Goal: Task Accomplishment & Management: Use online tool/utility

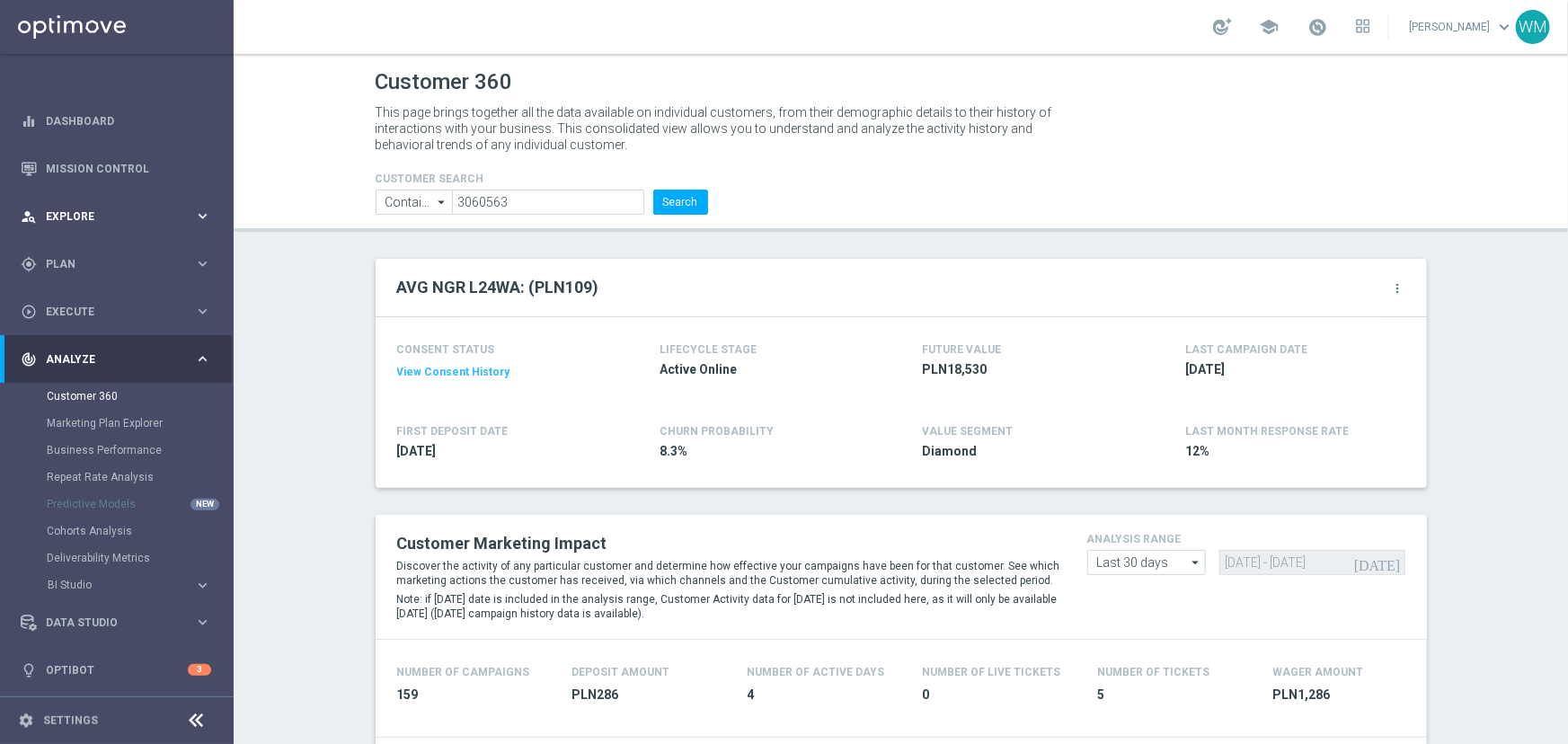
click at [134, 216] on span "Explore" at bounding box center [120, 217] width 148 height 11
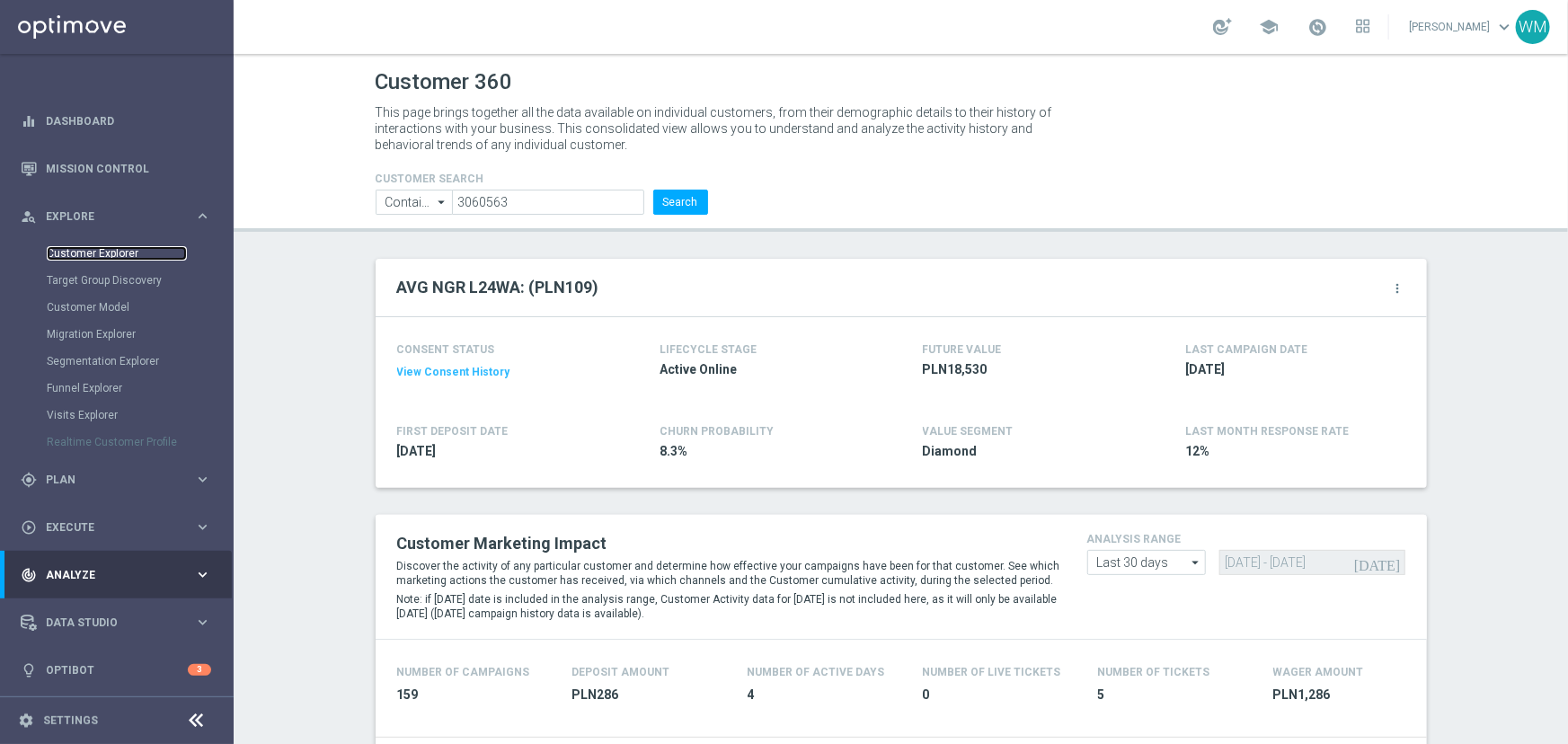
click at [124, 246] on link "Customer Explorer" at bounding box center [116, 254] width 140 height 14
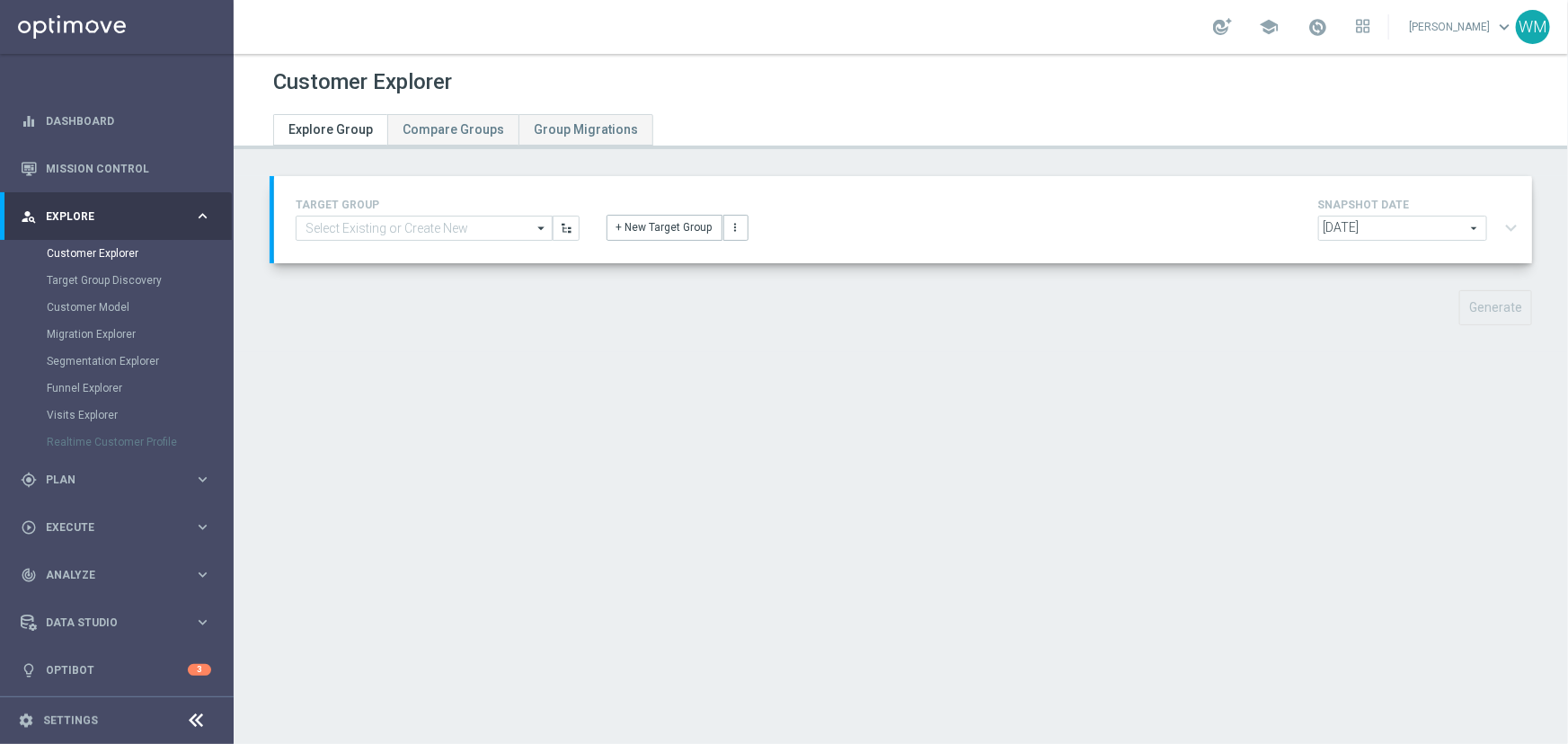
click at [381, 241] on div "TARGET GROUP arrow_drop_down Drag here to set row groups Drag here to set colum…" at bounding box center [904, 219] width 1242 height 51
click at [374, 217] on input at bounding box center [423, 228] width 257 height 25
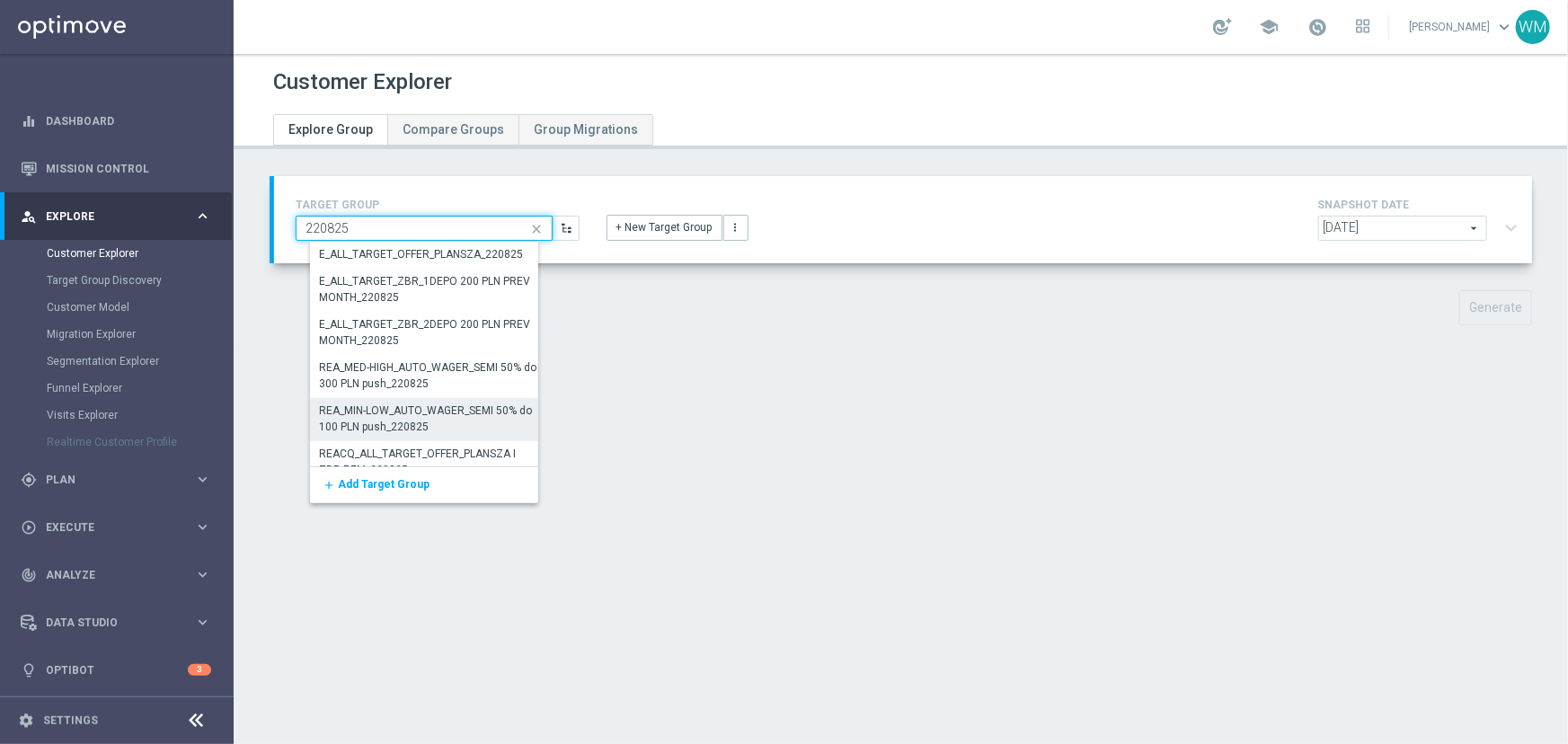
scroll to position [1009, 0]
type input "220825"
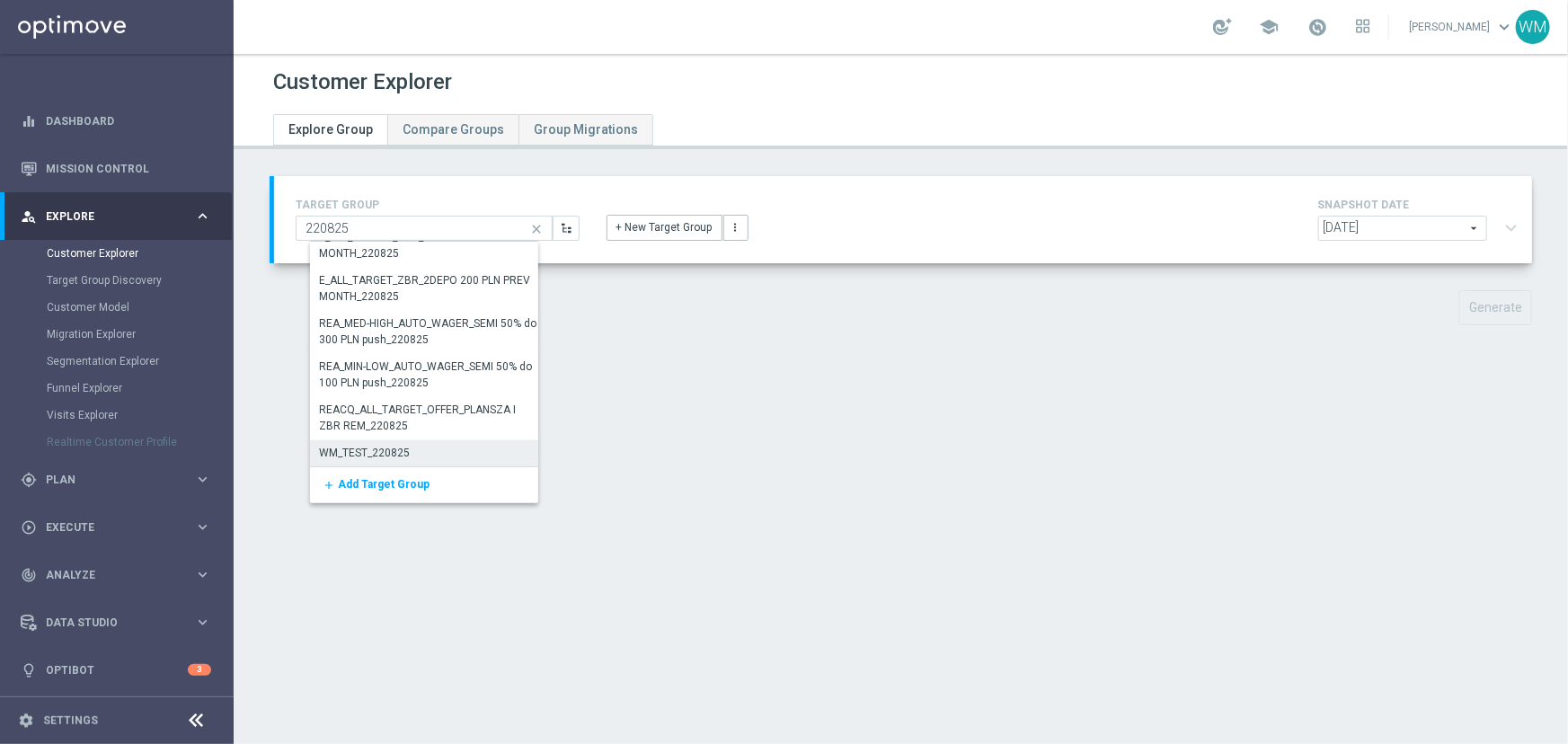
click at [425, 448] on div "WM_TEST_220825" at bounding box center [429, 453] width 238 height 25
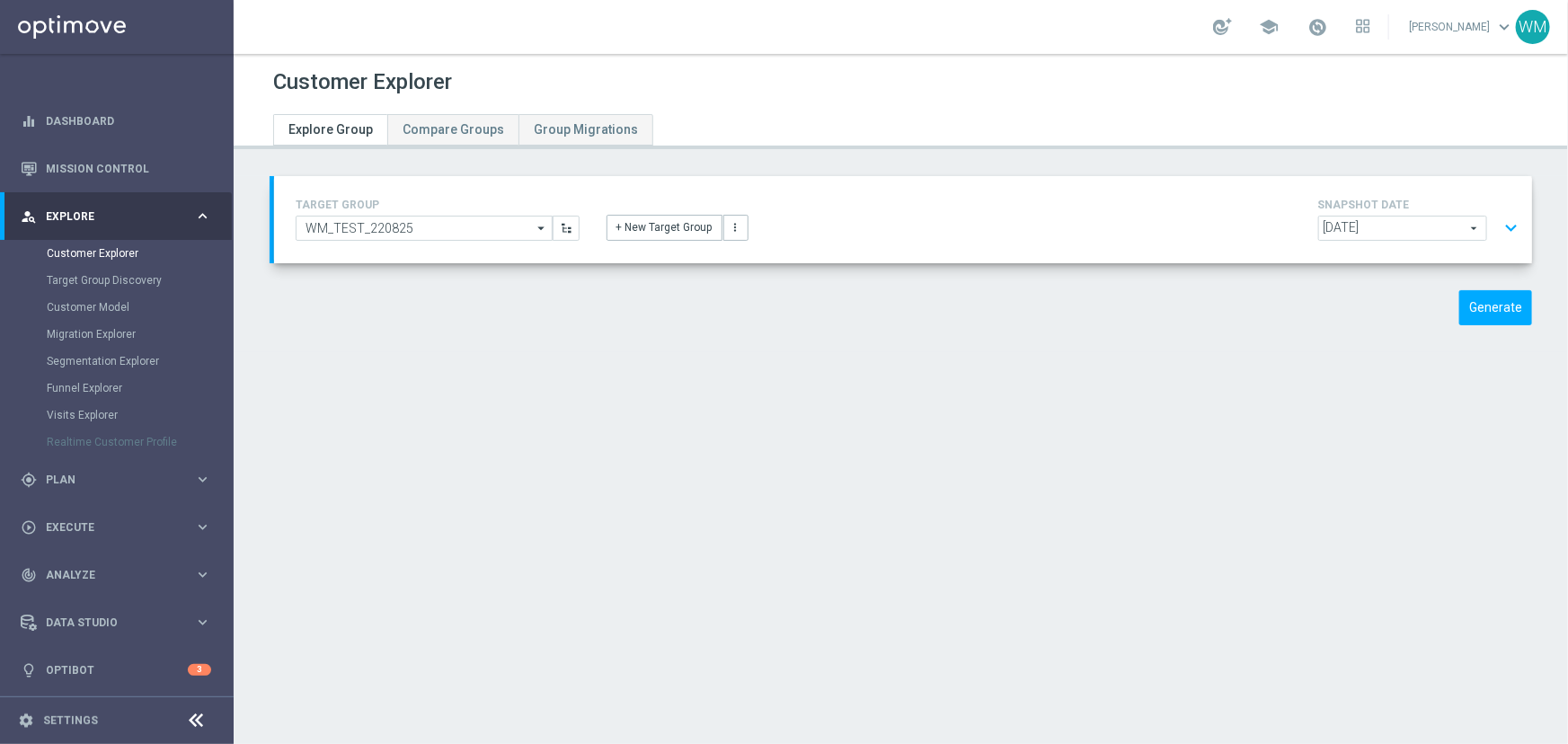
click at [1498, 228] on button "expand_more" at bounding box center [1510, 228] width 26 height 34
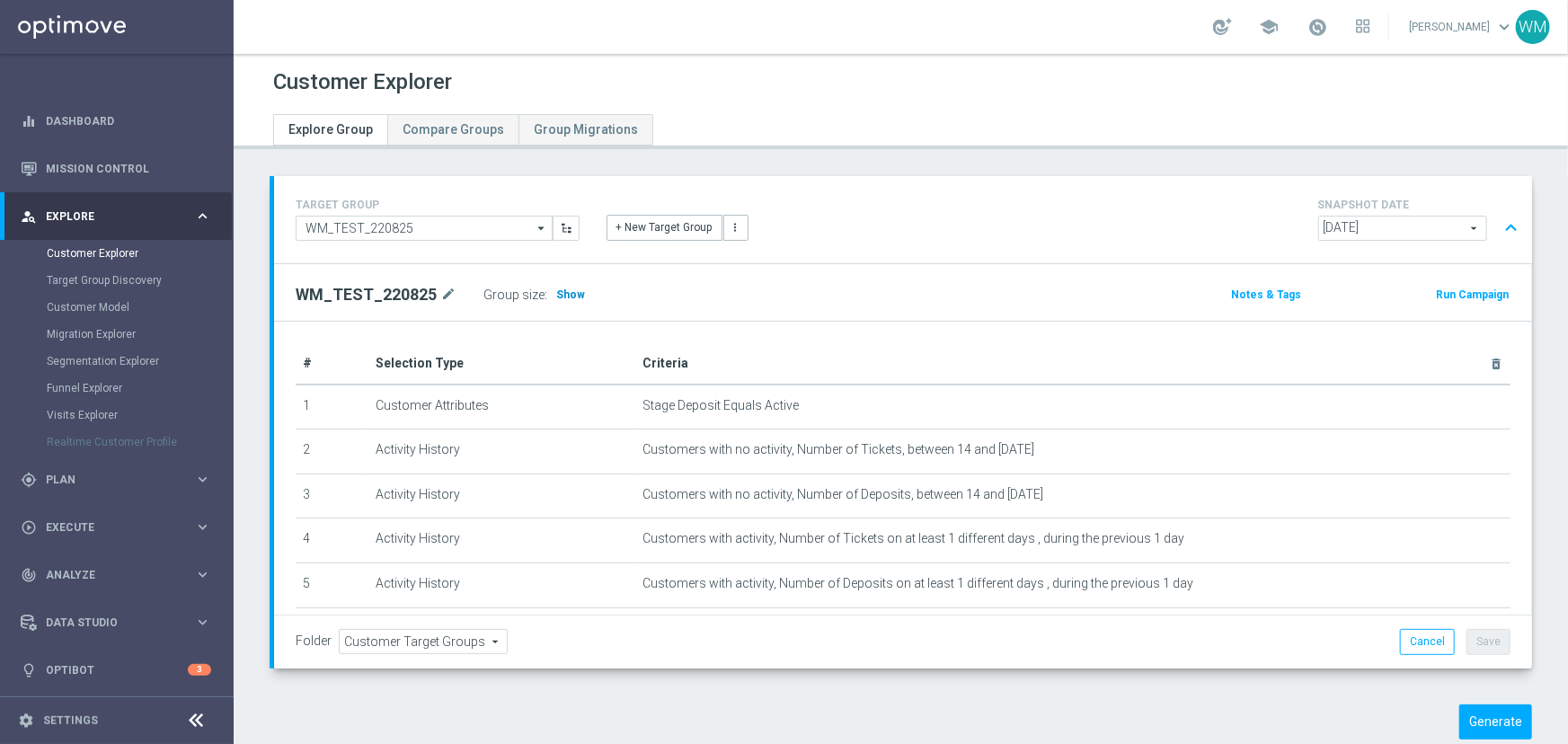
click at [556, 294] on span "Show" at bounding box center [571, 295] width 29 height 13
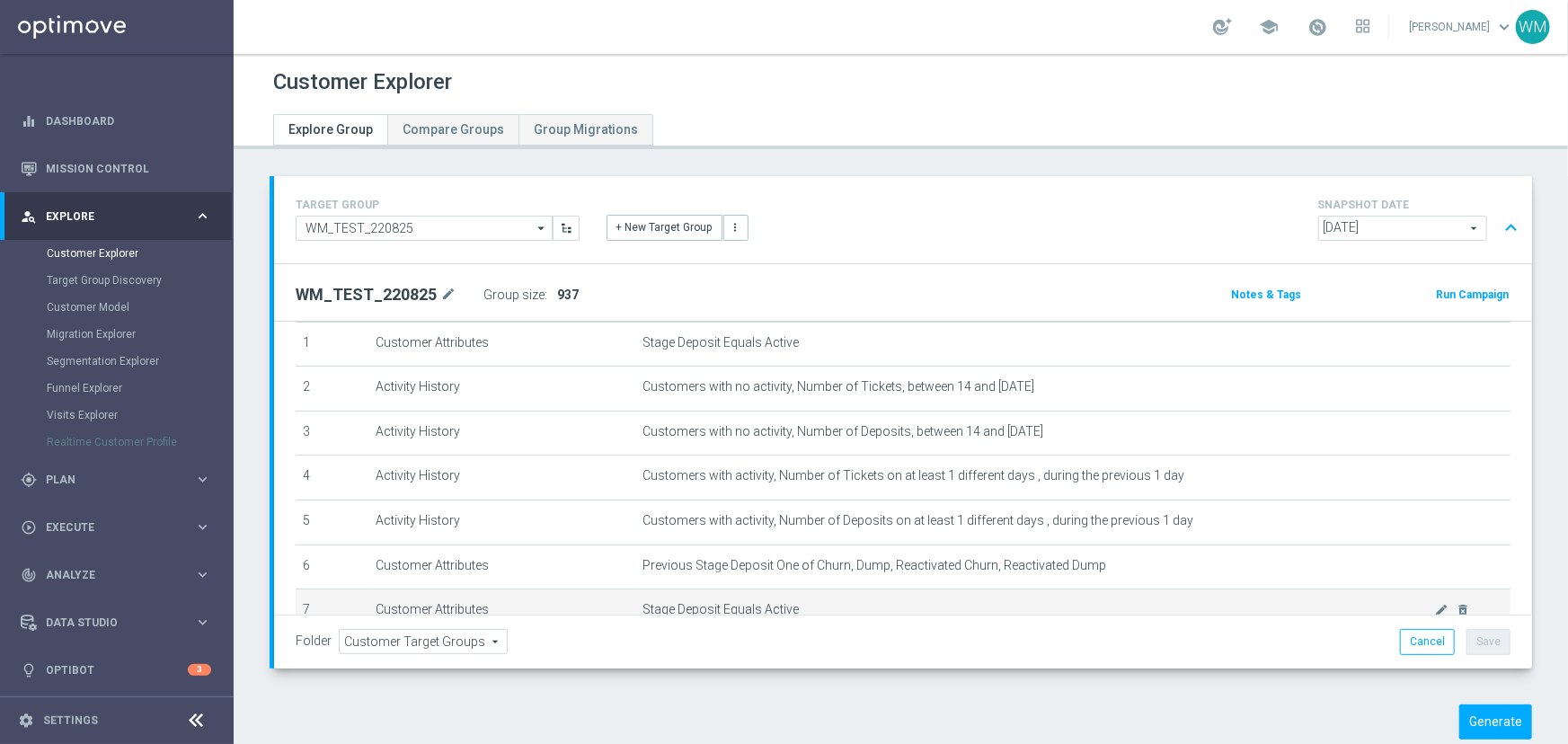
scroll to position [27, 0]
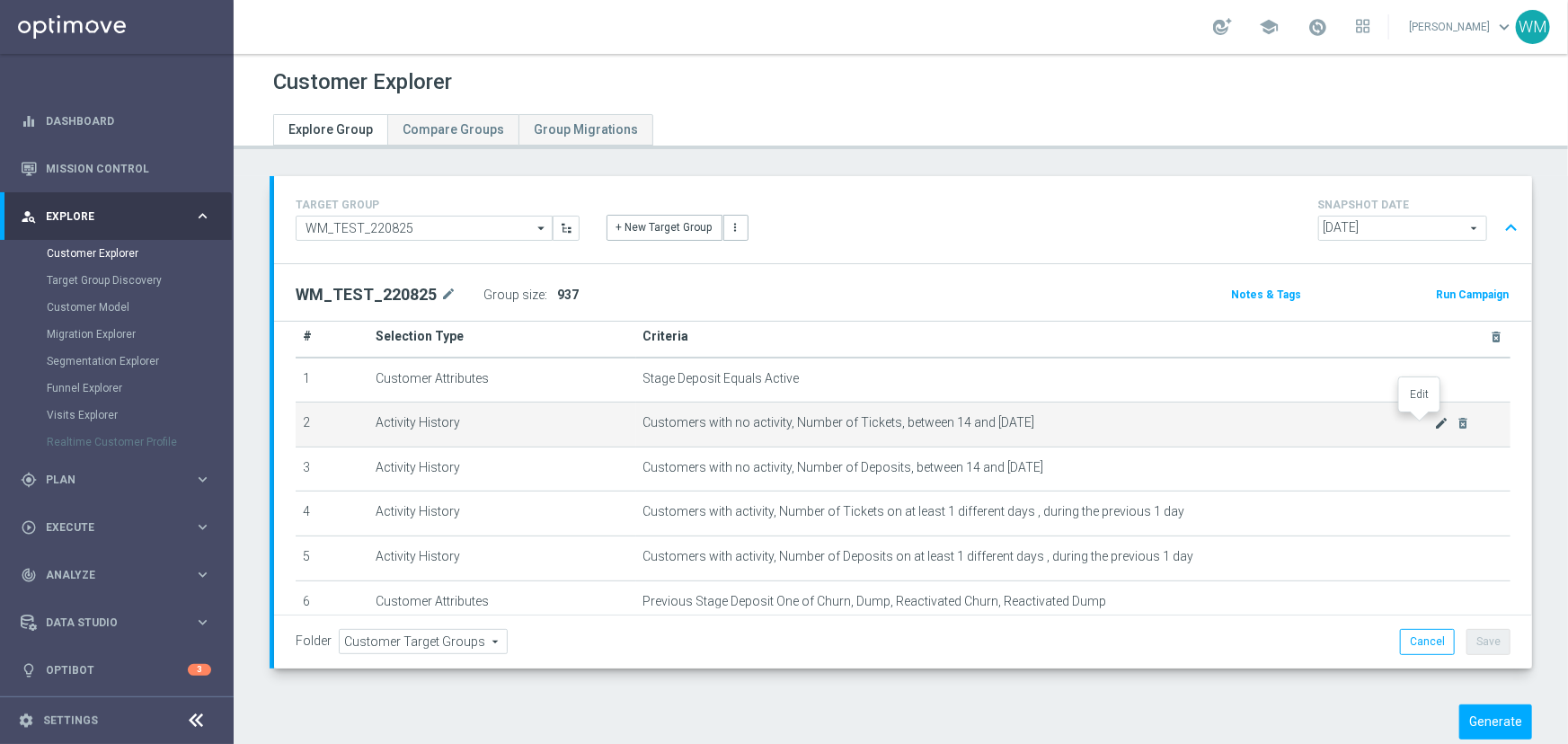
click at [1434, 422] on icon "mode_edit" at bounding box center [1442, 423] width 14 height 14
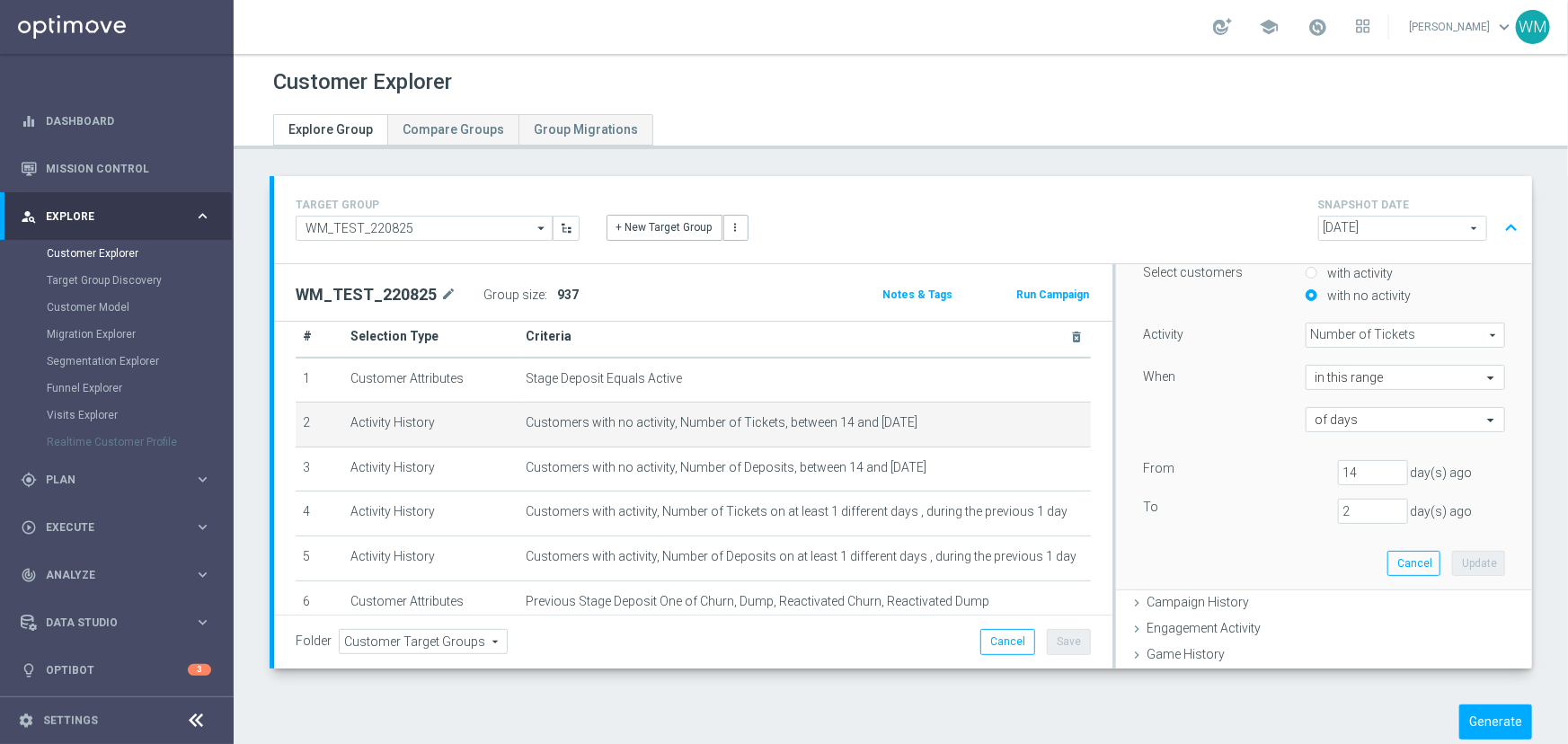
scroll to position [163, 0]
click at [1351, 479] on input "14" at bounding box center [1373, 472] width 70 height 25
type input "15"
click at [1452, 552] on button "Update" at bounding box center [1479, 563] width 53 height 25
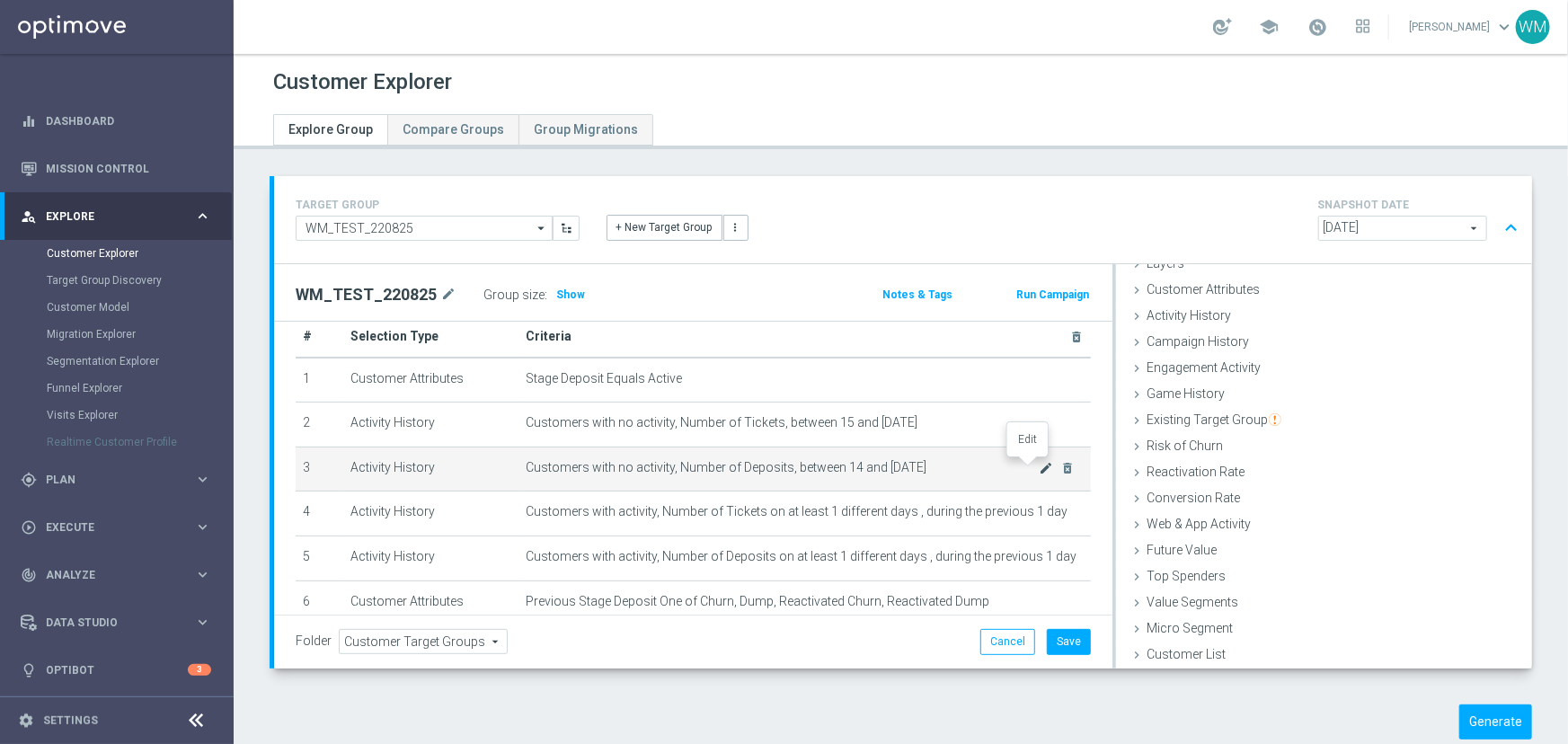
click at [1040, 465] on icon "mode_edit" at bounding box center [1047, 469] width 14 height 14
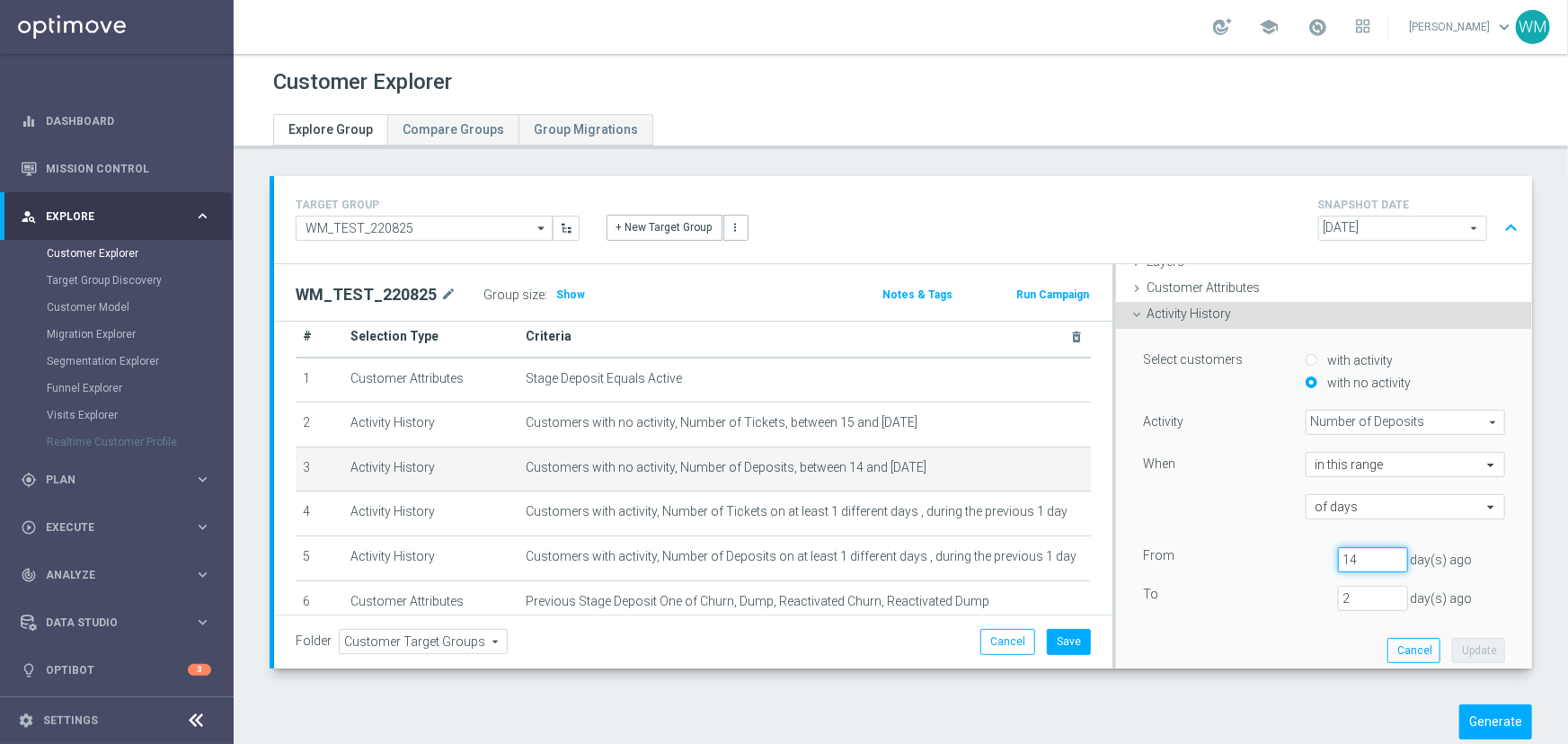
click at [1346, 554] on input "14" at bounding box center [1373, 560] width 70 height 25
type input "15"
click at [1458, 642] on button "Update" at bounding box center [1479, 651] width 53 height 25
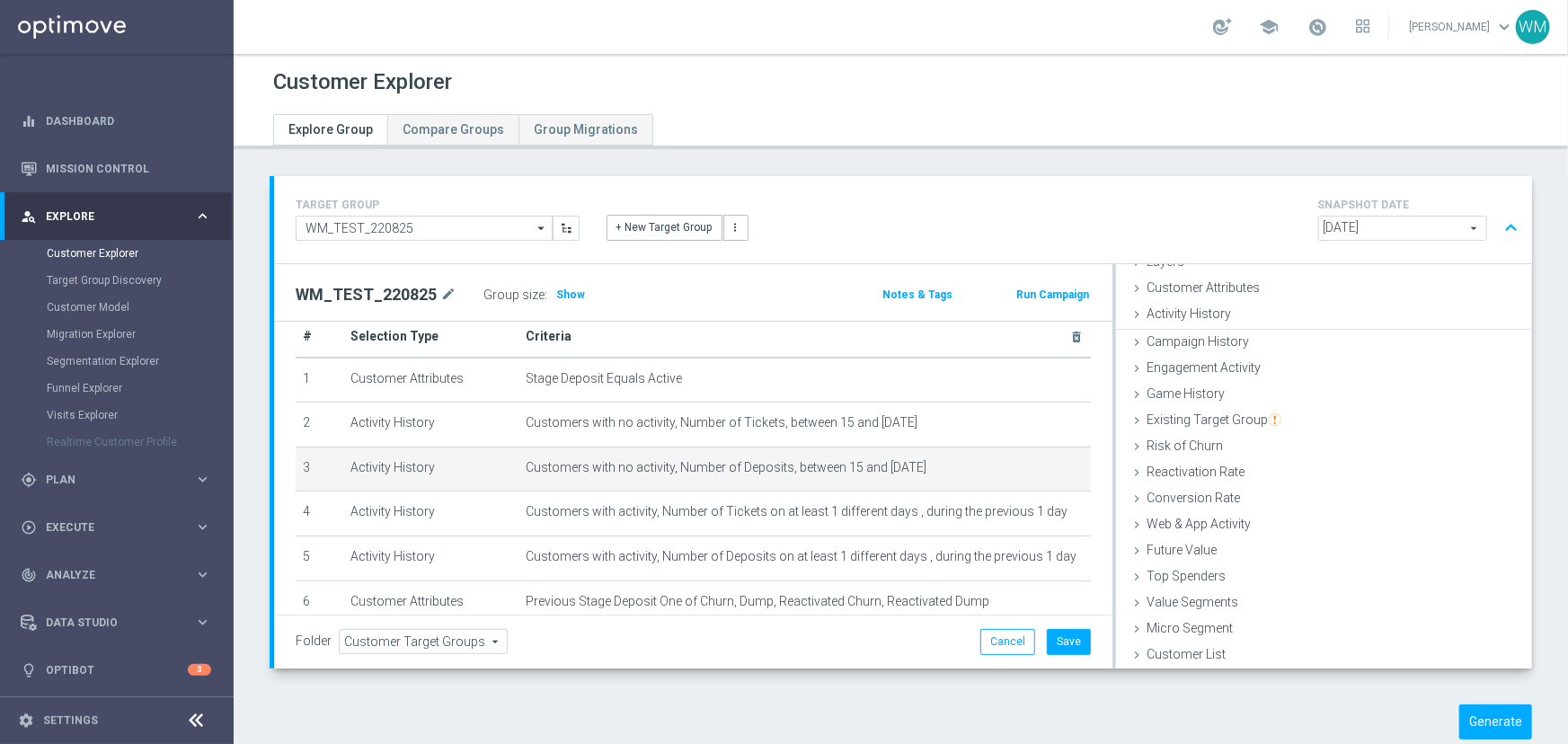
scroll to position [73, 0]
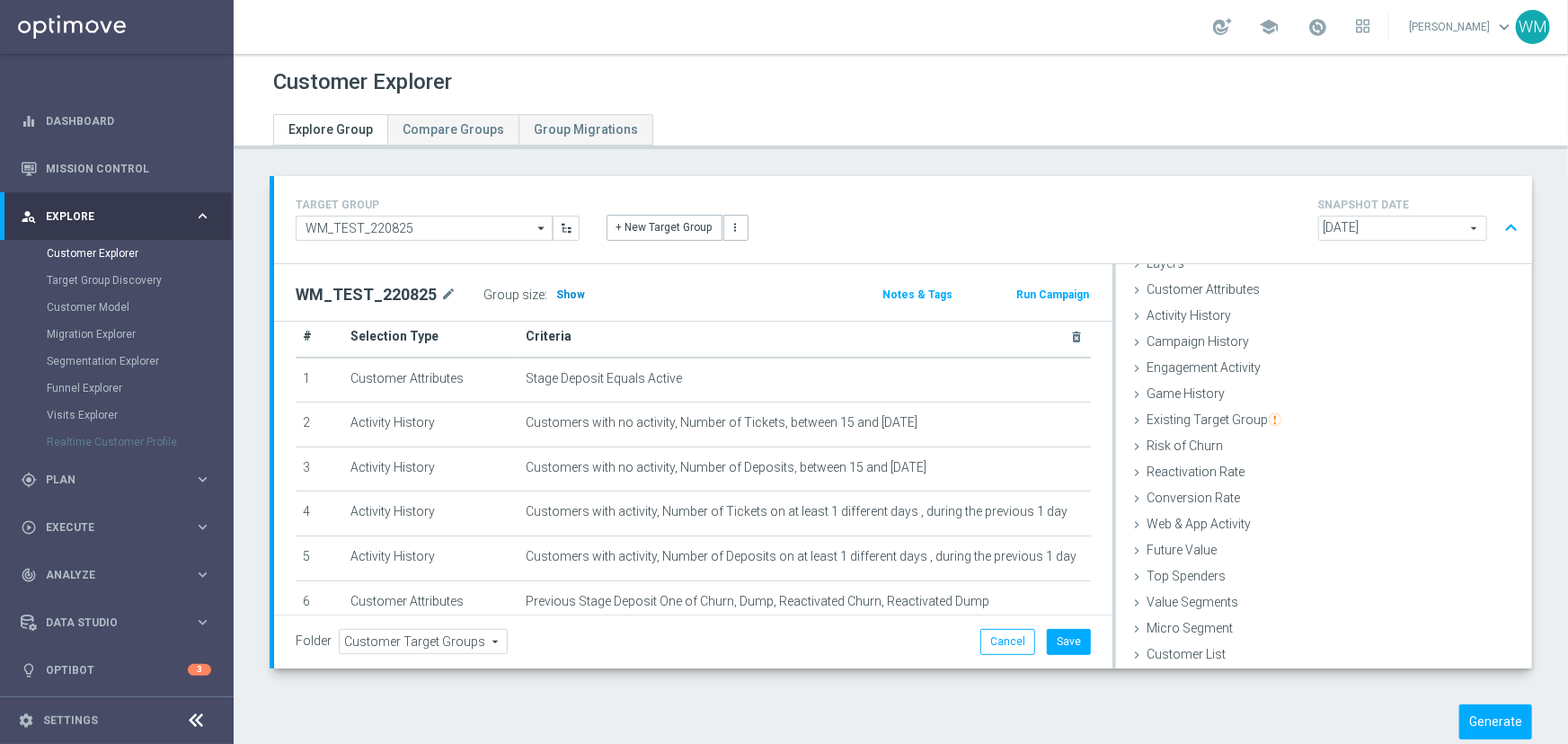
click at [572, 294] on span "Show" at bounding box center [571, 295] width 29 height 13
drag, startPoint x: 566, startPoint y: 292, endPoint x: 654, endPoint y: 292, distance: 88.0
click at [654, 292] on div "Group size : Show Calculating…" at bounding box center [573, 295] width 180 height 25
drag, startPoint x: 646, startPoint y: 296, endPoint x: 580, endPoint y: 292, distance: 66.1
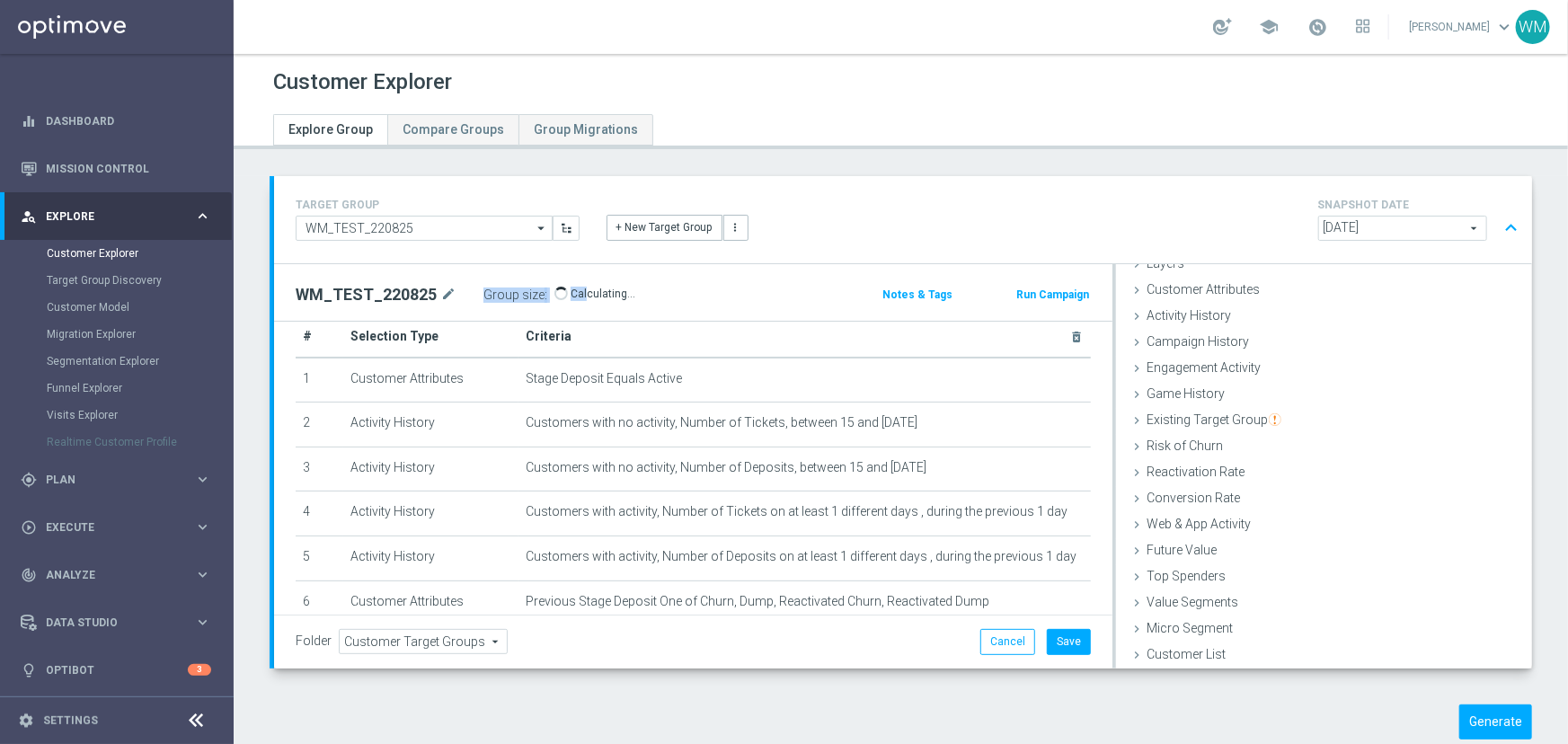
click at [580, 292] on div "Group size : Show Calculating…" at bounding box center [573, 295] width 180 height 25
click at [580, 292] on p "Calculating…" at bounding box center [603, 294] width 65 height 14
drag, startPoint x: 568, startPoint y: 291, endPoint x: 626, endPoint y: 293, distance: 58.0
click at [626, 293] on div "Group size : Show Calculating…" at bounding box center [573, 295] width 180 height 25
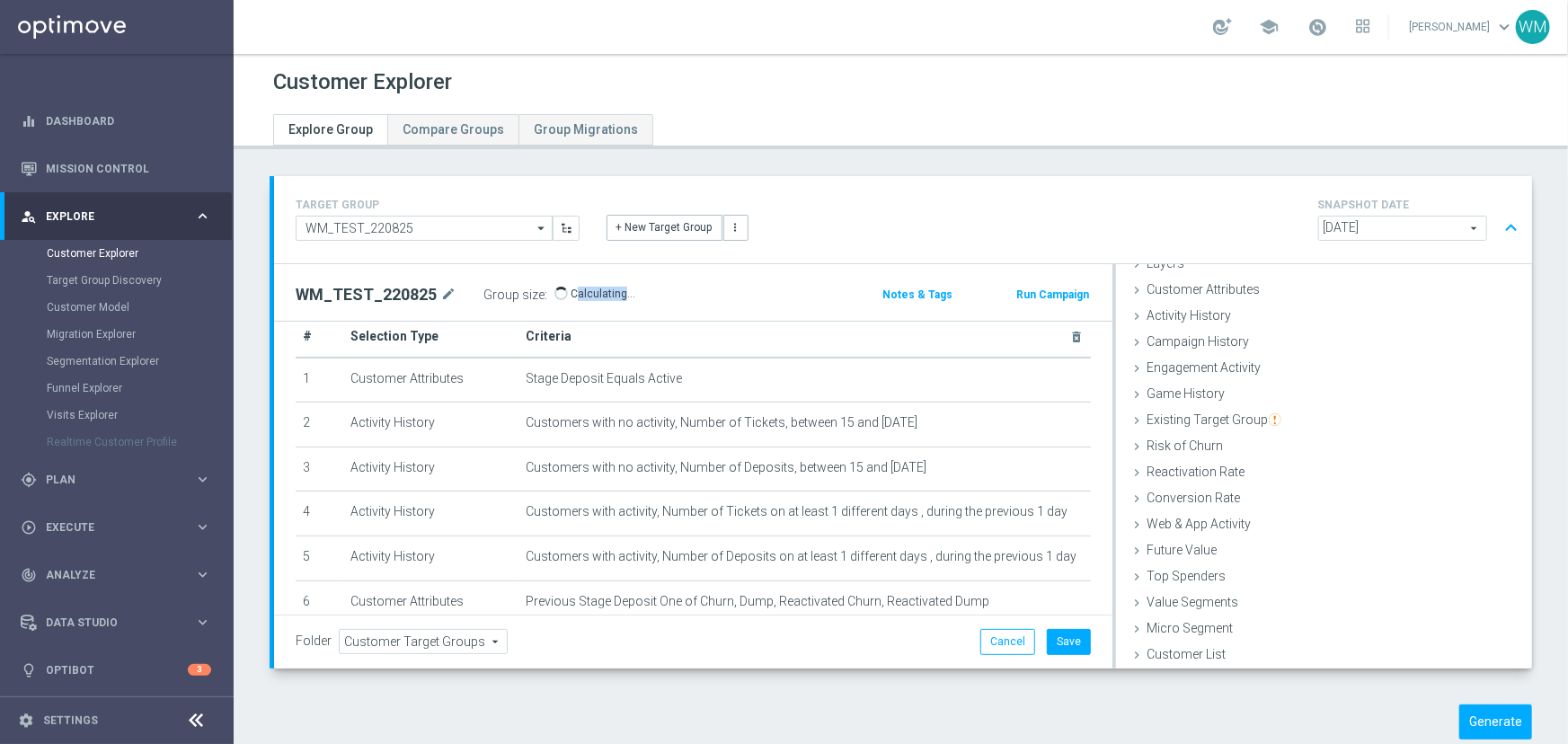
drag, startPoint x: 616, startPoint y: 293, endPoint x: 571, endPoint y: 290, distance: 45.1
click at [571, 290] on span "726" at bounding box center [568, 295] width 22 height 14
drag, startPoint x: 571, startPoint y: 290, endPoint x: 604, endPoint y: 290, distance: 33.0
click at [604, 290] on div "Group size : 726" at bounding box center [573, 295] width 180 height 25
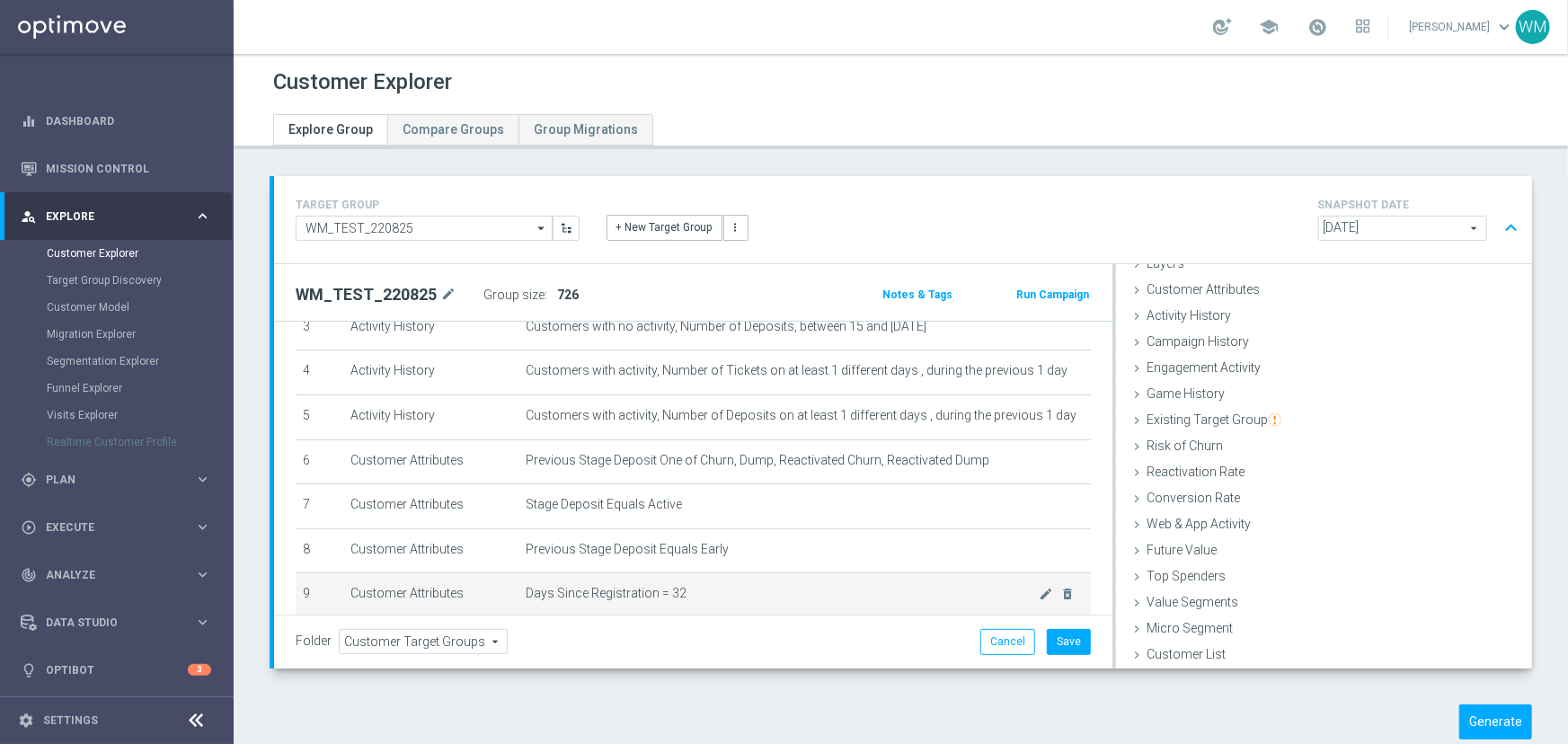
scroll to position [253, 0]
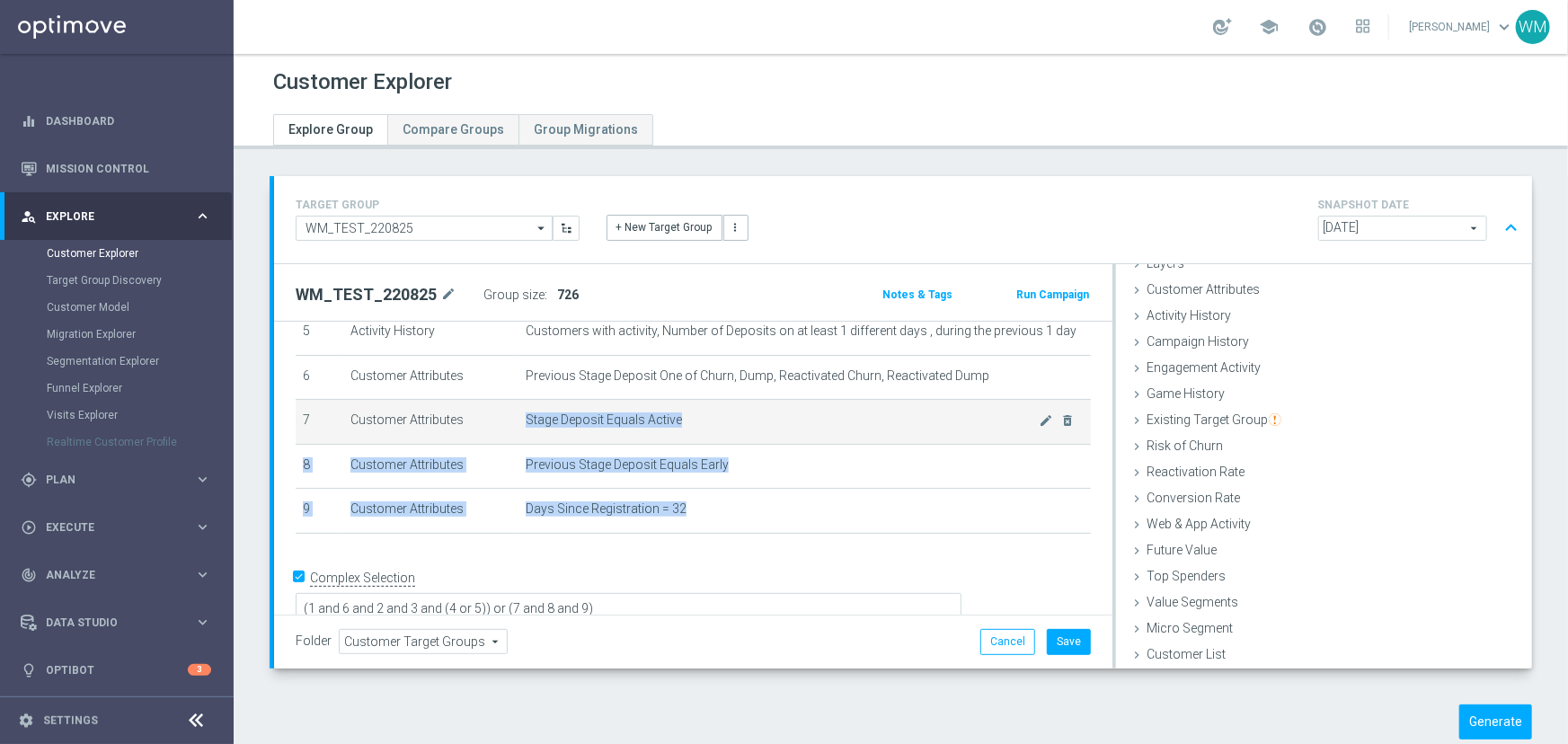
drag, startPoint x: 677, startPoint y: 444, endPoint x: 629, endPoint y: 398, distance: 66.5
click at [629, 398] on tbody "1 Customer Attributes Stage Deposit Equals Active mode_edit delete_forever 2 Ac…" at bounding box center [692, 332] width 795 height 402
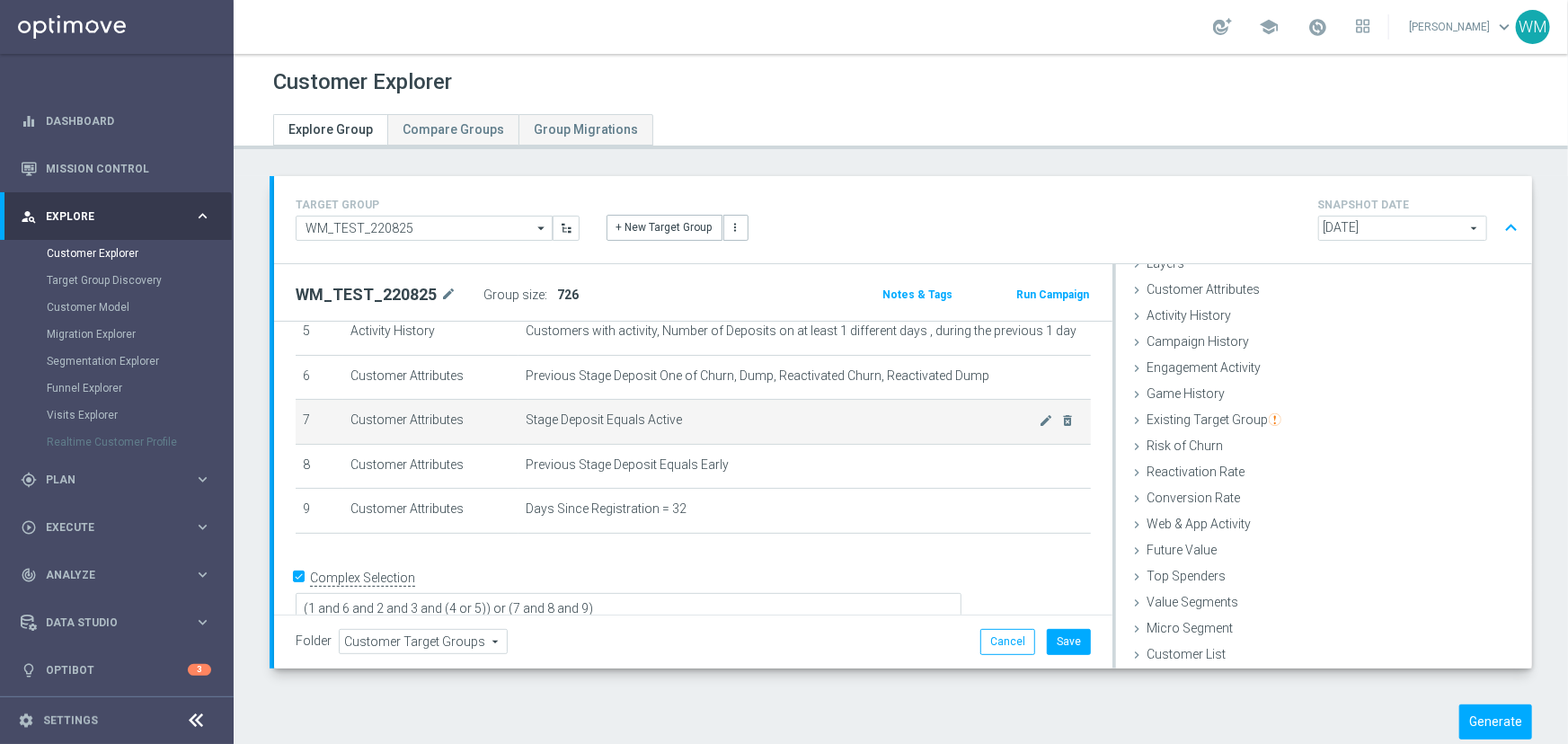
click at [629, 400] on td "Stage Deposit Equals Active mode_edit delete_forever" at bounding box center [804, 423] width 572 height 45
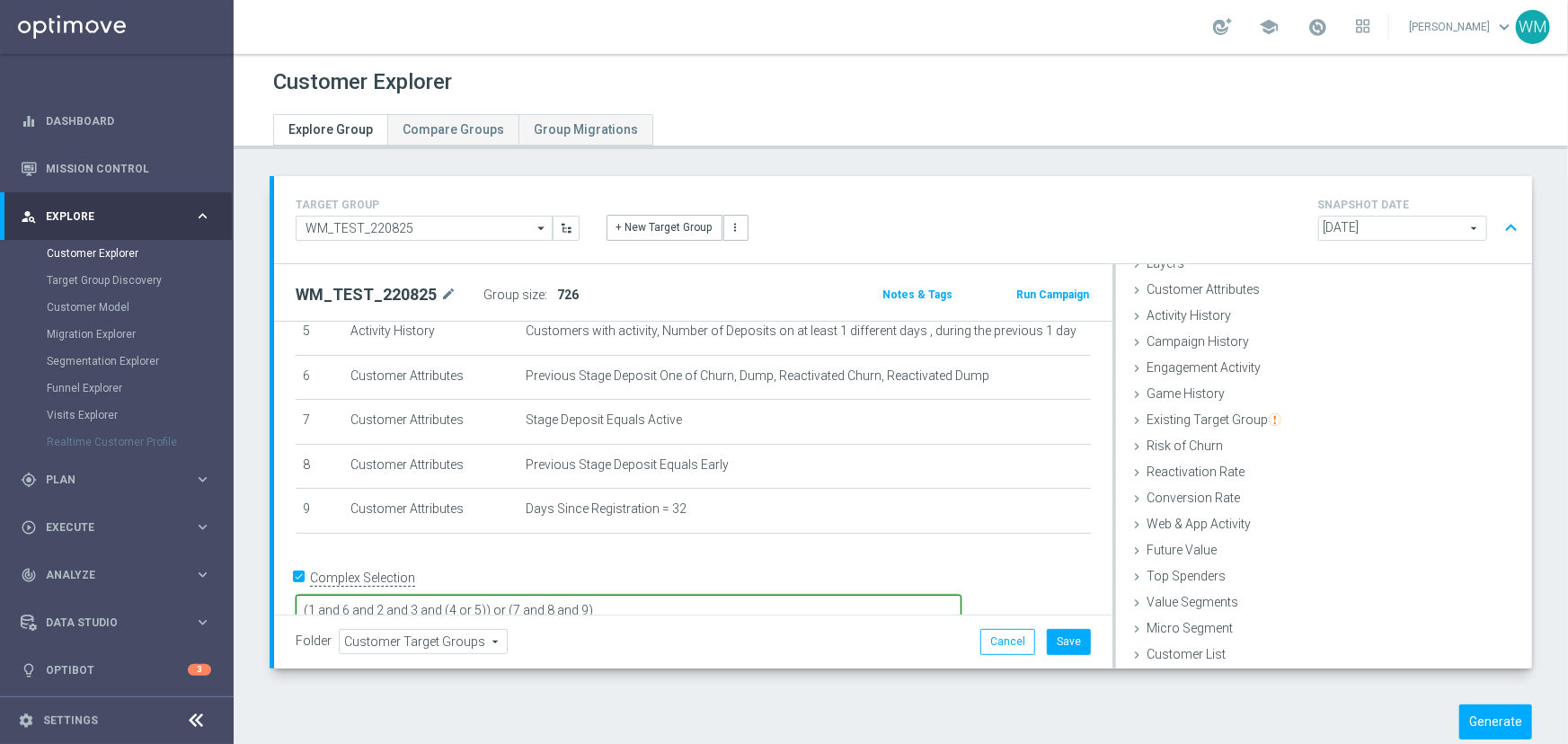
drag, startPoint x: 623, startPoint y: 578, endPoint x: 865, endPoint y: 591, distance: 242.3
click at [865, 595] on textarea "(1 and 6 and 2 and 3 and (4 or 5)) or (7 and 8 and 9)" at bounding box center [628, 610] width 666 height 32
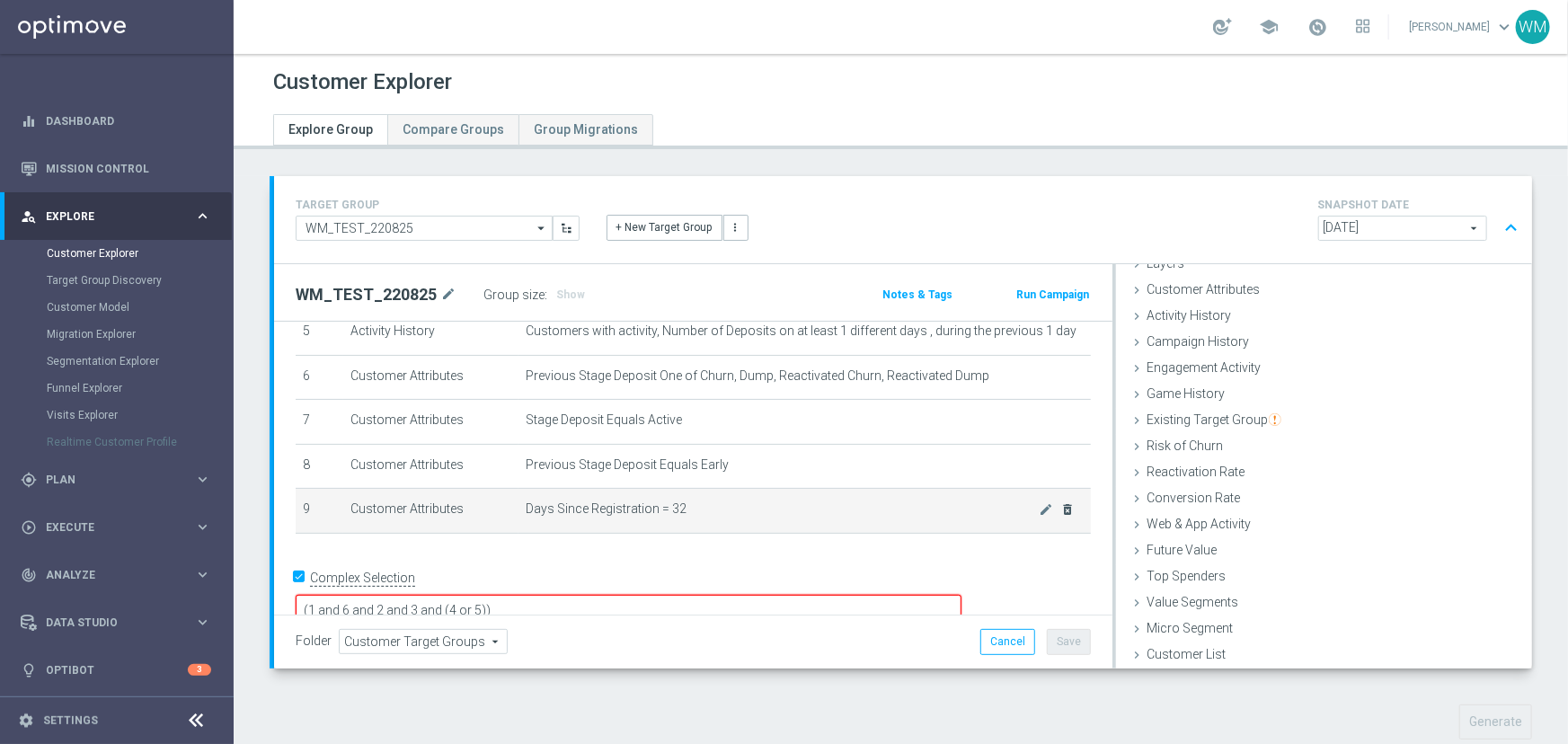
type textarea "(1 and 6 and 2 and 3 and (4 or 5))"
click at [1062, 508] on icon "delete_forever" at bounding box center [1069, 509] width 14 height 14
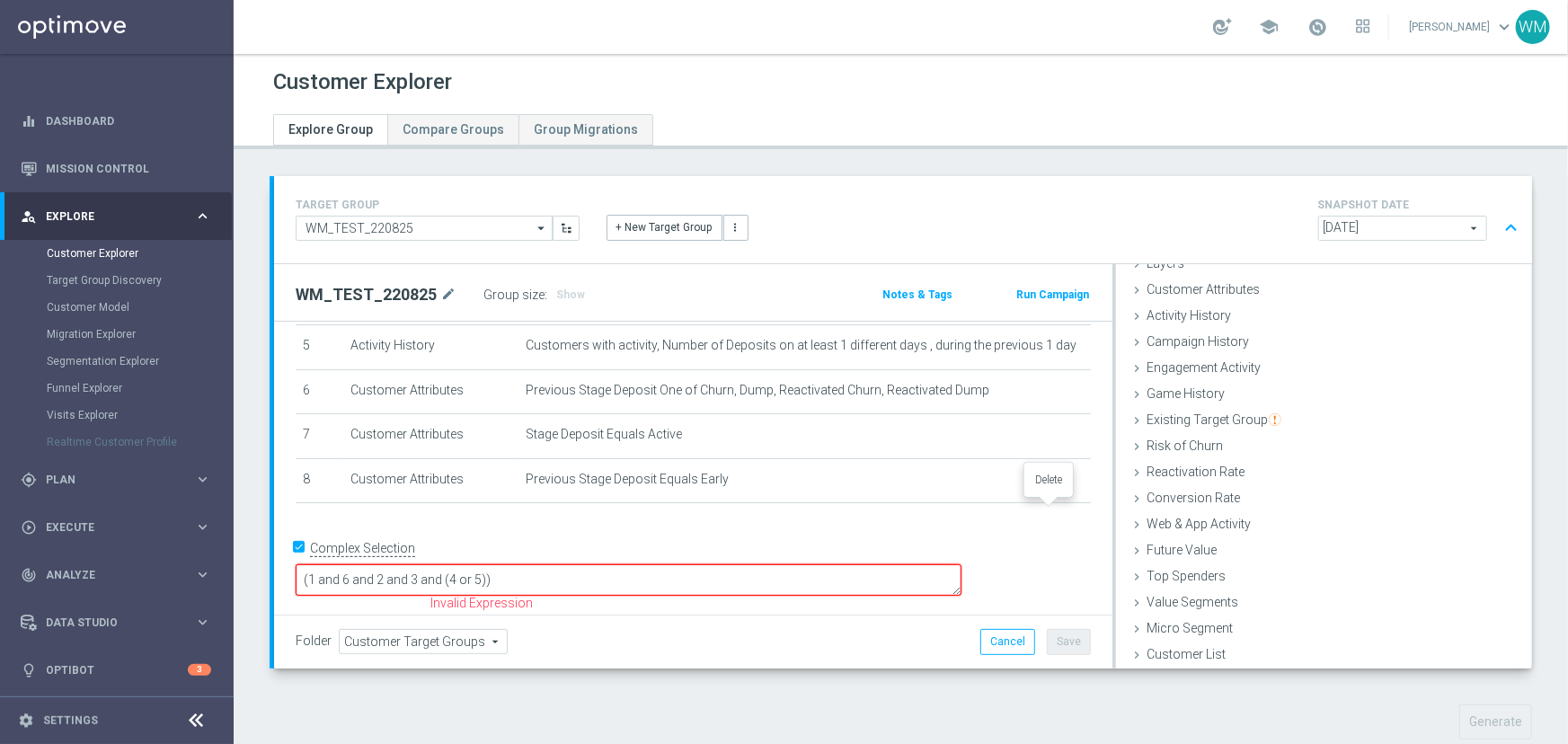
click at [0, 0] on icon "delete_forever" at bounding box center [0, 0] width 0 height 0
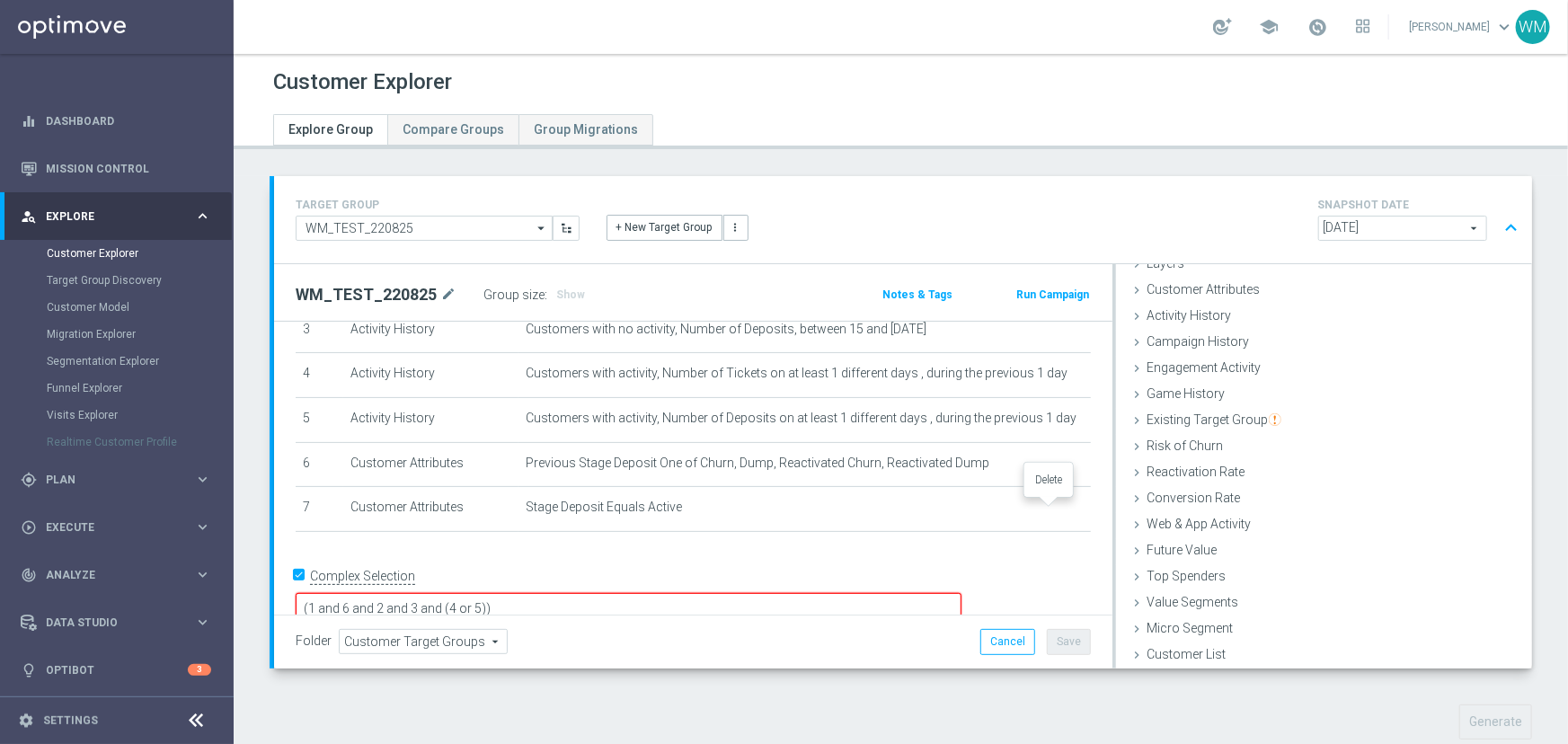
click at [0, 0] on icon "delete_forever" at bounding box center [0, 0] width 0 height 0
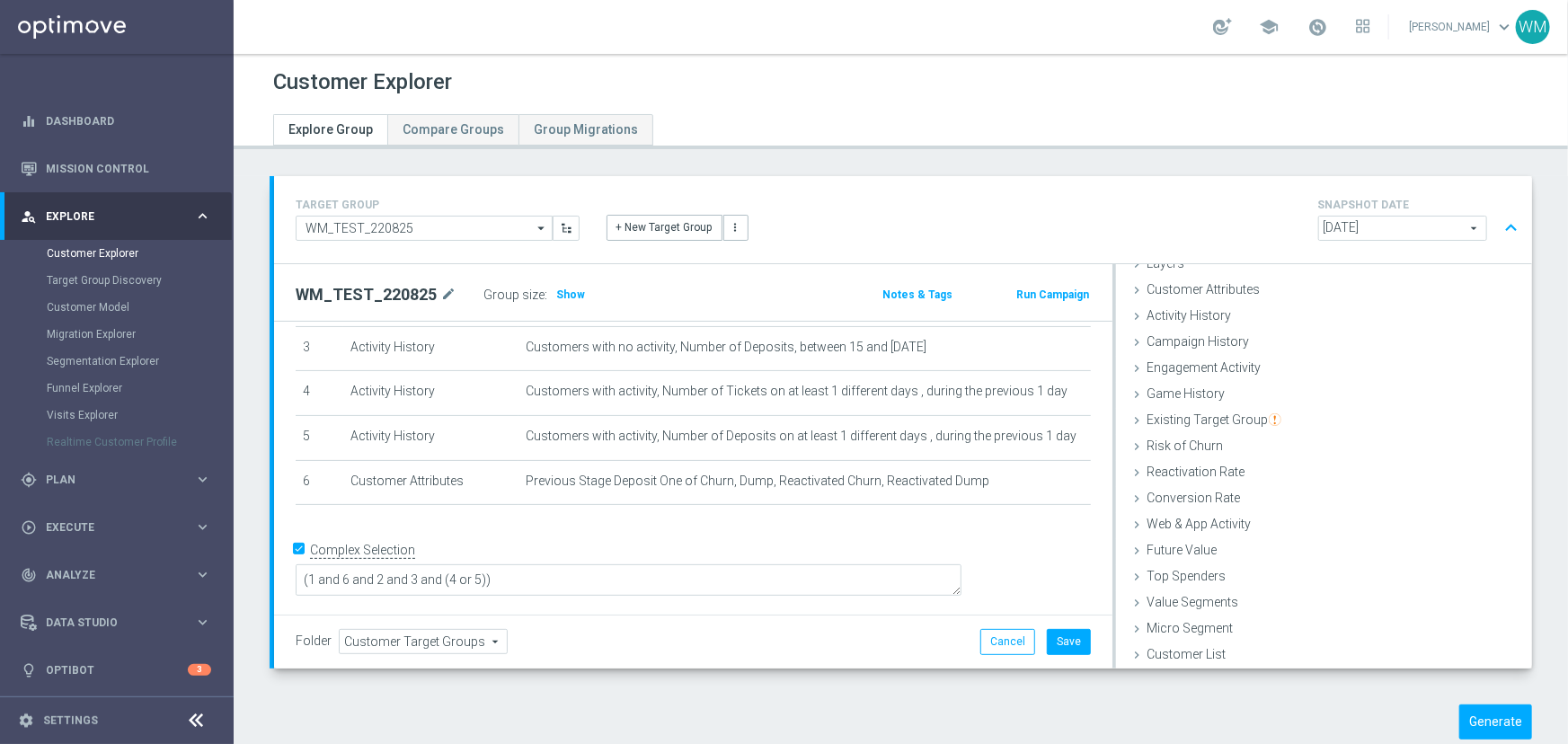
scroll to position [118, 0]
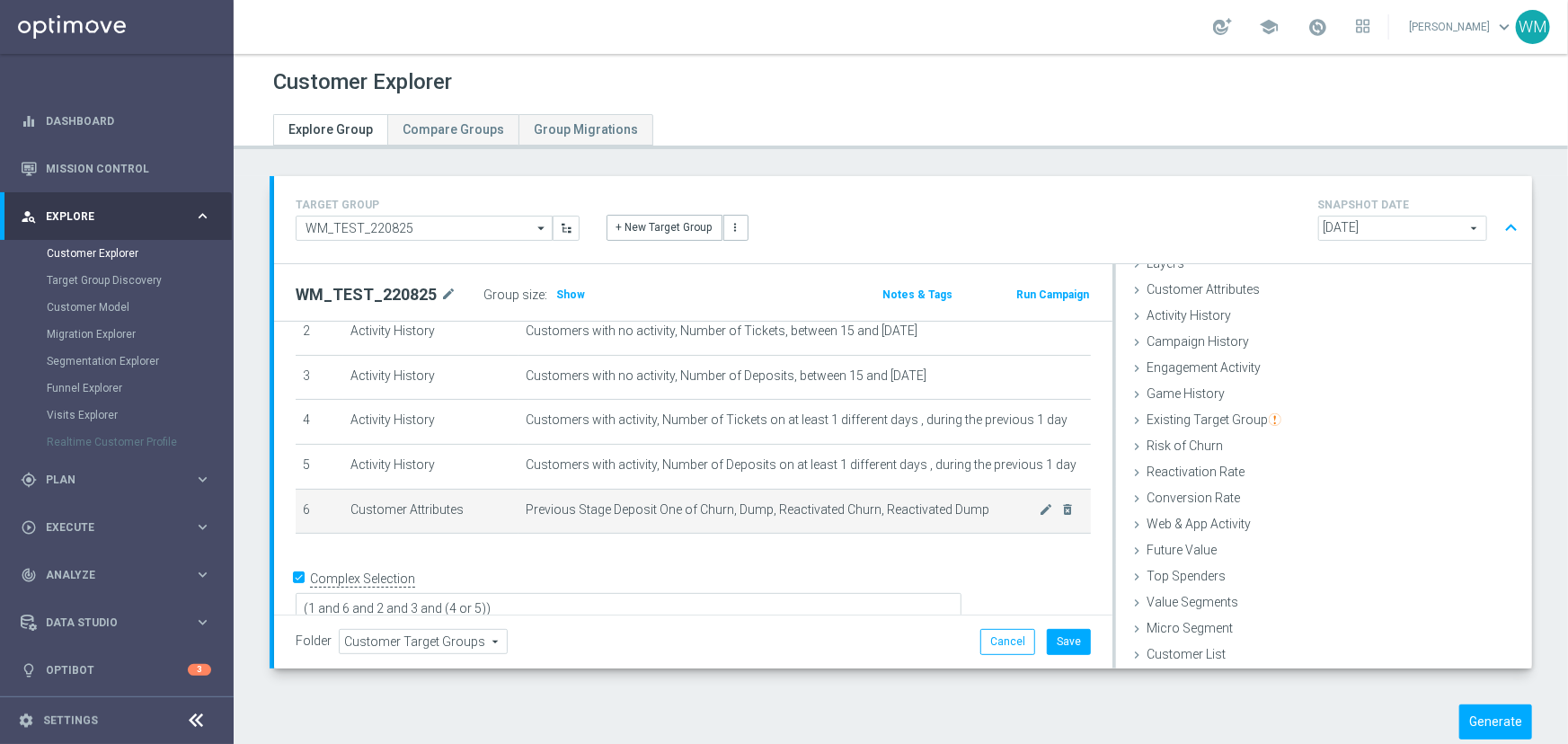
click at [669, 493] on td "Previous Stage Deposit One of Churn, Dump, Reactivated Churn, Reactivated Dump …" at bounding box center [804, 511] width 572 height 45
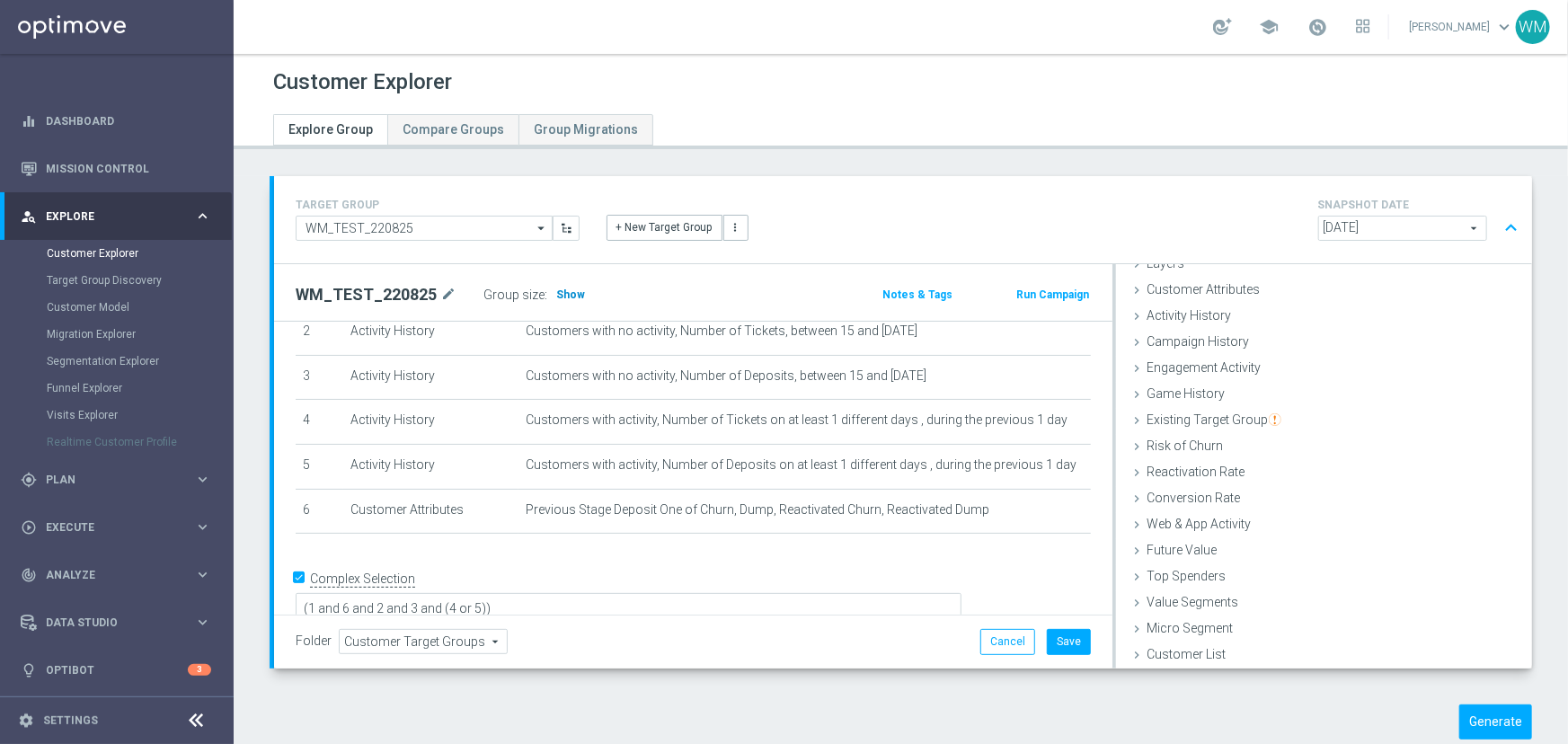
click at [571, 300] on h3 "Show" at bounding box center [571, 295] width 32 height 20
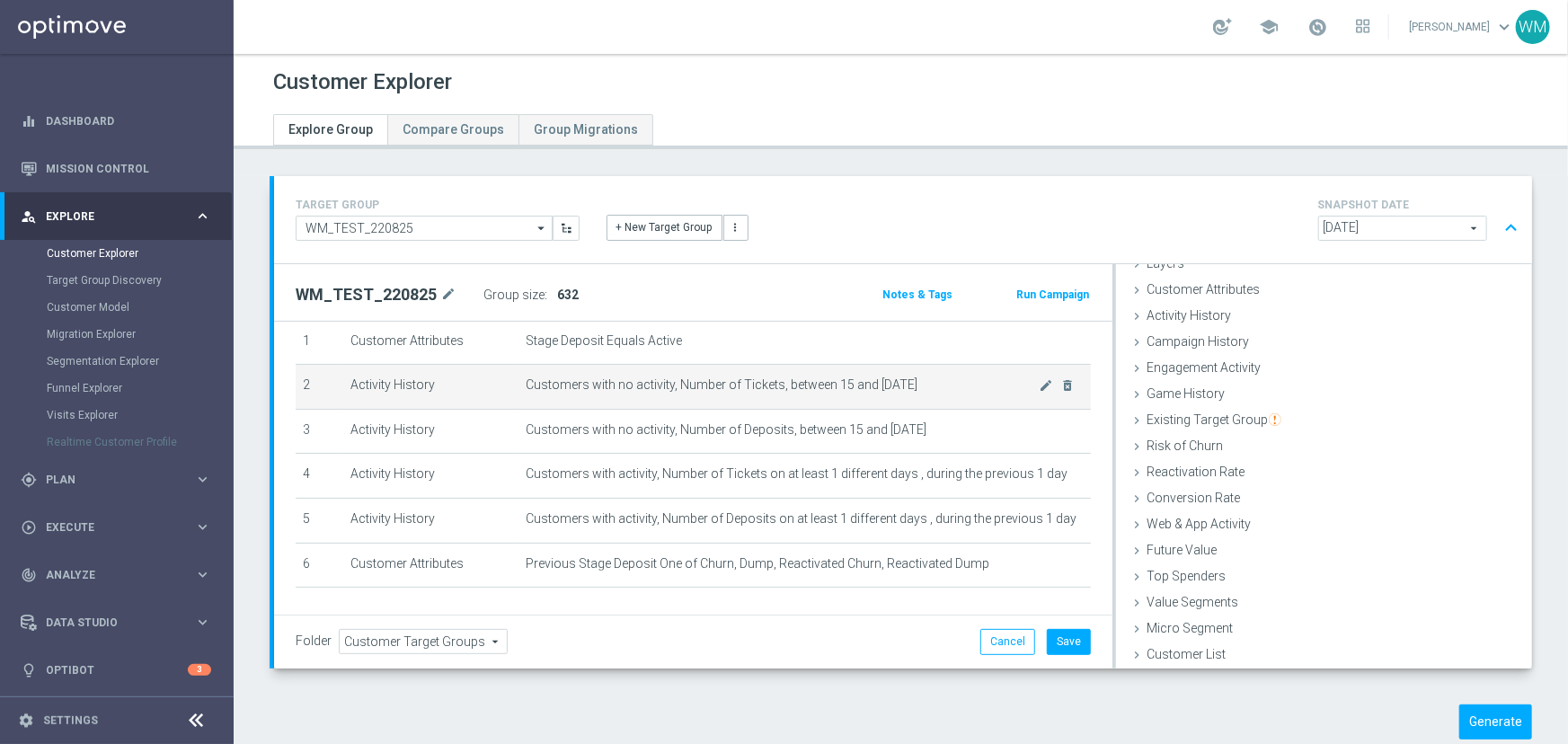
scroll to position [37, 0]
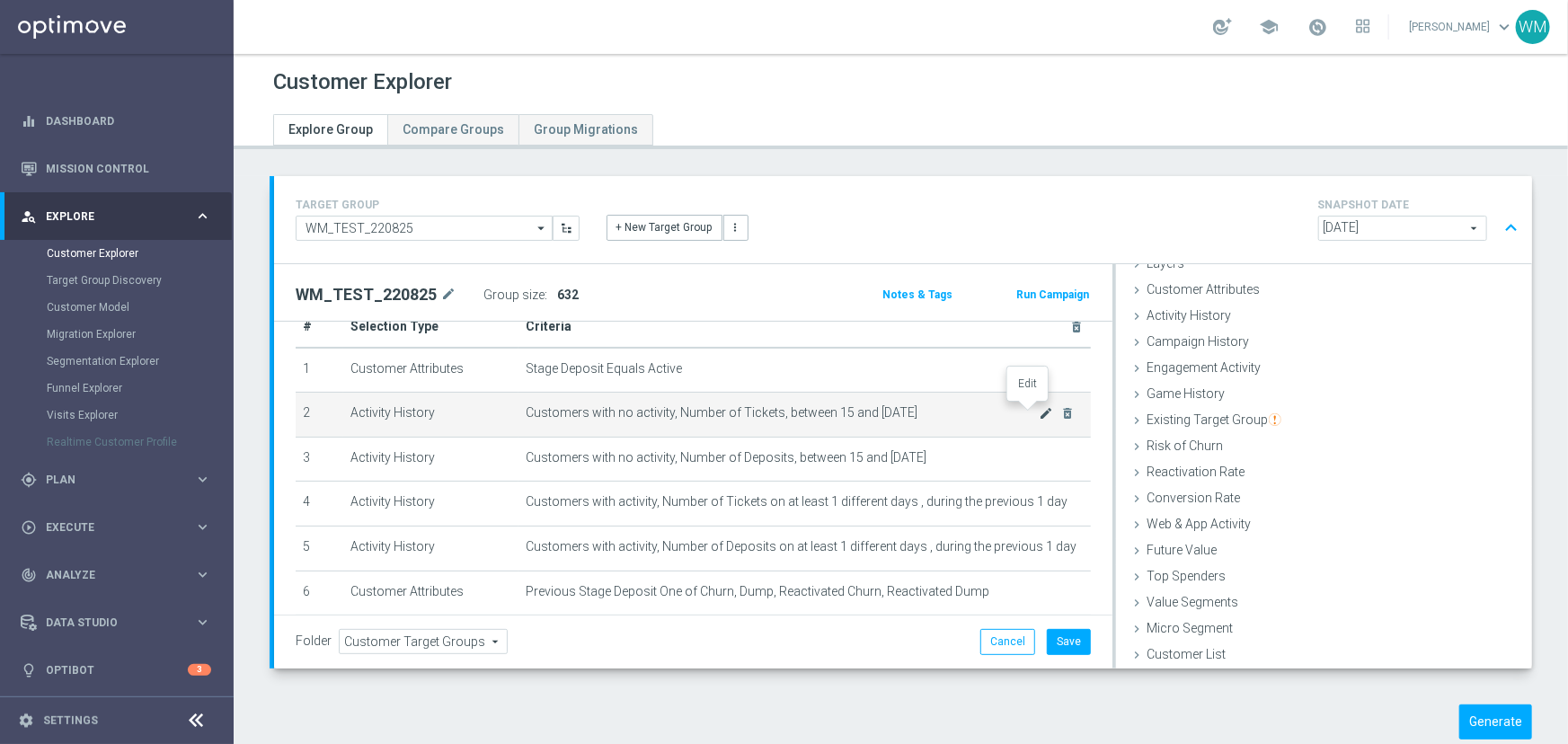
click at [1040, 413] on icon "mode_edit" at bounding box center [1047, 414] width 14 height 14
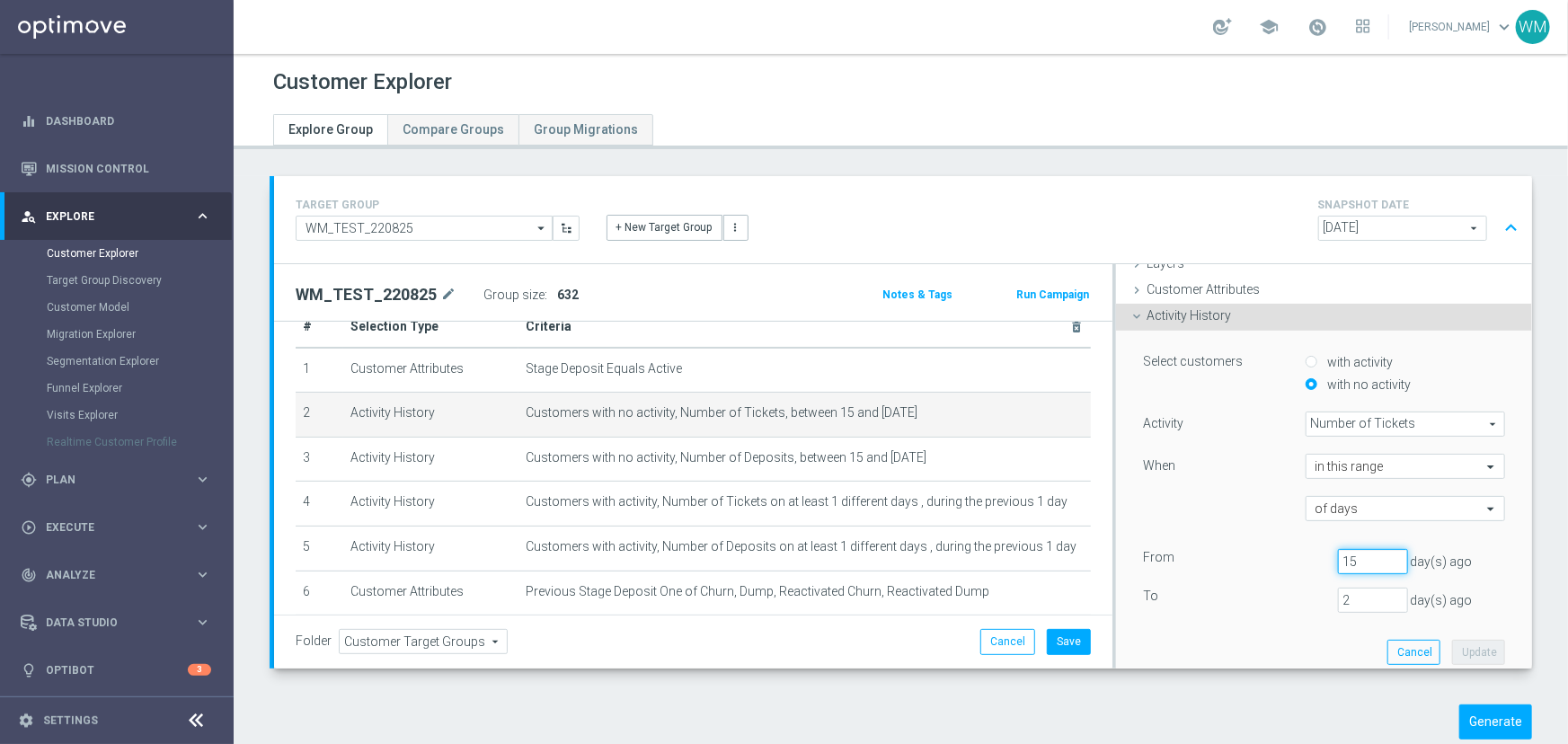
click at [1359, 566] on input "15" at bounding box center [1373, 562] width 70 height 25
type input "16"
click at [1338, 602] on input "2" at bounding box center [1373, 600] width 70 height 25
type input "3"
click at [1452, 646] on button "Update" at bounding box center [1479, 653] width 53 height 25
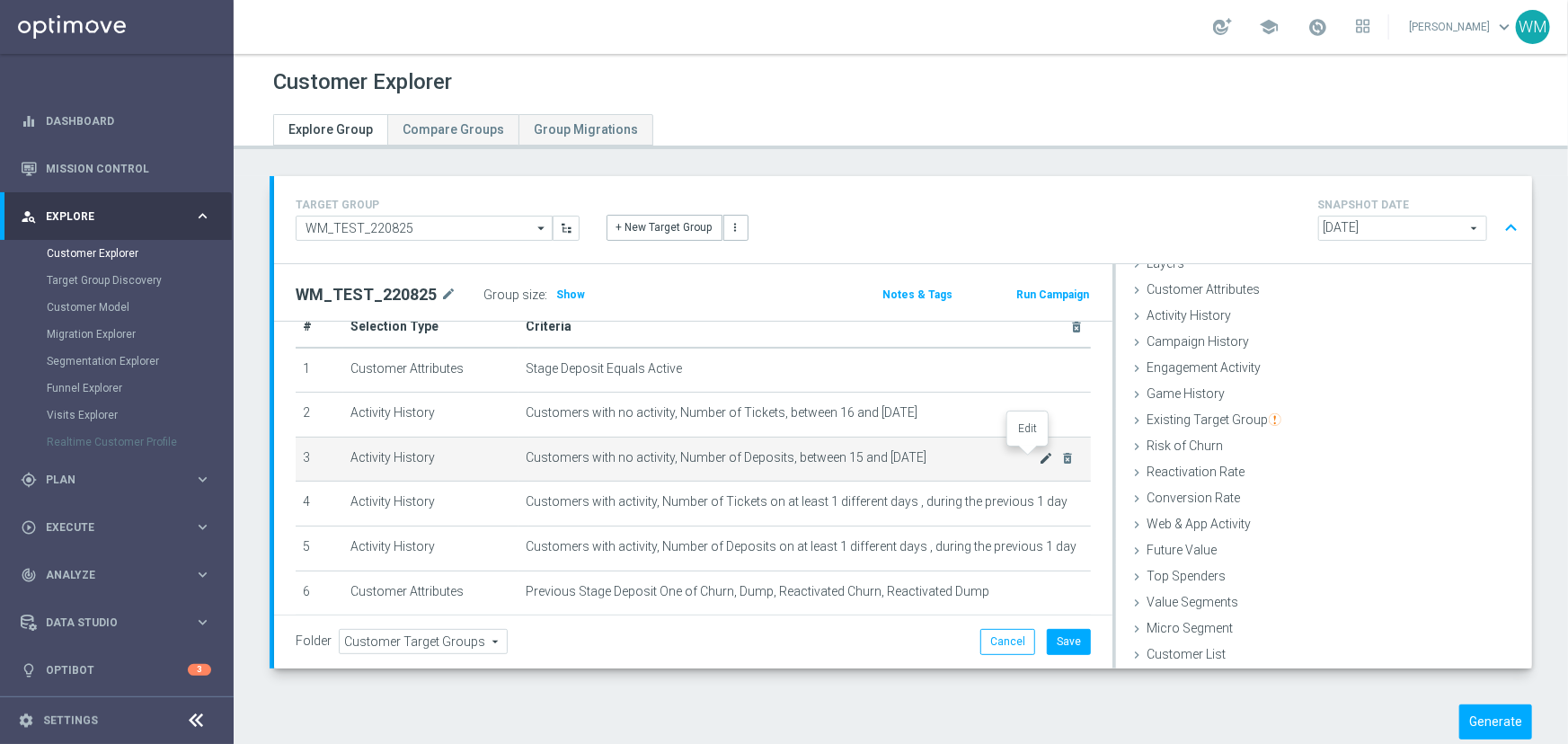
click at [1040, 455] on icon "mode_edit" at bounding box center [1047, 459] width 14 height 14
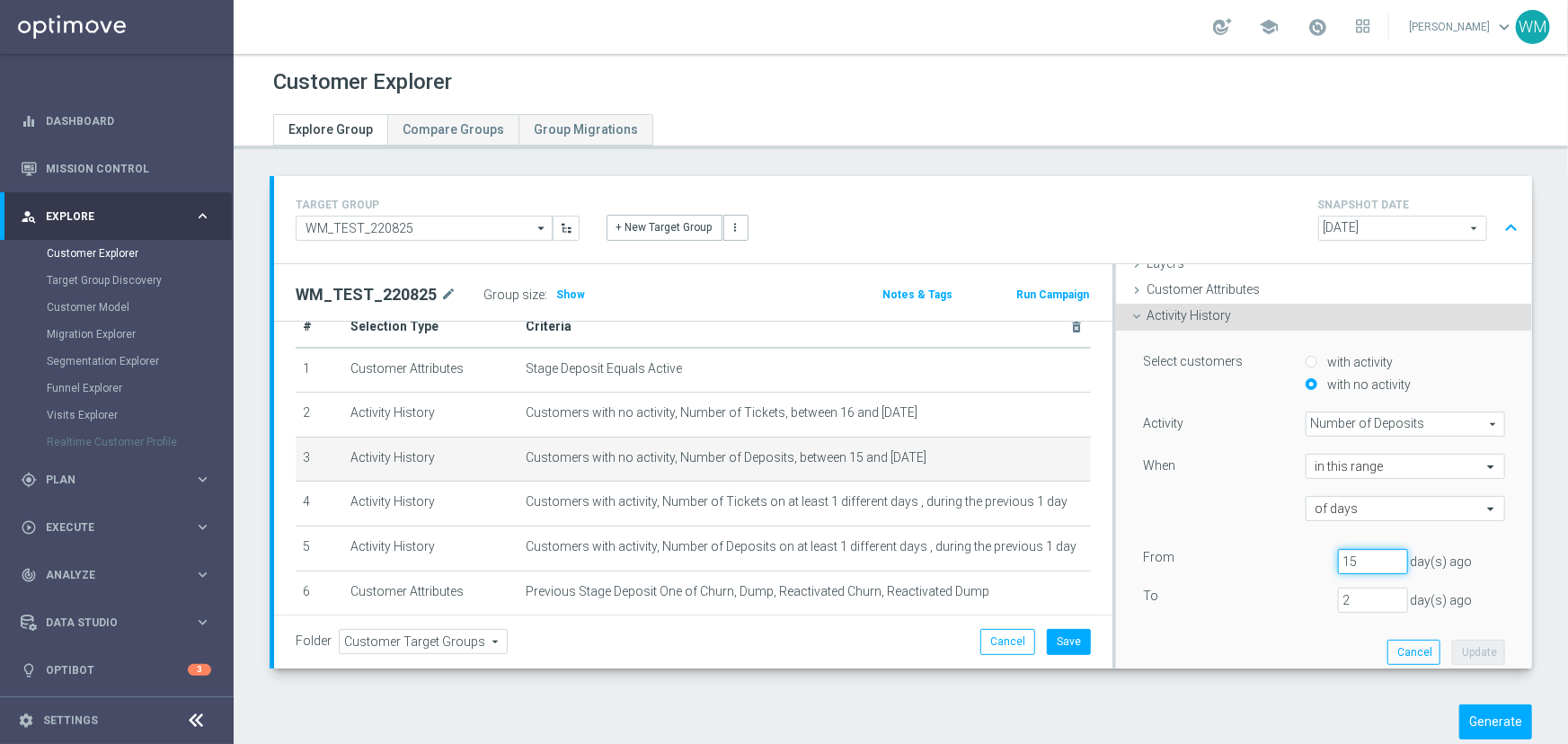
click at [1348, 557] on input "15" at bounding box center [1373, 562] width 70 height 25
type input "16"
click at [1350, 591] on input "2" at bounding box center [1373, 600] width 70 height 25
drag, startPoint x: 1346, startPoint y: 599, endPoint x: 1254, endPoint y: 617, distance: 93.7
click at [1254, 617] on div "Select customers with activity with no activity Activity Number of Deposits Num…" at bounding box center [1323, 504] width 389 height 348
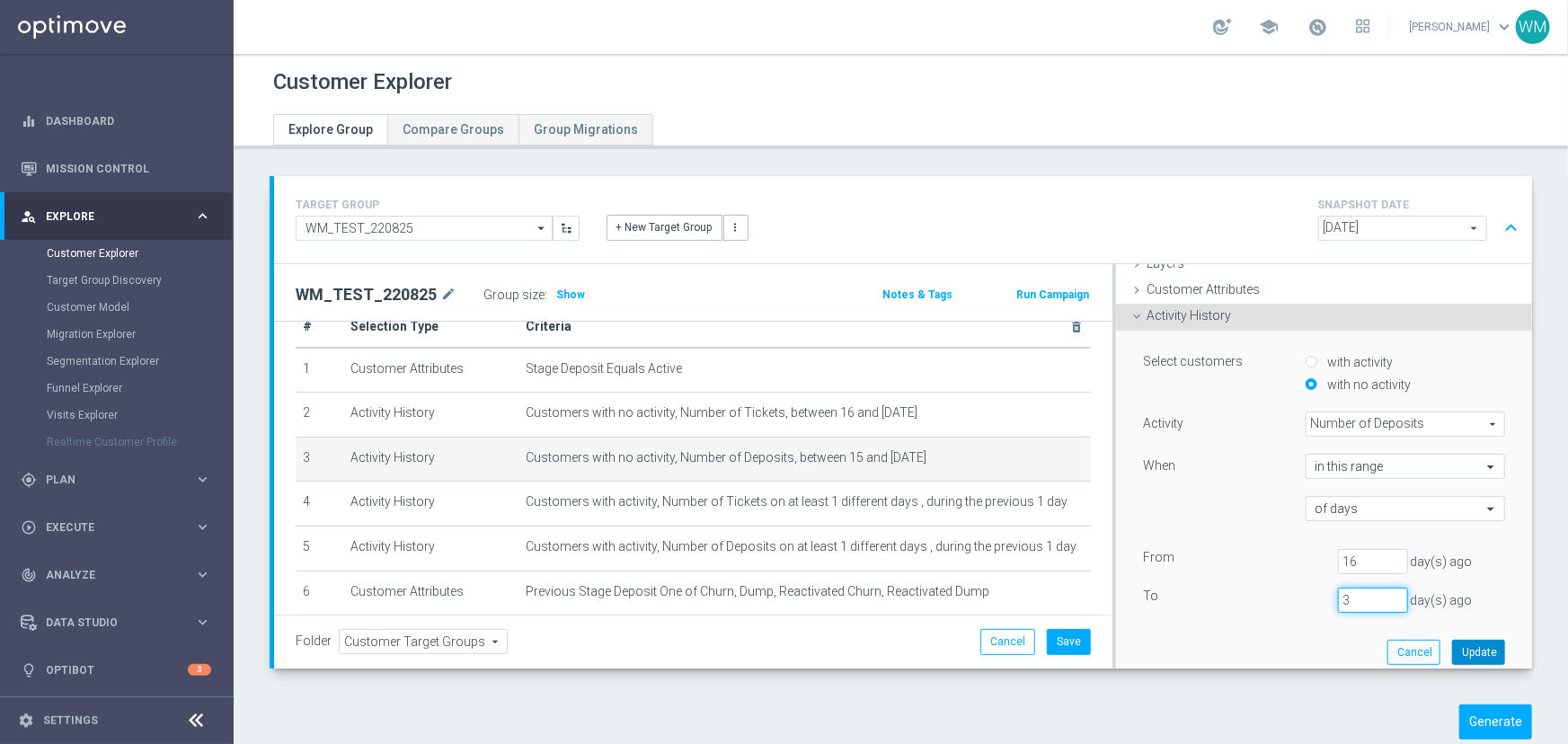
type input "3"
click at [1458, 656] on button "Update" at bounding box center [1479, 653] width 53 height 25
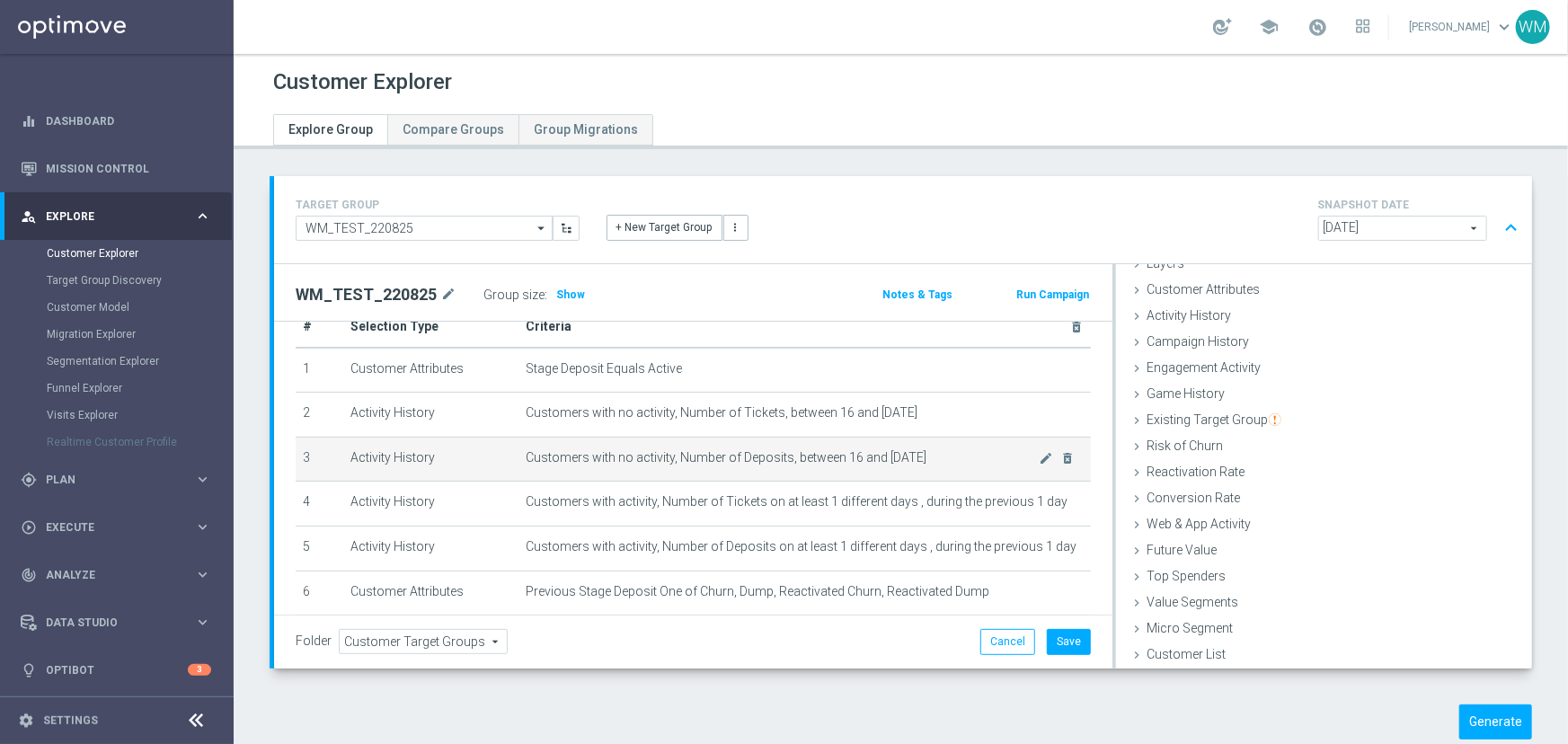
scroll to position [118, 0]
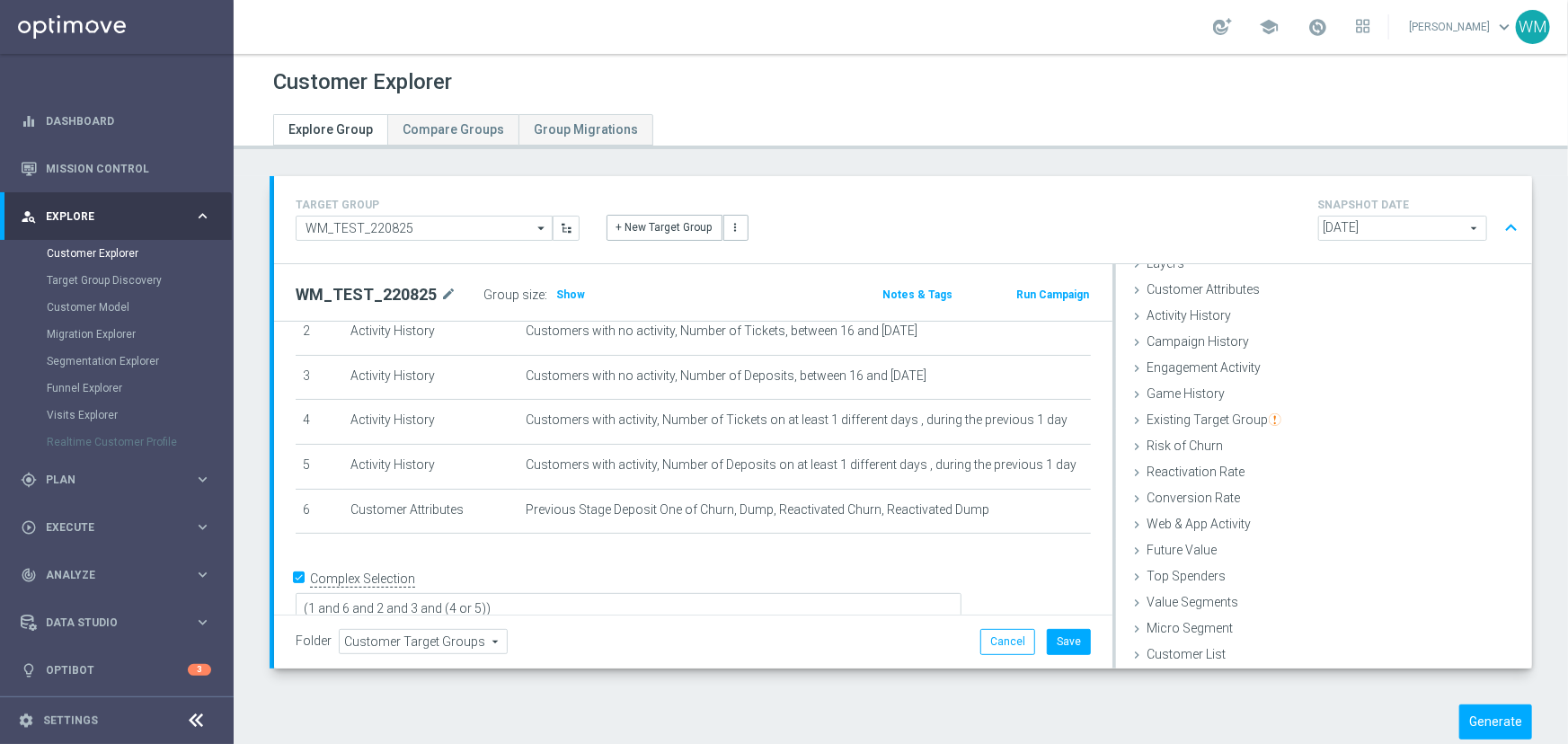
click at [586, 299] on div "Group size : Show" at bounding box center [573, 295] width 180 height 25
click at [557, 292] on span "Show" at bounding box center [571, 295] width 29 height 13
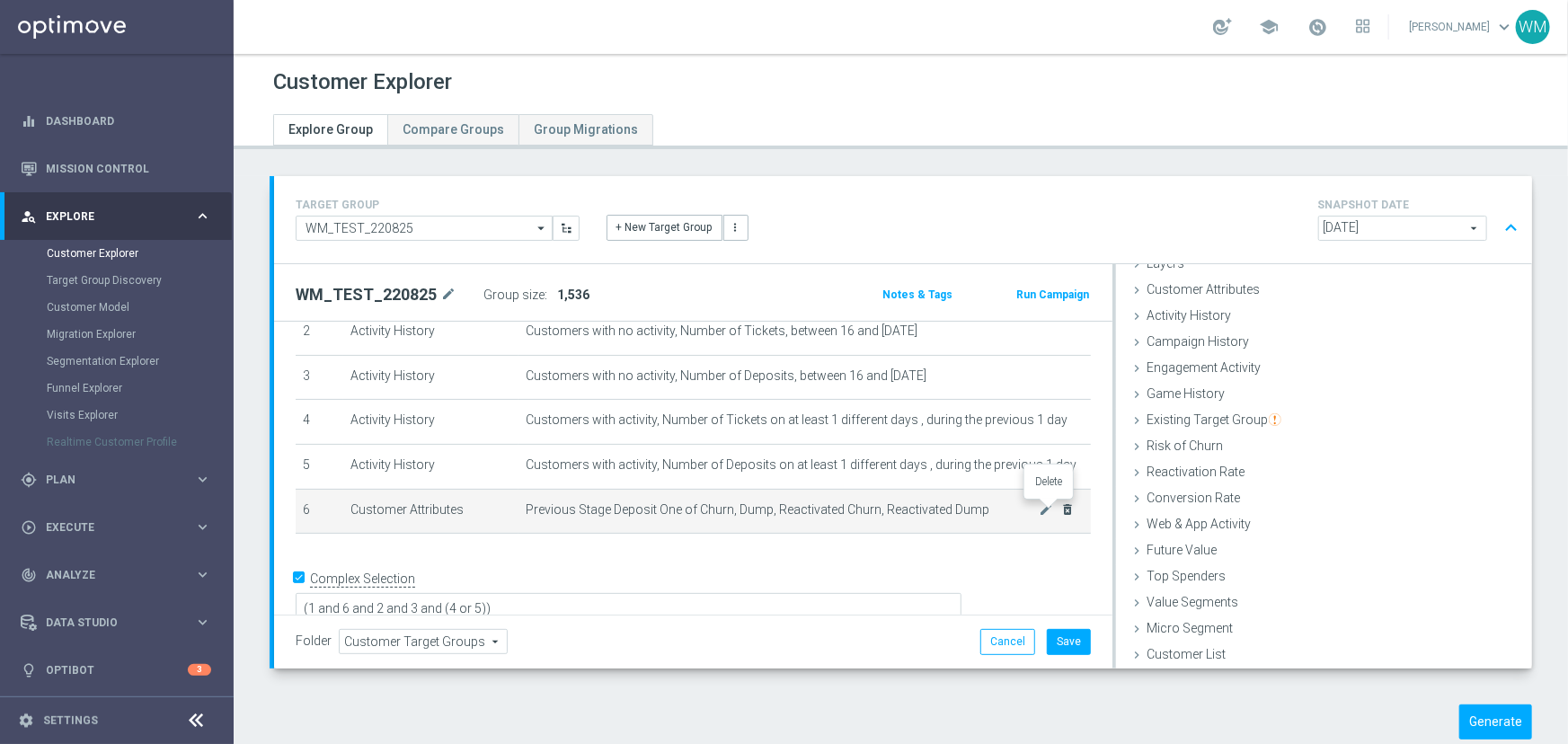
click at [1062, 506] on icon "delete_forever" at bounding box center [1069, 509] width 14 height 14
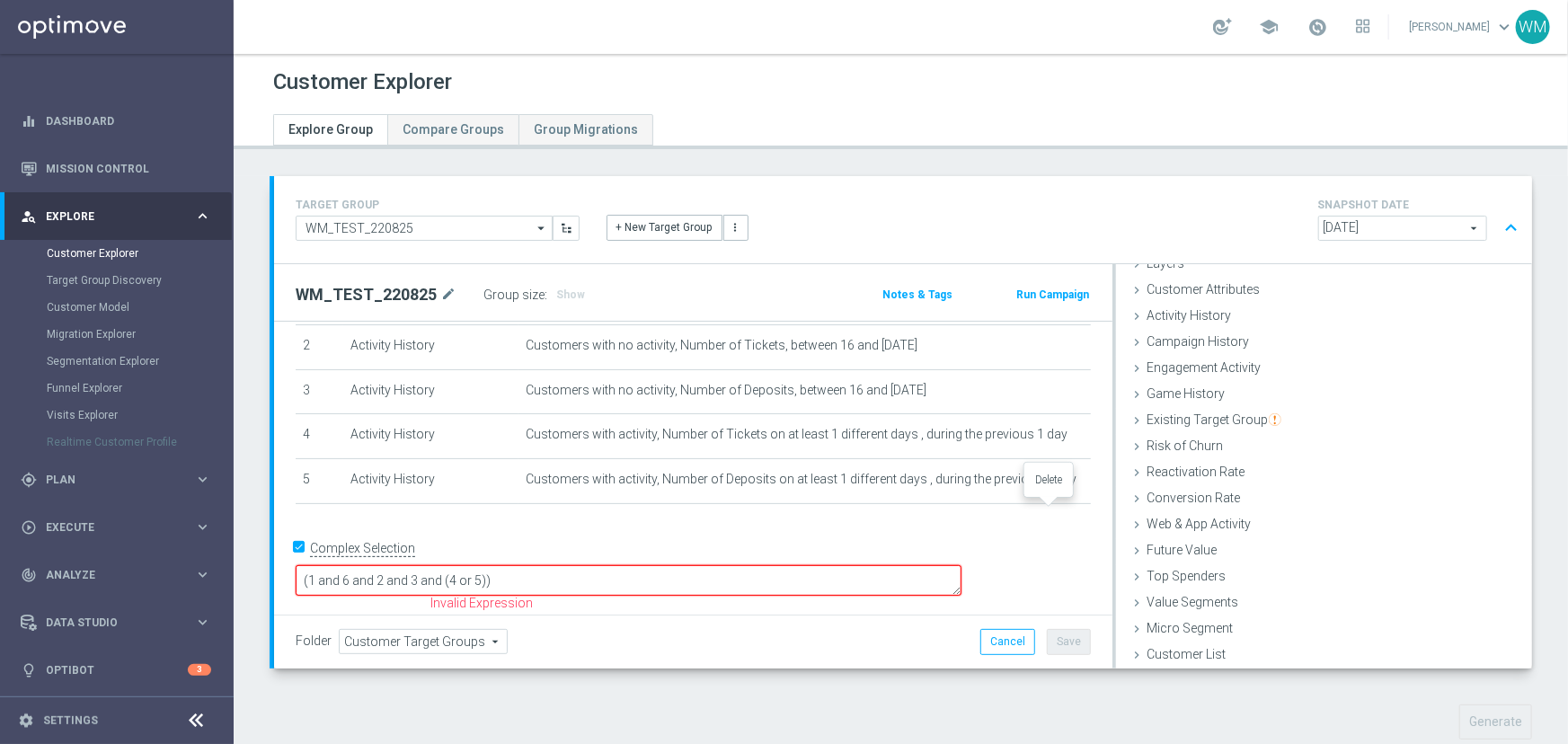
scroll to position [76, 0]
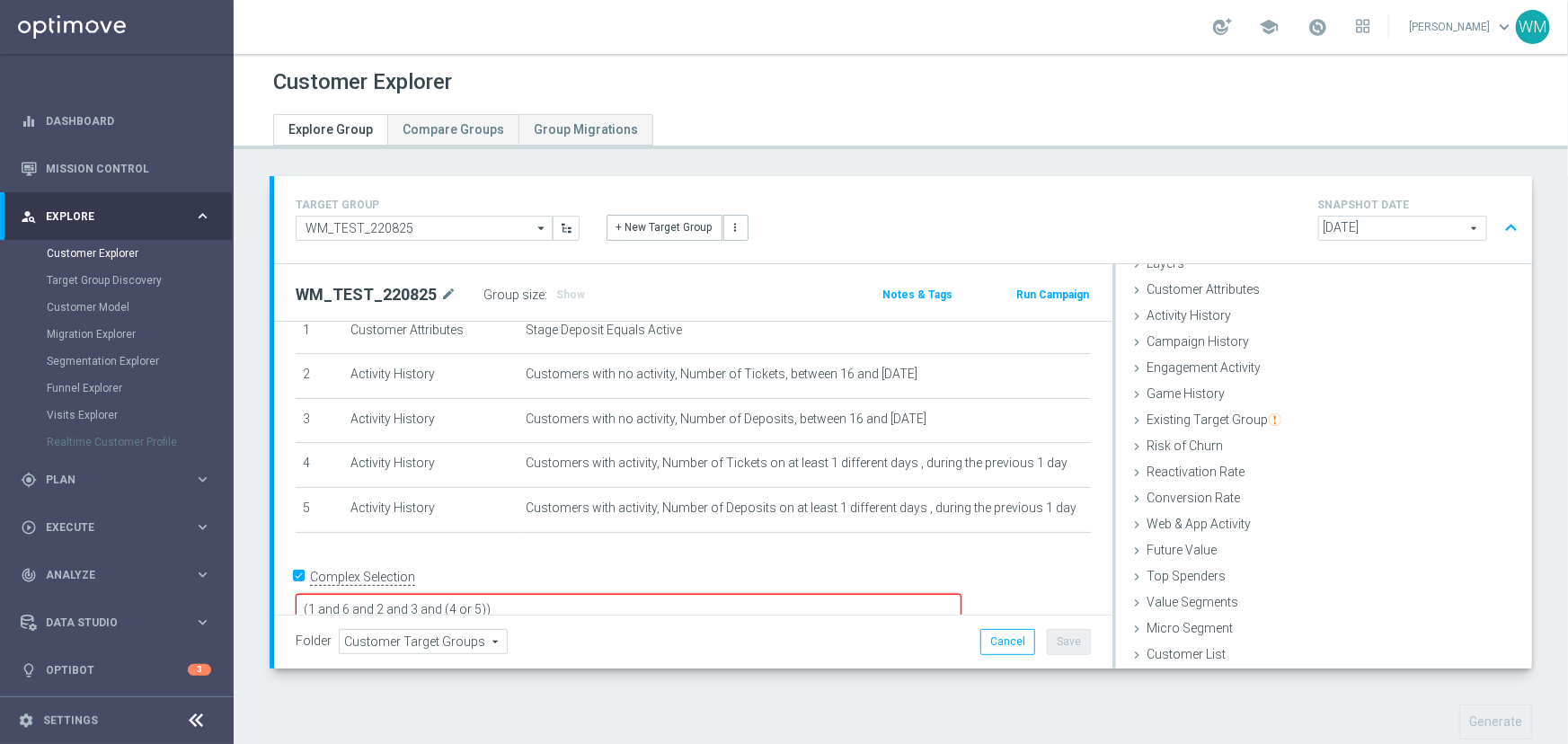
click at [473, 594] on textarea "(1 and 6 and 2 and 3 and (4 or 5))" at bounding box center [628, 609] width 666 height 32
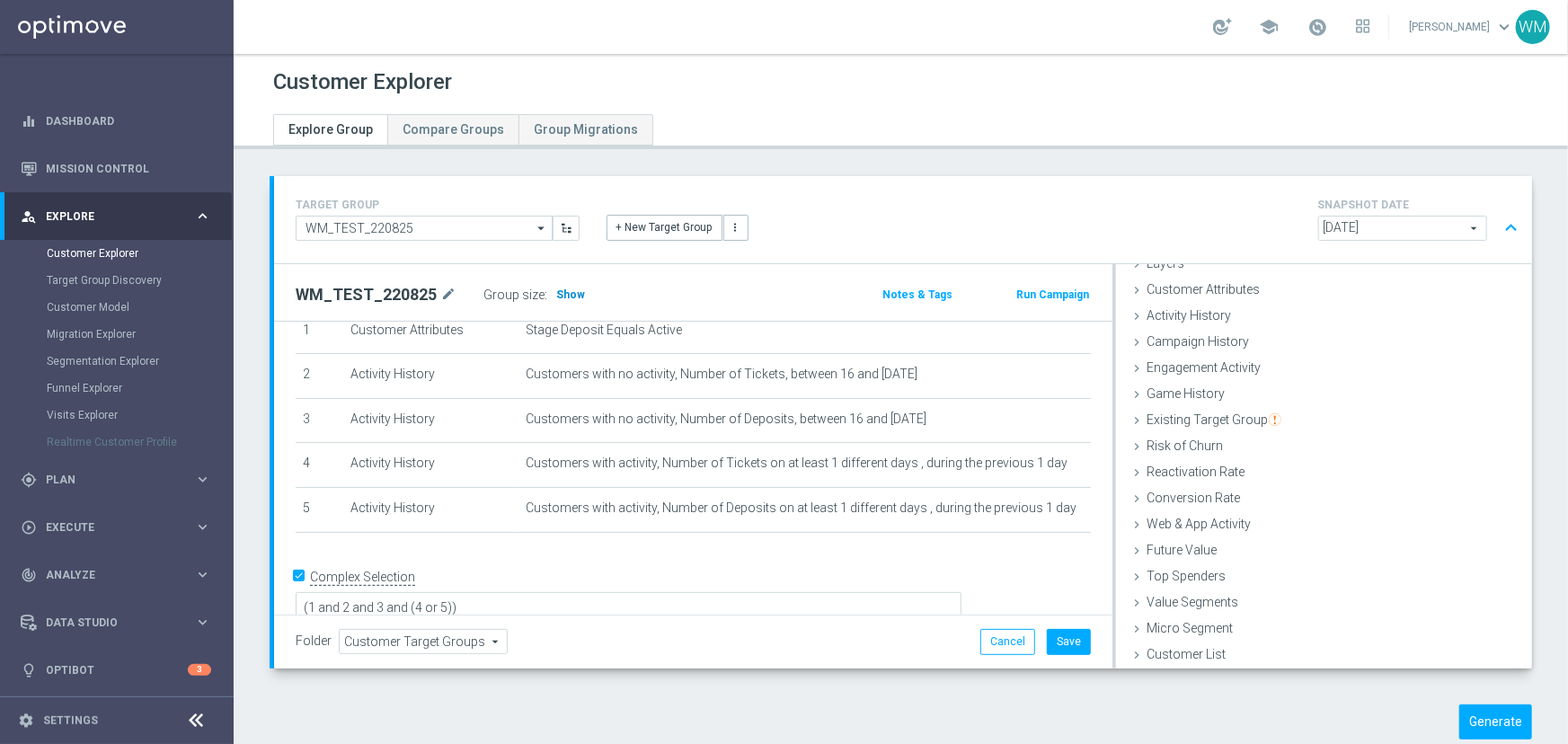
click at [557, 293] on span "Show" at bounding box center [571, 295] width 29 height 13
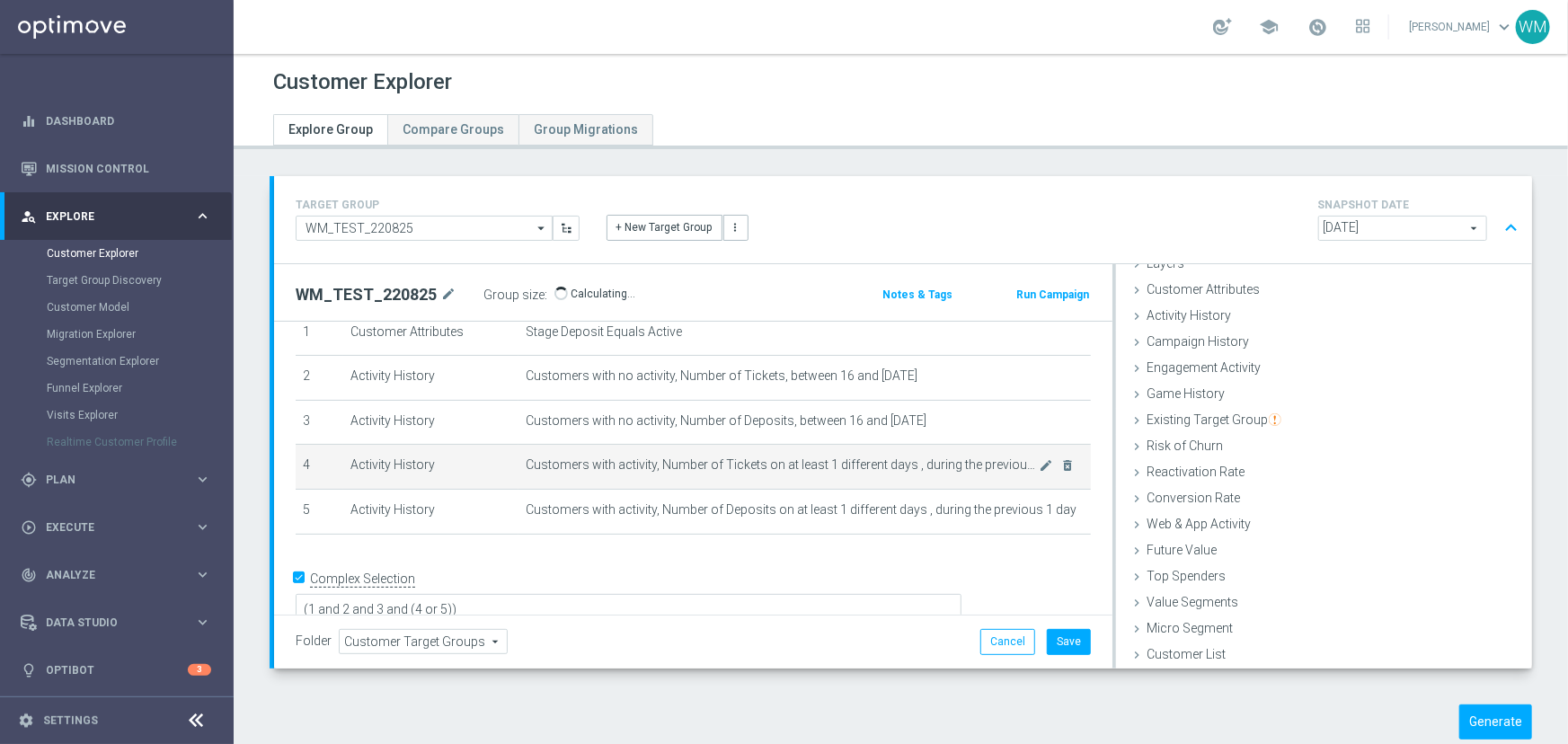
click at [783, 460] on span "Customers with activity, Number of Tickets on at least 1 different days , durin…" at bounding box center [782, 465] width 514 height 15
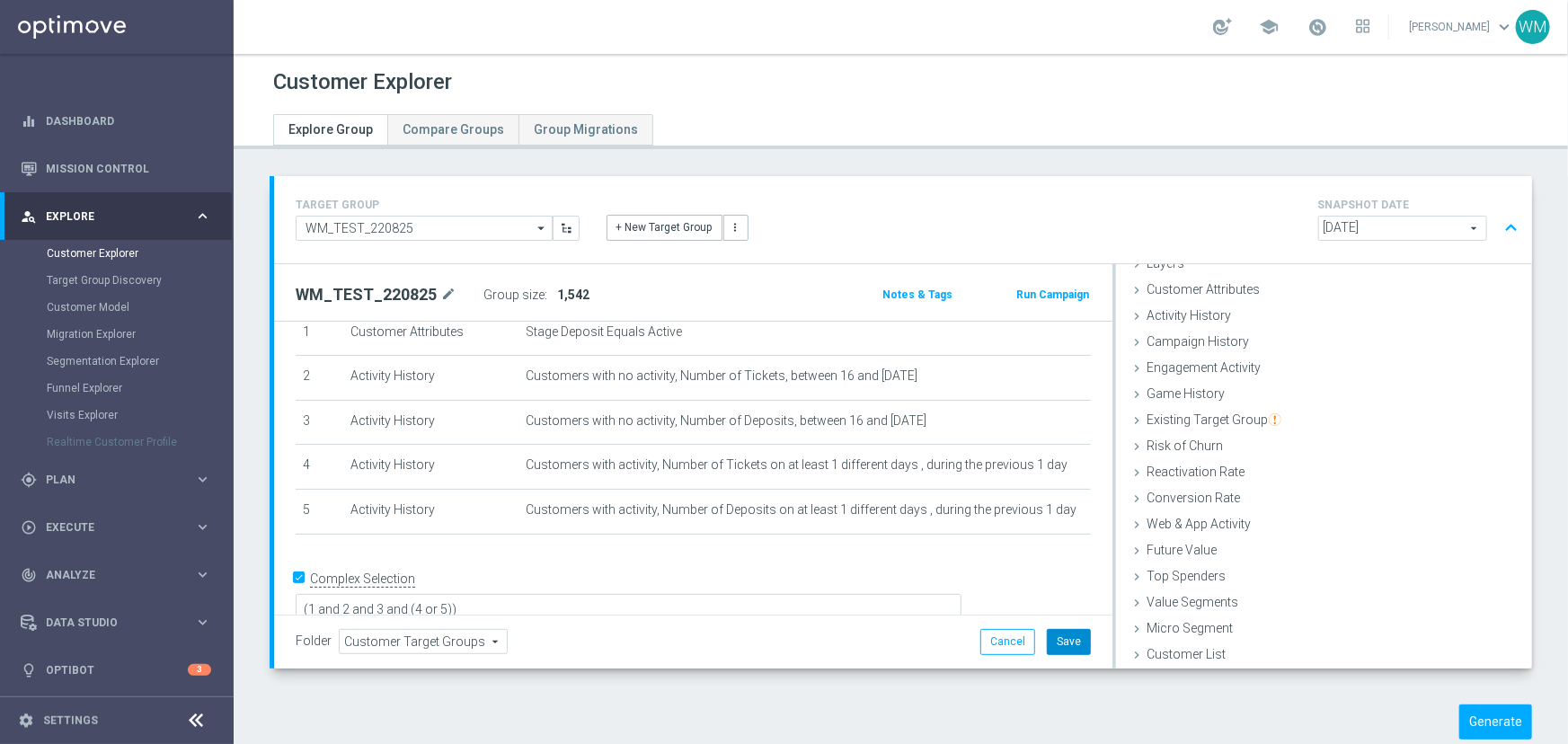
click at [1056, 644] on button "Save" at bounding box center [1069, 642] width 44 height 25
click at [564, 301] on h3 "Show" at bounding box center [571, 295] width 32 height 20
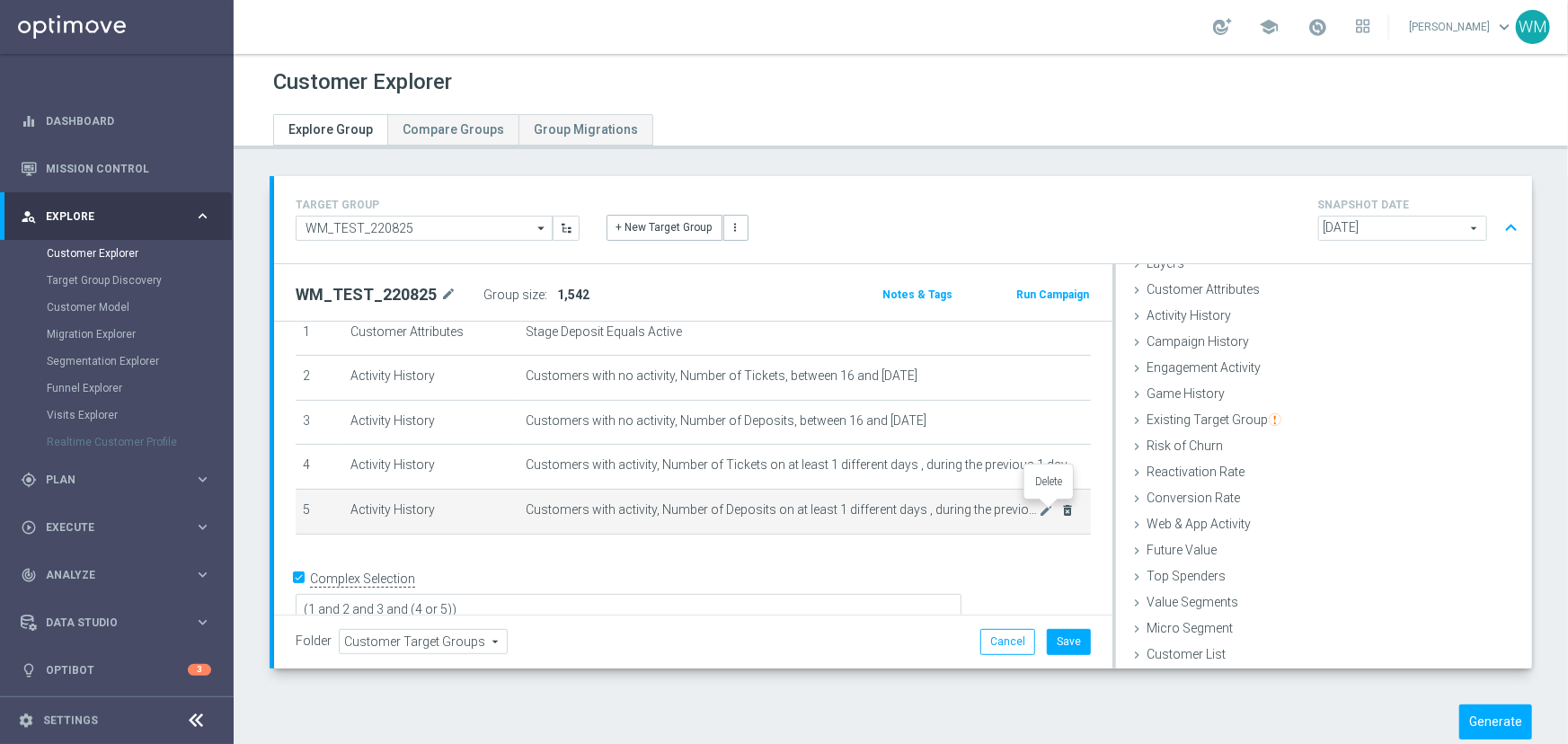
click at [1062, 507] on icon "delete_forever" at bounding box center [1069, 510] width 14 height 14
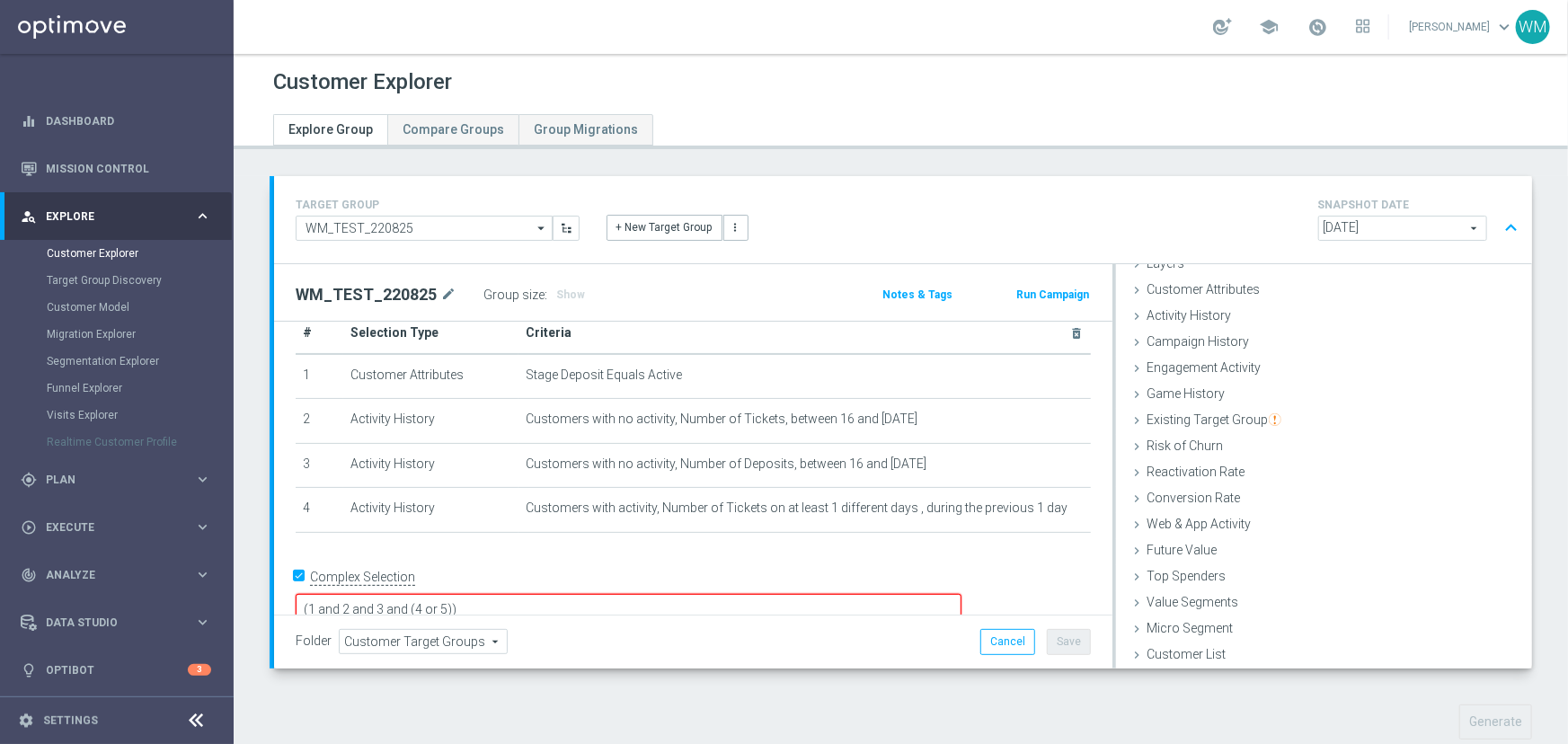
click at [662, 594] on textarea "(1 and 2 and 3 and (4 or 5))" at bounding box center [628, 609] width 666 height 32
click at [541, 594] on textarea "(1 and 2 and 3 and (4 or 5))" at bounding box center [628, 609] width 666 height 32
type textarea "(1 and 2 and 3 and 4"
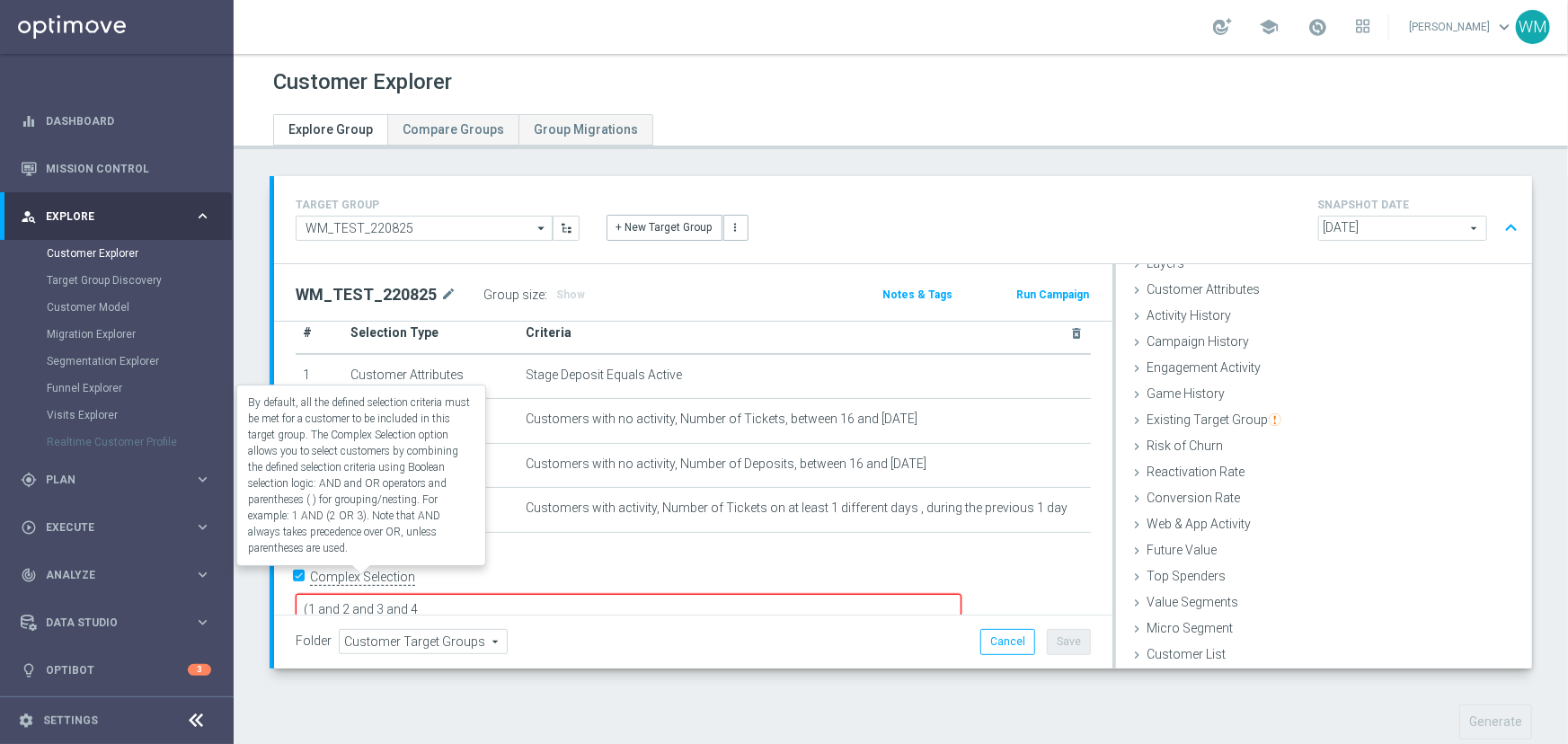
click at [385, 581] on label "Complex Selection" at bounding box center [362, 577] width 105 height 17
click at [307, 581] on input "Complex Selection" at bounding box center [301, 580] width 12 height 25
checkbox input "false"
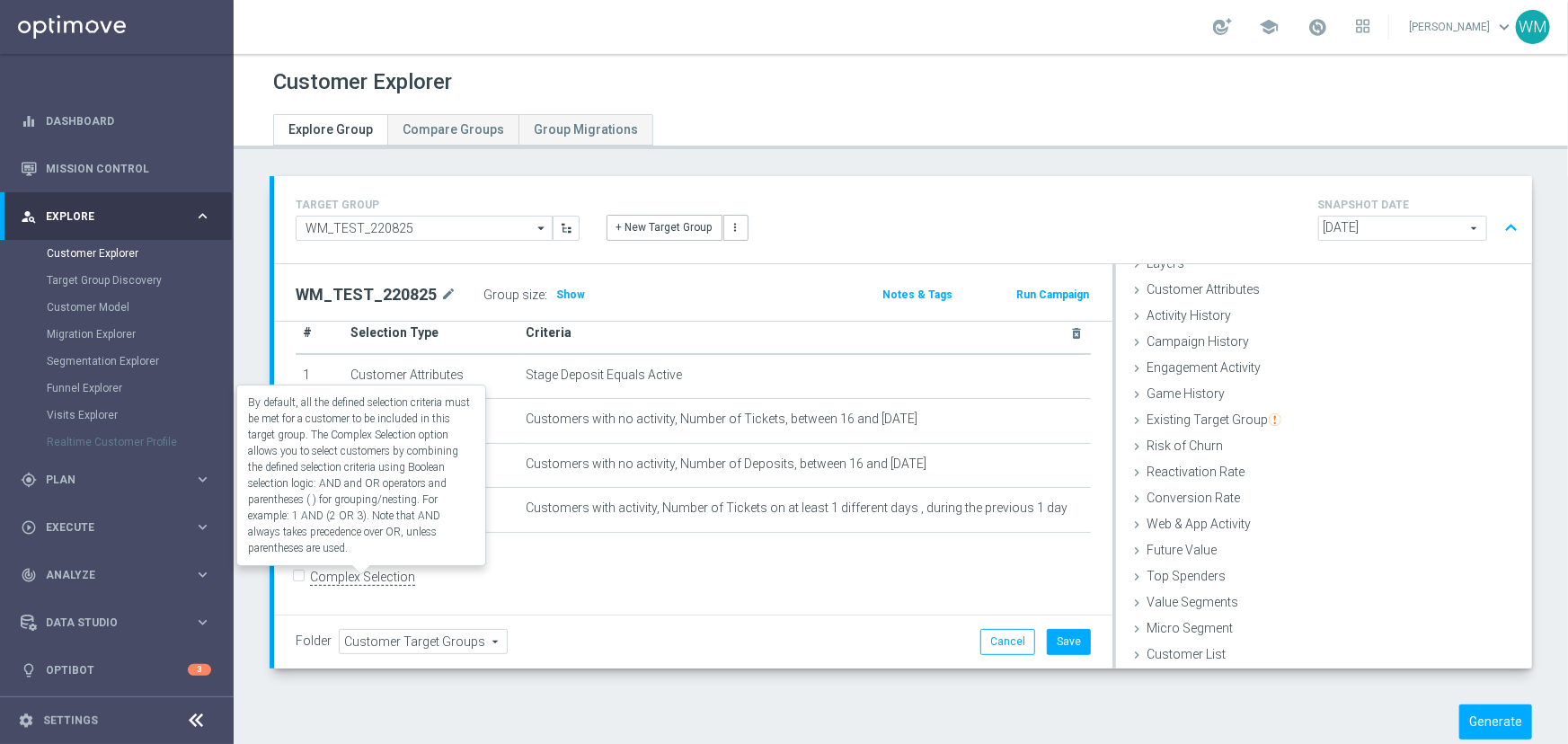
scroll to position [27, 0]
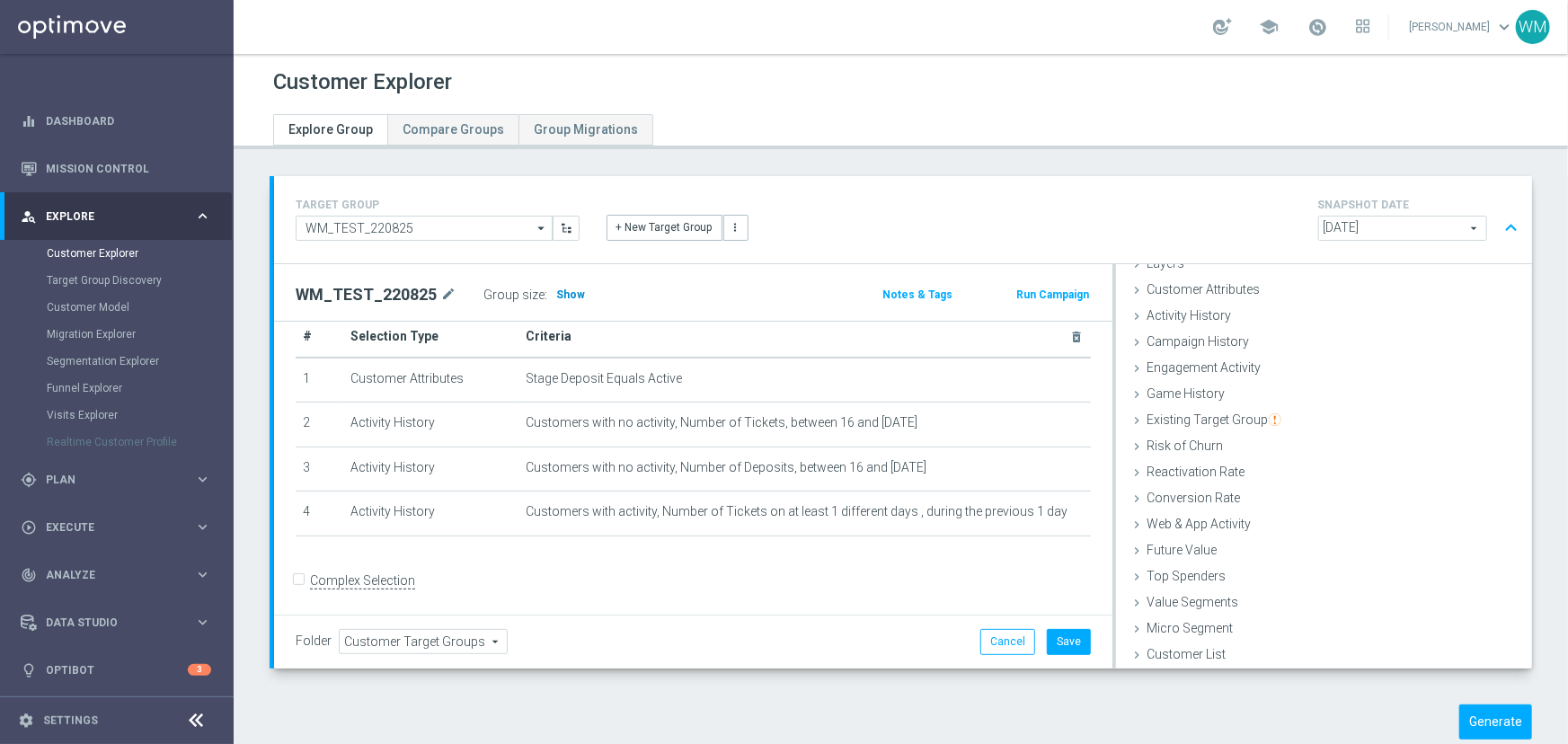
click at [556, 290] on span "Show" at bounding box center [571, 295] width 29 height 13
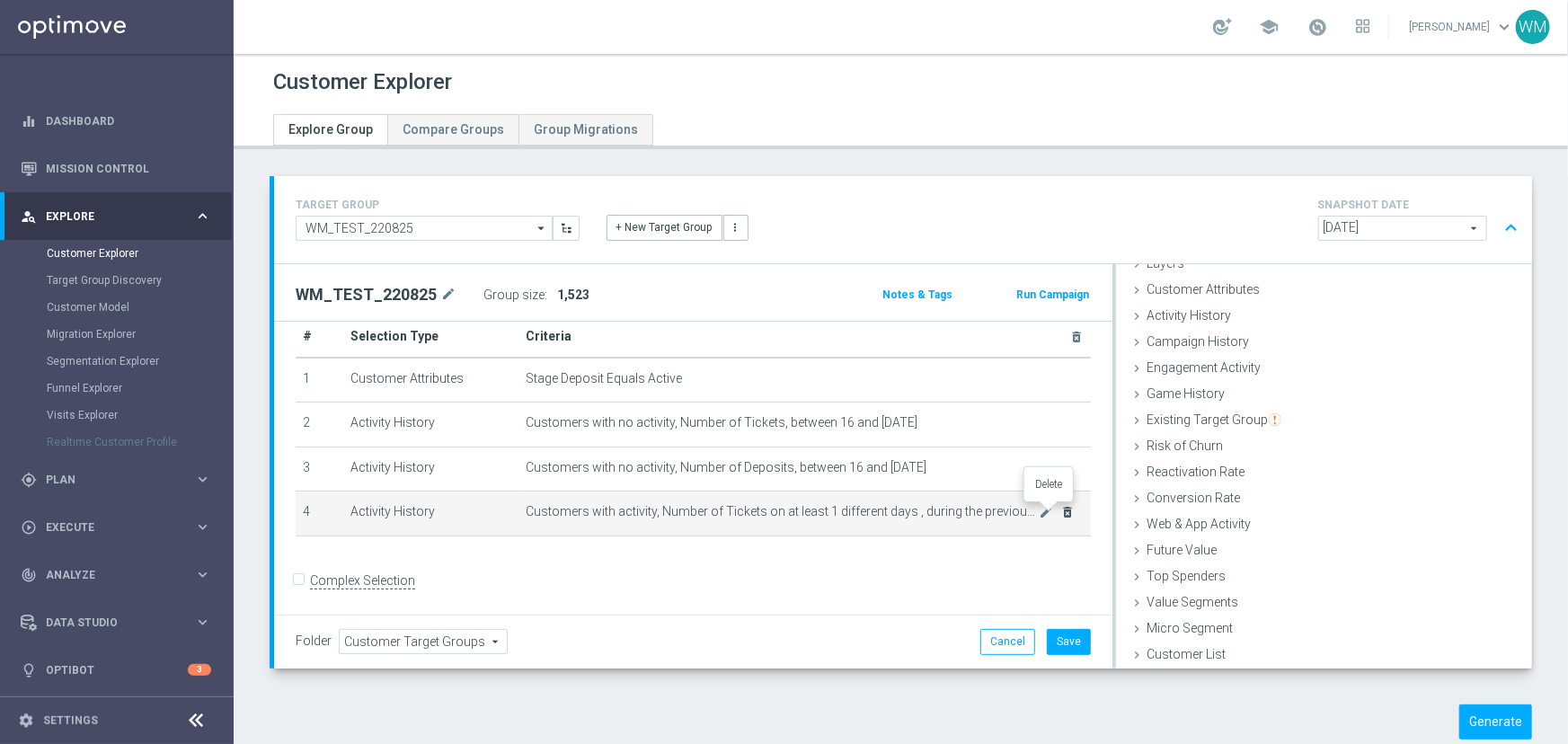
click at [1062, 509] on icon "delete_forever" at bounding box center [1069, 512] width 14 height 14
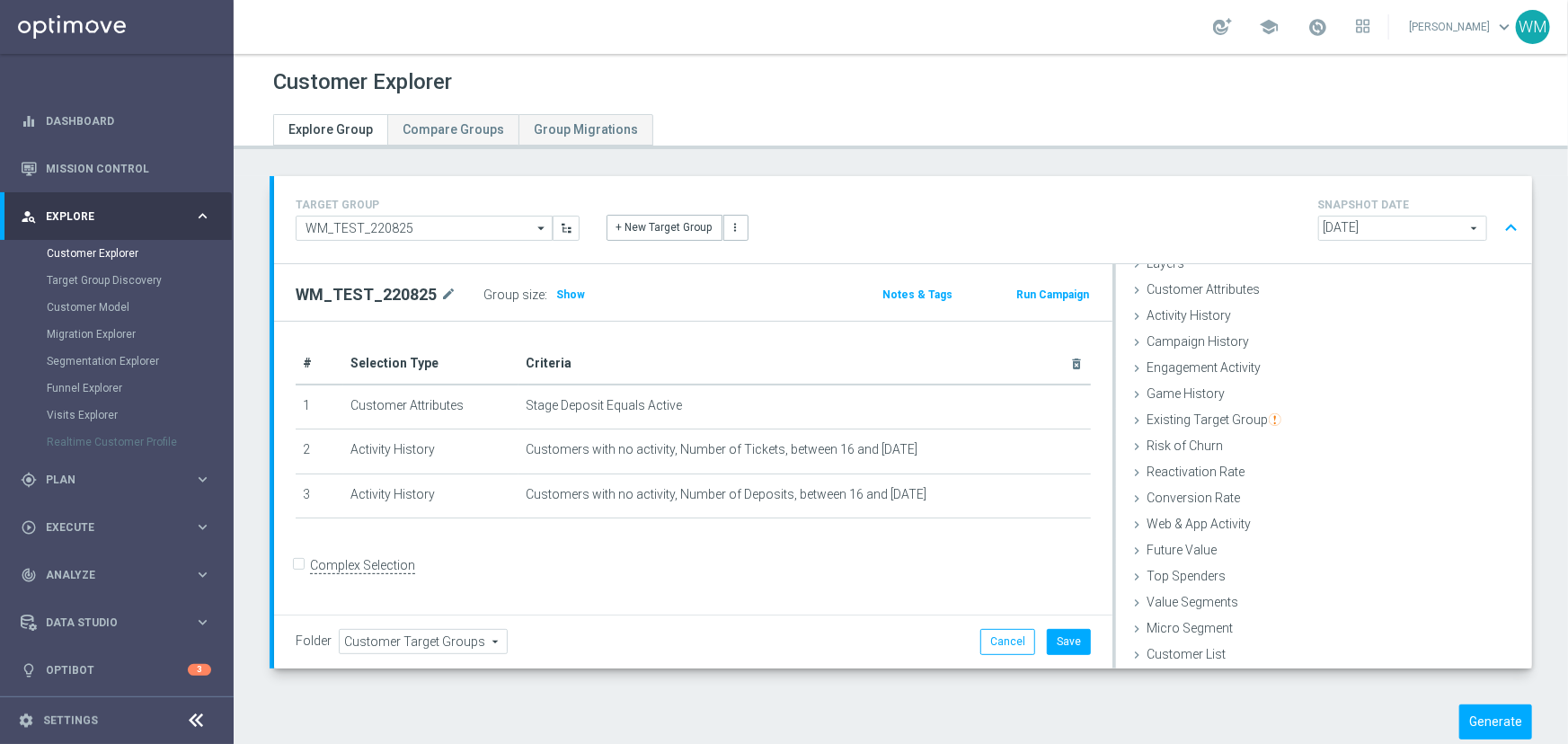
scroll to position [0, 0]
click at [566, 296] on span "Show" at bounding box center [571, 295] width 29 height 13
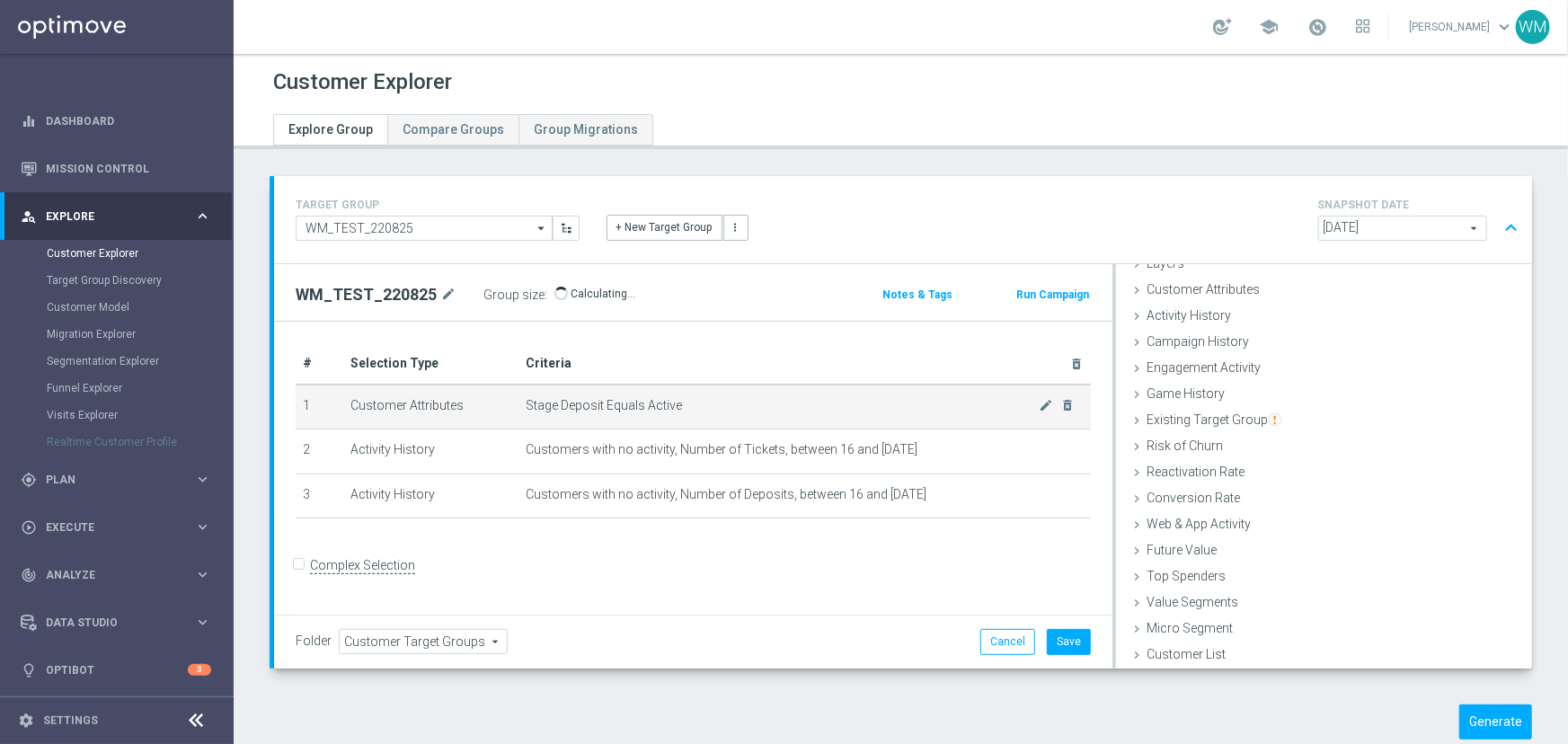
click at [620, 411] on span "Stage Deposit Equals Active" at bounding box center [782, 405] width 514 height 15
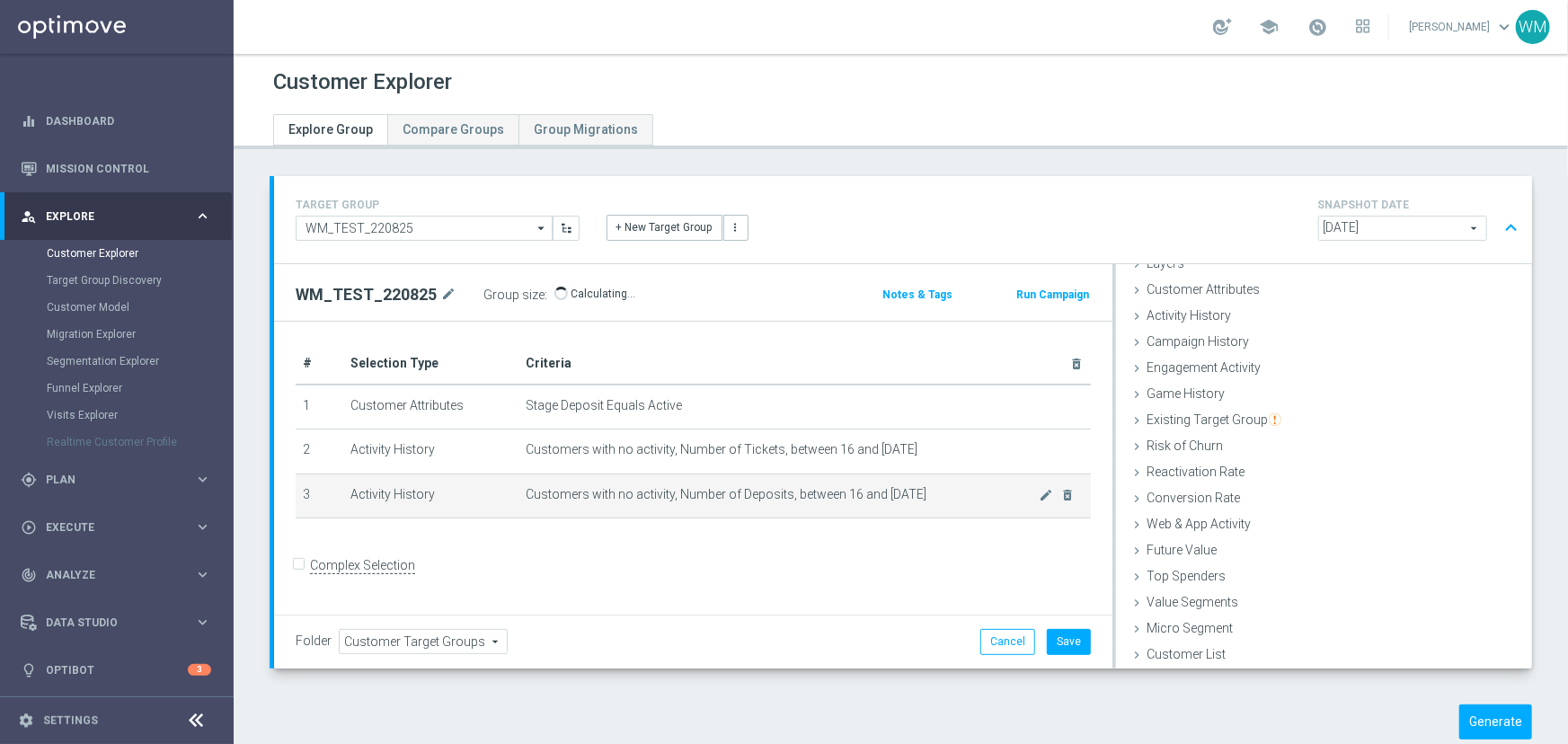
drag, startPoint x: 530, startPoint y: 397, endPoint x: 976, endPoint y: 504, distance: 458.7
click at [976, 504] on tbody "1 Customer Attributes Stage Deposit Equals Active mode_edit delete_forever 2 Ac…" at bounding box center [692, 451] width 795 height 134
click at [976, 504] on td "Customers with no activity, Number of Deposits, between 16 and 3 days ago mode_…" at bounding box center [804, 497] width 572 height 45
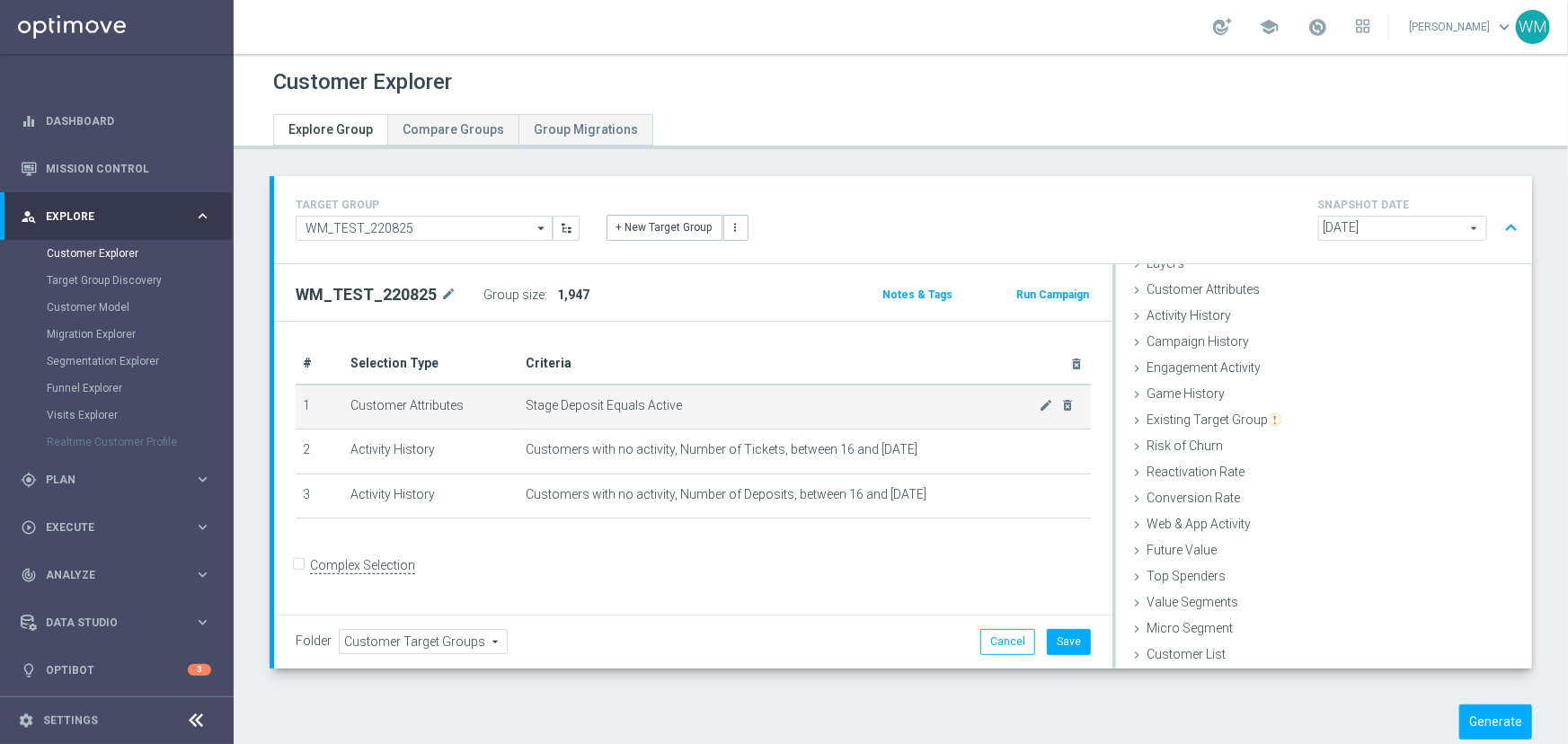
drag, startPoint x: 976, startPoint y: 504, endPoint x: 298, endPoint y: 416, distance: 683.7
click at [298, 416] on tbody "1 Customer Attributes Stage Deposit Equals Active mode_edit delete_forever 2 Ac…" at bounding box center [692, 451] width 795 height 134
click at [298, 416] on td "1" at bounding box center [319, 407] width 48 height 45
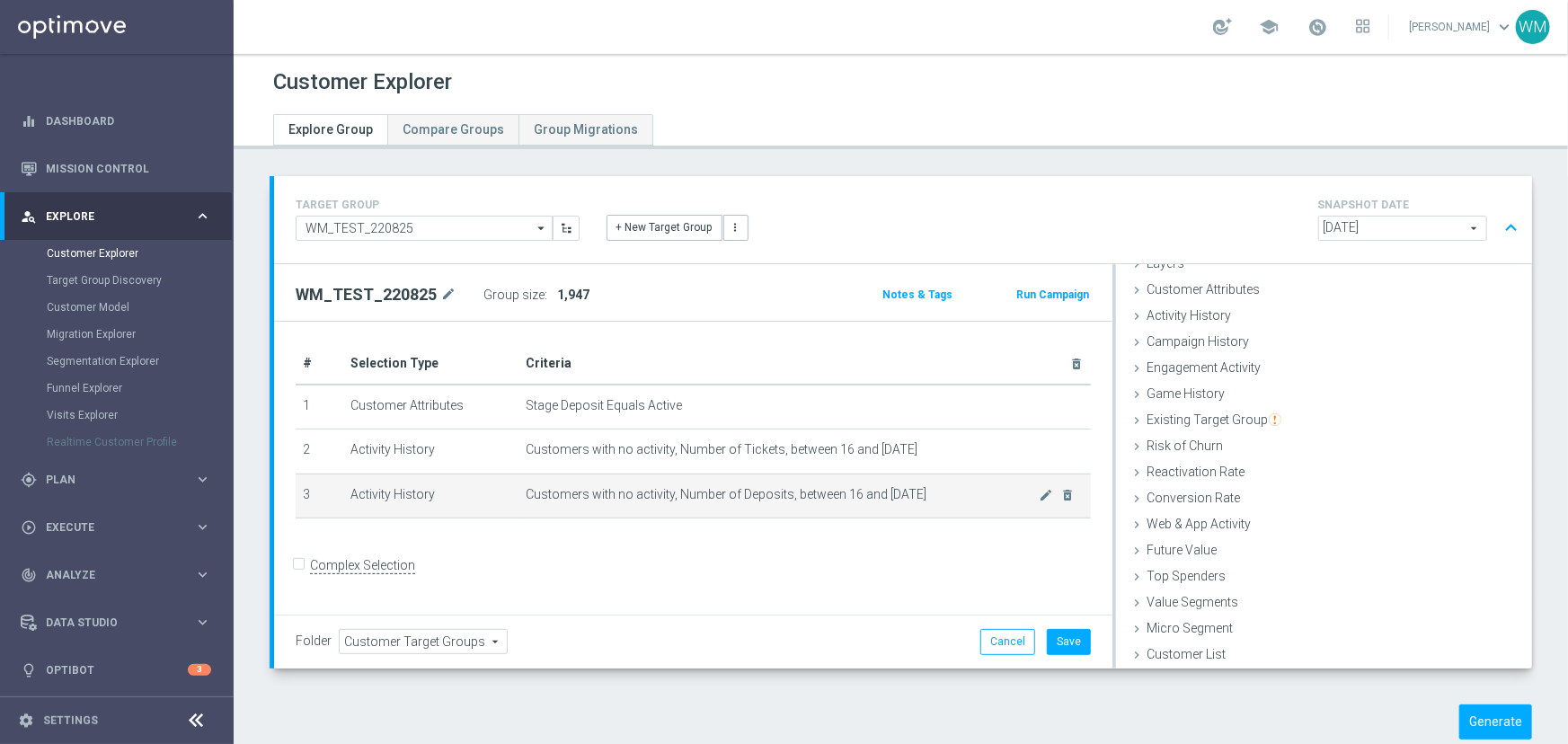
drag, startPoint x: 298, startPoint y: 416, endPoint x: 970, endPoint y: 503, distance: 677.6
click at [970, 503] on tbody "1 Customer Attributes Stage Deposit Equals Active mode_edit delete_forever 2 Ac…" at bounding box center [692, 451] width 795 height 134
click at [970, 503] on td "Customers with no activity, Number of Deposits, between 16 and 3 days ago mode_…" at bounding box center [804, 497] width 572 height 45
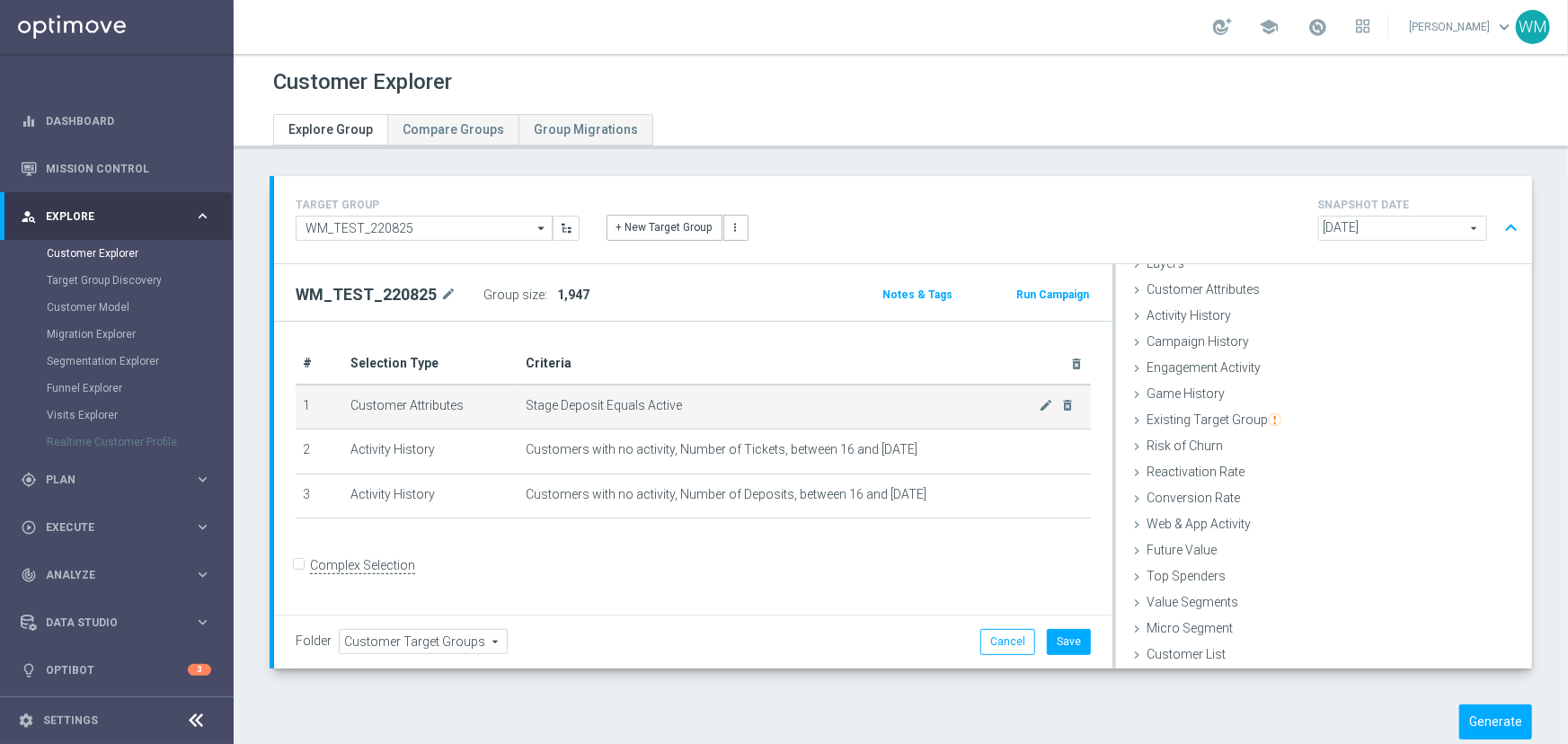
drag, startPoint x: 970, startPoint y: 503, endPoint x: 302, endPoint y: 405, distance: 675.2
click at [302, 405] on tbody "1 Customer Attributes Stage Deposit Equals Active mode_edit delete_forever 2 Ac…" at bounding box center [692, 451] width 795 height 134
click at [302, 405] on td "1" at bounding box center [319, 407] width 48 height 45
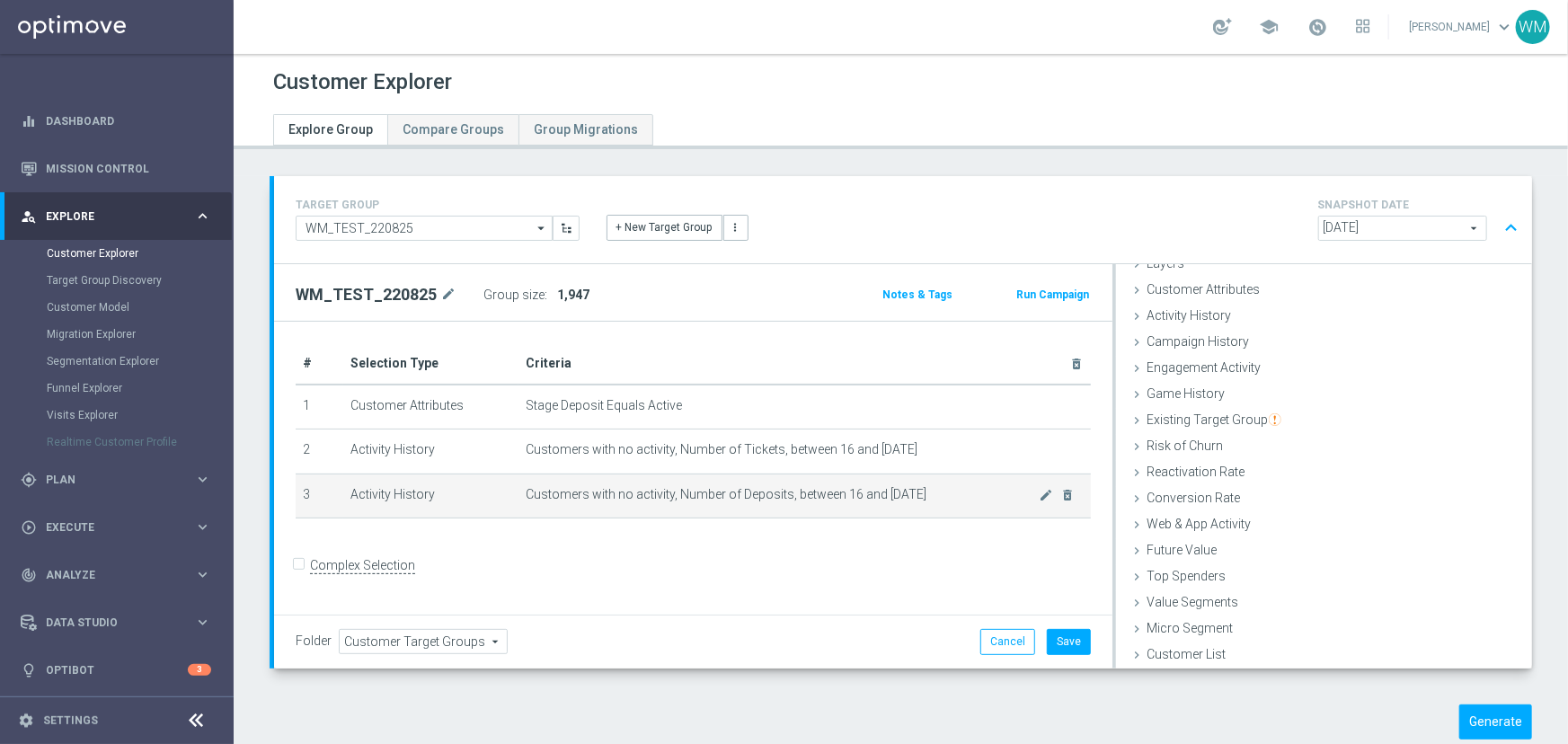
drag, startPoint x: 302, startPoint y: 405, endPoint x: 993, endPoint y: 495, distance: 696.8
click at [993, 495] on tbody "1 Customer Attributes Stage Deposit Equals Active mode_edit delete_forever 2 Ac…" at bounding box center [692, 451] width 795 height 134
click at [993, 495] on span "Customers with no activity, Number of Deposits, between 16 and 3 days ago" at bounding box center [782, 494] width 514 height 15
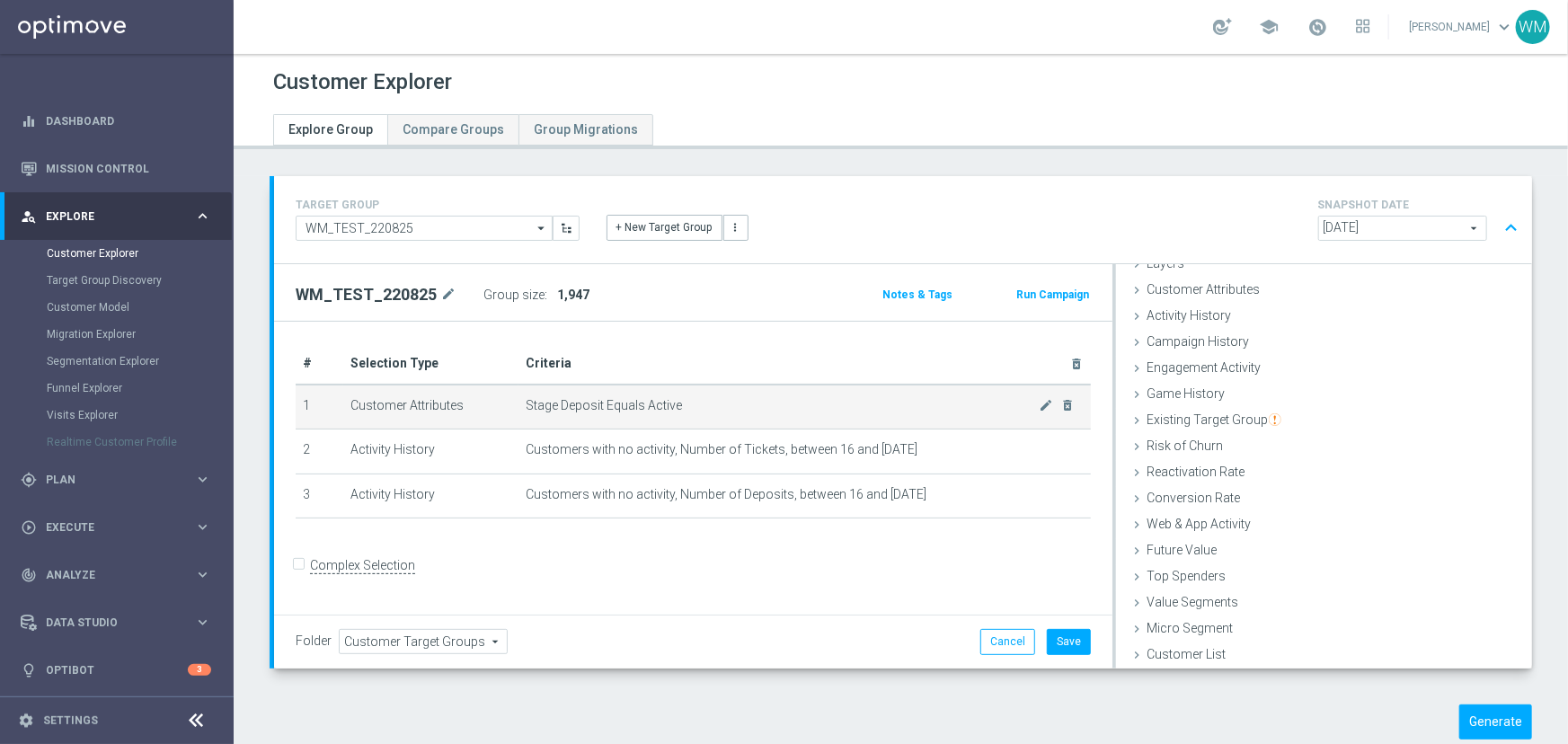
drag, startPoint x: 850, startPoint y: 482, endPoint x: 302, endPoint y: 404, distance: 553.5
click at [302, 404] on tbody "1 Customer Attributes Stage Deposit Equals Active mode_edit delete_forever 2 Ac…" at bounding box center [692, 451] width 795 height 134
click at [302, 404] on td "1" at bounding box center [319, 407] width 48 height 45
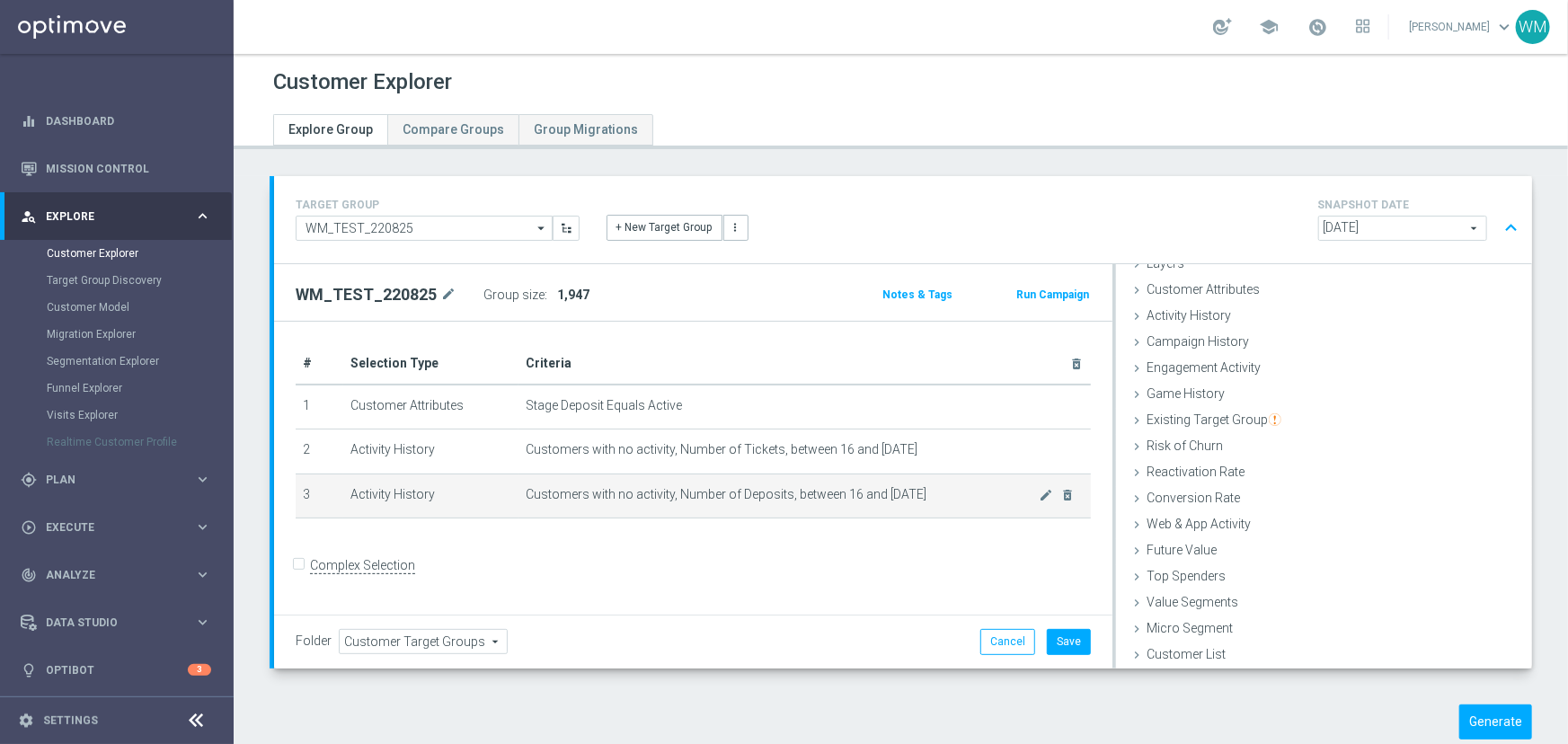
drag, startPoint x: 302, startPoint y: 404, endPoint x: 961, endPoint y: 509, distance: 667.3
click at [961, 509] on tbody "1 Customer Attributes Stage Deposit Equals Active mode_edit delete_forever 2 Ac…" at bounding box center [692, 451] width 795 height 134
click at [961, 509] on td "Customers with no activity, Number of Deposits, between 16 and 3 days ago mode_…" at bounding box center [804, 497] width 572 height 45
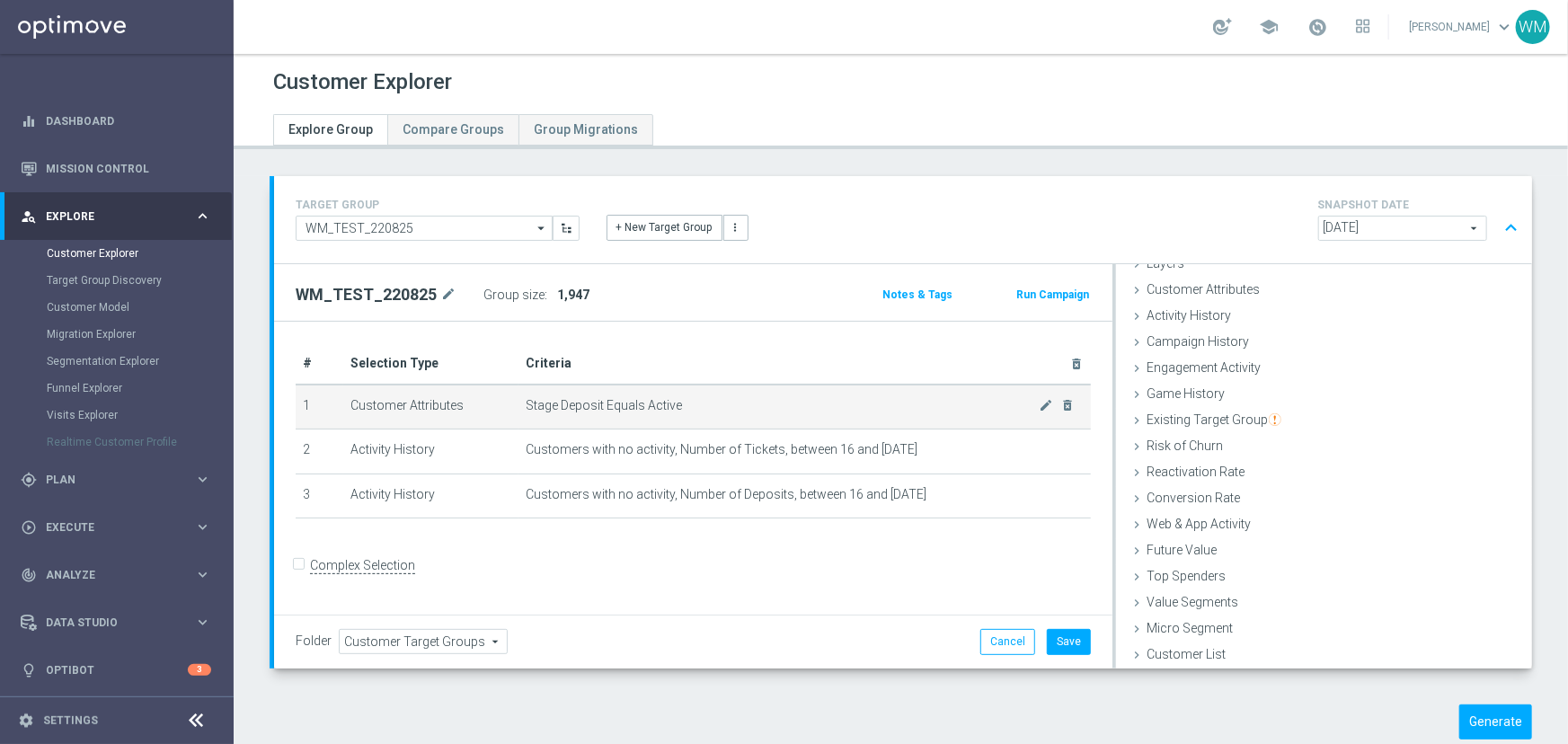
drag, startPoint x: 961, startPoint y: 509, endPoint x: 445, endPoint y: 414, distance: 524.7
click at [445, 414] on tbody "1 Customer Attributes Stage Deposit Equals Active mode_edit delete_forever 2 Ac…" at bounding box center [692, 451] width 795 height 134
click at [445, 414] on td "Customer Attributes" at bounding box center [431, 407] width 175 height 45
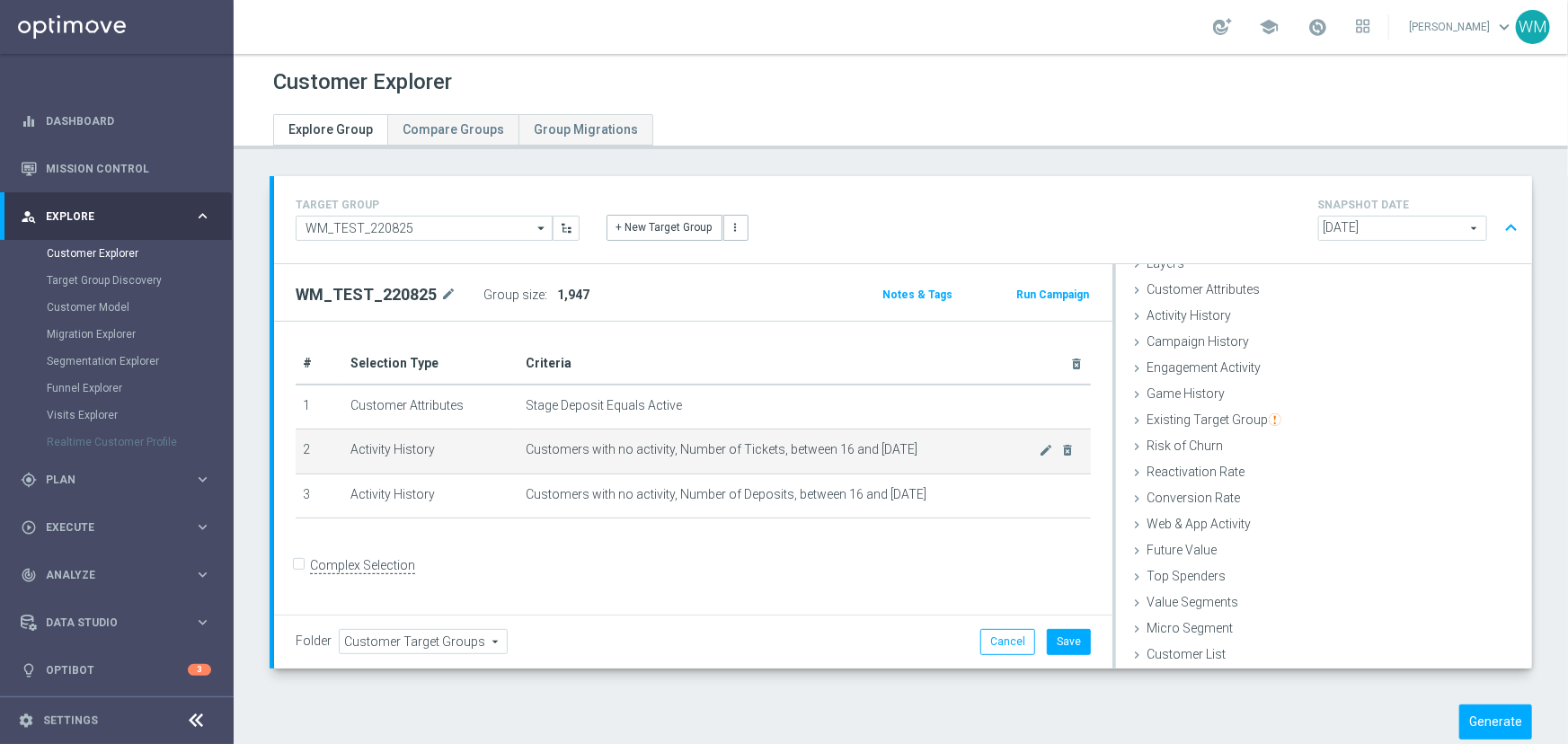
click at [1030, 448] on span "Customers with no activity, Number of Tickets, between 16 and 3 days ago" at bounding box center [782, 450] width 514 height 15
click at [1040, 448] on icon "mode_edit" at bounding box center [1047, 451] width 14 height 14
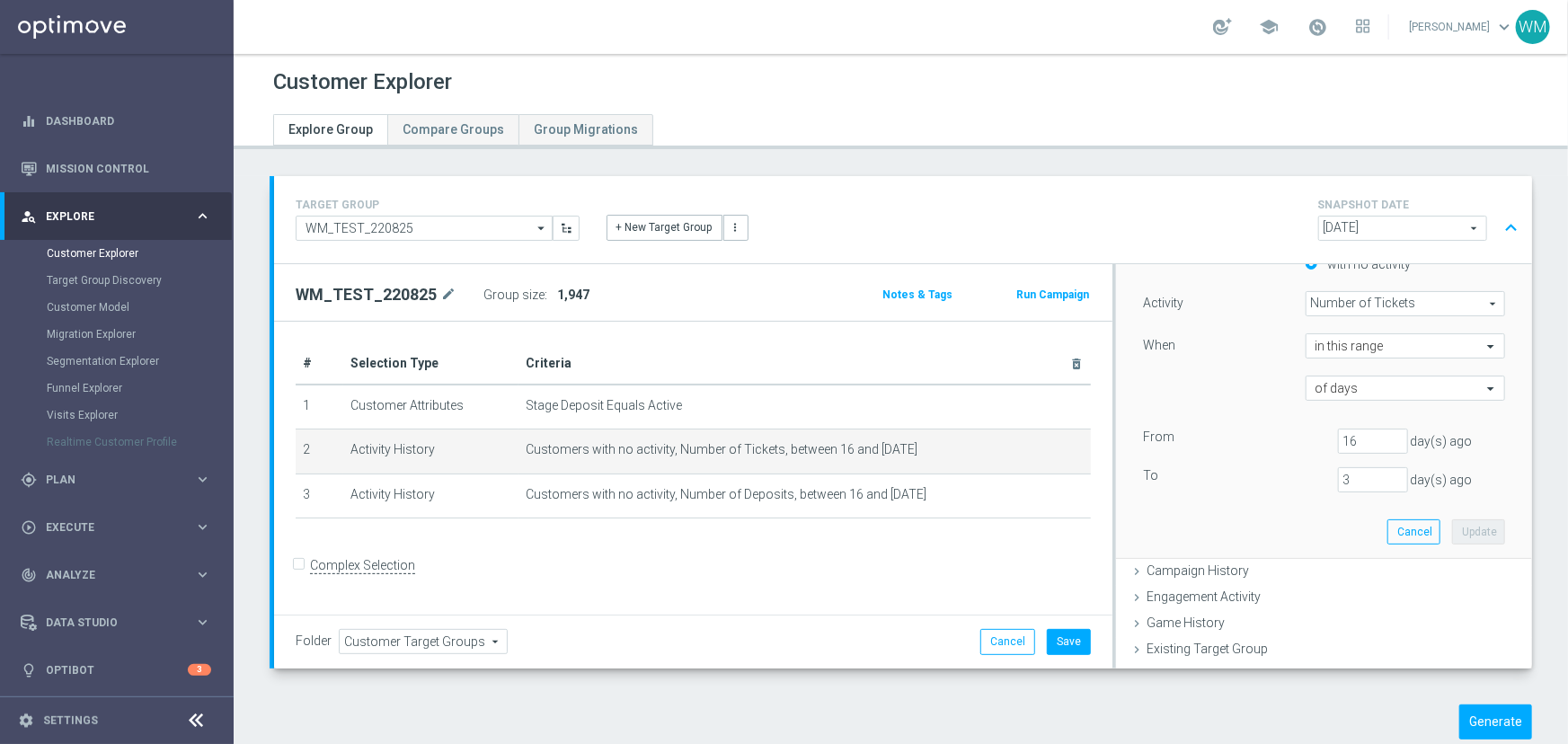
scroll to position [423, 0]
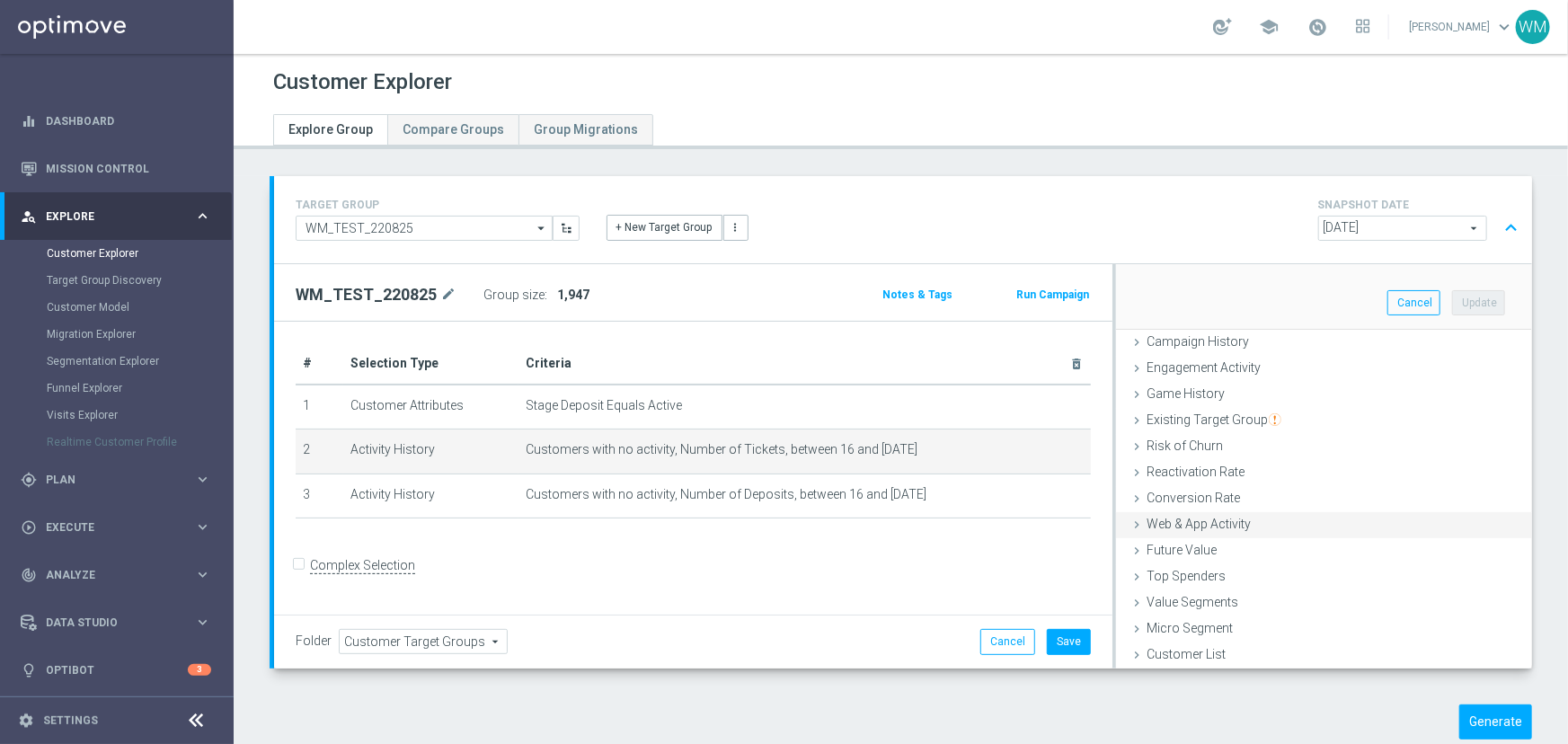
click at [1240, 519] on span "Web & App Activity" at bounding box center [1198, 524] width 104 height 14
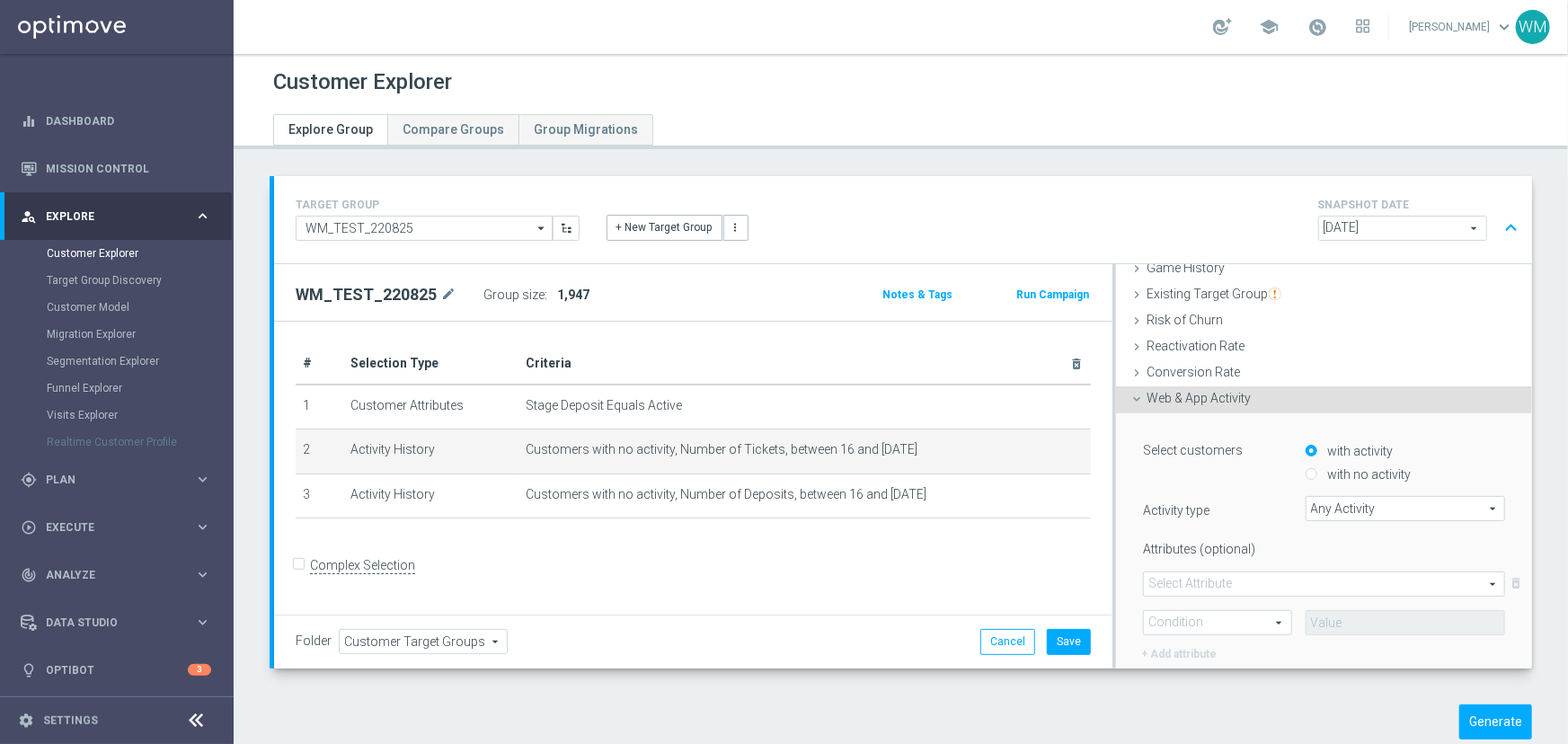
scroll to position [228, 0]
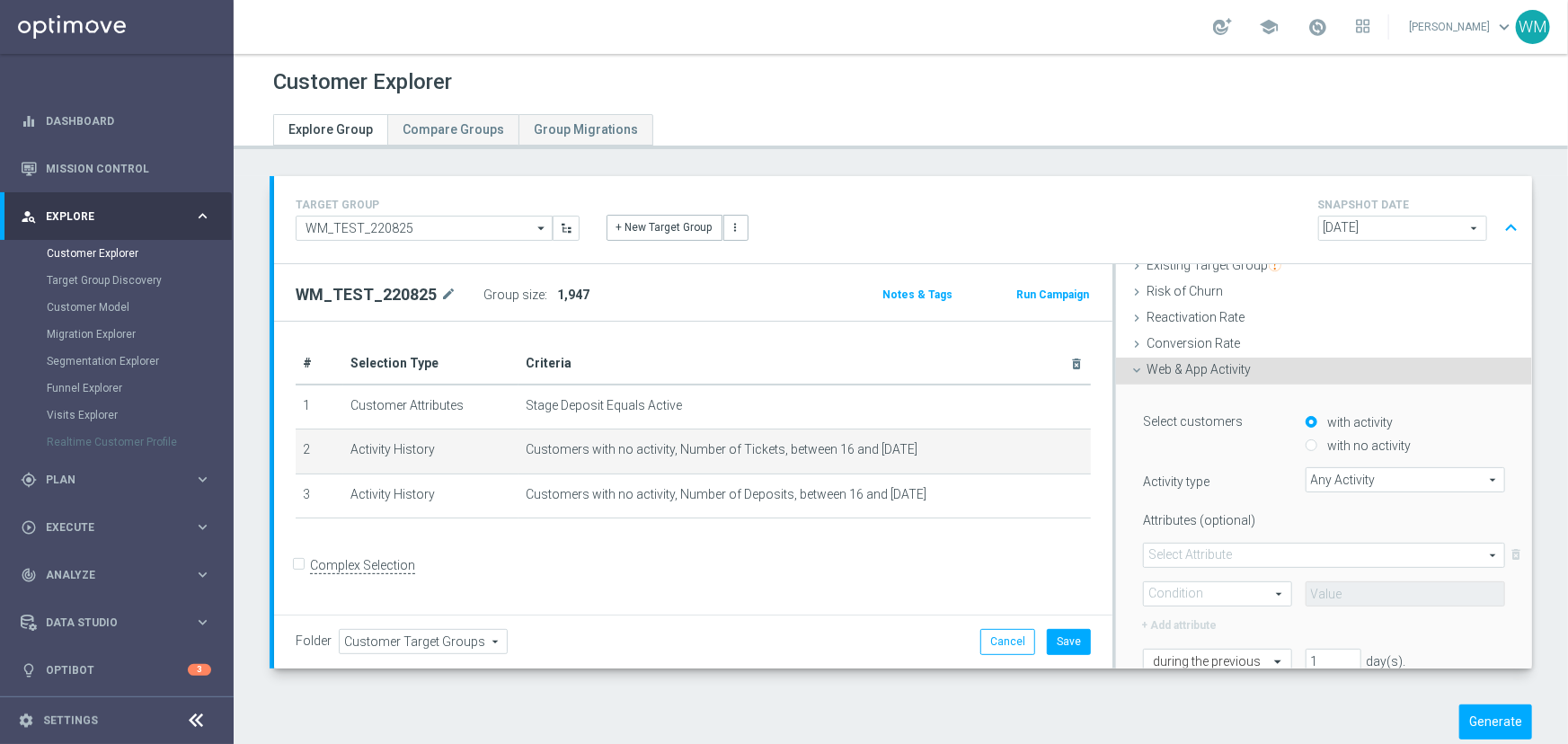
click at [1331, 450] on label "with no activity" at bounding box center [1368, 446] width 88 height 16
click at [1317, 450] on input "with no activity" at bounding box center [1311, 446] width 12 height 12
radio input "true"
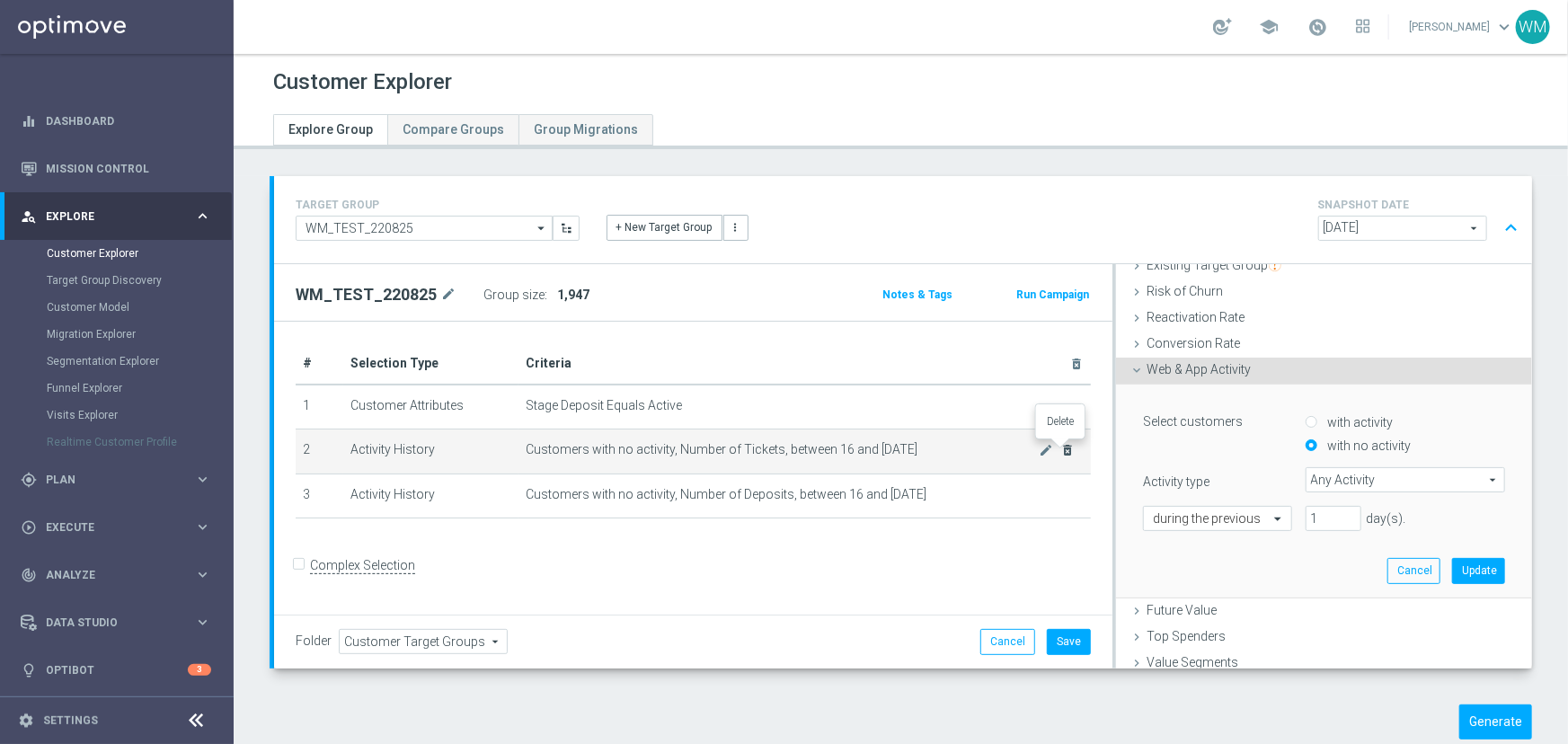
click at [1062, 454] on icon "delete_forever" at bounding box center [1069, 451] width 14 height 14
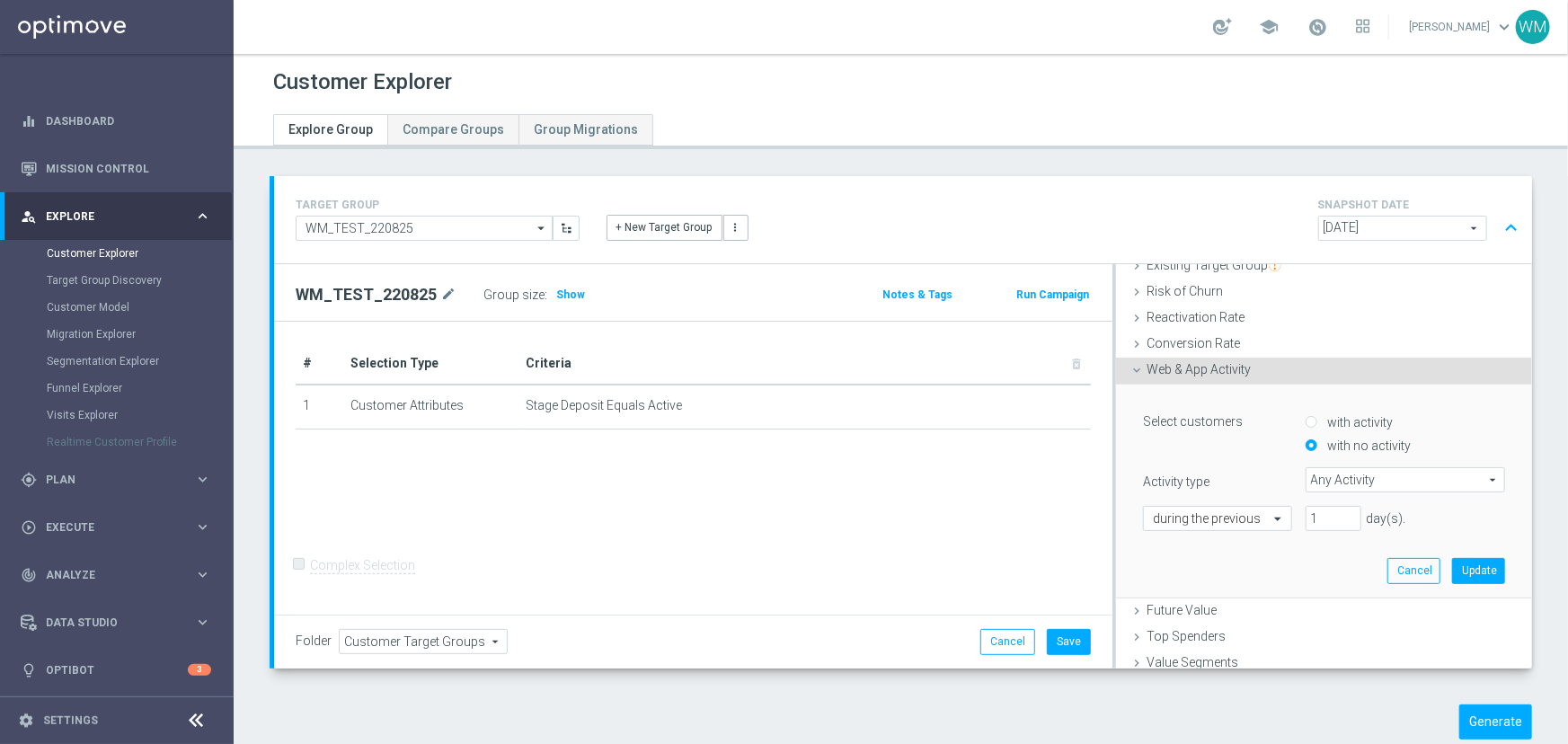
click at [1318, 471] on span "Any Activity" at bounding box center [1405, 480] width 198 height 23
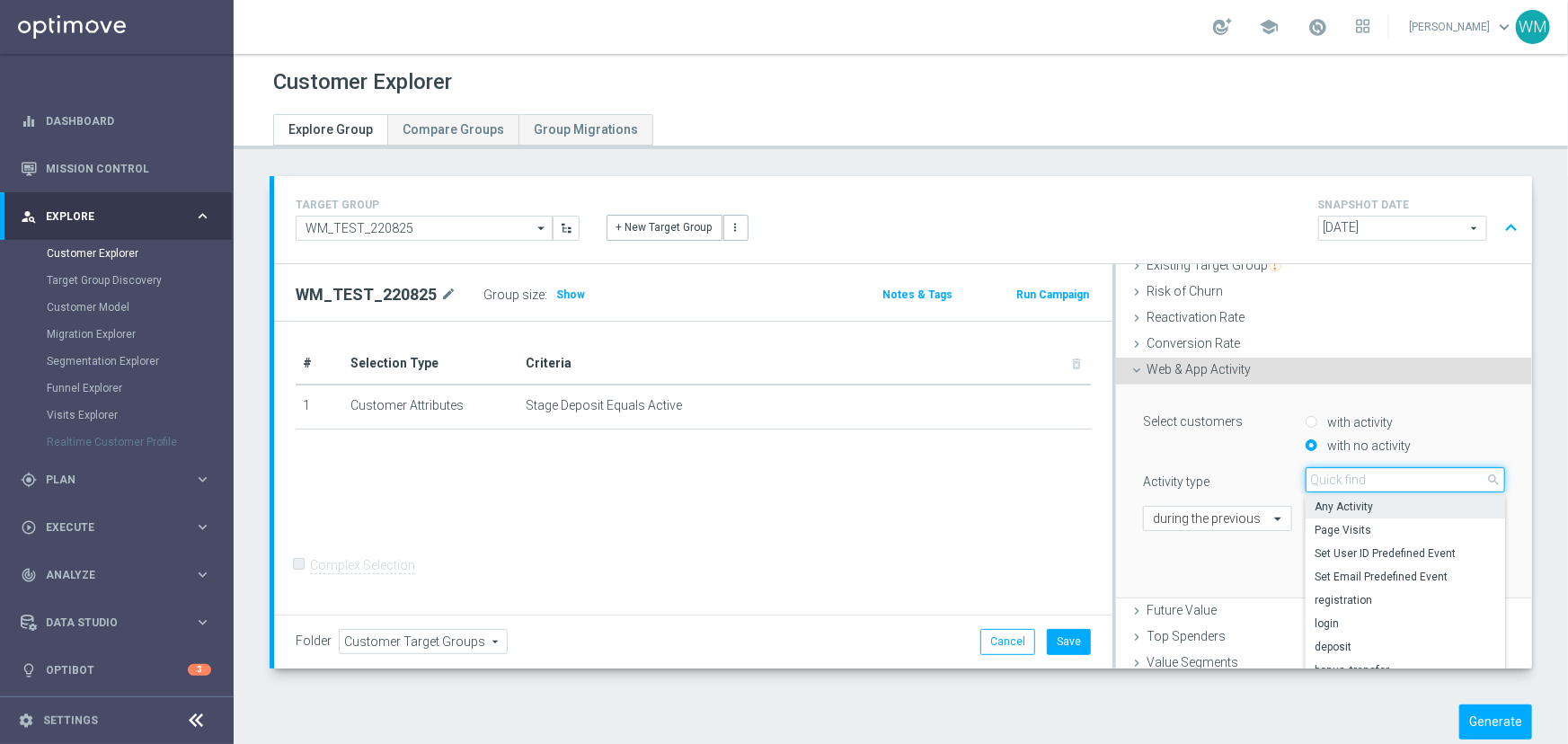
click at [1317, 477] on input "search" at bounding box center [1405, 480] width 199 height 25
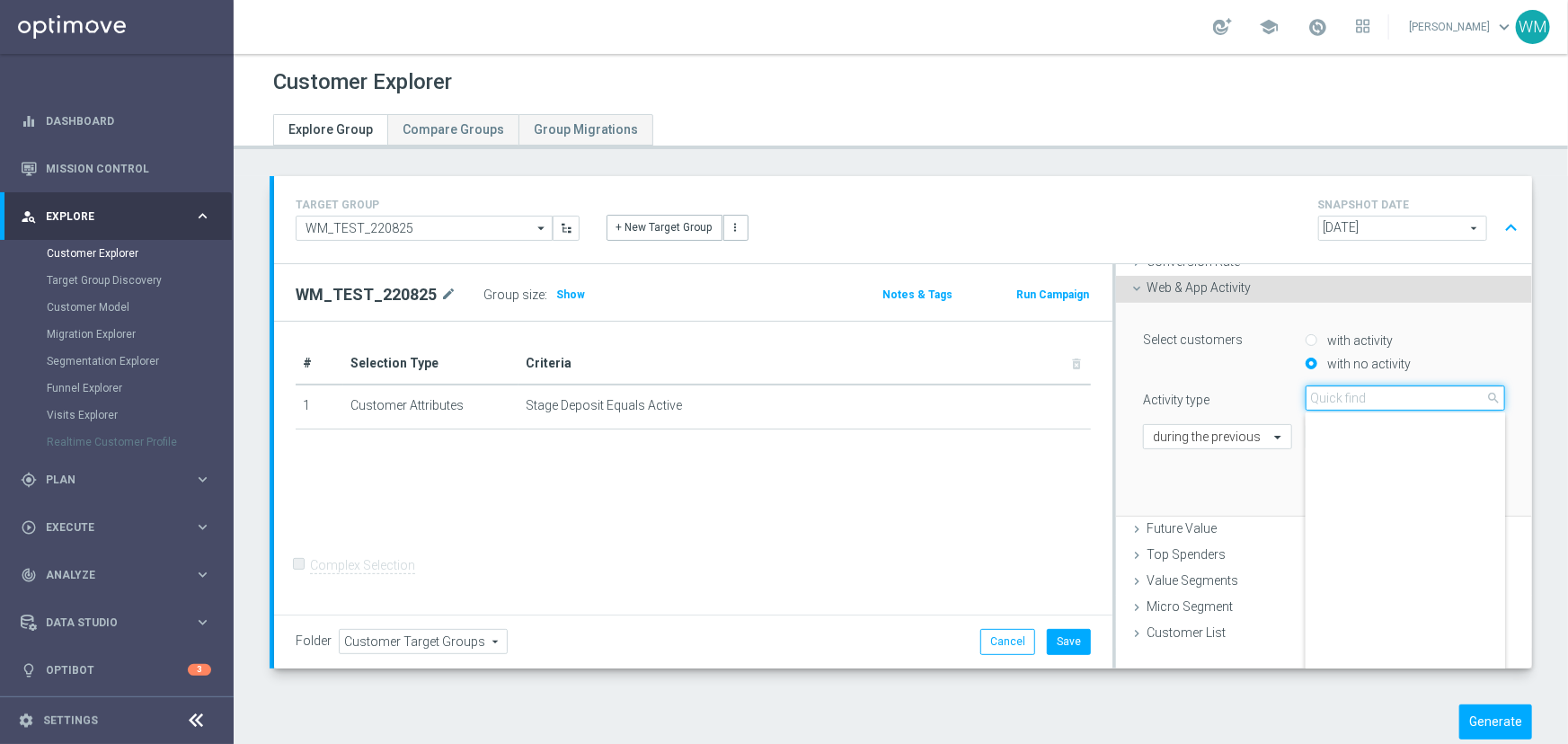
scroll to position [0, 0]
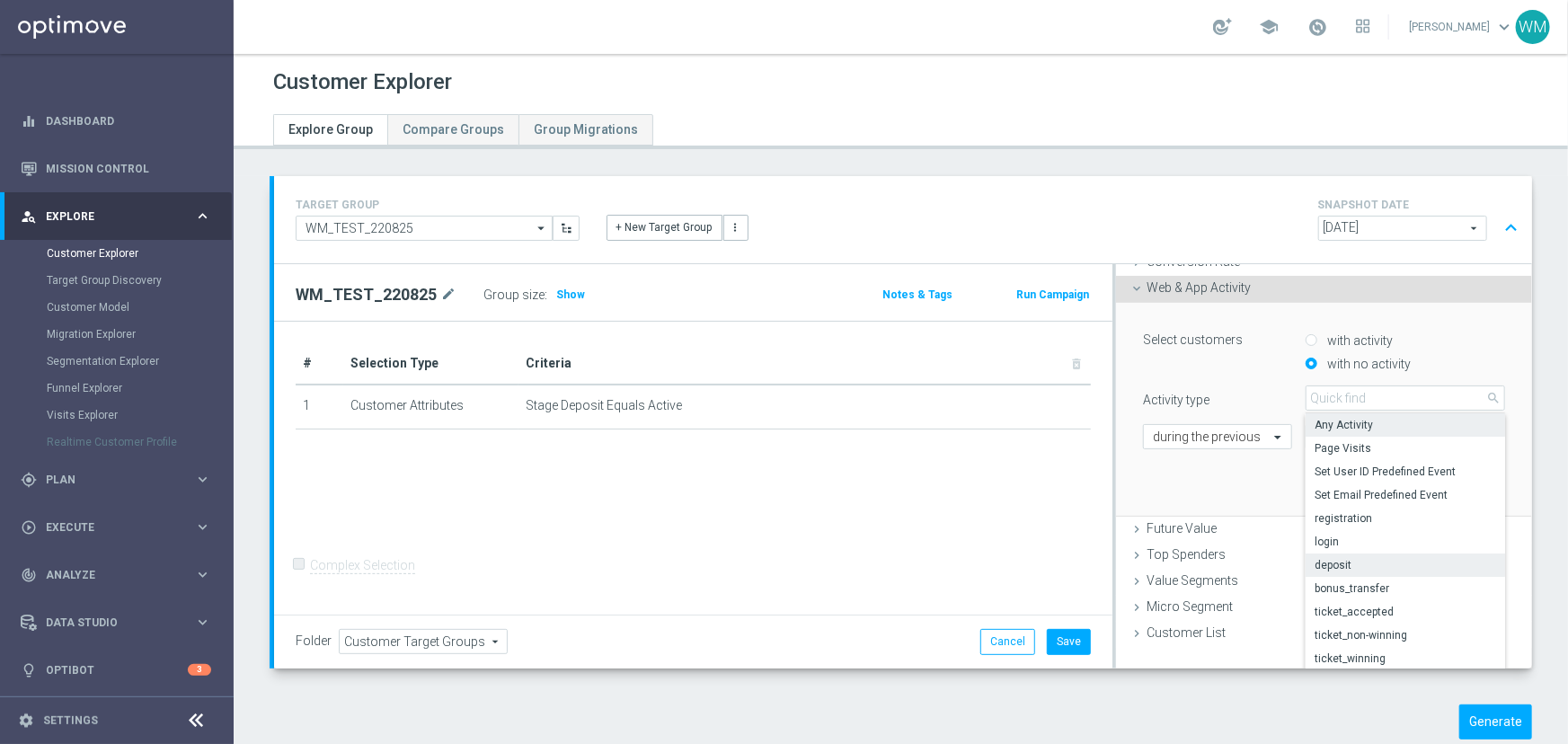
click at [1372, 563] on span "deposit" at bounding box center [1405, 565] width 181 height 14
type input "deposit"
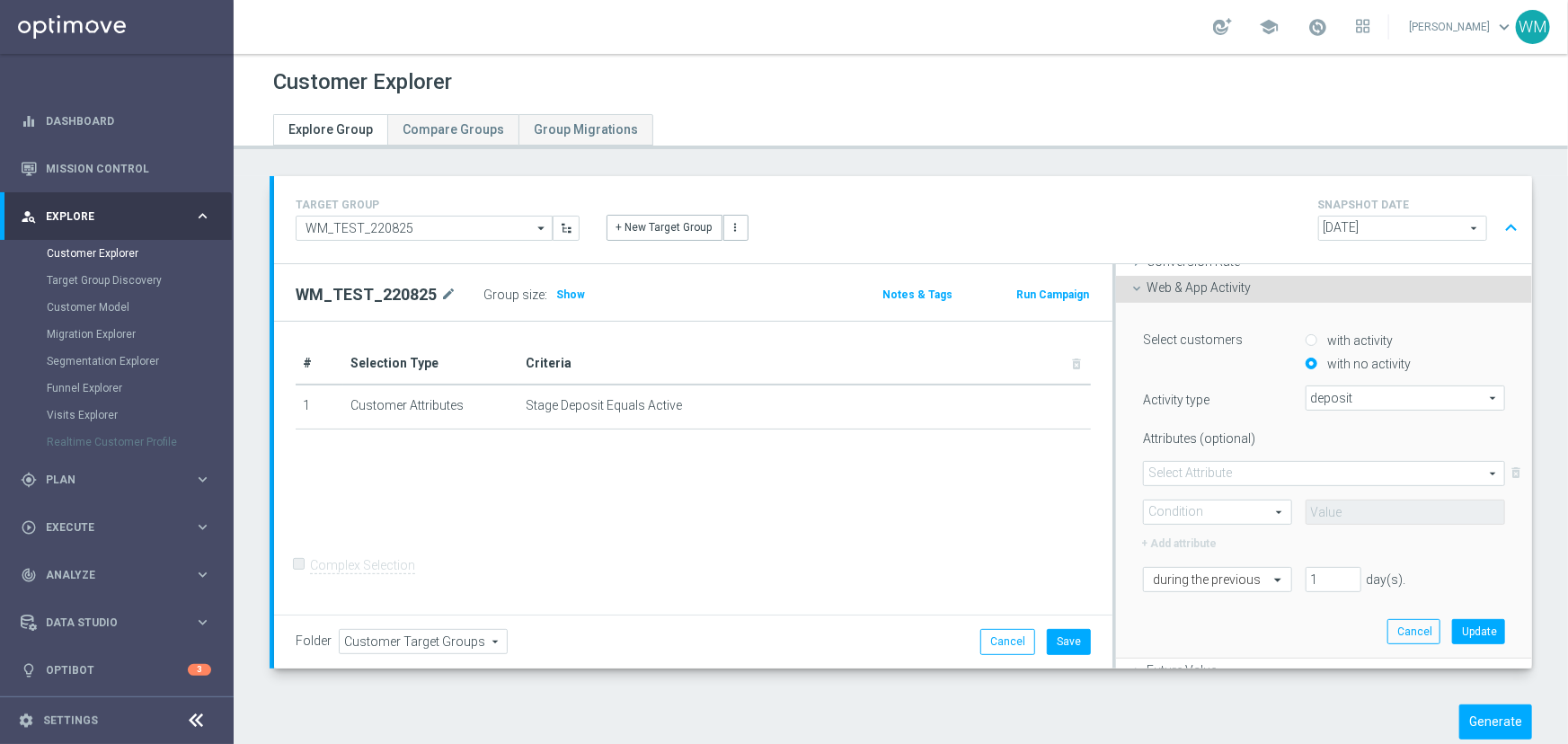
click at [1207, 463] on span at bounding box center [1323, 474] width 360 height 23
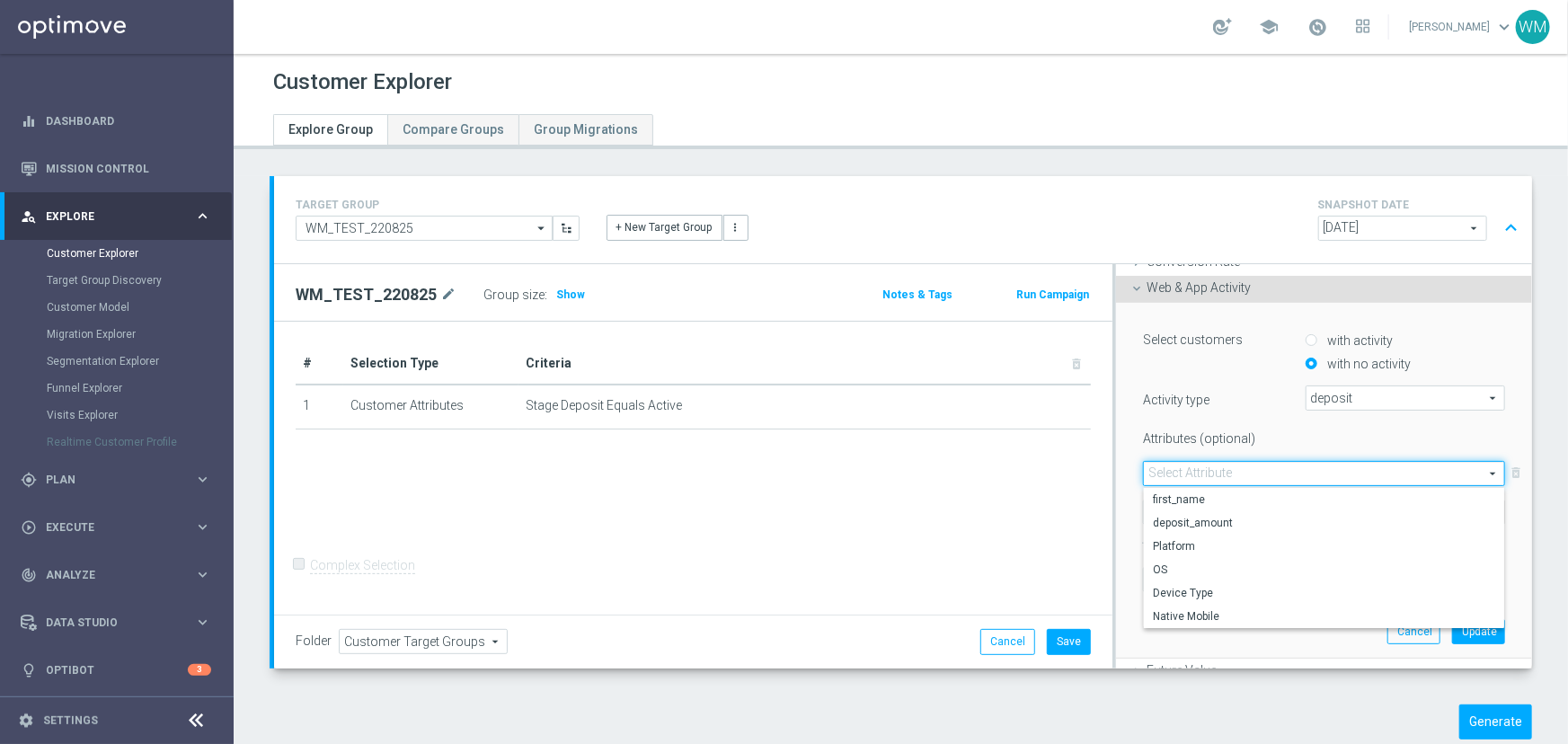
click at [1181, 450] on div "Attributes (optional) Select Attribute arrow_drop_down search first_name deposi…" at bounding box center [1323, 488] width 362 height 129
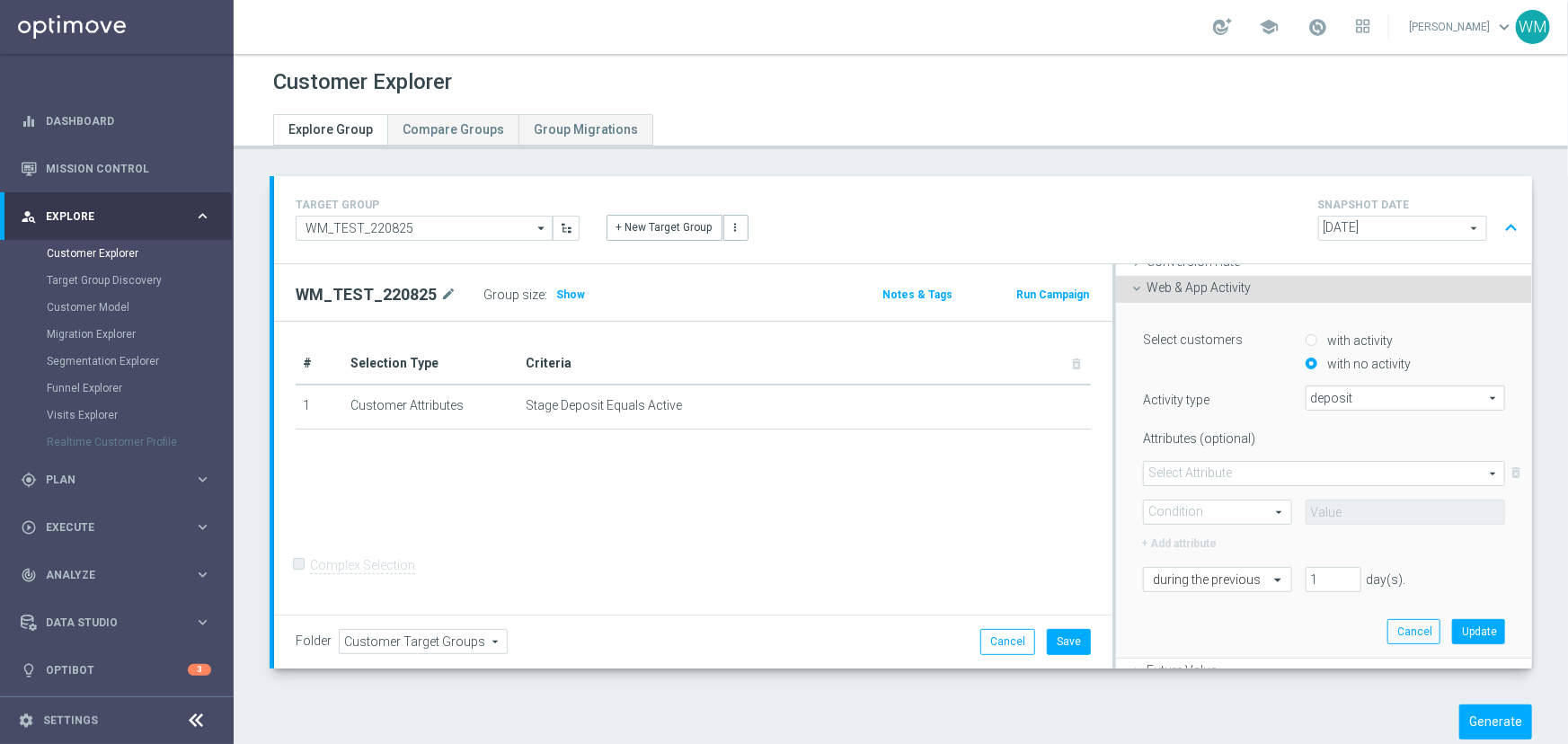
scroll to position [391, 0]
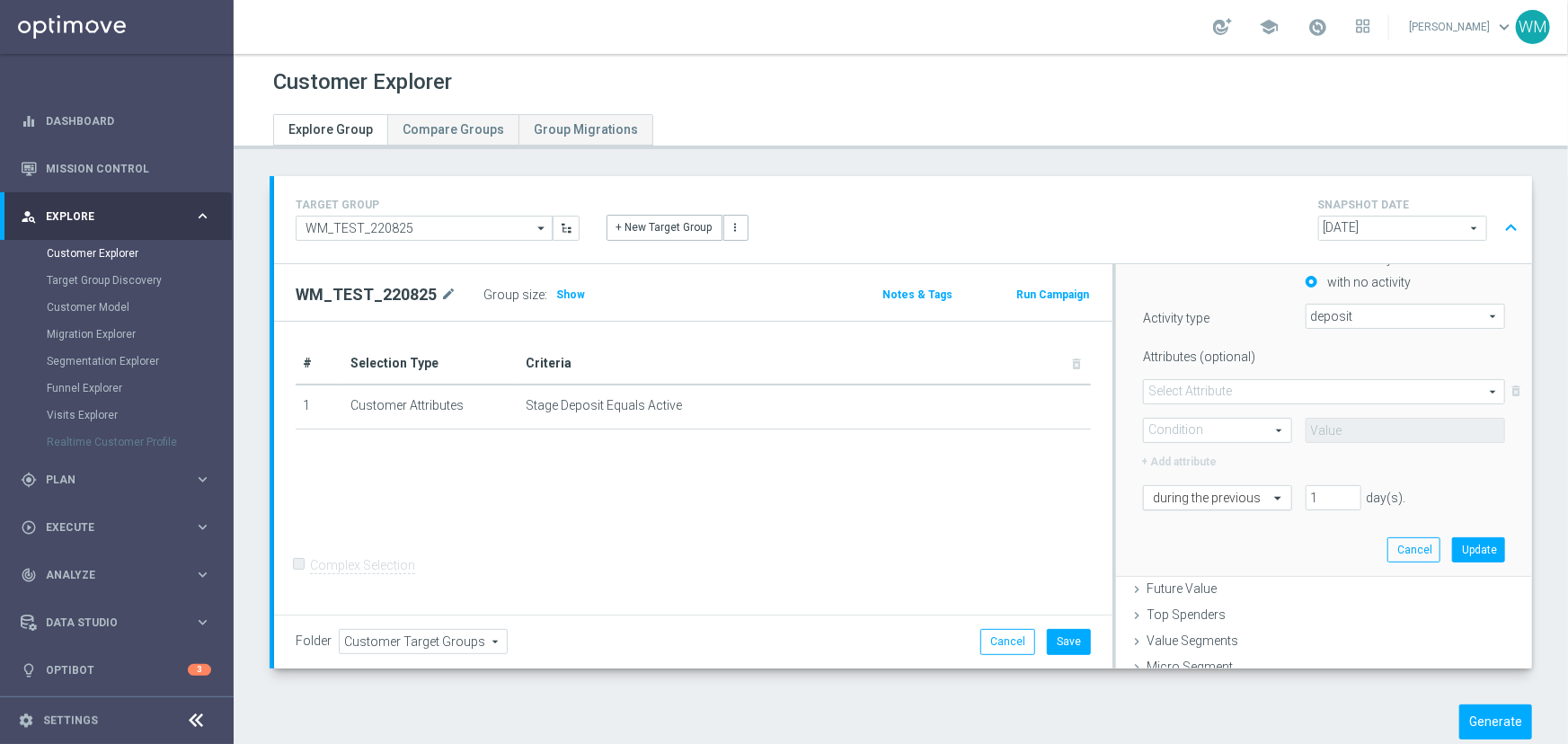
click at [1183, 490] on div "during the previous" at bounding box center [1205, 498] width 124 height 14
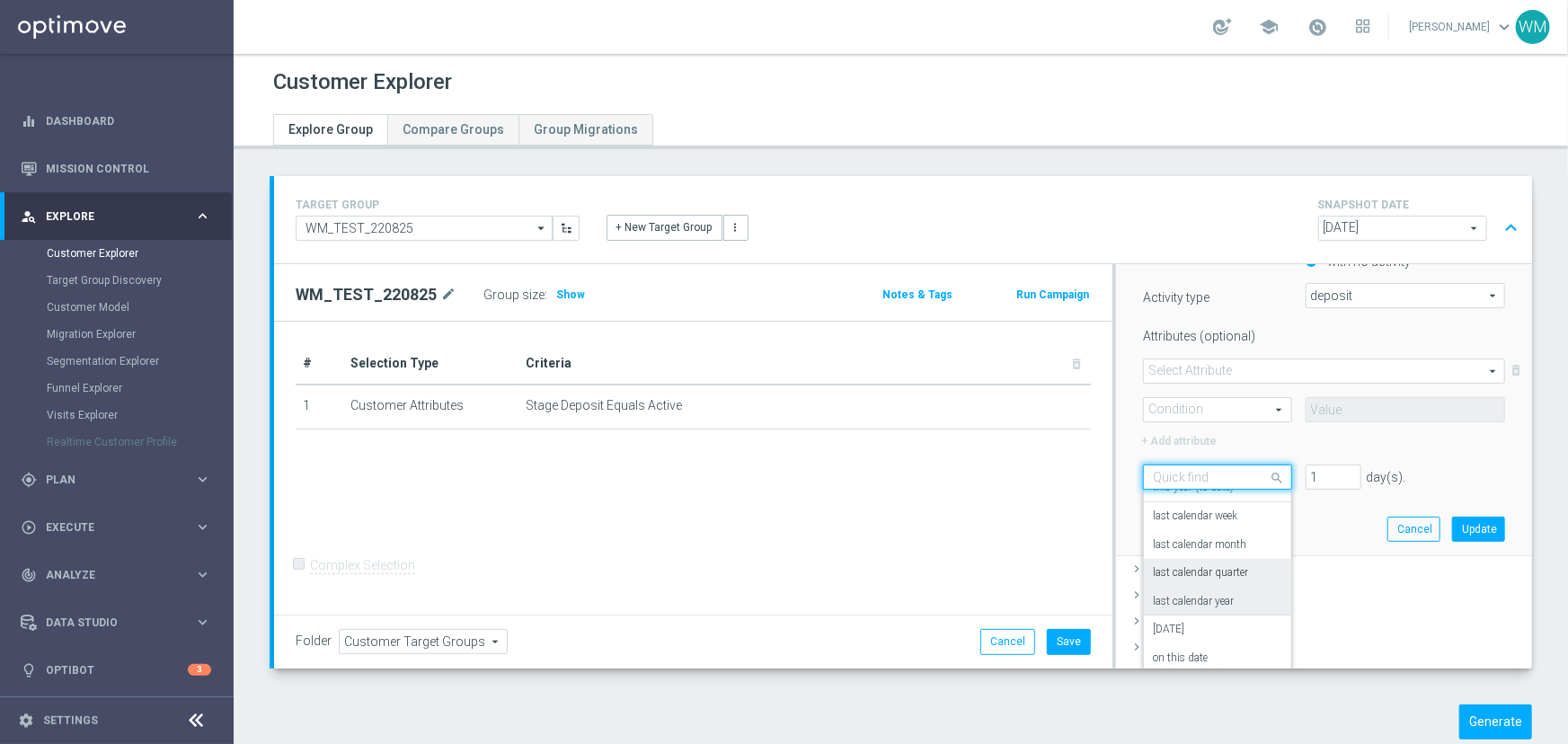
scroll to position [449, 0]
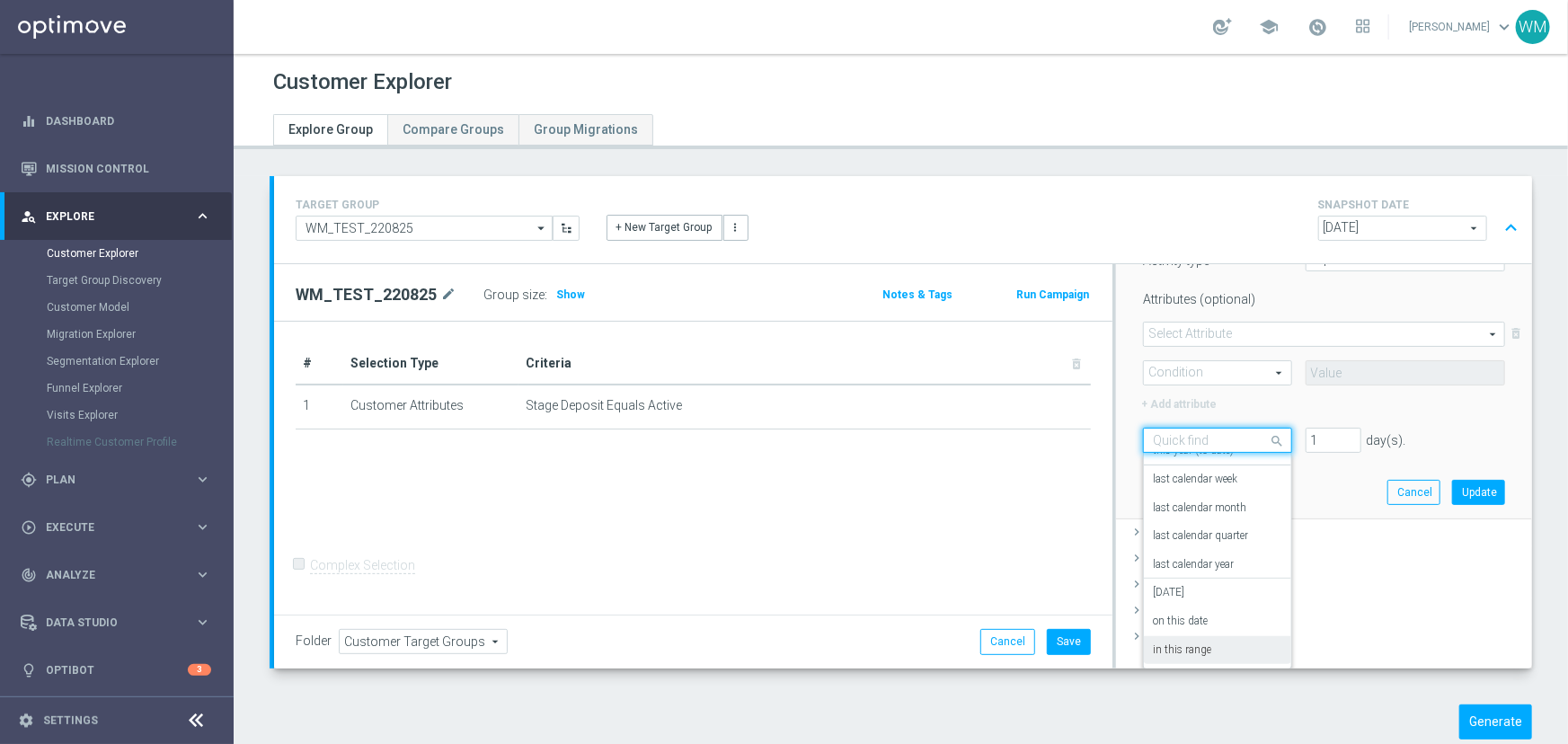
click at [1215, 653] on div "in this range" at bounding box center [1217, 651] width 128 height 29
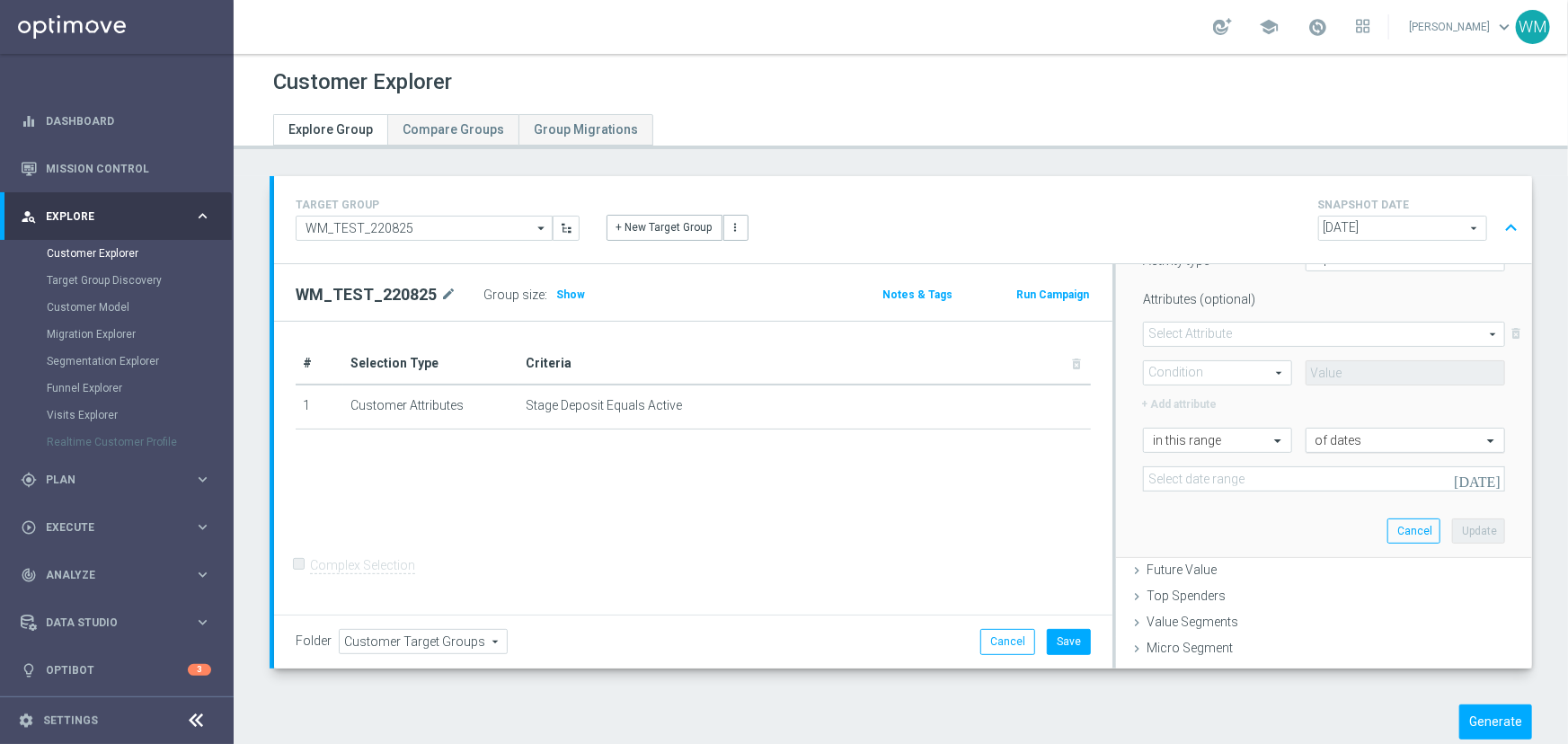
click at [1327, 440] on input "text" at bounding box center [1387, 442] width 144 height 16
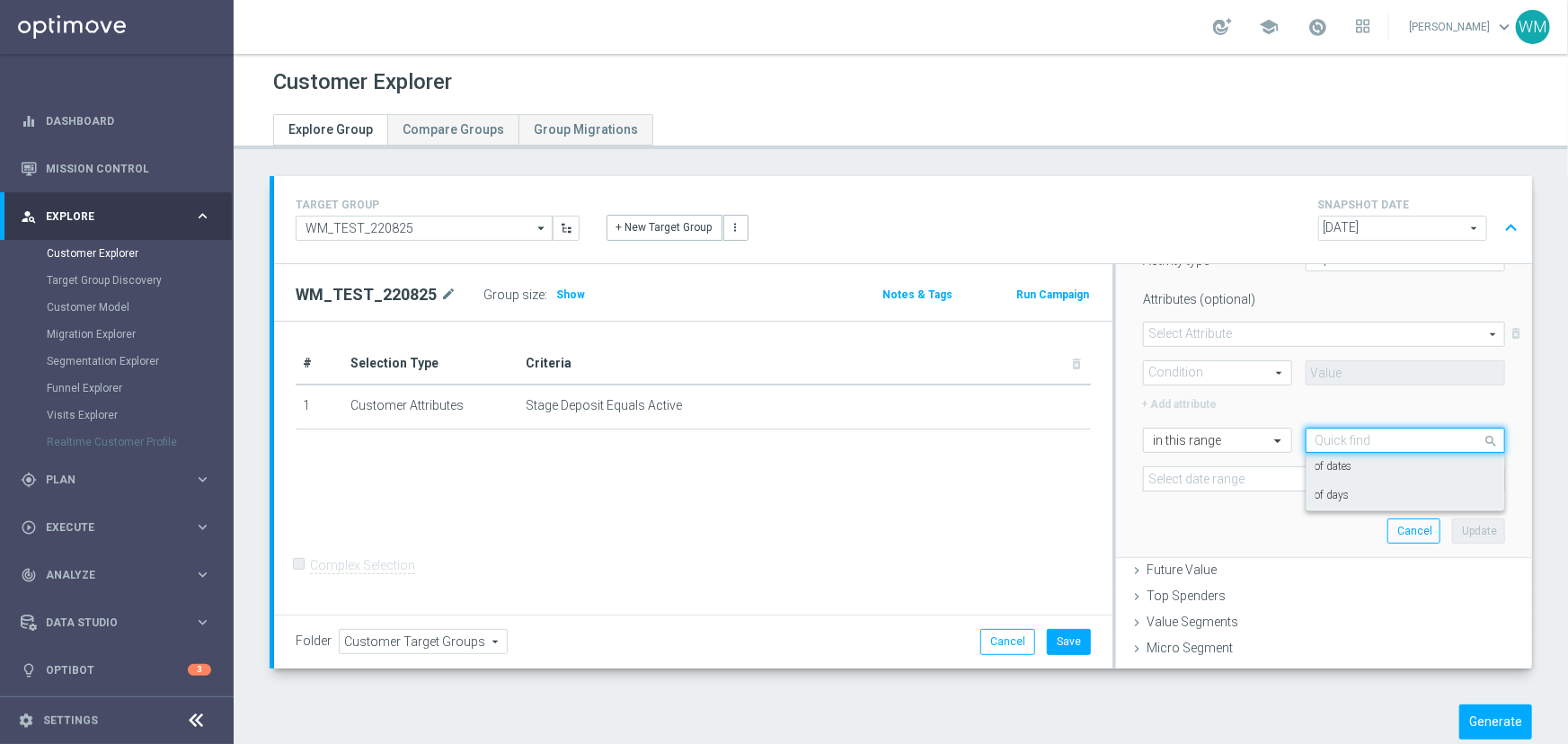
click at [1323, 488] on label "of days" at bounding box center [1332, 496] width 34 height 14
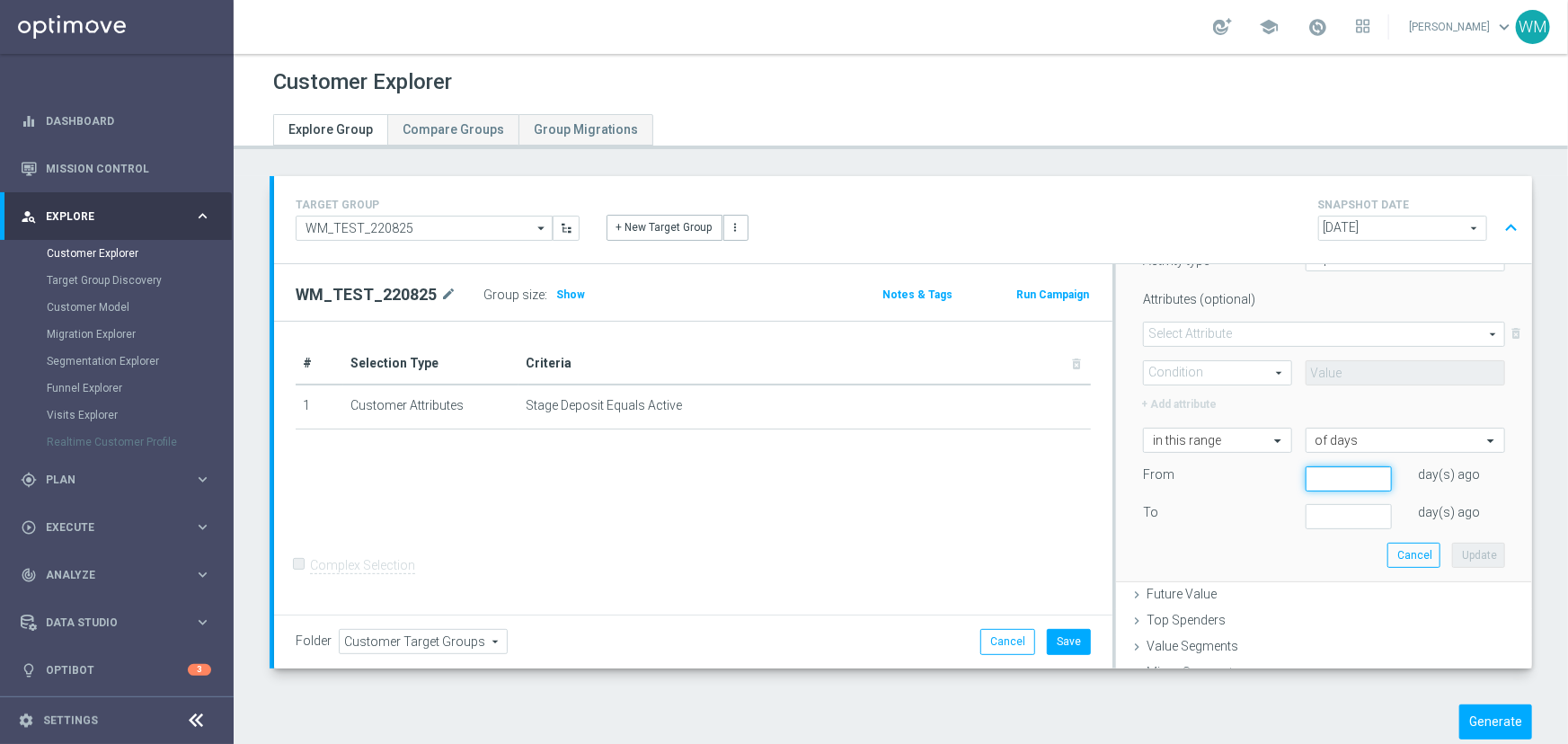
click at [1329, 481] on input "number" at bounding box center [1349, 479] width 87 height 25
type input "16"
click at [1322, 516] on input "number" at bounding box center [1349, 516] width 87 height 25
type input "3"
click at [1450, 536] on div "Select customers with activity with no activity Activity type deposit deposit a…" at bounding box center [1323, 373] width 389 height 419
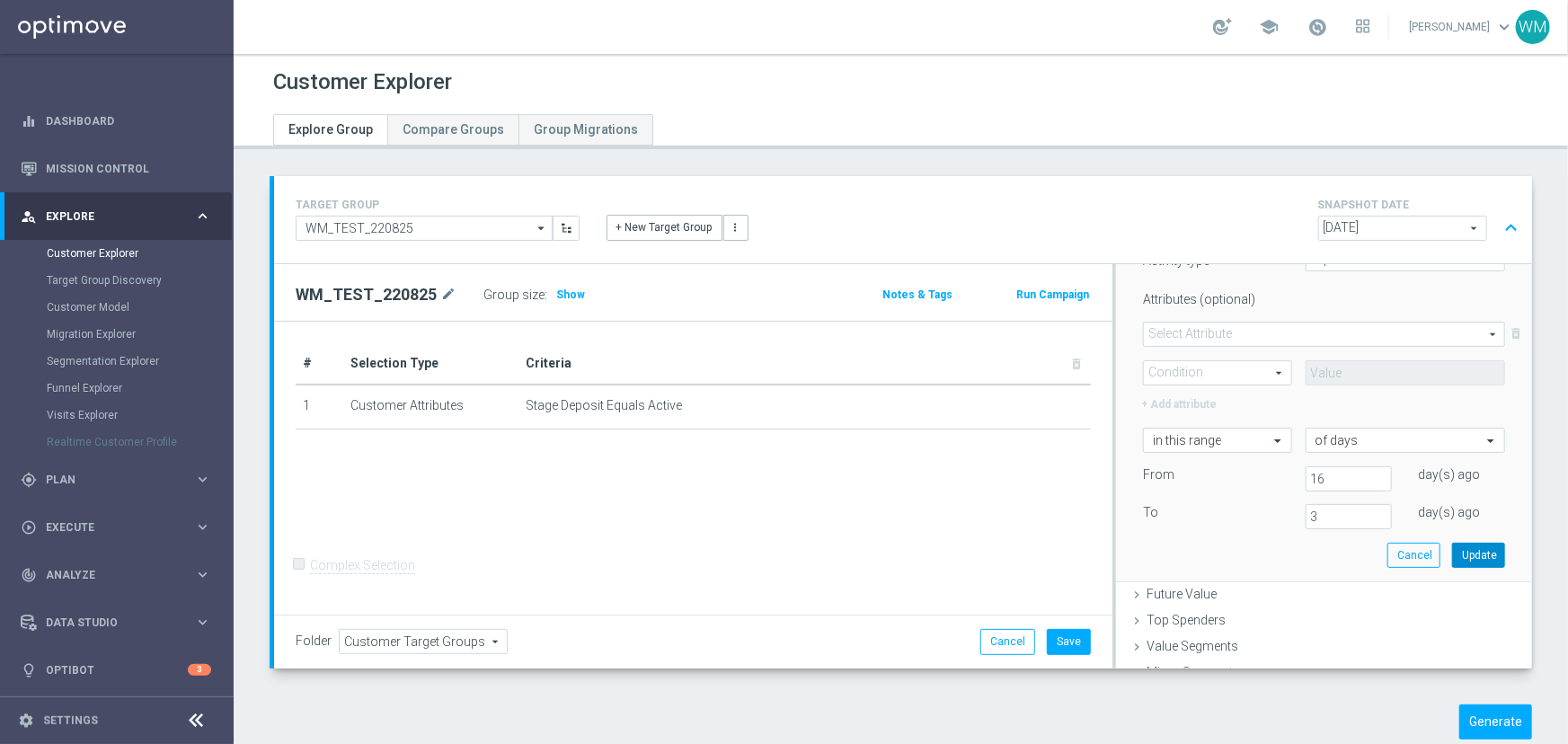
click at [1452, 545] on button "Update" at bounding box center [1479, 555] width 53 height 25
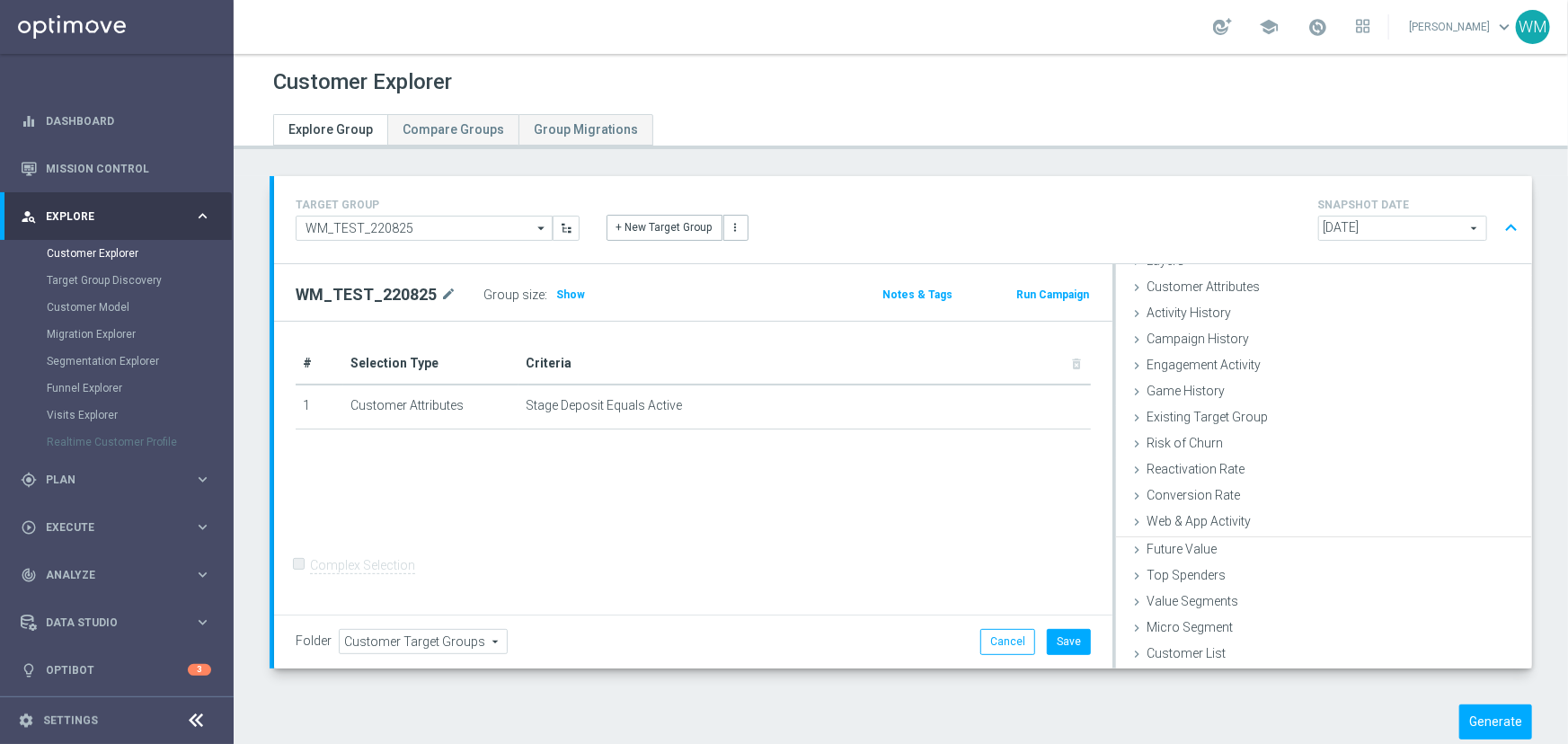
scroll to position [73, 0]
click at [1280, 523] on div "Web & App Activity done selection updated" at bounding box center [1323, 525] width 416 height 27
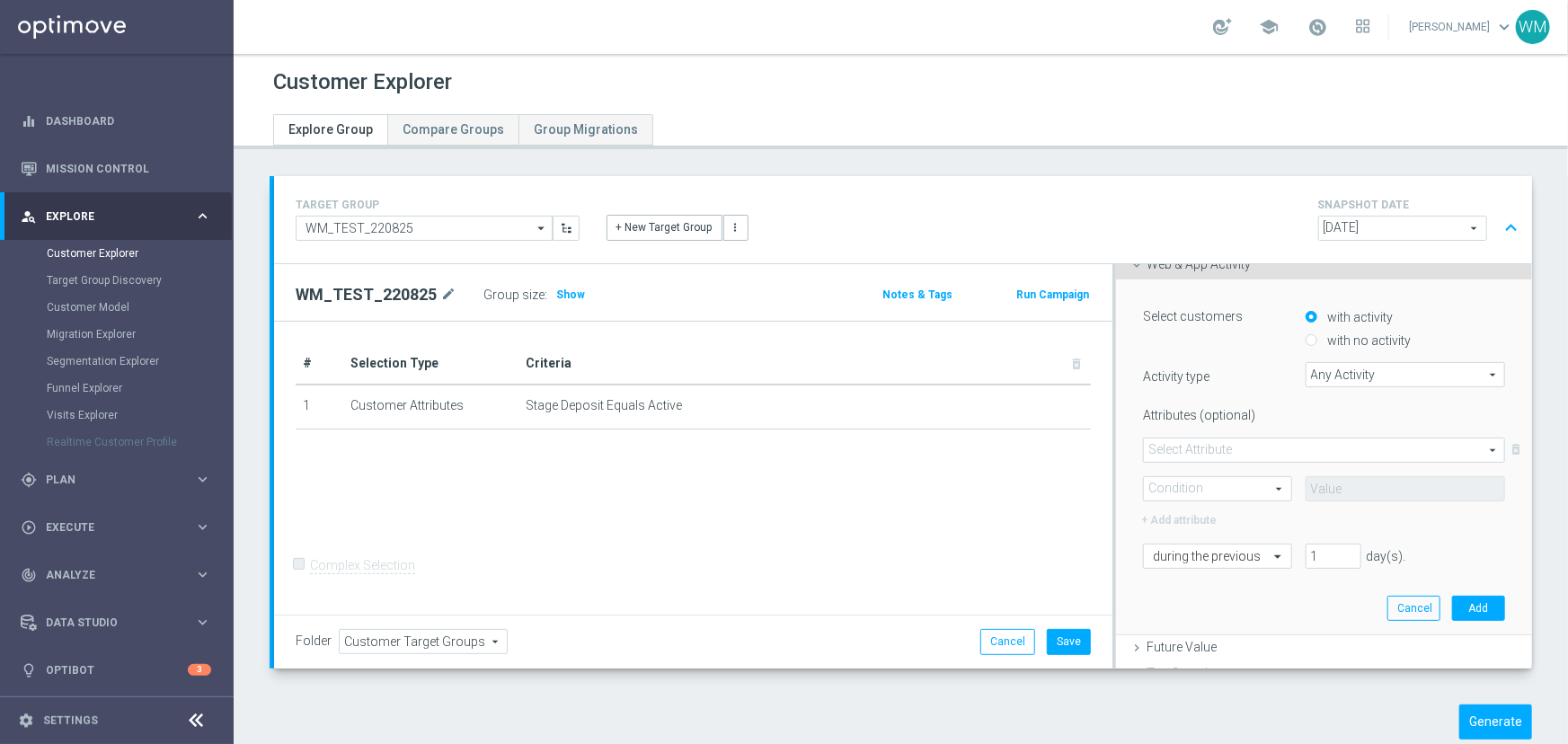
scroll to position [332, 0]
click at [1350, 343] on label "with no activity" at bounding box center [1368, 340] width 88 height 16
click at [1317, 343] on input "with no activity" at bounding box center [1311, 340] width 12 height 12
radio input "true"
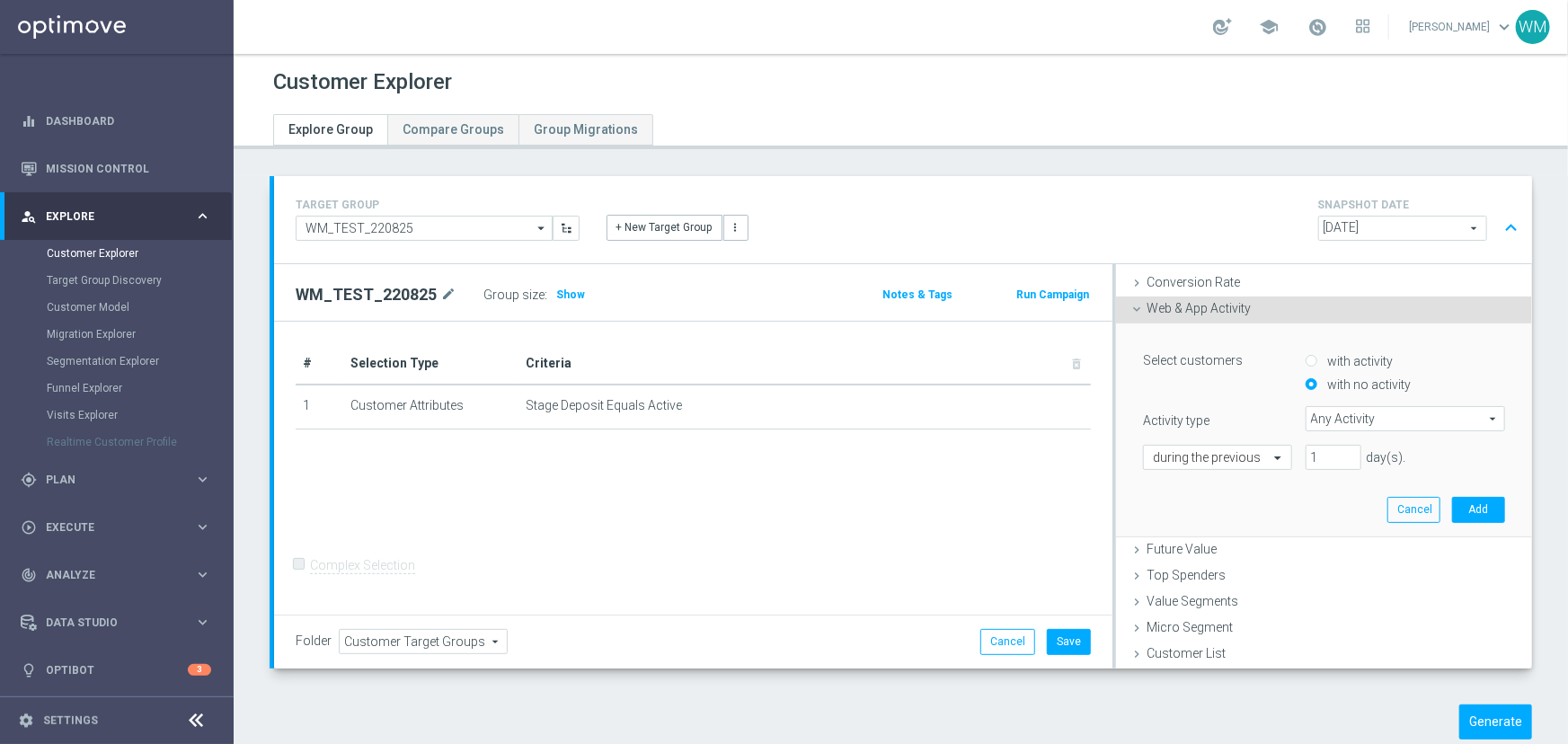
scroll to position [288, 0]
click at [1246, 458] on div at bounding box center [1217, 460] width 146 height 16
click at [1321, 424] on span "Any Activity" at bounding box center [1405, 420] width 198 height 23
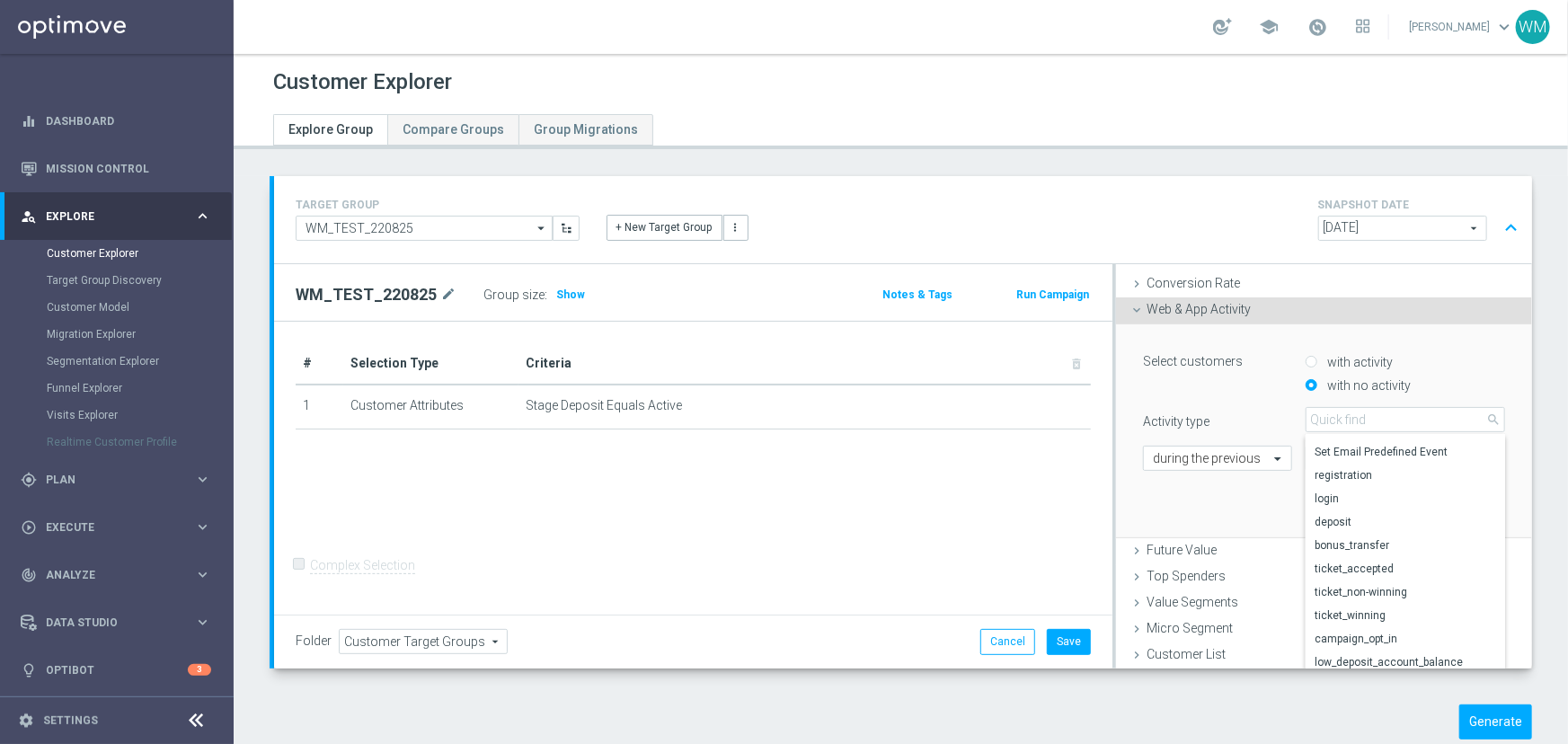
scroll to position [0, 0]
click at [1342, 580] on span "deposit" at bounding box center [1405, 587] width 181 height 14
type input "deposit"
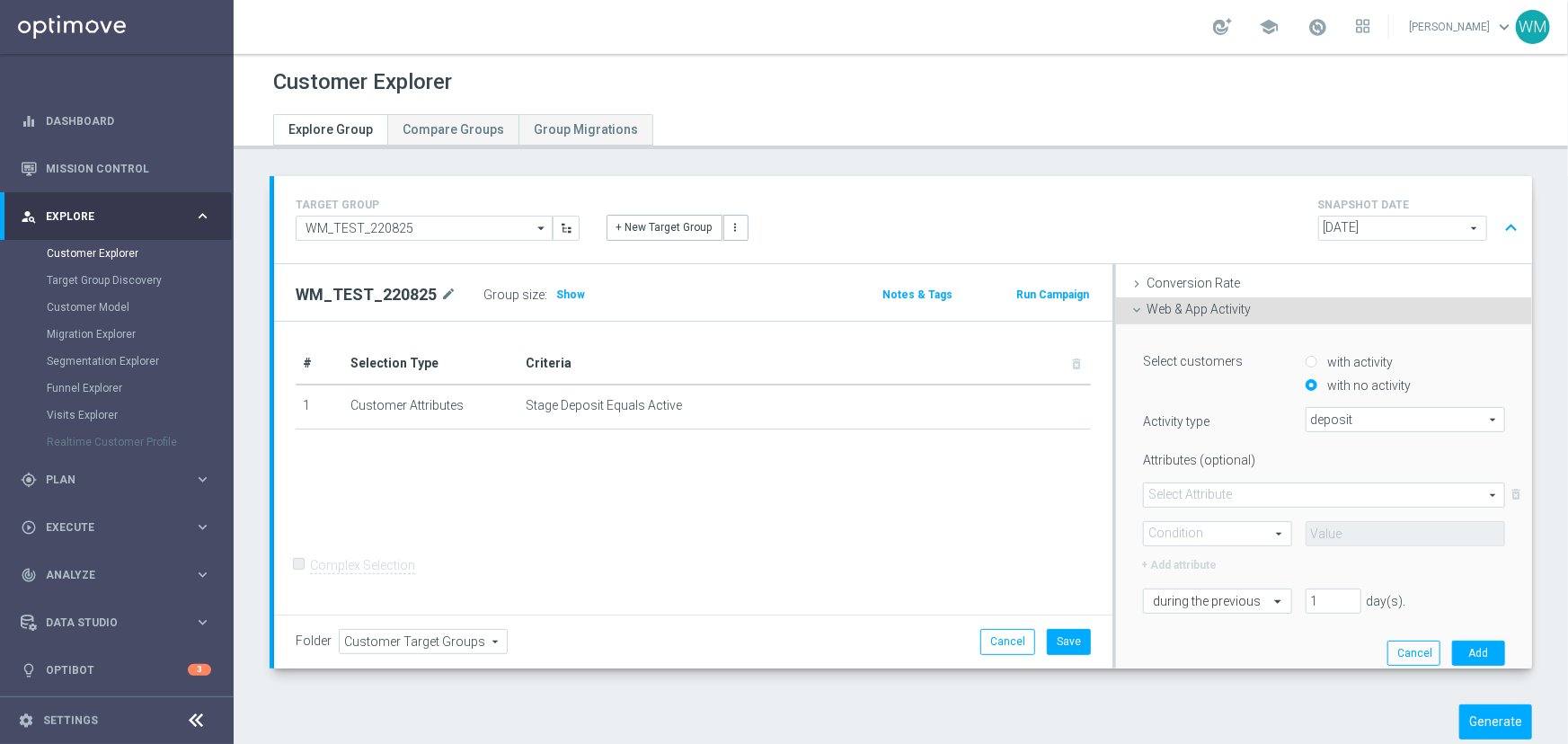
click at [1219, 490] on span at bounding box center [1323, 496] width 360 height 23
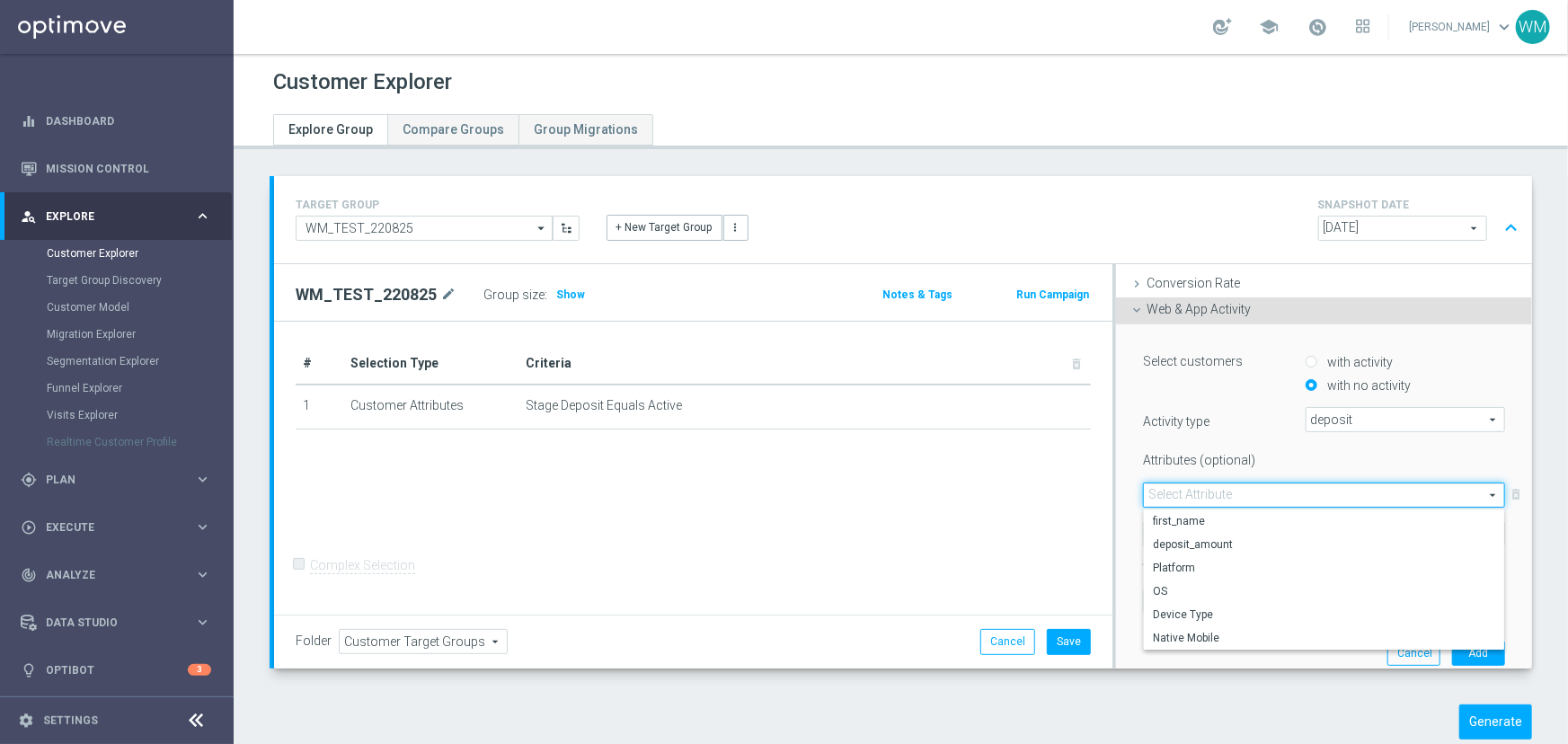
click at [1222, 457] on label "Attributes (optional)" at bounding box center [1210, 457] width 162 height 23
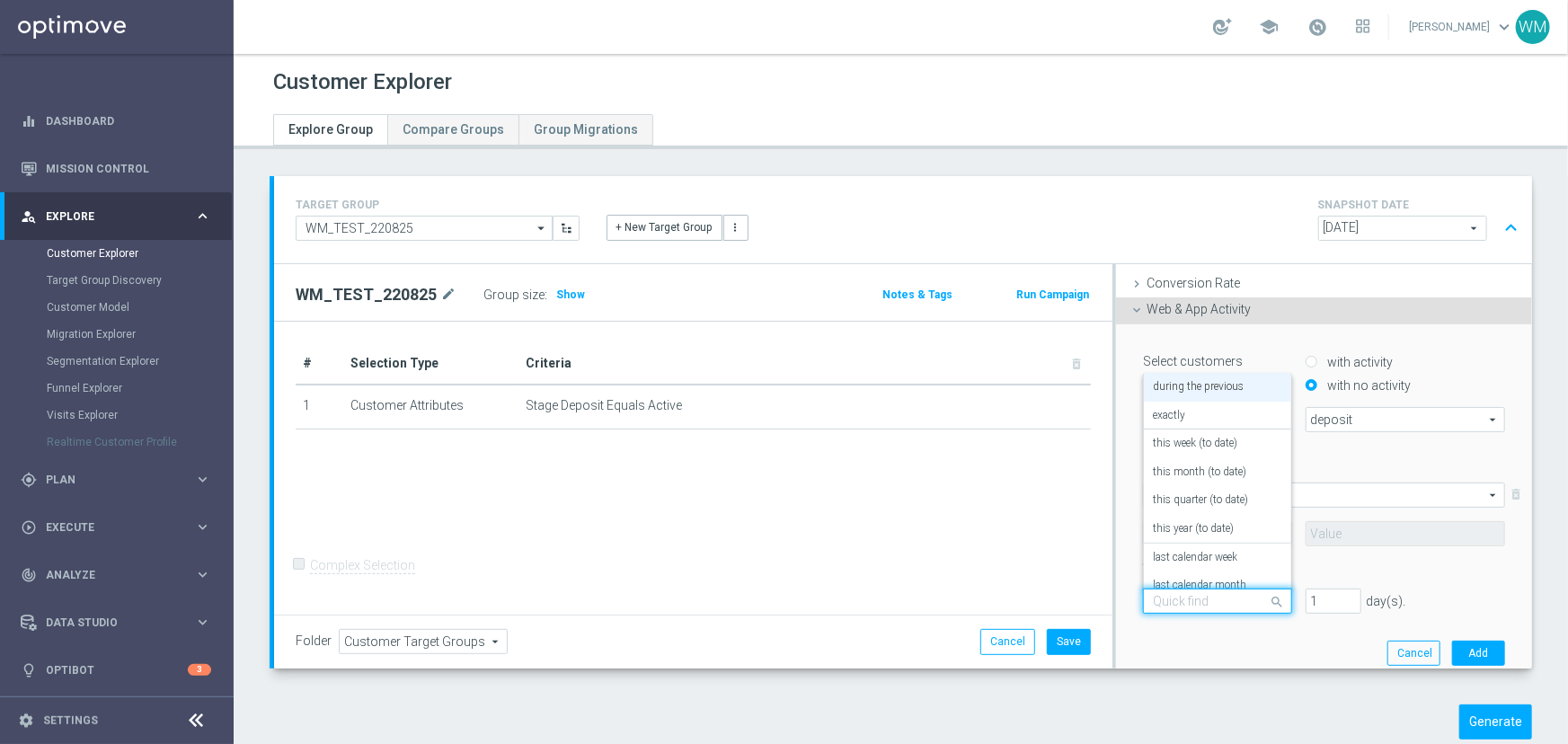
click at [1181, 609] on input "text" at bounding box center [1199, 602] width 93 height 16
click at [1195, 569] on label "in this range" at bounding box center [1182, 572] width 59 height 14
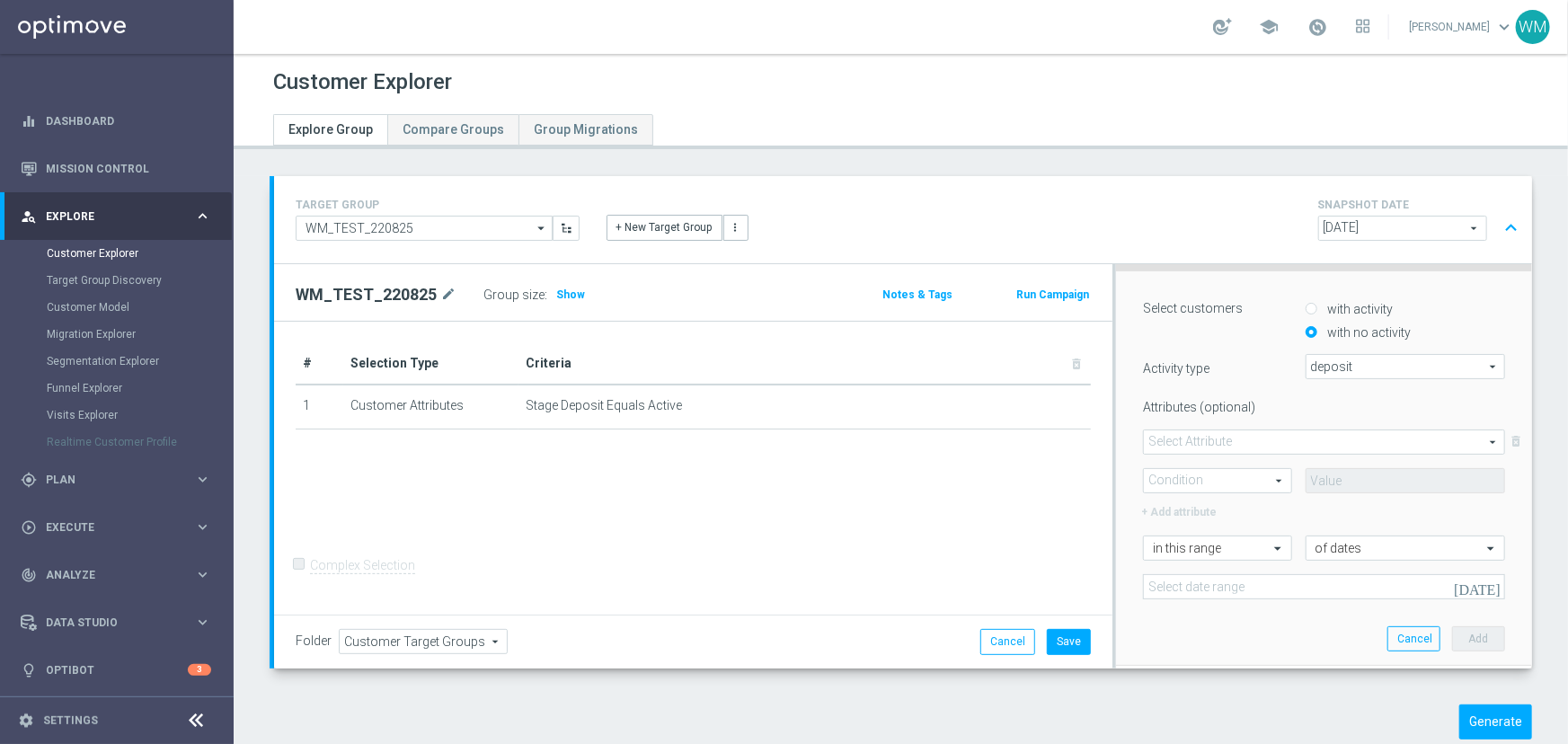
scroll to position [368, 0]
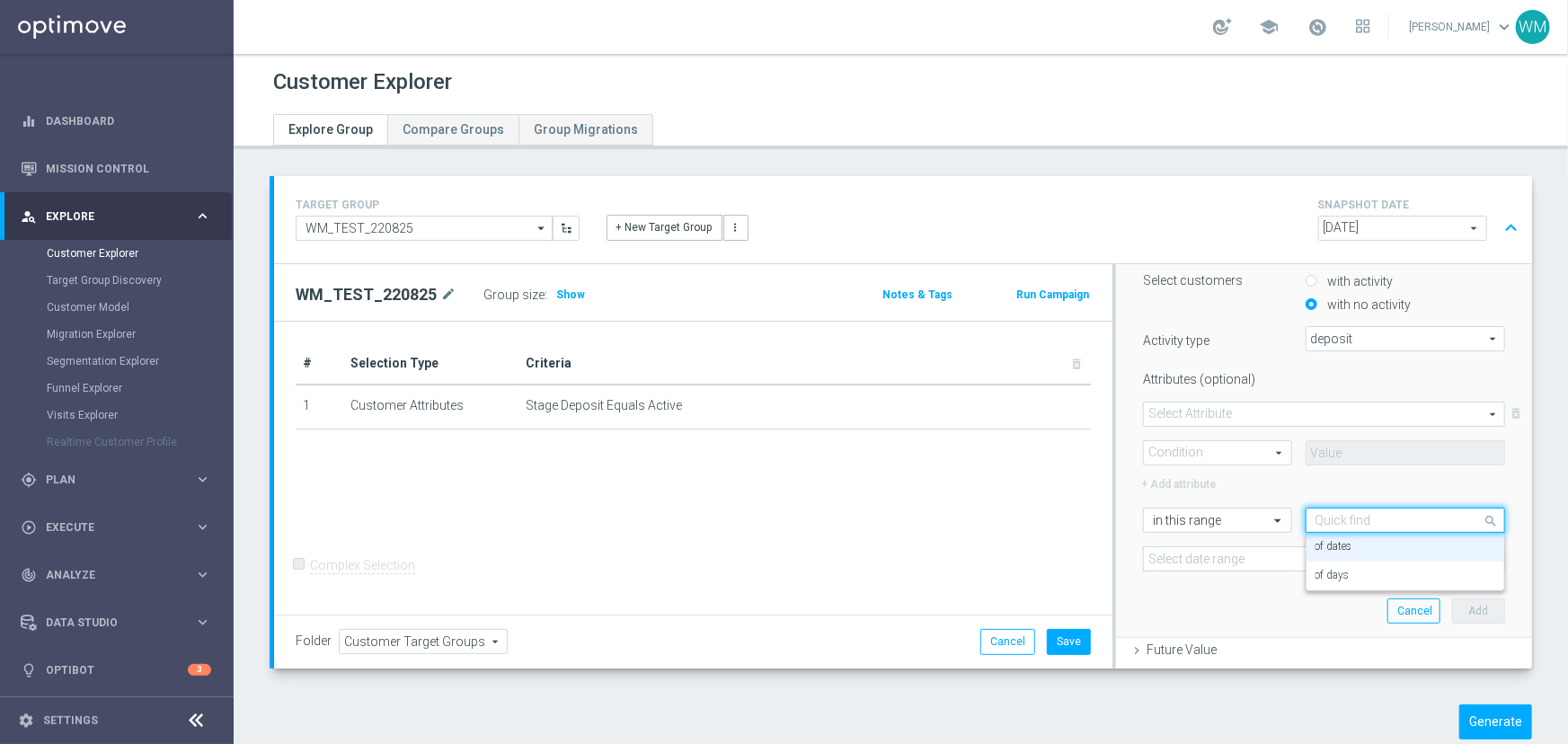
click at [1315, 520] on input "text" at bounding box center [1387, 521] width 144 height 16
click at [1315, 575] on label "of days" at bounding box center [1332, 576] width 34 height 14
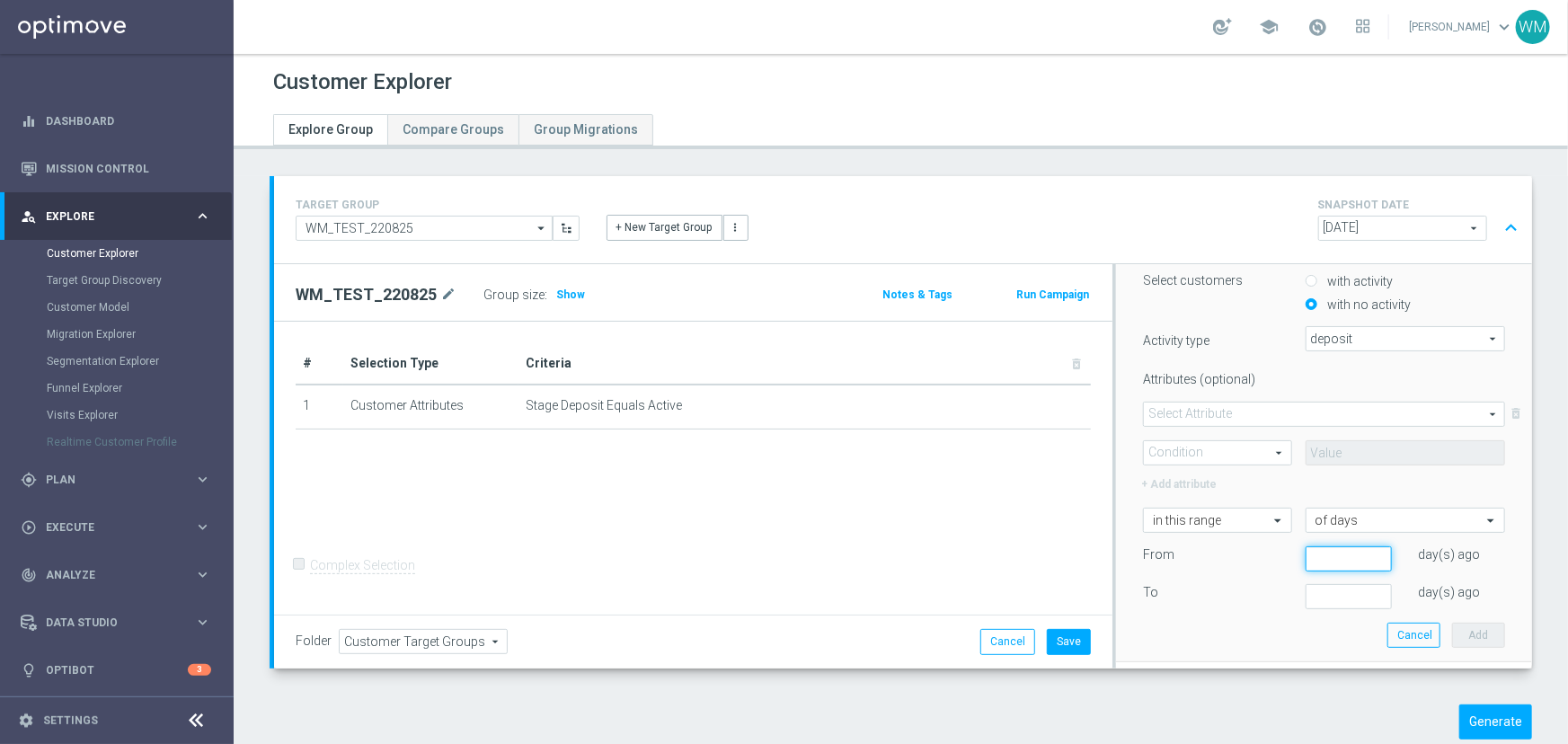
click at [1305, 555] on input "number" at bounding box center [1349, 559] width 87 height 25
type input "16"
click at [1308, 595] on input "number" at bounding box center [1349, 597] width 87 height 25
type input "3"
click at [1463, 637] on button "Add" at bounding box center [1479, 636] width 53 height 25
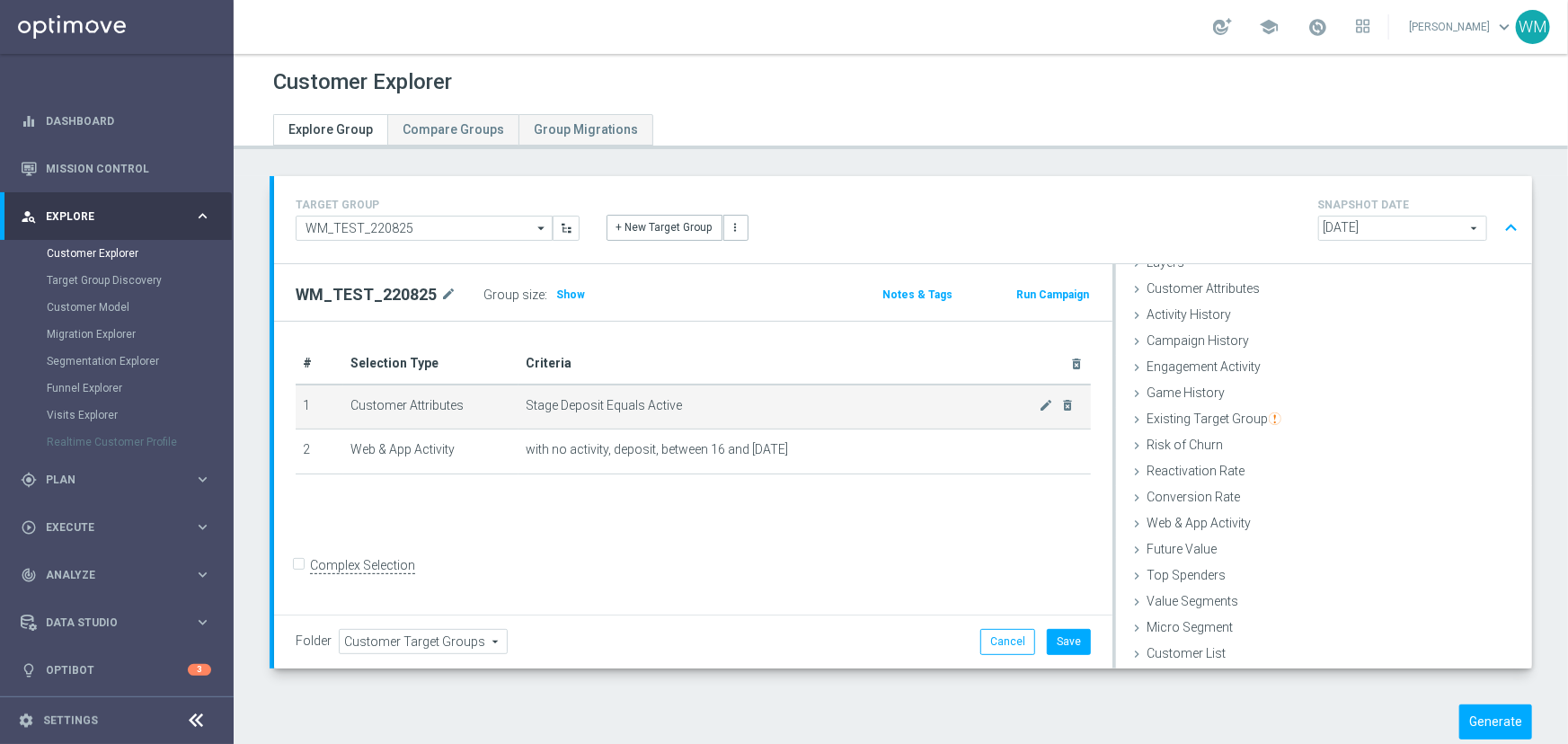
scroll to position [73, 0]
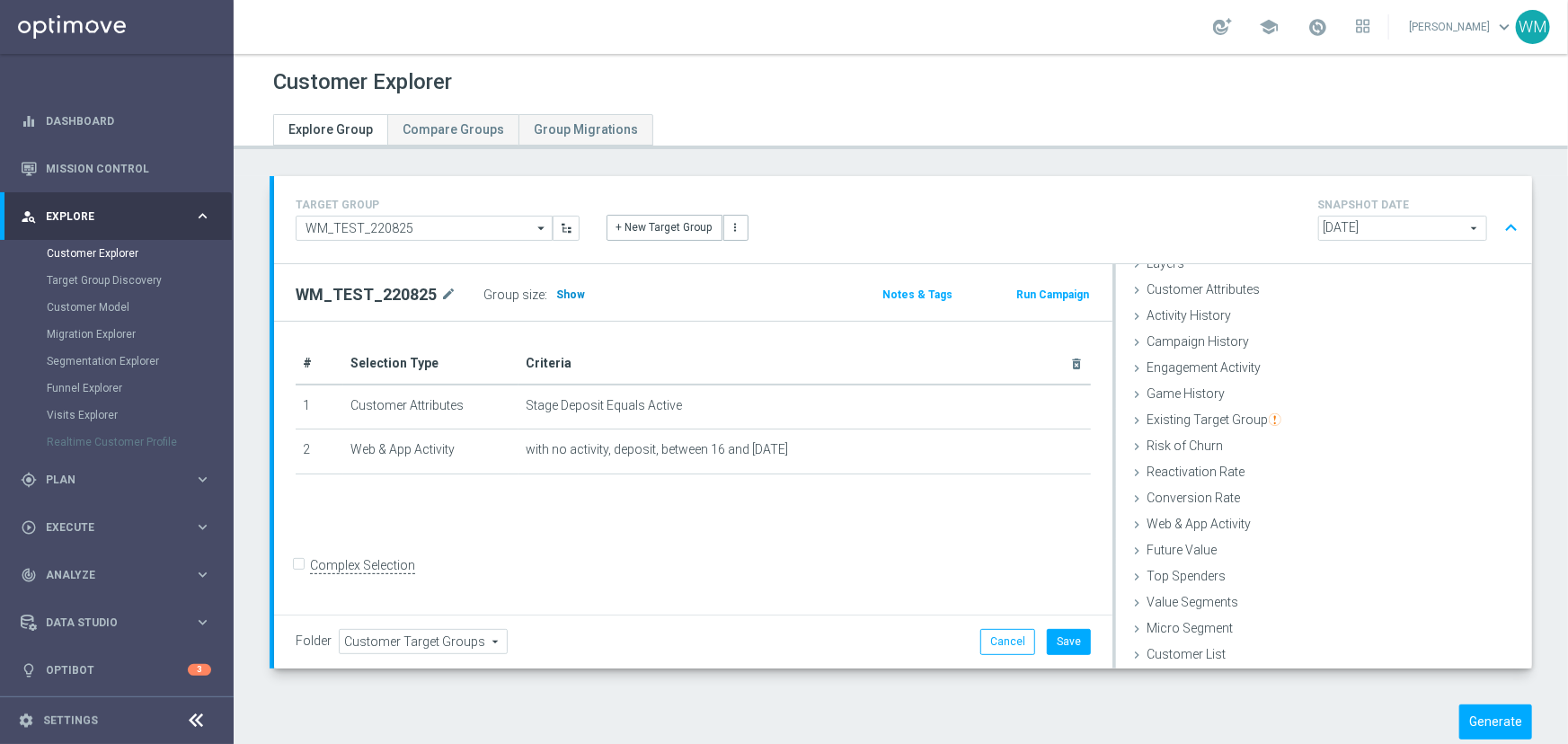
click at [554, 288] on h3 "Show" at bounding box center [571, 295] width 32 height 20
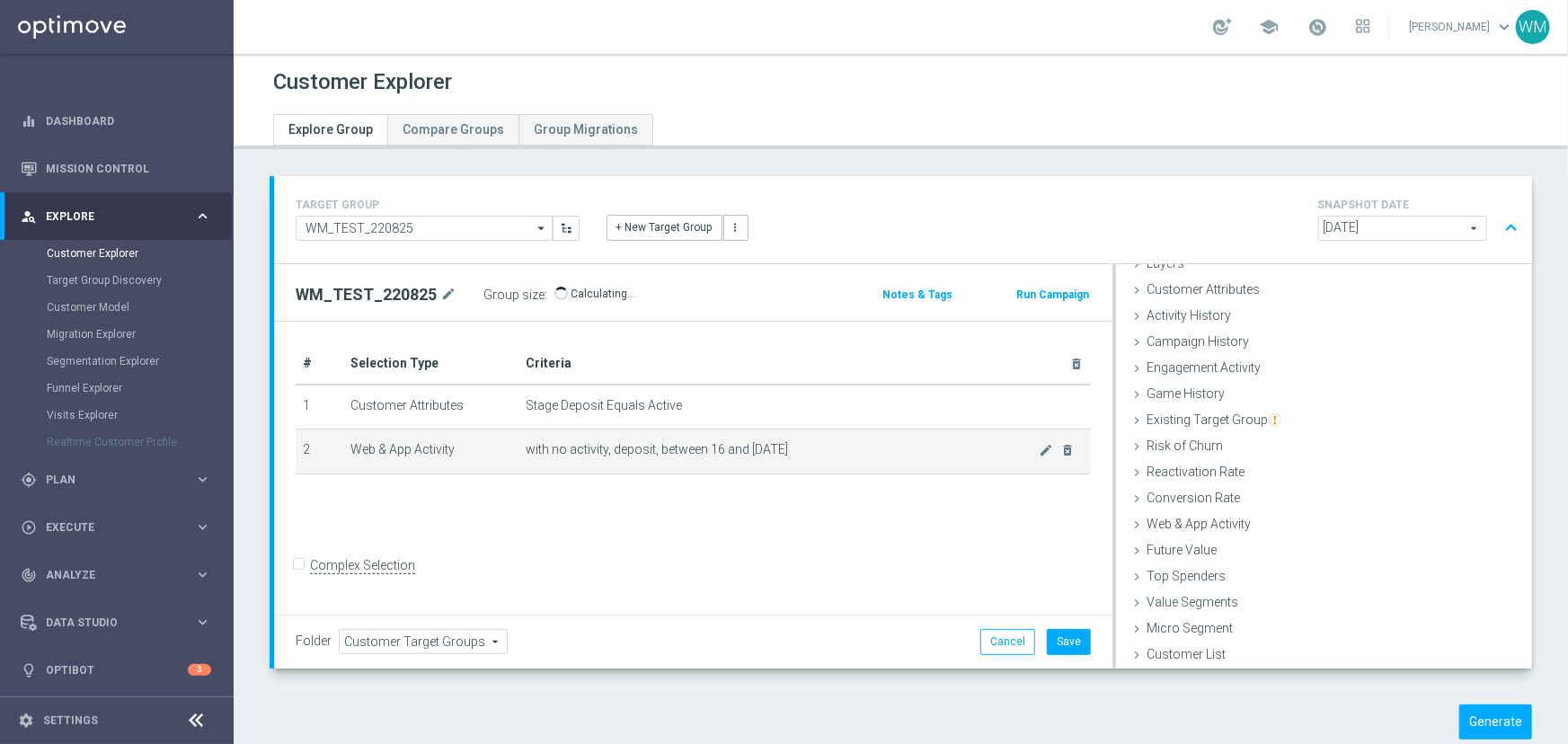
drag, startPoint x: 494, startPoint y: 439, endPoint x: 923, endPoint y: 456, distance: 429.3
click at [923, 456] on tr "2 Web & App Activity with no activity, deposit, between 16 and 3 days ago mode_…" at bounding box center [692, 452] width 795 height 45
click at [923, 456] on span "with no activity, deposit, between 16 and 3 days ago" at bounding box center [782, 450] width 514 height 15
drag, startPoint x: 923, startPoint y: 456, endPoint x: 524, endPoint y: 441, distance: 399.3
click at [525, 442] on span "with no activity, deposit, between 16 and 3 days ago" at bounding box center [782, 450] width 514 height 15
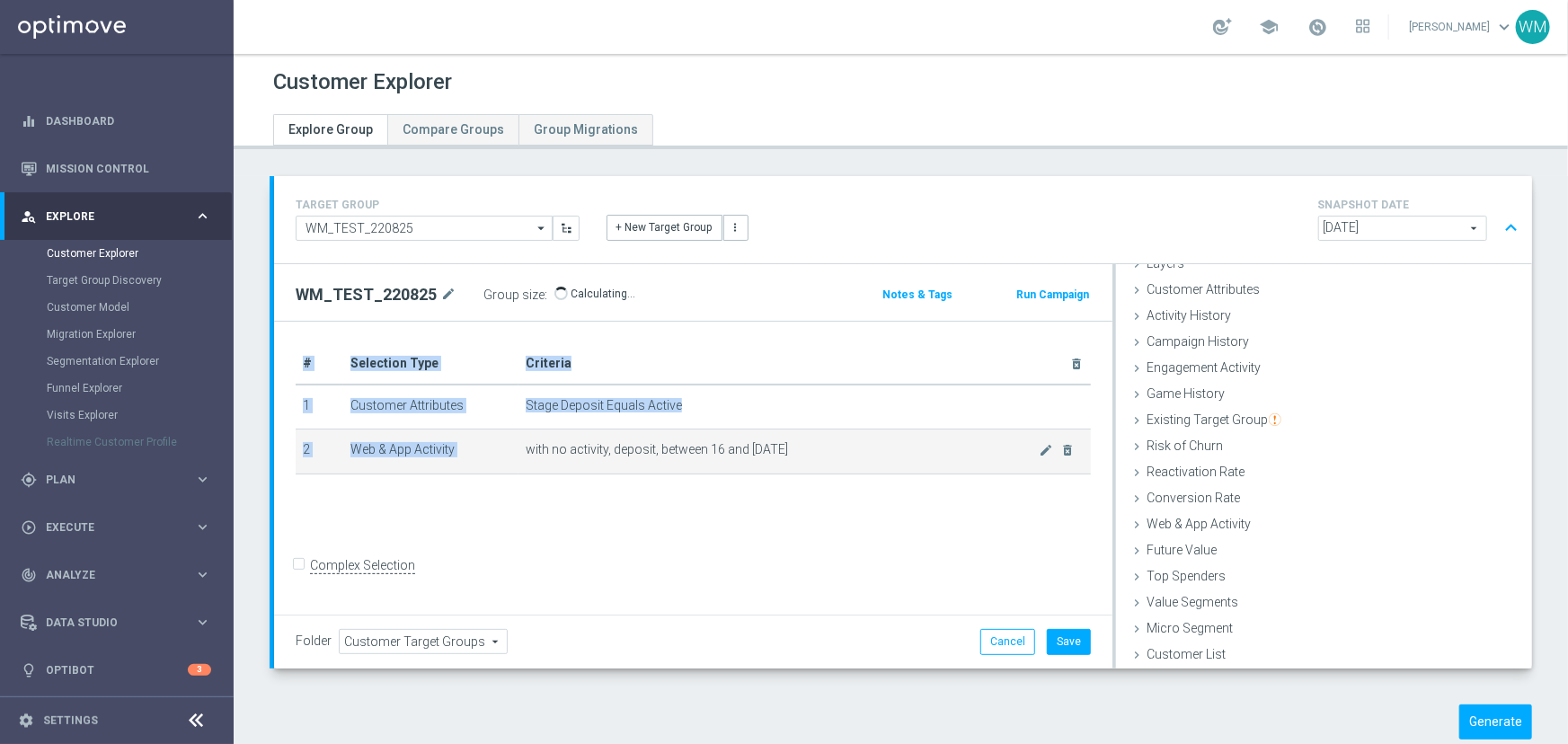
click at [525, 442] on span "with no activity, deposit, between 16 and 3 days ago" at bounding box center [782, 450] width 514 height 15
drag, startPoint x: 524, startPoint y: 441, endPoint x: 840, endPoint y: 447, distance: 316.1
click at [840, 447] on span "with no activity, deposit, between 16 and 3 days ago" at bounding box center [782, 450] width 514 height 15
drag, startPoint x: 840, startPoint y: 447, endPoint x: 515, endPoint y: 448, distance: 325.0
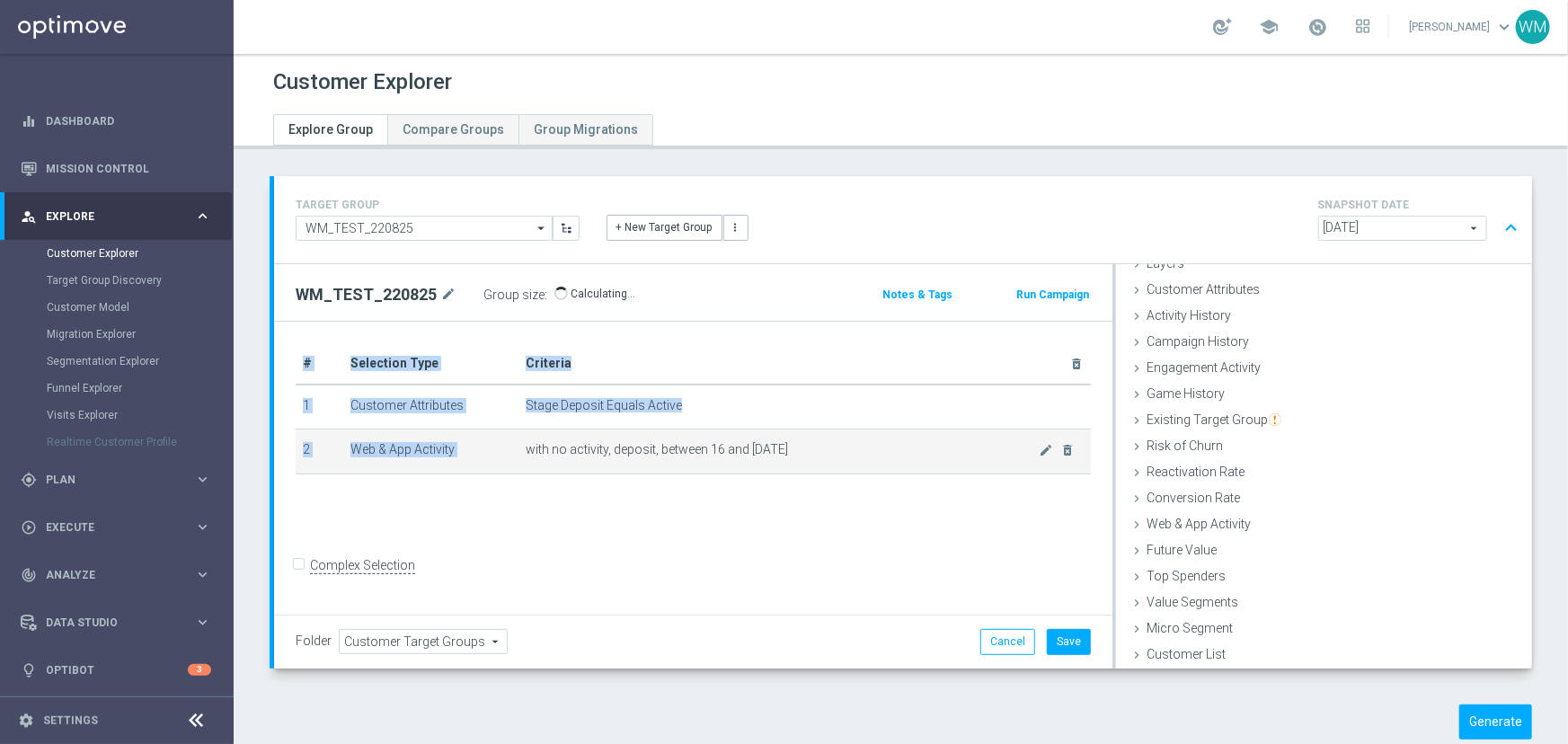
click at [518, 448] on td "with no activity, deposit, between 16 and 3 days ago mode_edit delete_forever" at bounding box center [804, 452] width 572 height 45
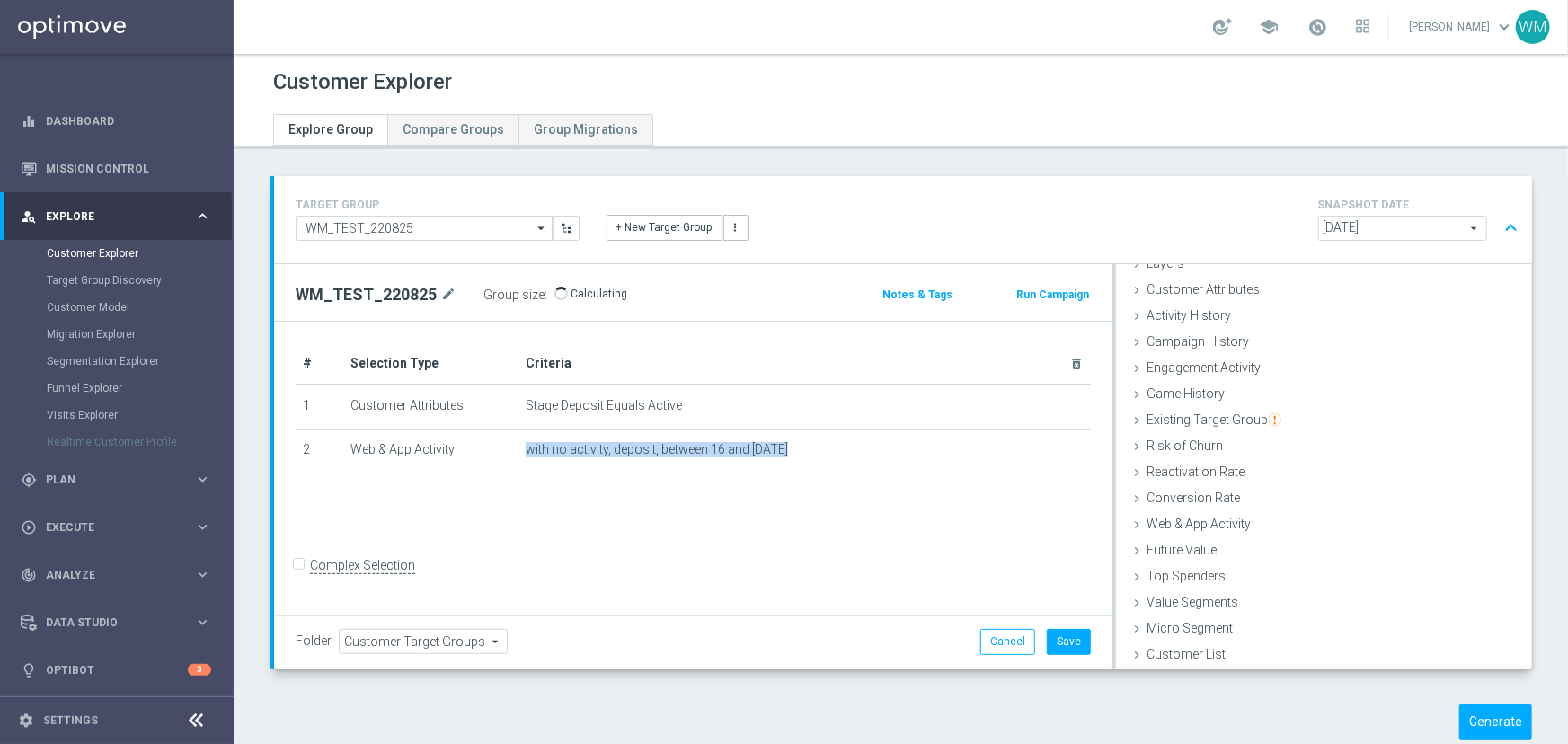
drag, startPoint x: 515, startPoint y: 448, endPoint x: 787, endPoint y: 482, distance: 274.1
click at [787, 482] on div "# Selection Type Criteria delete_forever 1 Customer Attributes Stage Deposit Eq…" at bounding box center [693, 416] width 822 height 147
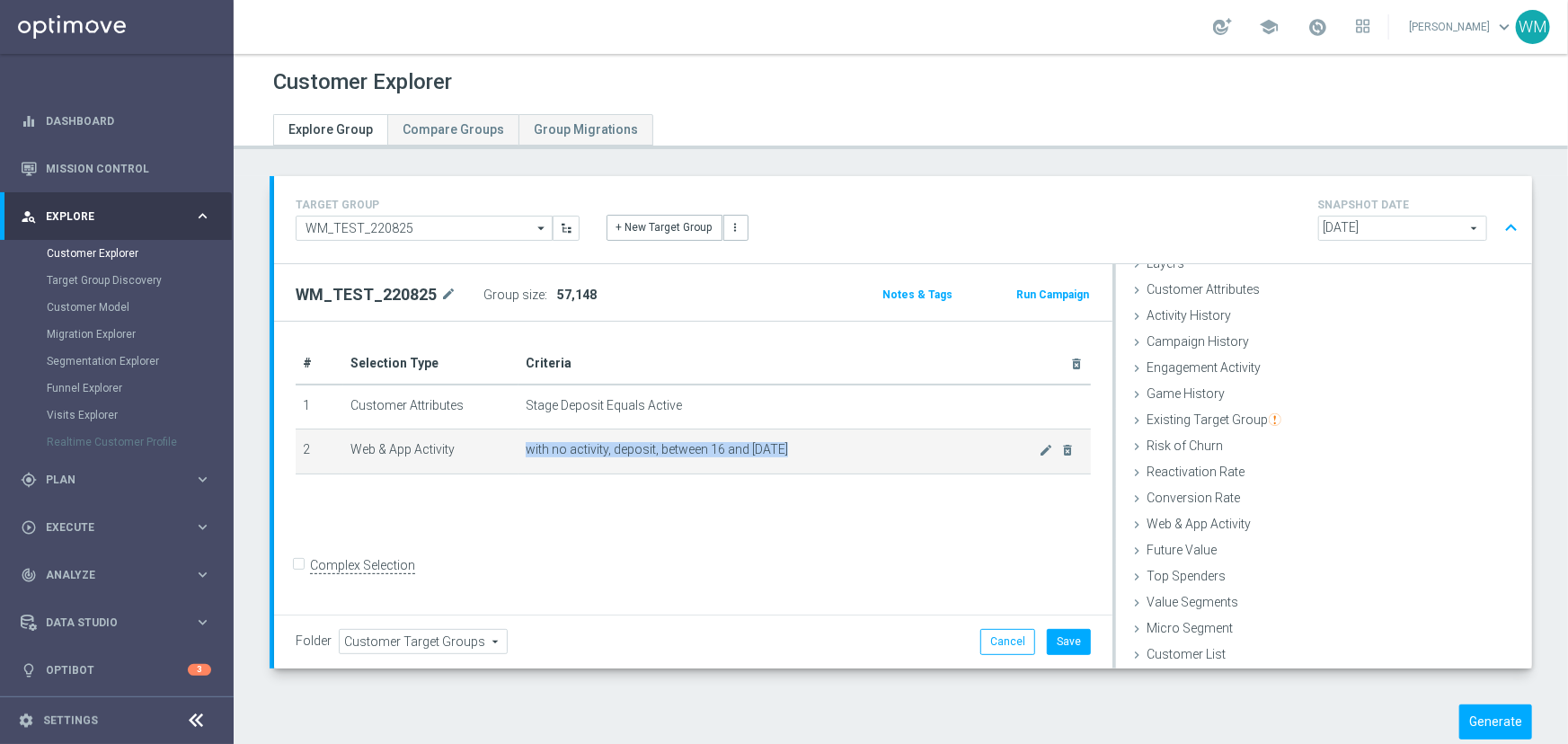
drag, startPoint x: 757, startPoint y: 453, endPoint x: 517, endPoint y: 453, distance: 240.0
click at [518, 453] on td "with no activity, deposit, between 16 and 3 days ago mode_edit delete_forever" at bounding box center [804, 452] width 572 height 45
drag, startPoint x: 517, startPoint y: 453, endPoint x: 895, endPoint y: 452, distance: 378.0
click at [895, 452] on td "with no activity, deposit, between 16 and 3 days ago mode_edit delete_forever" at bounding box center [804, 452] width 572 height 45
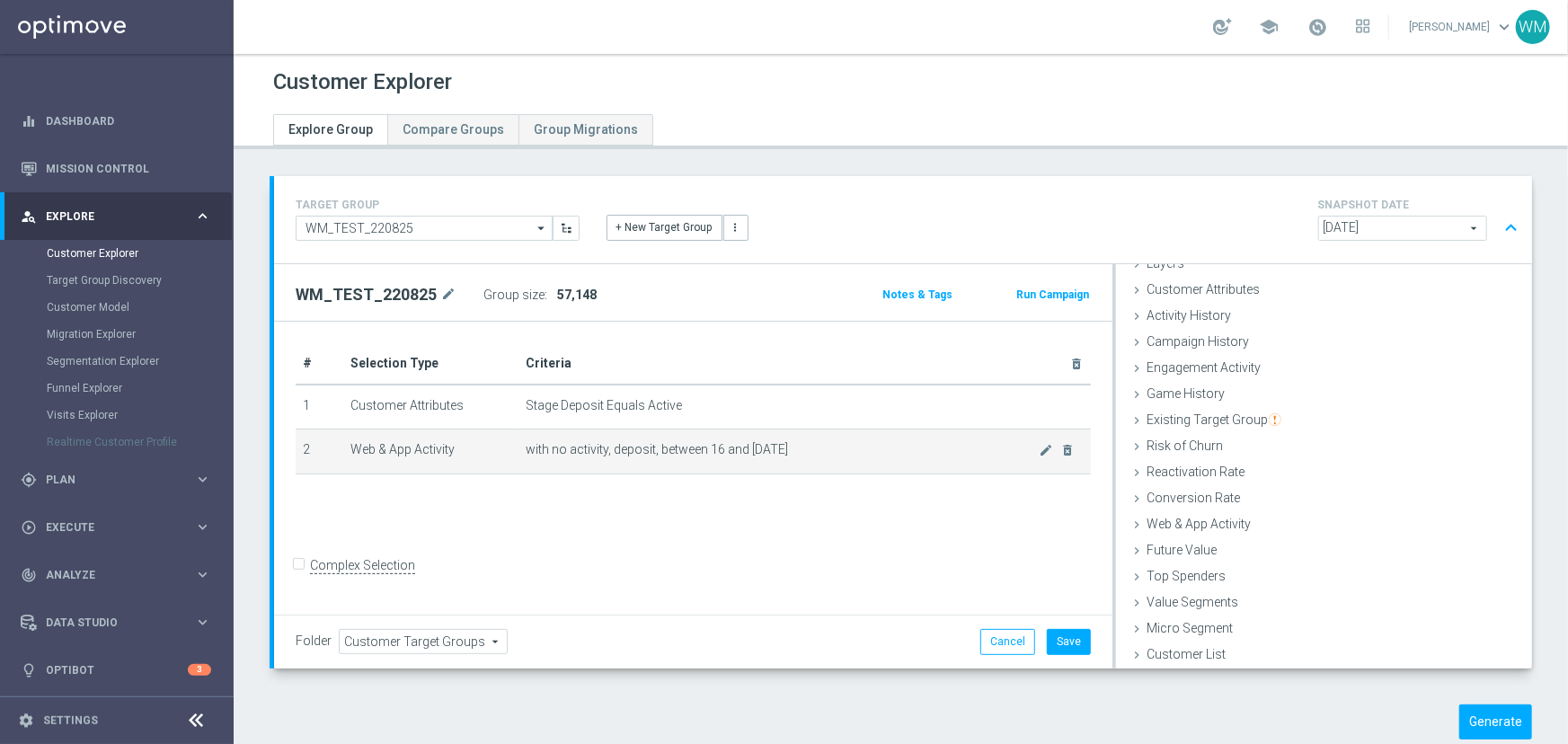
click at [895, 452] on span "with no activity, deposit, between 16 and 3 days ago" at bounding box center [782, 450] width 514 height 15
drag, startPoint x: 895, startPoint y: 452, endPoint x: 509, endPoint y: 436, distance: 386.3
click at [509, 436] on tr "2 Web & App Activity with no activity, deposit, between 16 and 3 days ago mode_…" at bounding box center [692, 452] width 795 height 45
click at [509, 436] on td "Web & App Activity" at bounding box center [431, 452] width 175 height 45
drag, startPoint x: 521, startPoint y: 445, endPoint x: 839, endPoint y: 444, distance: 318.0
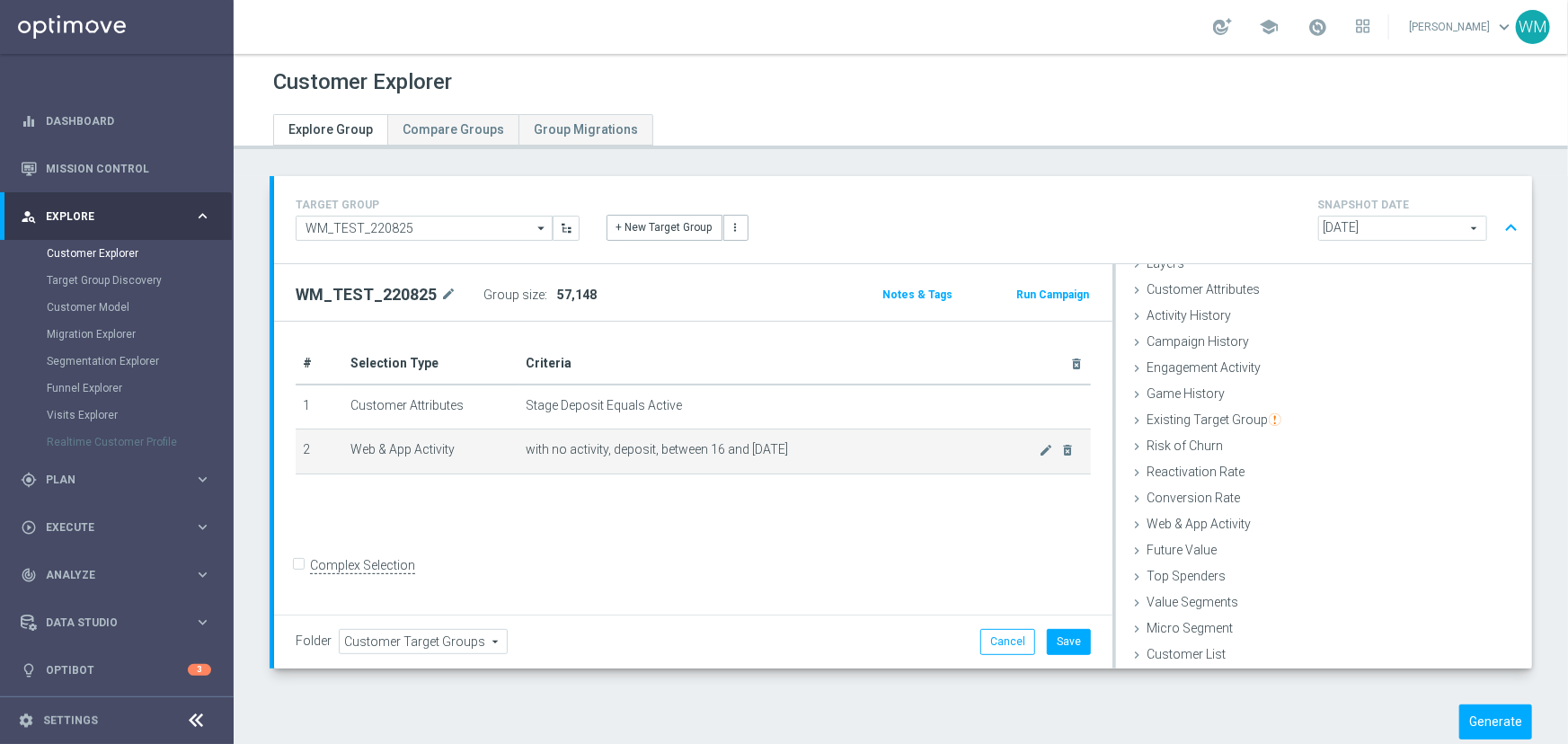
click at [839, 444] on td "with no activity, deposit, between 16 and 3 days ago mode_edit delete_forever" at bounding box center [804, 452] width 572 height 45
click at [839, 444] on span "with no activity, deposit, between 16 and 3 days ago" at bounding box center [782, 450] width 514 height 15
drag, startPoint x: 839, startPoint y: 444, endPoint x: 521, endPoint y: 445, distance: 318.0
click at [521, 445] on td "with no activity, deposit, between 16 and 3 days ago mode_edit delete_forever" at bounding box center [804, 452] width 572 height 45
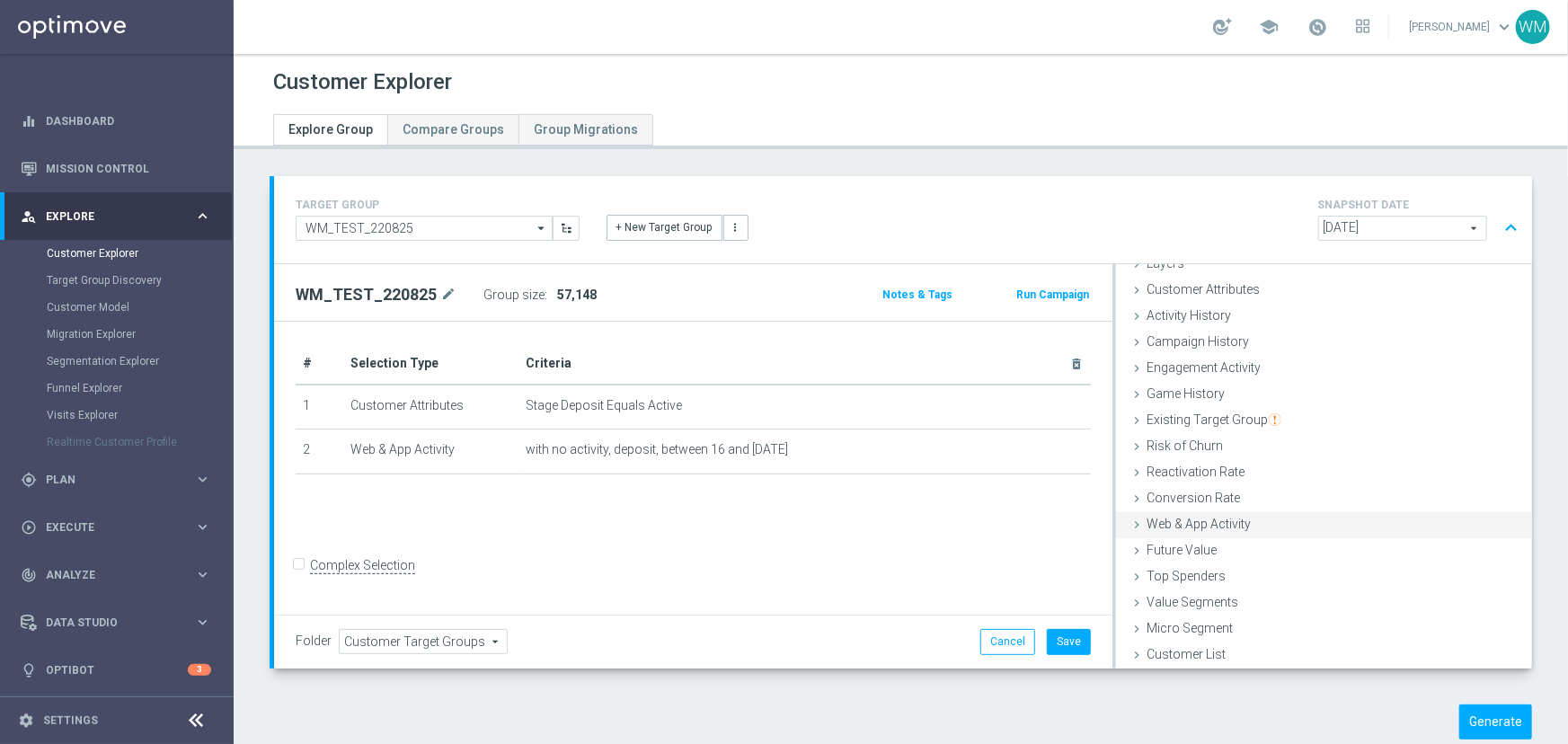
click at [1201, 528] on span "Web & App Activity" at bounding box center [1198, 524] width 104 height 14
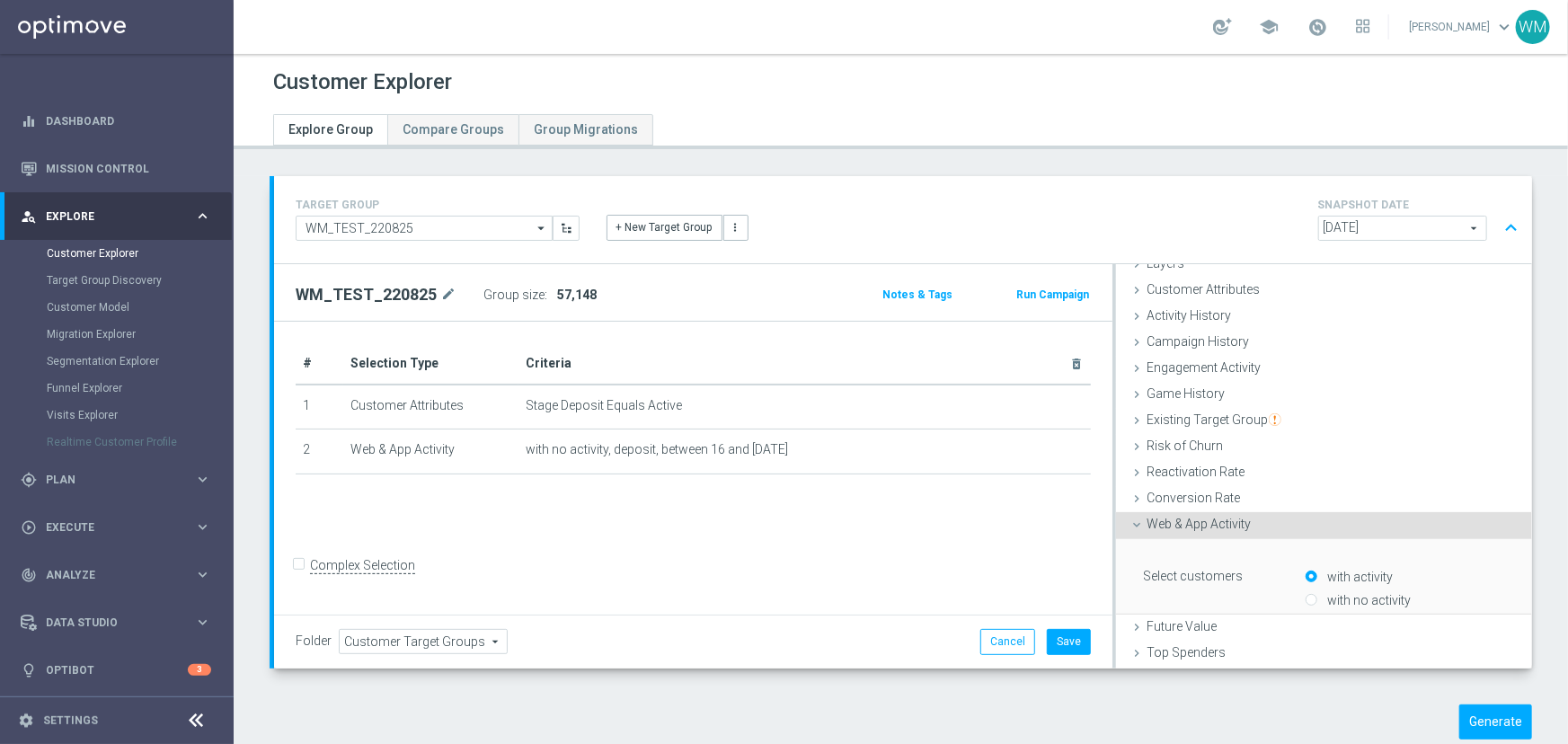
scroll to position [75, 0]
click at [1327, 598] on label "with no activity" at bounding box center [1368, 599] width 88 height 16
click at [1317, 598] on input "with no activity" at bounding box center [1311, 599] width 12 height 12
radio input "true"
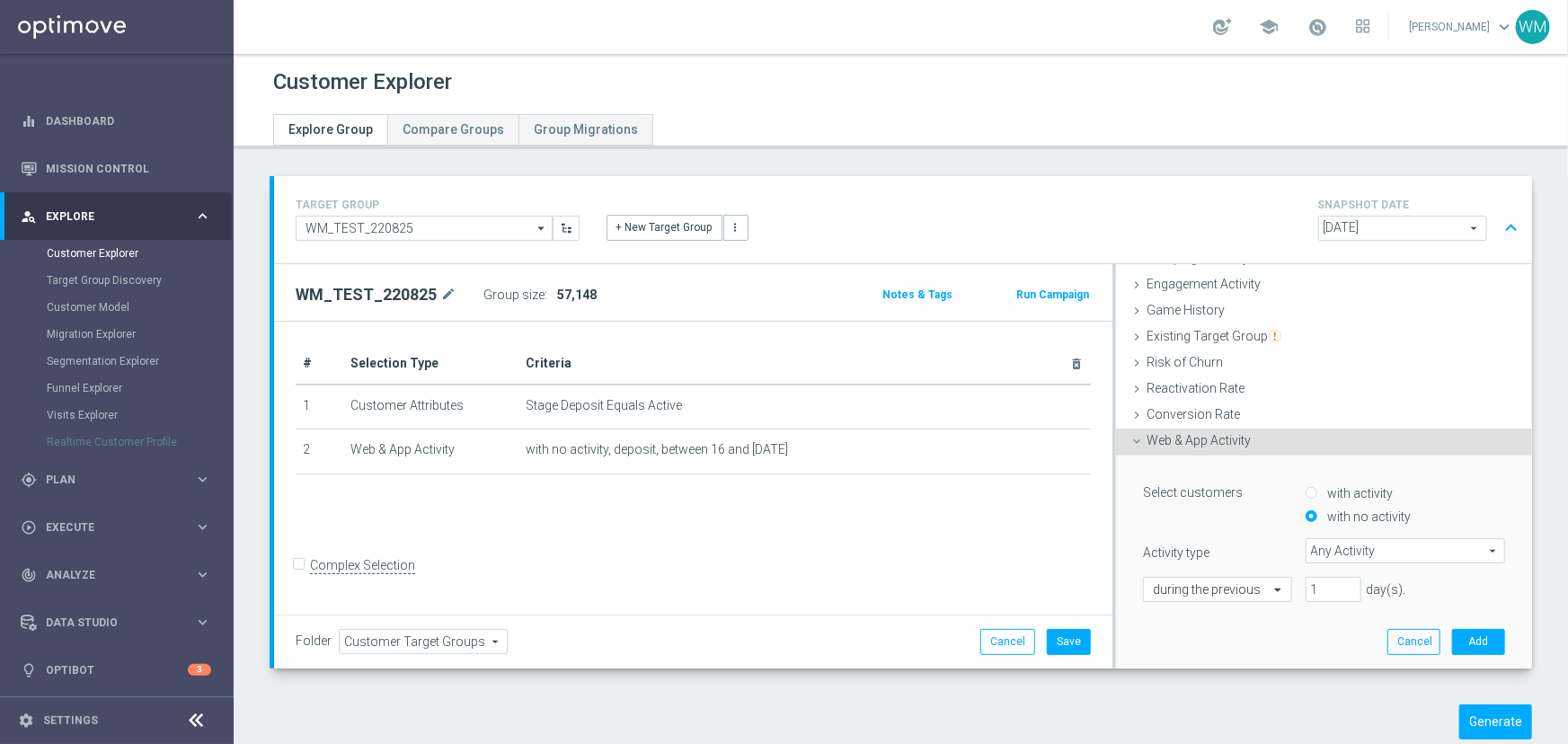
click at [1313, 562] on div "Select customers with activity with no activity Activity type Any Activity Any …" at bounding box center [1323, 541] width 362 height 125
click at [1314, 548] on span "Any Activity" at bounding box center [1405, 551] width 198 height 23
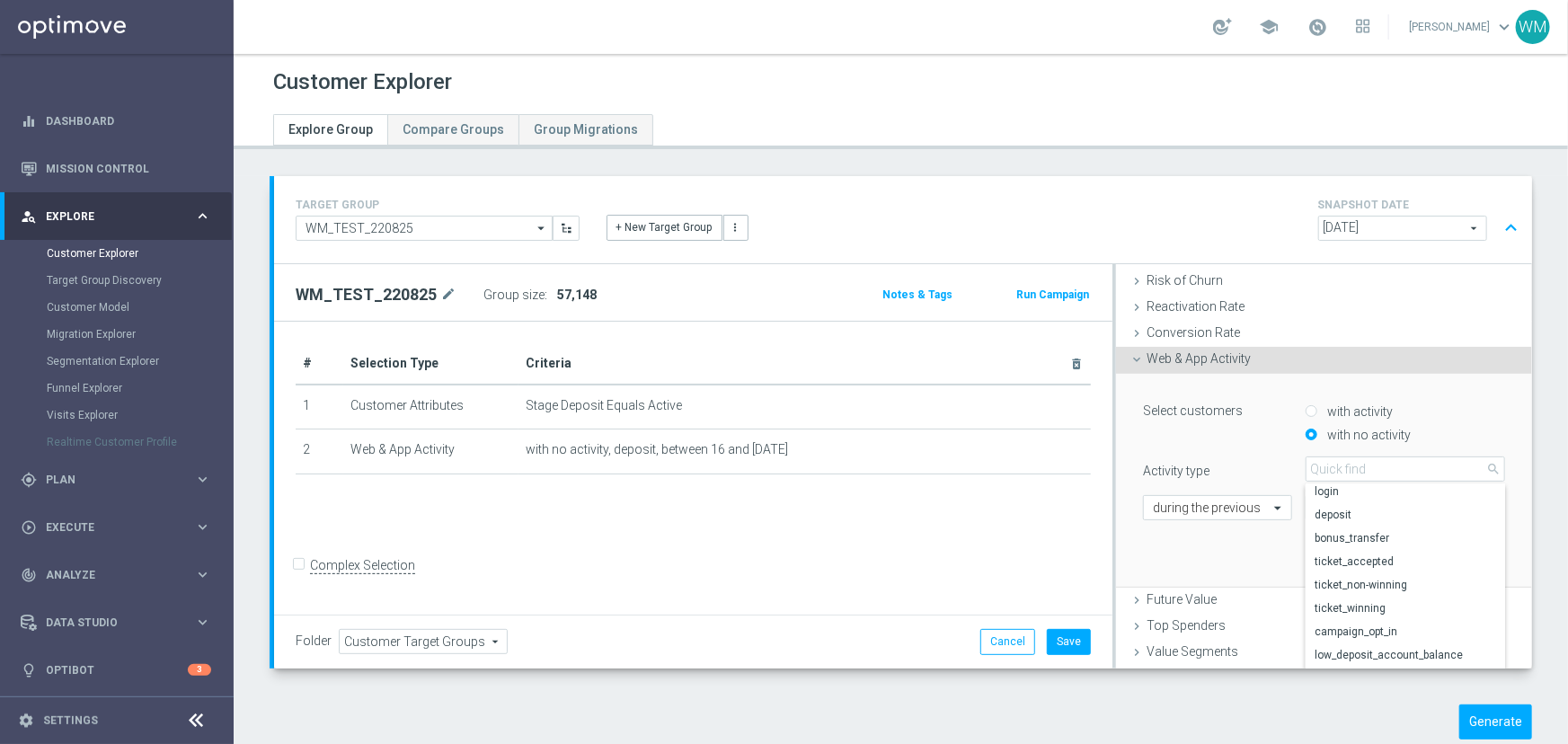
scroll to position [157, 0]
click at [1329, 523] on span "ticket_accepted" at bounding box center [1405, 519] width 181 height 14
type input "ticket_accepted"
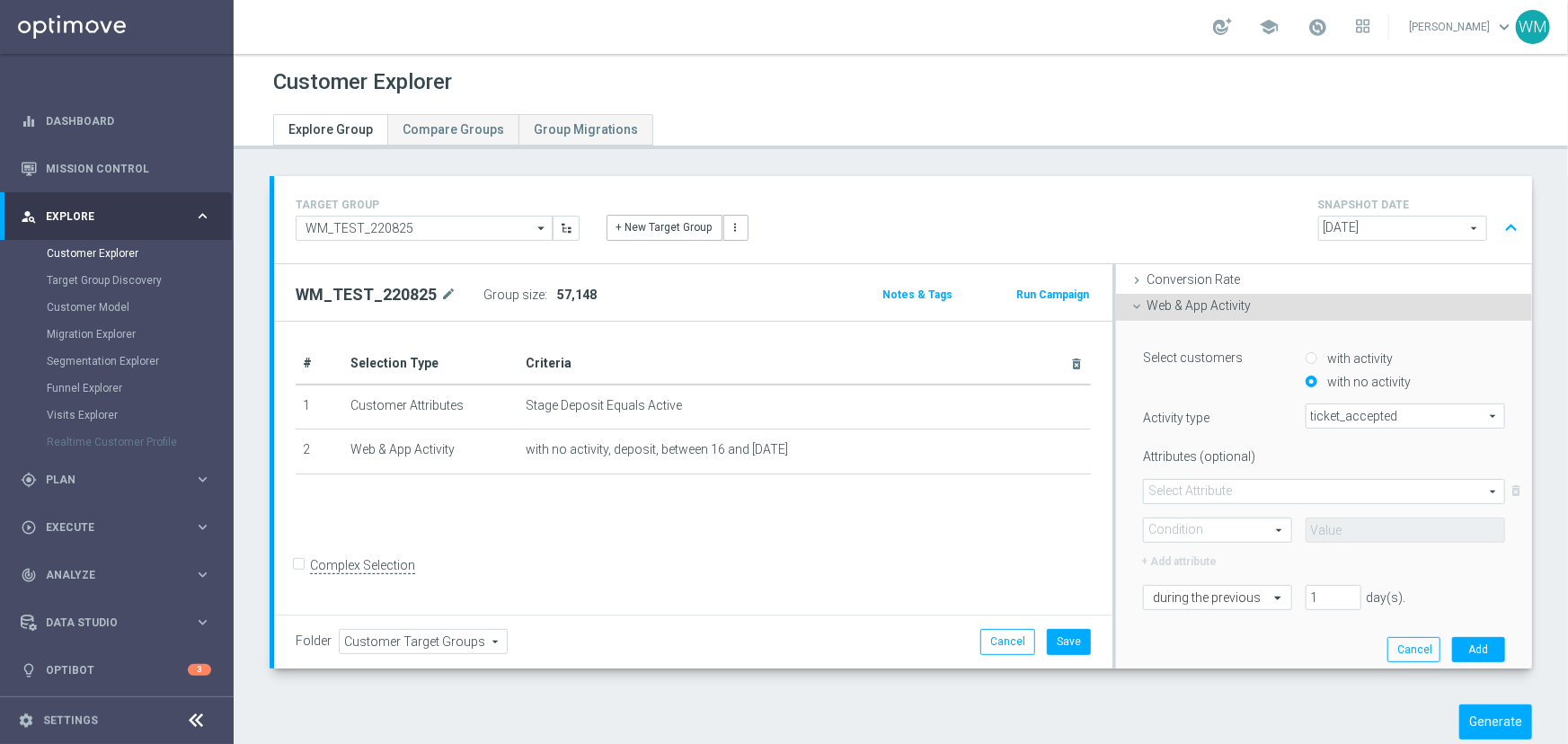
scroll to position [320, 0]
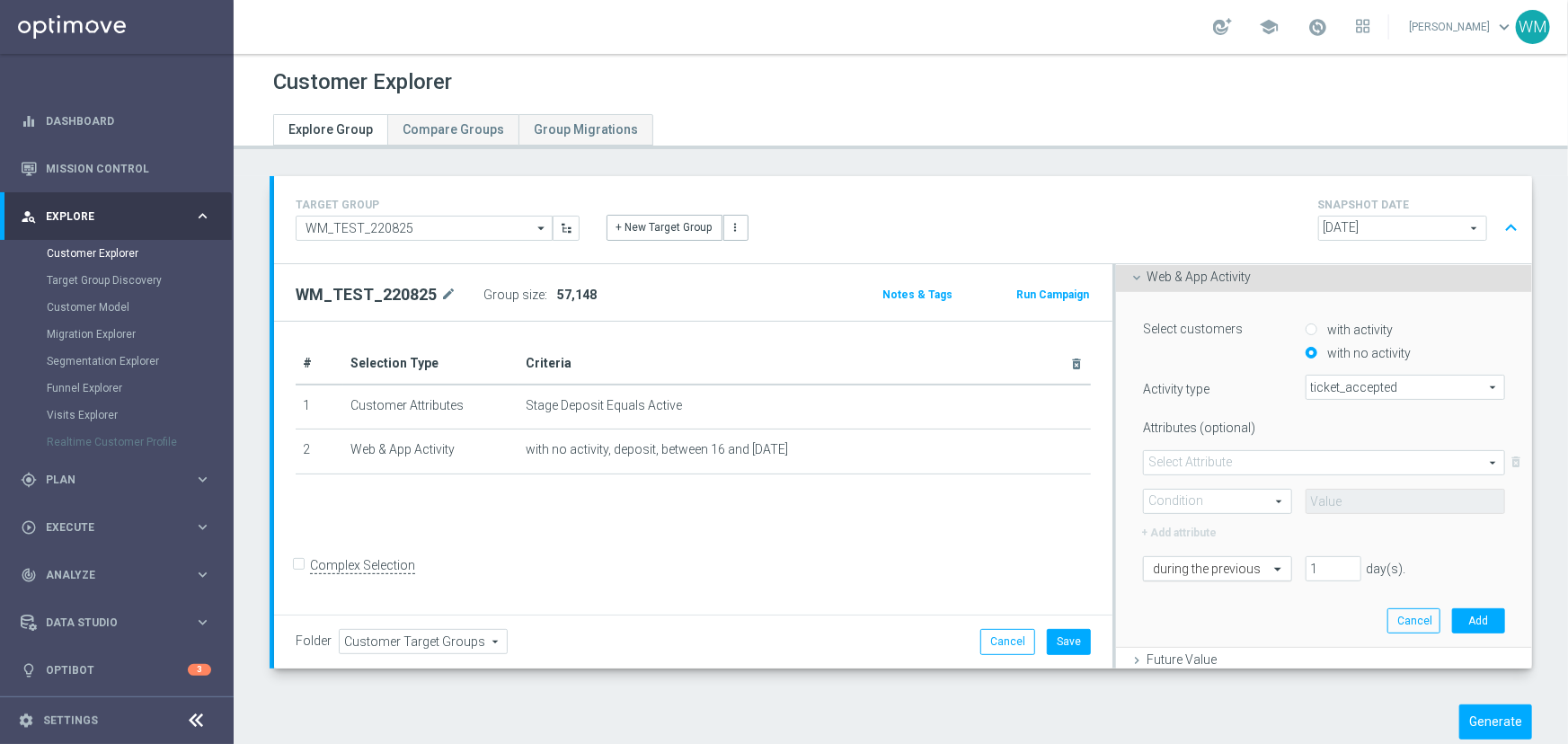
click at [1212, 566] on input "text" at bounding box center [1199, 570] width 93 height 16
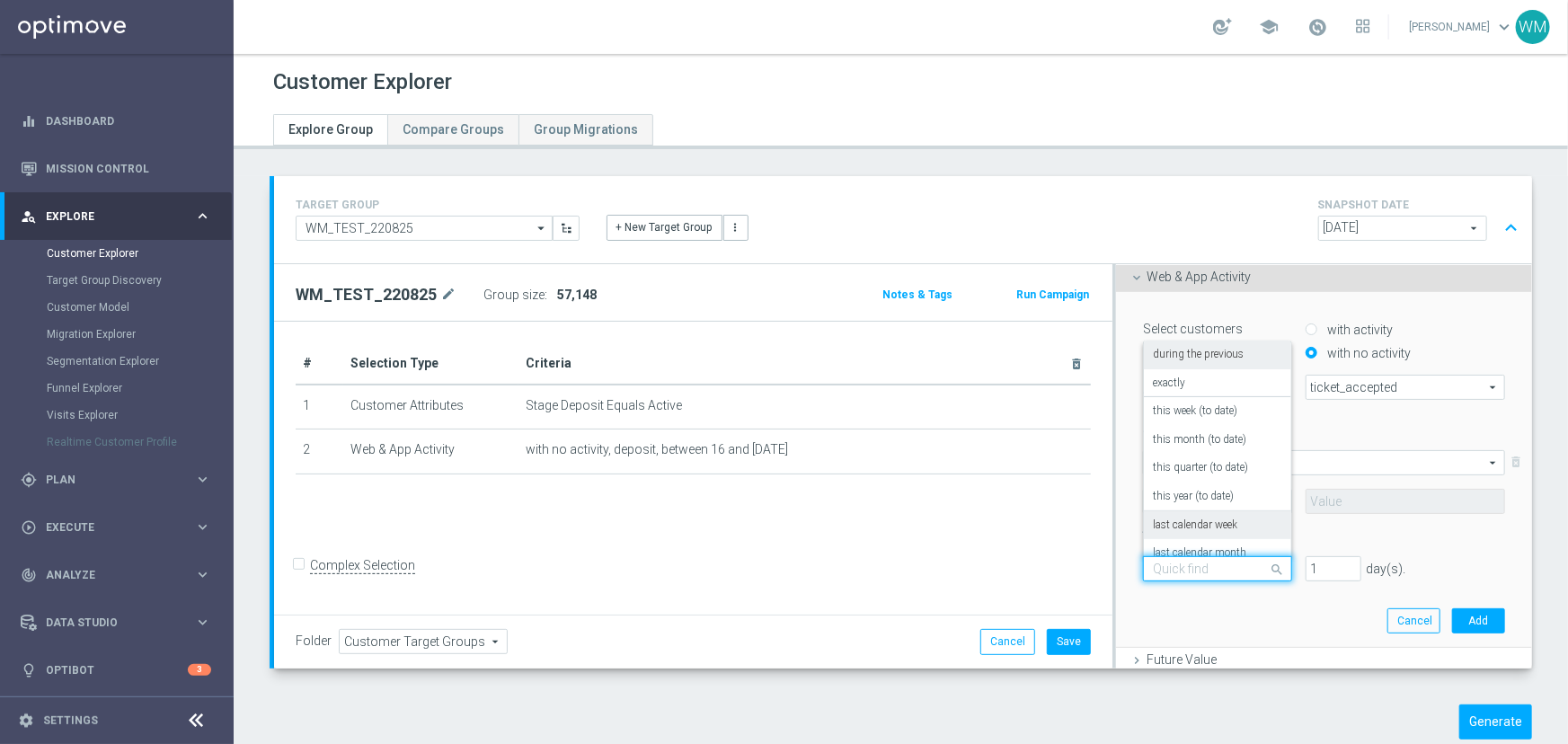
scroll to position [157, 0]
click at [1192, 533] on label "in this range" at bounding box center [1182, 539] width 59 height 14
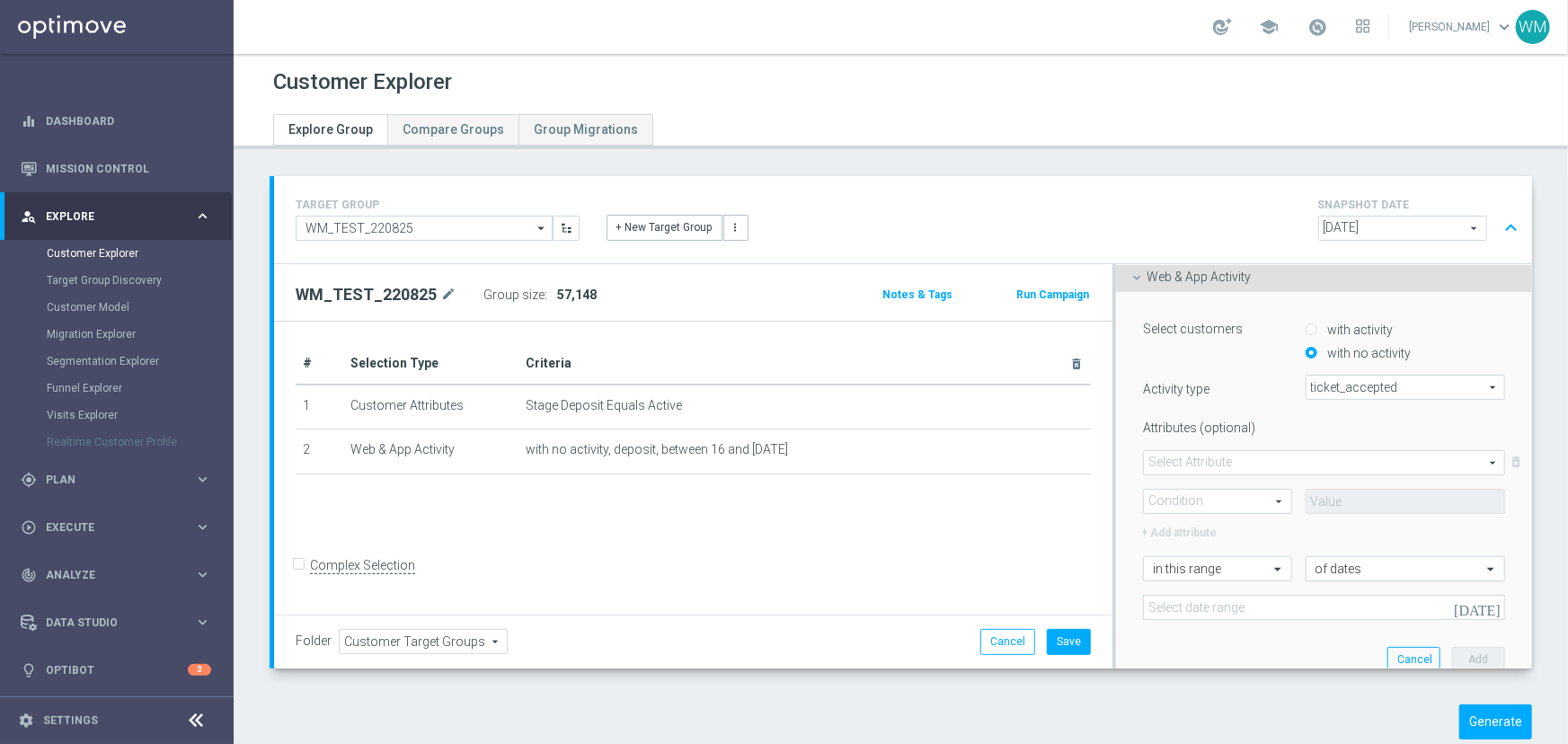
click at [1329, 576] on div "of dates" at bounding box center [1405, 569] width 199 height 25
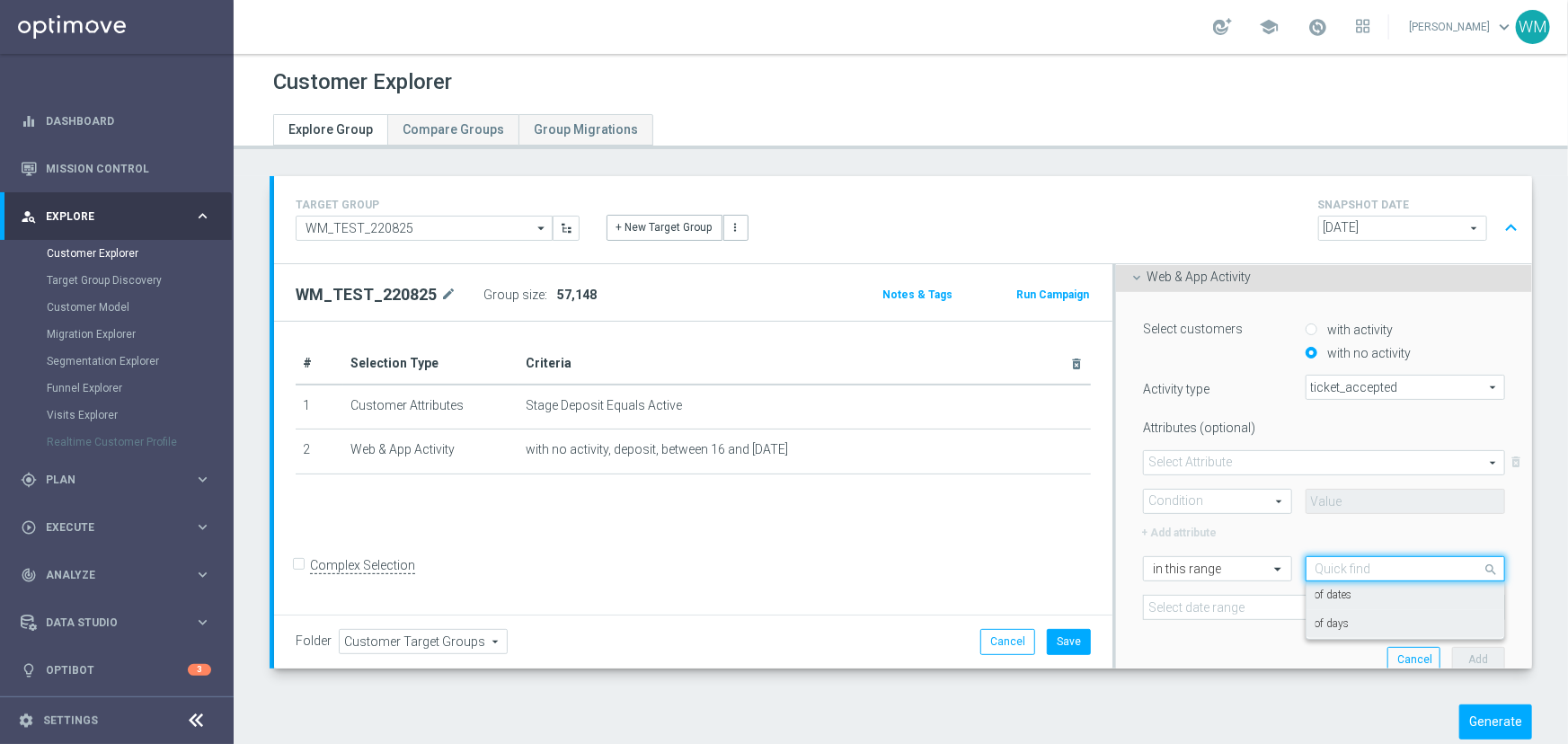
click at [1328, 618] on label "of days" at bounding box center [1332, 625] width 34 height 14
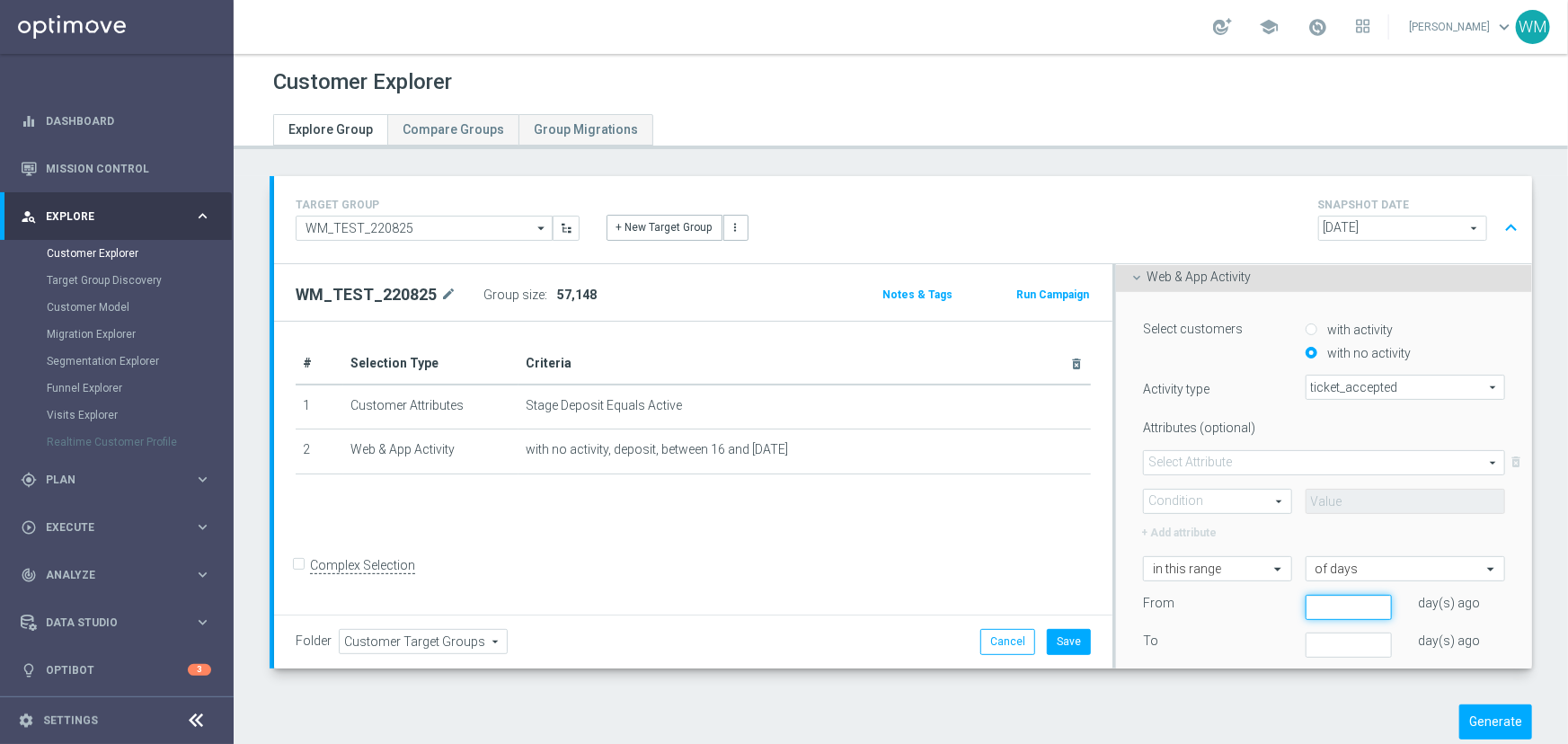
click at [1314, 606] on input "number" at bounding box center [1349, 608] width 87 height 25
type input "16"
click at [1316, 634] on input "number" at bounding box center [1349, 646] width 87 height 25
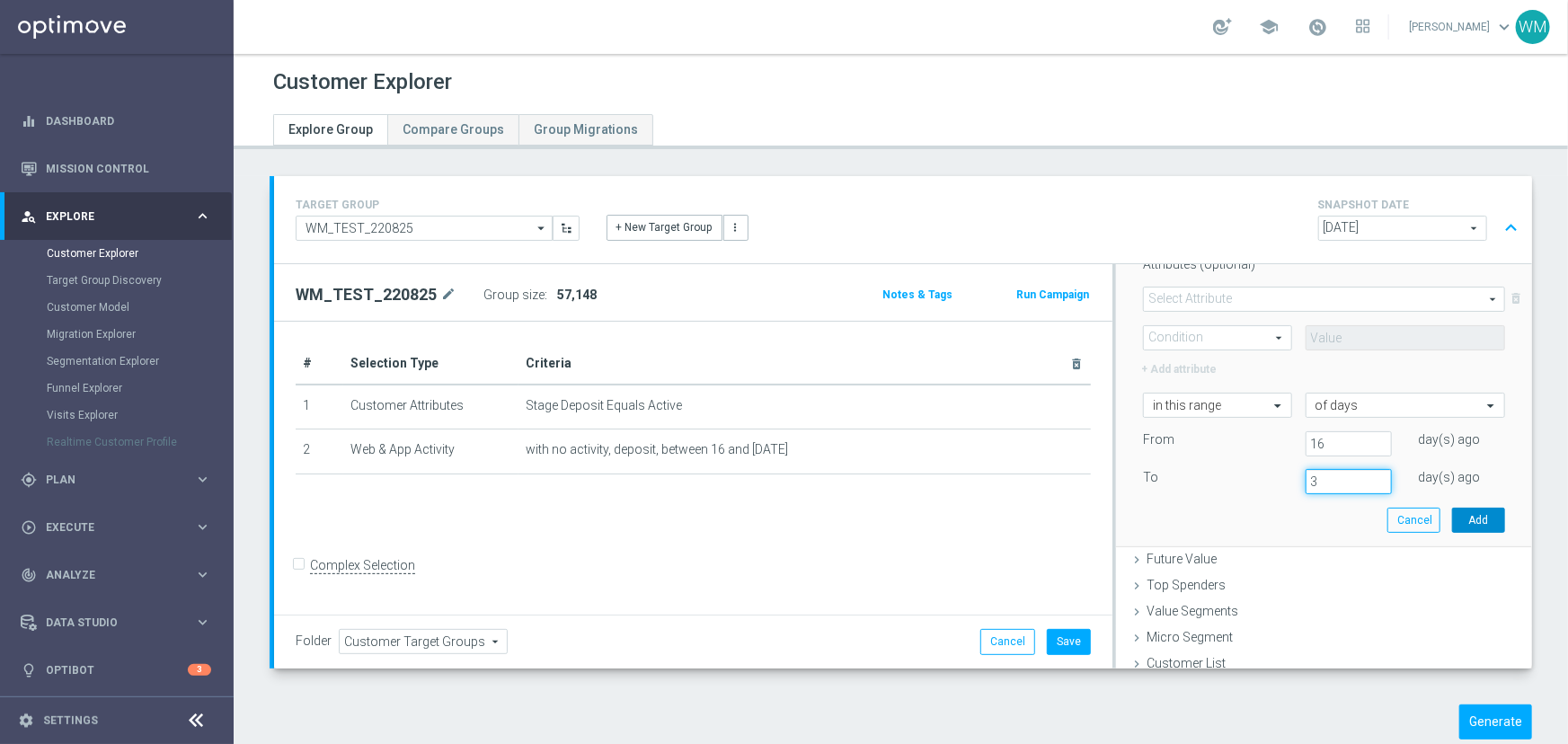
type input "3"
click at [1452, 523] on button "Add" at bounding box center [1479, 520] width 53 height 25
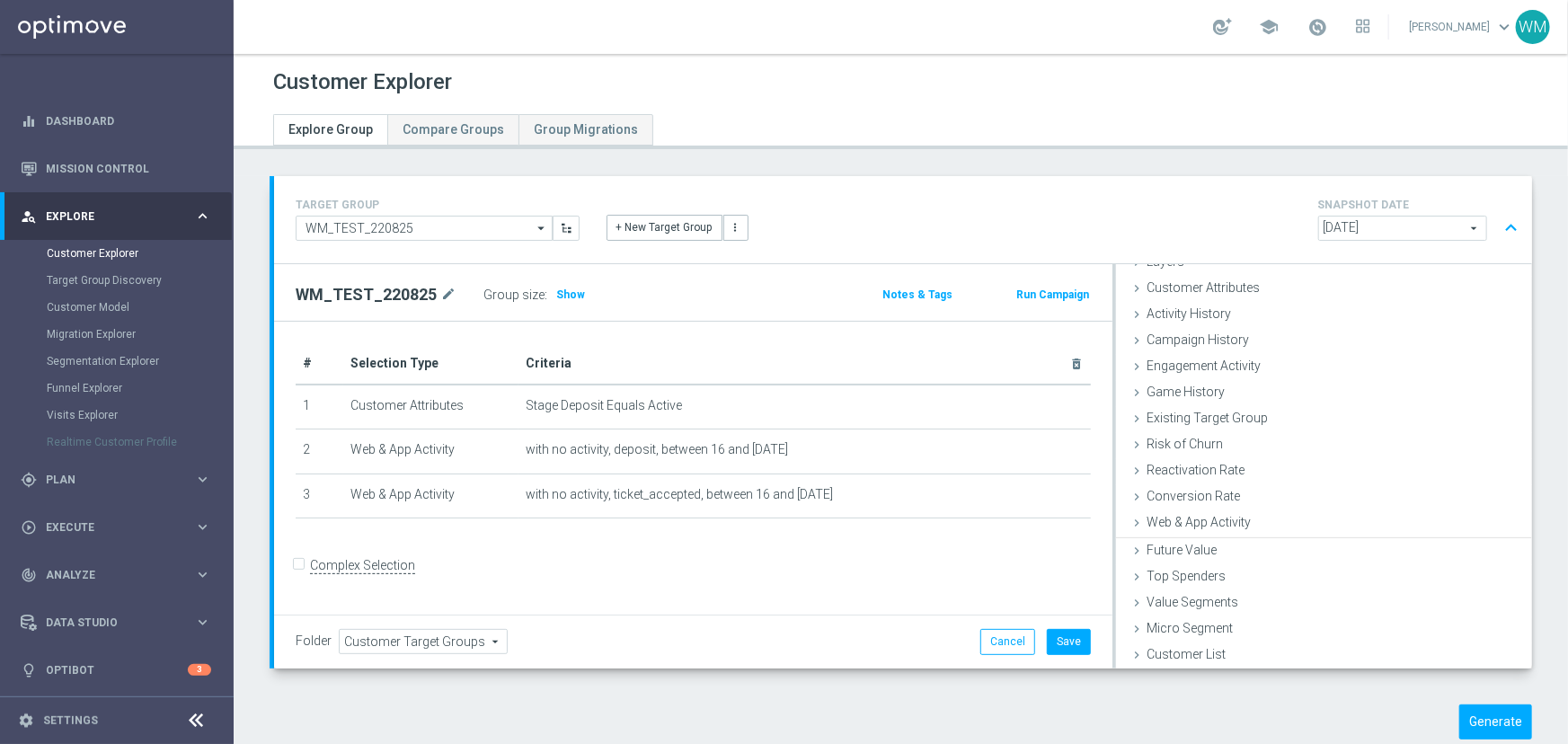
scroll to position [73, 0]
click at [574, 286] on h3 "Show" at bounding box center [571, 295] width 32 height 20
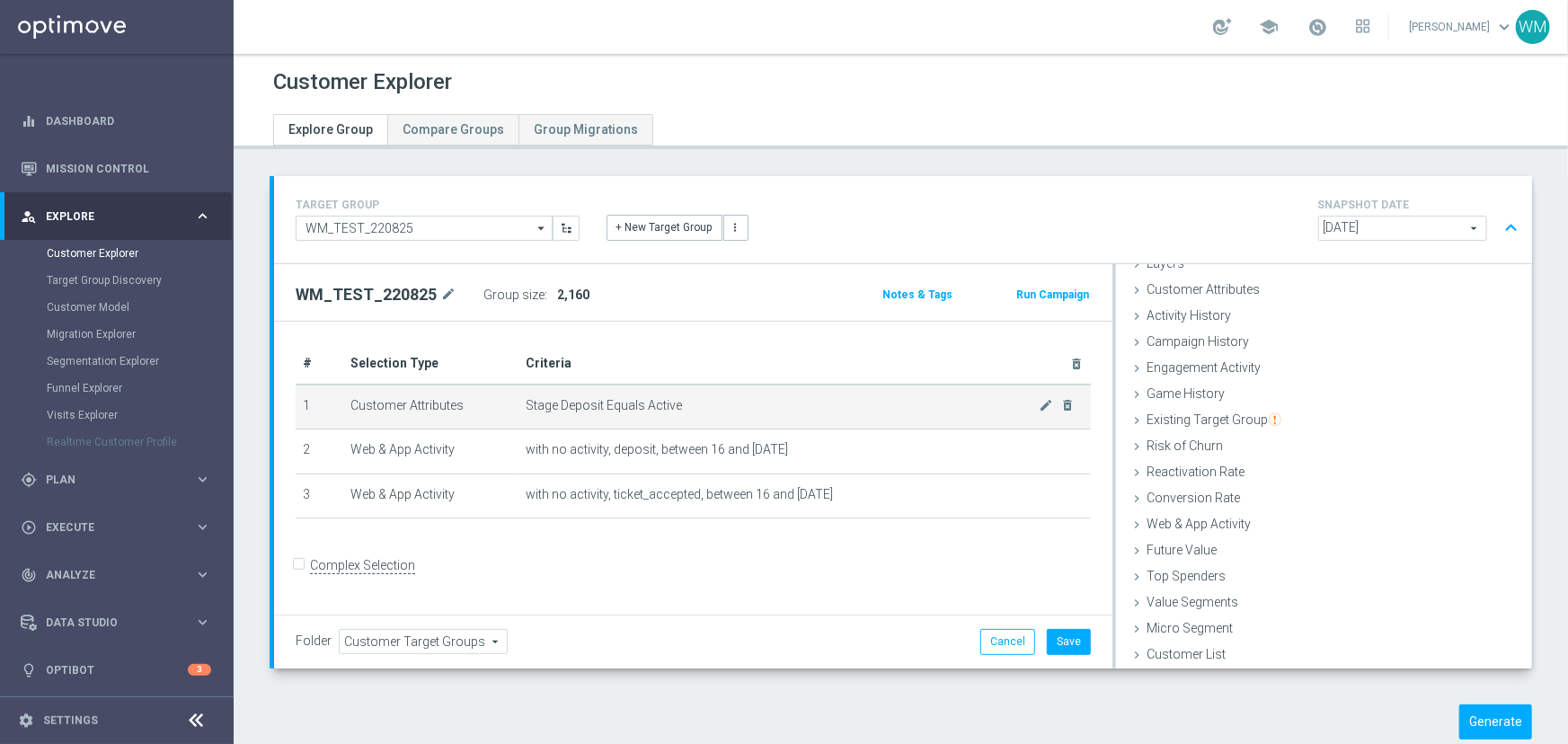
drag, startPoint x: 857, startPoint y: 513, endPoint x: 315, endPoint y: 393, distance: 555.1
click at [315, 393] on tbody "1 Customer Attributes Stage Deposit Equals Active mode_edit delete_forever 2 We…" at bounding box center [692, 451] width 795 height 134
click at [315, 393] on td "1" at bounding box center [319, 407] width 48 height 45
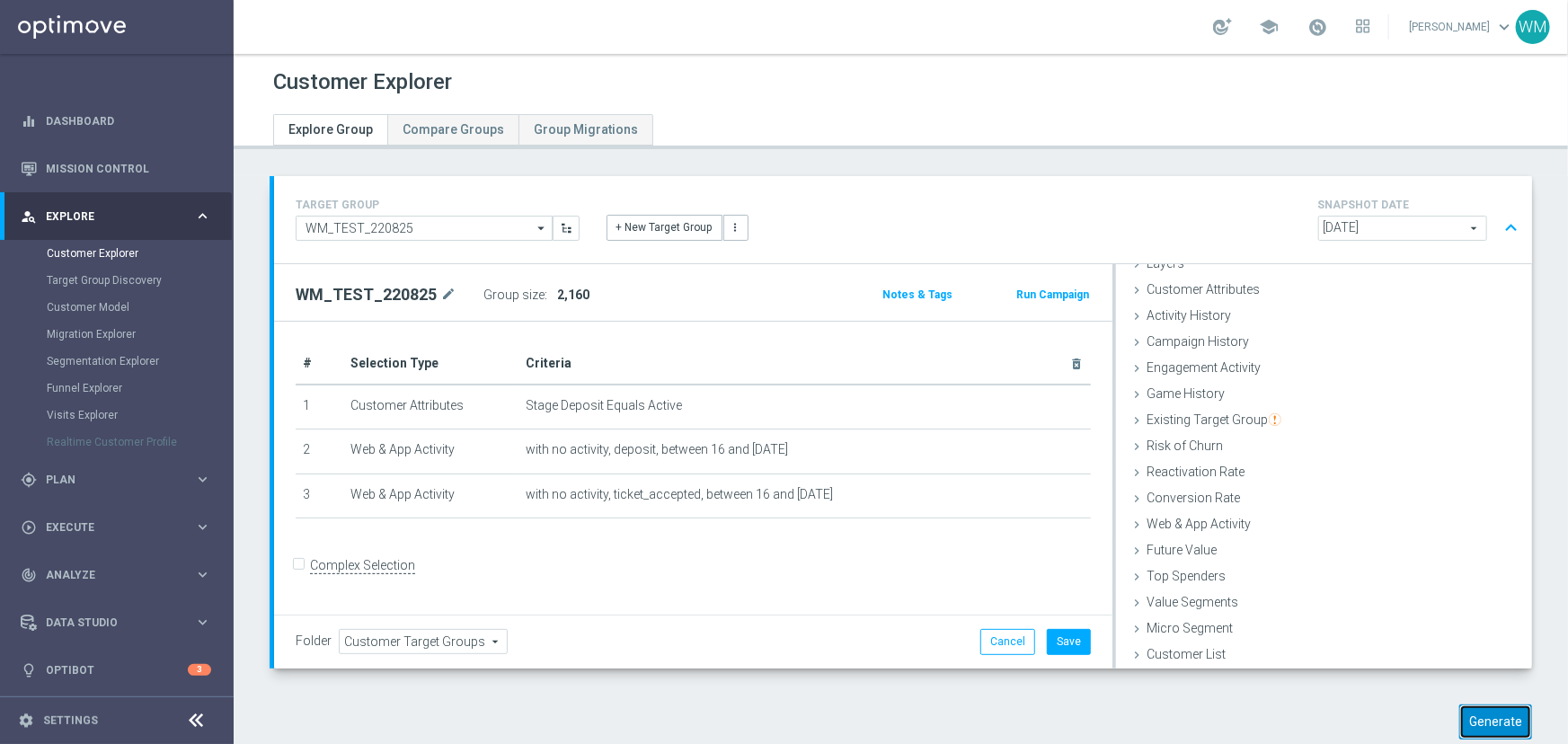
click at [1472, 727] on button "Generate" at bounding box center [1495, 721] width 73 height 35
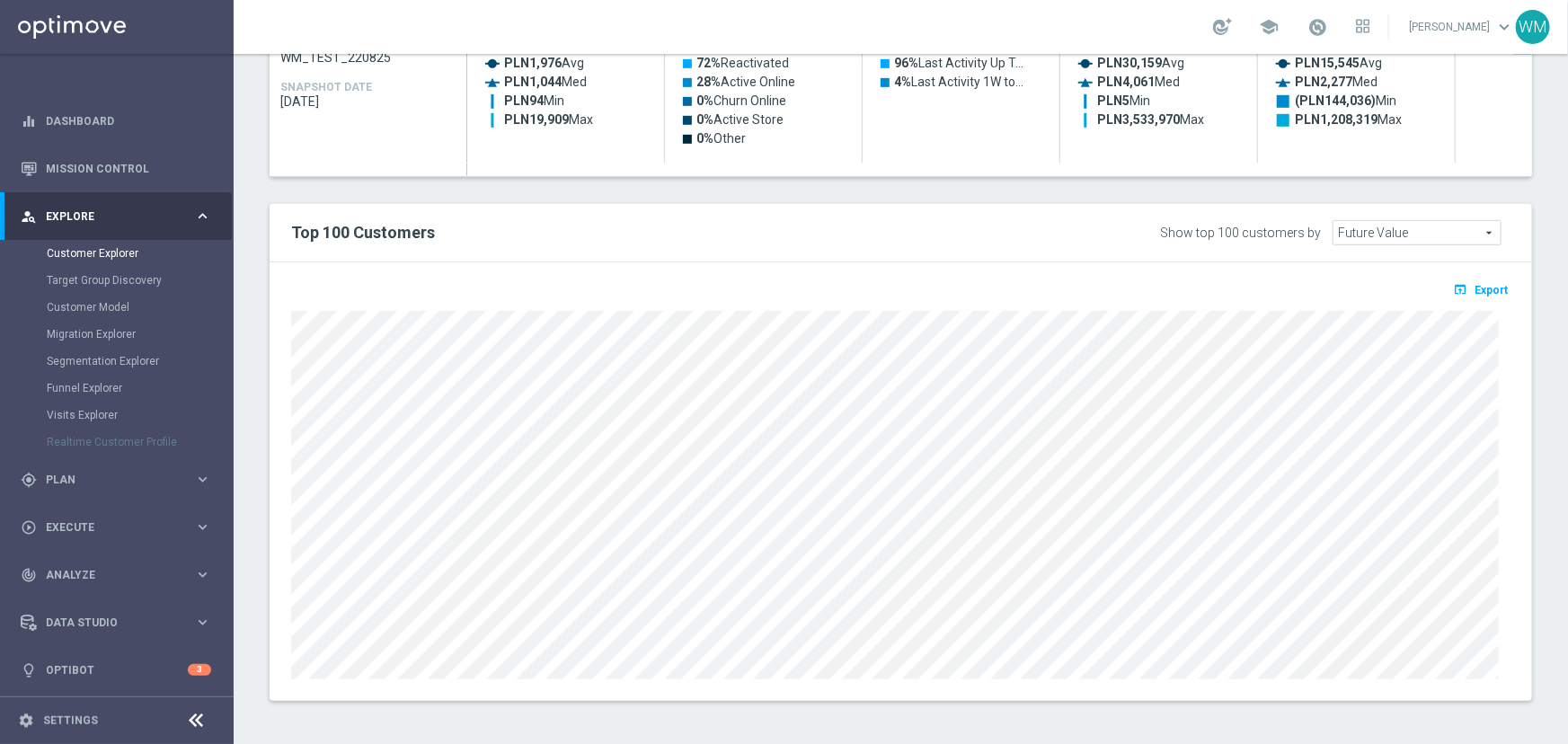
scroll to position [43, 0]
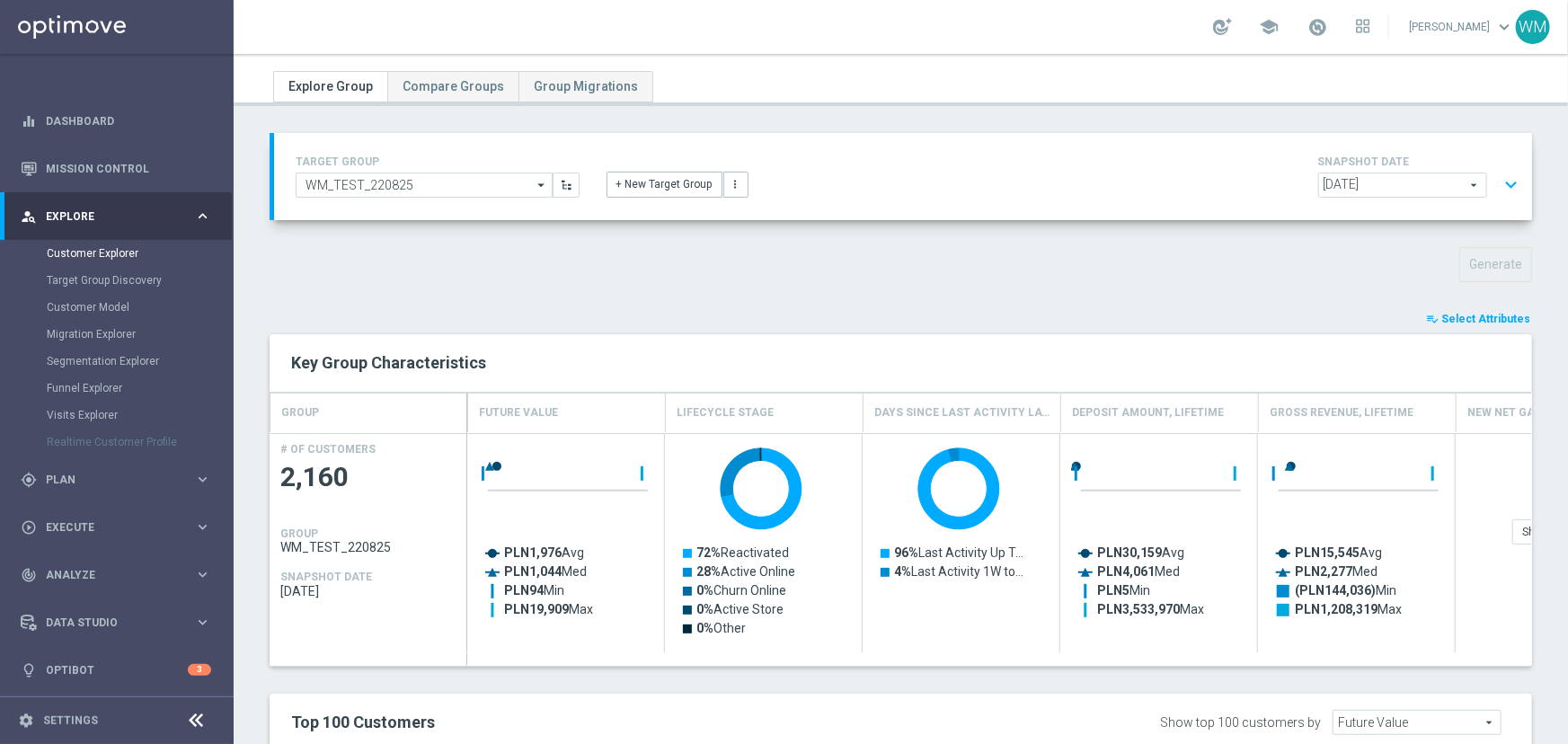
click at [1445, 320] on span "Select Attributes" at bounding box center [1486, 319] width 89 height 13
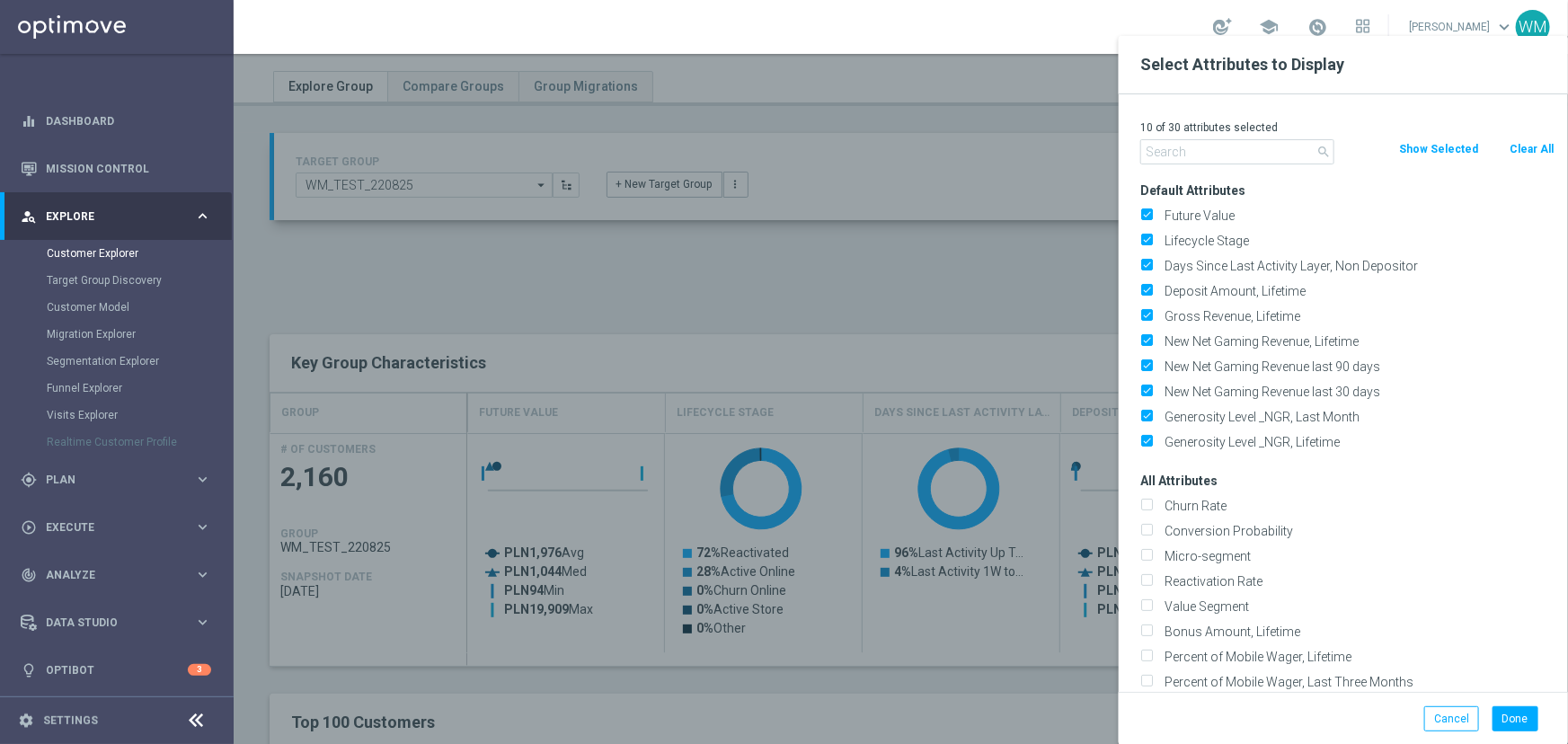
click at [1526, 146] on button "Clear All" at bounding box center [1531, 149] width 48 height 20
checkbox input "false"
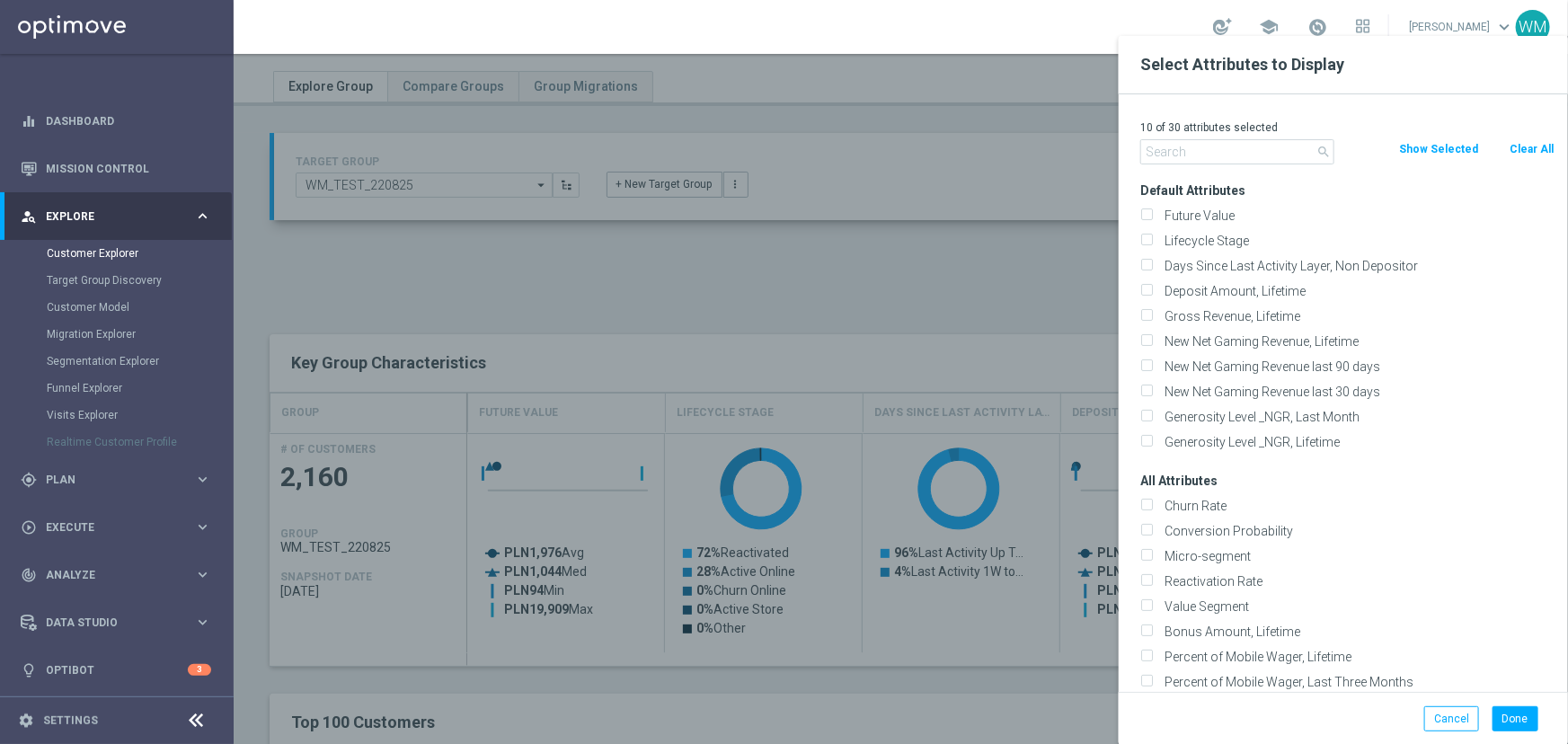
checkbox input "false"
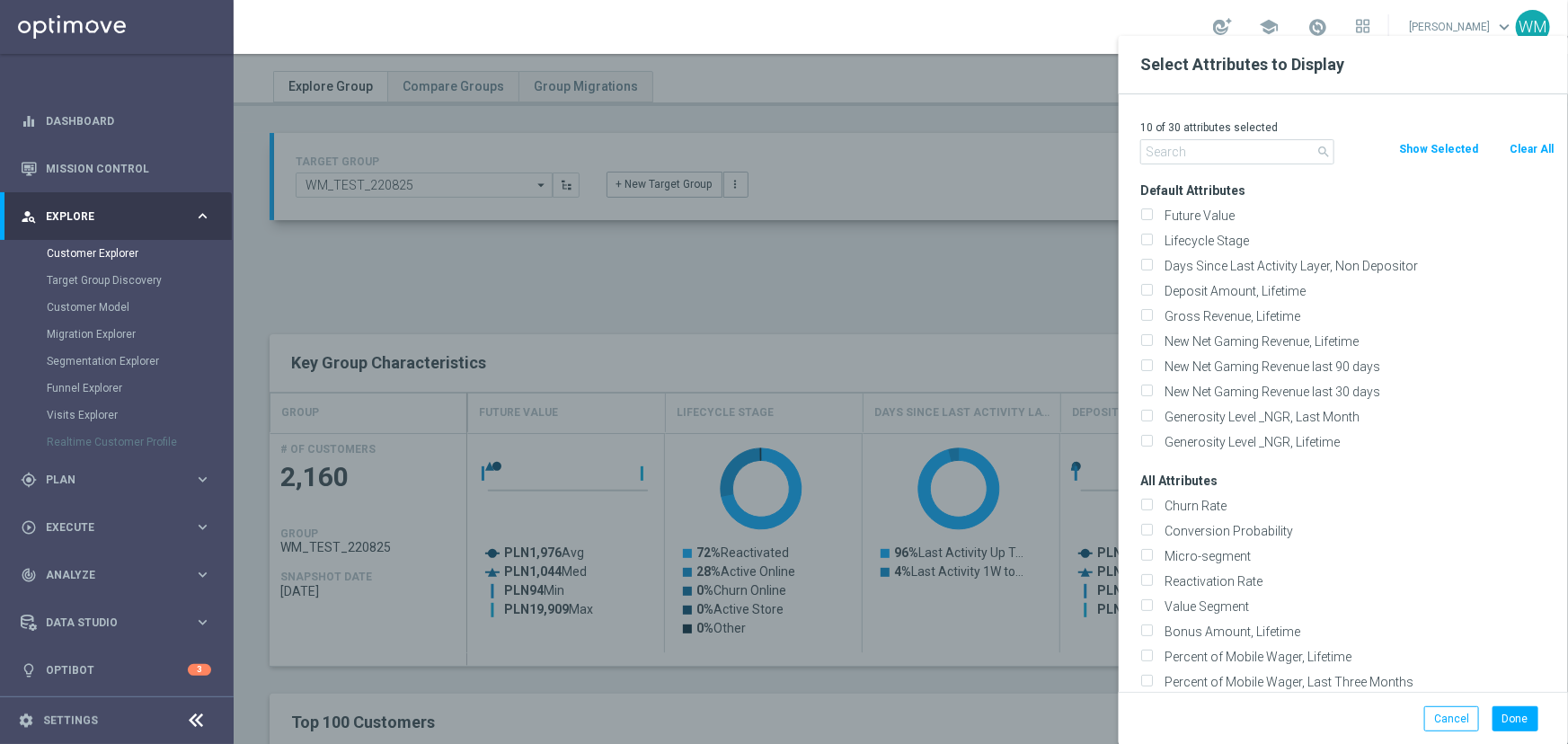
checkbox input "false"
click at [1134, 156] on div "search" at bounding box center [1237, 152] width 221 height 25
click at [1151, 153] on input "text" at bounding box center [1237, 152] width 194 height 25
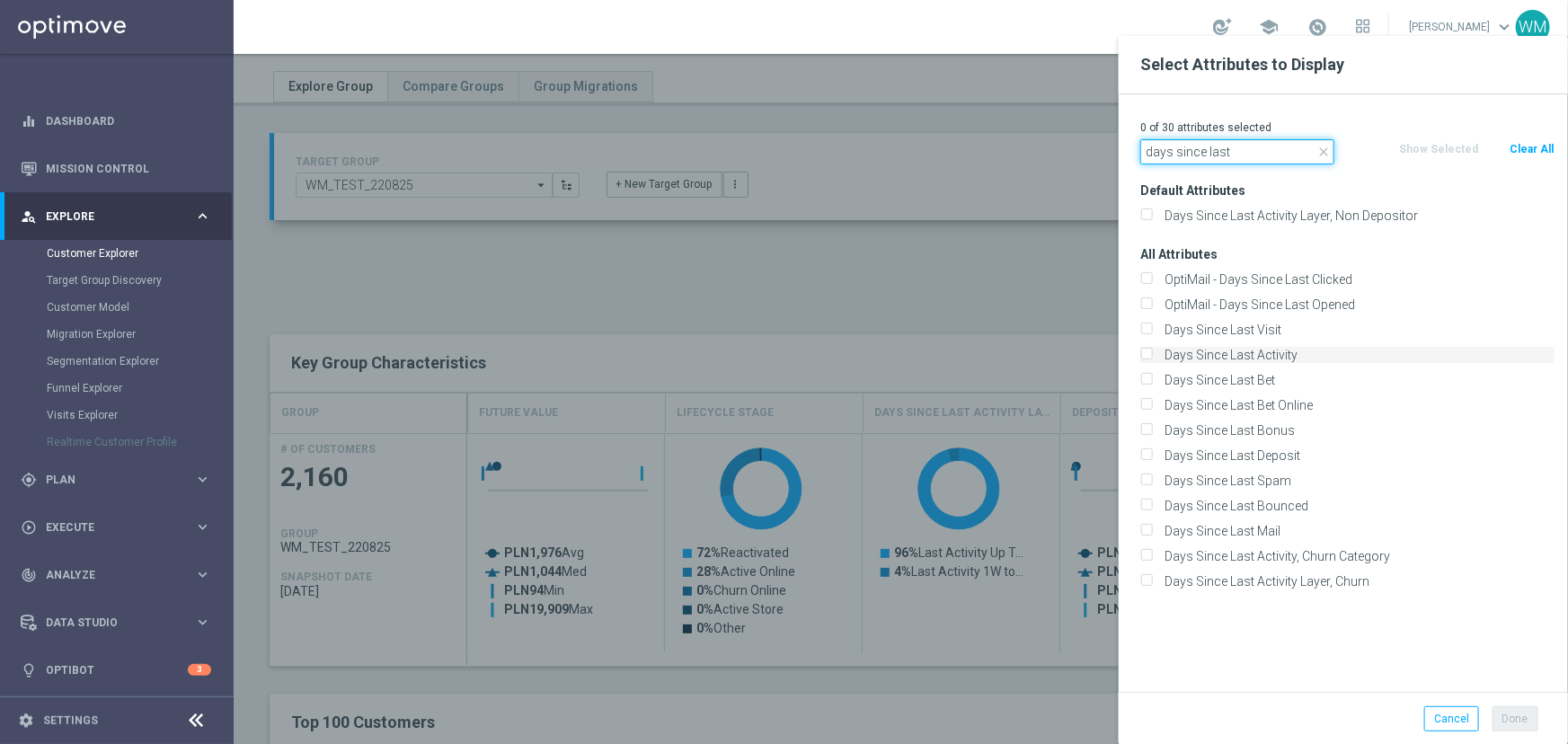
type input "days since last"
click at [1244, 349] on label "Days Since Last Activity" at bounding box center [1356, 355] width 396 height 16
click at [1152, 351] on input "Days Since Last Activity" at bounding box center [1146, 357] width 12 height 12
checkbox input "true"
click at [1511, 723] on button "Done" at bounding box center [1515, 719] width 46 height 25
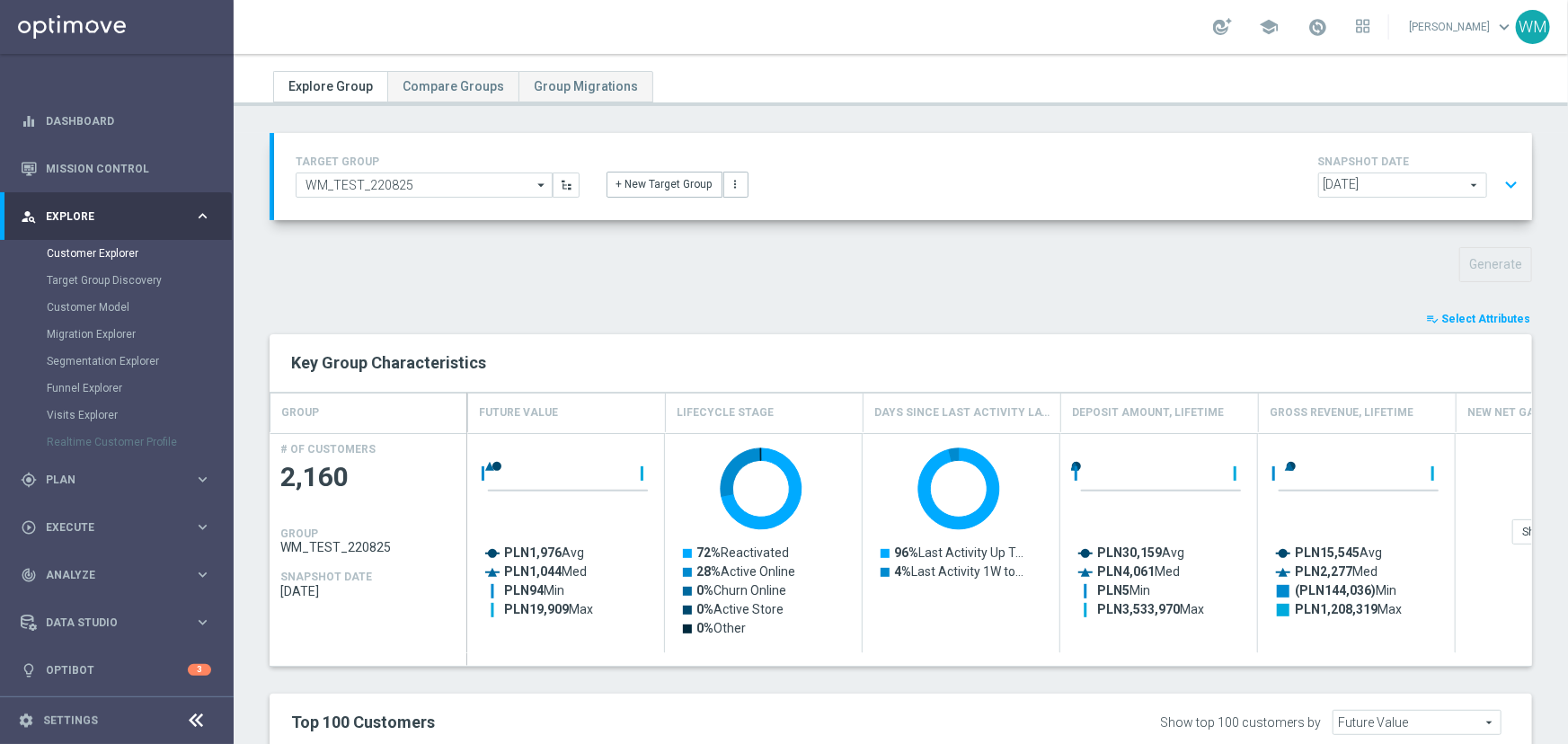
type input "Search"
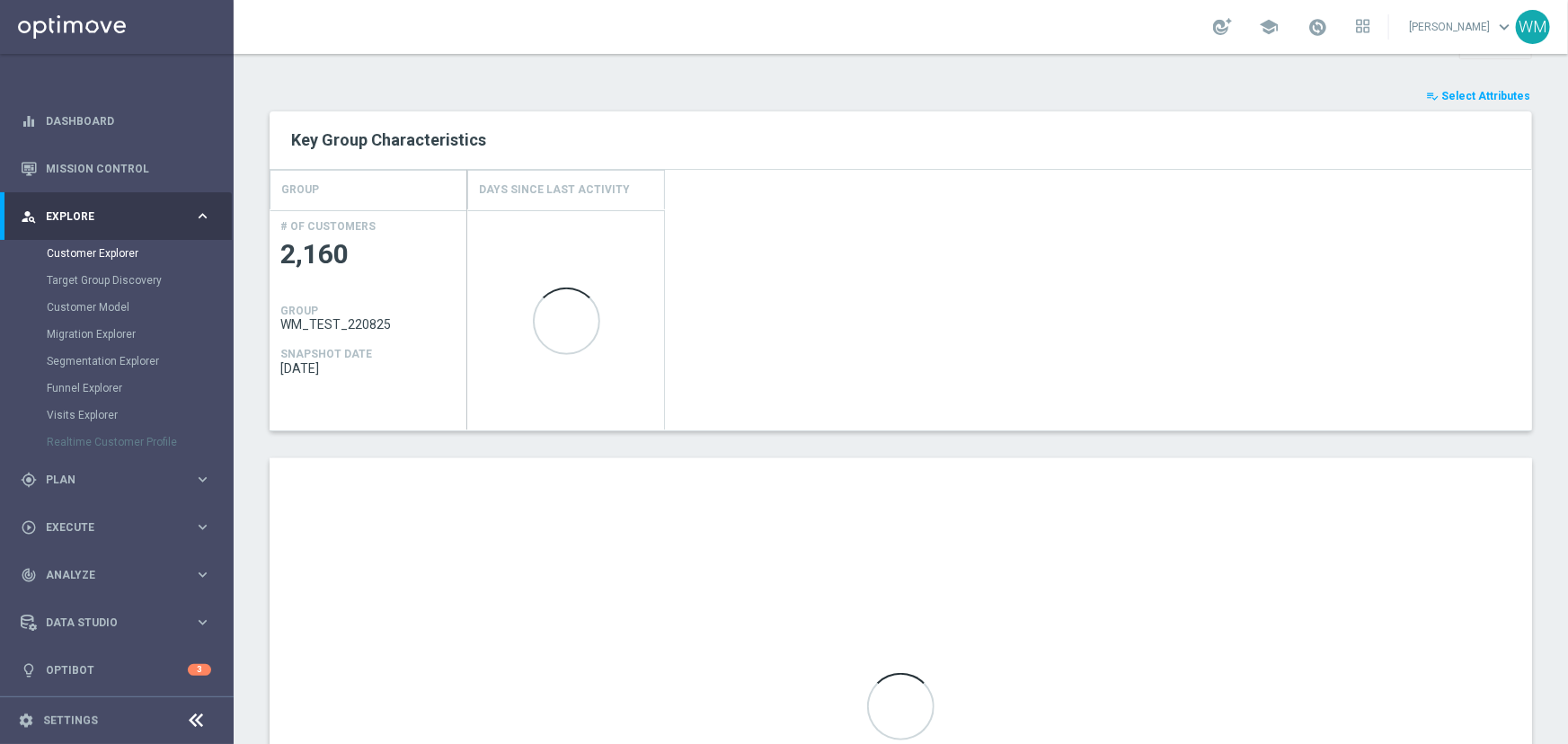
scroll to position [521, 0]
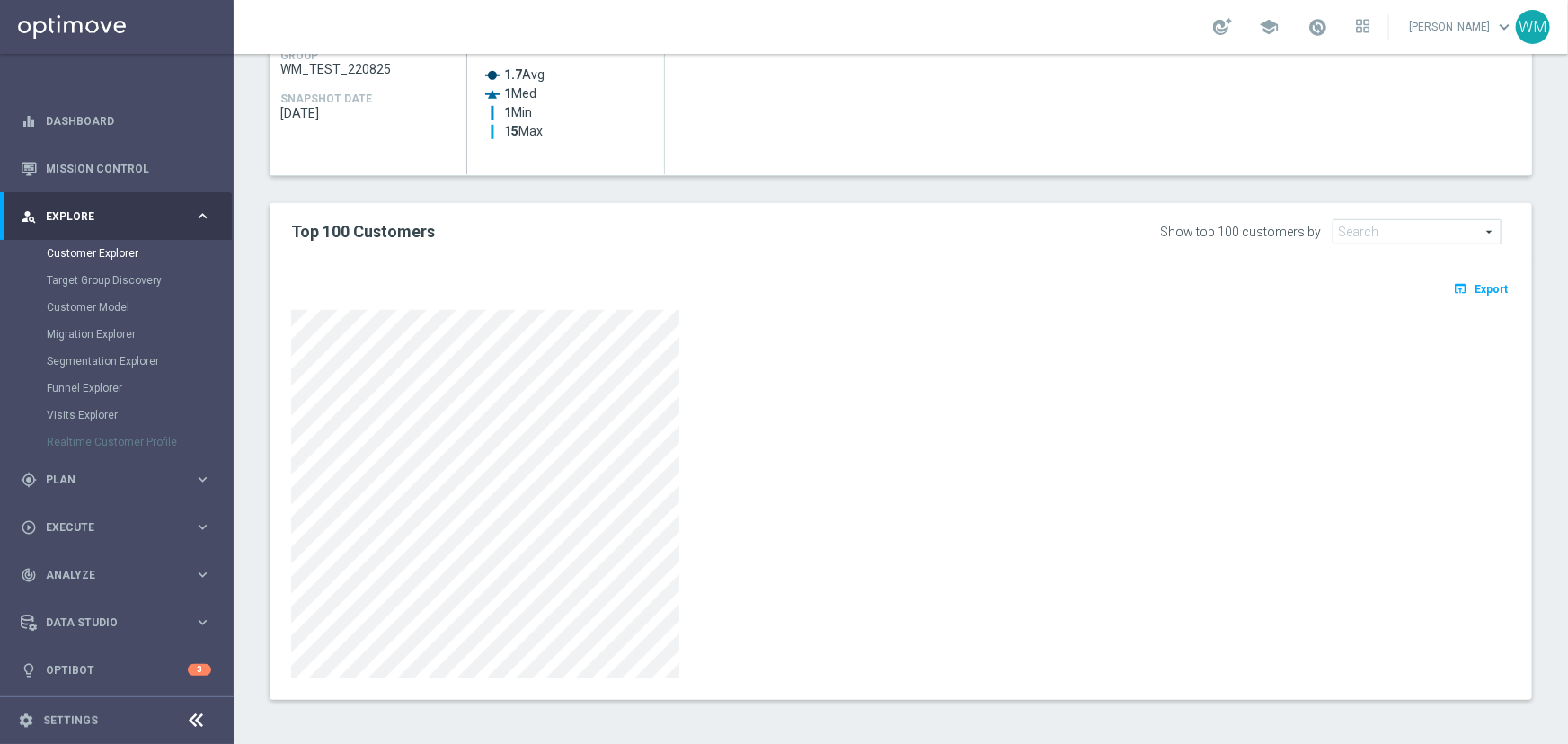
click at [1007, 528] on div at bounding box center [901, 494] width 1220 height 368
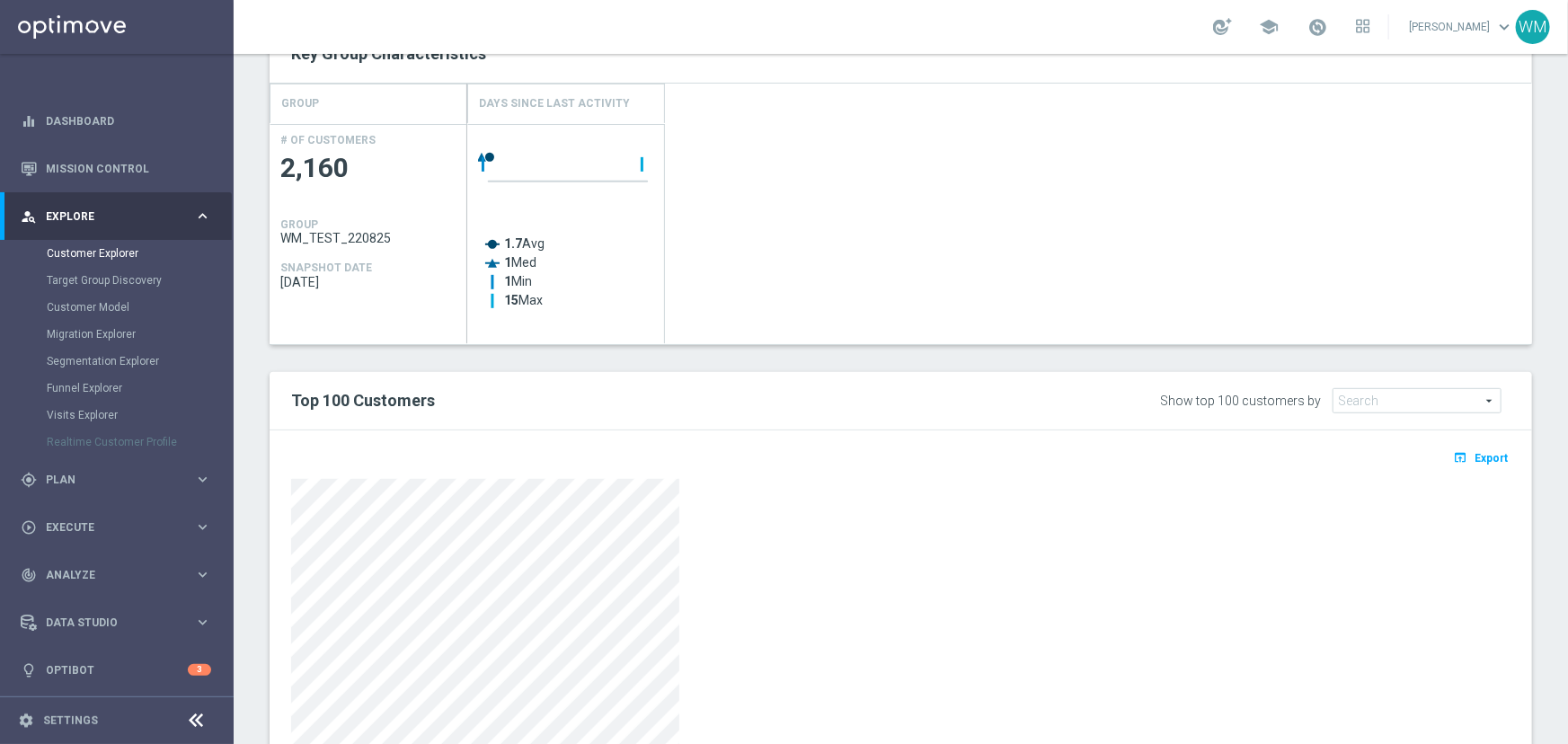
scroll to position [0, 0]
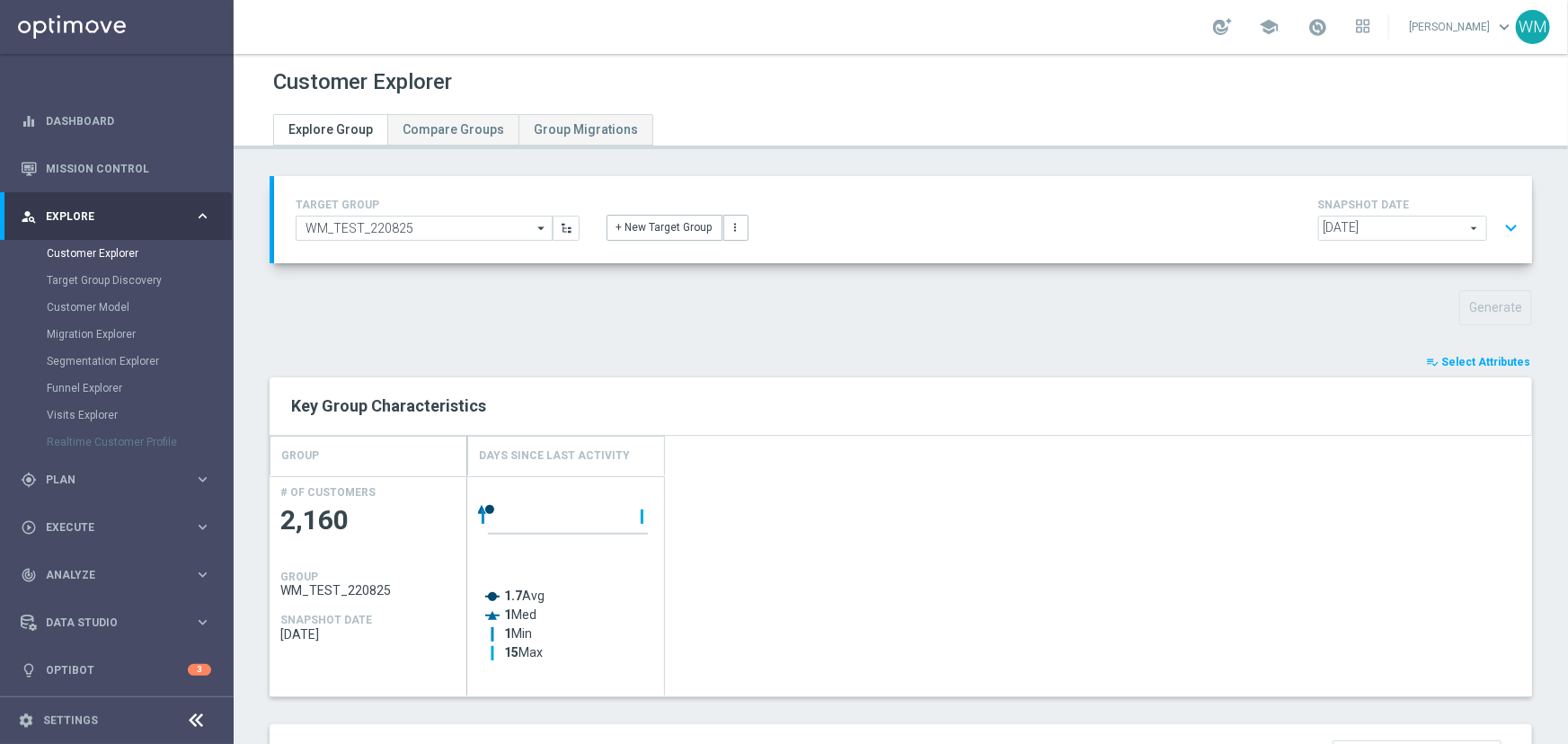
click at [1498, 215] on button "expand_more" at bounding box center [1510, 228] width 26 height 34
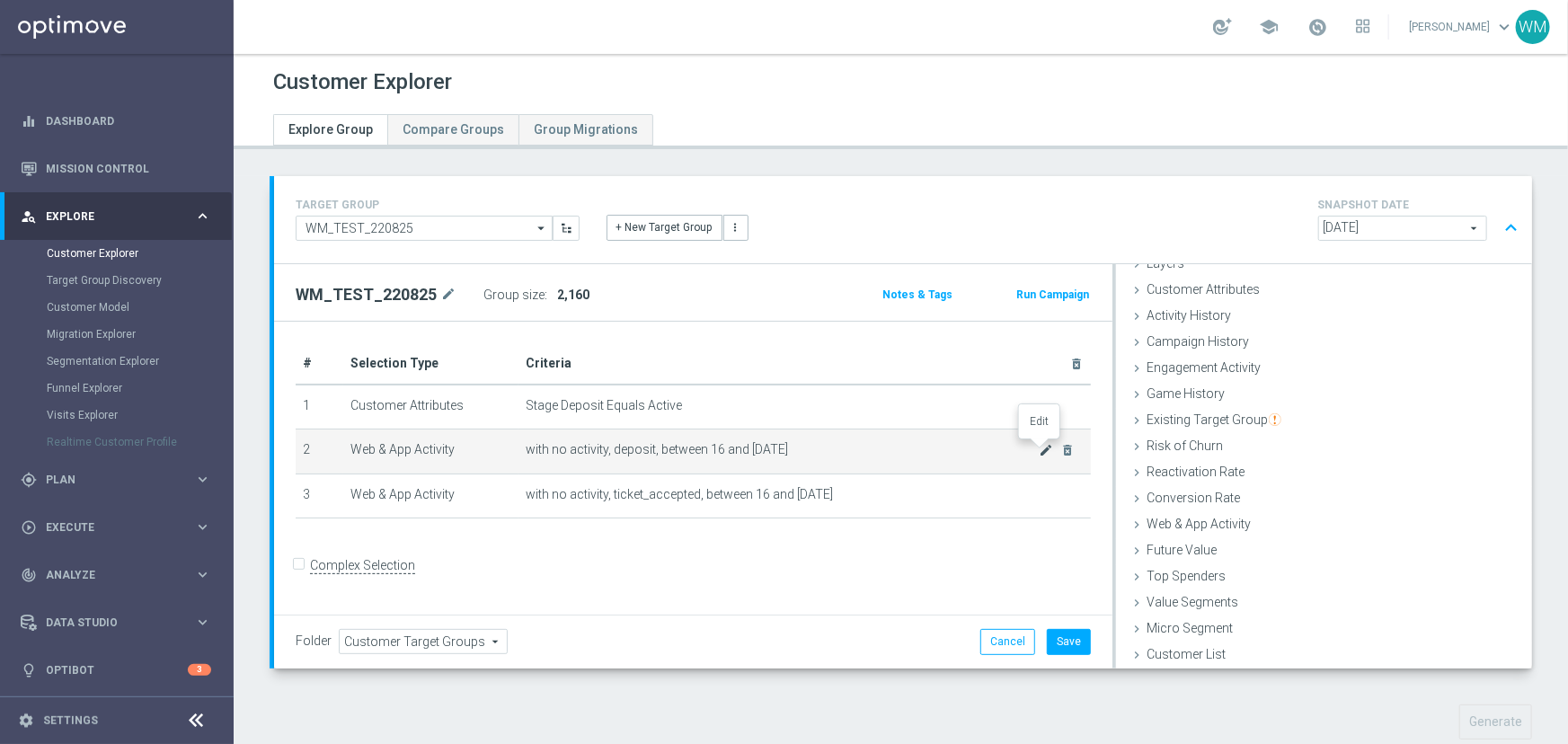
click at [1040, 450] on icon "mode_edit" at bounding box center [1047, 451] width 14 height 14
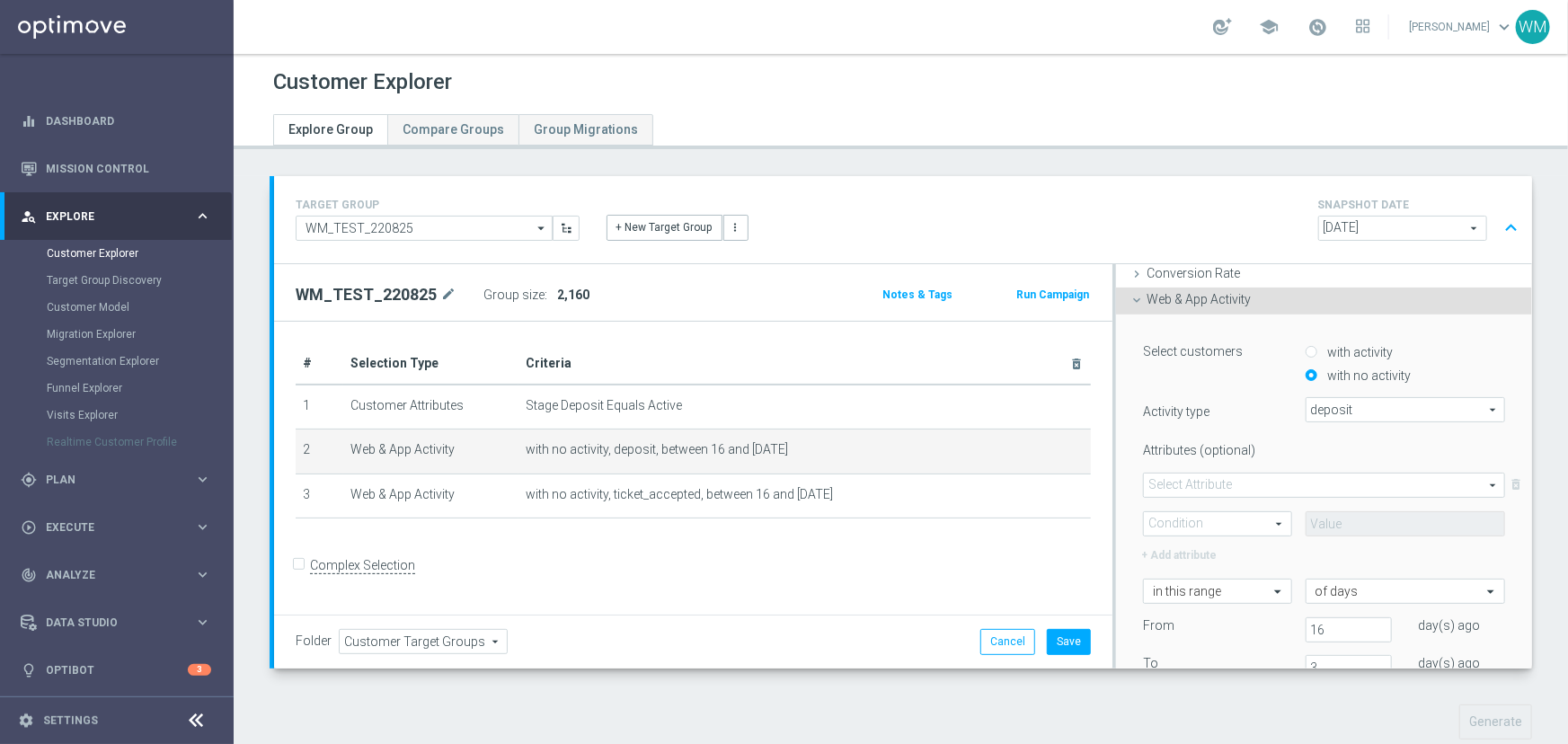
scroll to position [402, 0]
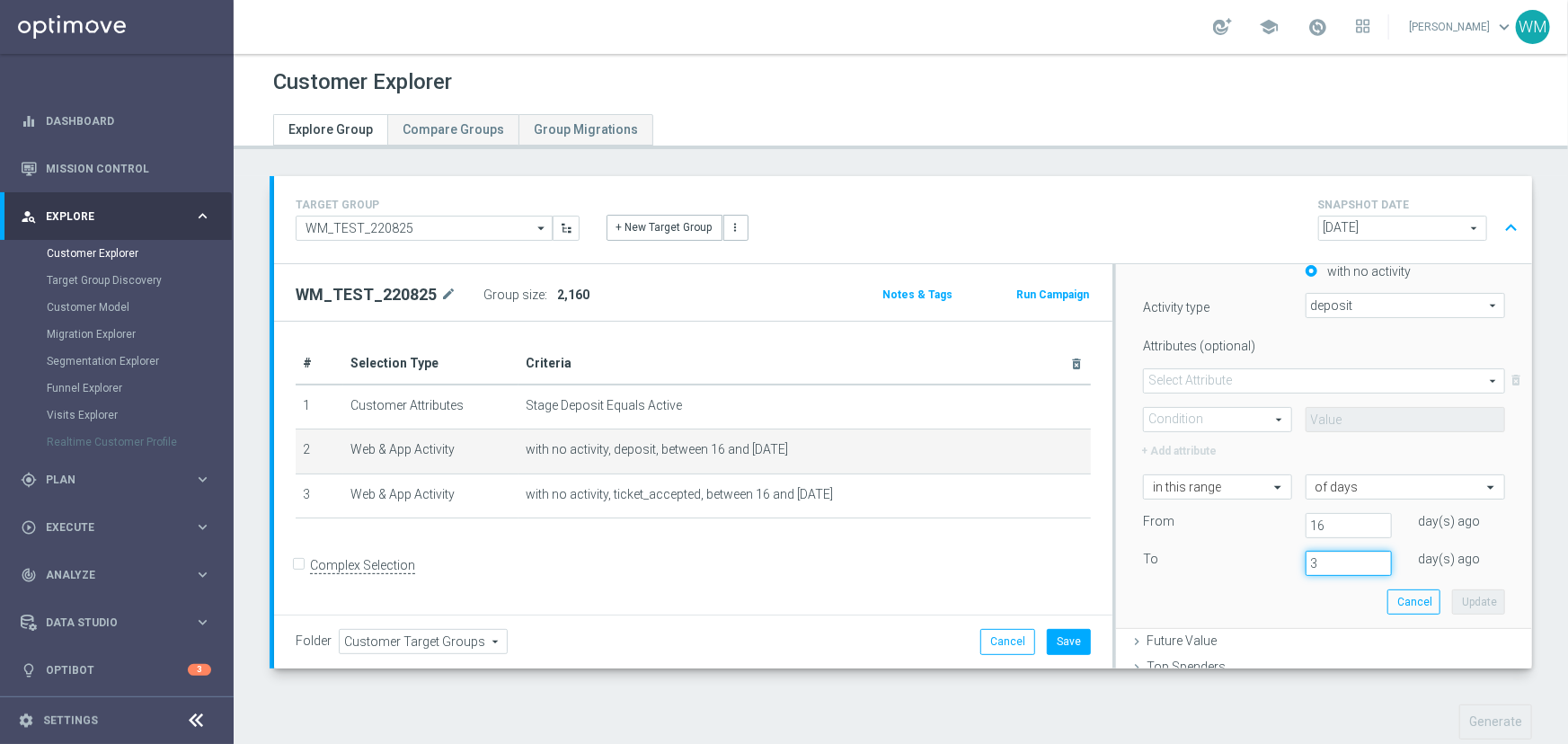
drag, startPoint x: 1305, startPoint y: 559, endPoint x: 1190, endPoint y: 548, distance: 115.5
click at [1213, 557] on div "To 3 day(s) ago" at bounding box center [1323, 563] width 389 height 25
type input "2"
click at [1452, 606] on button "Update" at bounding box center [1479, 602] width 53 height 25
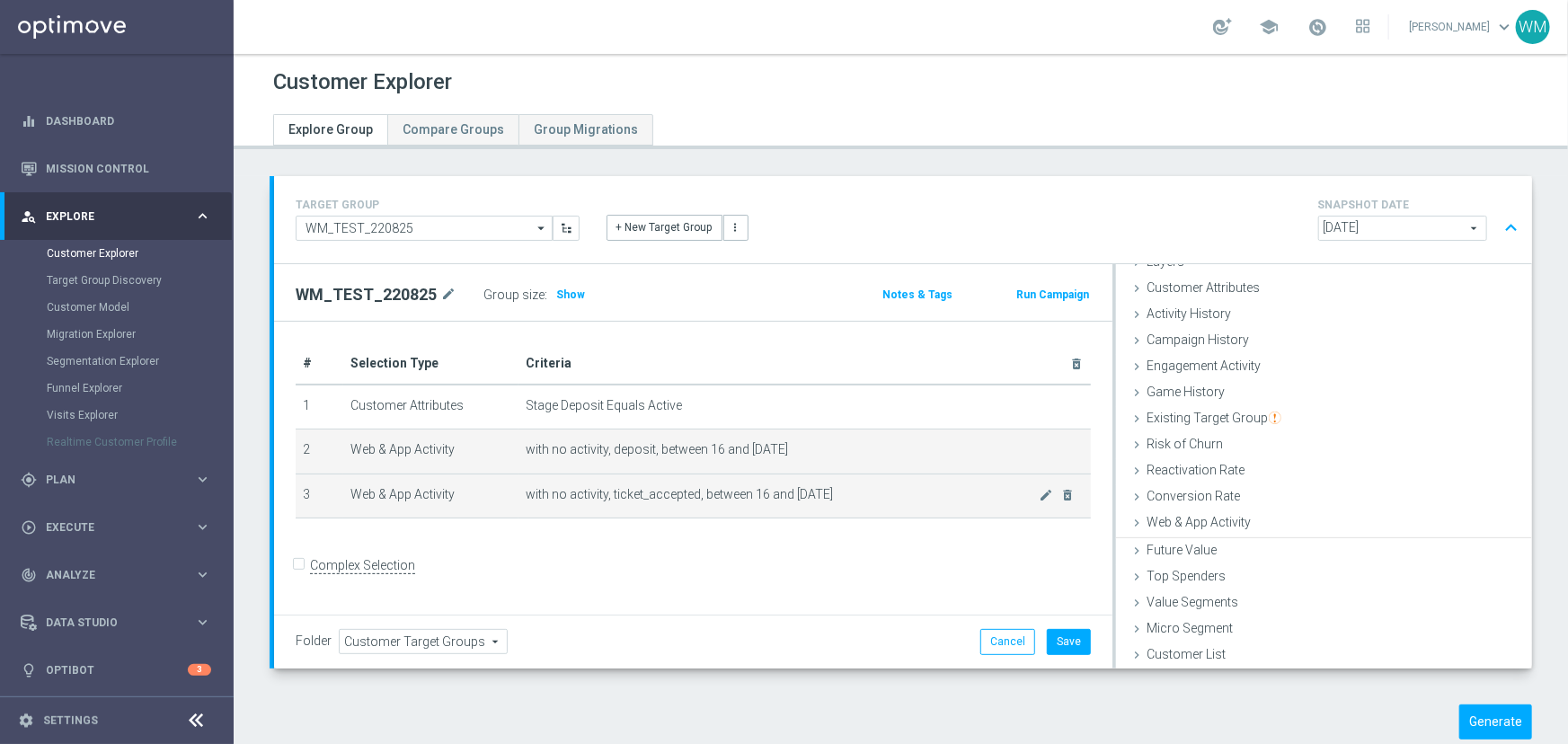
scroll to position [73, 0]
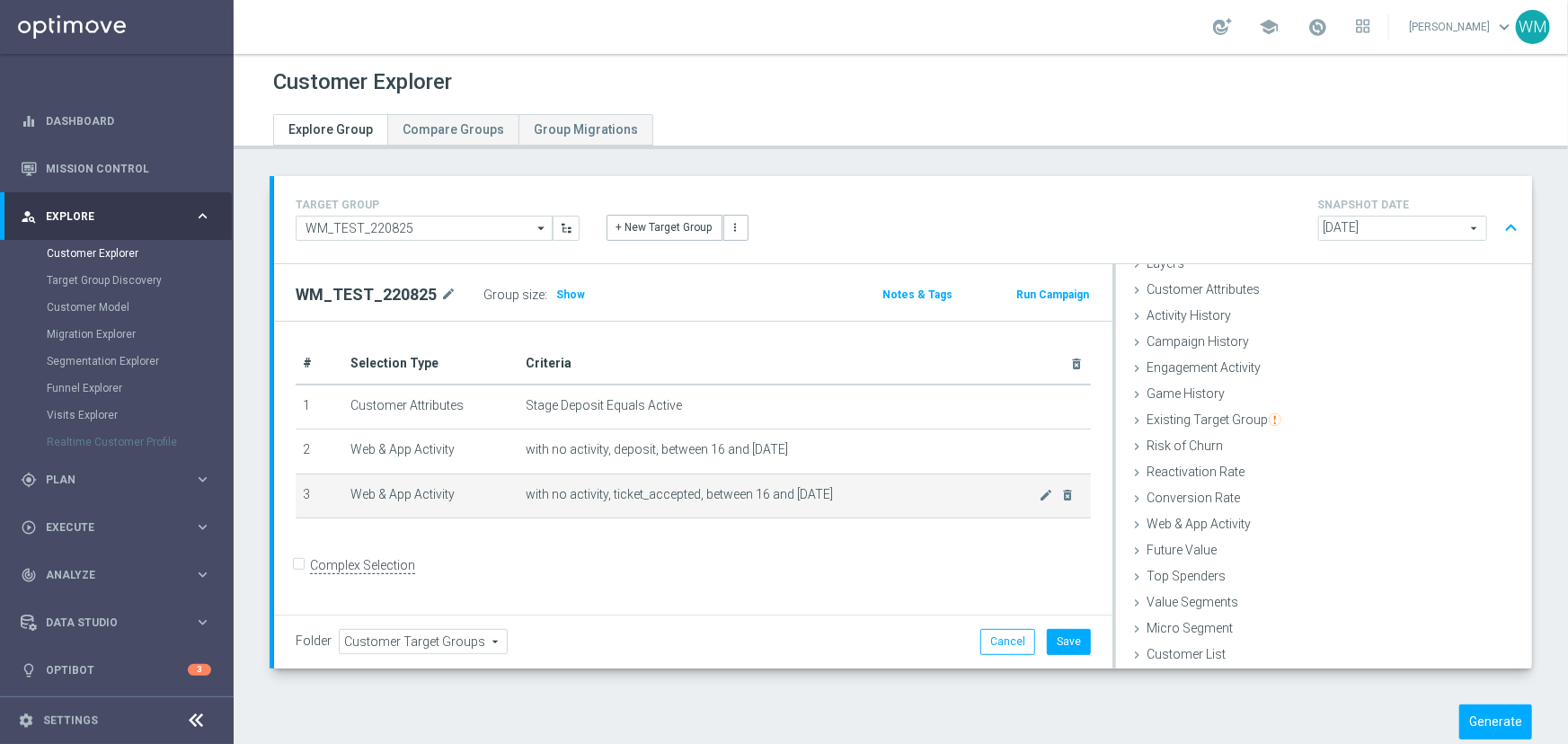
click at [1027, 490] on span "with no activity, ticket_accepted, between 16 and 3 days ago" at bounding box center [782, 494] width 514 height 15
click at [1040, 492] on icon "mode_edit" at bounding box center [1047, 495] width 14 height 14
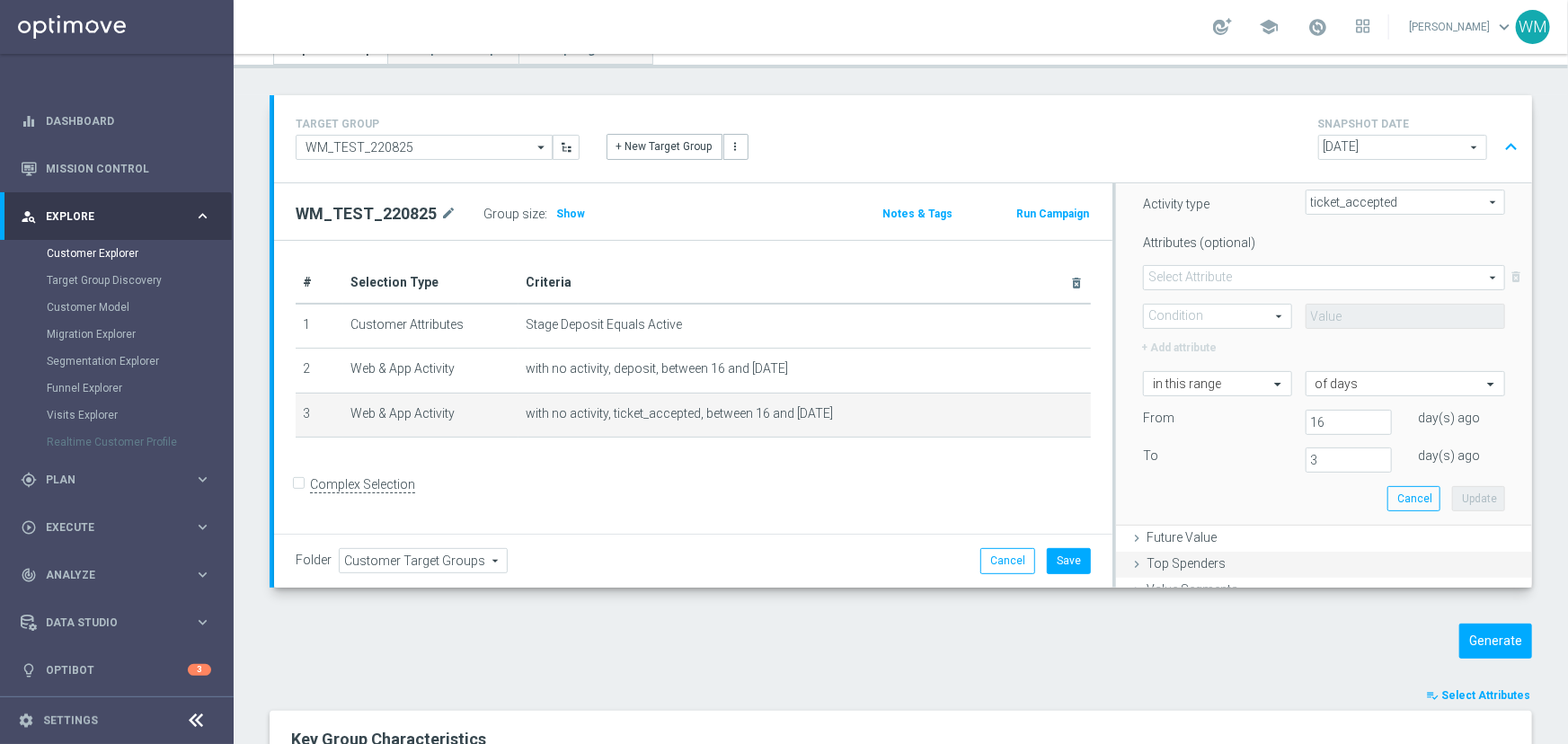
scroll to position [484, 0]
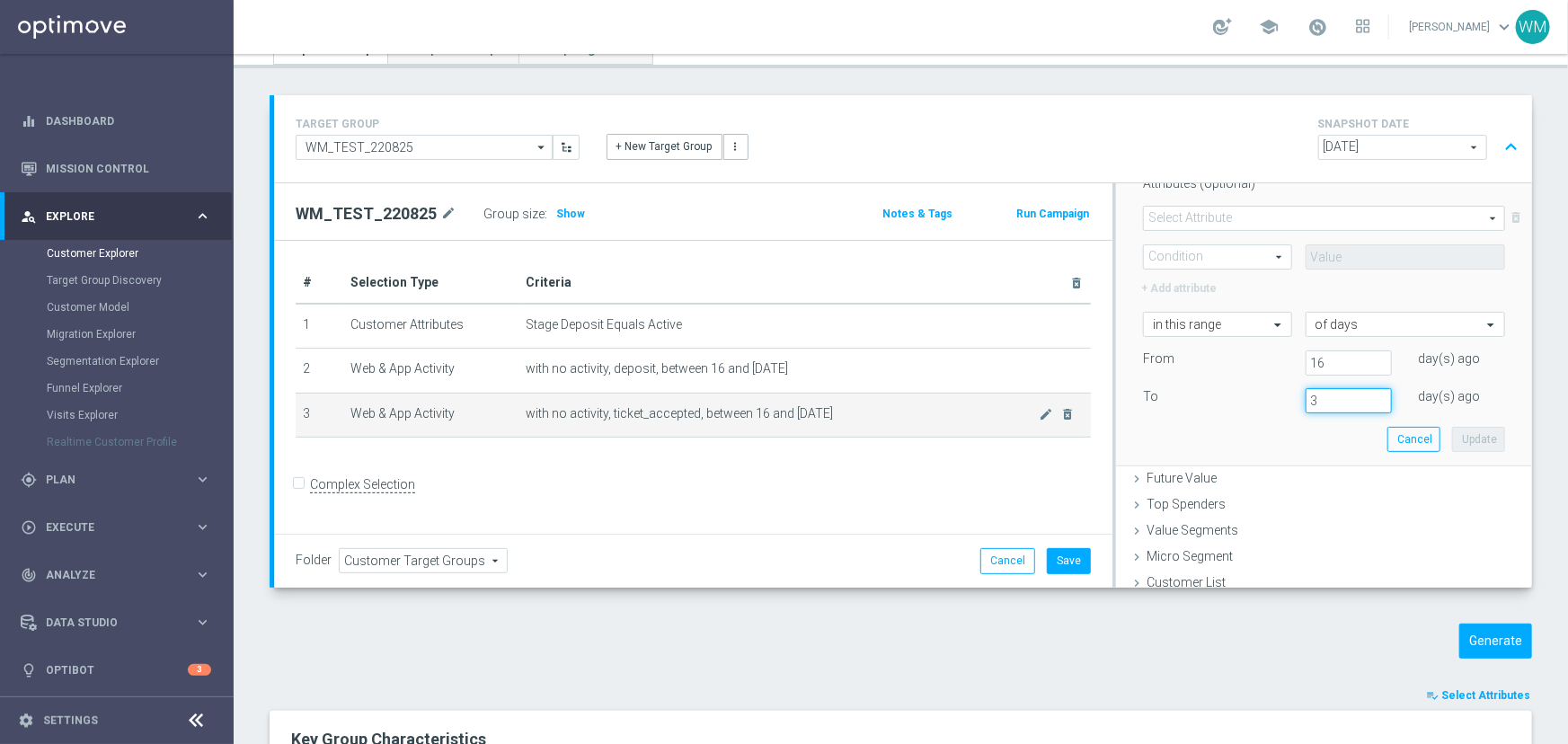
drag, startPoint x: 1286, startPoint y: 397, endPoint x: 1074, endPoint y: 396, distance: 212.0
click at [1186, 401] on div "To 3 day(s) ago" at bounding box center [1323, 401] width 389 height 25
type input "2"
click at [1461, 442] on button "Update" at bounding box center [1479, 440] width 53 height 25
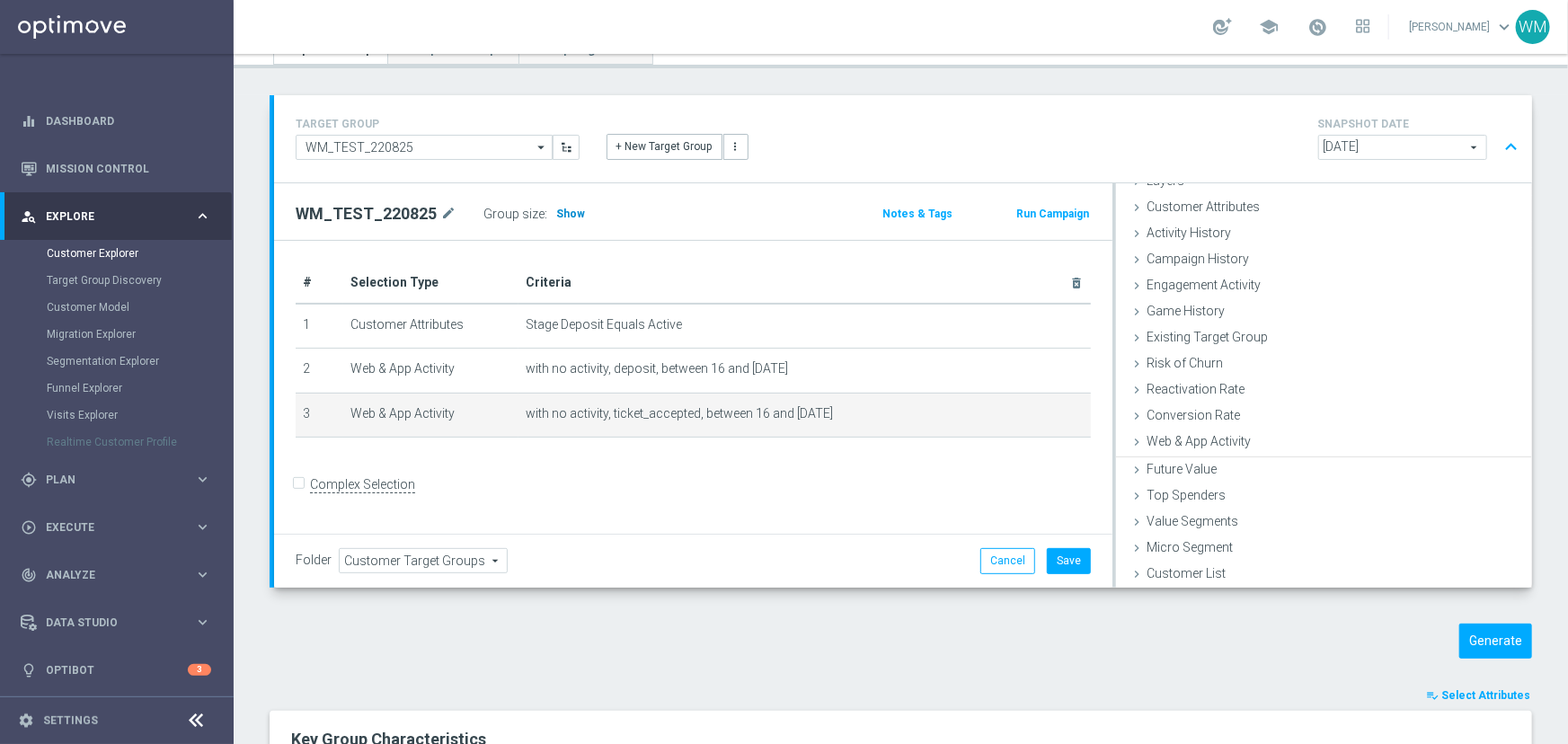
scroll to position [73, 0]
click at [559, 209] on span "Show" at bounding box center [571, 214] width 29 height 13
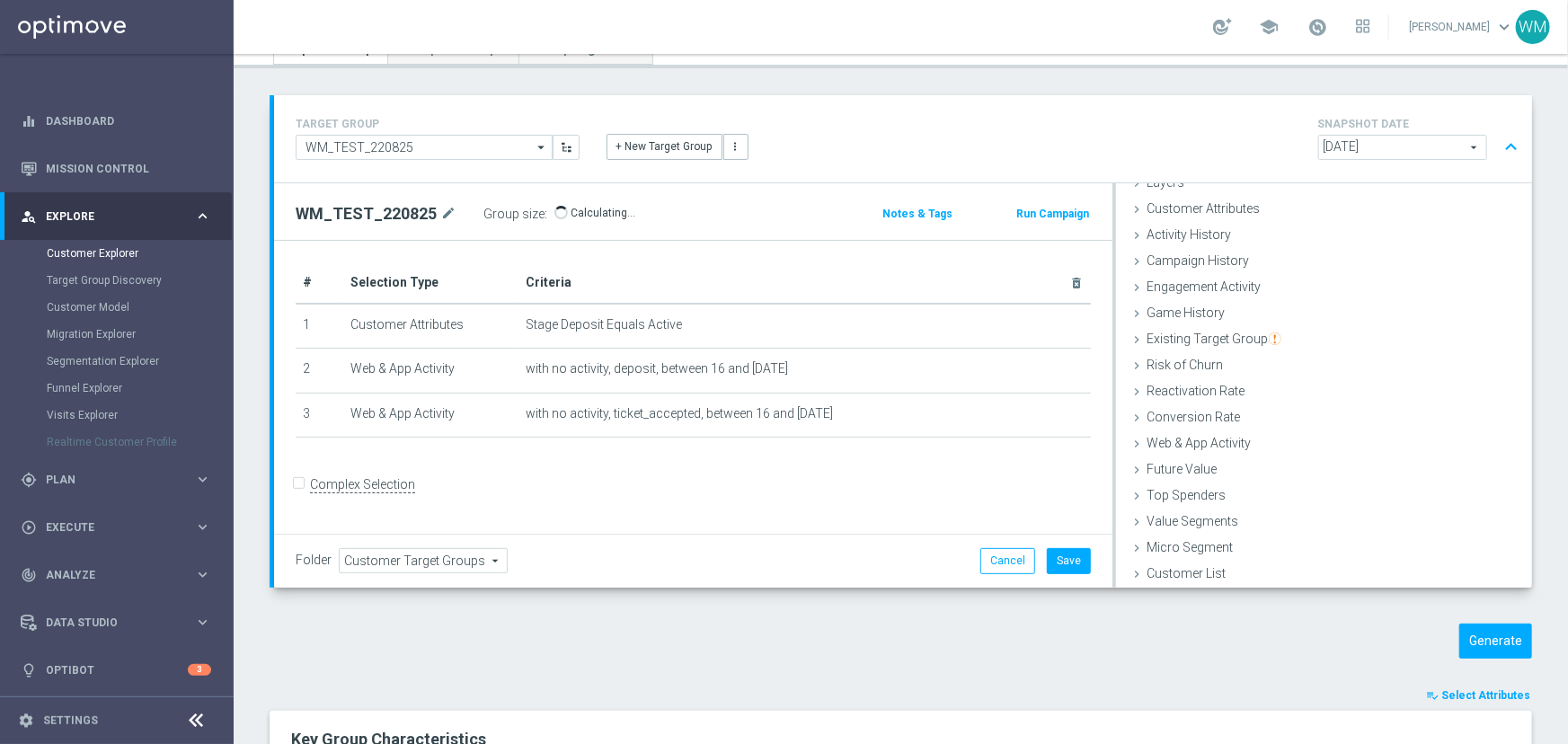
click at [780, 465] on div "+ Add Selection" at bounding box center [693, 461] width 822 height 14
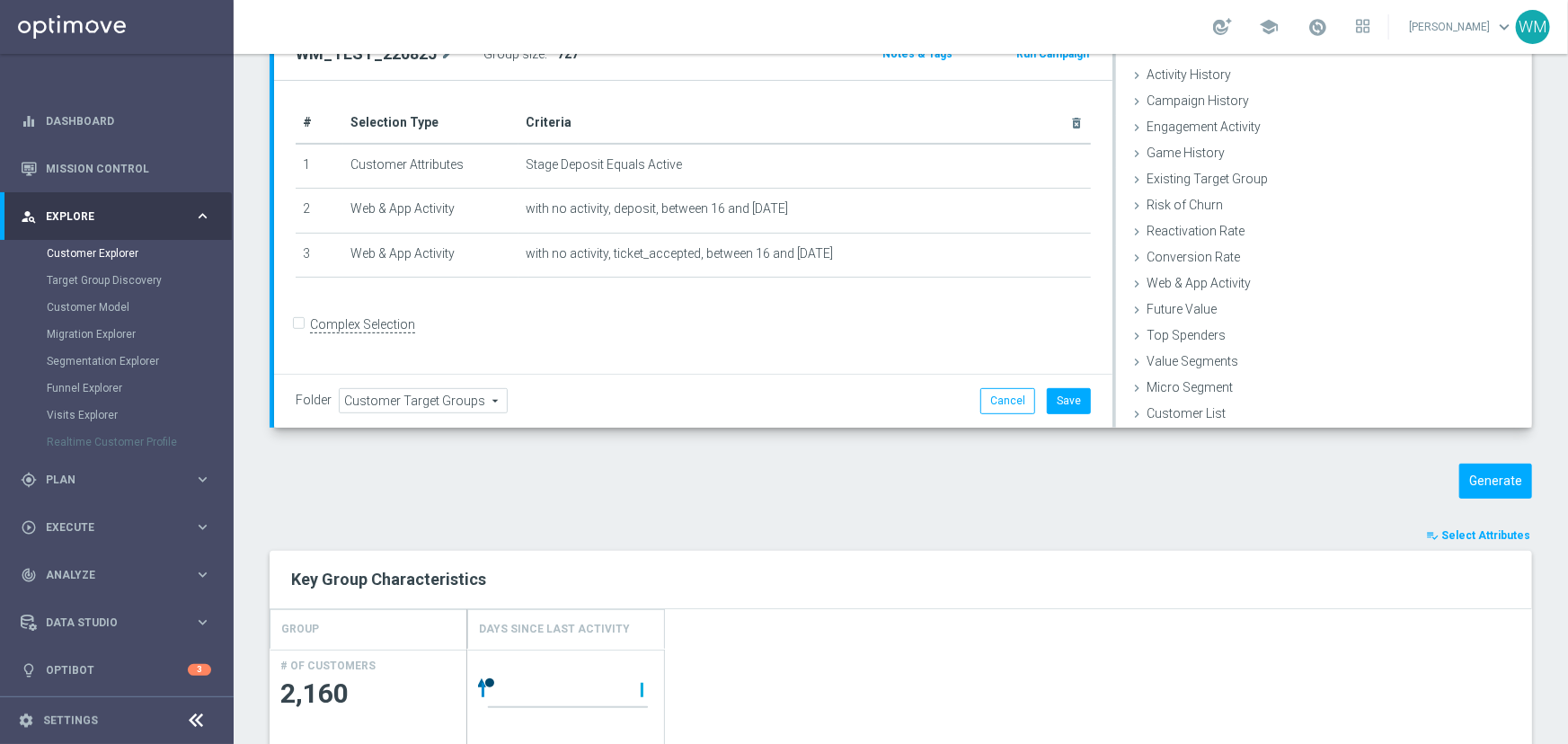
scroll to position [117, 0]
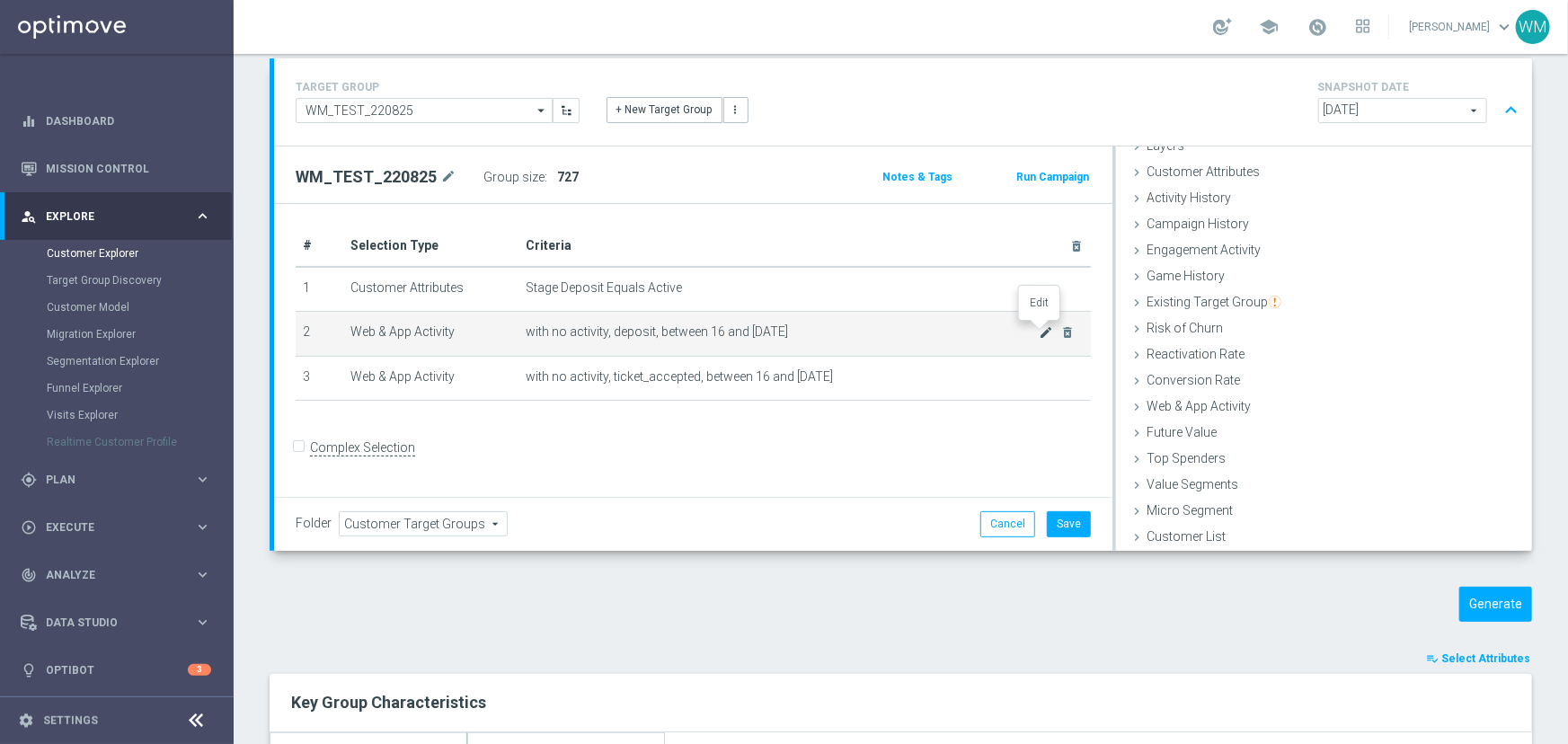
click at [1040, 326] on icon "mode_edit" at bounding box center [1047, 332] width 14 height 14
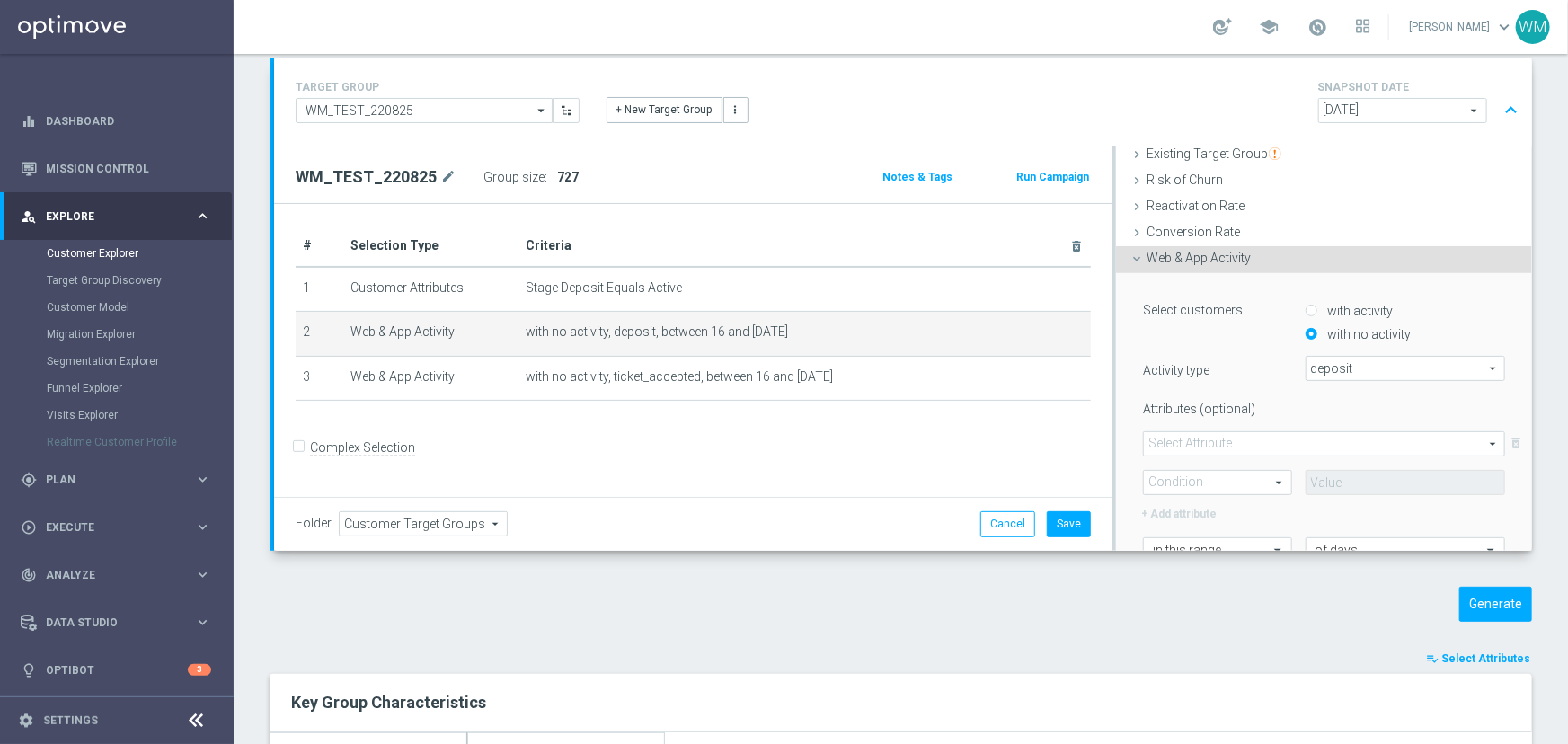
scroll to position [402, 0]
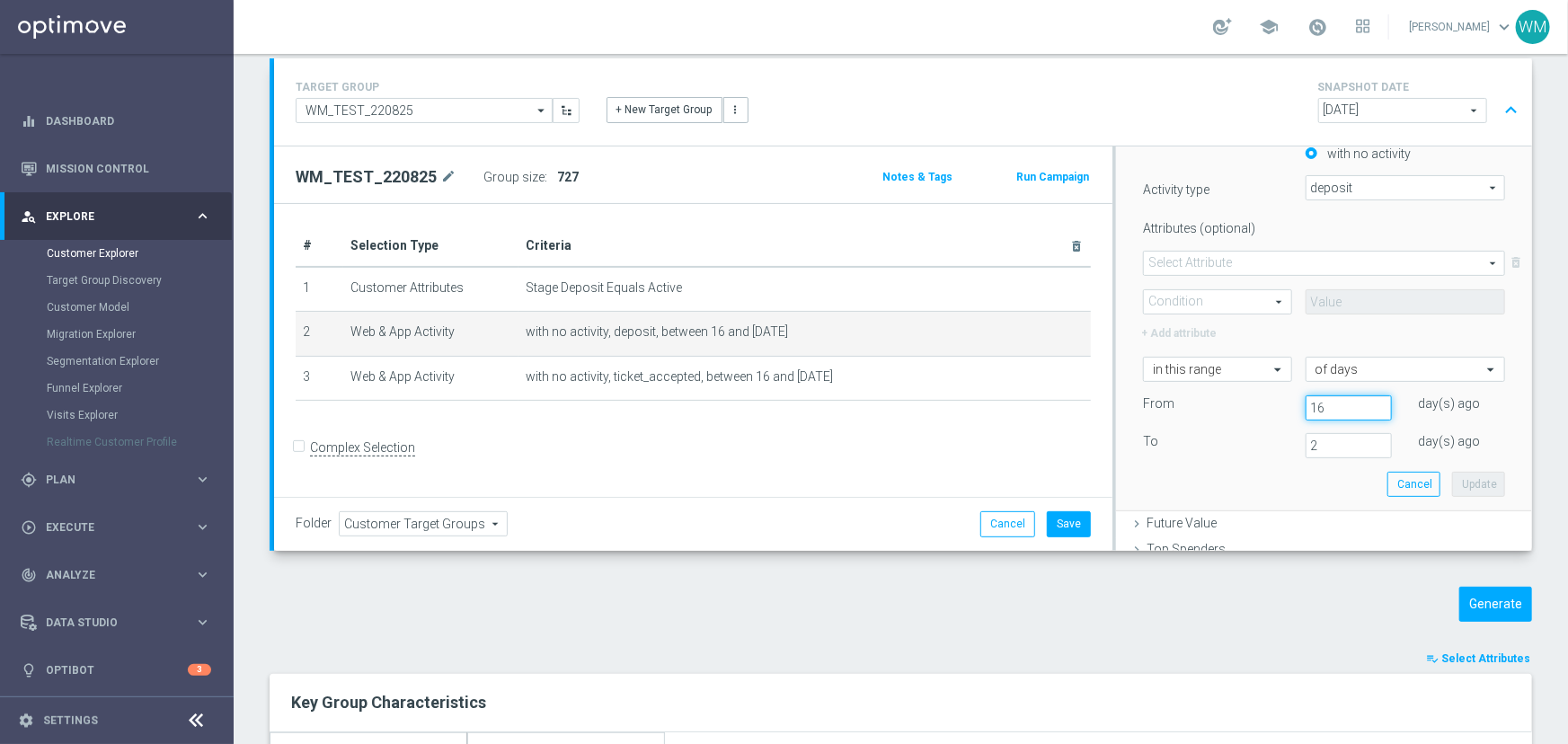
drag, startPoint x: 1321, startPoint y: 398, endPoint x: 1201, endPoint y: 397, distance: 120.0
click at [1201, 397] on div "From 16 day(s) ago" at bounding box center [1323, 408] width 389 height 25
type input "12"
click at [1463, 487] on button "Update" at bounding box center [1479, 485] width 53 height 25
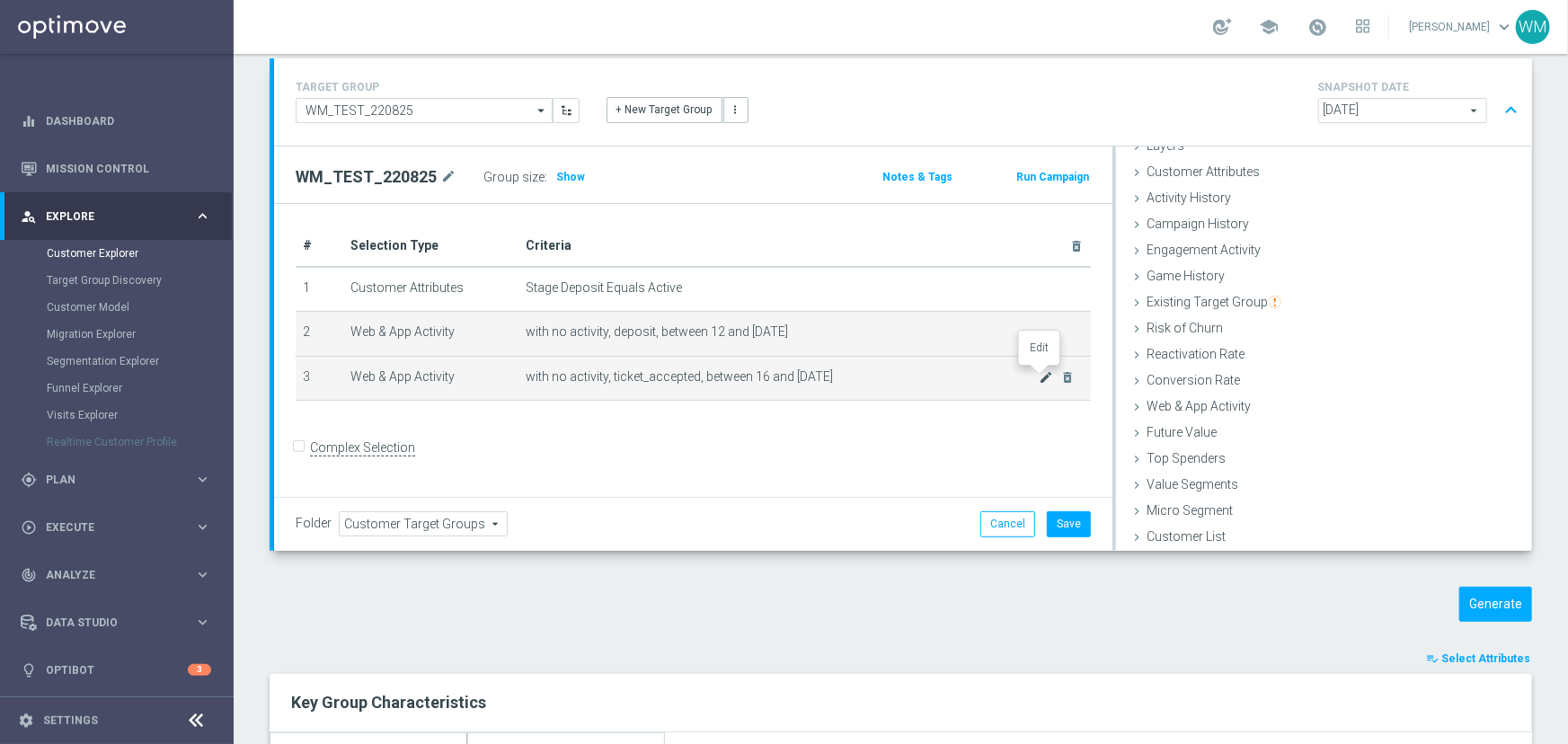
click at [1040, 379] on icon "mode_edit" at bounding box center [1047, 377] width 14 height 14
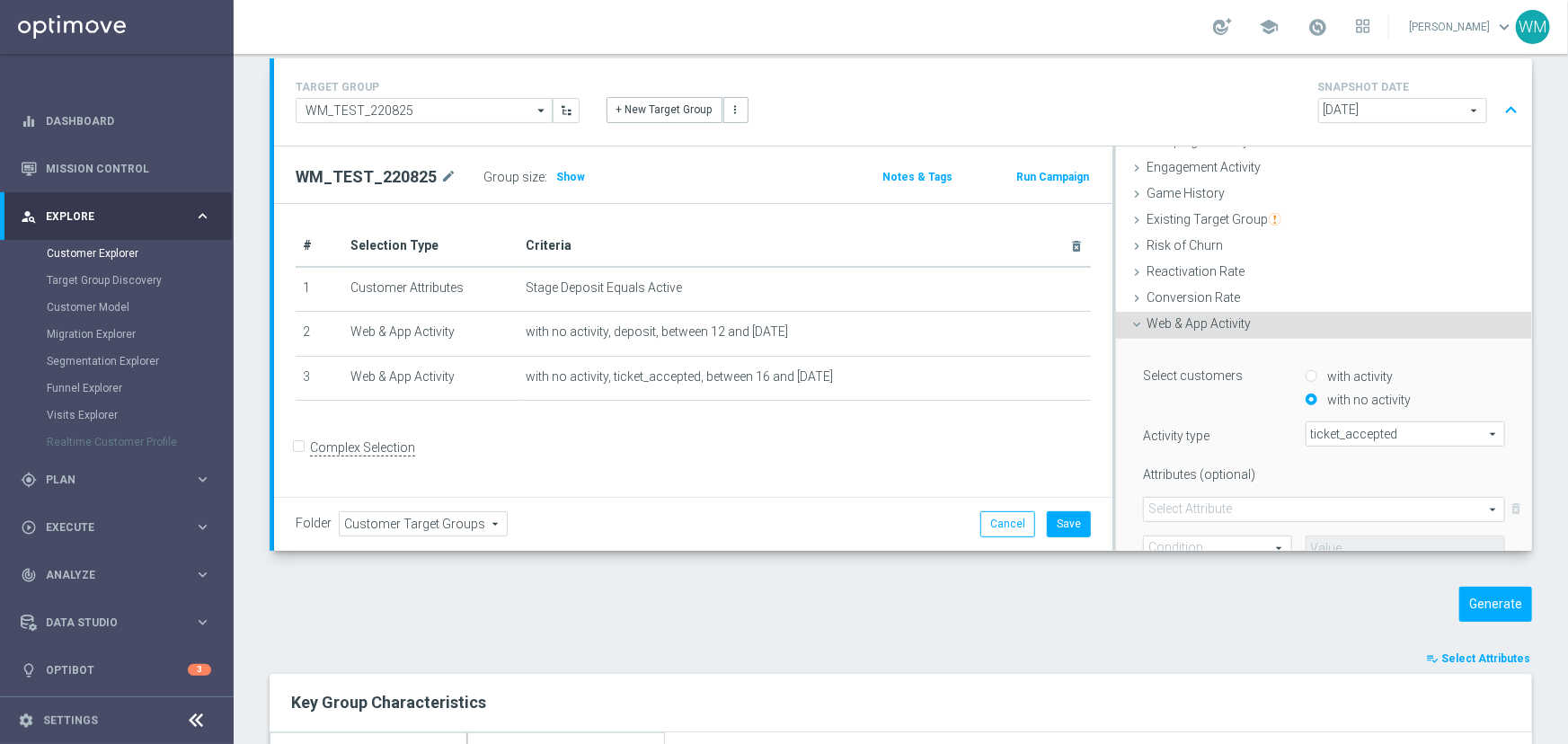
scroll to position [320, 0]
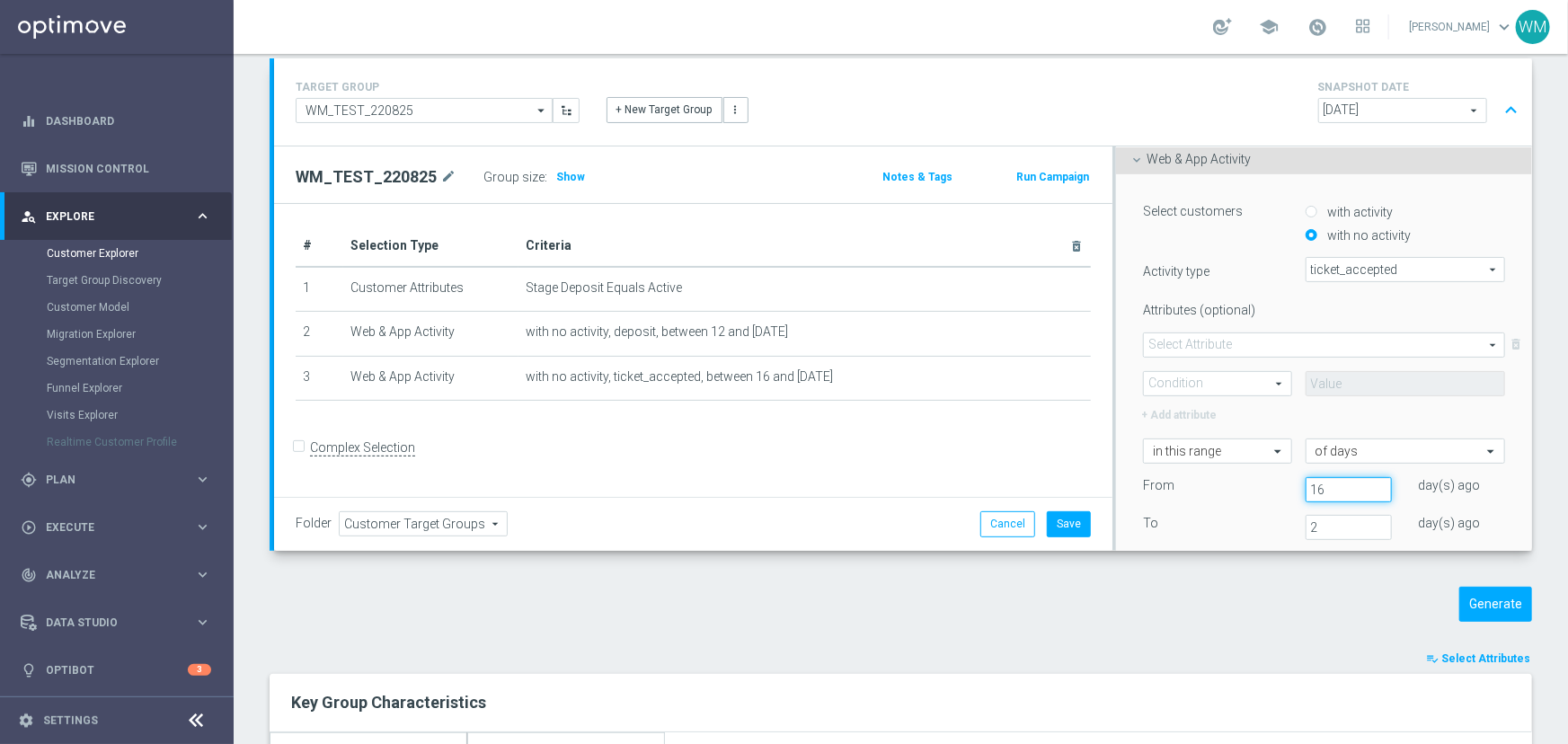
drag, startPoint x: 1244, startPoint y: 485, endPoint x: 1231, endPoint y: 483, distance: 13.2
click at [1235, 486] on div "From 16 day(s) ago" at bounding box center [1323, 490] width 389 height 25
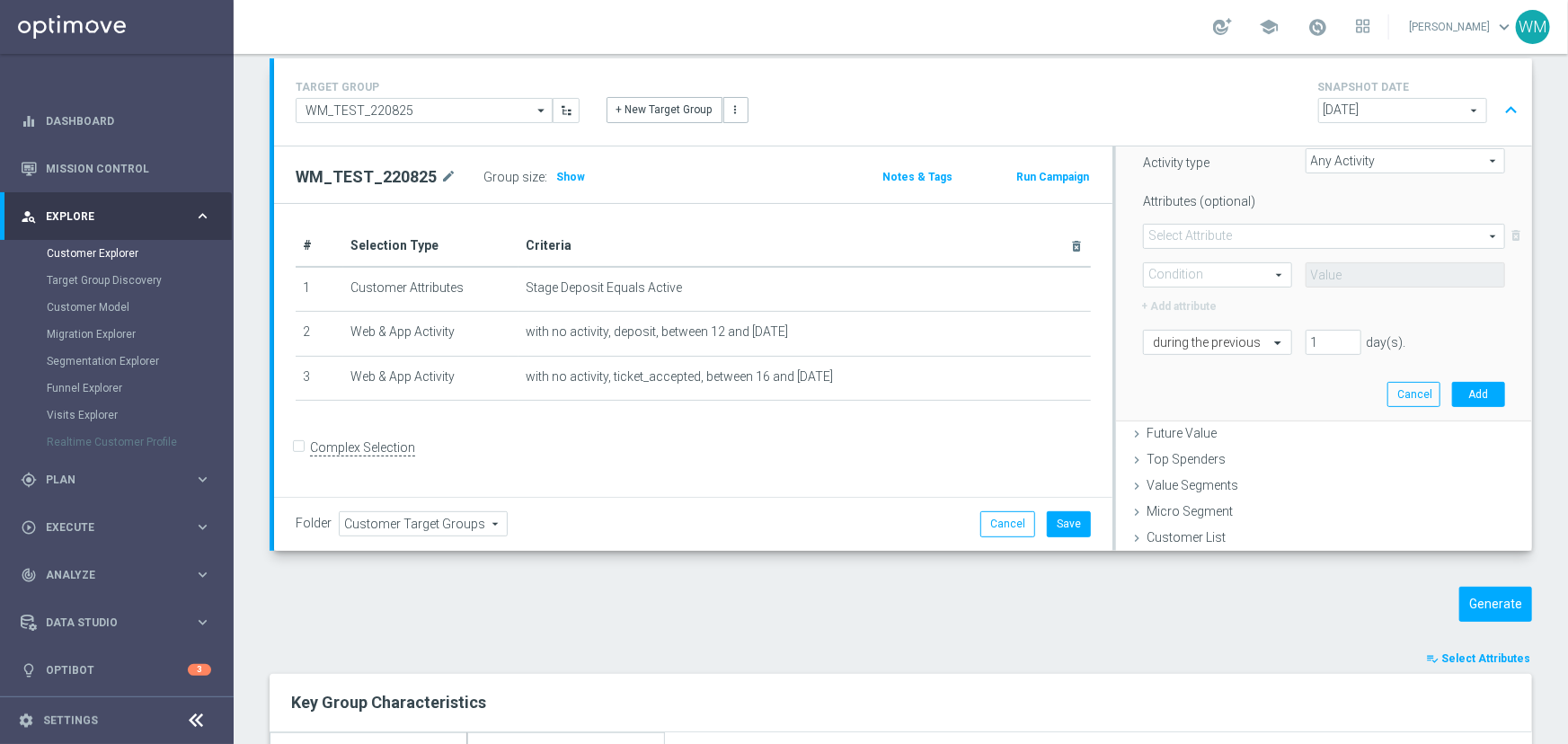
scroll to position [430, 0]
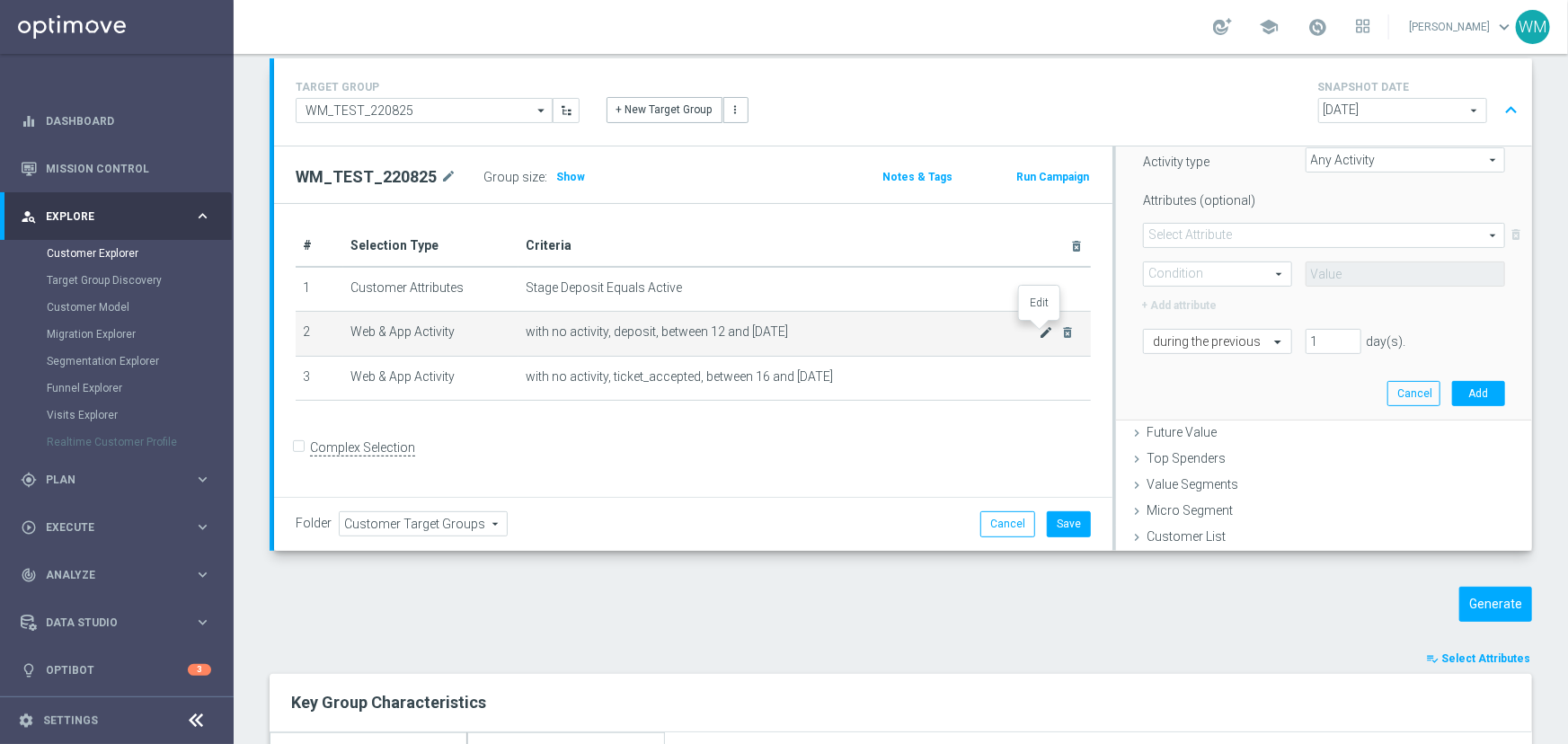
click at [1040, 327] on icon "mode_edit" at bounding box center [1047, 332] width 14 height 14
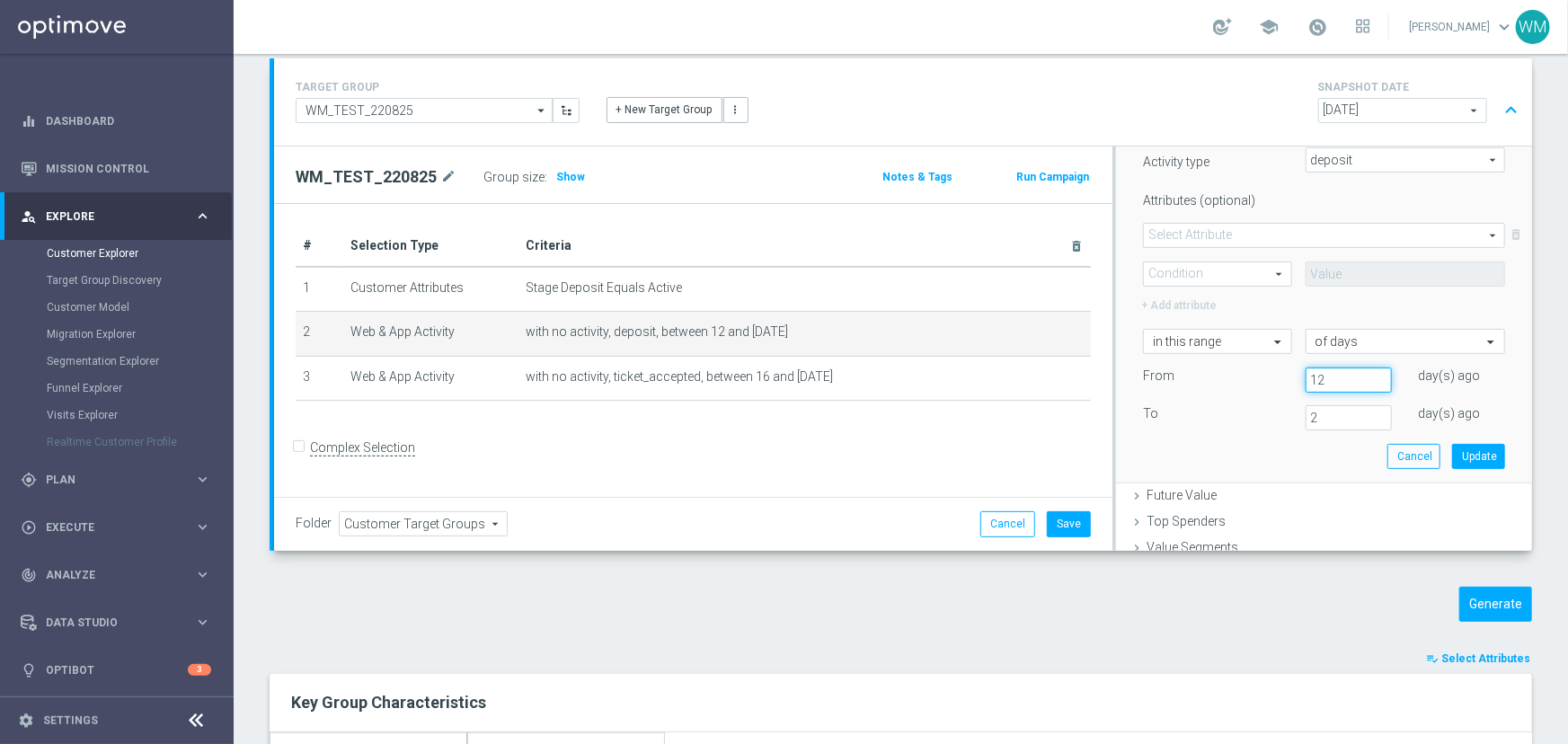
drag, startPoint x: 1320, startPoint y: 375, endPoint x: 1157, endPoint y: 369, distance: 163.1
click at [1159, 370] on div "From 12 day(s) ago" at bounding box center [1323, 380] width 389 height 25
type input "14"
click at [1452, 460] on button "Update" at bounding box center [1479, 457] width 53 height 25
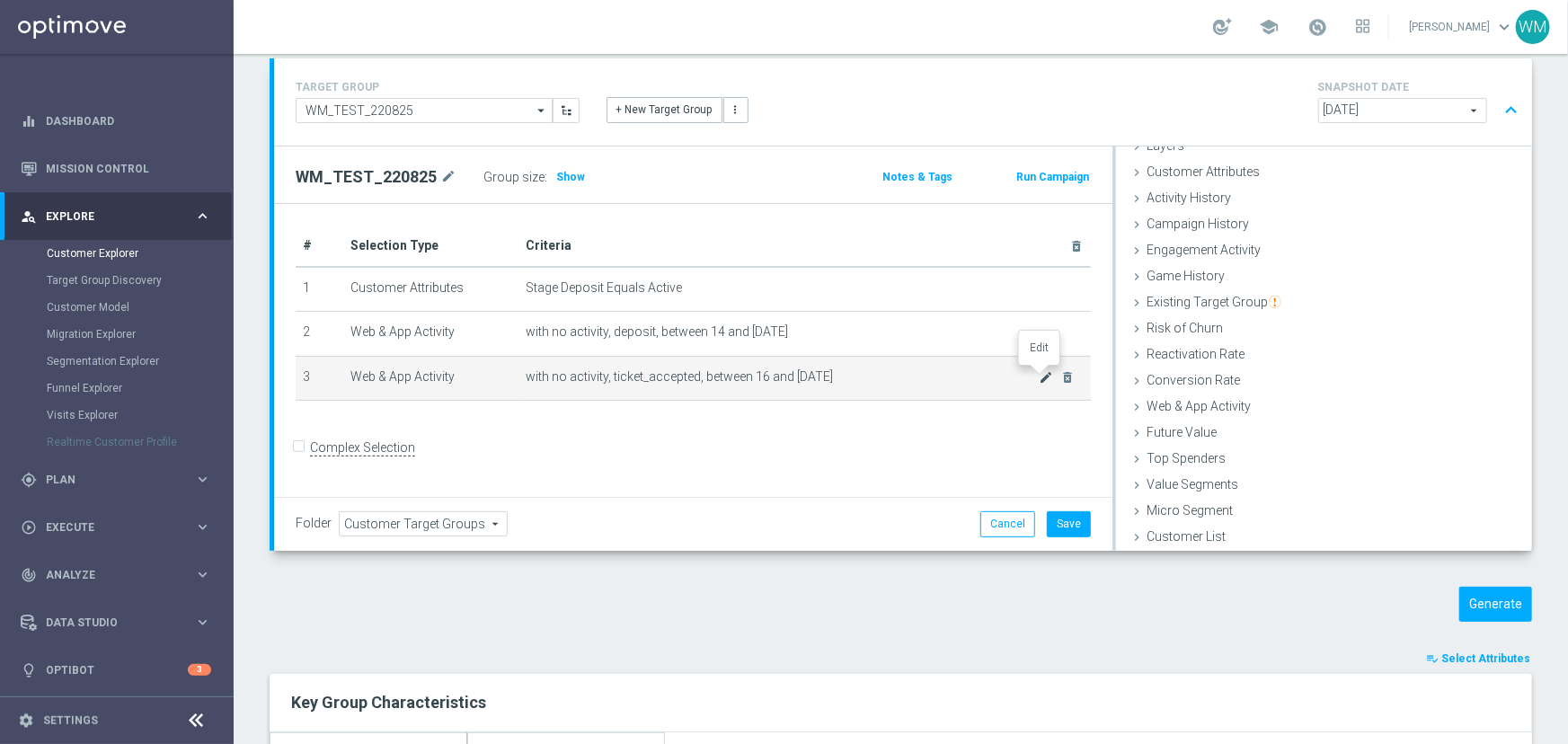
click at [1043, 377] on icon "mode_edit" at bounding box center [1047, 377] width 14 height 14
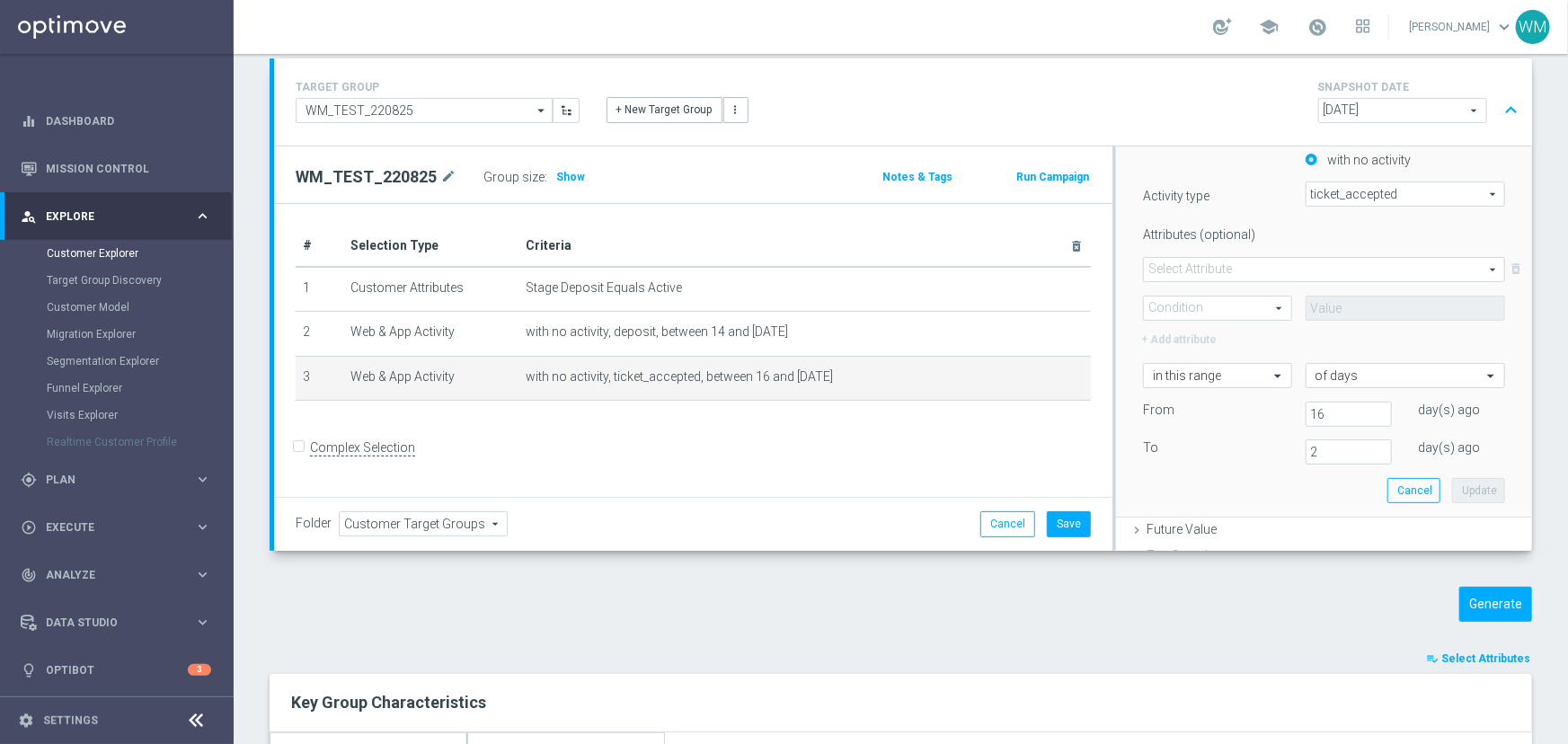
scroll to position [402, 0]
drag, startPoint x: 1320, startPoint y: 412, endPoint x: 1219, endPoint y: 398, distance: 102.0
click at [1225, 403] on div "From 16 day(s) ago" at bounding box center [1323, 408] width 389 height 25
type input "14"
click at [1452, 480] on button "Update" at bounding box center [1479, 485] width 53 height 25
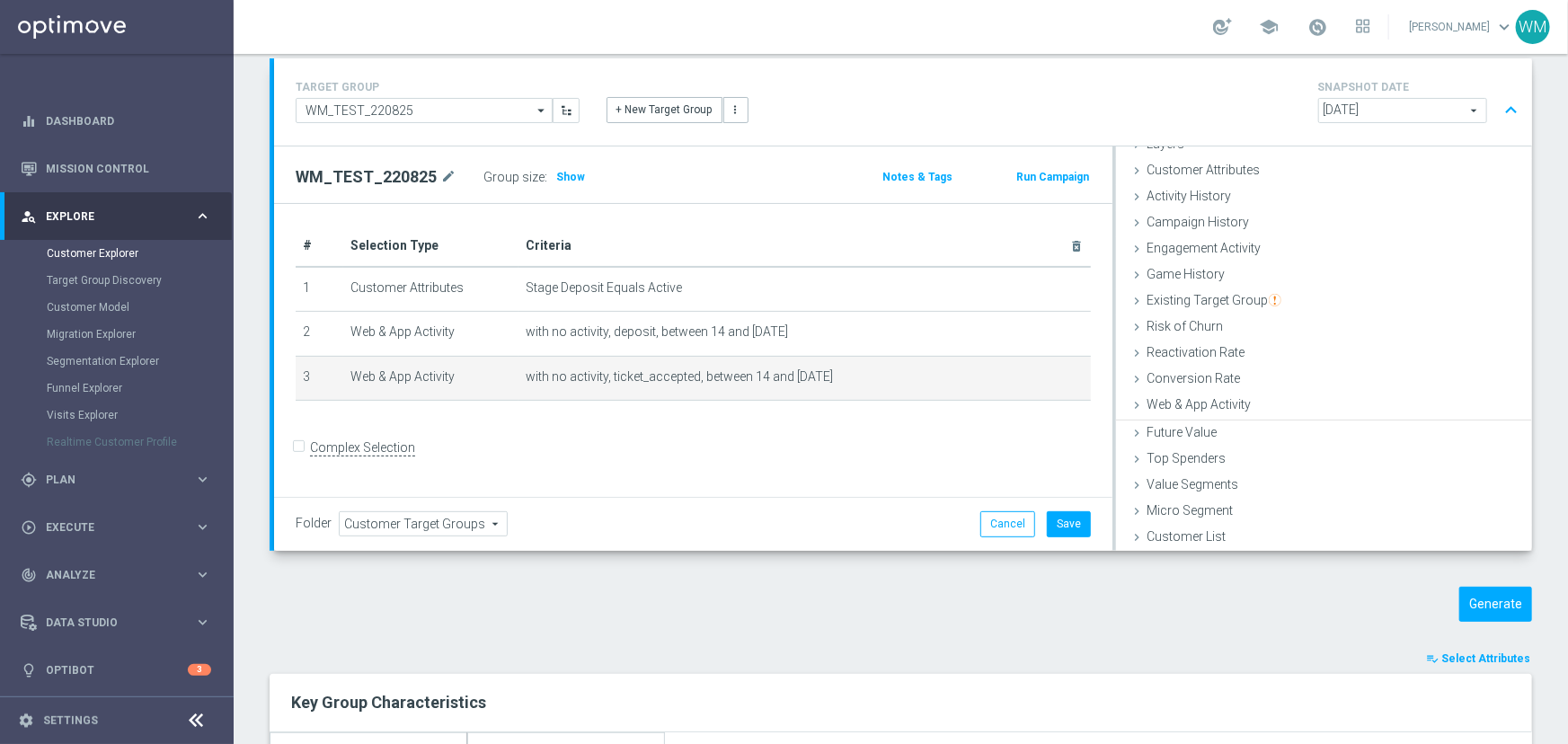
scroll to position [73, 0]
click at [559, 172] on span "Show" at bounding box center [571, 177] width 29 height 13
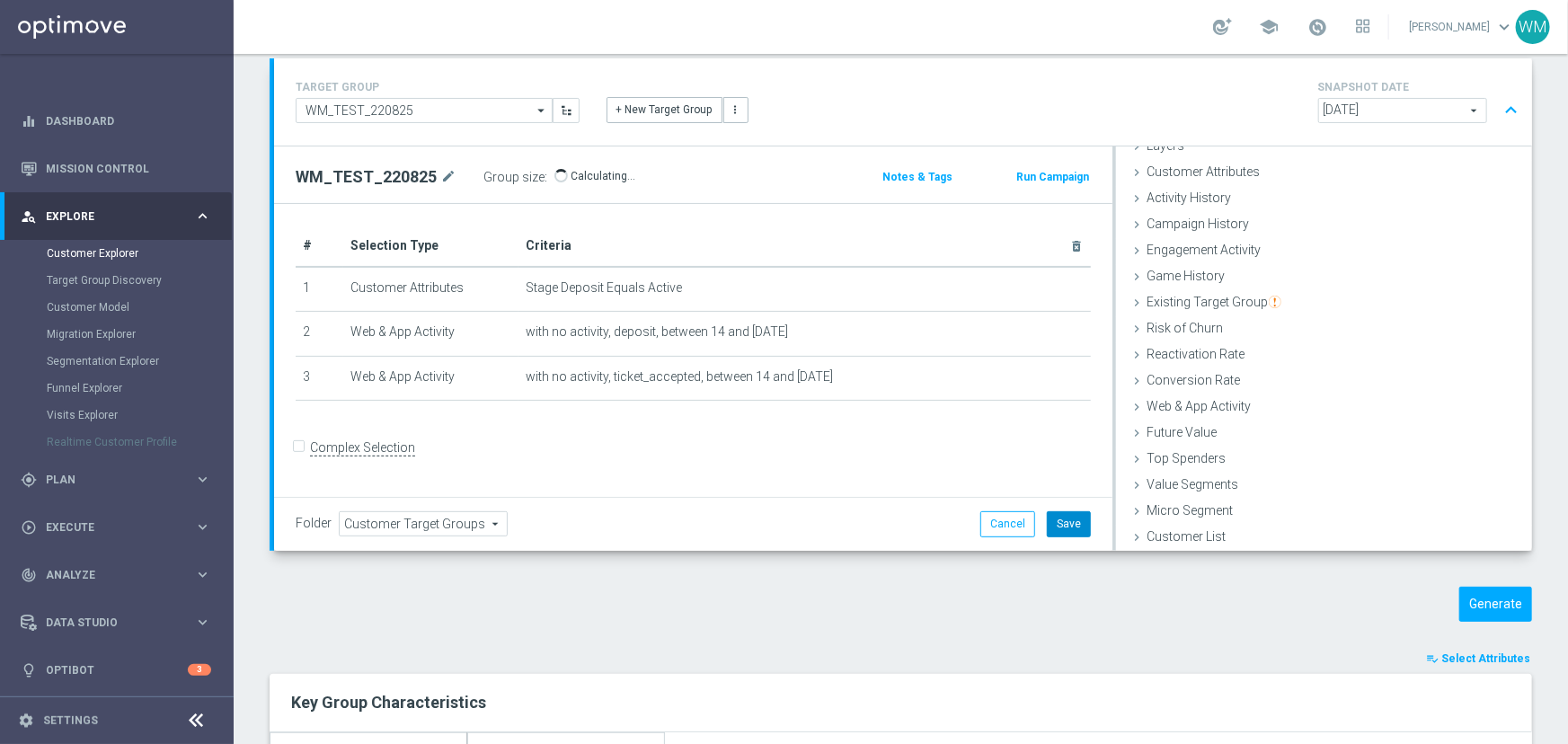
click at [1075, 518] on button "Save" at bounding box center [1069, 524] width 44 height 25
click at [1487, 602] on button "Generate" at bounding box center [1495, 604] width 73 height 35
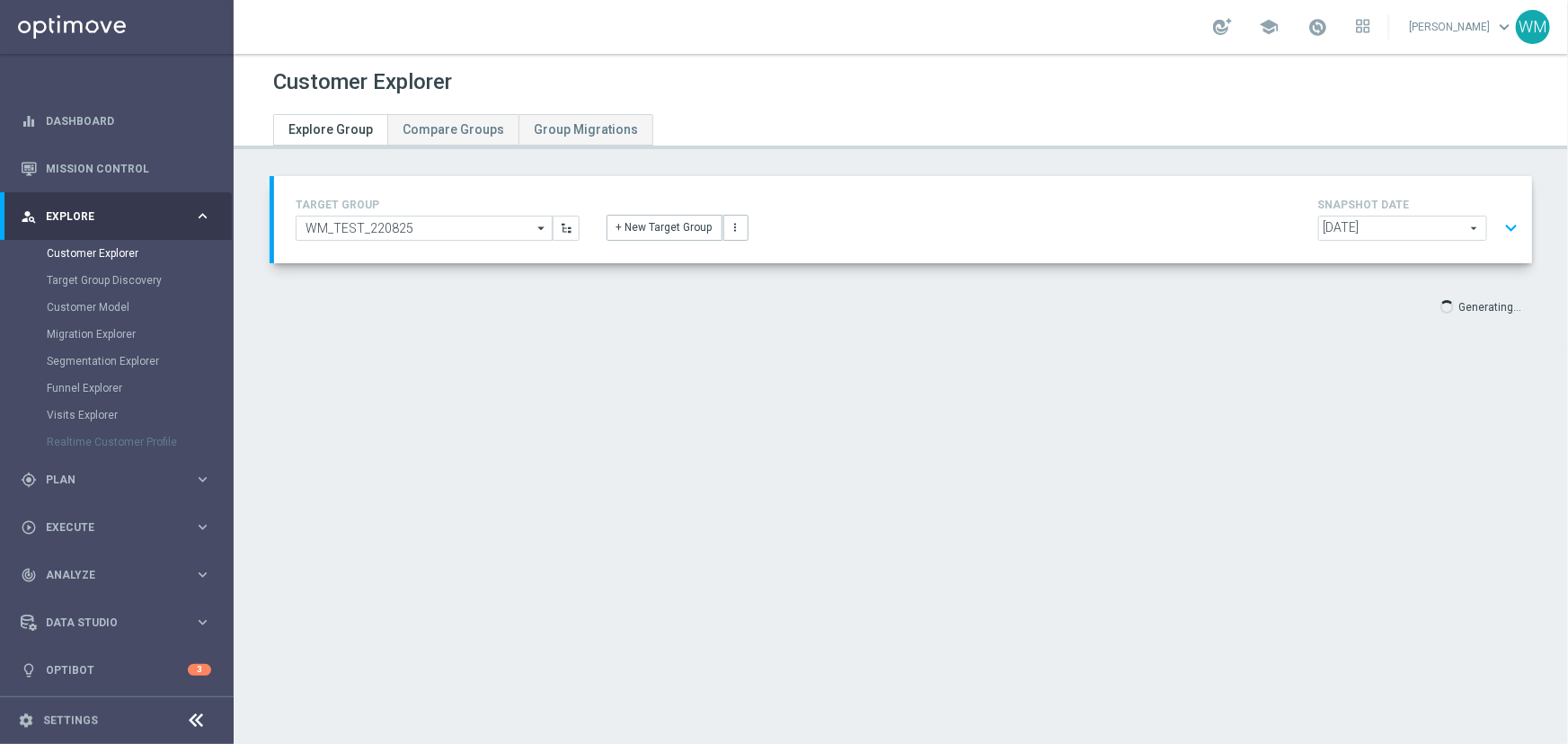
scroll to position [0, 0]
click at [1498, 234] on button "expand_more" at bounding box center [1510, 228] width 26 height 34
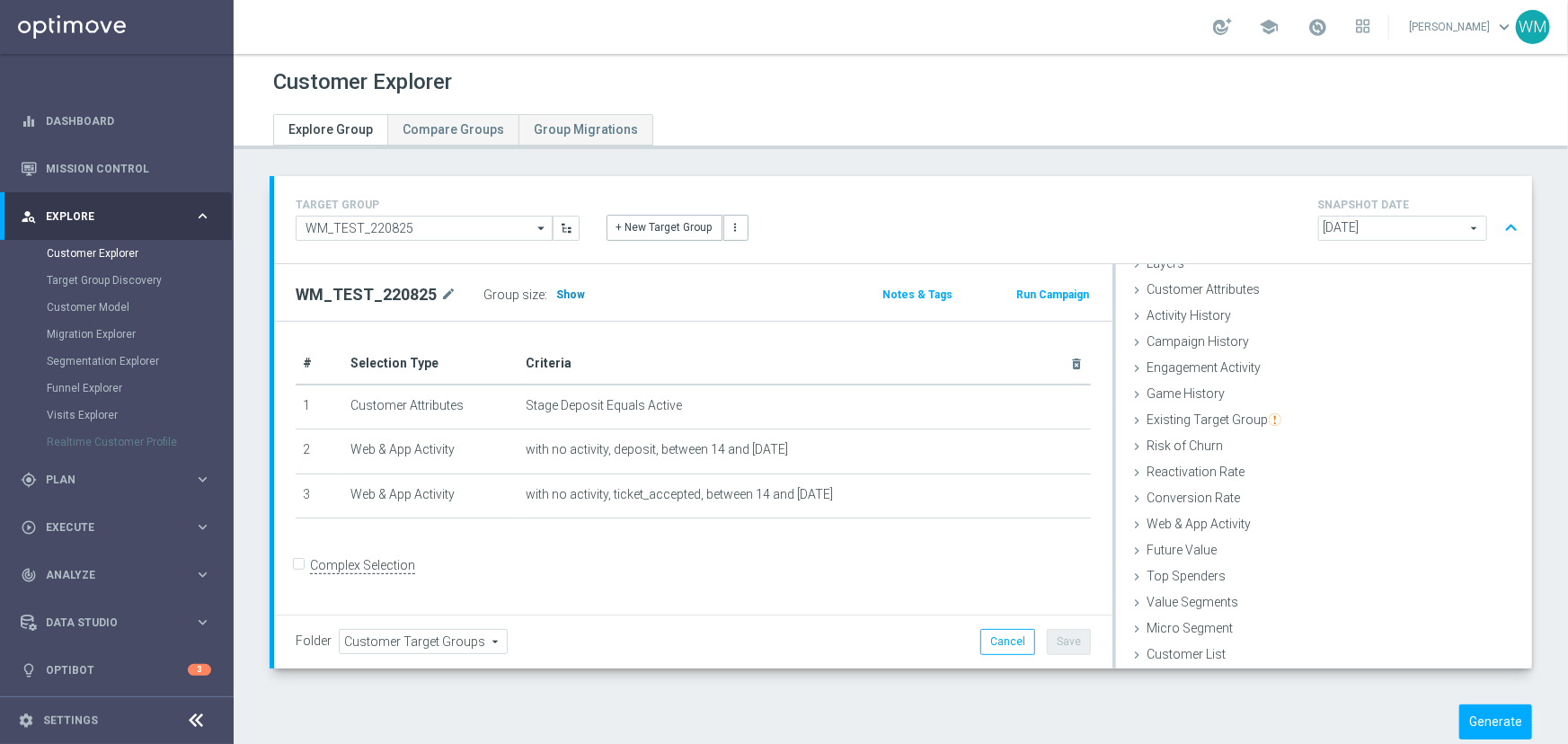
click at [556, 296] on span "Show" at bounding box center [571, 295] width 29 height 13
click at [1483, 721] on button "Generate" at bounding box center [1495, 721] width 73 height 35
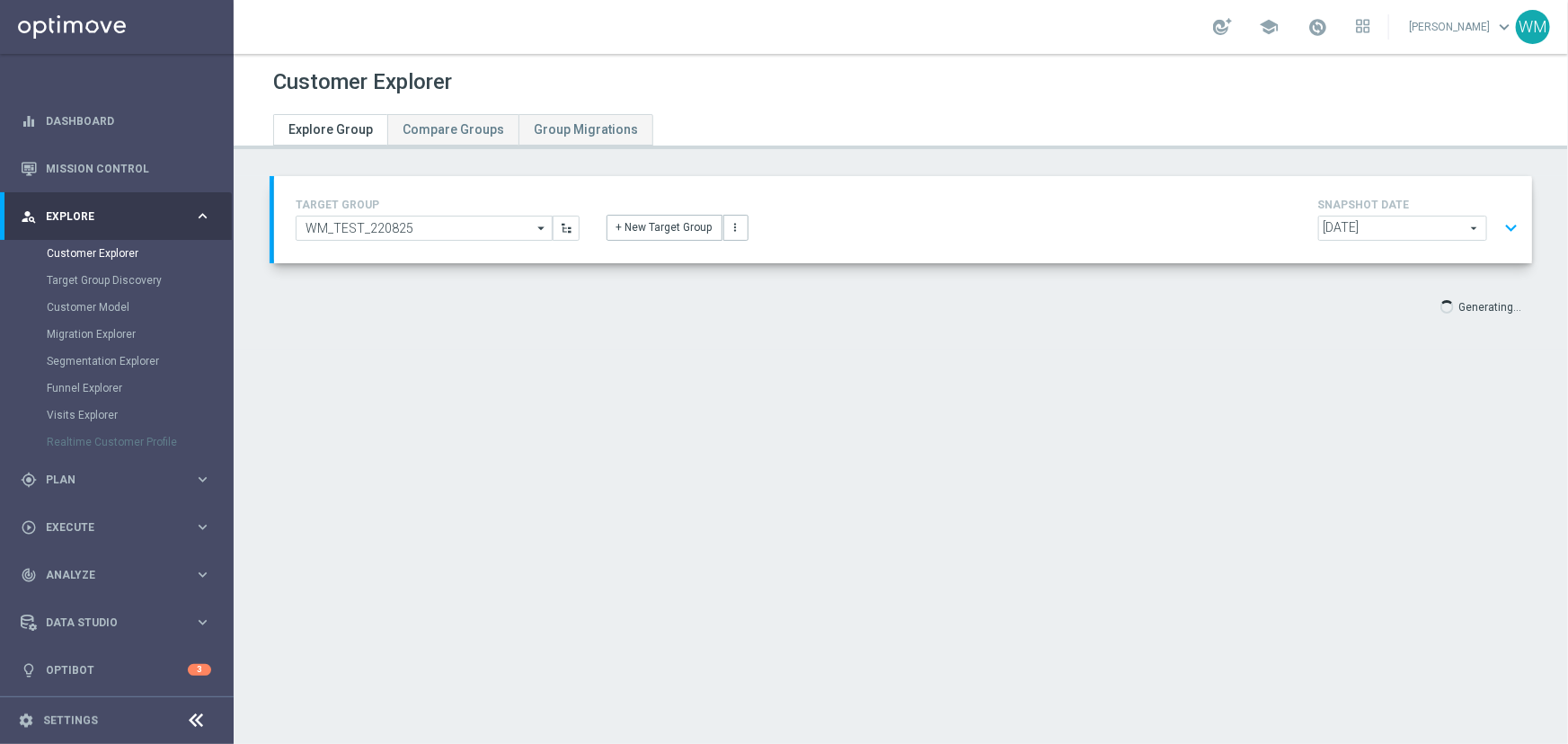
click at [803, 513] on div "Customer Explorer Explore Group Compare Groups Group Migrations TARGET GROUP WM…" at bounding box center [901, 399] width 1334 height 690
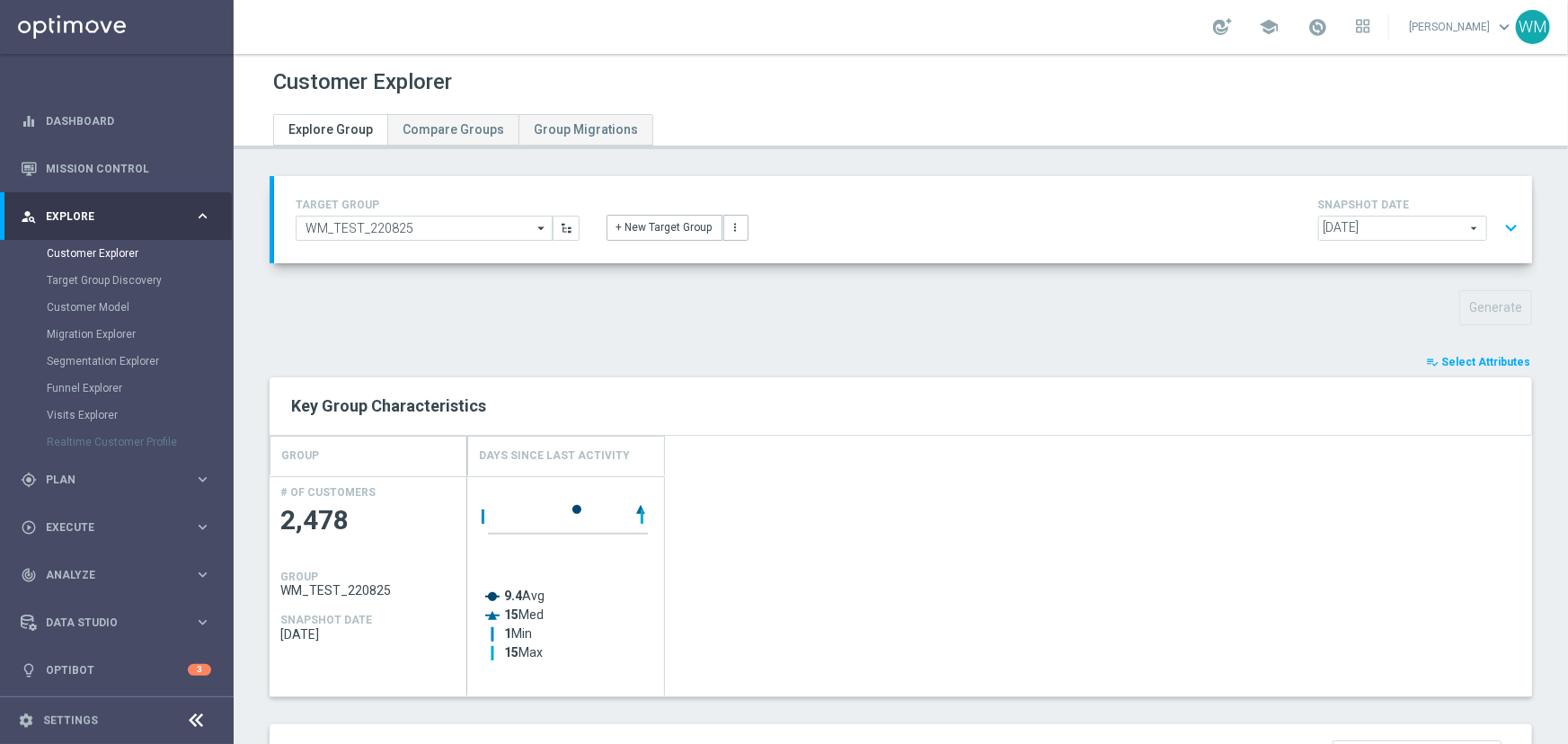
click at [1498, 222] on button "expand_more" at bounding box center [1510, 228] width 26 height 34
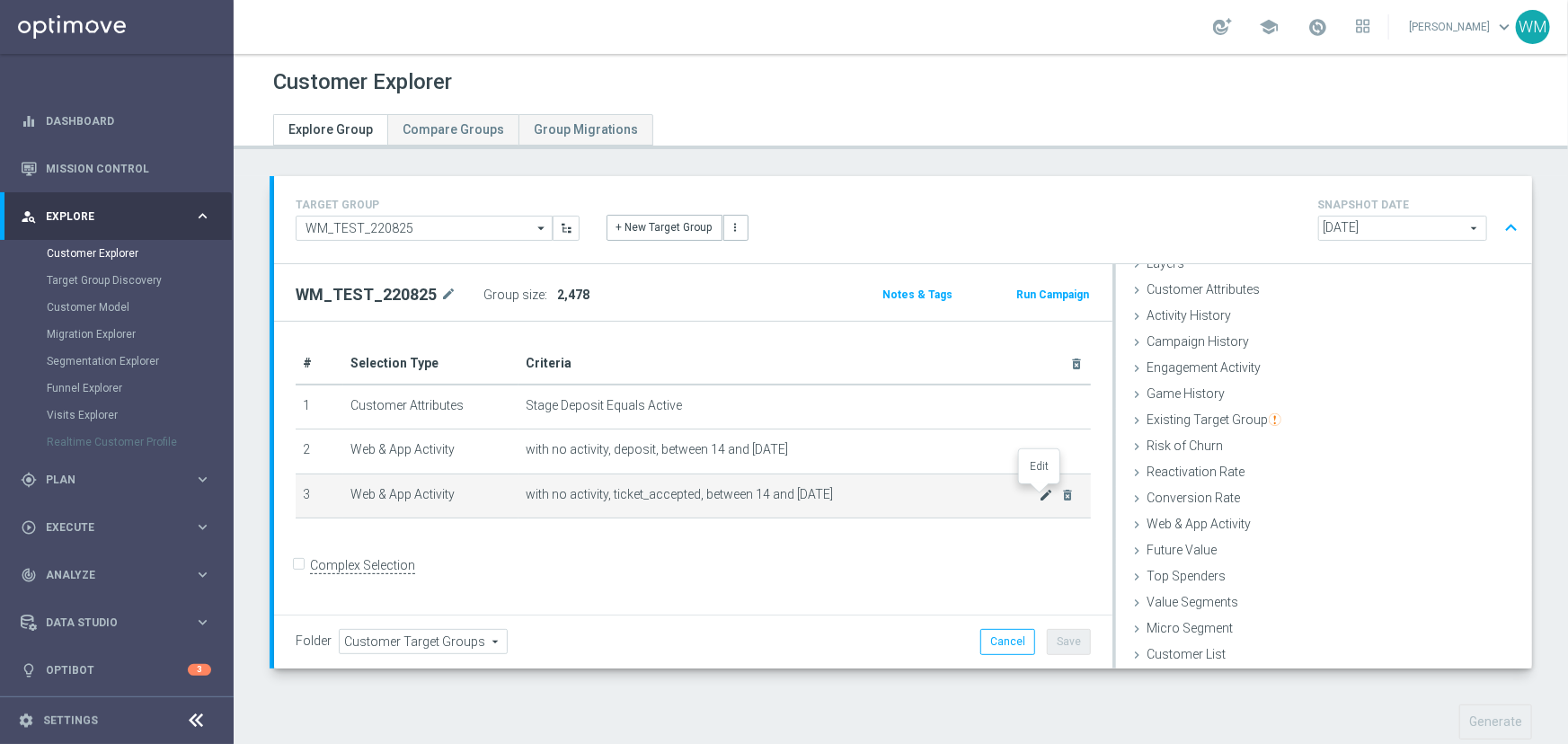
click at [1040, 493] on icon "mode_edit" at bounding box center [1047, 495] width 14 height 14
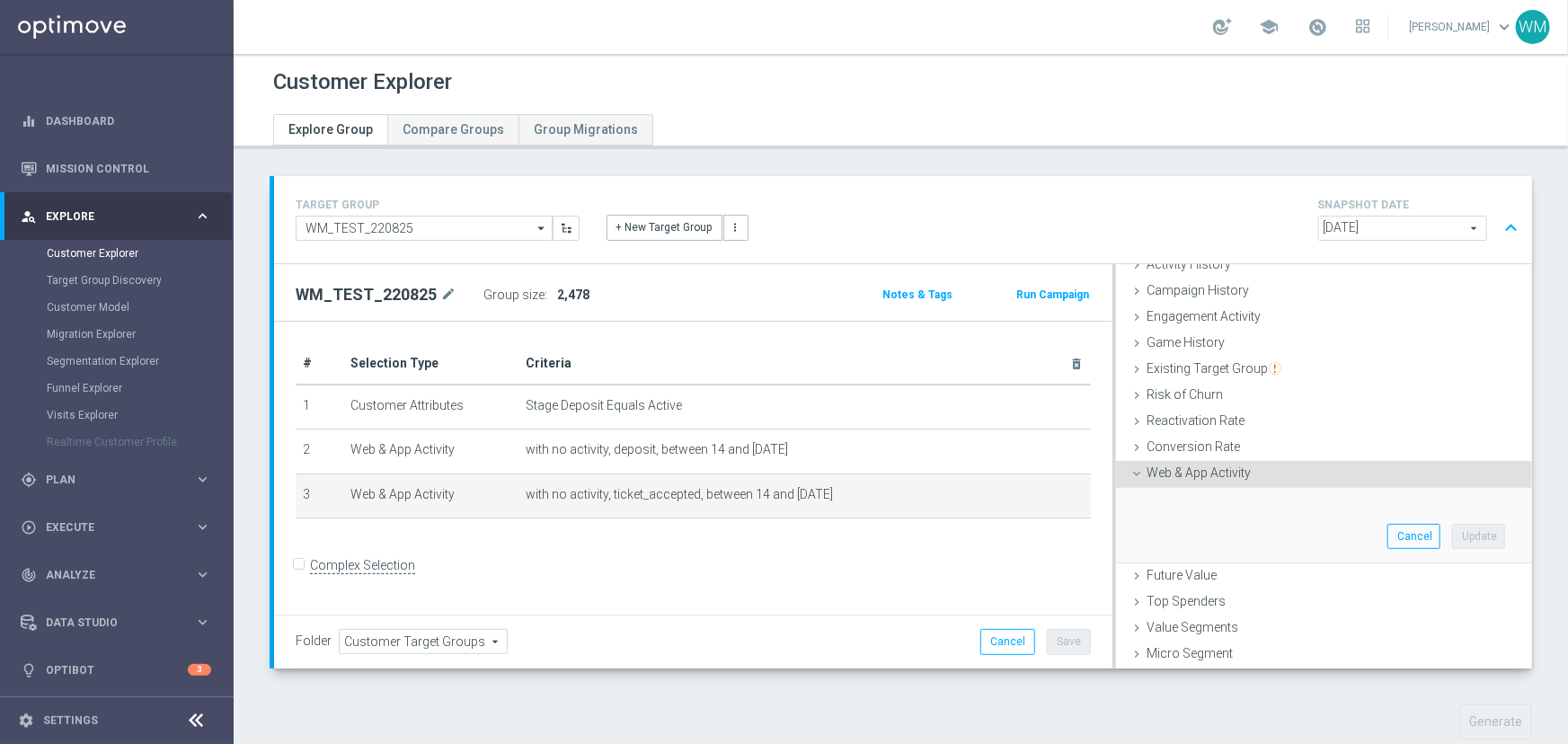
scroll to position [150, 0]
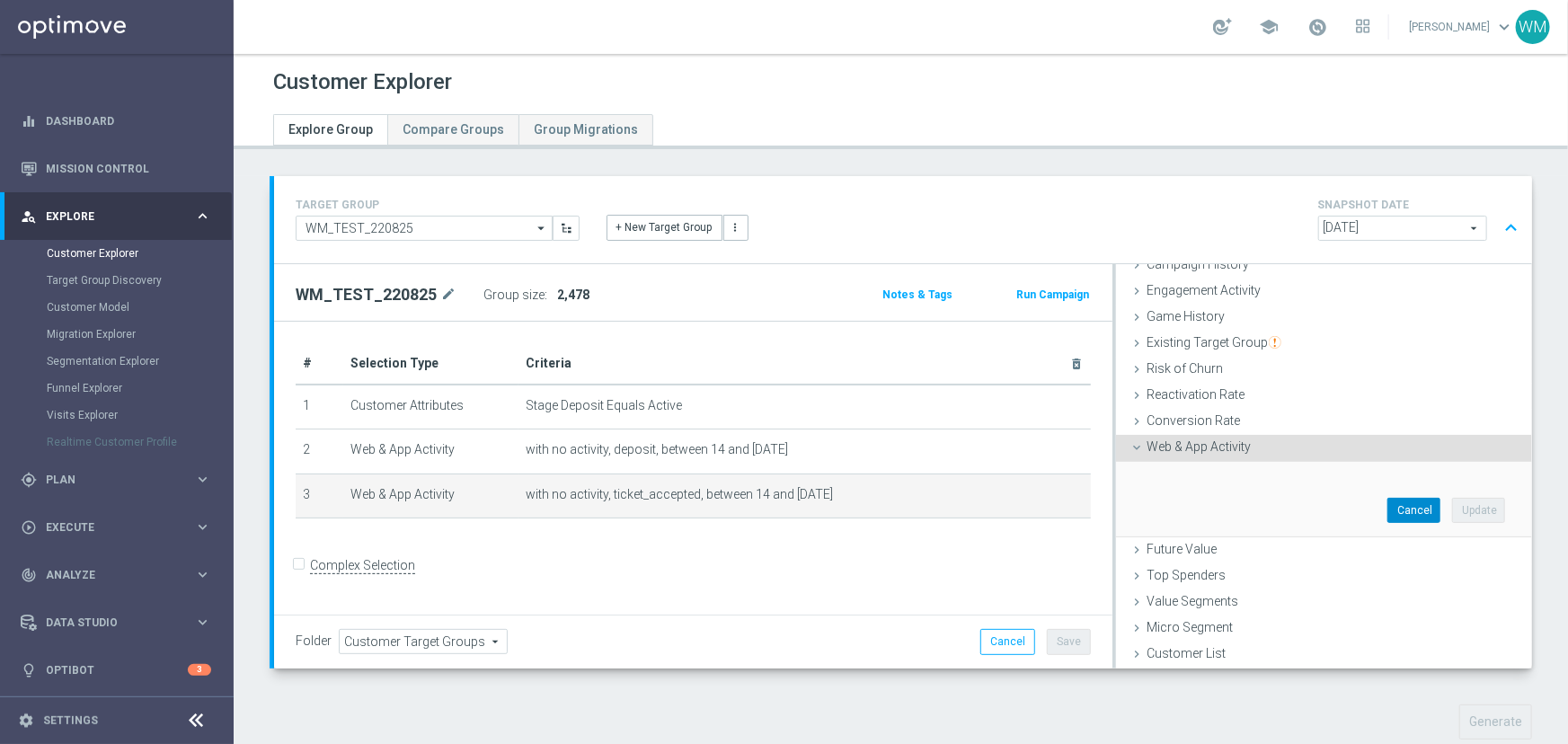
click at [1387, 498] on button "Cancel" at bounding box center [1414, 510] width 53 height 25
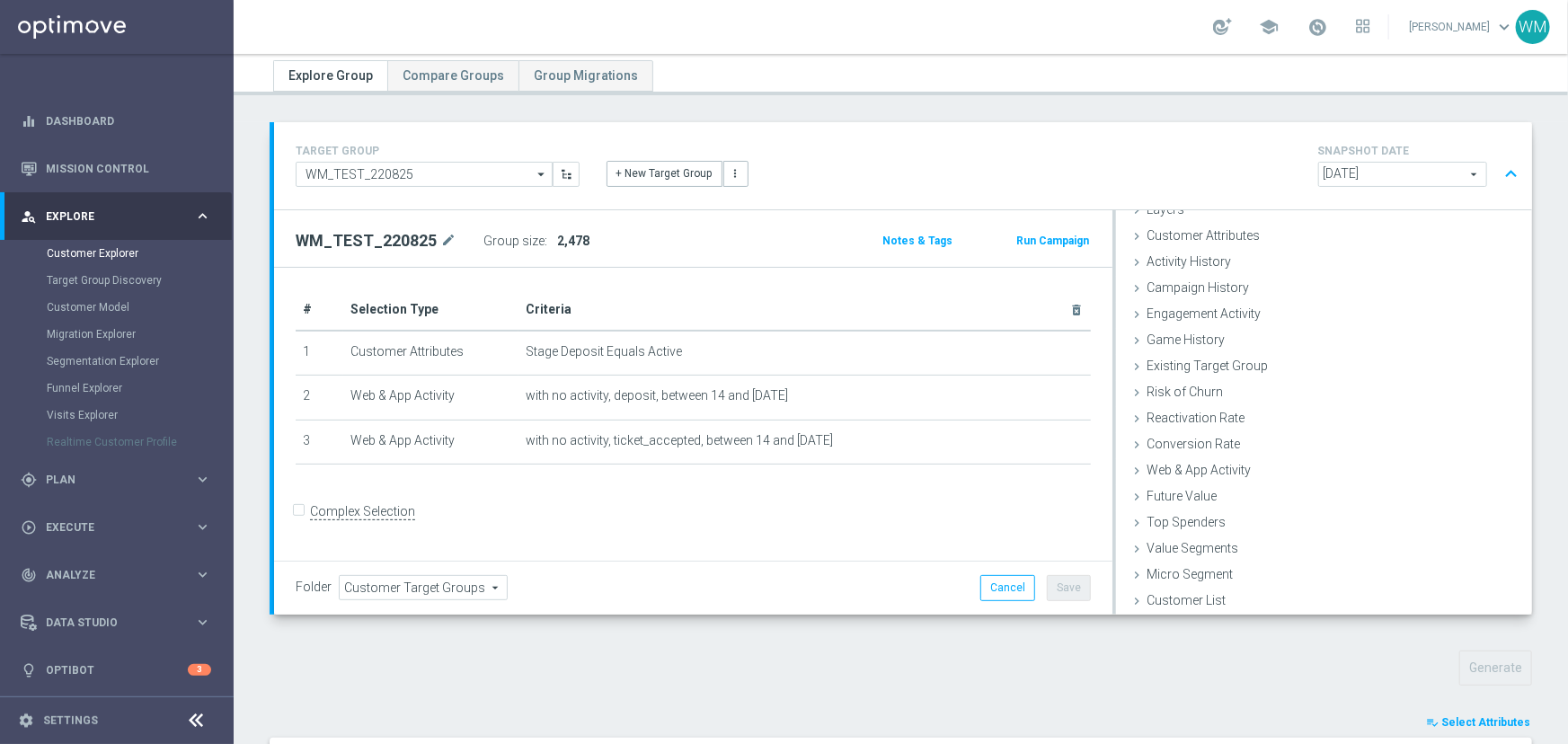
scroll to position [36, 0]
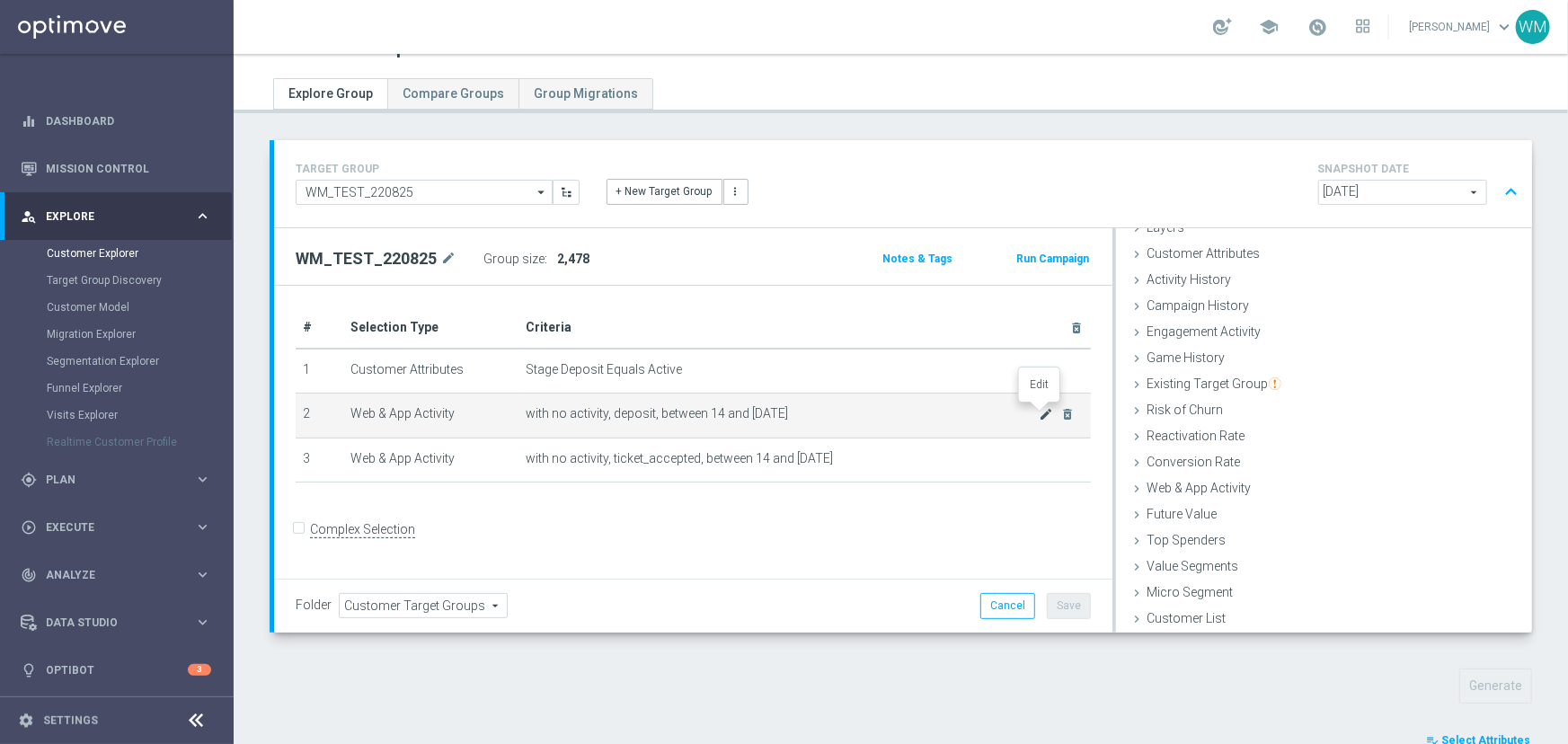
click at [1040, 407] on icon "mode_edit" at bounding box center [1047, 414] width 14 height 14
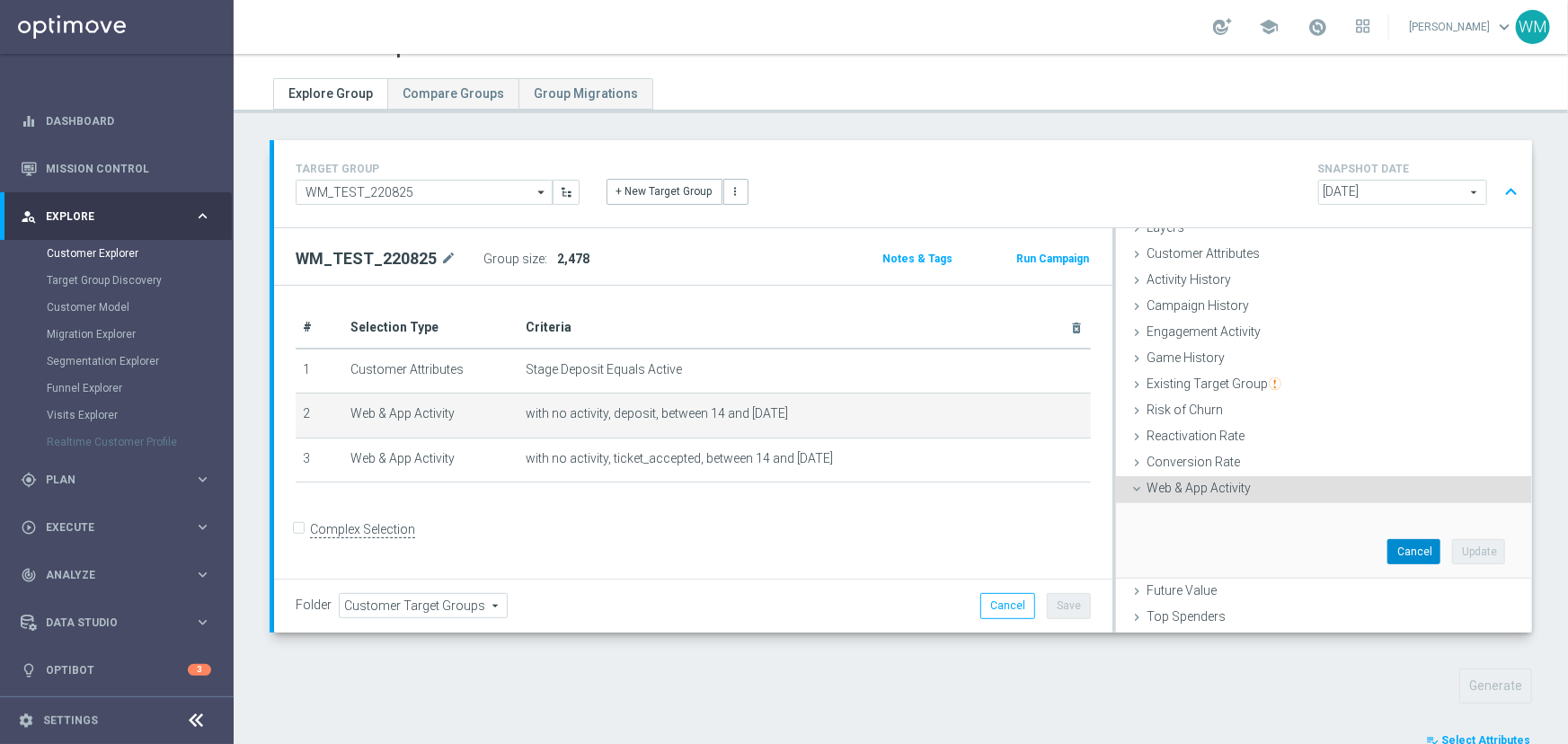
click at [1407, 543] on button "Cancel" at bounding box center [1414, 552] width 53 height 25
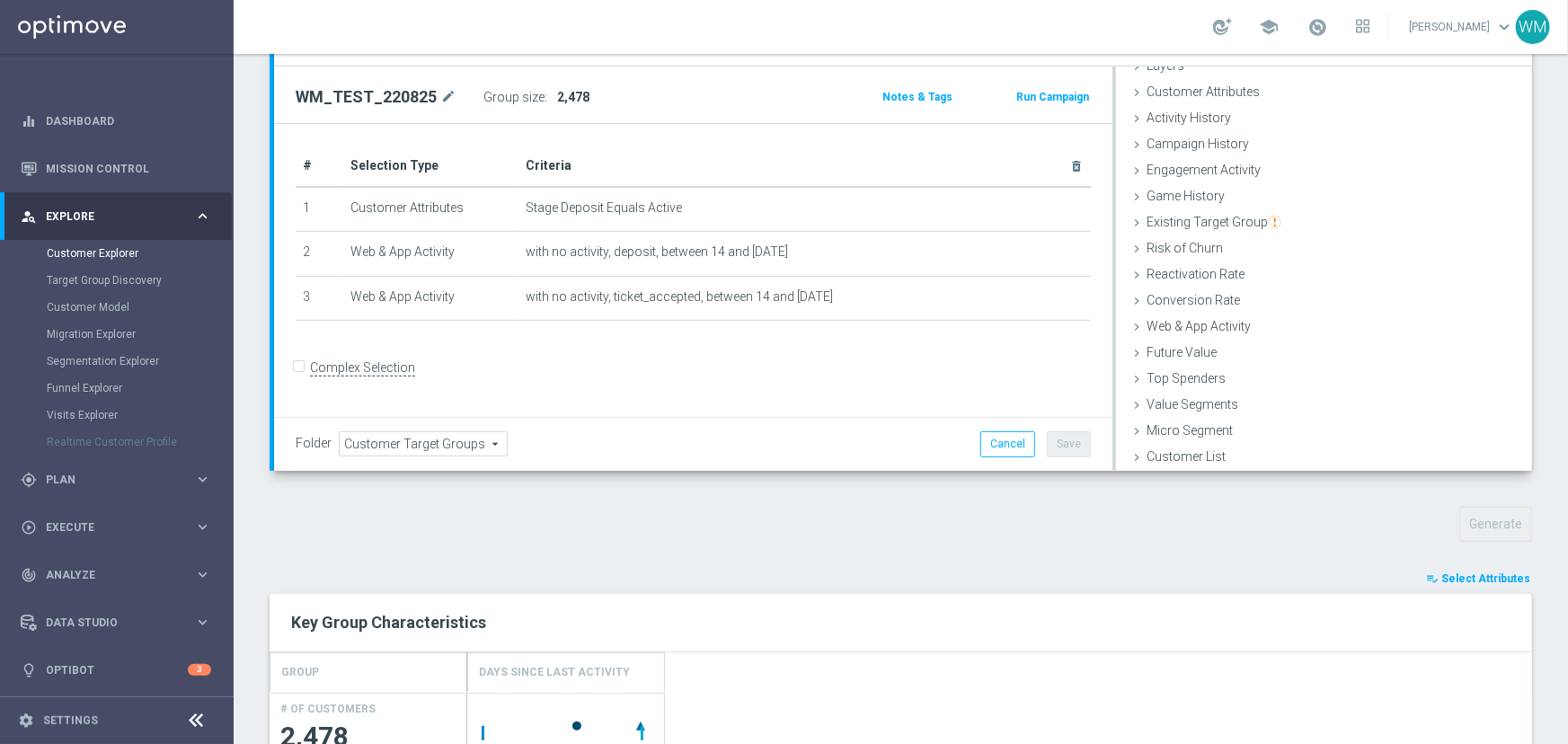
scroll to position [0, 0]
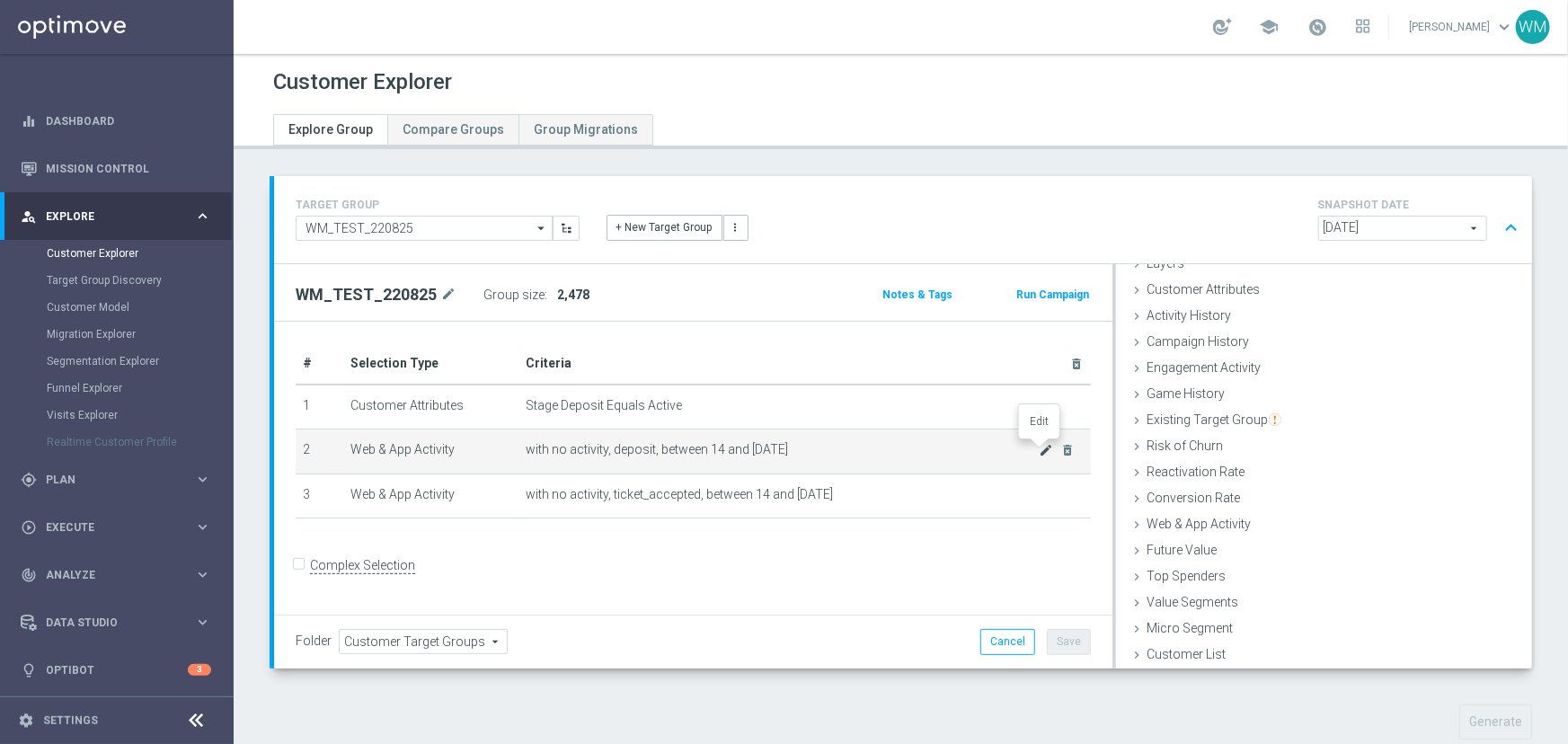
click at [1040, 446] on icon "mode_edit" at bounding box center [1047, 451] width 14 height 14
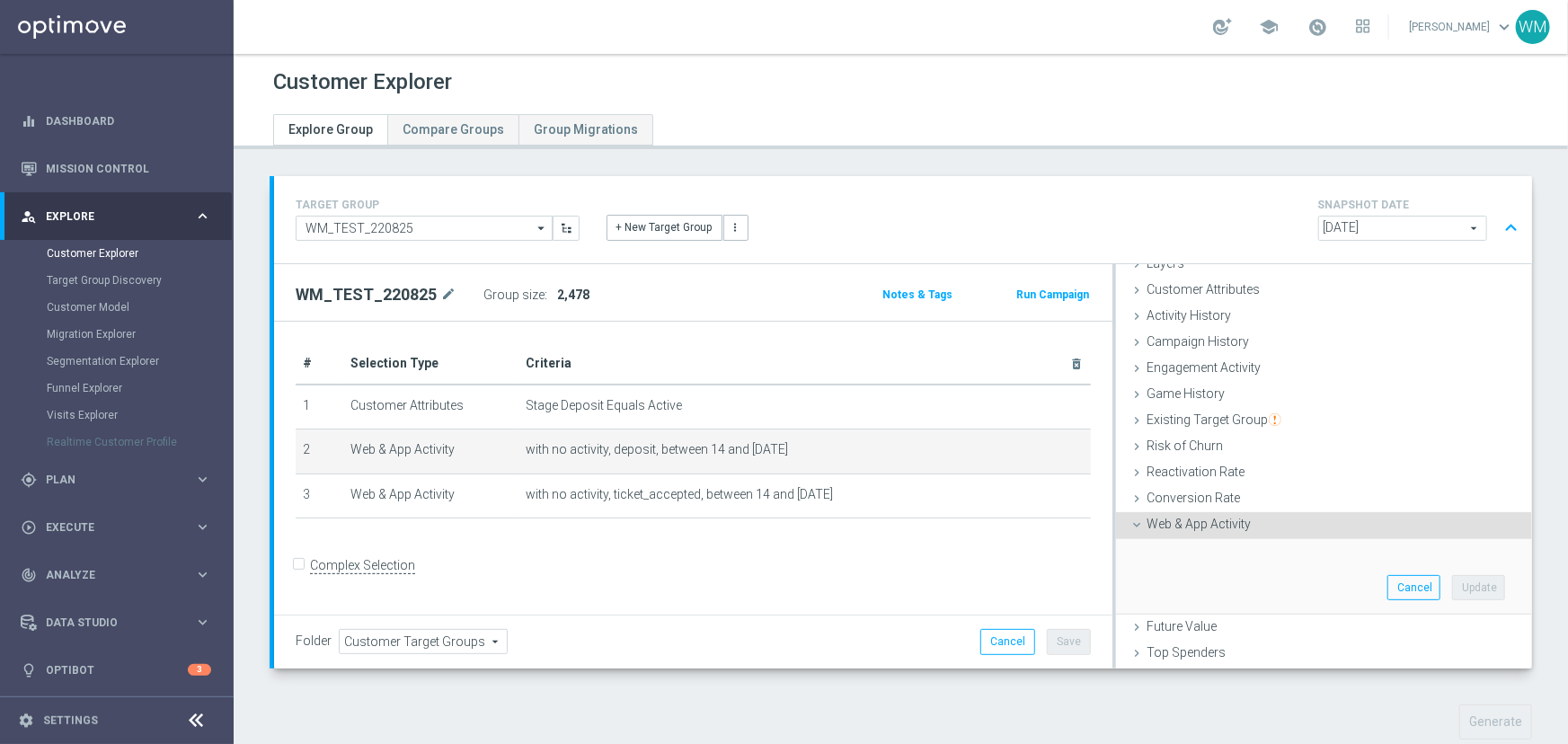
click at [1256, 525] on div "Web & App Activity done selection updated" at bounding box center [1323, 525] width 416 height 27
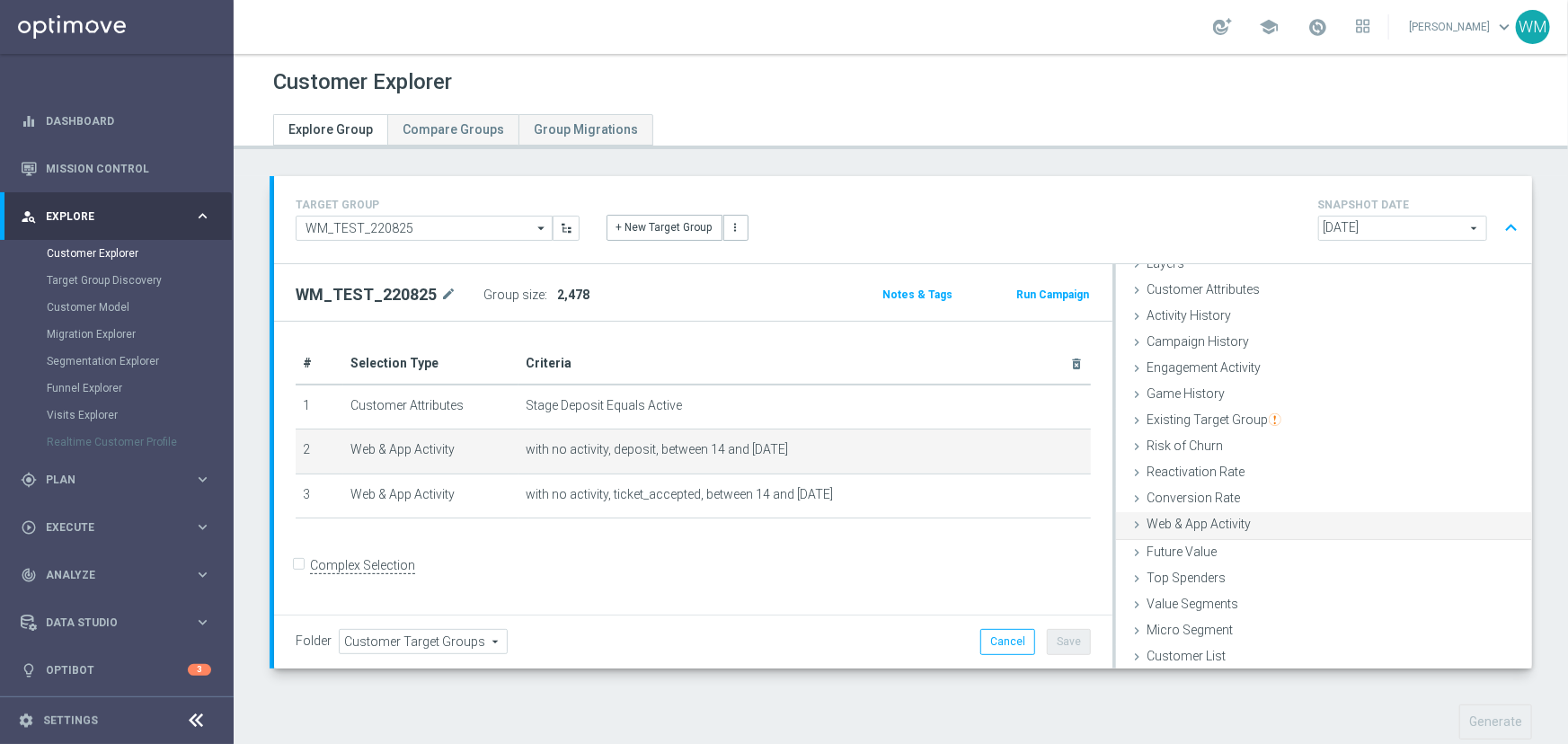
click at [1256, 525] on div "Web & App Activity done selection updated" at bounding box center [1323, 525] width 416 height 27
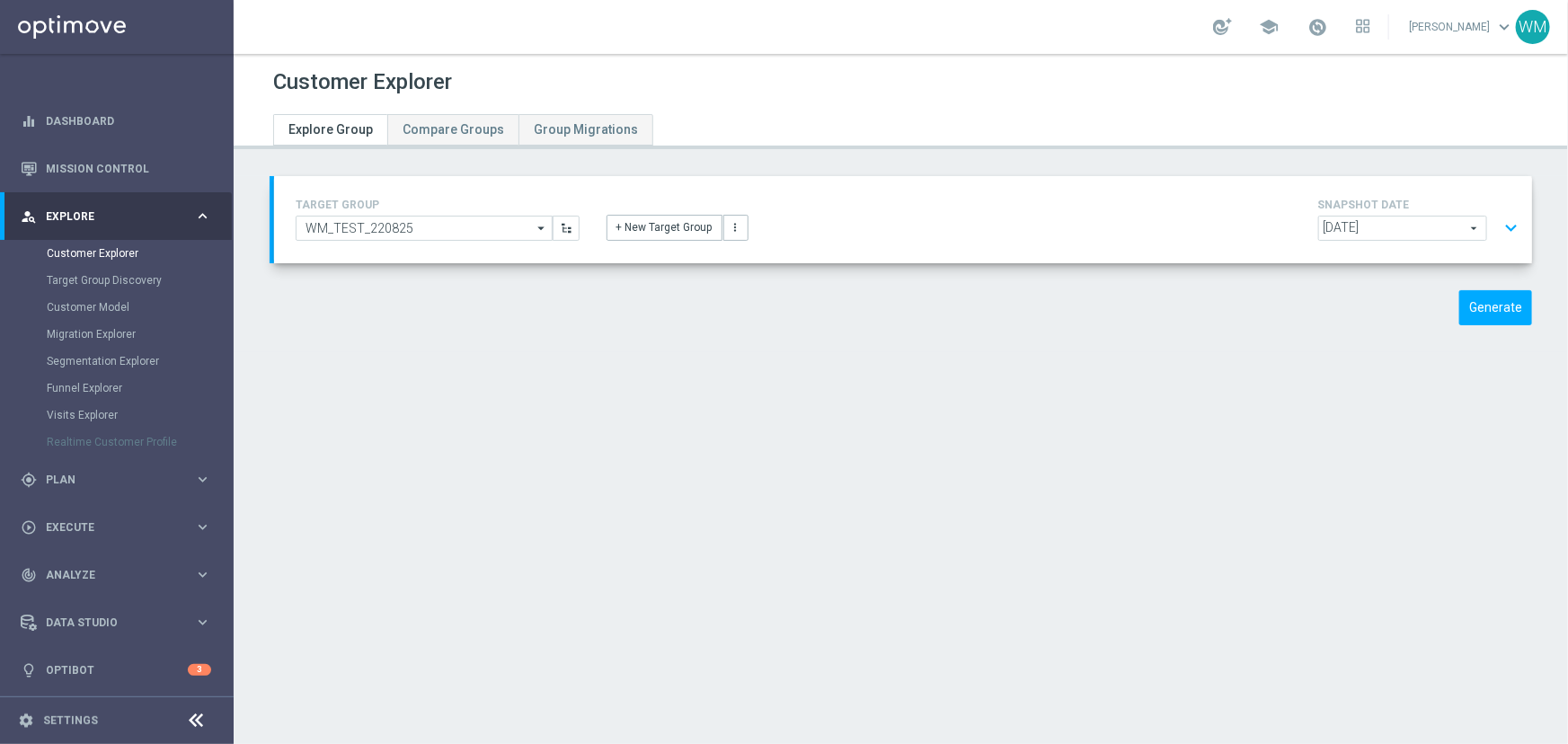
click at [1498, 226] on button "expand_more" at bounding box center [1510, 228] width 26 height 34
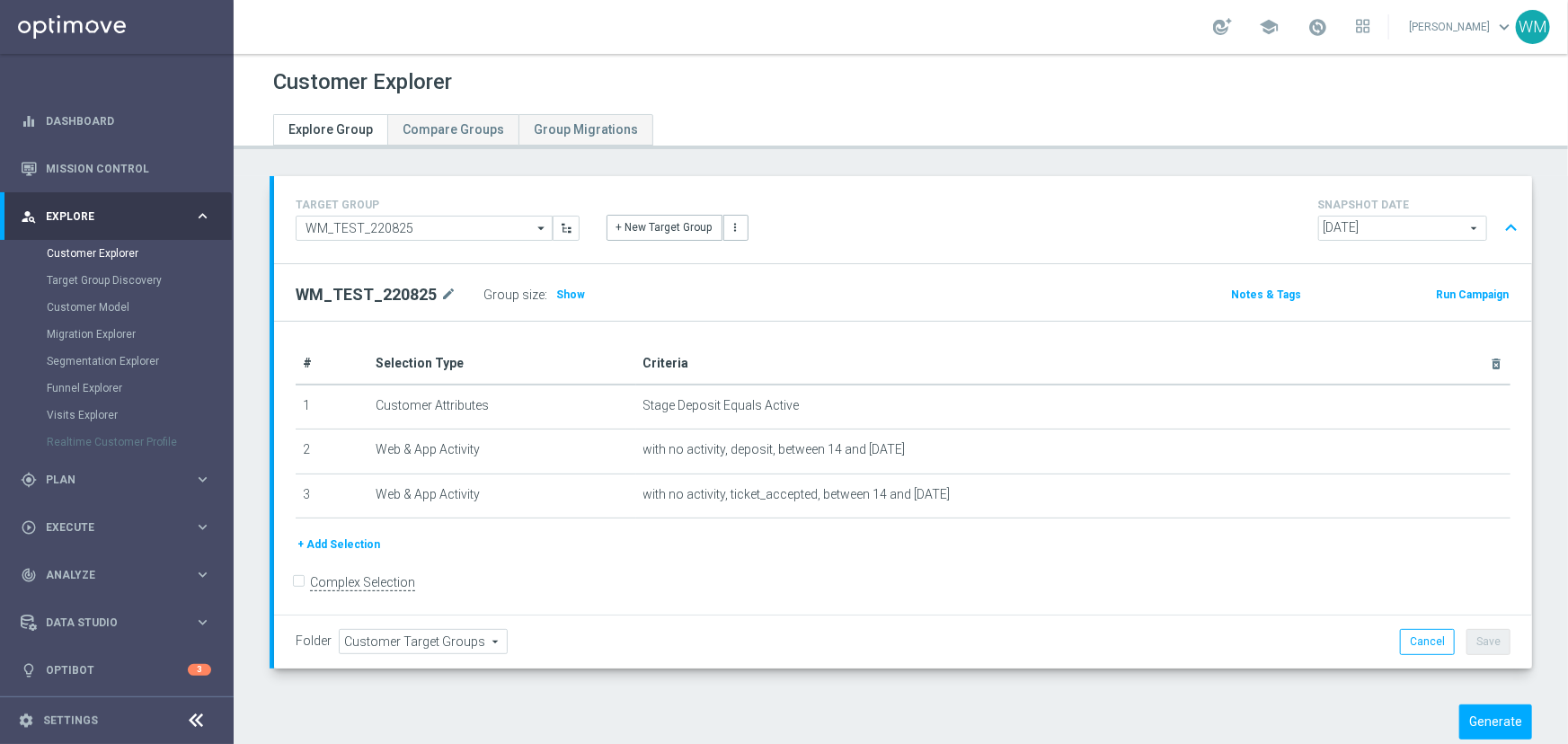
click at [349, 539] on button "+ Add Selection" at bounding box center [339, 544] width 87 height 20
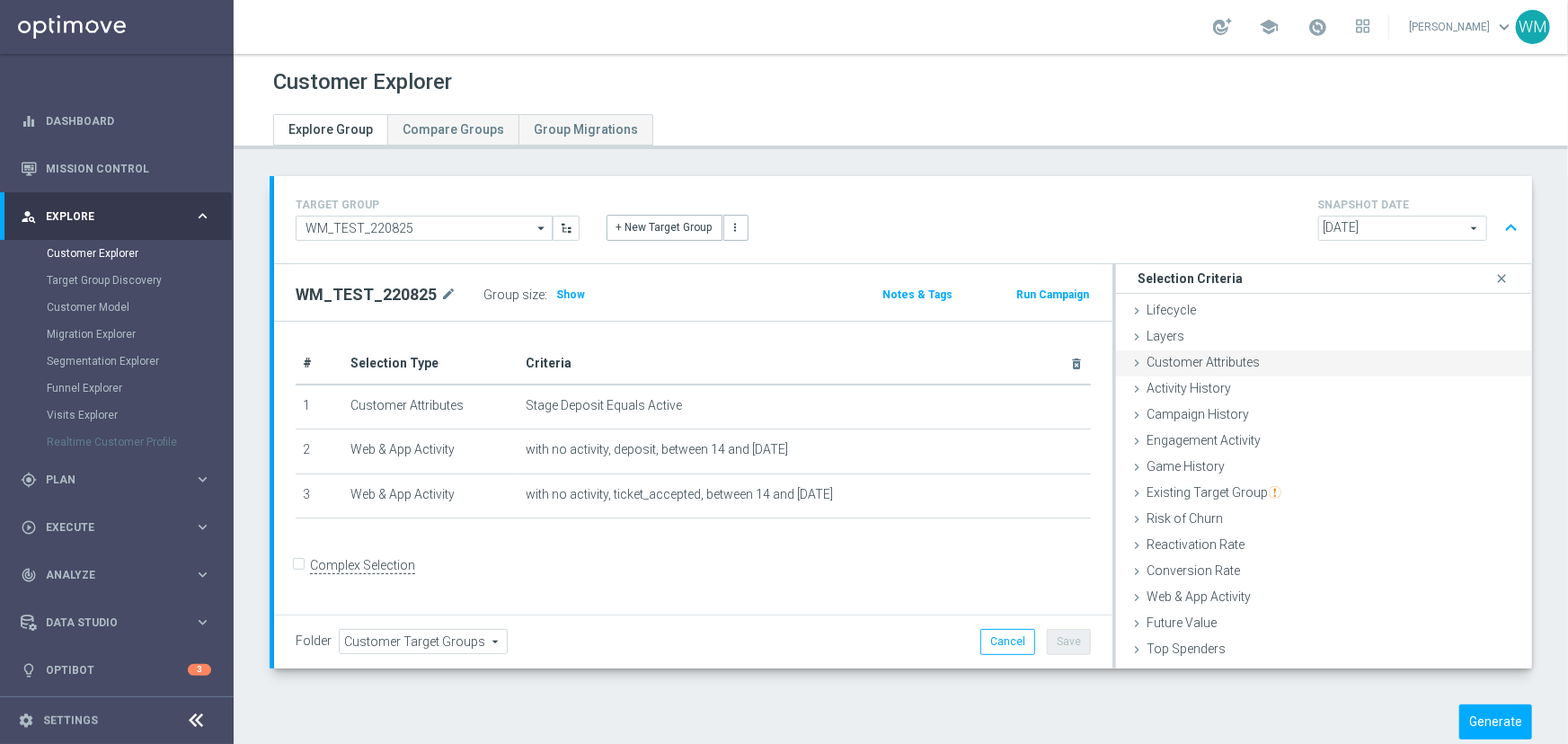
click at [1240, 355] on span "Customer Attributes" at bounding box center [1202, 362] width 113 height 14
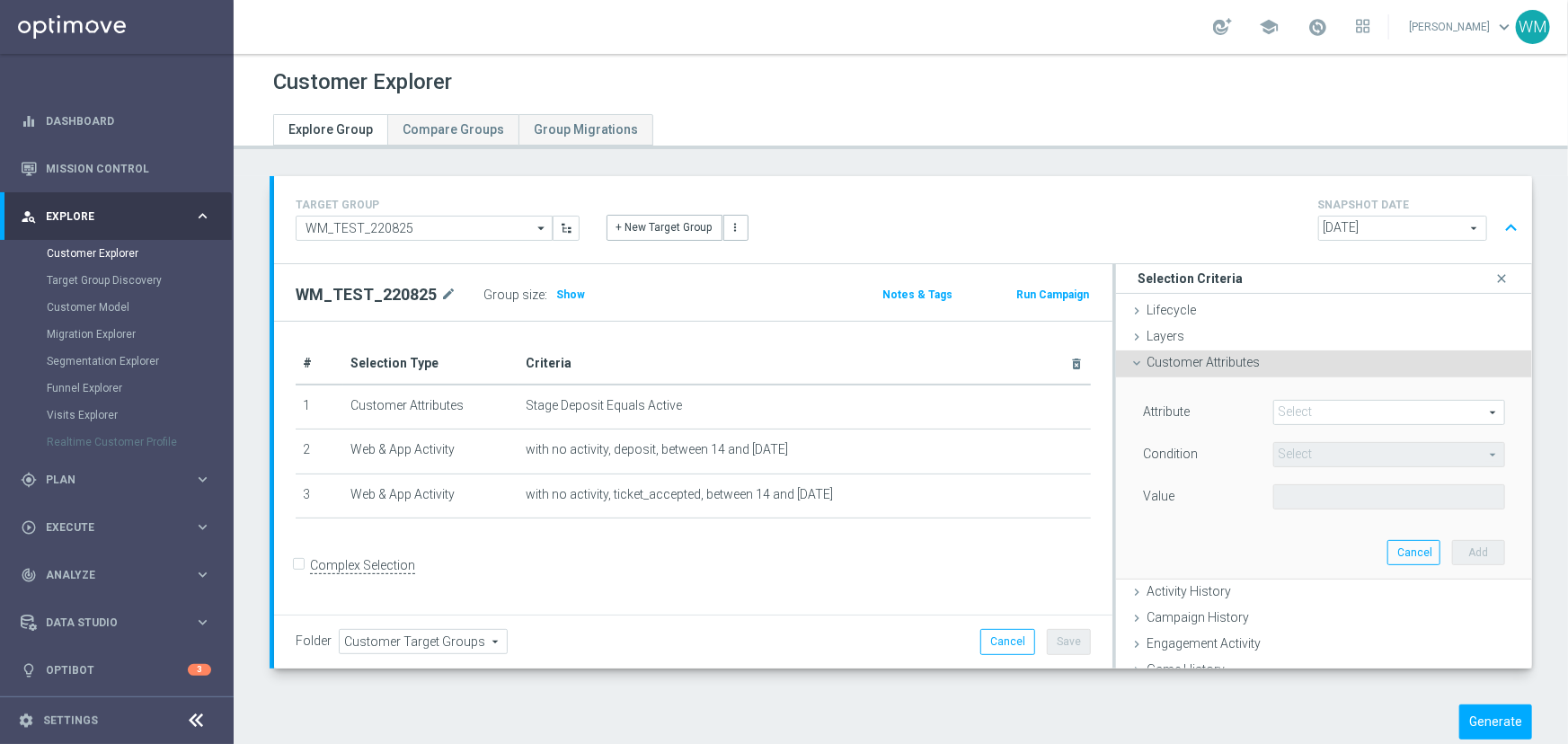
click at [1298, 410] on span at bounding box center [1388, 413] width 230 height 23
click at [0, 0] on input "search" at bounding box center [0, 0] width 0 height 0
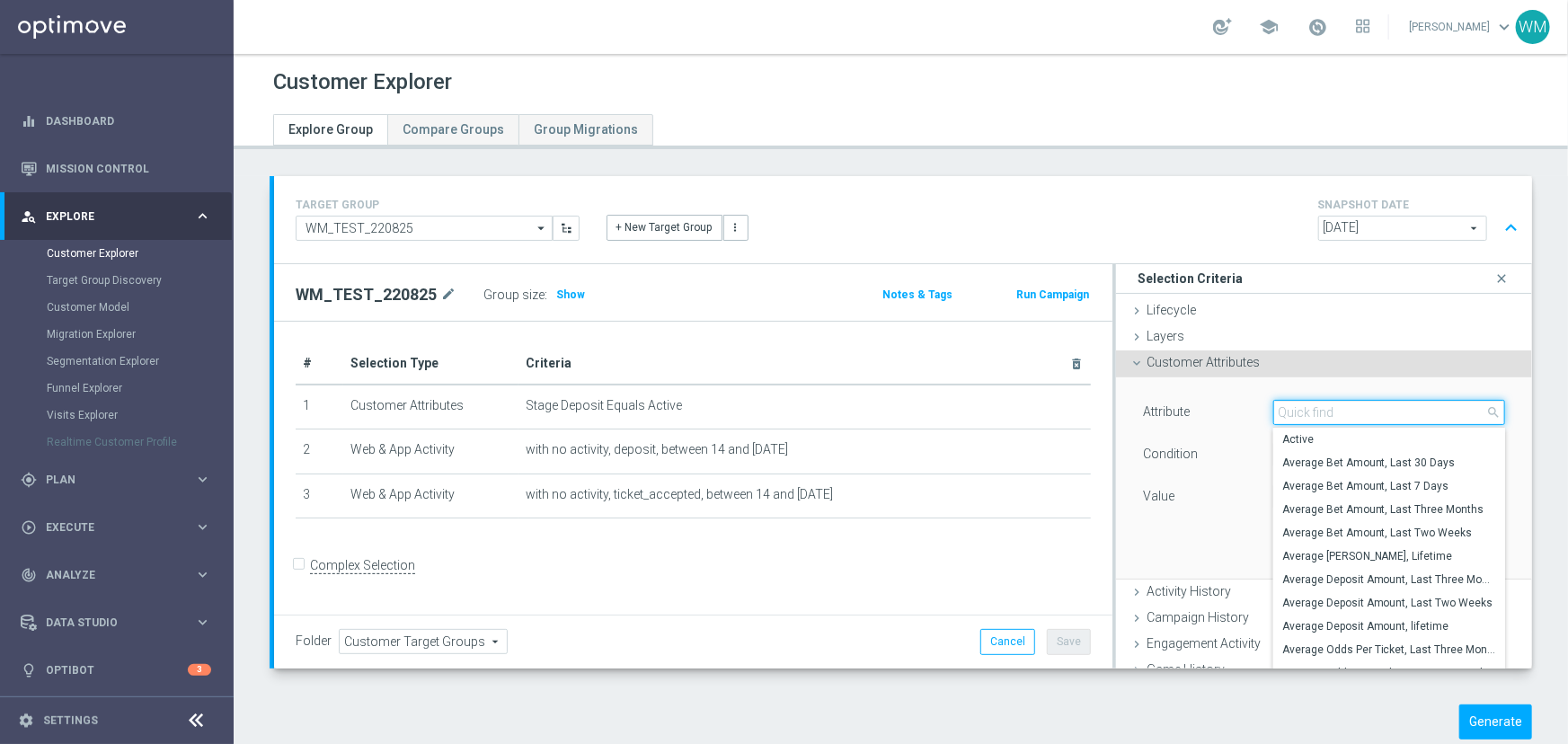
click at [1298, 410] on input "search" at bounding box center [1388, 413] width 232 height 25
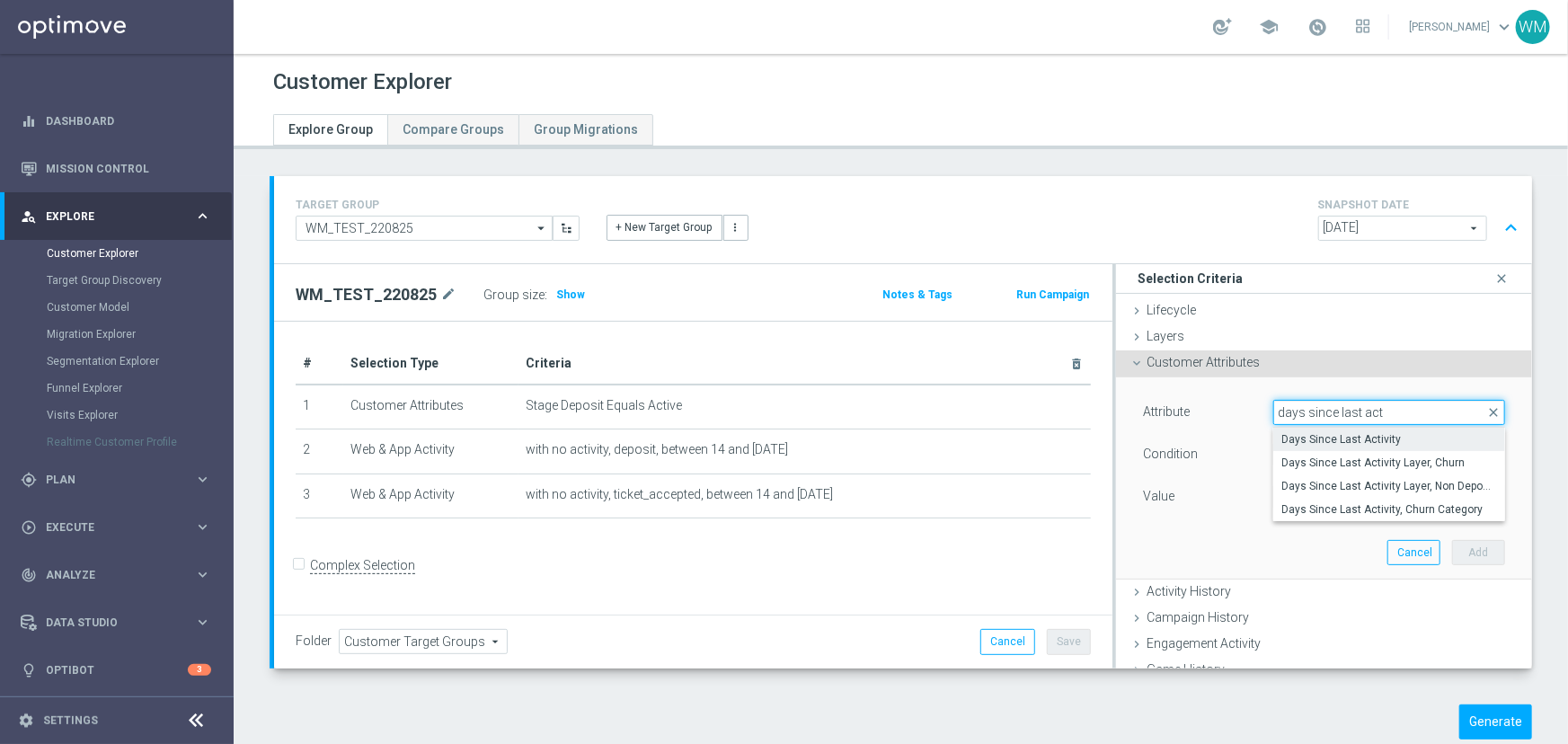
type input "days since last act"
click at [1309, 436] on span "Days Since Last Activity" at bounding box center [1388, 440] width 214 height 14
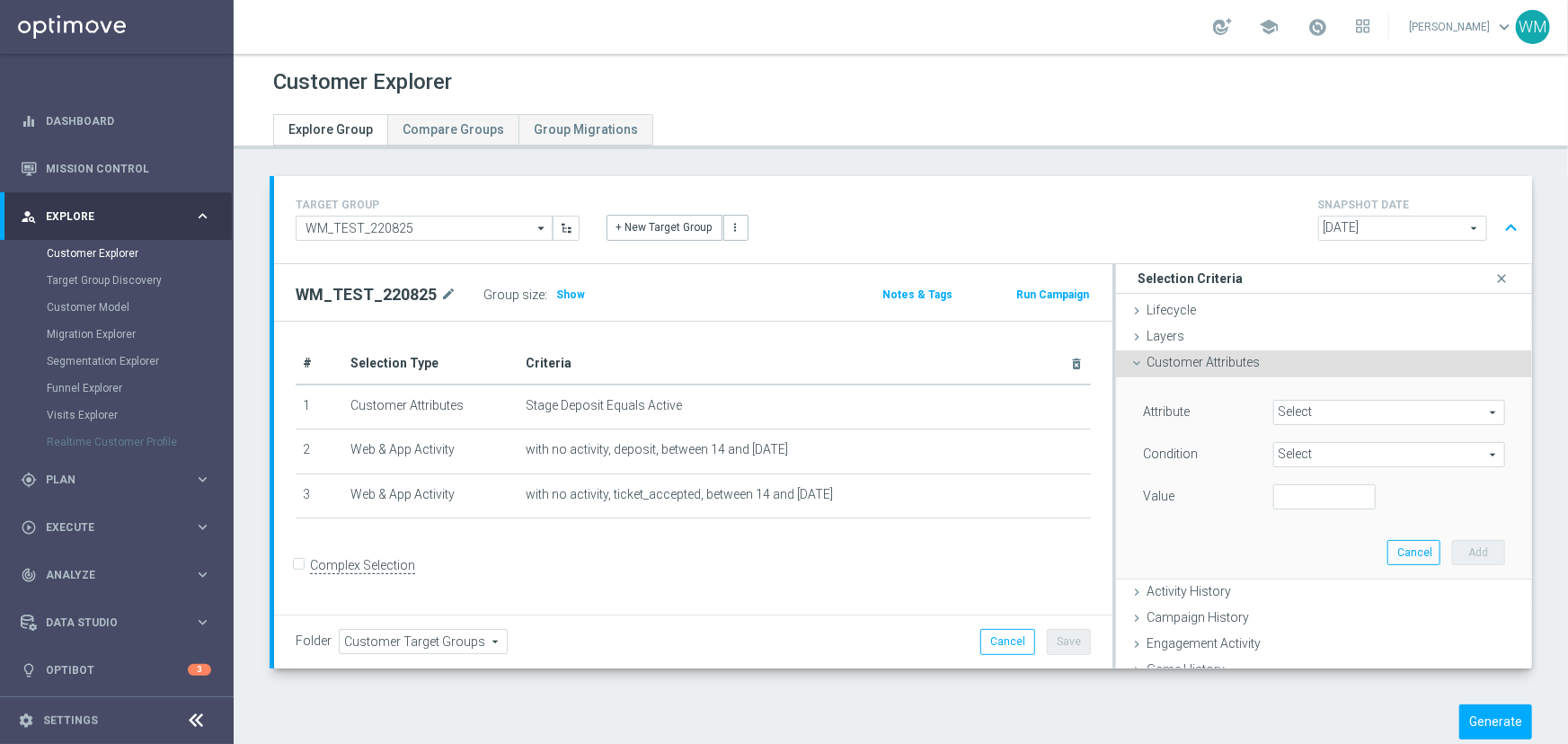
type input "Days Since Last Activity"
type input "="
click at [1292, 491] on input "number" at bounding box center [1323, 498] width 102 height 25
type input "1"
click at [1452, 546] on button "Add" at bounding box center [1479, 553] width 53 height 25
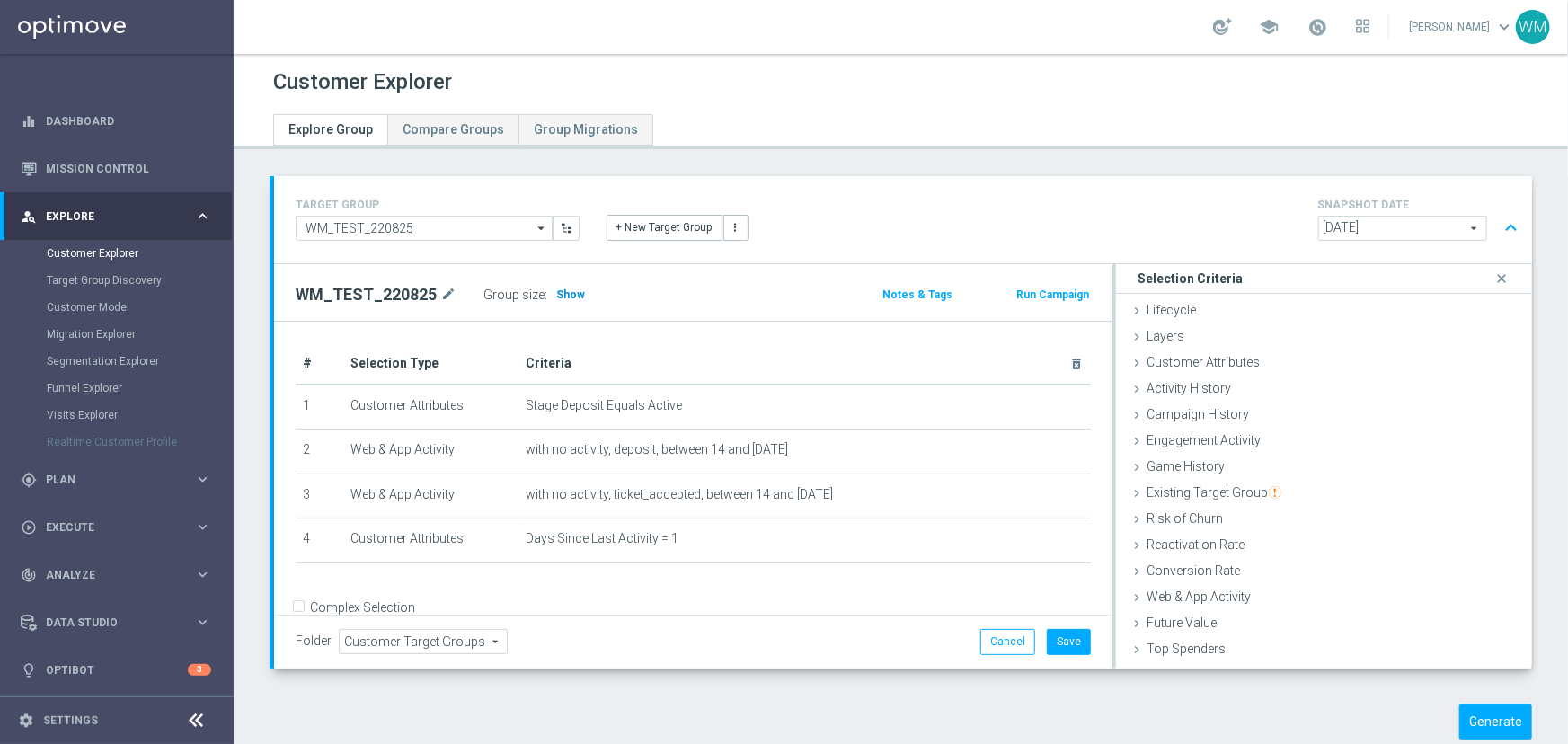
click at [556, 293] on span "Show" at bounding box center [571, 295] width 29 height 13
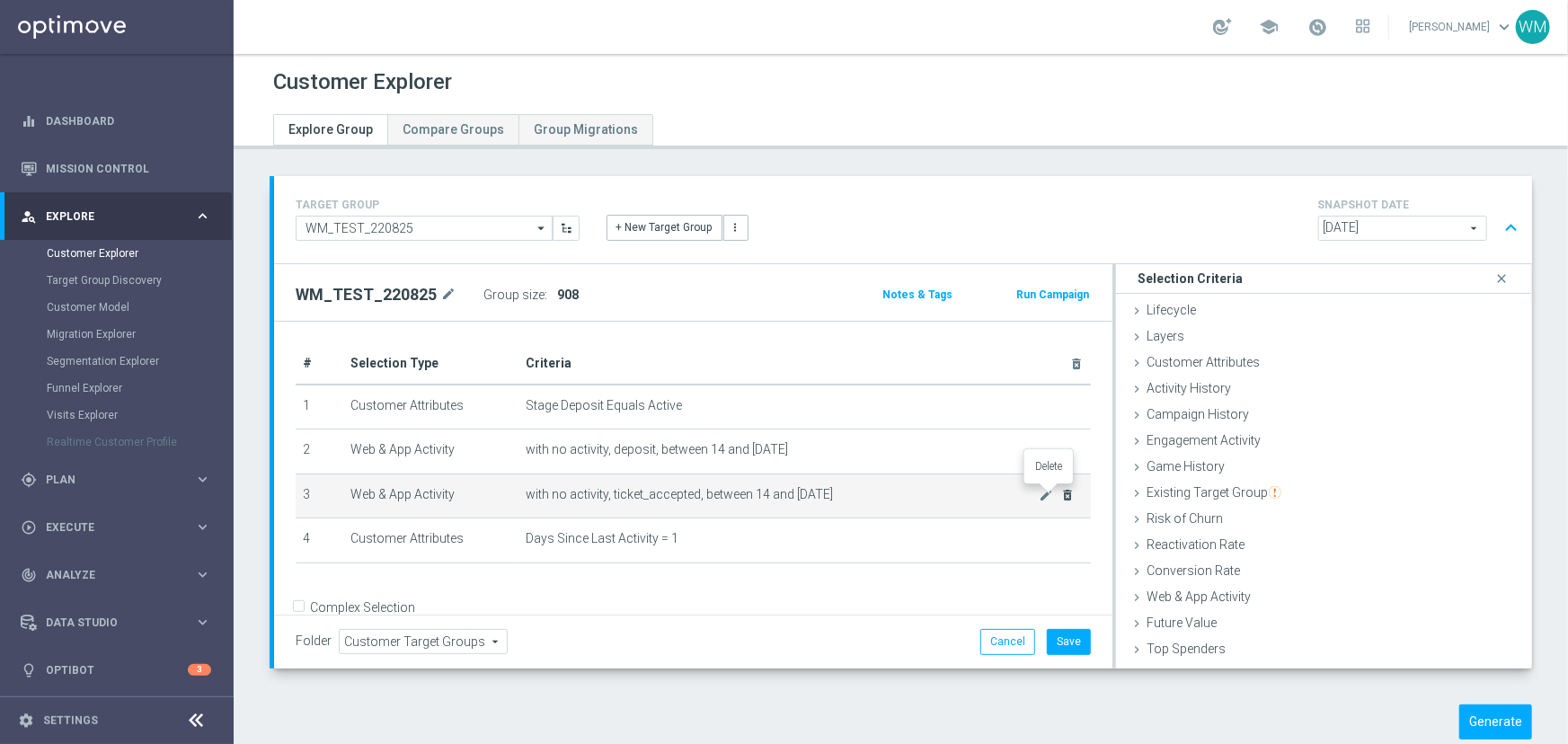
click at [1062, 498] on icon "delete_forever" at bounding box center [1069, 495] width 14 height 14
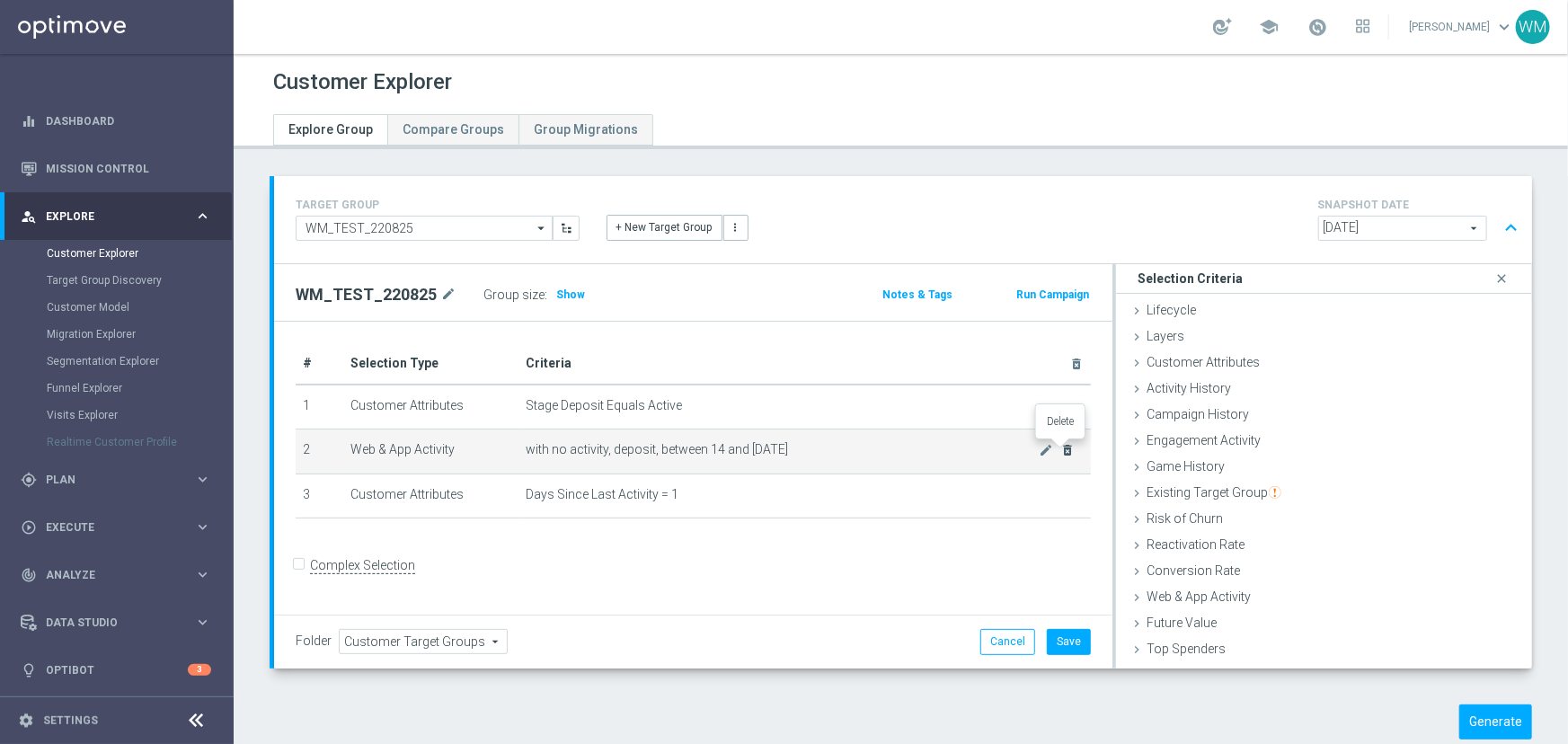
click at [1062, 446] on icon "delete_forever" at bounding box center [1069, 451] width 14 height 14
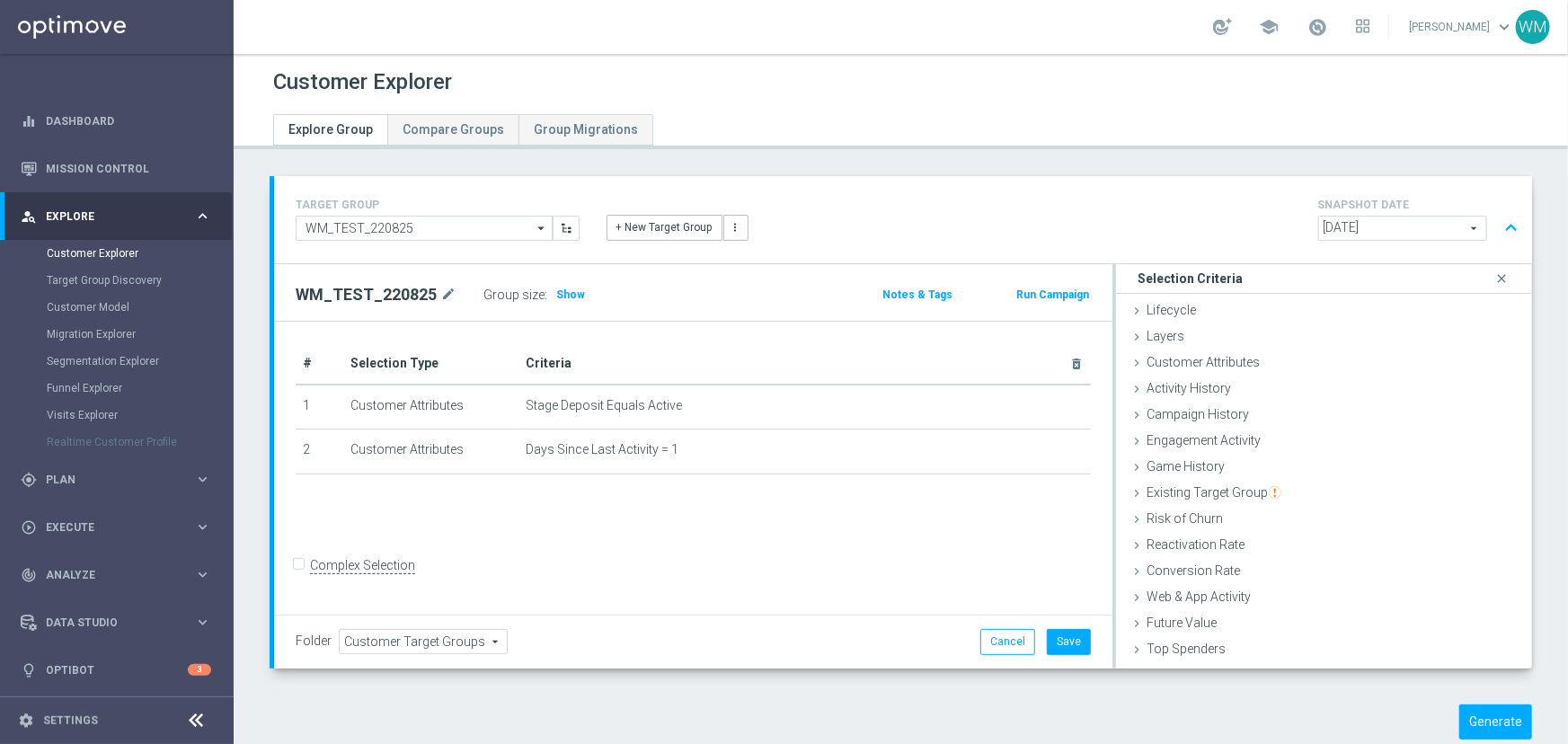
click at [552, 304] on div "Group size : Show" at bounding box center [573, 295] width 180 height 25
click at [556, 293] on span "Show" at bounding box center [571, 295] width 29 height 13
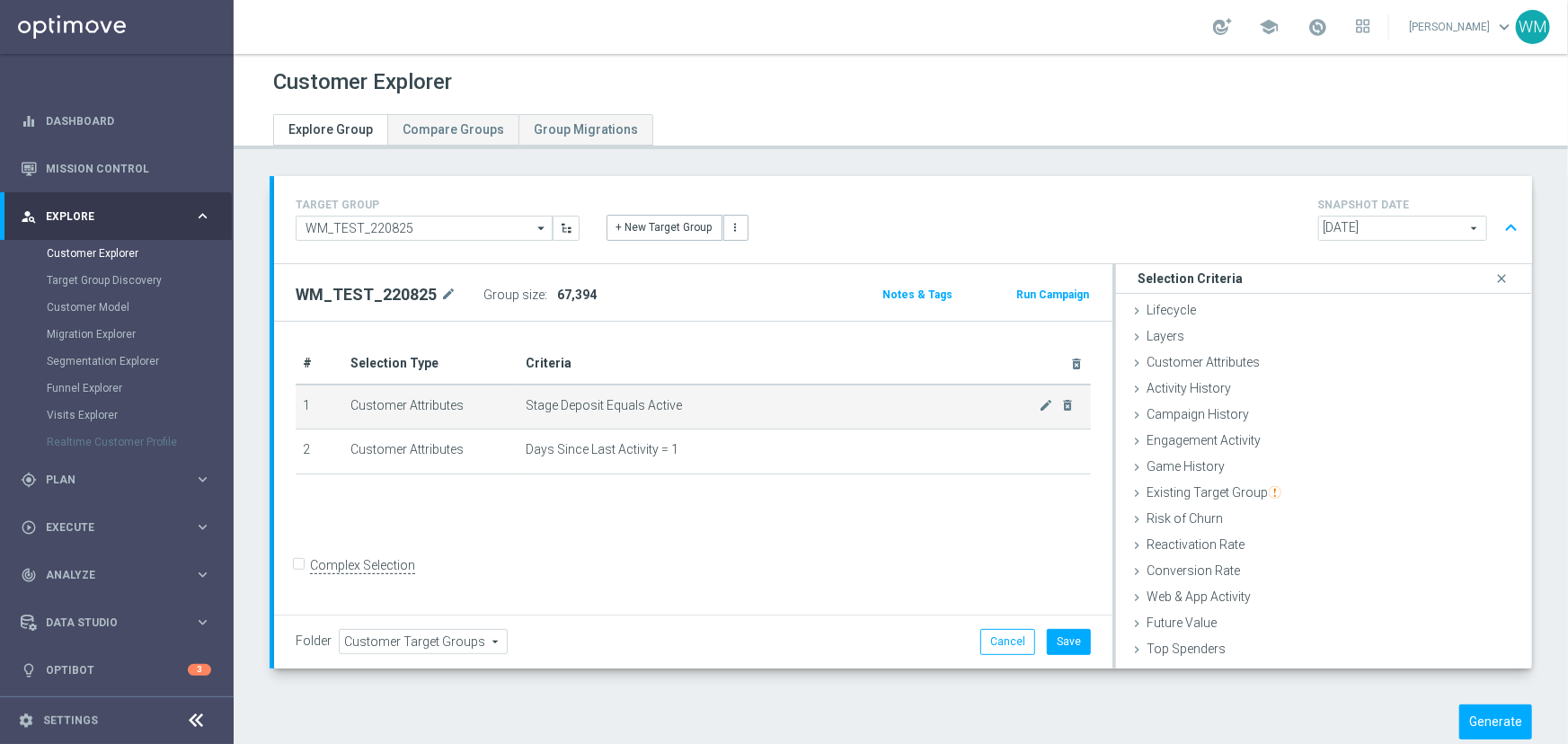
drag, startPoint x: 681, startPoint y: 449, endPoint x: 301, endPoint y: 404, distance: 382.7
click at [301, 404] on tbody "1 Customer Attributes Stage Deposit Equals Active mode_edit delete_forever 2 Cu…" at bounding box center [692, 430] width 795 height 90
click at [301, 404] on td "1" at bounding box center [319, 407] width 48 height 45
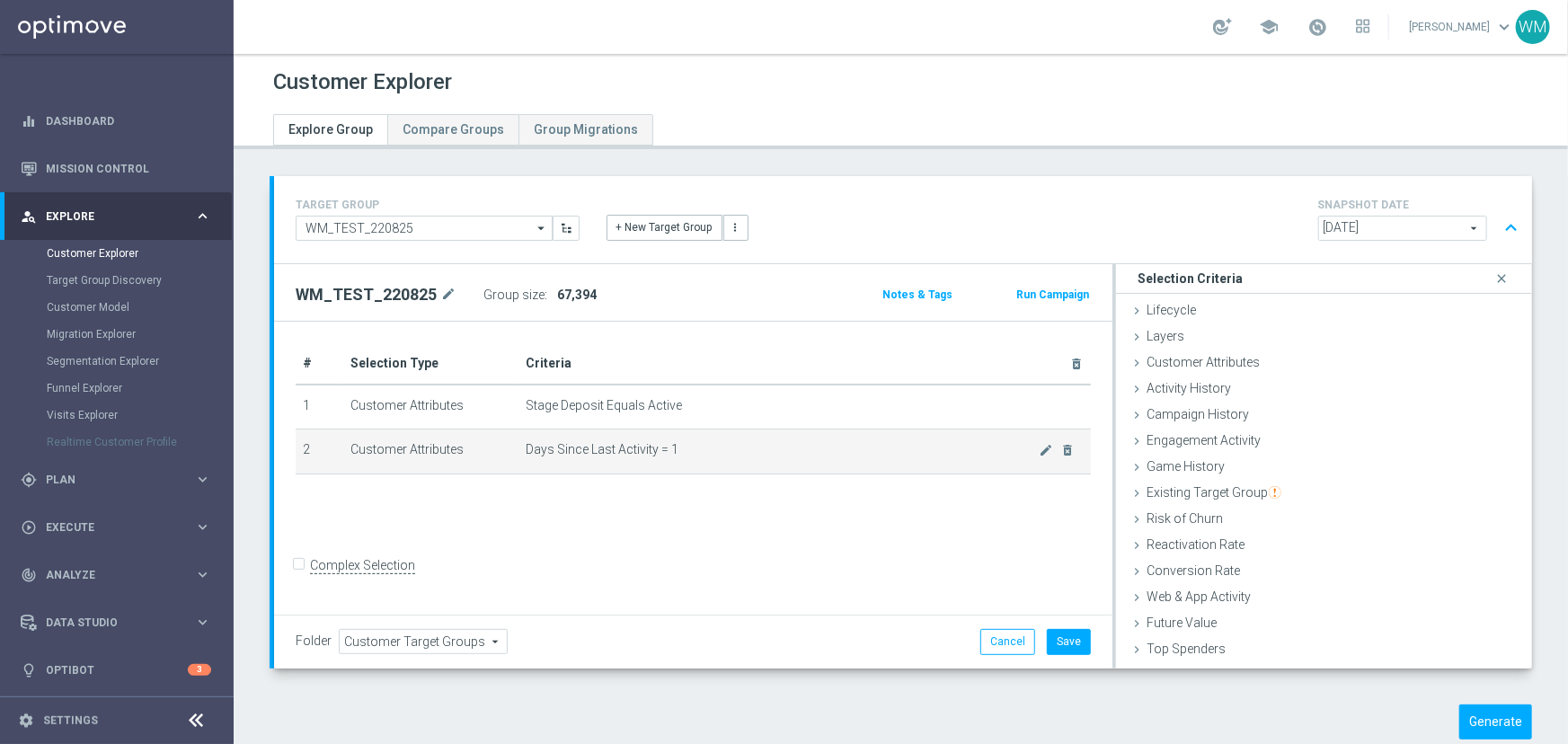
drag, startPoint x: 301, startPoint y: 404, endPoint x: 771, endPoint y: 452, distance: 472.4
click at [771, 452] on tbody "1 Customer Attributes Stage Deposit Equals Active mode_edit delete_forever 2 Cu…" at bounding box center [692, 430] width 795 height 90
click at [771, 452] on span "Days Since Last Activity = 1" at bounding box center [782, 450] width 514 height 15
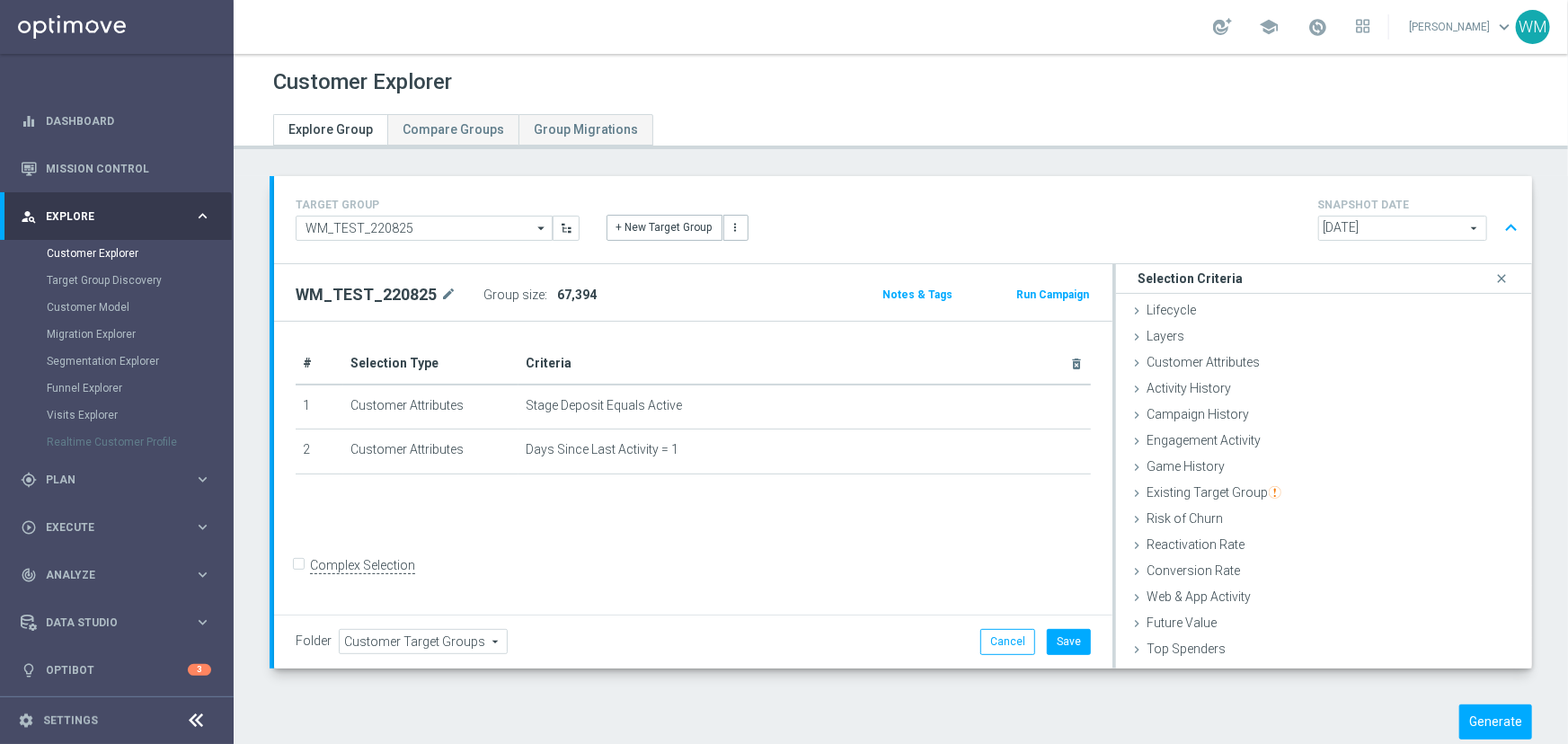
drag, startPoint x: 771, startPoint y: 452, endPoint x: 292, endPoint y: 405, distance: 481.3
click at [292, 405] on div "# Selection Type Criteria delete_forever 1 Customer Attributes Stage Deposit Eq…" at bounding box center [693, 416] width 822 height 147
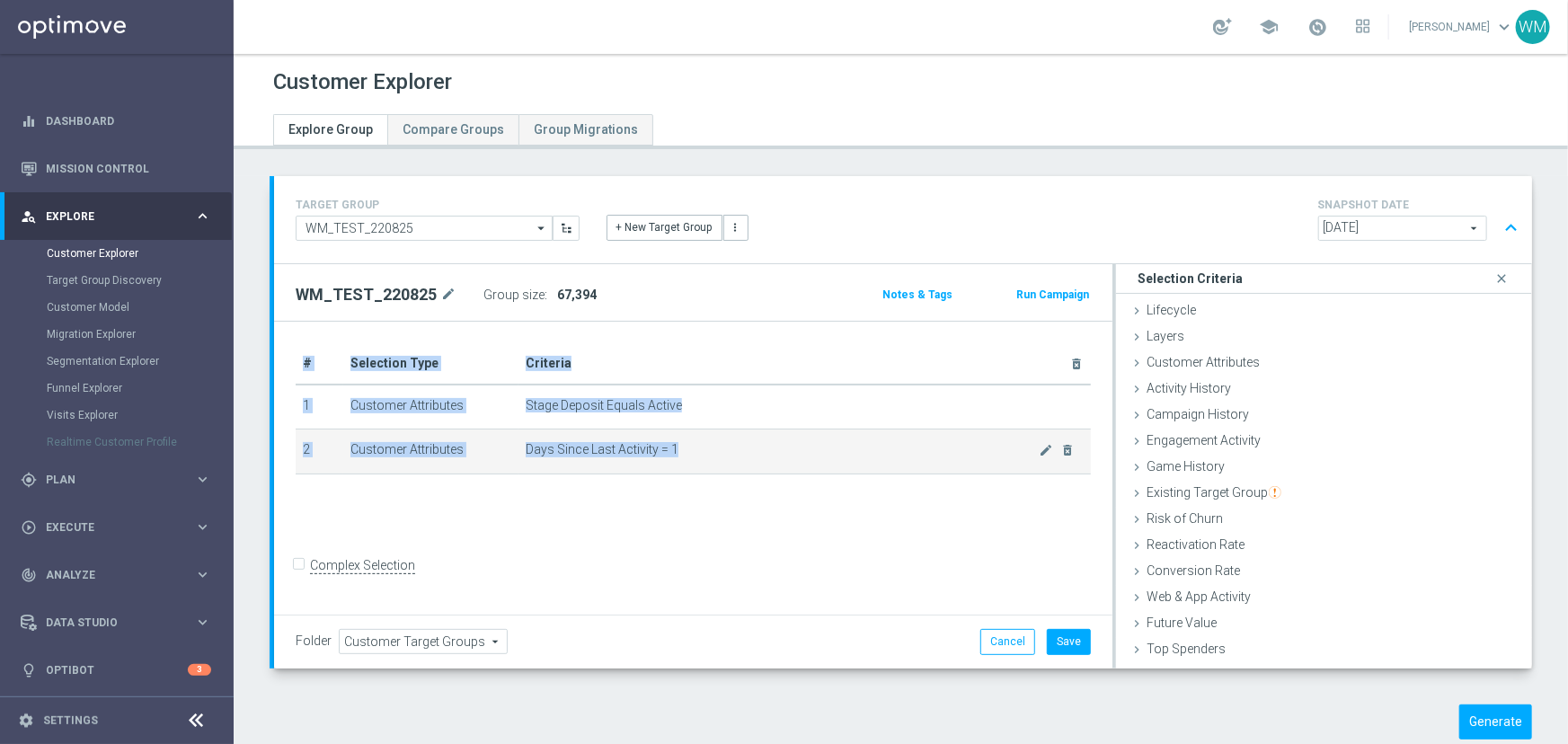
drag, startPoint x: 482, startPoint y: 437, endPoint x: 694, endPoint y: 456, distance: 212.8
click at [694, 456] on div "# Selection Type Criteria delete_forever 1 Customer Attributes Stage Deposit Eq…" at bounding box center [693, 416] width 822 height 147
click at [694, 456] on span "Days Since Last Activity = 1" at bounding box center [782, 450] width 514 height 15
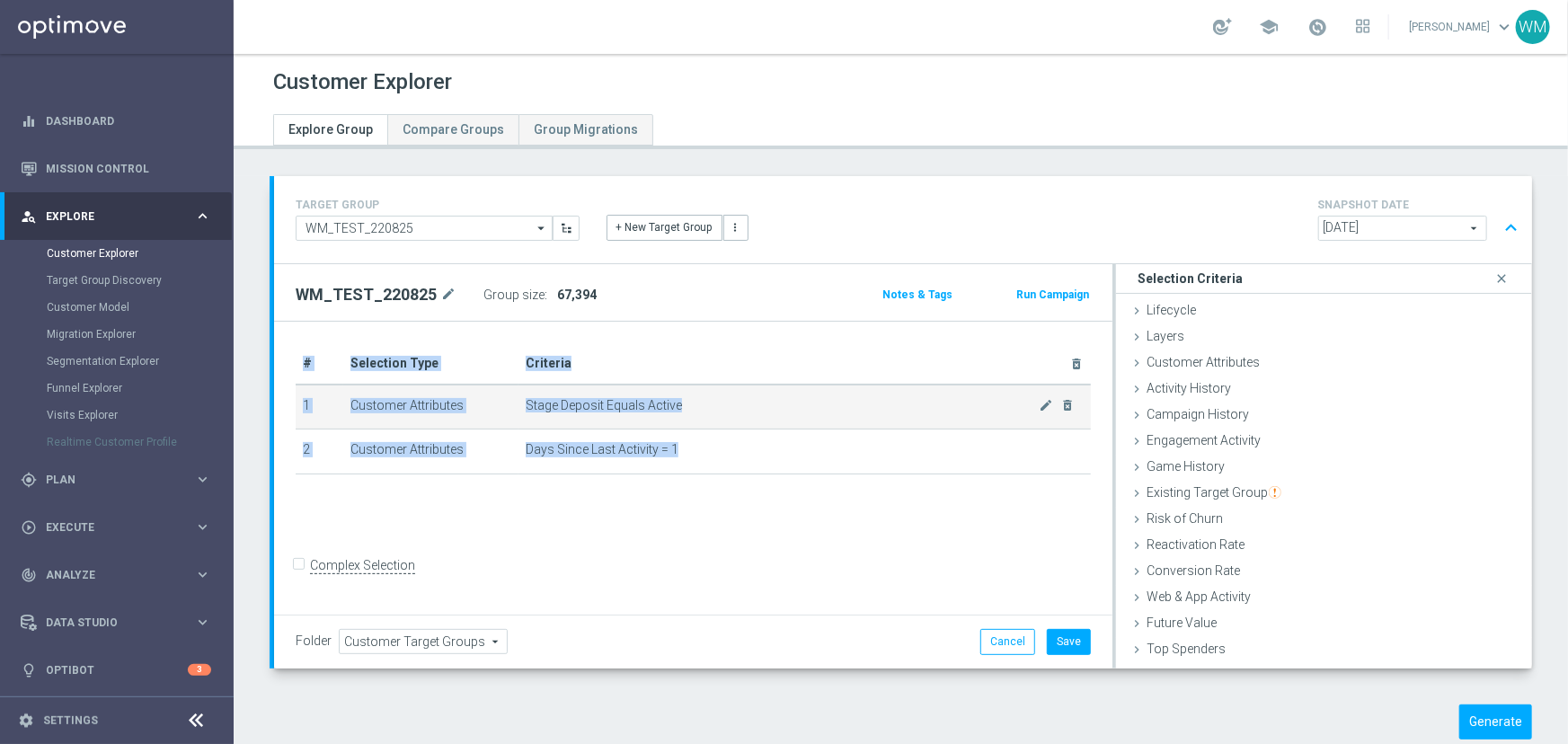
drag, startPoint x: 830, startPoint y: 455, endPoint x: 300, endPoint y: 412, distance: 531.7
click at [300, 412] on tbody "1 Customer Attributes Stage Deposit Equals Active mode_edit delete_forever 2 Cu…" at bounding box center [692, 430] width 795 height 90
click at [300, 412] on td "1" at bounding box center [319, 407] width 48 height 45
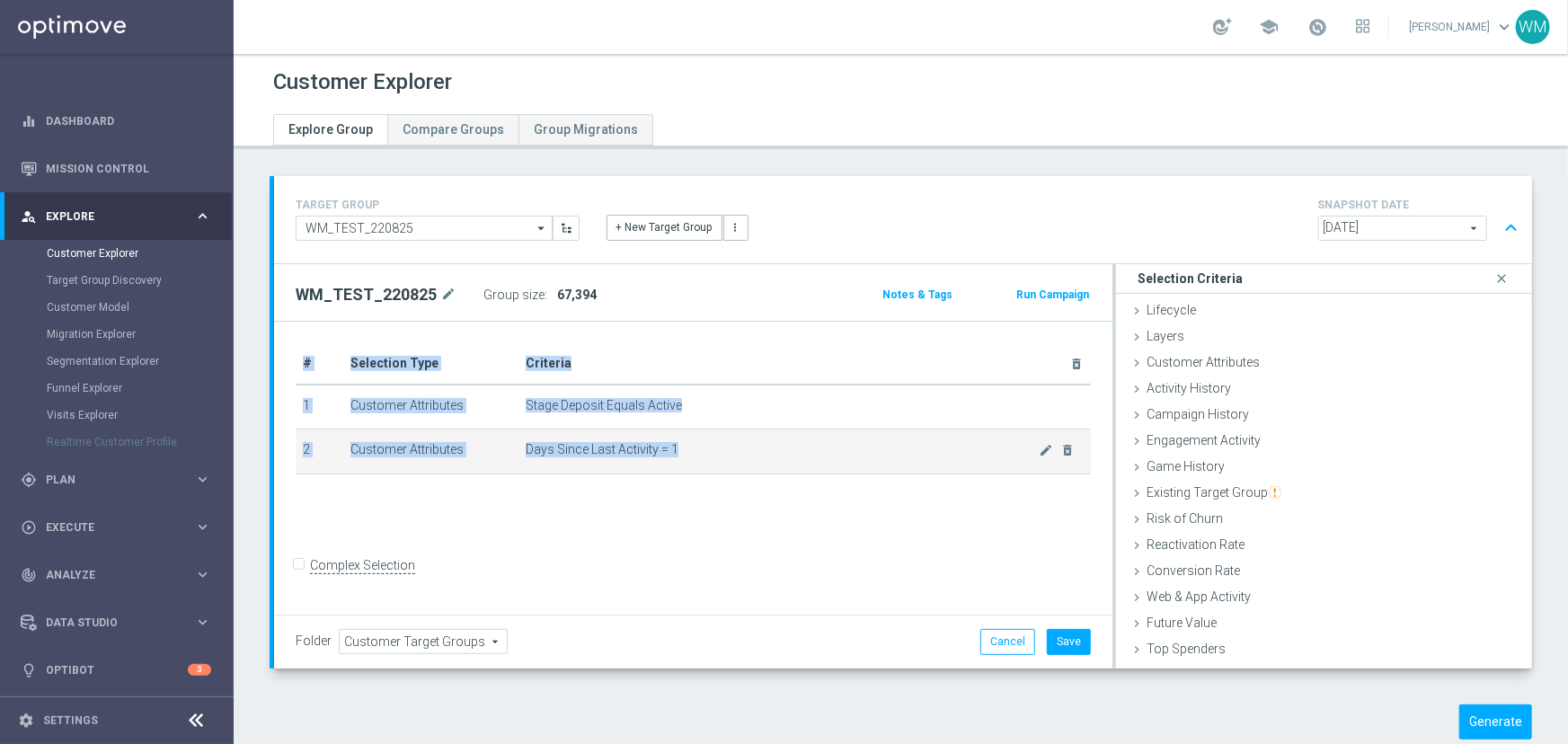
drag, startPoint x: 602, startPoint y: 434, endPoint x: 700, endPoint y: 440, distance: 98.2
click at [700, 440] on tbody "1 Customer Attributes Stage Deposit Equals Active mode_edit delete_forever 2 Cu…" at bounding box center [692, 430] width 795 height 90
click at [700, 440] on td "Days Since Last Activity = 1 mode_edit delete_forever" at bounding box center [804, 452] width 572 height 45
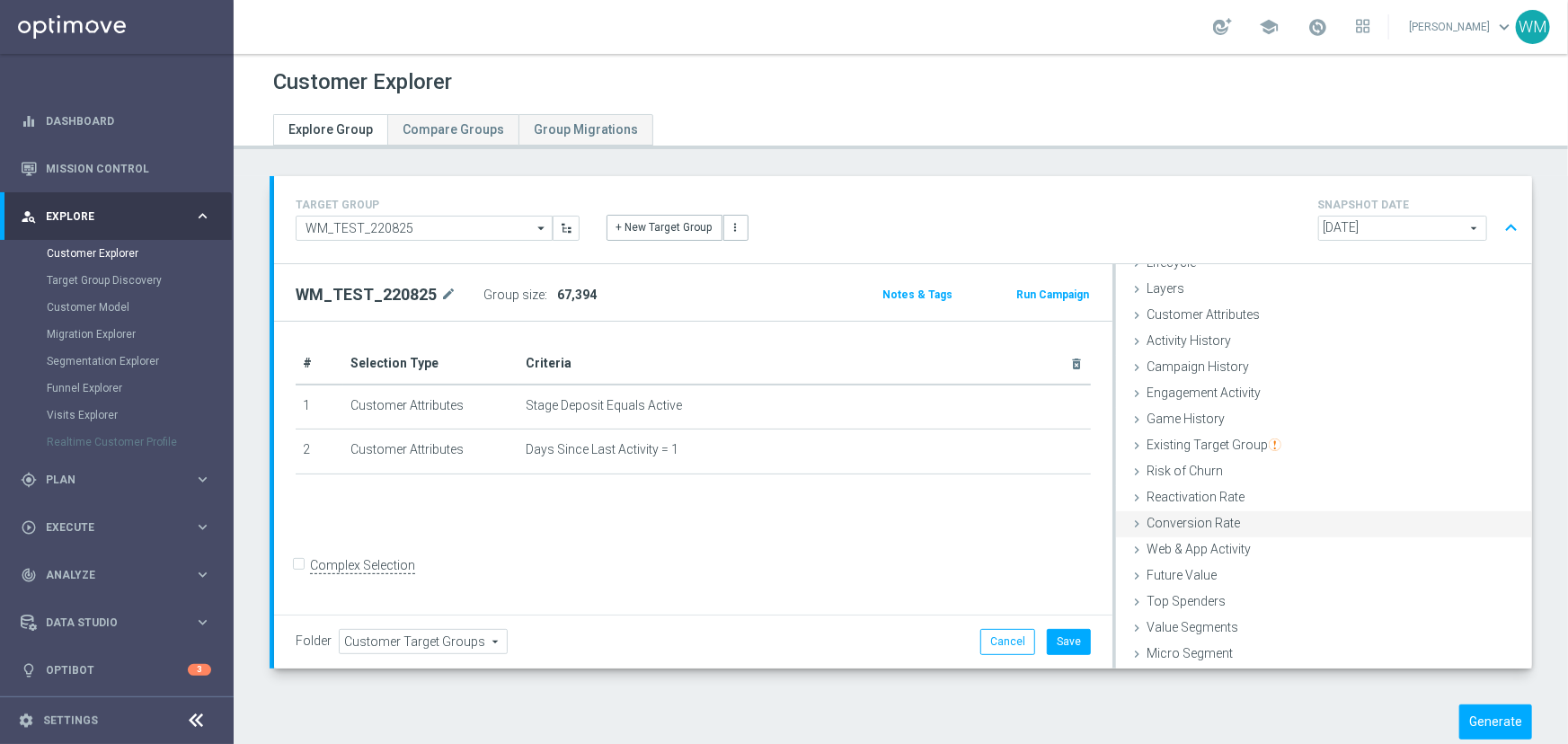
scroll to position [73, 0]
drag, startPoint x: 697, startPoint y: 458, endPoint x: 301, endPoint y: 364, distance: 407.0
click at [301, 364] on table "# Selection Type Criteria delete_forever 1 Customer Attributes Stage Deposit Eq…" at bounding box center [692, 408] width 795 height 131
click at [301, 364] on th "#" at bounding box center [319, 364] width 48 height 42
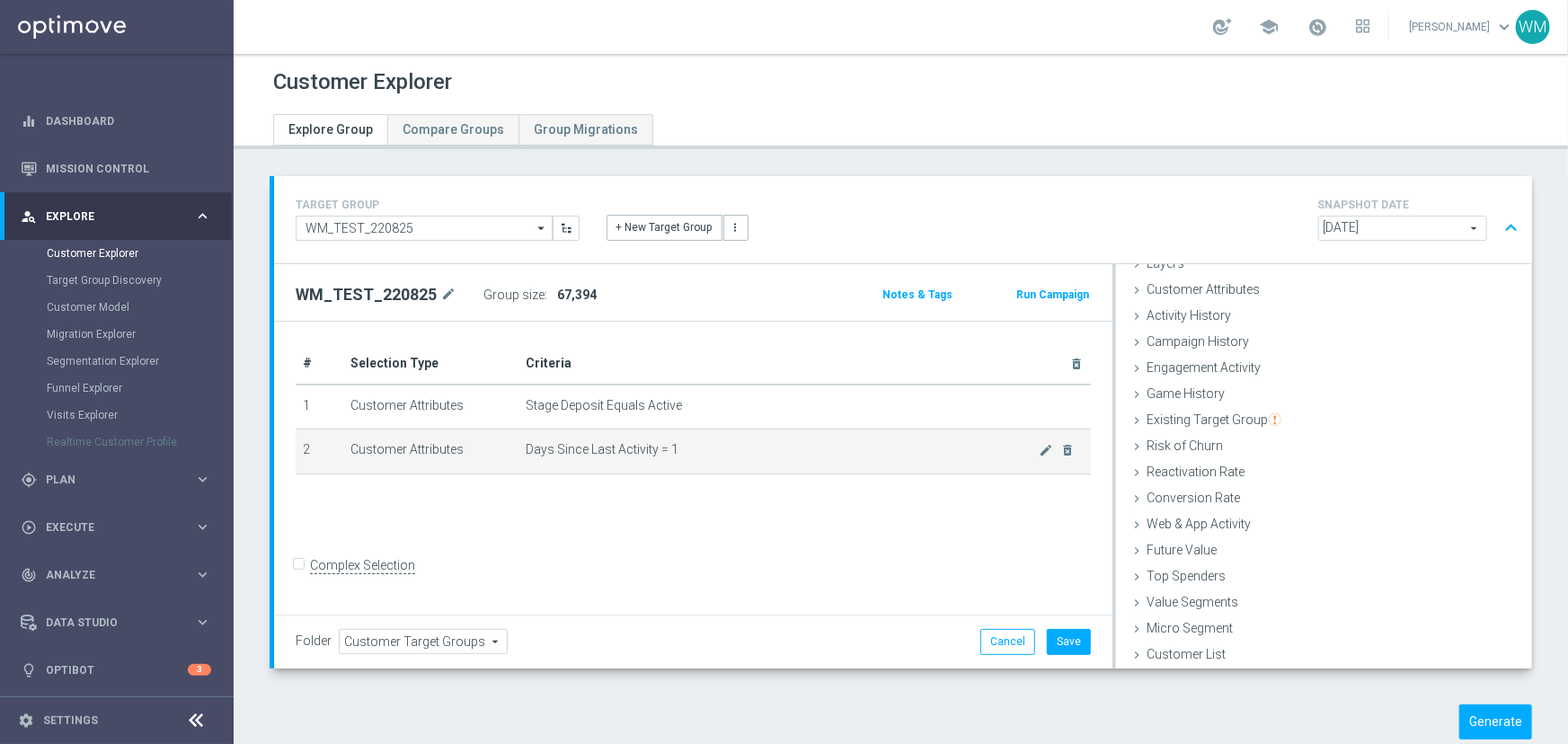
drag, startPoint x: 301, startPoint y: 364, endPoint x: 698, endPoint y: 451, distance: 406.4
click at [698, 451] on table "# Selection Type Criteria delete_forever 1 Customer Attributes Stage Deposit Eq…" at bounding box center [692, 408] width 795 height 131
click at [698, 451] on span "Days Since Last Activity = 1" at bounding box center [782, 450] width 514 height 15
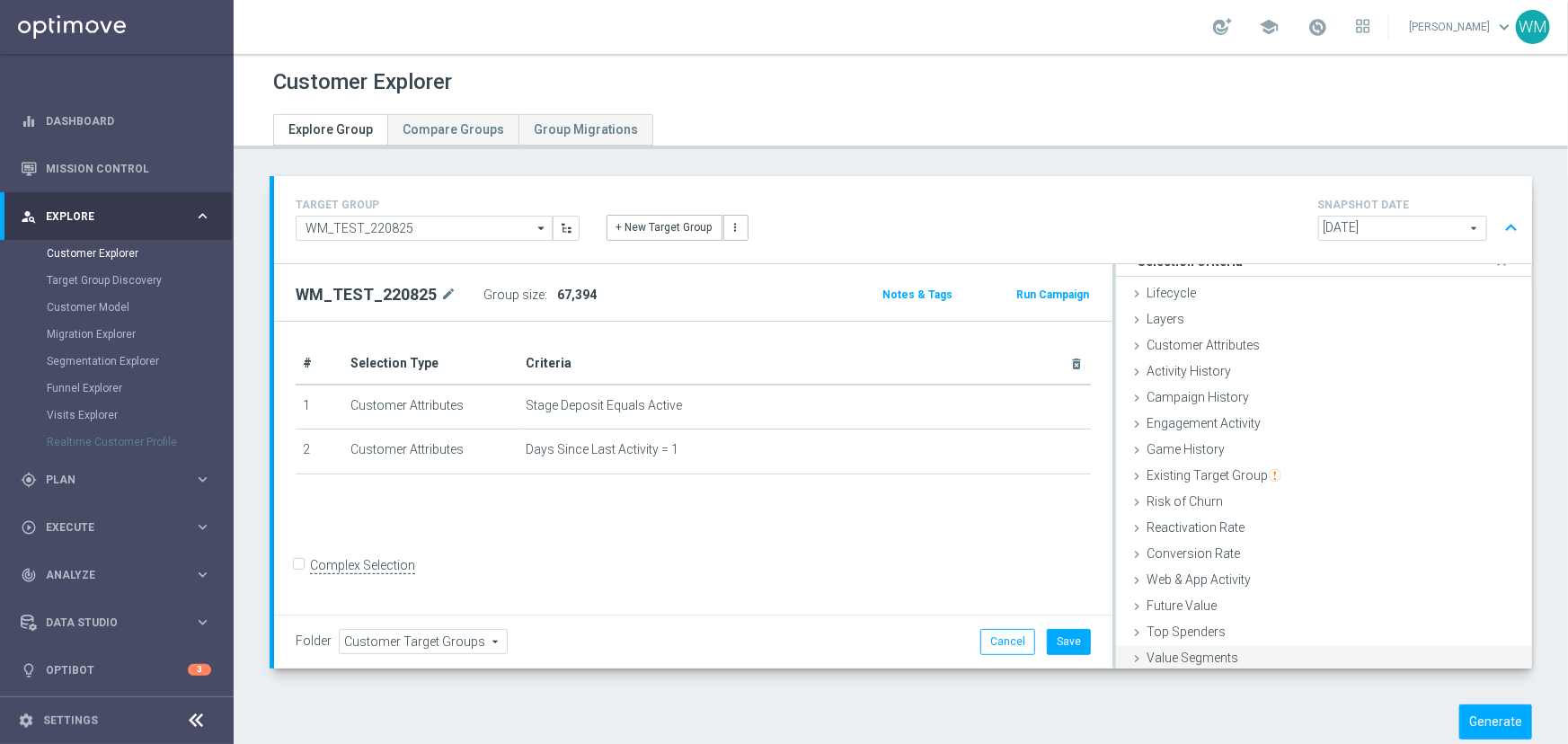
scroll to position [0, 0]
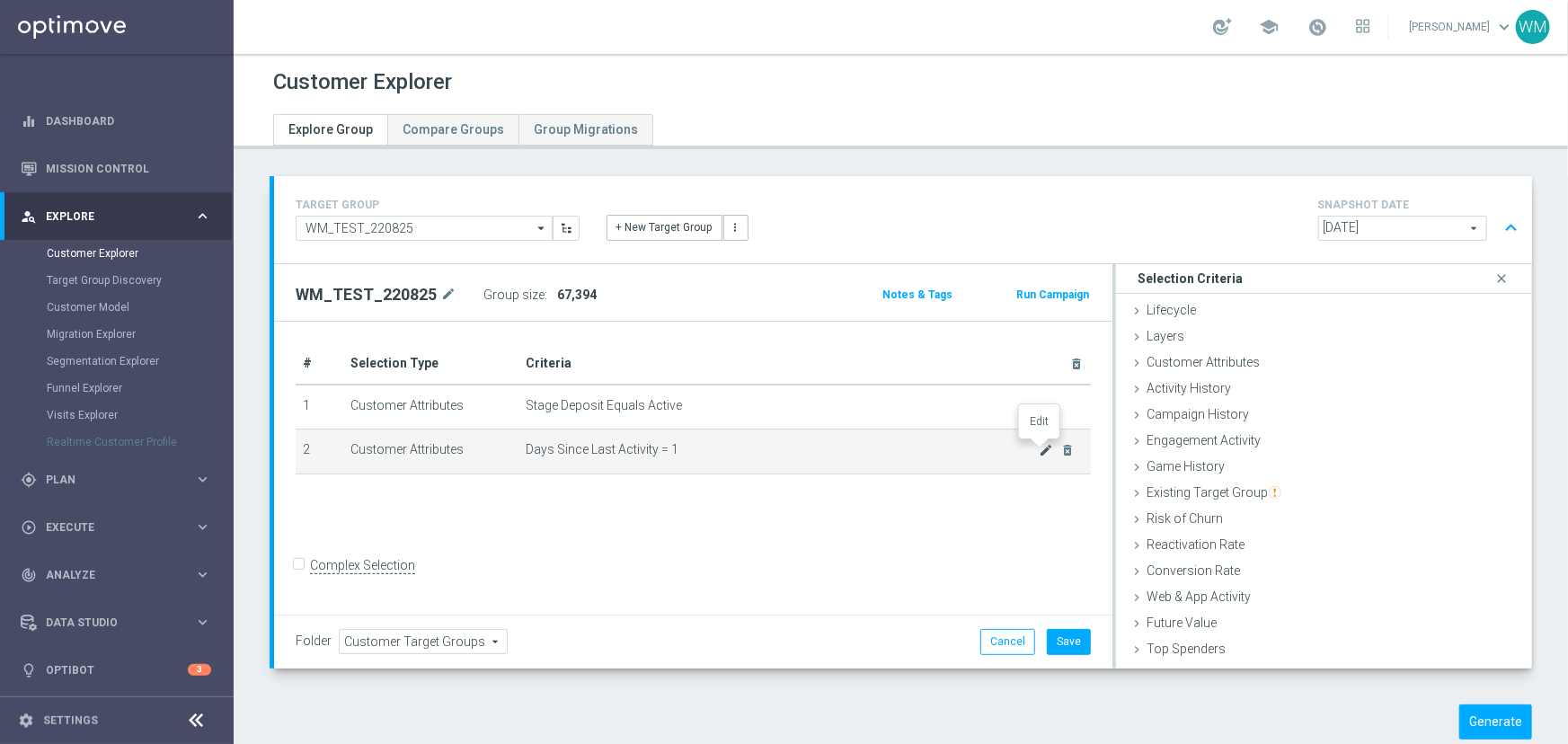
click at [1043, 449] on icon "mode_edit" at bounding box center [1047, 451] width 14 height 14
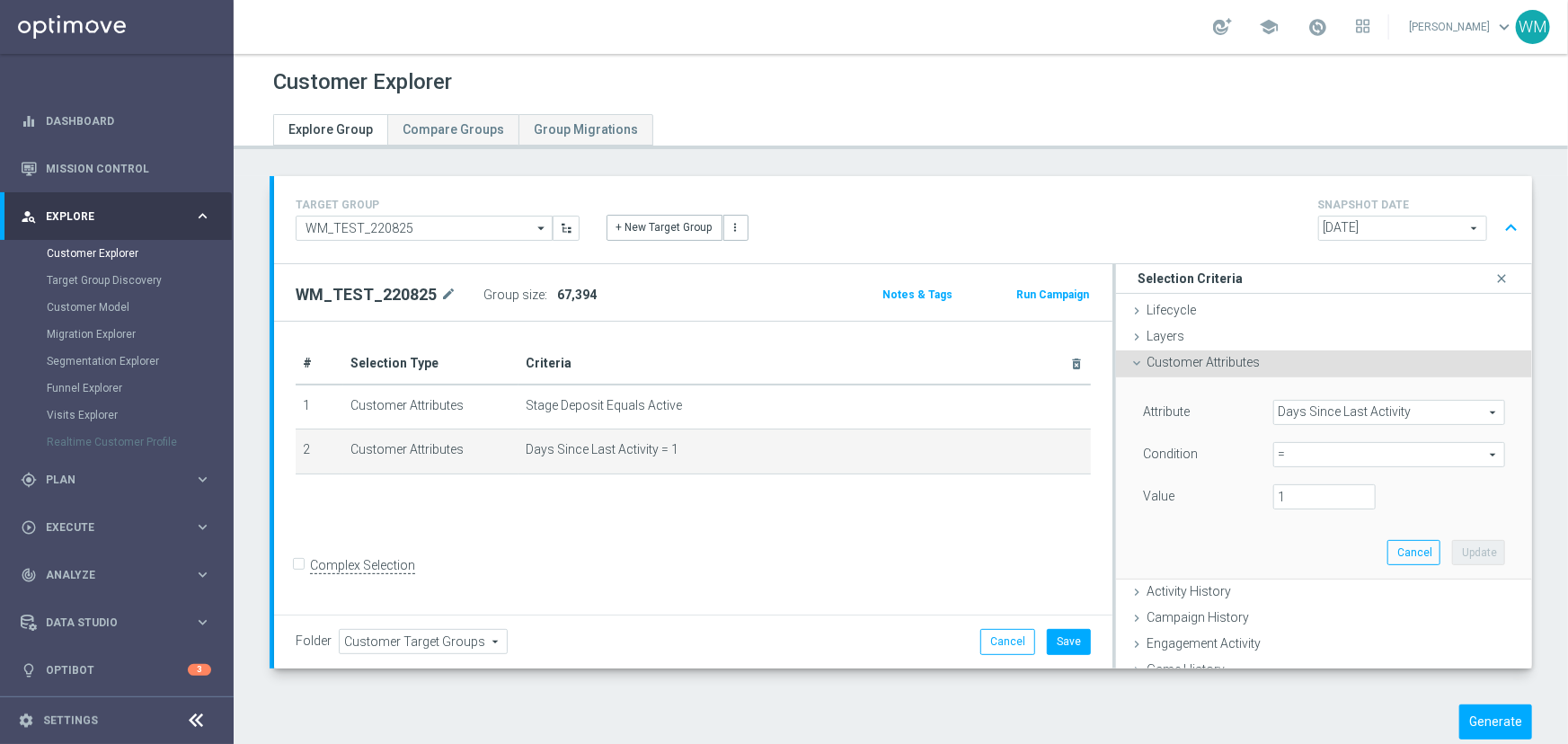
click at [1162, 362] on span "Customer Attributes" at bounding box center [1202, 362] width 113 height 14
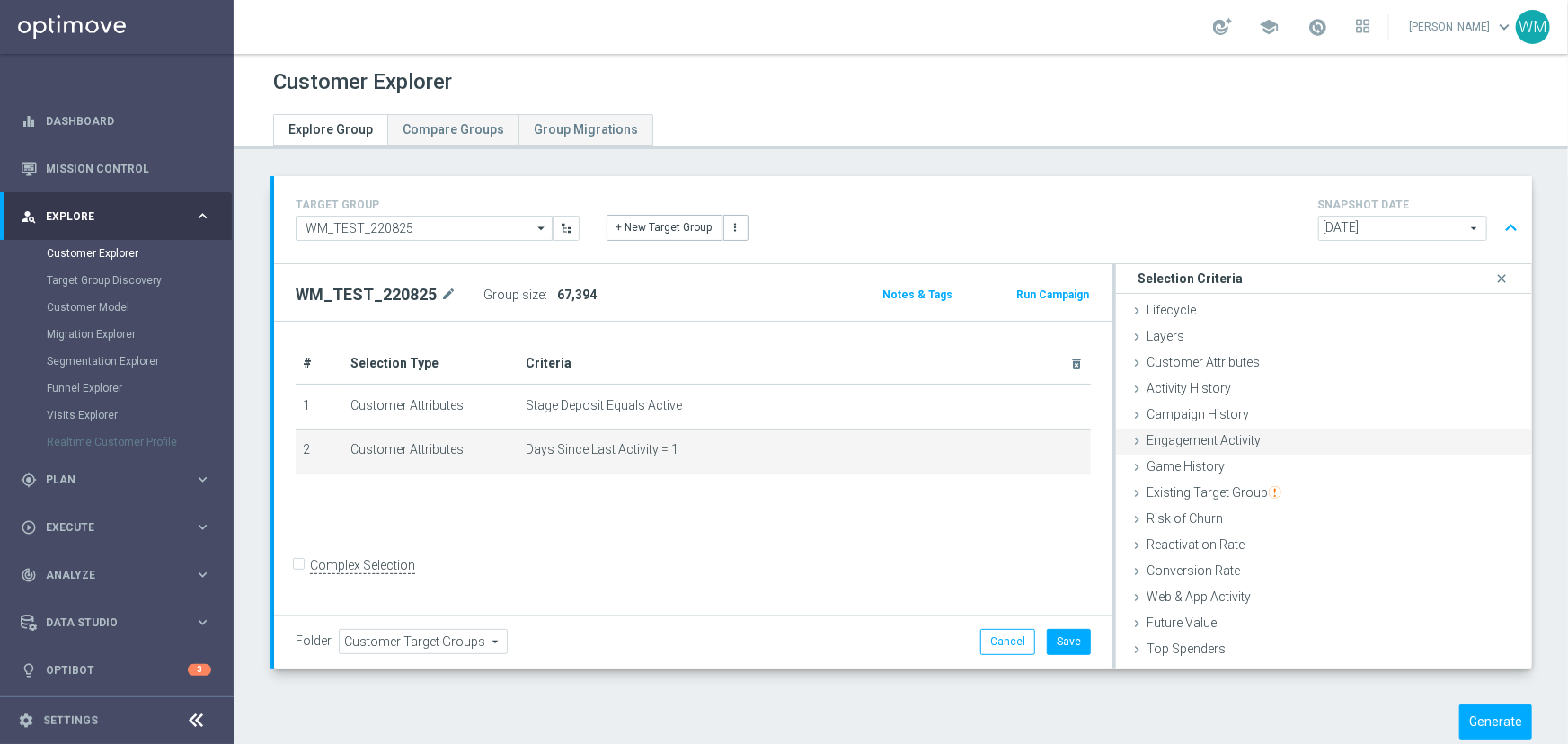
click at [1172, 442] on span "Engagement Activity" at bounding box center [1203, 441] width 114 height 14
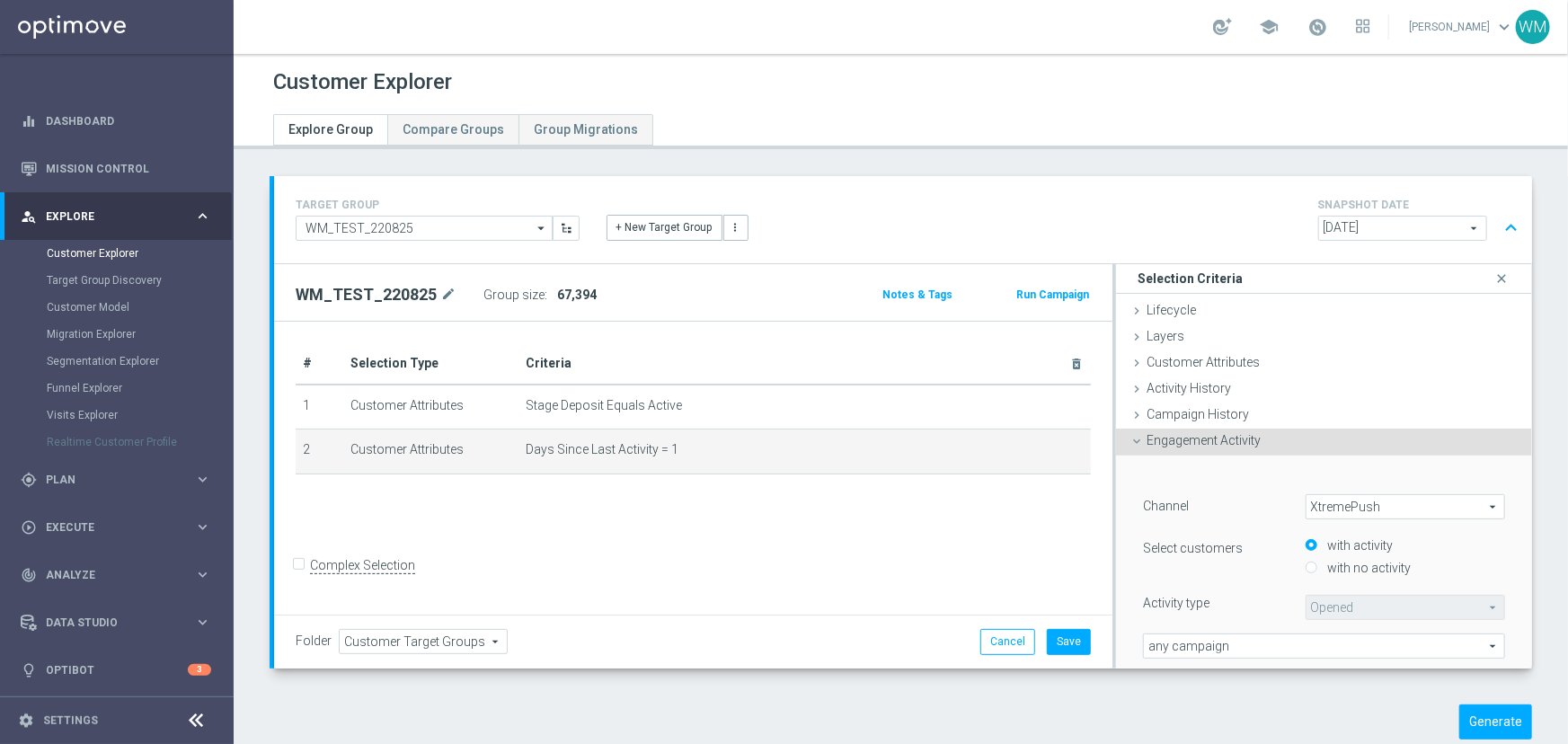
click at [1172, 442] on span "Engagement Activity" at bounding box center [1203, 441] width 114 height 14
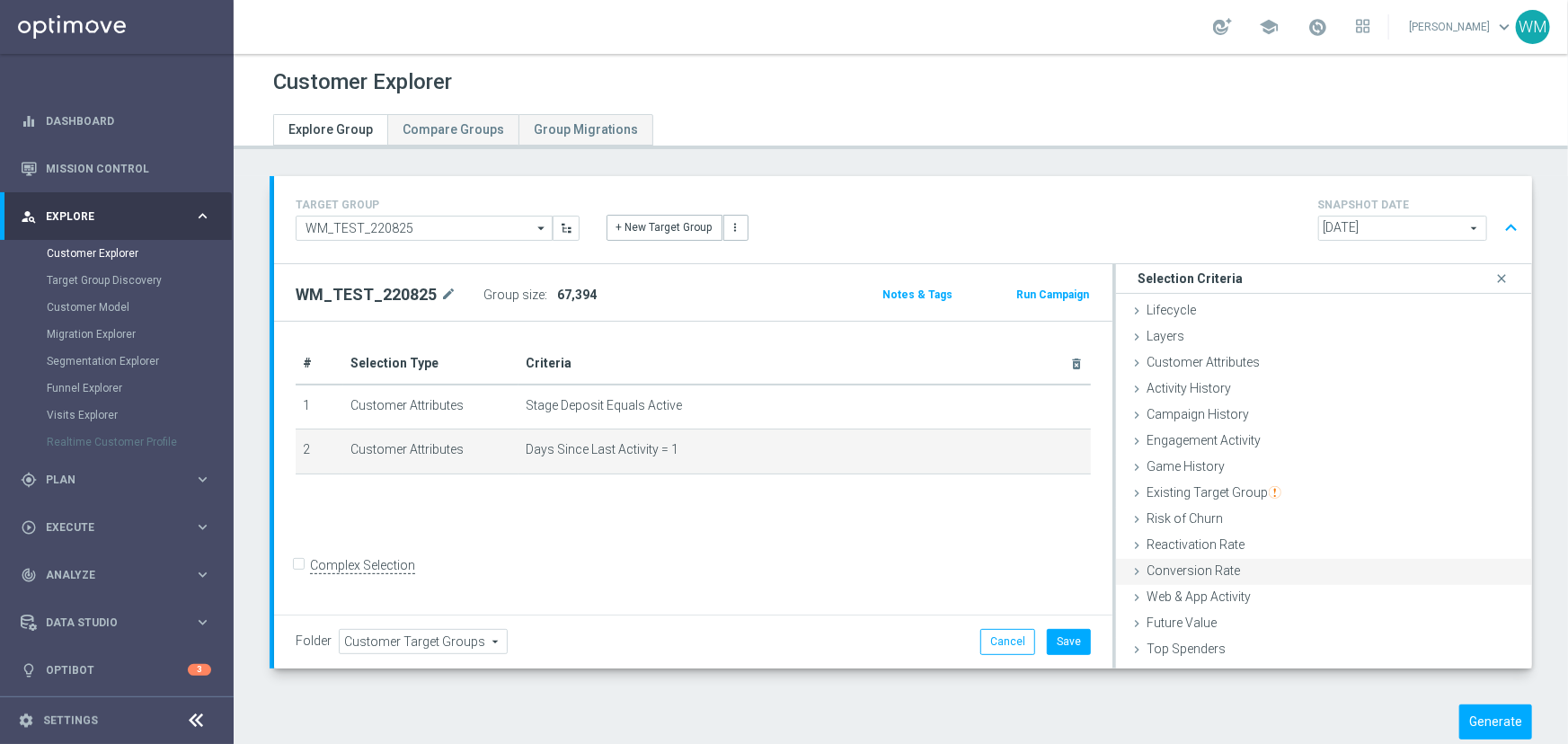
scroll to position [73, 0]
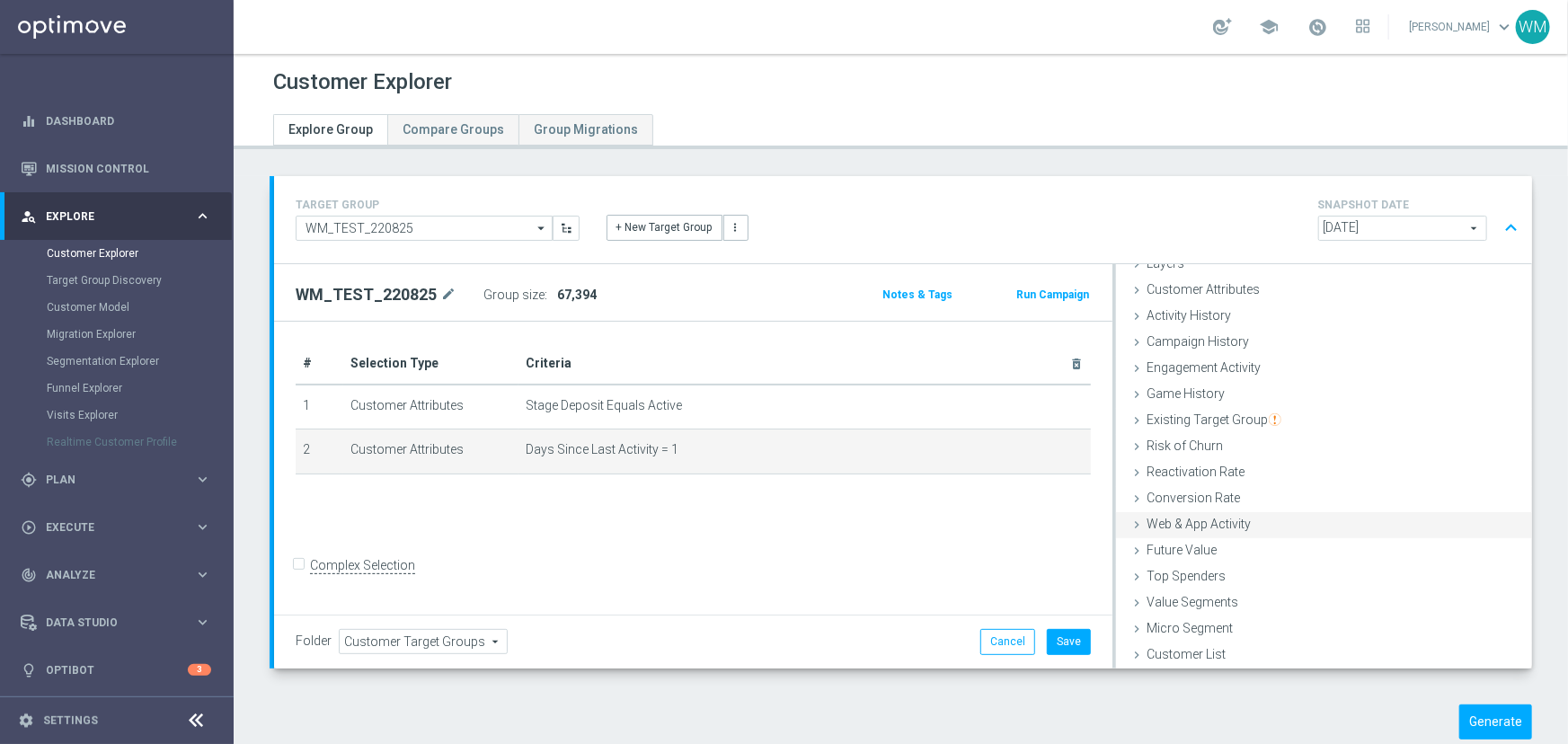
click at [1161, 525] on span "Web & App Activity" at bounding box center [1198, 524] width 104 height 14
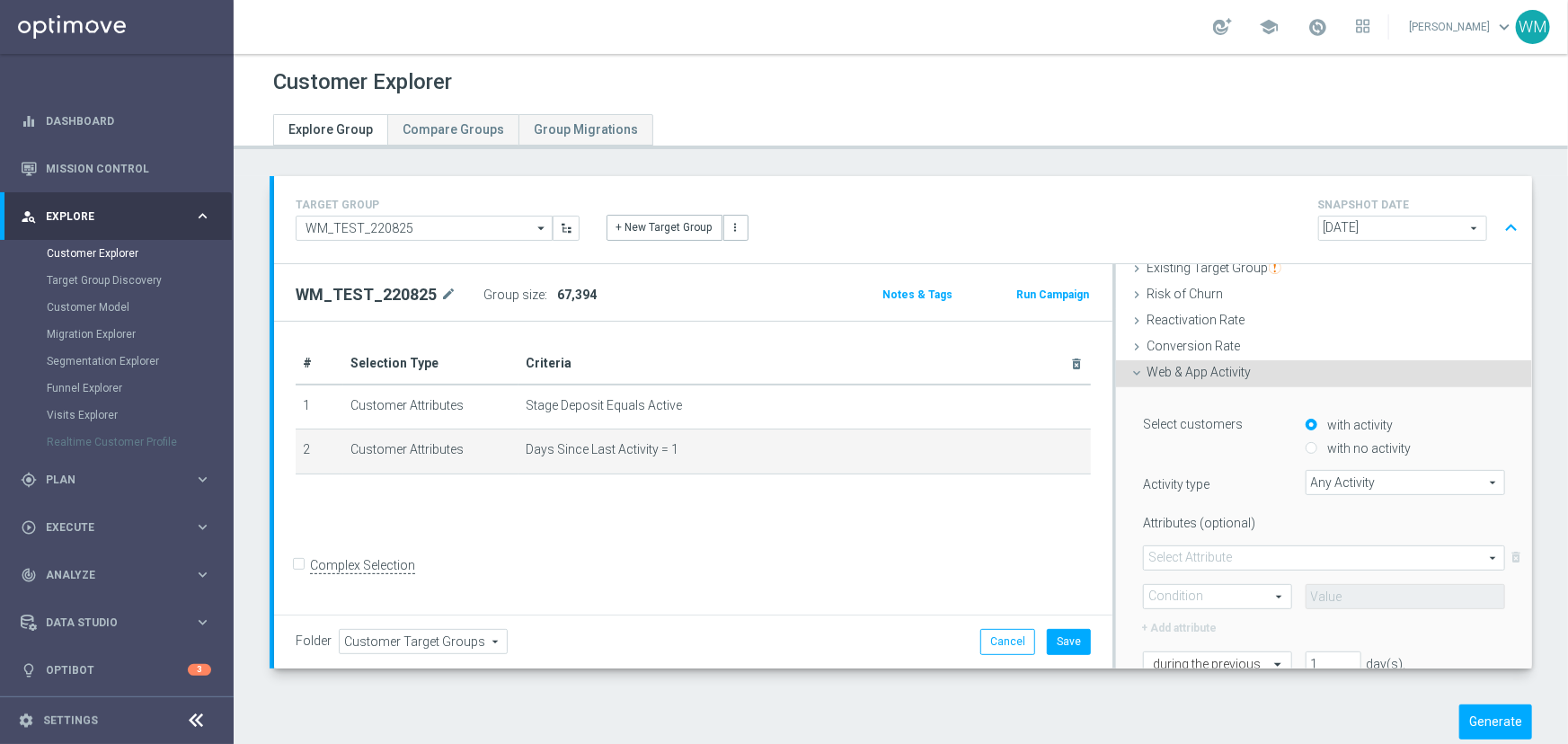
scroll to position [237, 0]
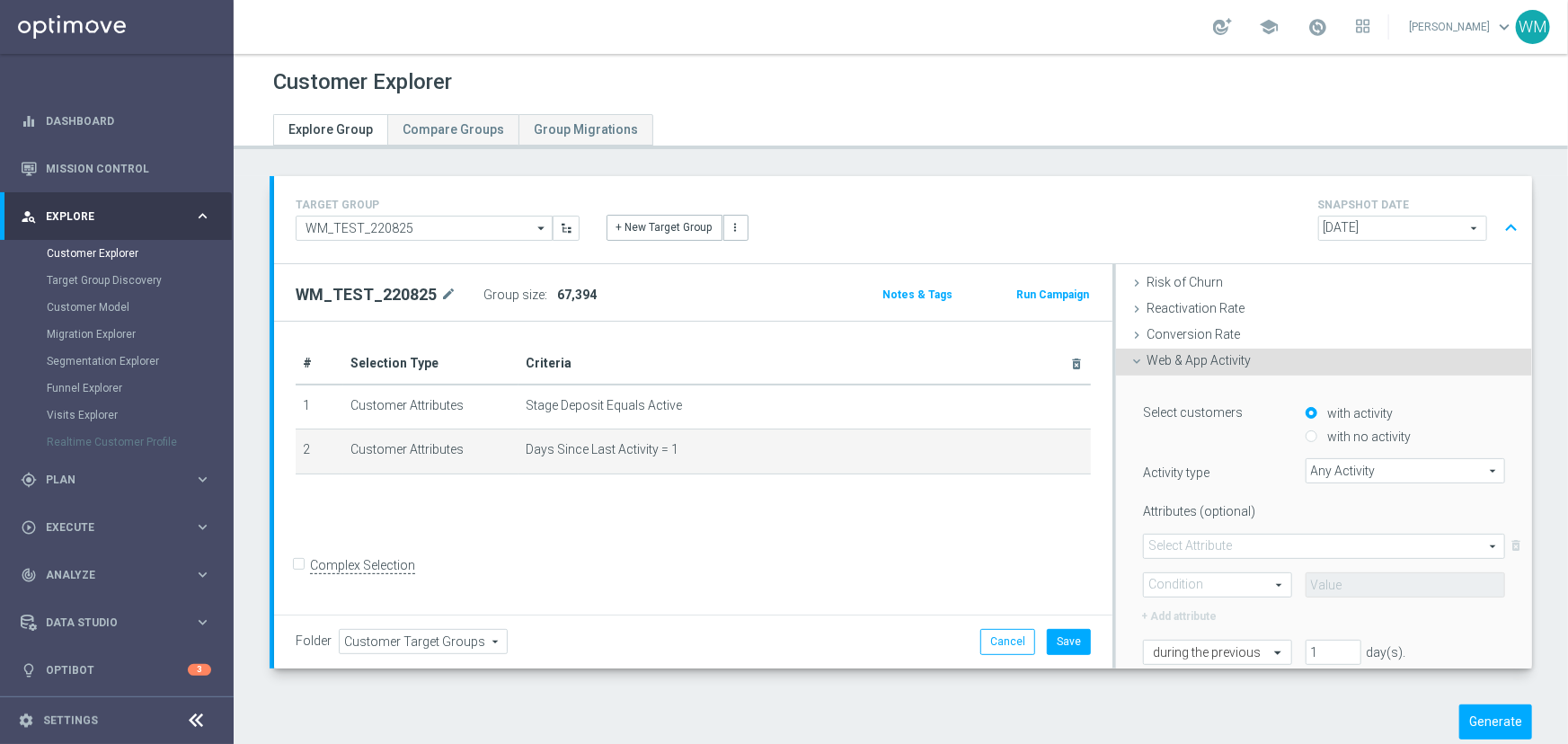
click at [1323, 442] on label "with no activity" at bounding box center [1368, 437] width 88 height 16
click at [1316, 442] on input "with no activity" at bounding box center [1311, 437] width 12 height 12
radio input "true"
click at [1316, 468] on span "Any Activity" at bounding box center [1405, 471] width 198 height 23
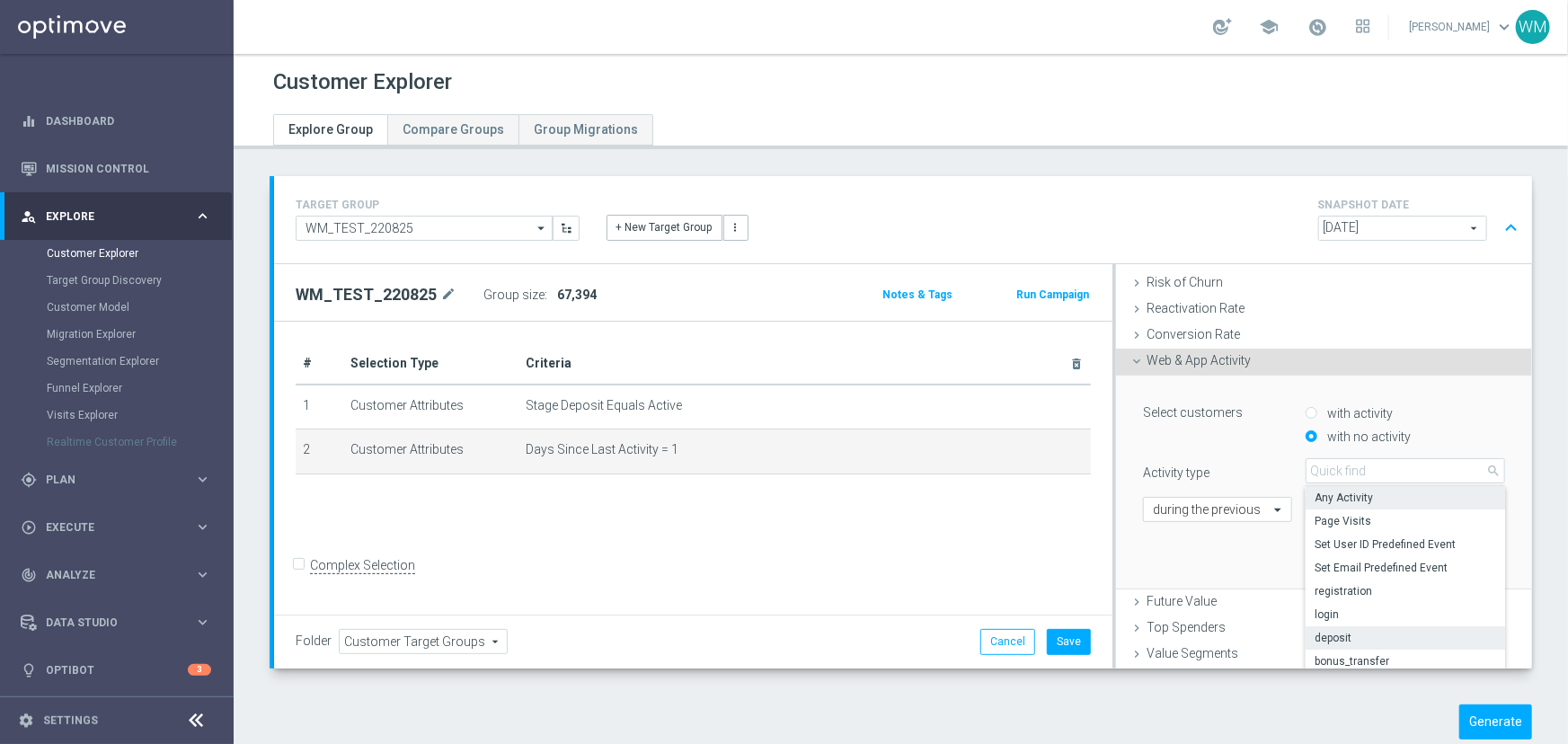
click at [1339, 631] on span "deposit" at bounding box center [1405, 638] width 181 height 14
type input "deposit"
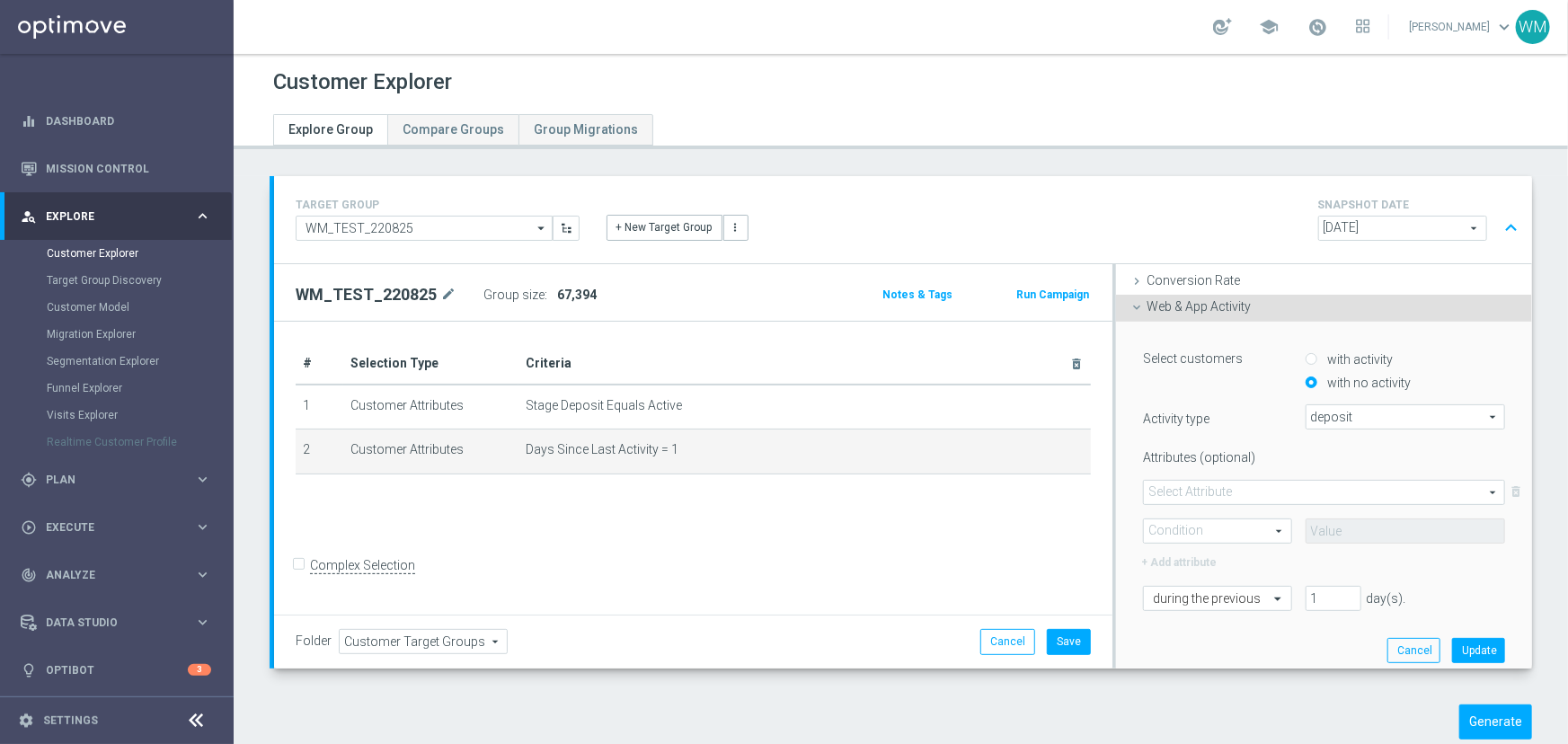
scroll to position [400, 0]
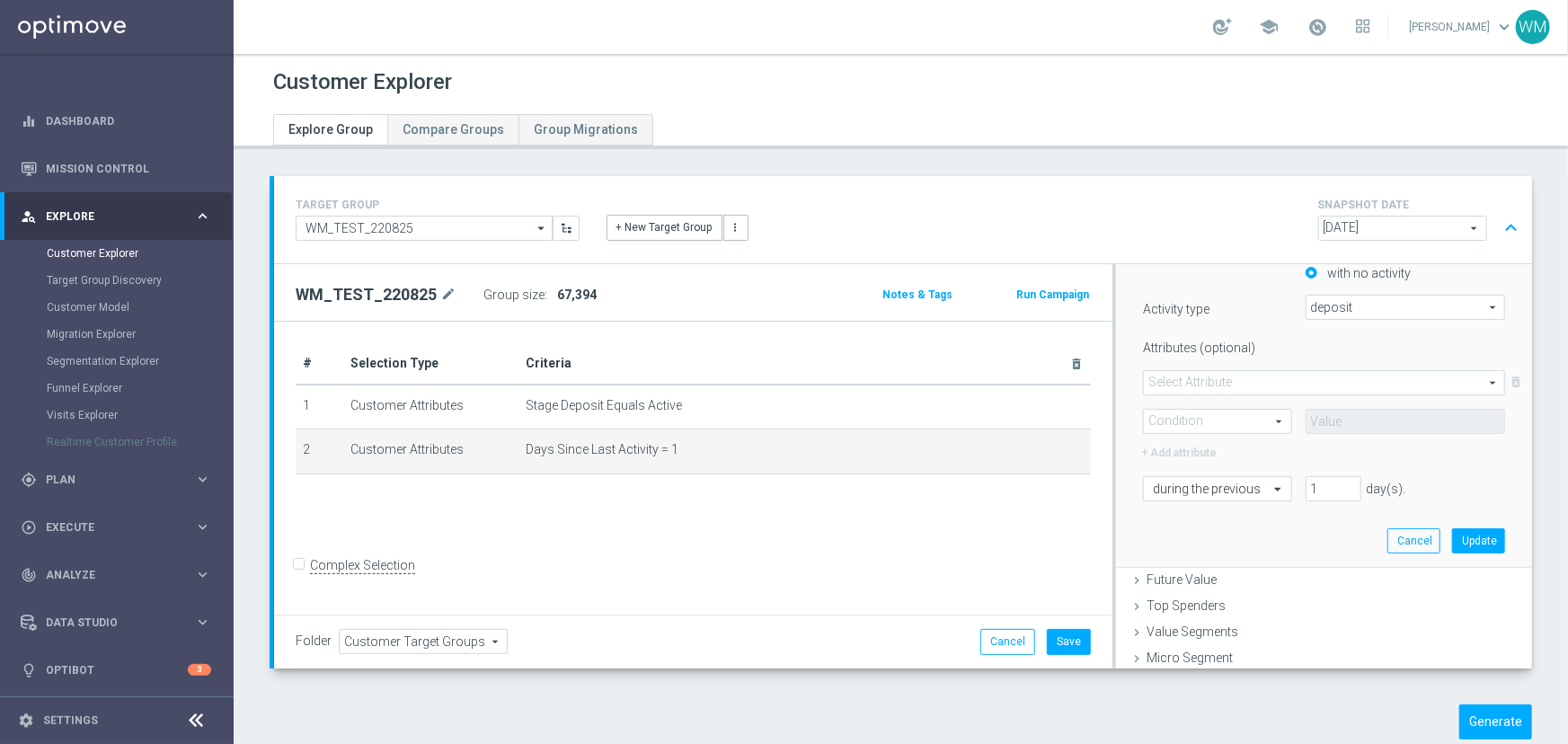
click at [1214, 383] on span at bounding box center [1323, 383] width 360 height 23
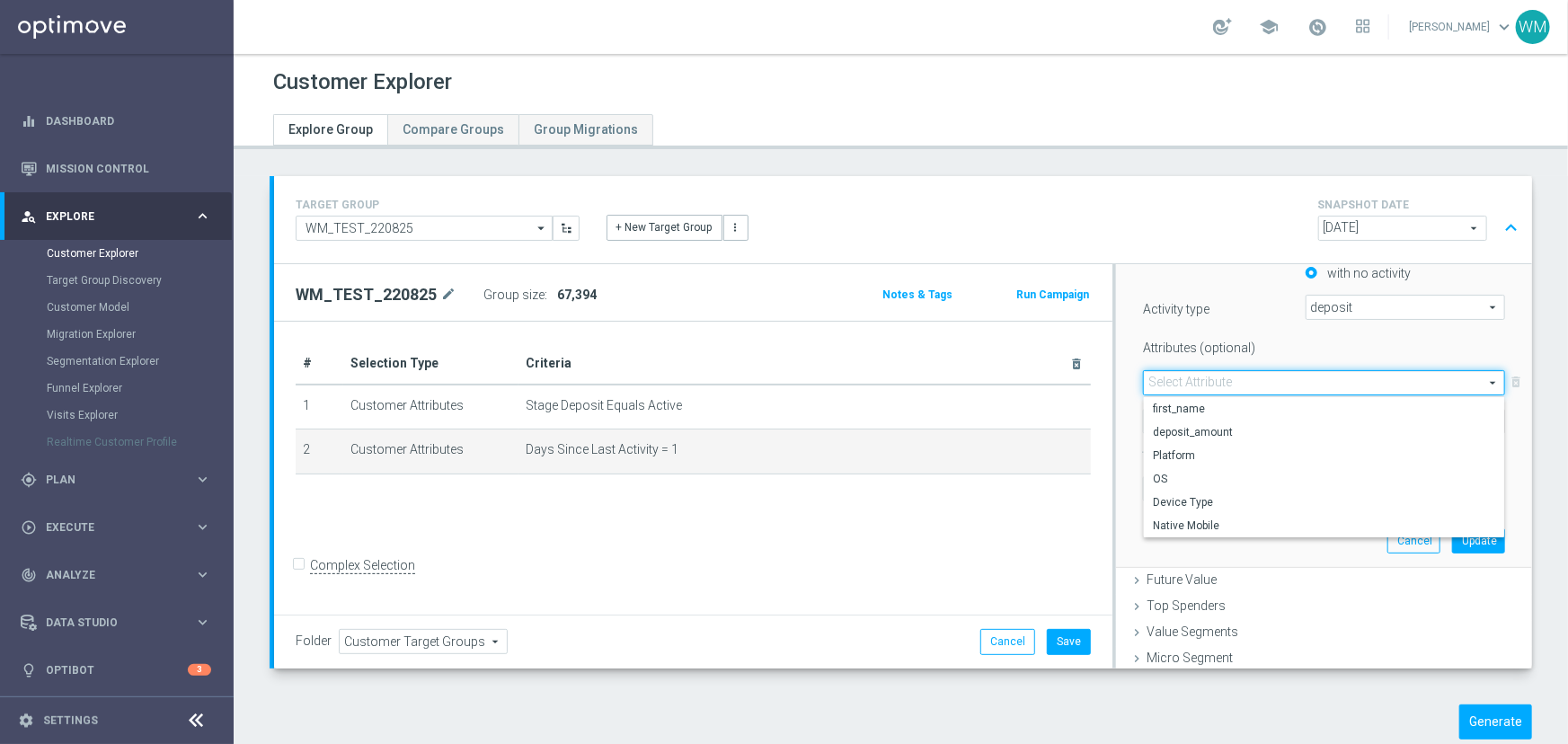
click at [1215, 359] on div "Attributes (optional) Select Attribute arrow_drop_down search first_name deposi…" at bounding box center [1323, 397] width 362 height 129
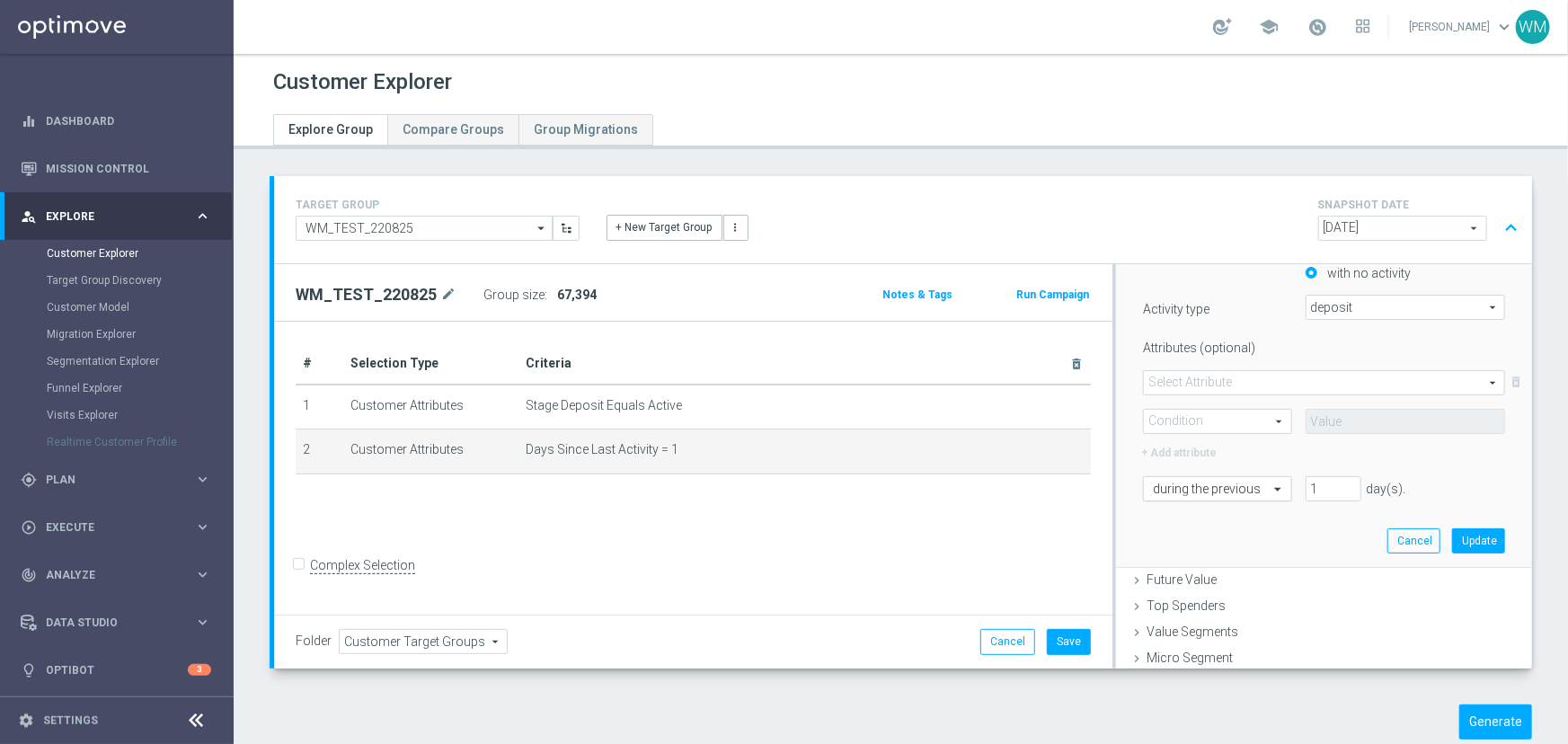
click at [1189, 497] on div "during the previous" at bounding box center [1217, 489] width 148 height 25
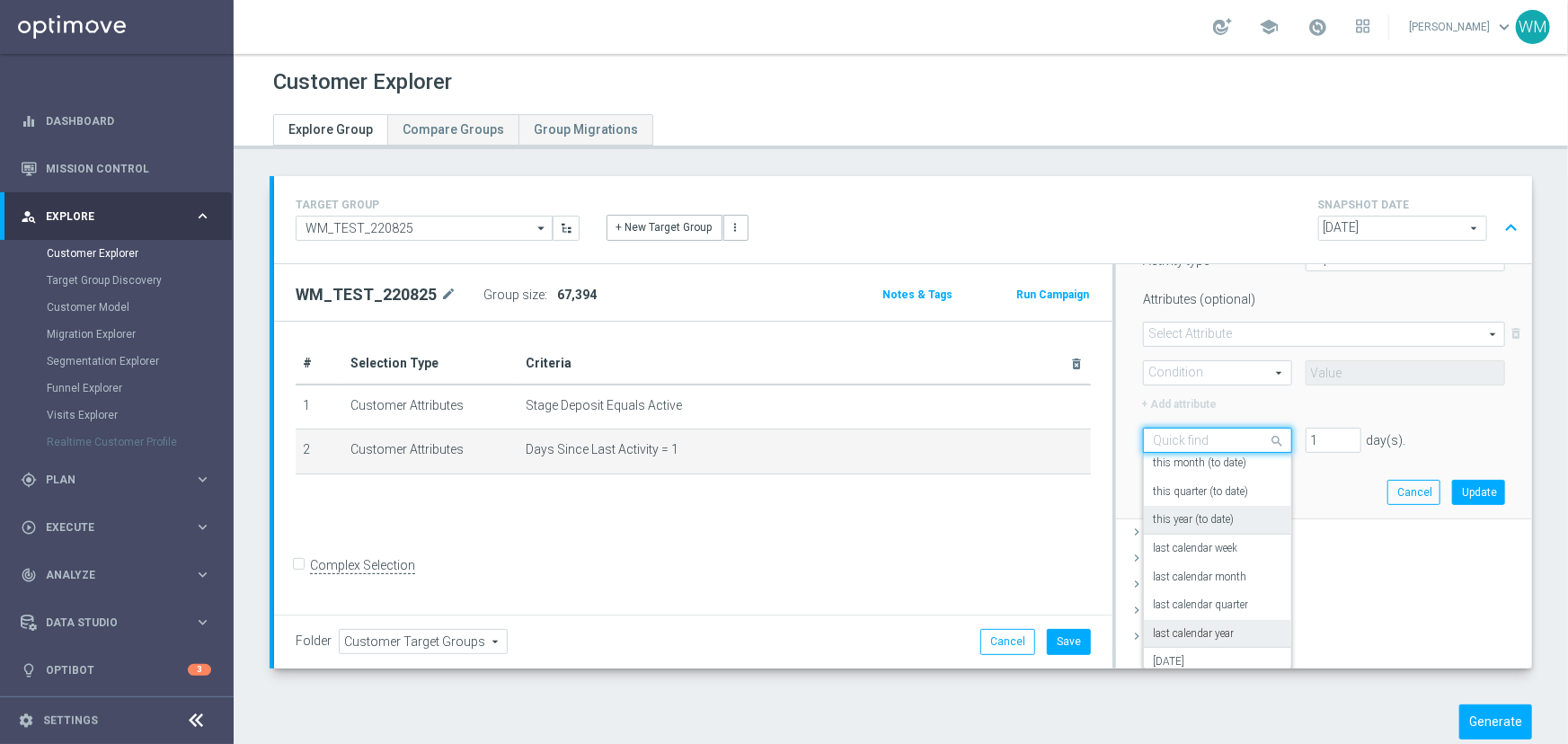
scroll to position [158, 0]
click at [1192, 646] on label "in this range" at bounding box center [1182, 651] width 59 height 14
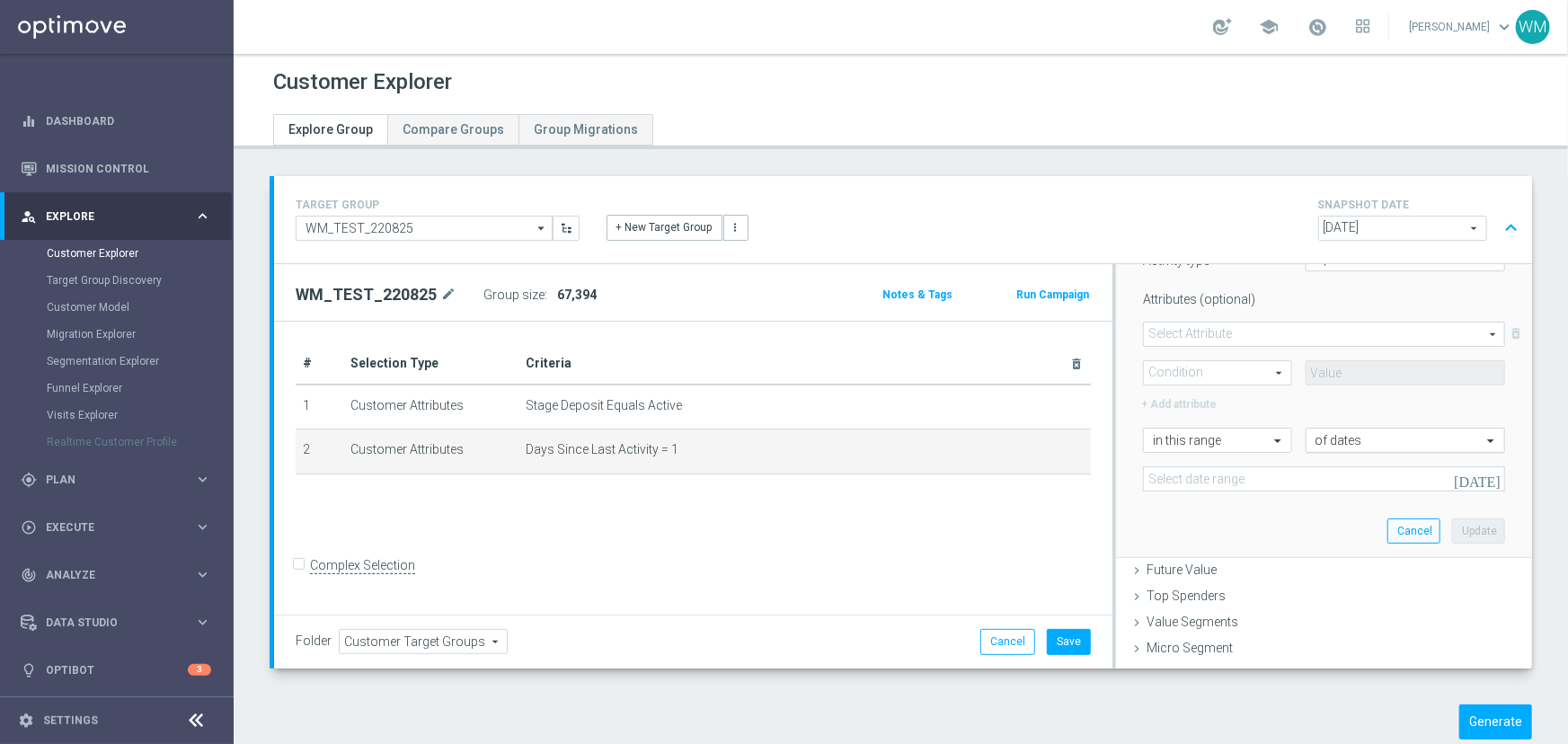
click at [1342, 449] on div "of dates" at bounding box center [1405, 441] width 199 height 25
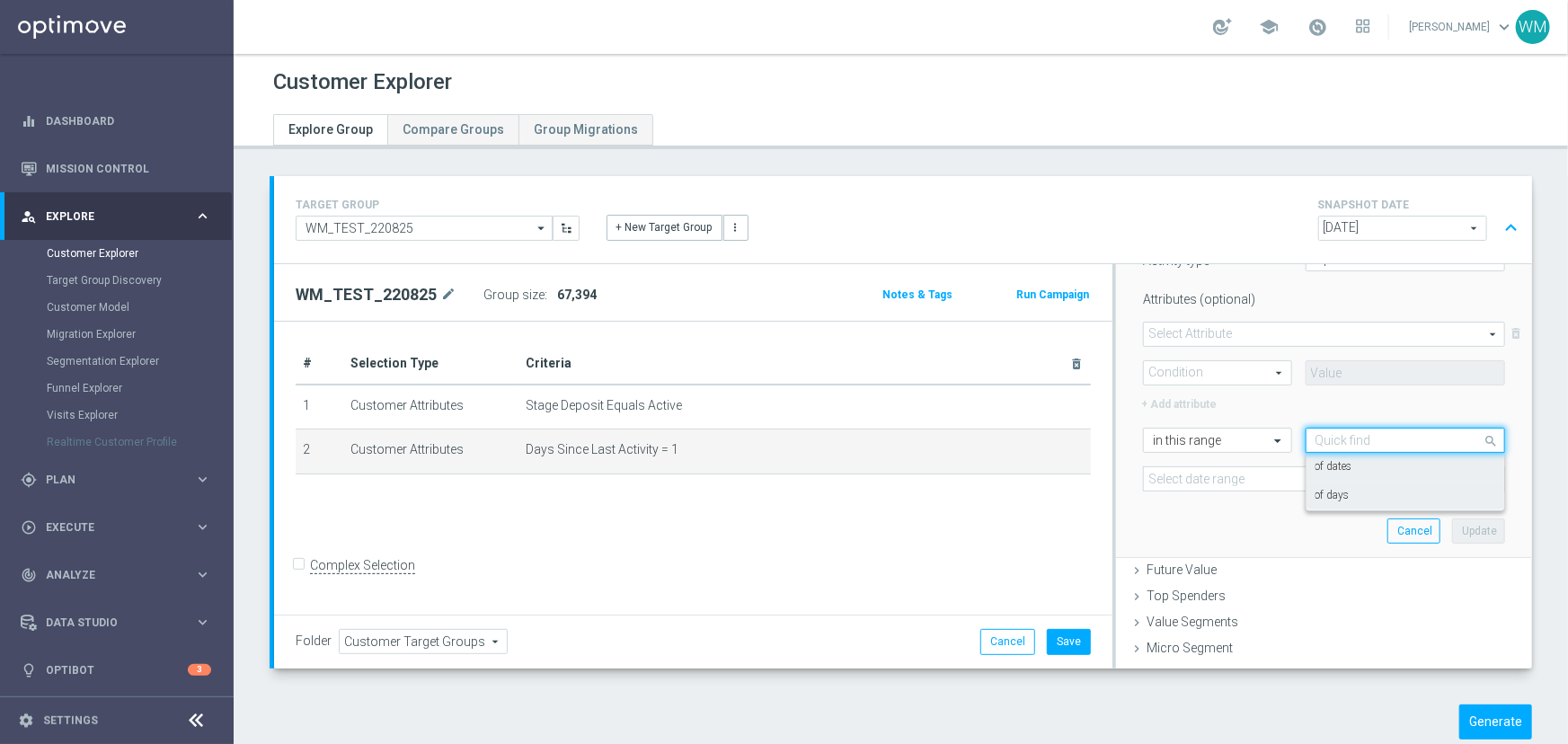
click at [1339, 495] on div "of days" at bounding box center [1405, 497] width 180 height 29
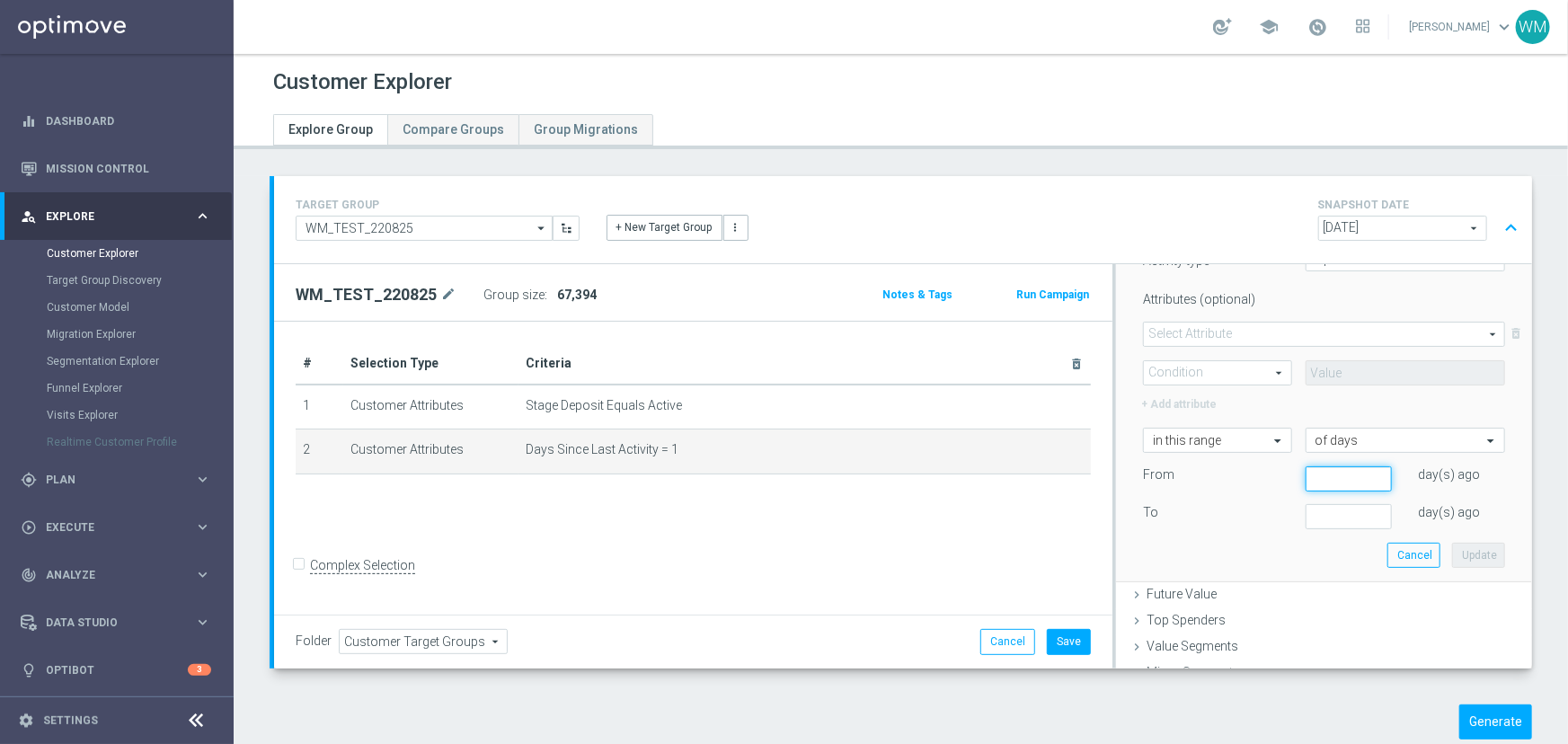
click at [1311, 476] on input "number" at bounding box center [1349, 479] width 87 height 25
type input "15"
click at [1311, 508] on input "number" at bounding box center [1349, 516] width 87 height 25
type input "2"
click at [1472, 557] on button "Update" at bounding box center [1479, 555] width 53 height 25
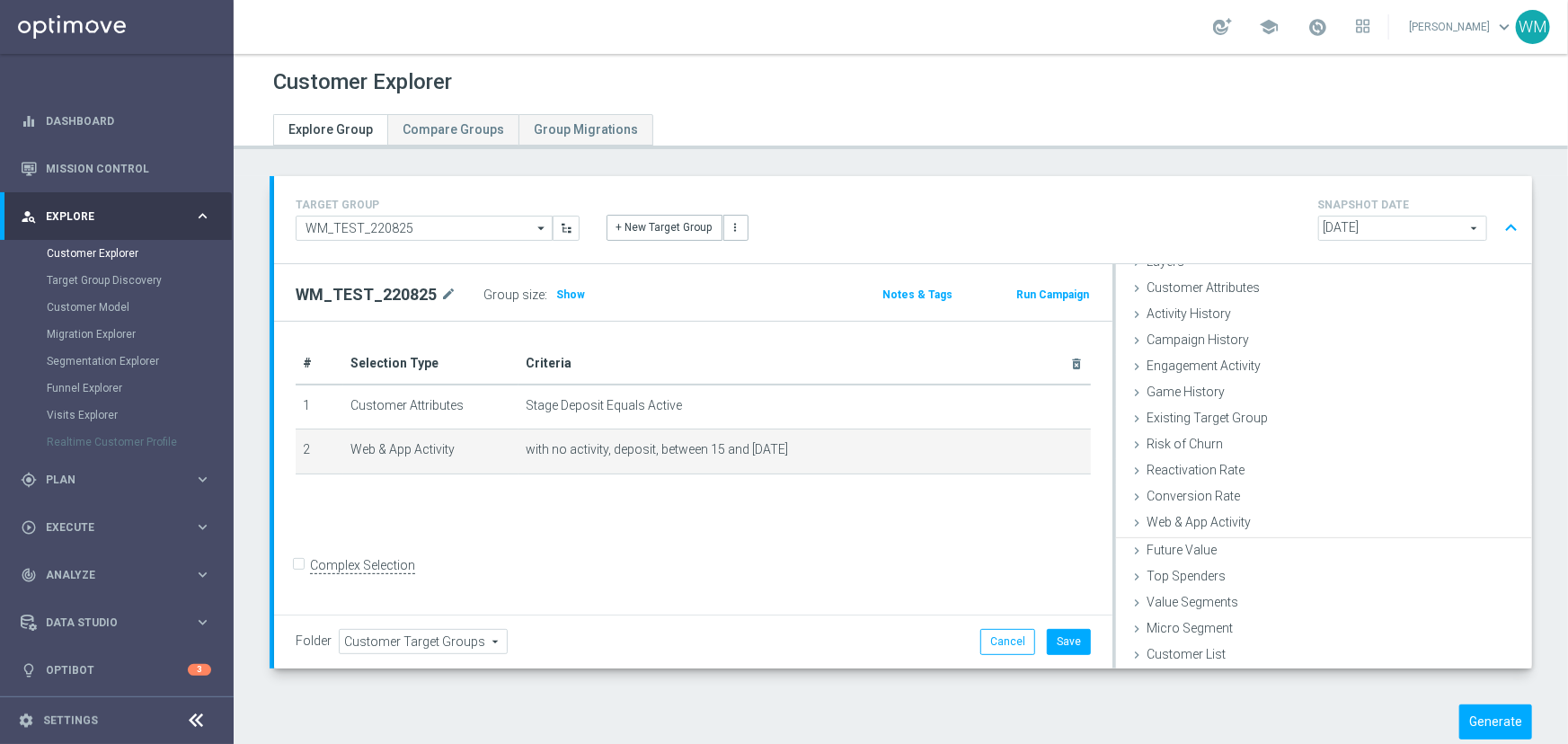
scroll to position [73, 0]
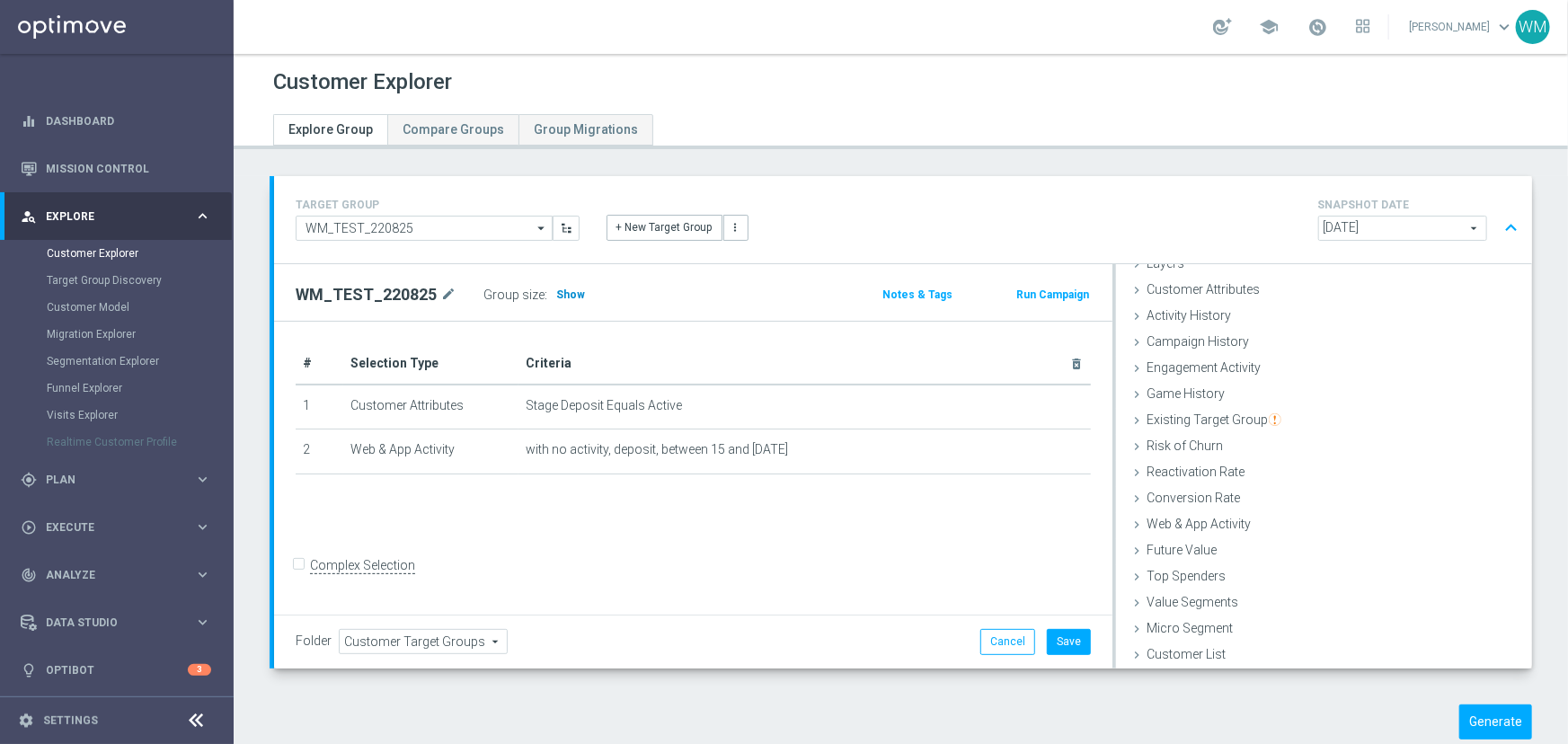
click at [576, 292] on h3 "Show" at bounding box center [571, 295] width 32 height 20
click at [1193, 521] on span "Web & App Activity" at bounding box center [1198, 524] width 104 height 14
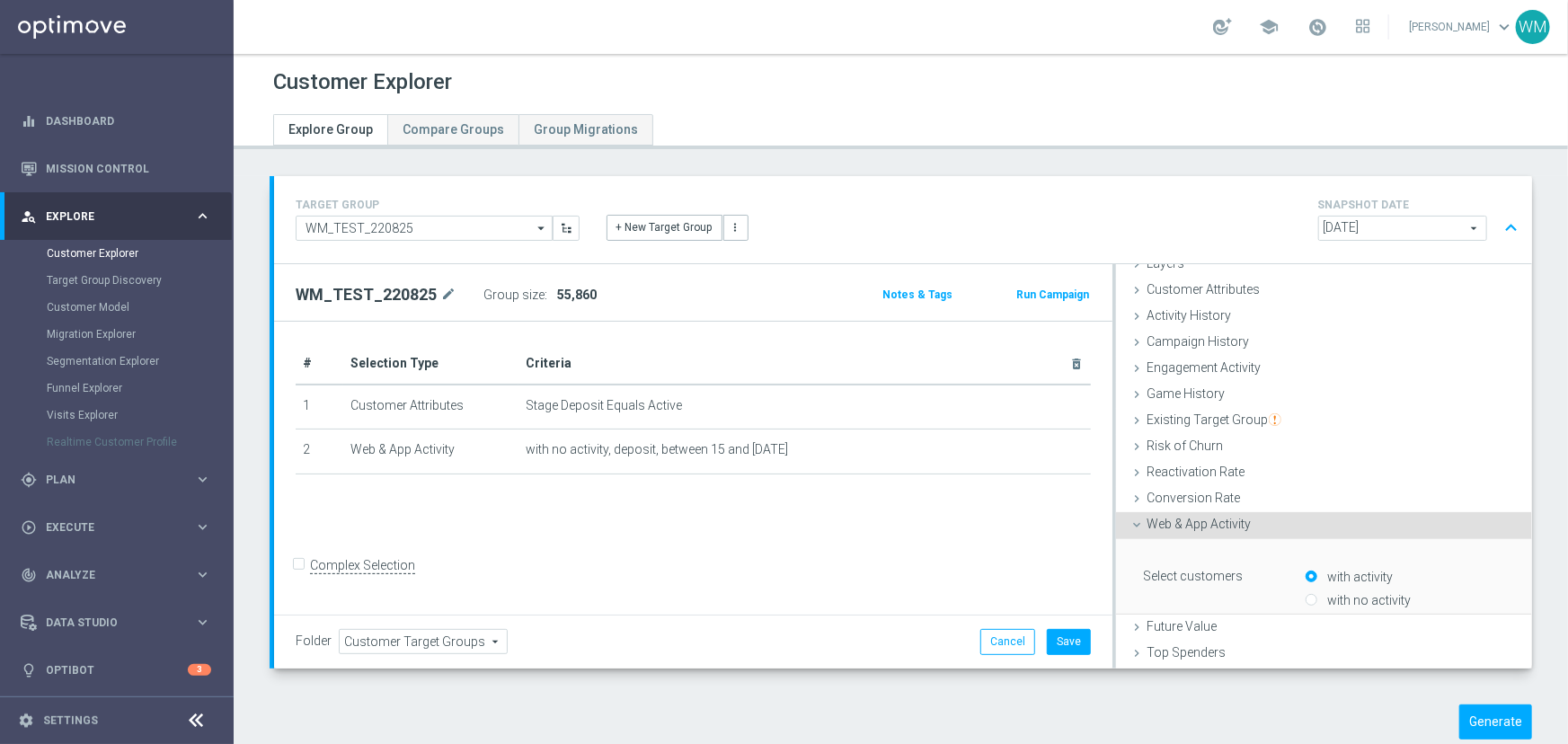
scroll to position [75, 0]
click at [1323, 594] on label "with no activity" at bounding box center [1368, 599] width 88 height 16
click at [1317, 594] on input "with no activity" at bounding box center [1311, 599] width 12 height 12
radio input "true"
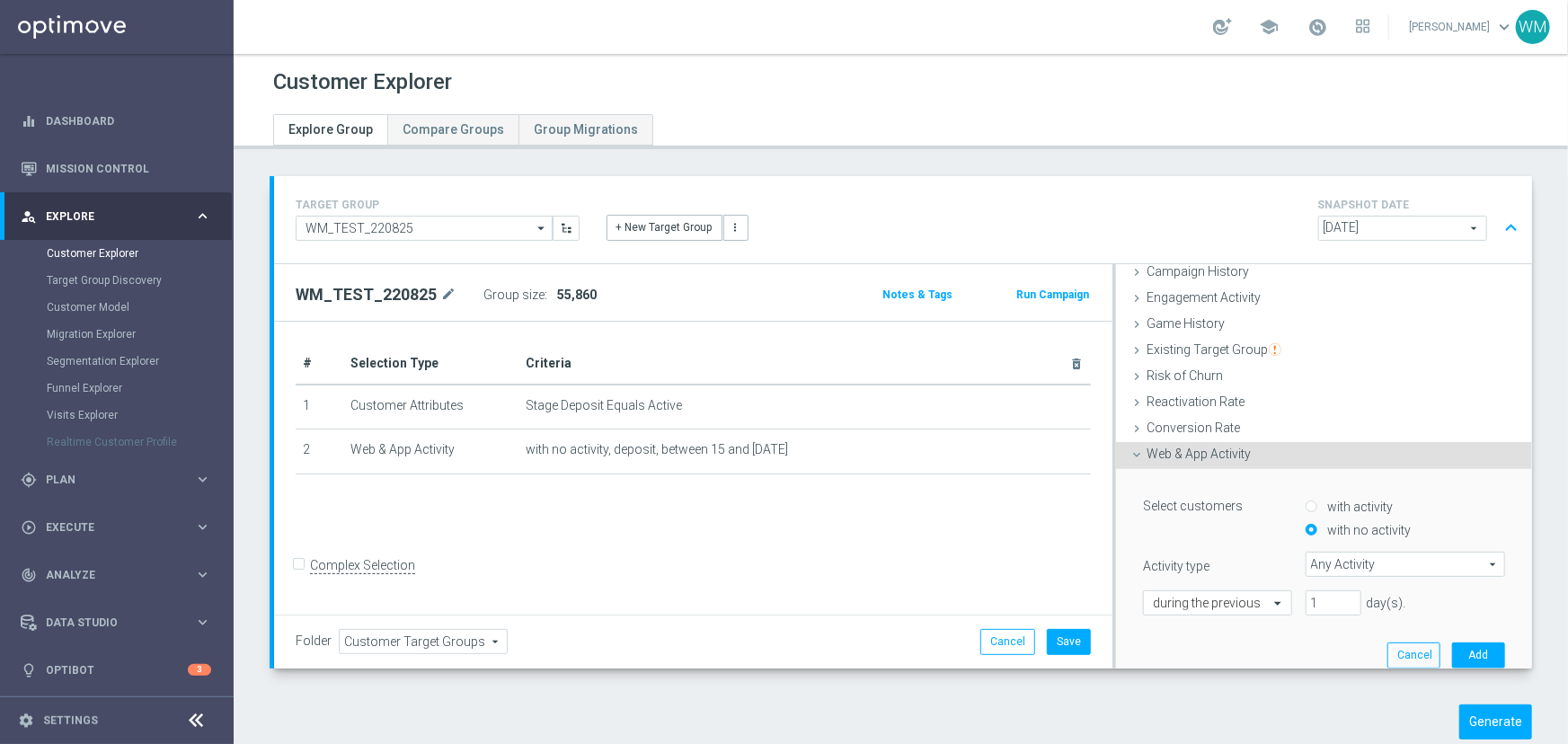
scroll to position [288, 0]
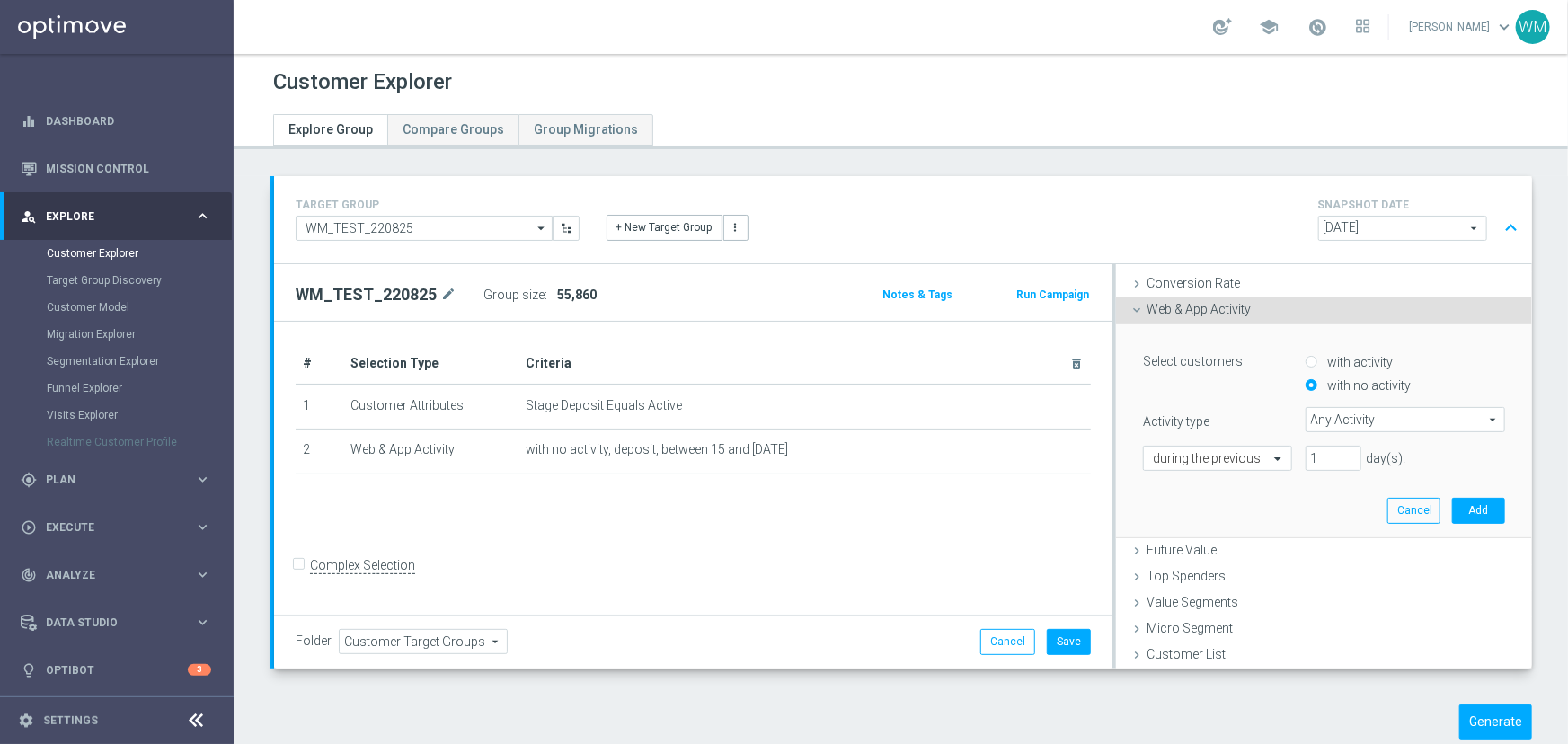
click at [1341, 414] on span "Any Activity" at bounding box center [1405, 420] width 198 height 23
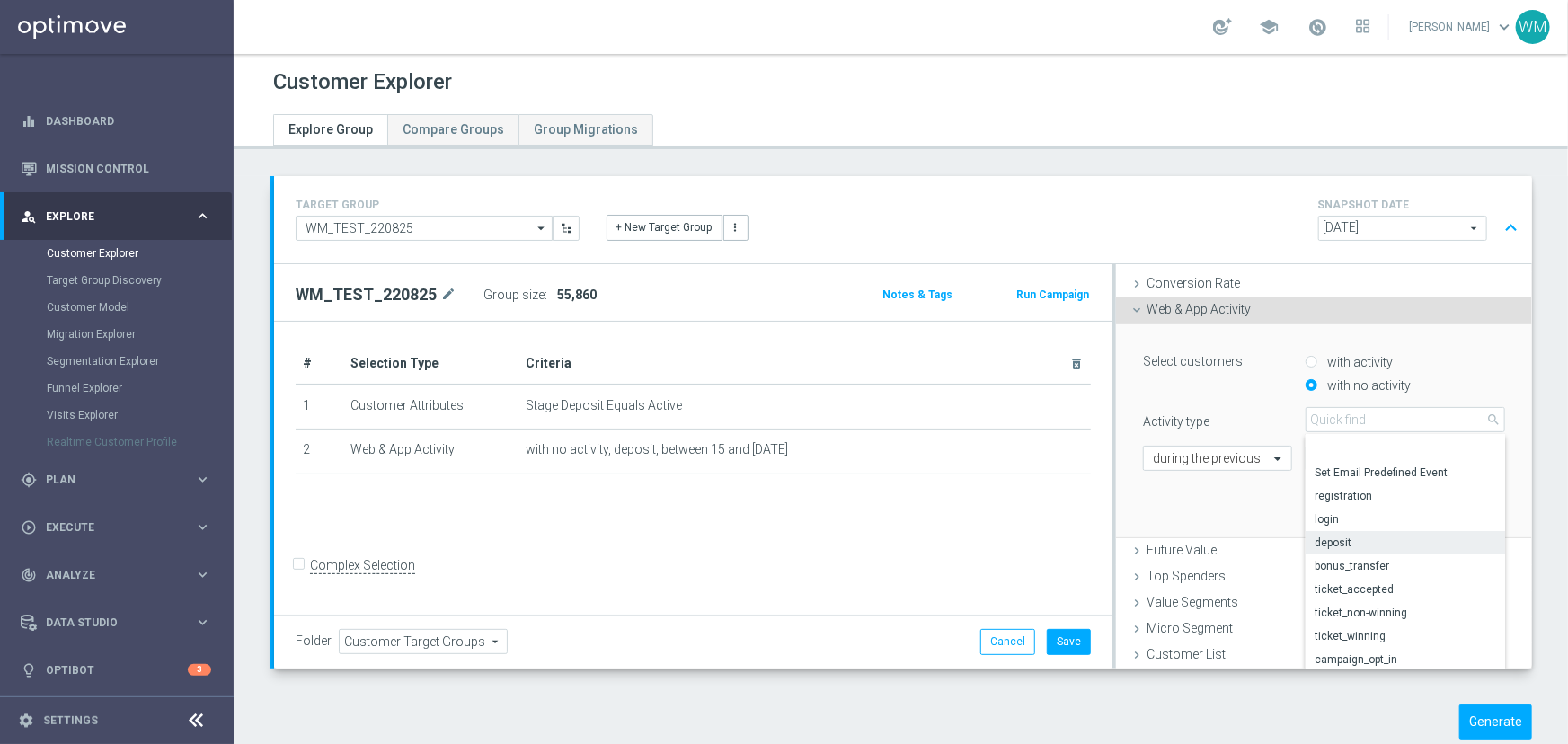
scroll to position [79, 0]
click at [1353, 551] on span "ticket_accepted" at bounding box center [1405, 552] width 181 height 14
type input "ticket_accepted"
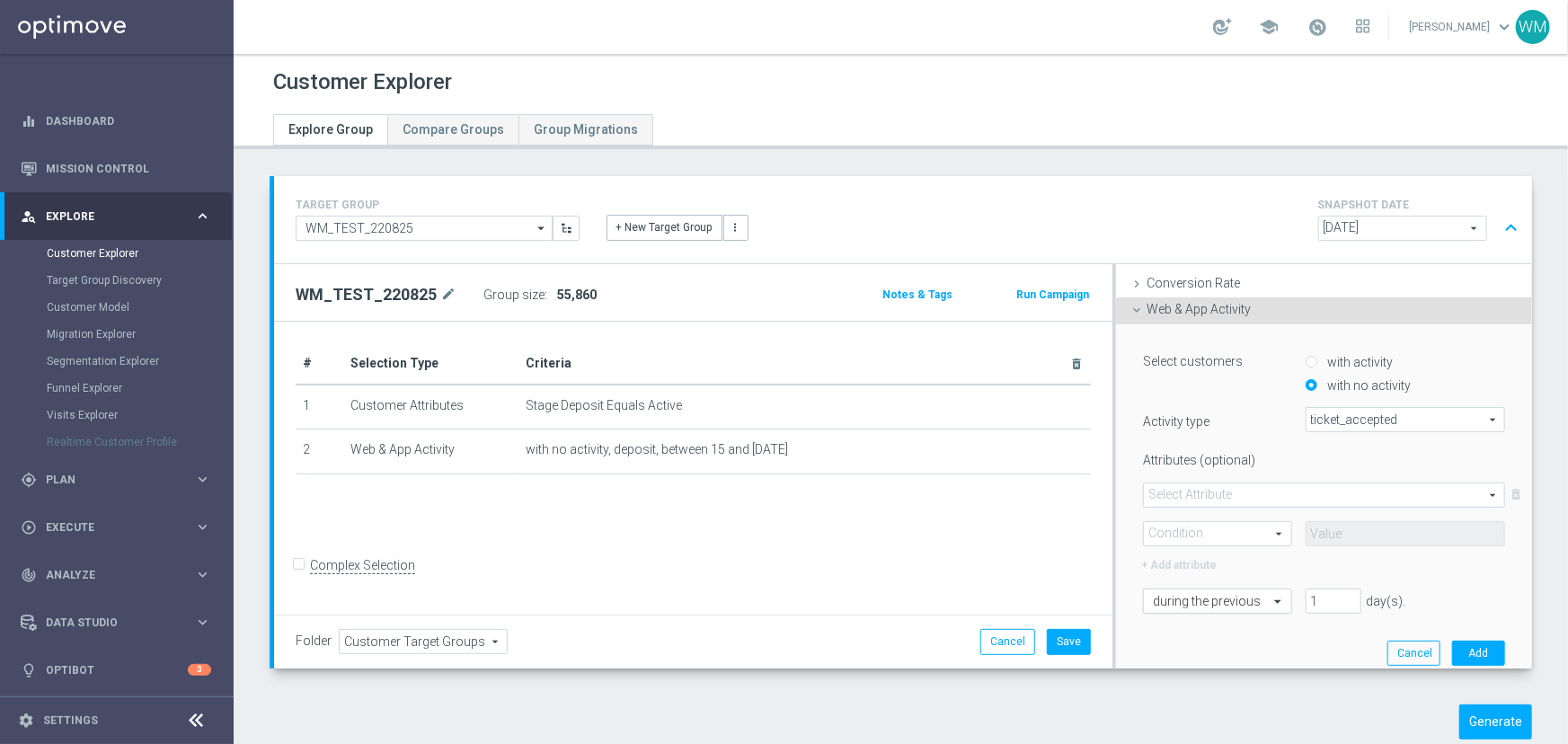
click at [1187, 594] on input "text" at bounding box center [1199, 602] width 93 height 16
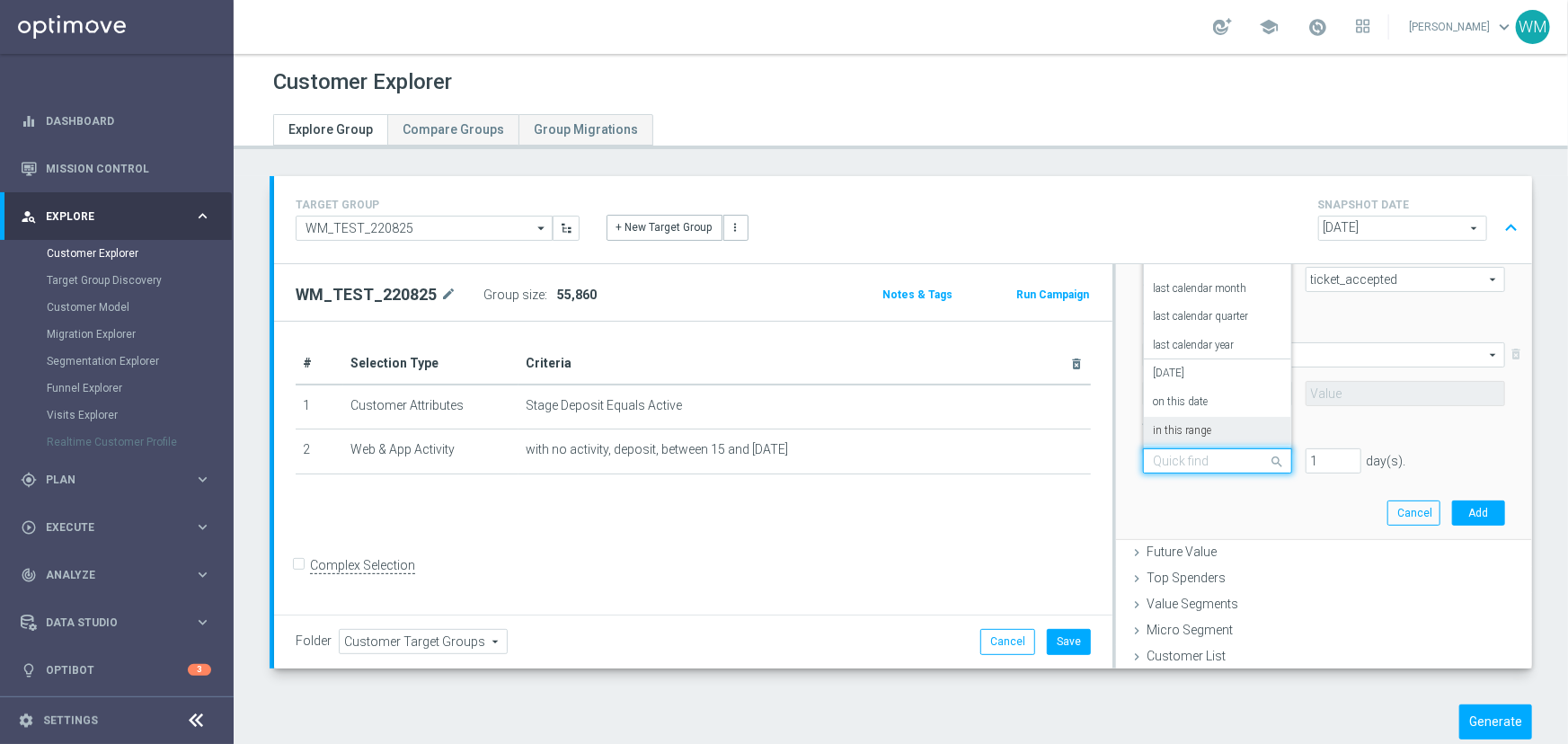
scroll to position [430, 0]
click at [1218, 424] on div "in this range" at bounding box center [1217, 430] width 128 height 29
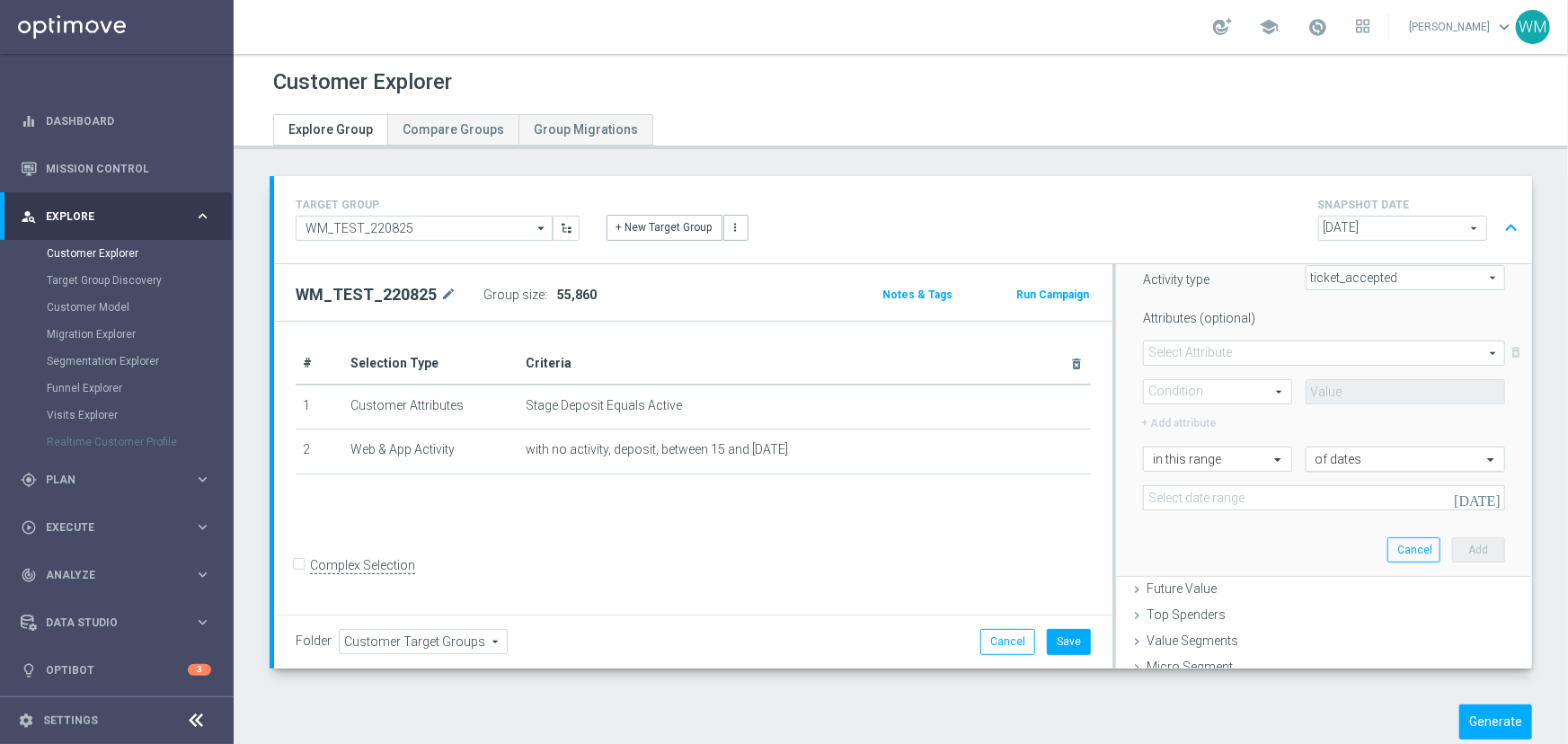
click at [1326, 456] on input "text" at bounding box center [1387, 460] width 144 height 16
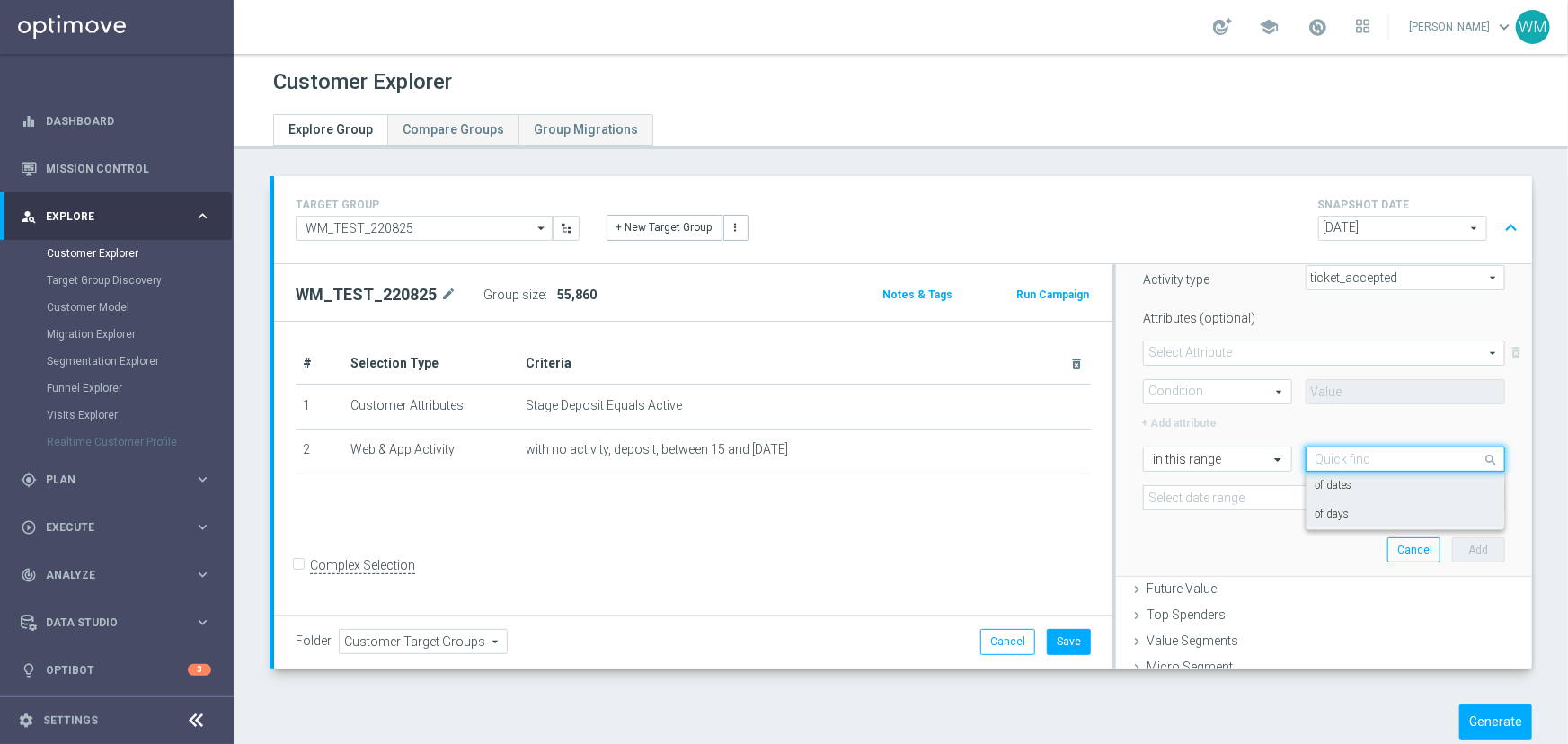
click at [1337, 504] on div "of days" at bounding box center [1405, 515] width 180 height 29
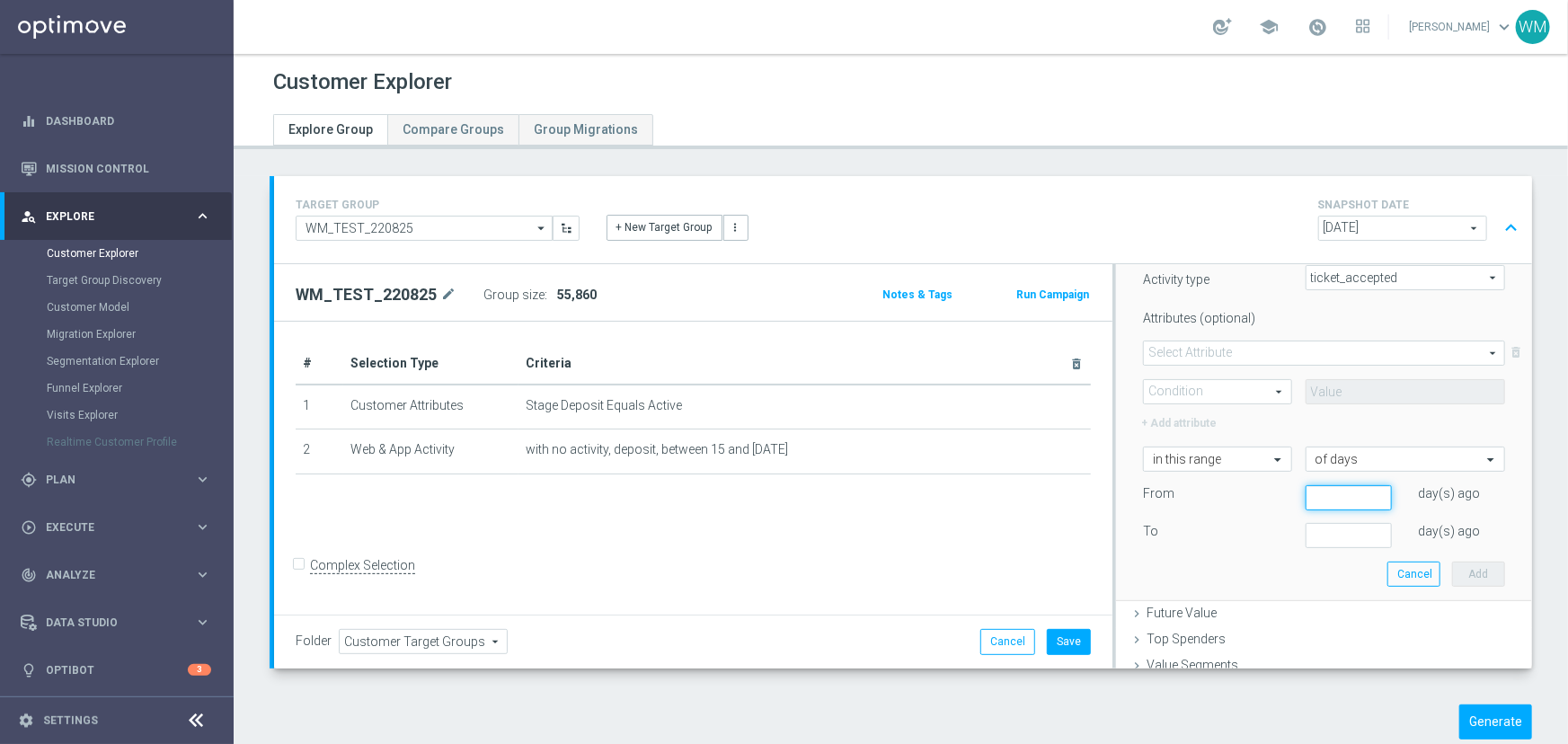
click at [1308, 501] on input "number" at bounding box center [1349, 498] width 87 height 25
type input "15"
click at [1327, 536] on input "number" at bounding box center [1349, 535] width 87 height 25
type input "2"
click at [1490, 585] on div "Select customers with activity with no activity Activity type ticket_accepted t…" at bounding box center [1323, 392] width 389 height 419
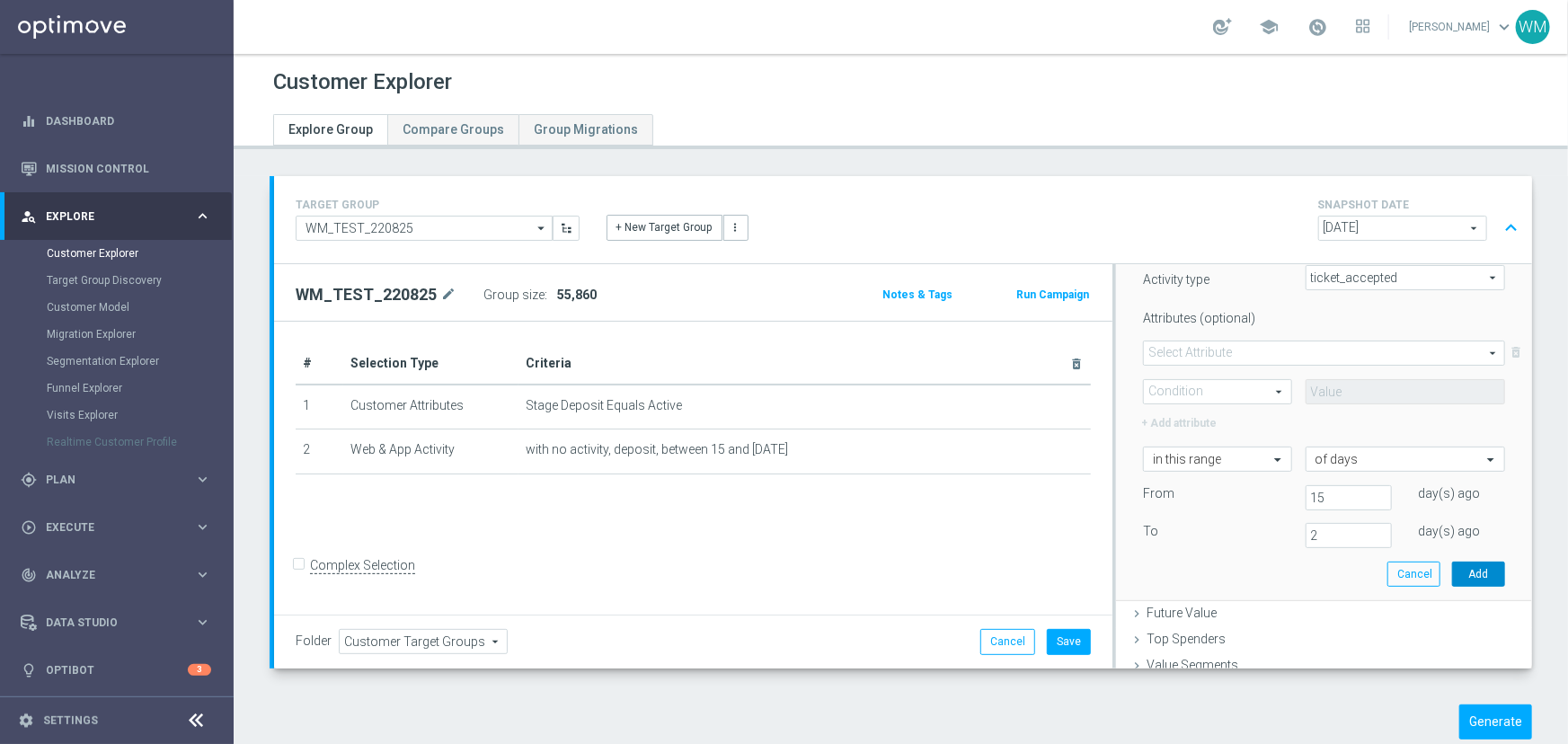
click at [1458, 577] on button "Add" at bounding box center [1479, 574] width 53 height 25
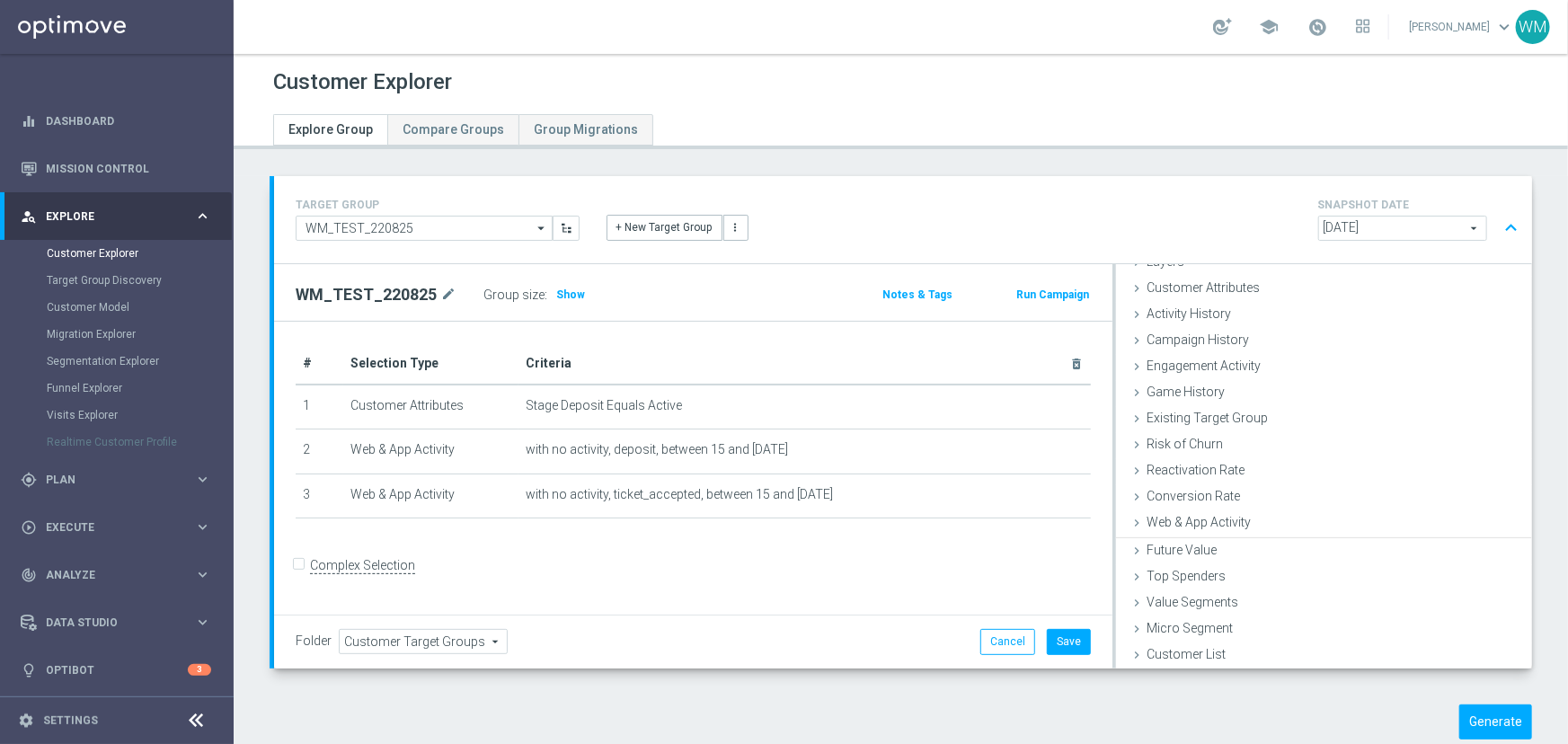
scroll to position [73, 0]
click at [574, 292] on span "Show" at bounding box center [571, 295] width 29 height 13
click at [1069, 642] on button "Save" at bounding box center [1069, 642] width 44 height 25
click at [1485, 708] on button "Generate" at bounding box center [1495, 721] width 73 height 35
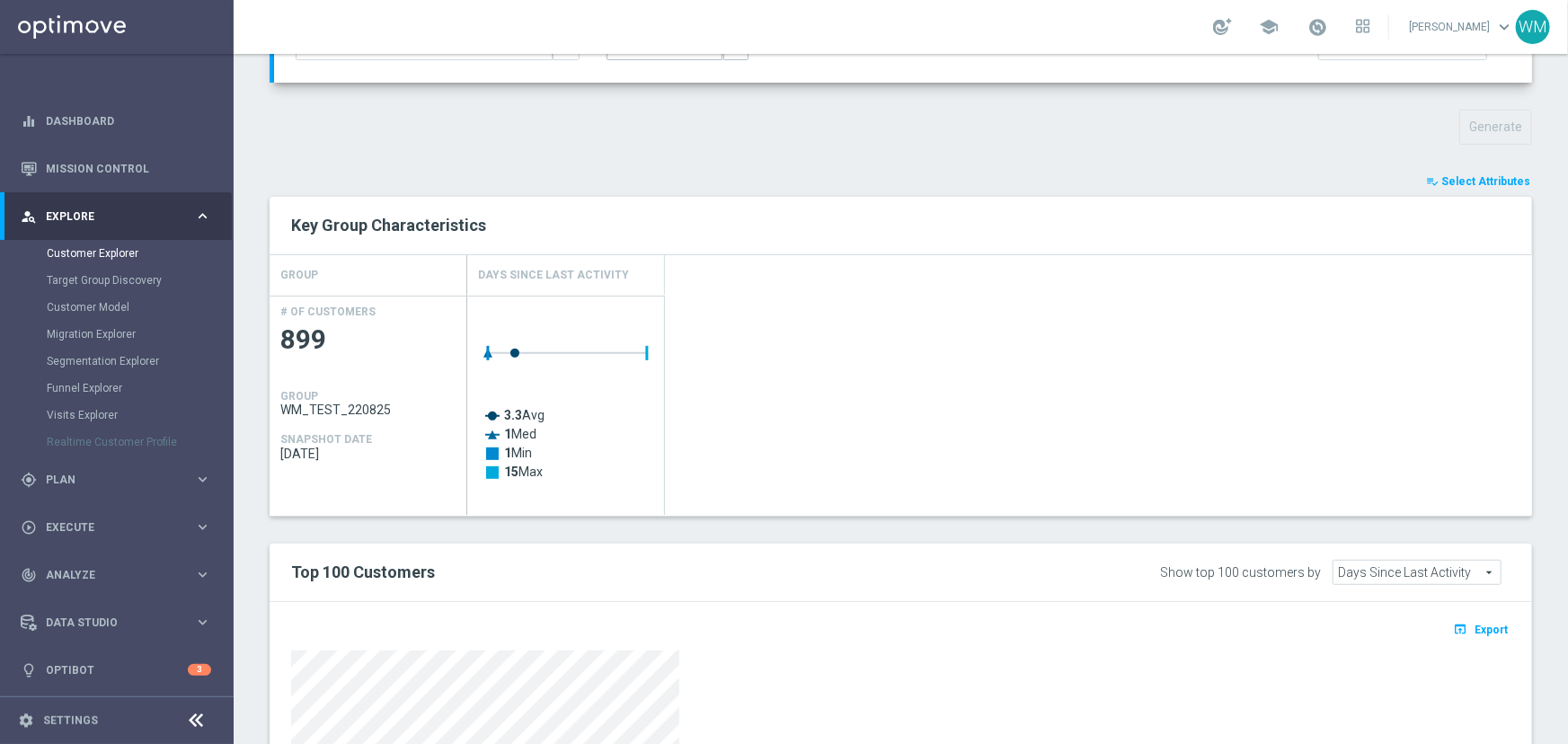
scroll to position [0, 0]
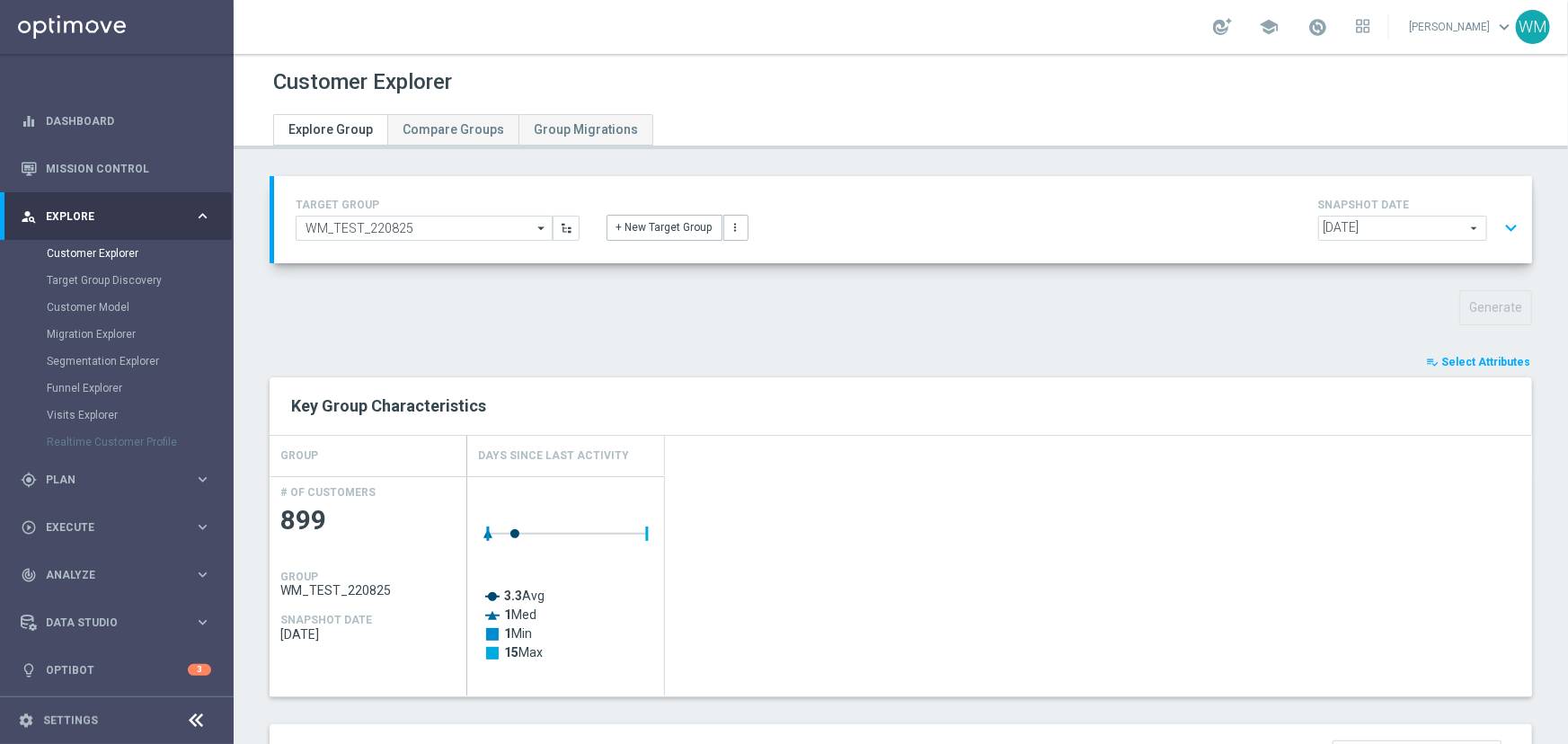
click at [1498, 222] on button "expand_more" at bounding box center [1510, 228] width 26 height 34
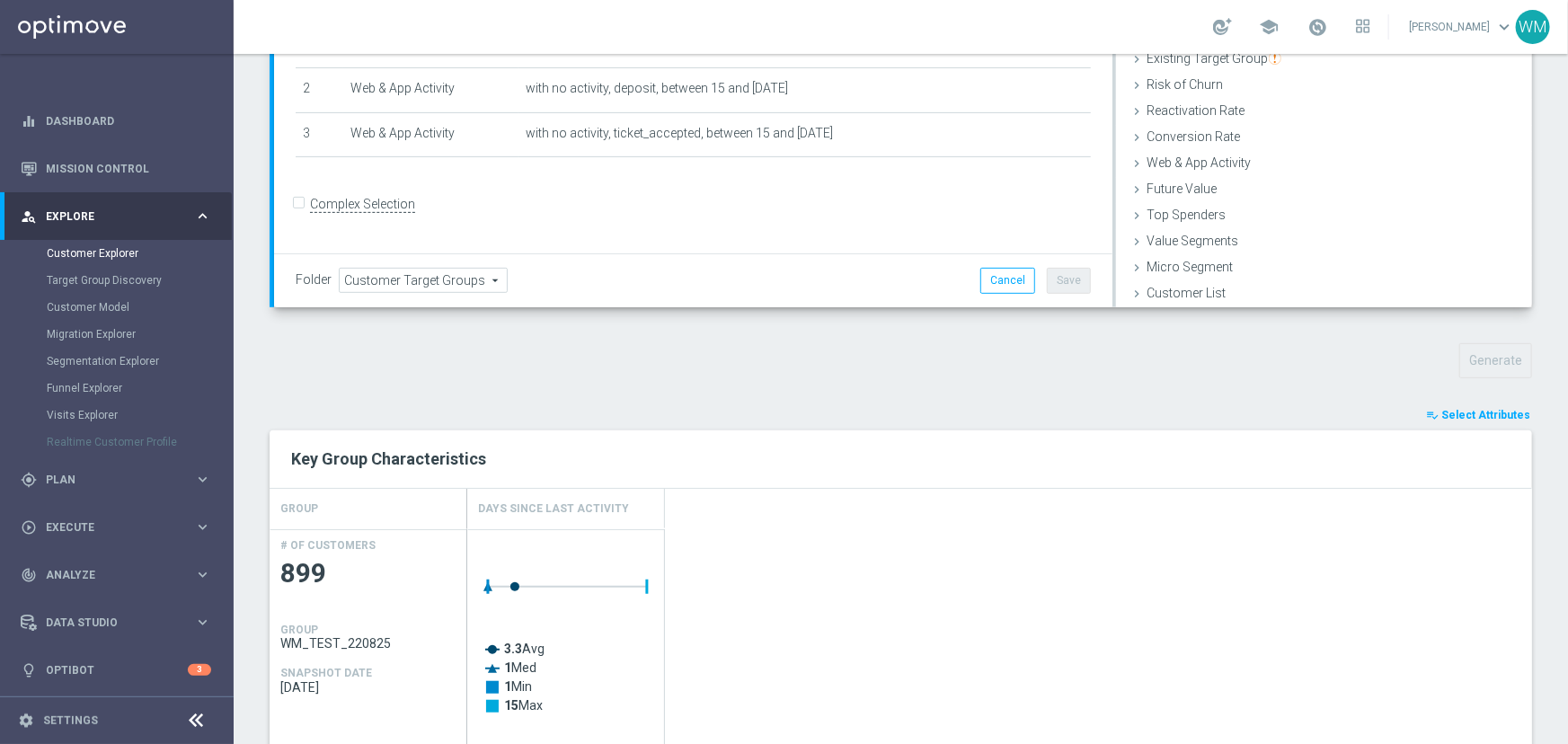
scroll to position [163, 0]
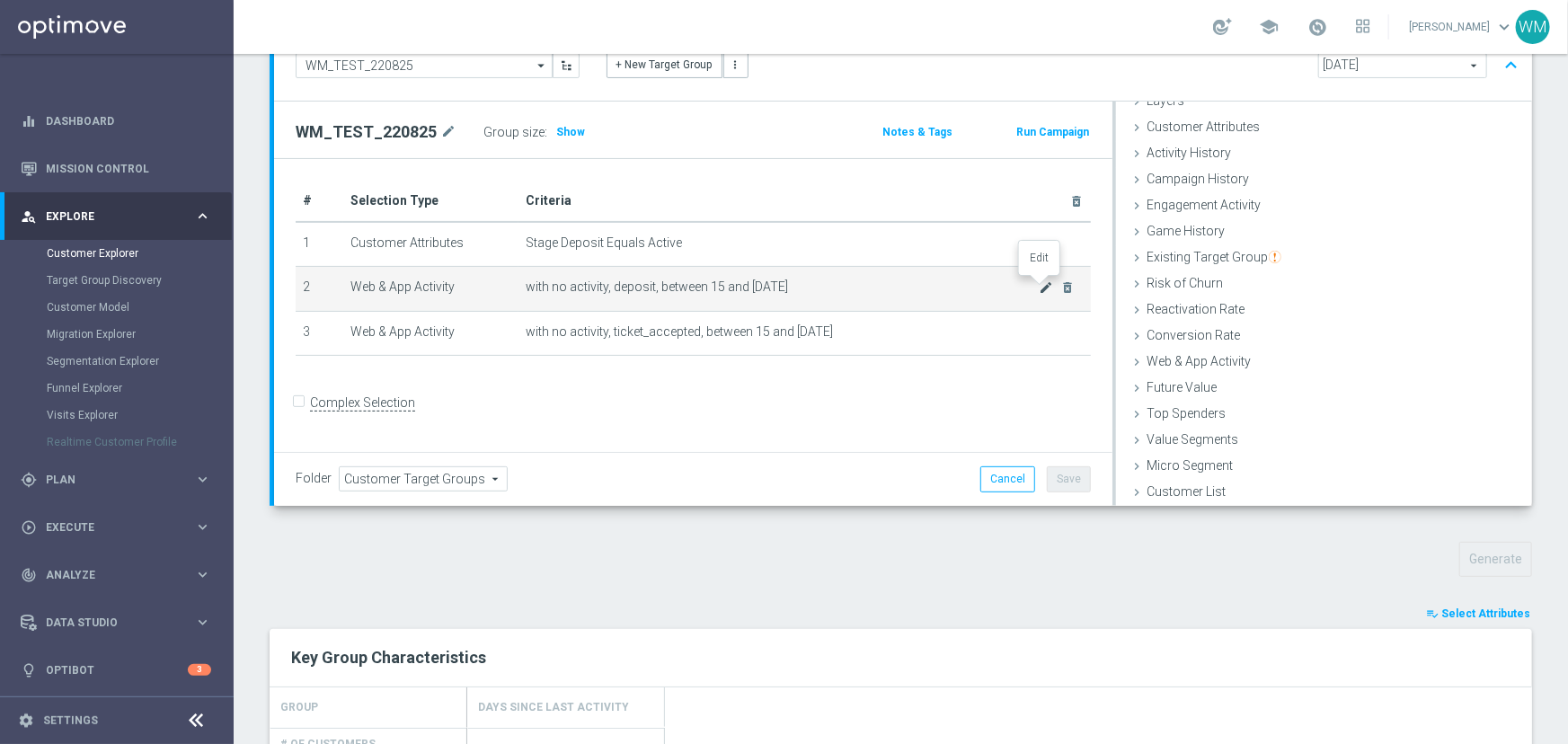
click at [1040, 288] on icon "mode_edit" at bounding box center [1047, 288] width 14 height 14
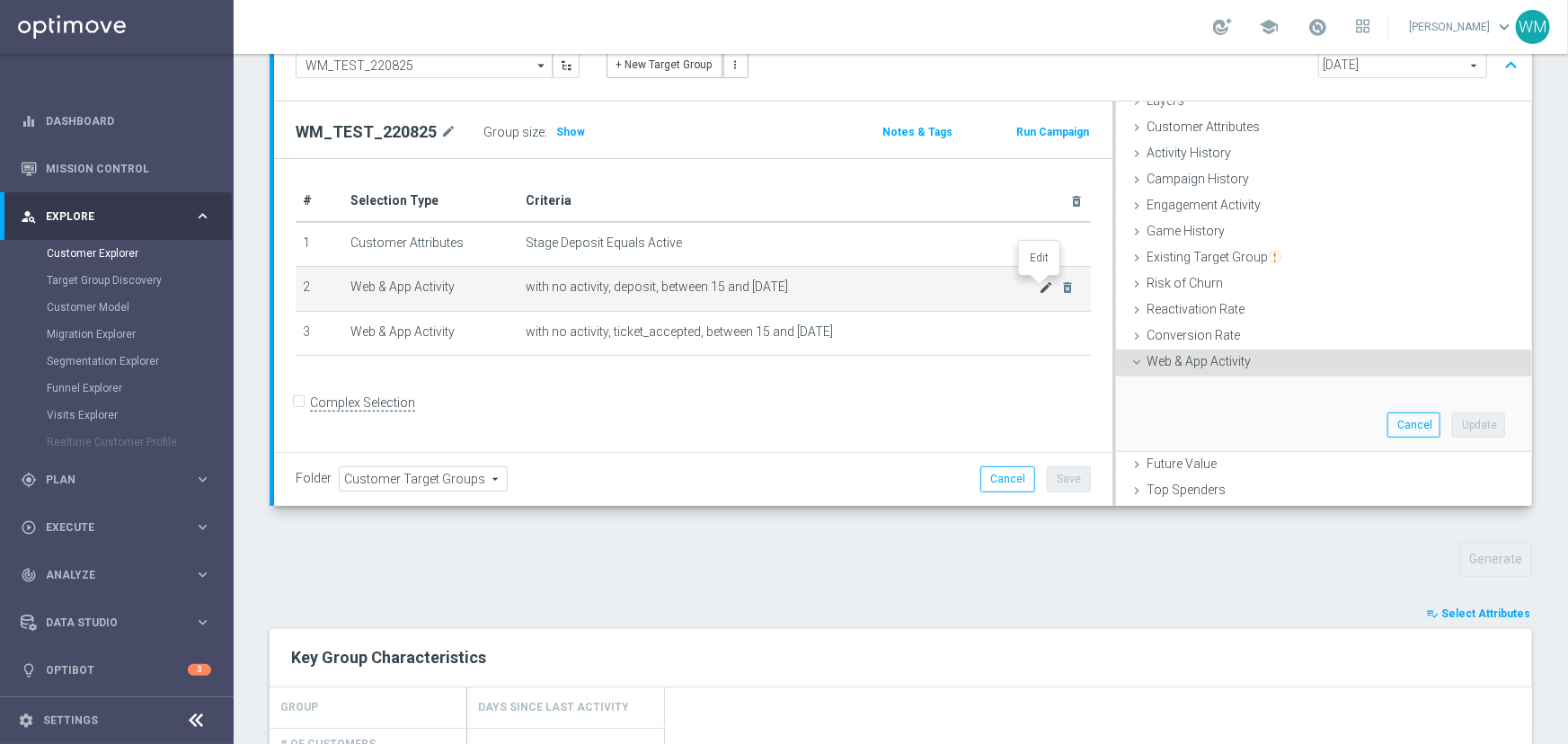
scroll to position [75, 0]
click at [754, 285] on span "with no activity, deposit, between 15 and [DATE]" at bounding box center [782, 287] width 514 height 15
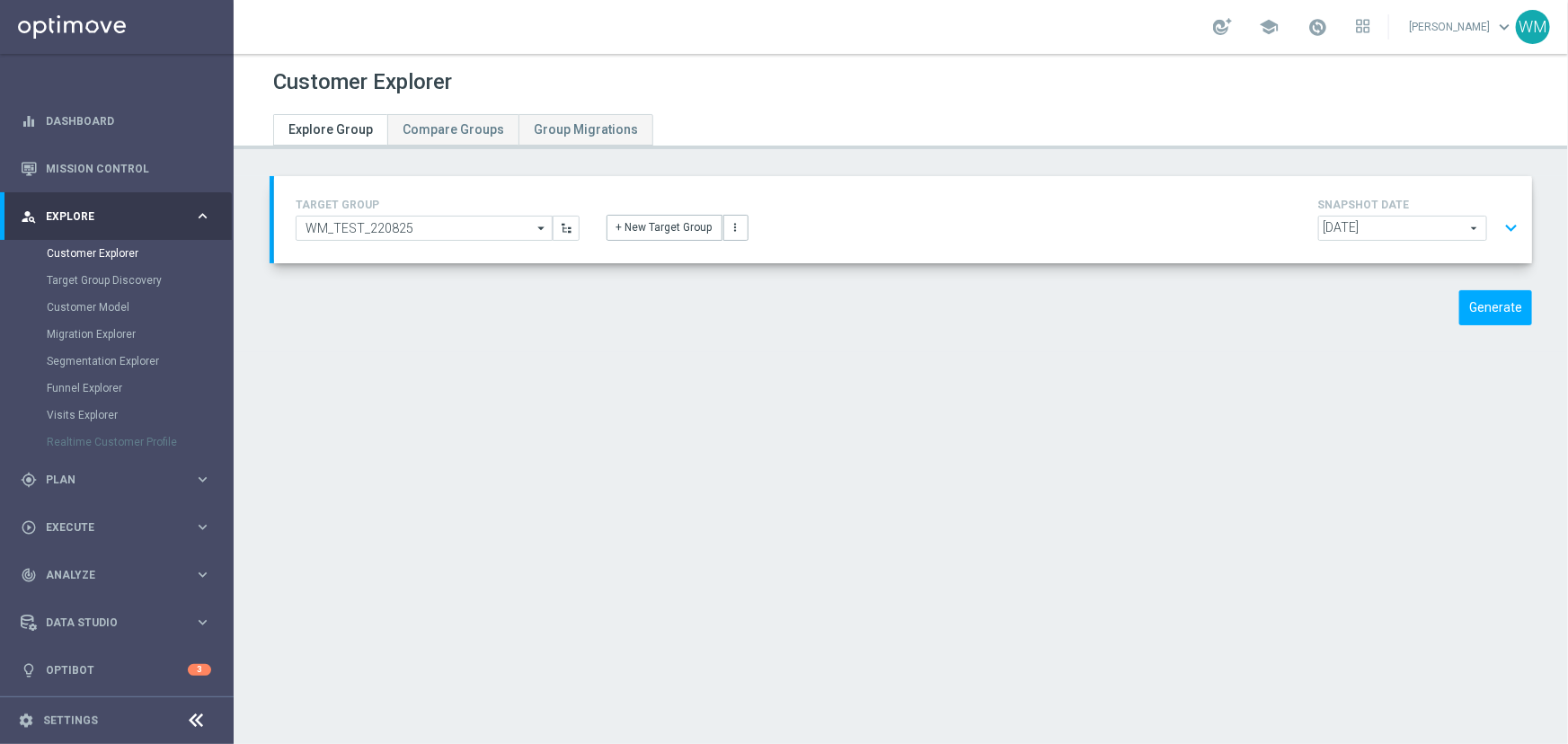
click at [1498, 236] on button "expand_more" at bounding box center [1510, 228] width 26 height 34
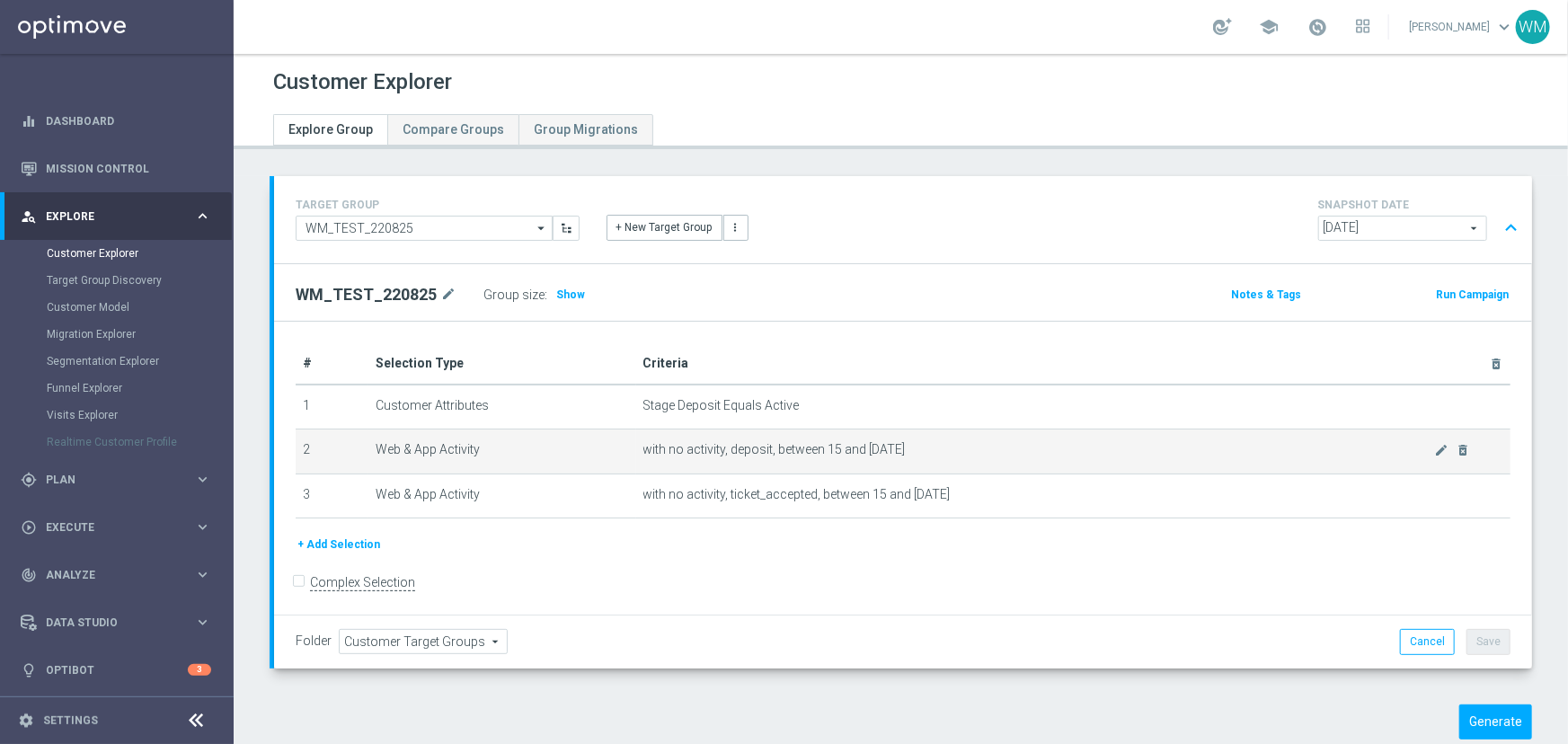
scroll to position [1, 0]
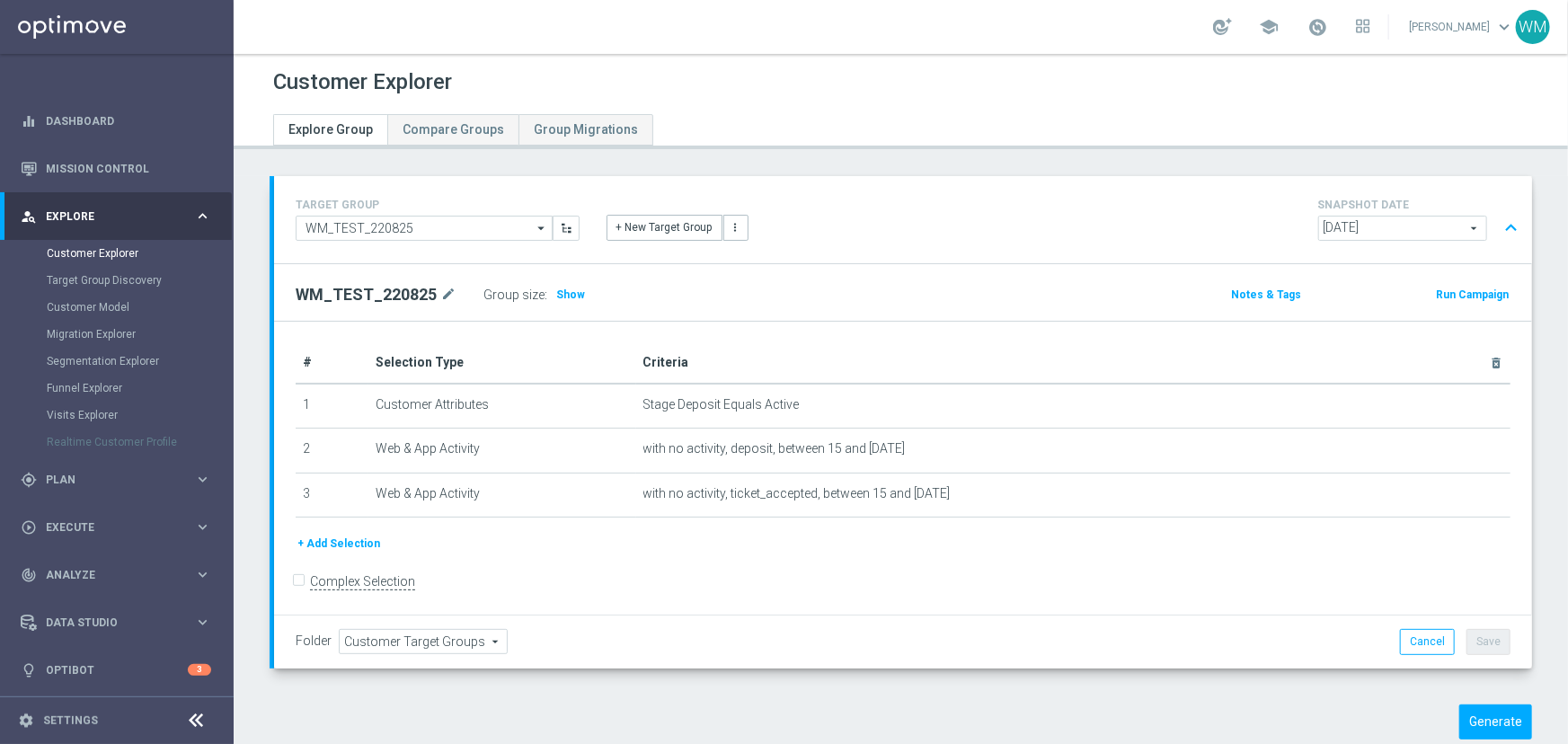
click at [308, 546] on button "+ Add Selection" at bounding box center [339, 544] width 87 height 20
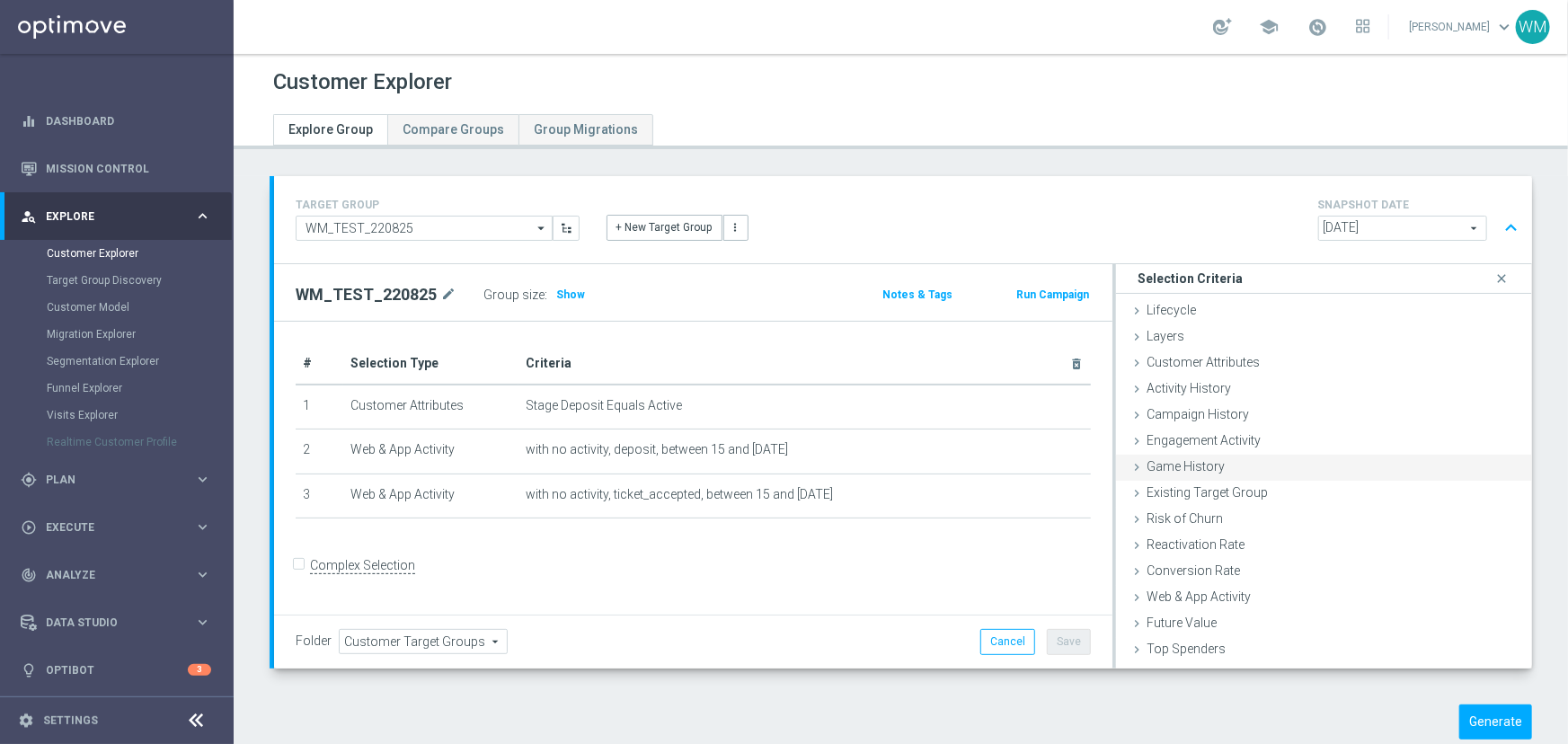
scroll to position [0, 0]
click at [1222, 368] on span "Customer Attributes" at bounding box center [1202, 362] width 113 height 14
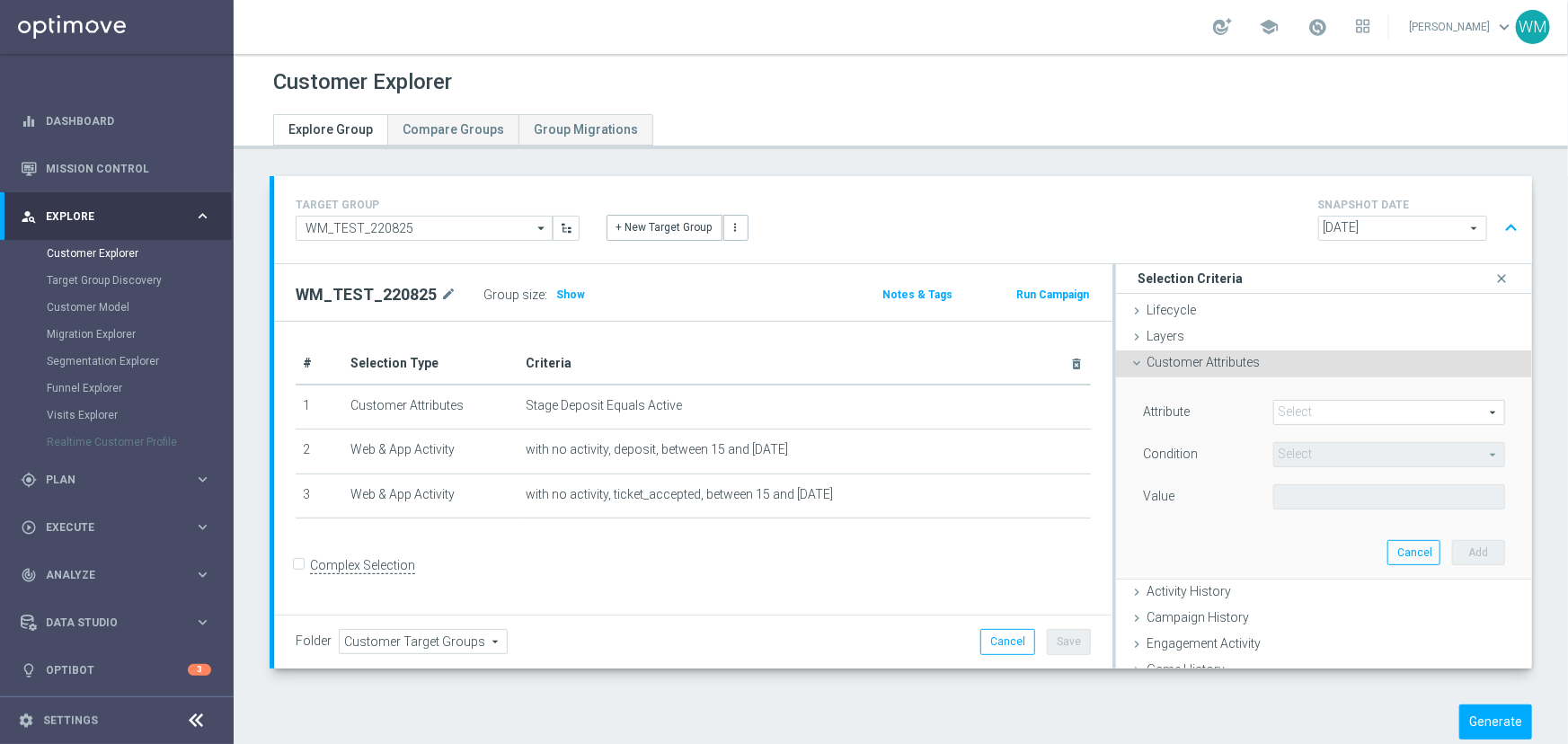
click at [1299, 414] on span at bounding box center [1388, 413] width 230 height 23
click at [0, 0] on input "search" at bounding box center [0, 0] width 0 height 0
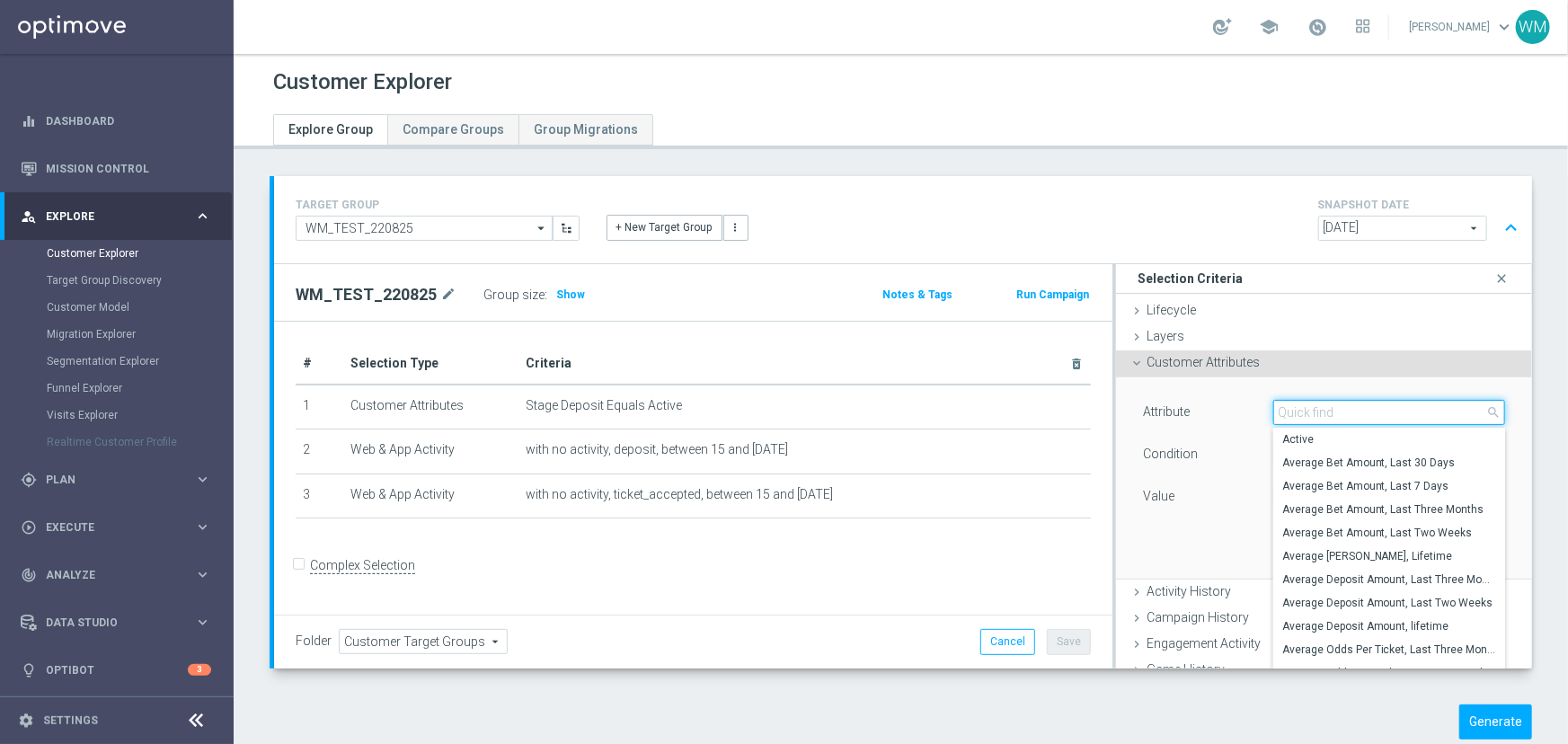
click at [1299, 414] on input "search" at bounding box center [1388, 413] width 232 height 25
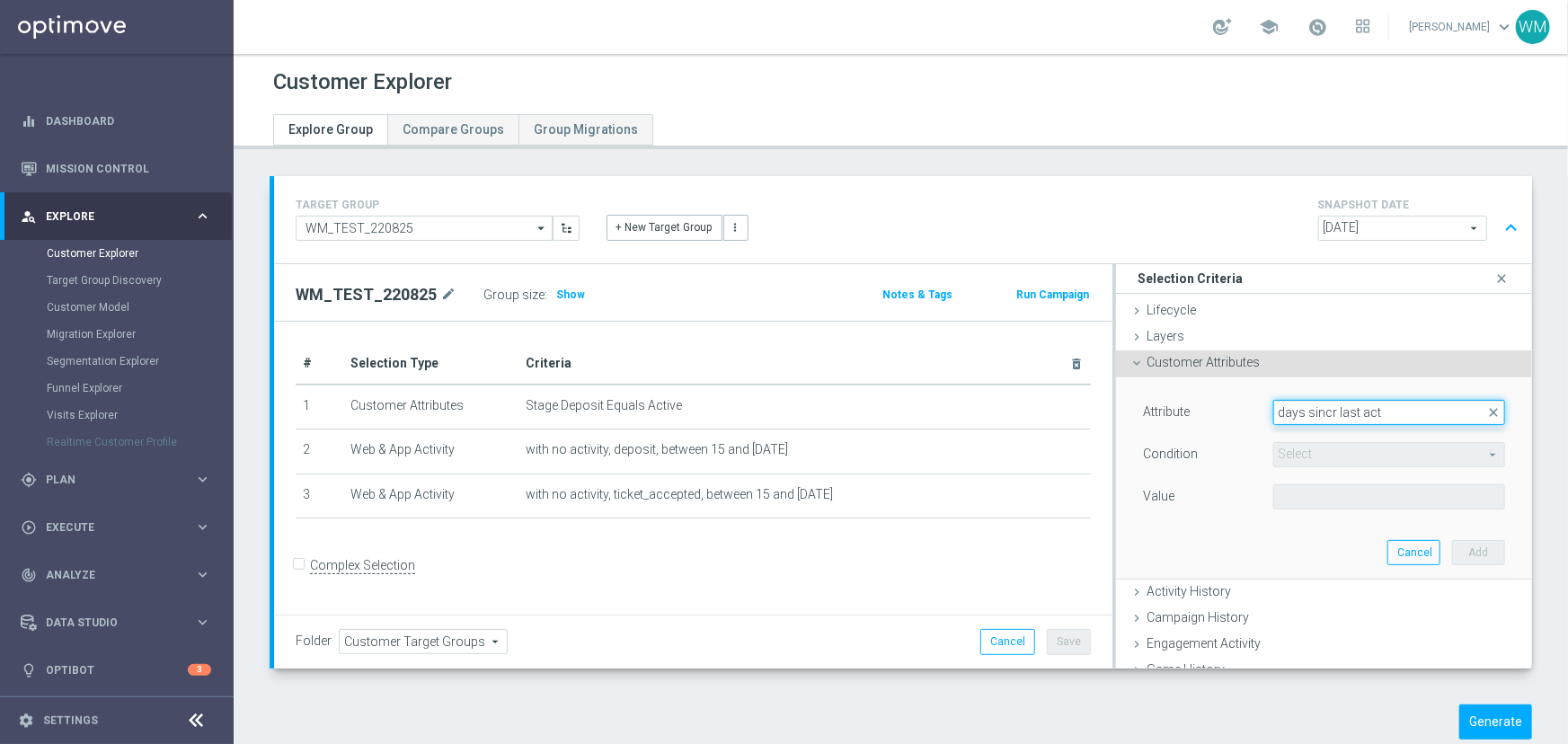
click at [1317, 411] on input "days sincr last act" at bounding box center [1388, 413] width 232 height 25
type input "days since last act"
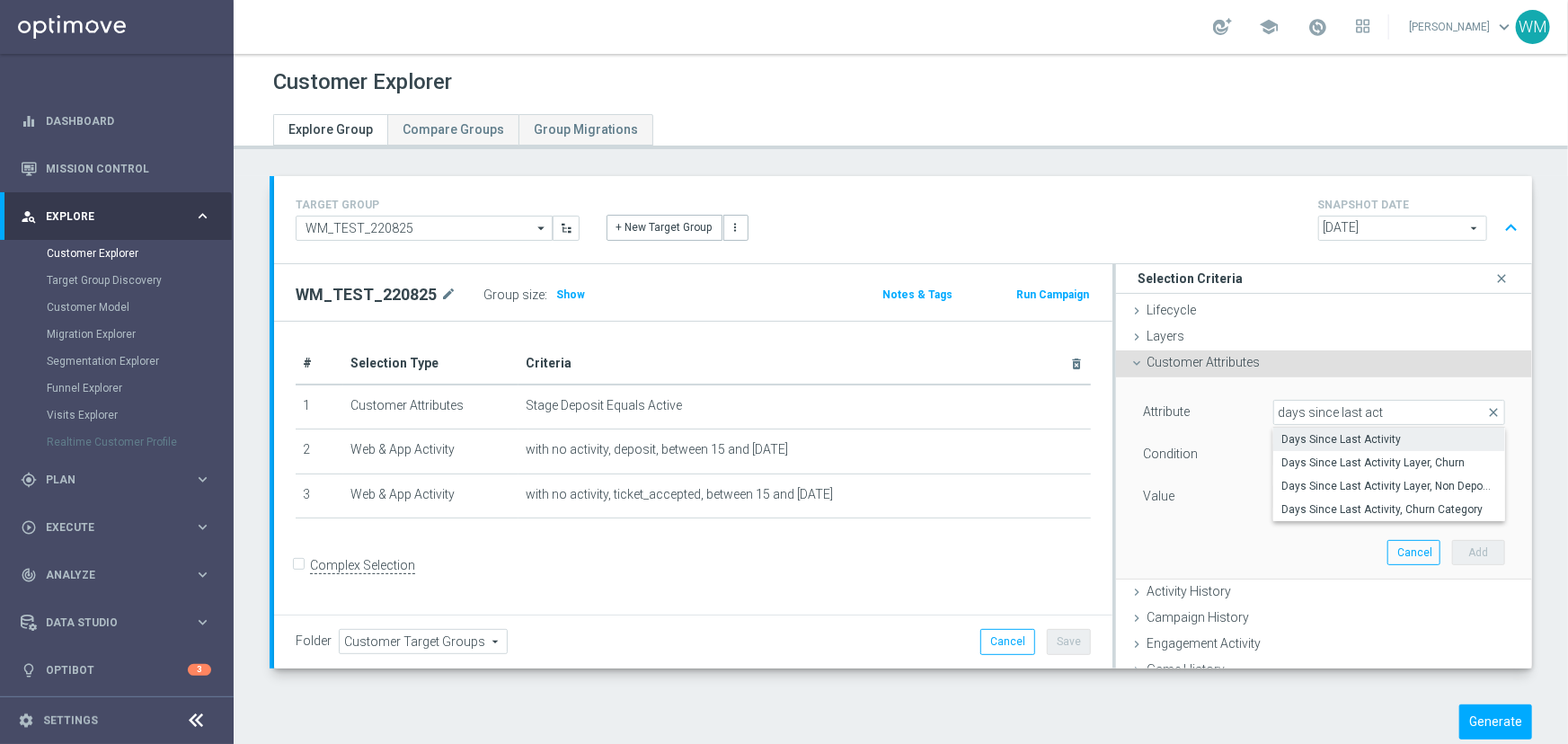
click at [1422, 432] on span "Days Since Last Activity" at bounding box center [1388, 440] width 214 height 14
type input "Days Since Last Activity"
type input "="
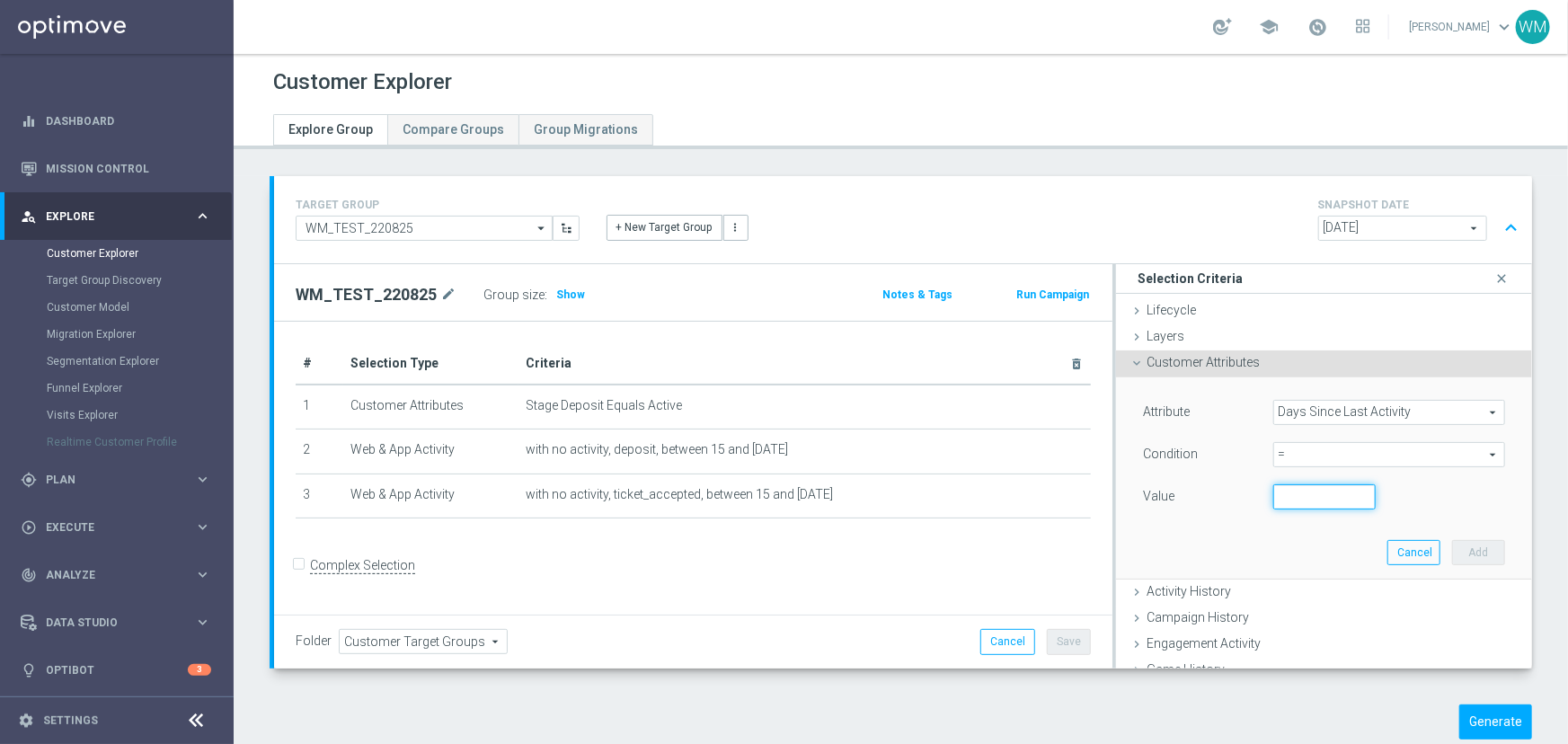
click at [1313, 492] on input "number" at bounding box center [1323, 498] width 102 height 25
type input "1"
click at [1461, 548] on button "Add" at bounding box center [1479, 553] width 53 height 25
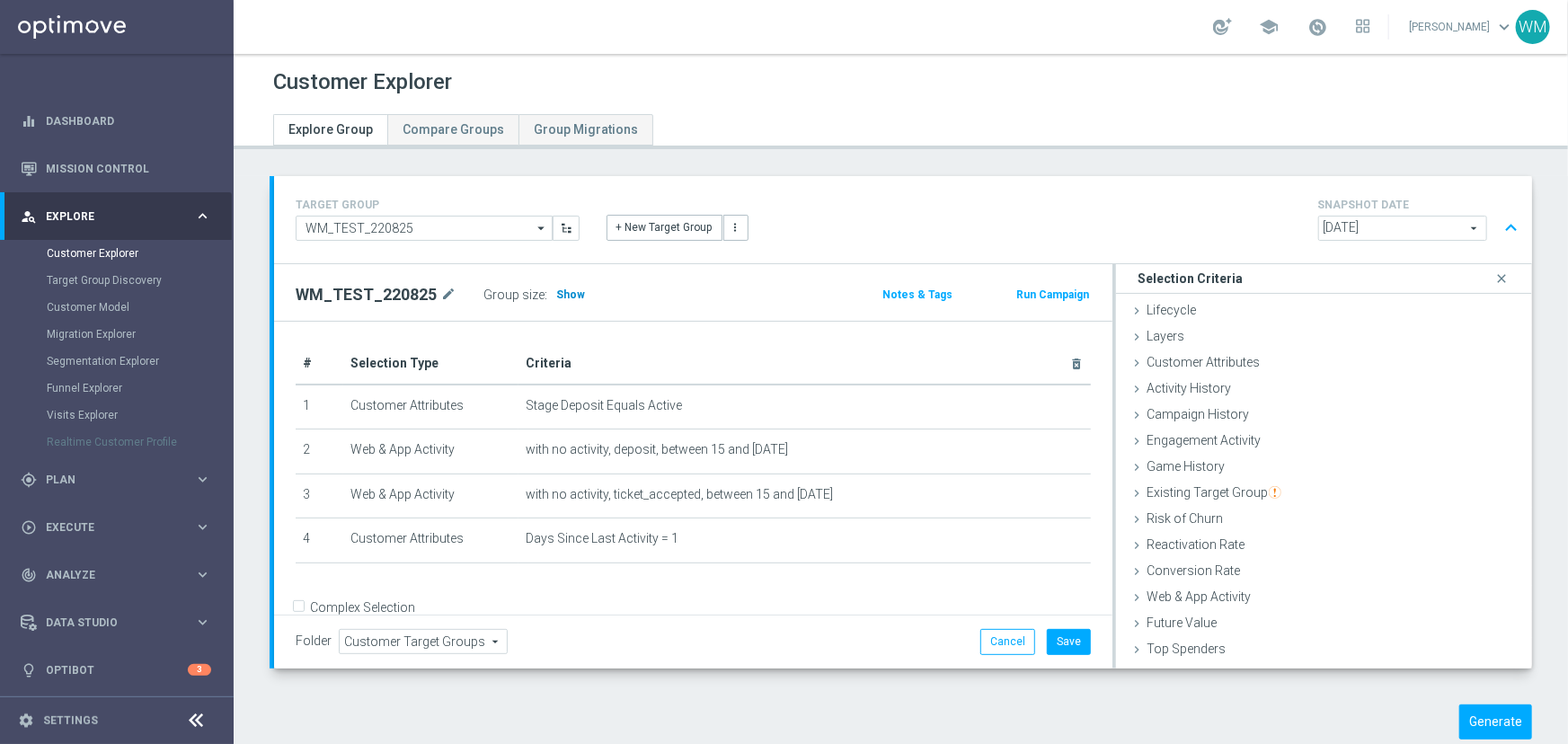
click at [561, 296] on span "Show" at bounding box center [571, 295] width 29 height 13
click at [1052, 630] on button "Save" at bounding box center [1069, 642] width 44 height 25
click at [1494, 716] on button "Generate" at bounding box center [1495, 721] width 73 height 35
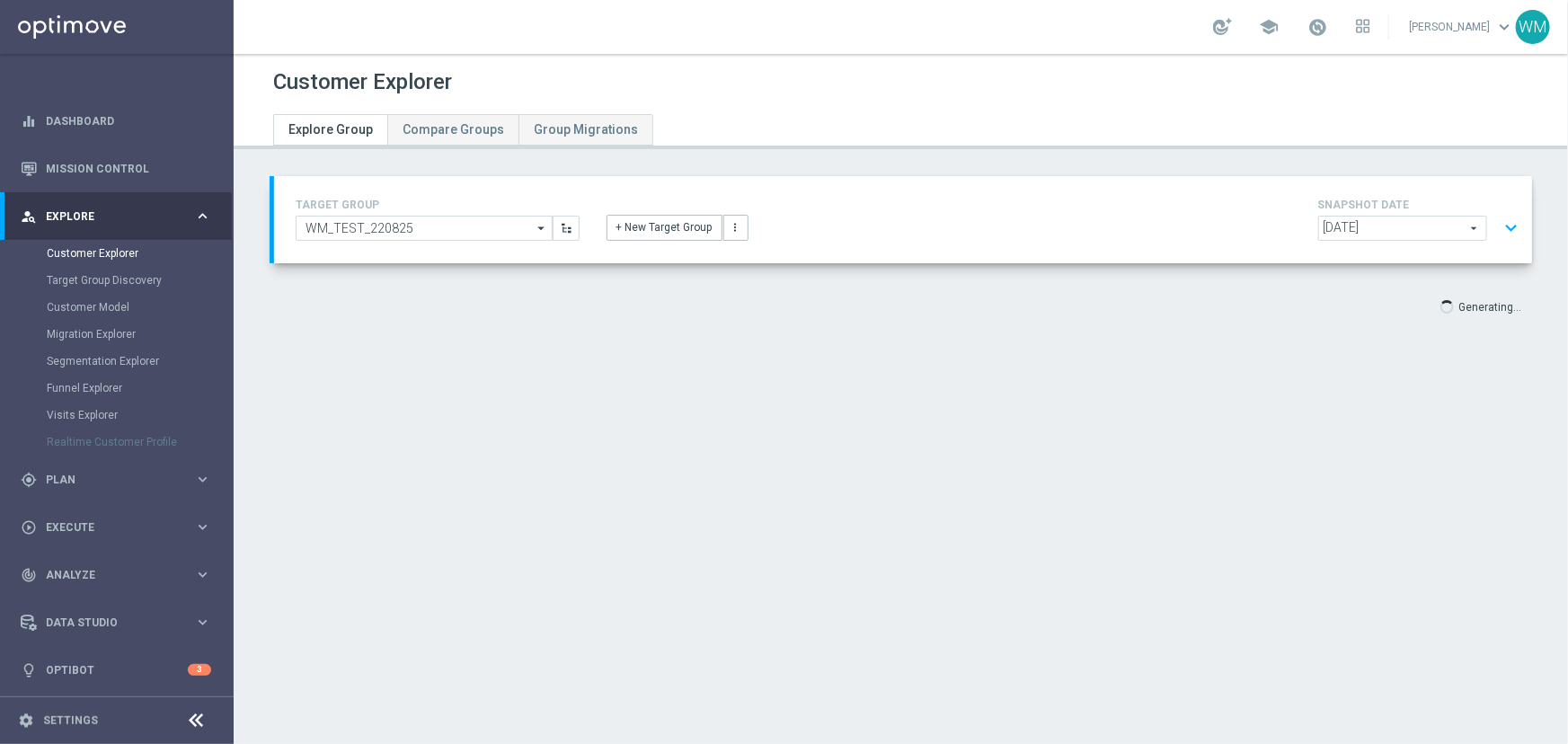
click at [1498, 216] on button "expand_more" at bounding box center [1510, 228] width 26 height 34
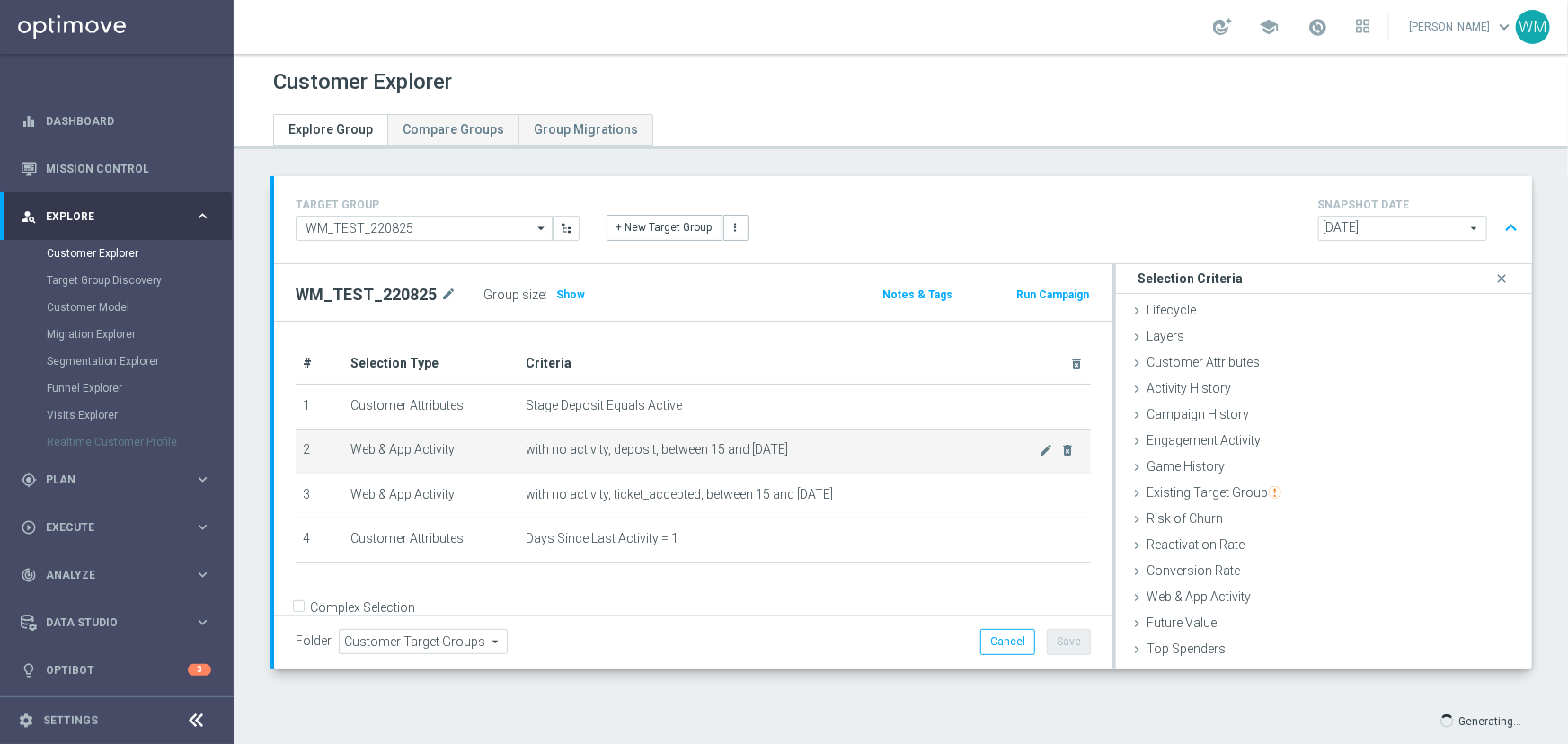
drag, startPoint x: 868, startPoint y: 495, endPoint x: 313, endPoint y: 439, distance: 557.8
click at [313, 439] on tbody "1 Customer Attributes Stage Deposit Equals Active mode_edit delete_forever 2 We…" at bounding box center [692, 474] width 795 height 179
click at [313, 439] on td "2" at bounding box center [319, 452] width 48 height 45
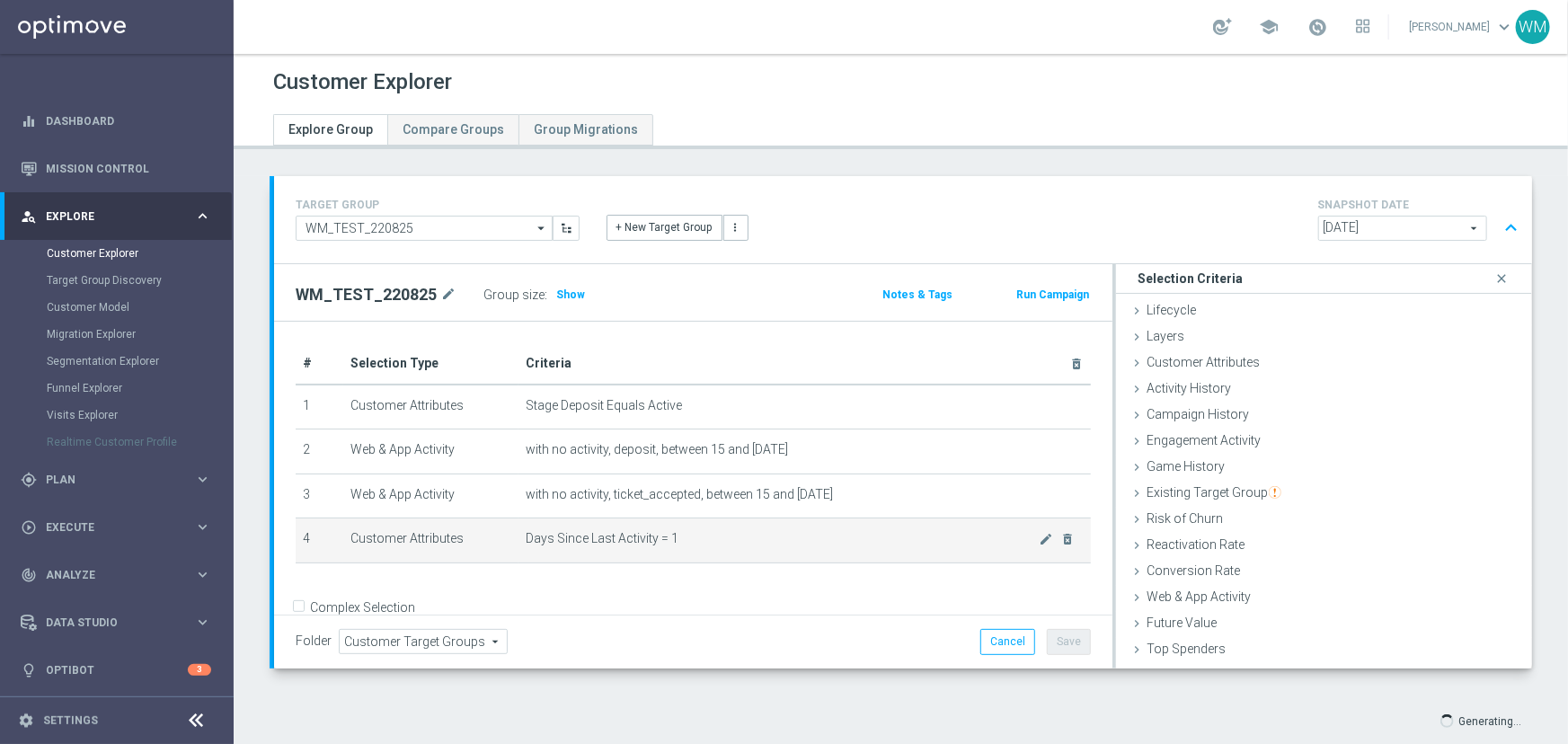
drag, startPoint x: 299, startPoint y: 446, endPoint x: 812, endPoint y: 521, distance: 518.5
click at [812, 521] on tbody "1 Customer Attributes Stage Deposit Equals Active mode_edit delete_forever 2 We…" at bounding box center [692, 474] width 795 height 179
click at [813, 521] on td "Days Since Last Activity = 1 mode_edit delete_forever" at bounding box center [804, 541] width 572 height 45
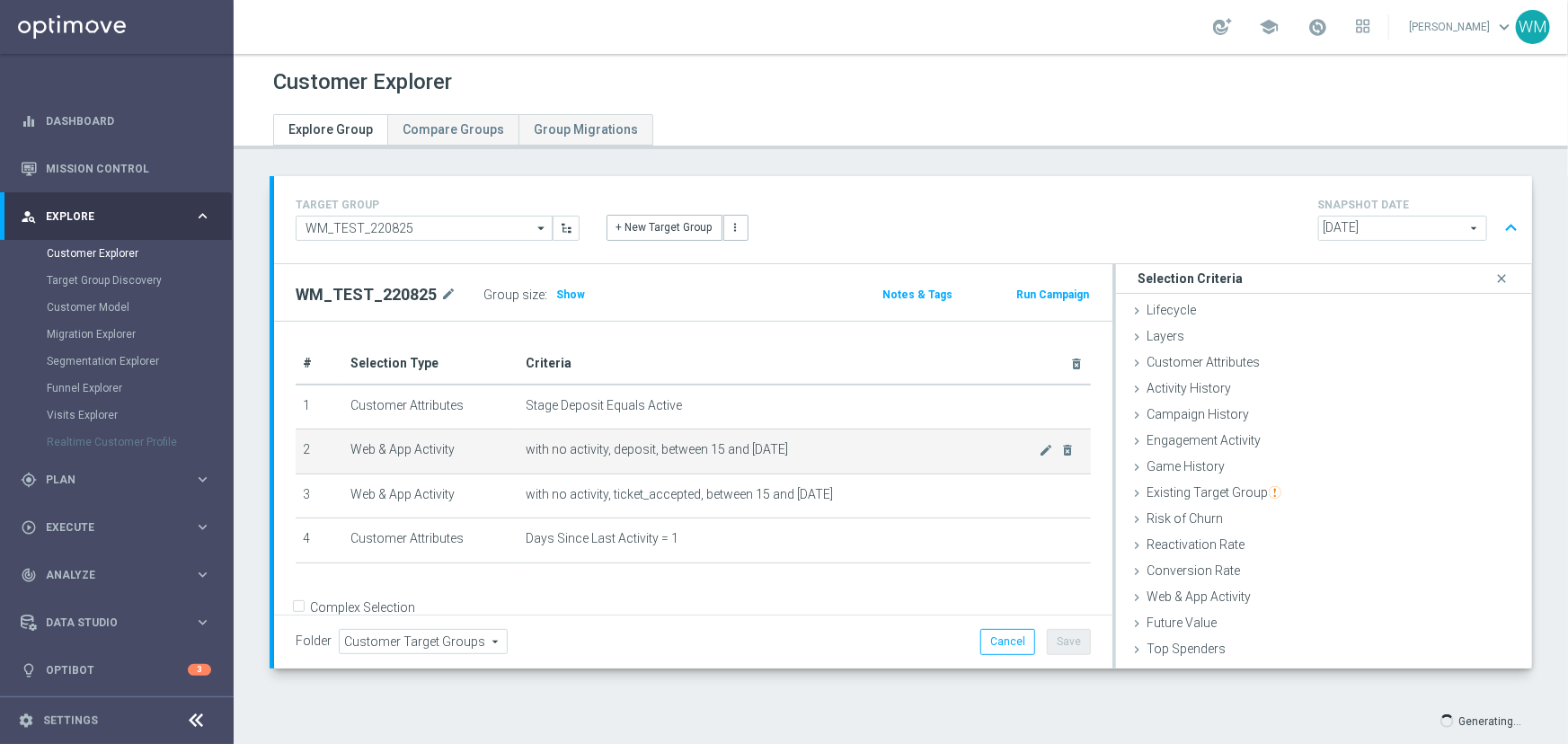
drag, startPoint x: 835, startPoint y: 501, endPoint x: 382, endPoint y: 449, distance: 456.0
click at [382, 449] on tbody "1 Customer Attributes Stage Deposit Equals Active mode_edit delete_forever 2 We…" at bounding box center [692, 474] width 795 height 179
click at [382, 449] on td "Web & App Activity" at bounding box center [431, 452] width 175 height 45
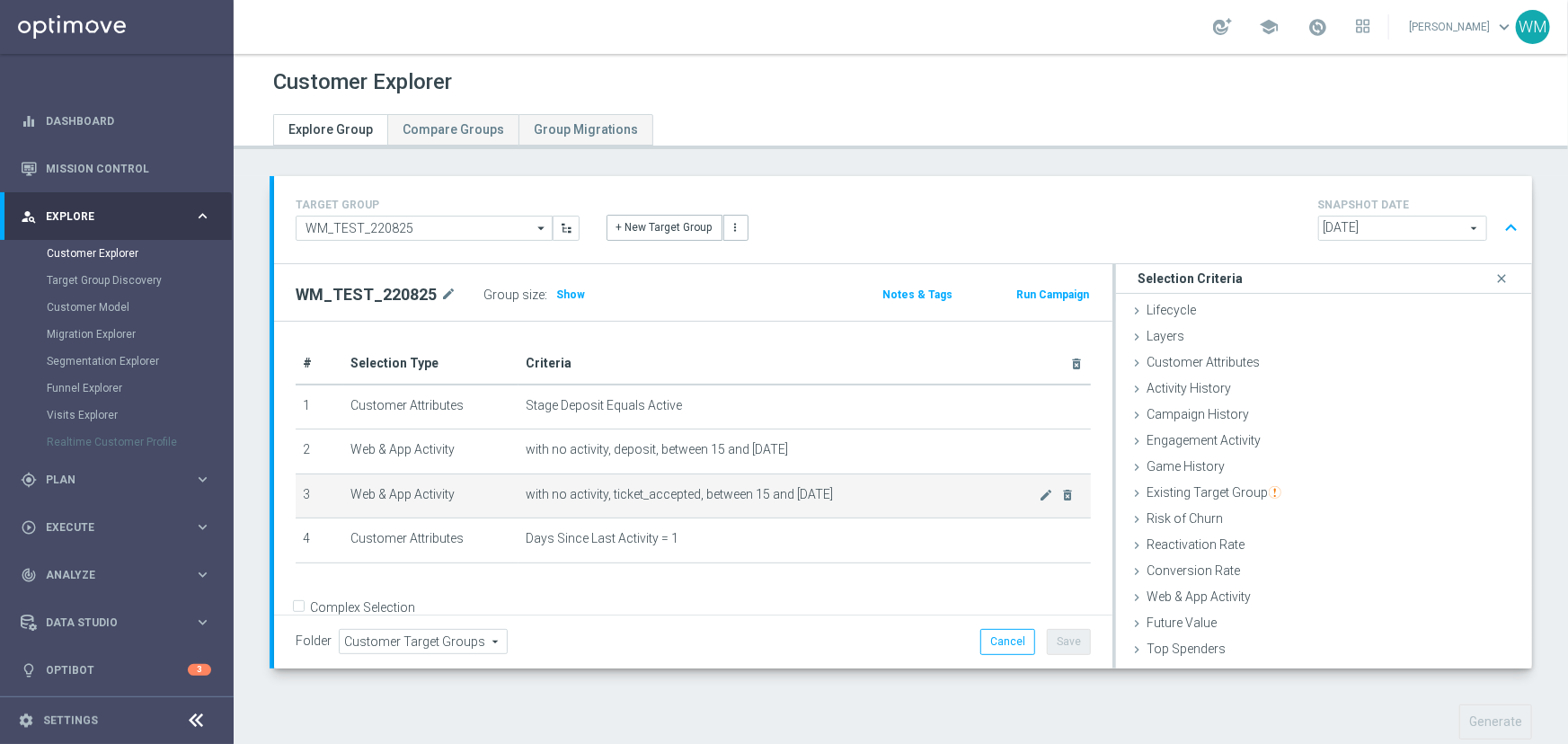
scroll to position [27, 0]
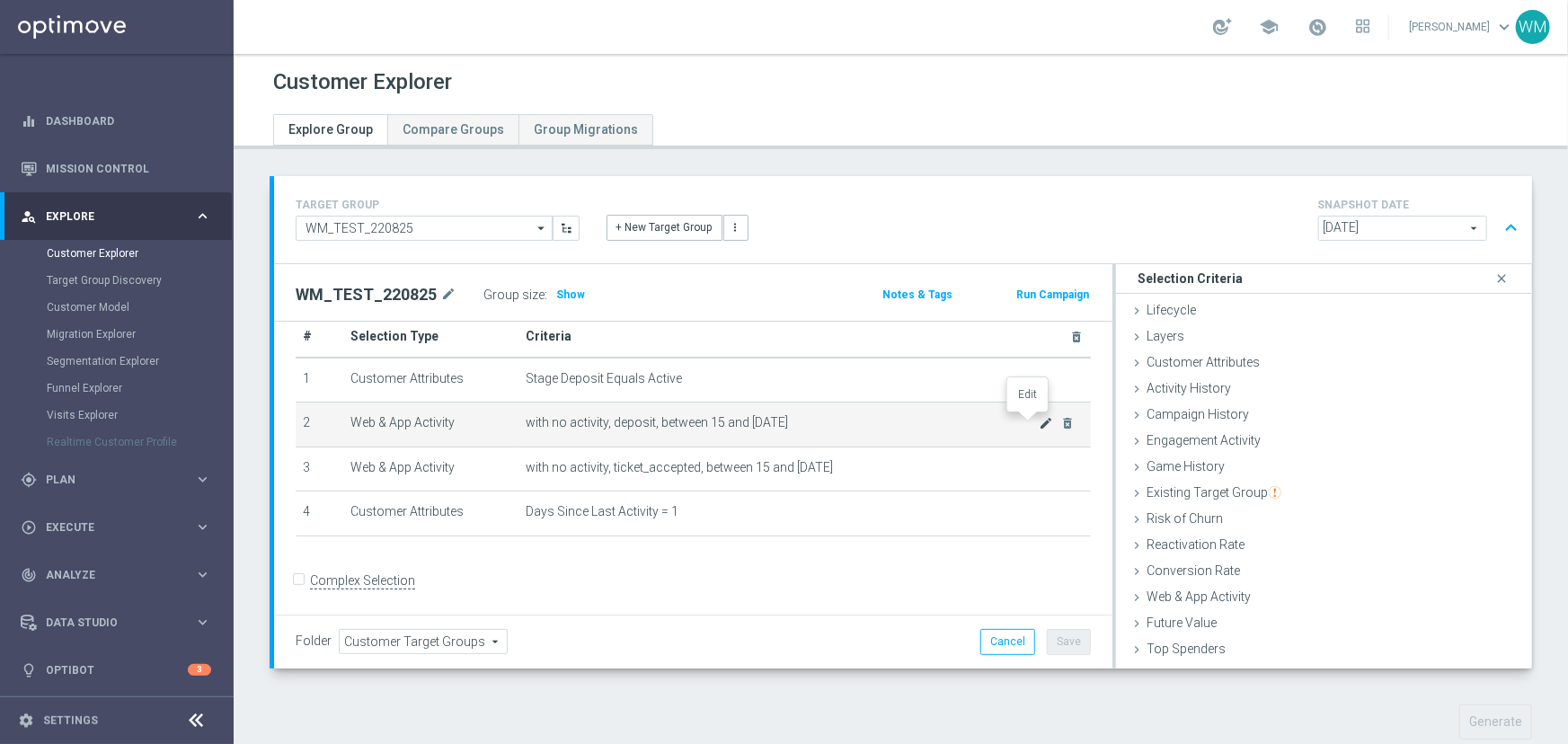
click at [1040, 419] on icon "mode_edit" at bounding box center [1047, 423] width 14 height 14
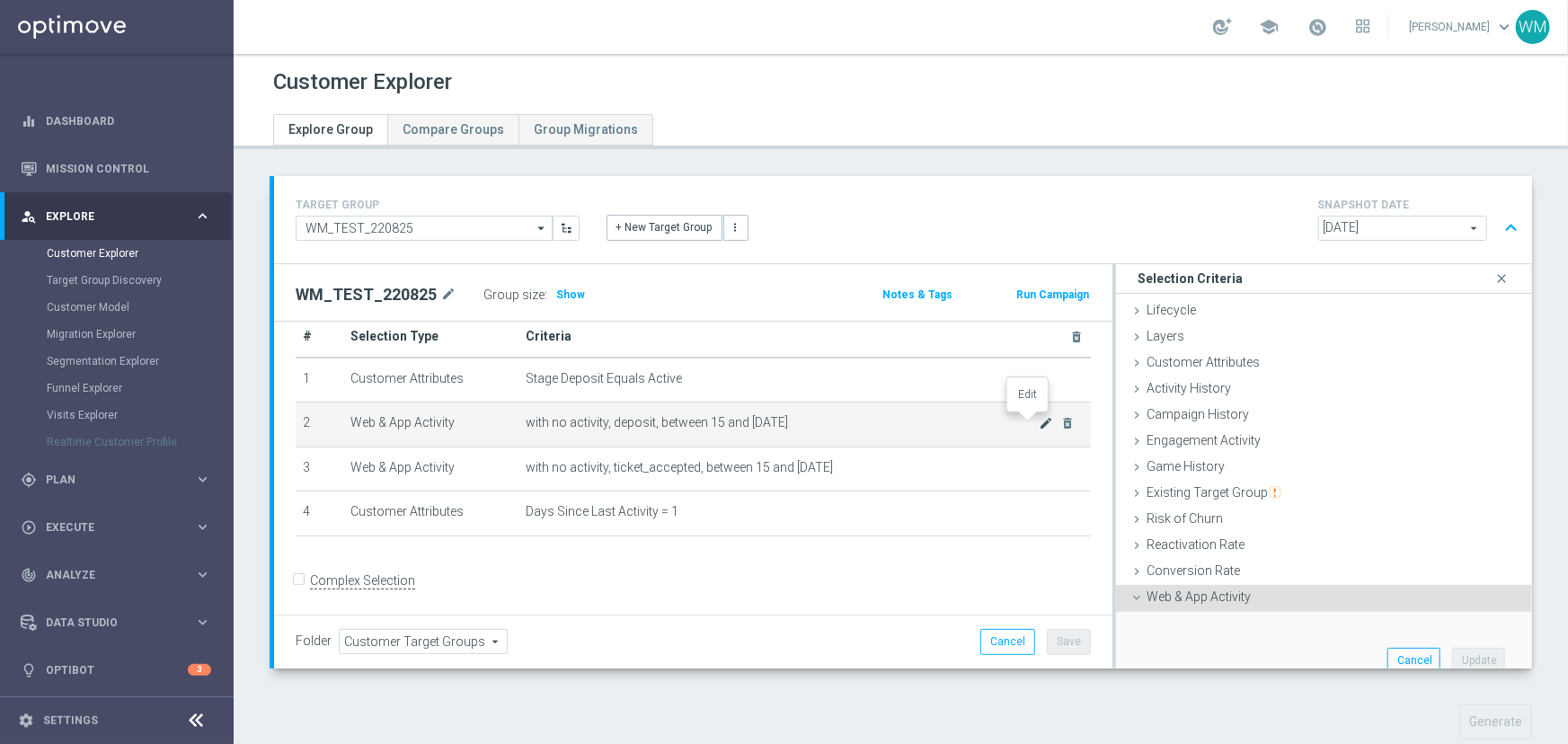
click at [1040, 423] on icon "mode_edit" at bounding box center [1047, 423] width 14 height 14
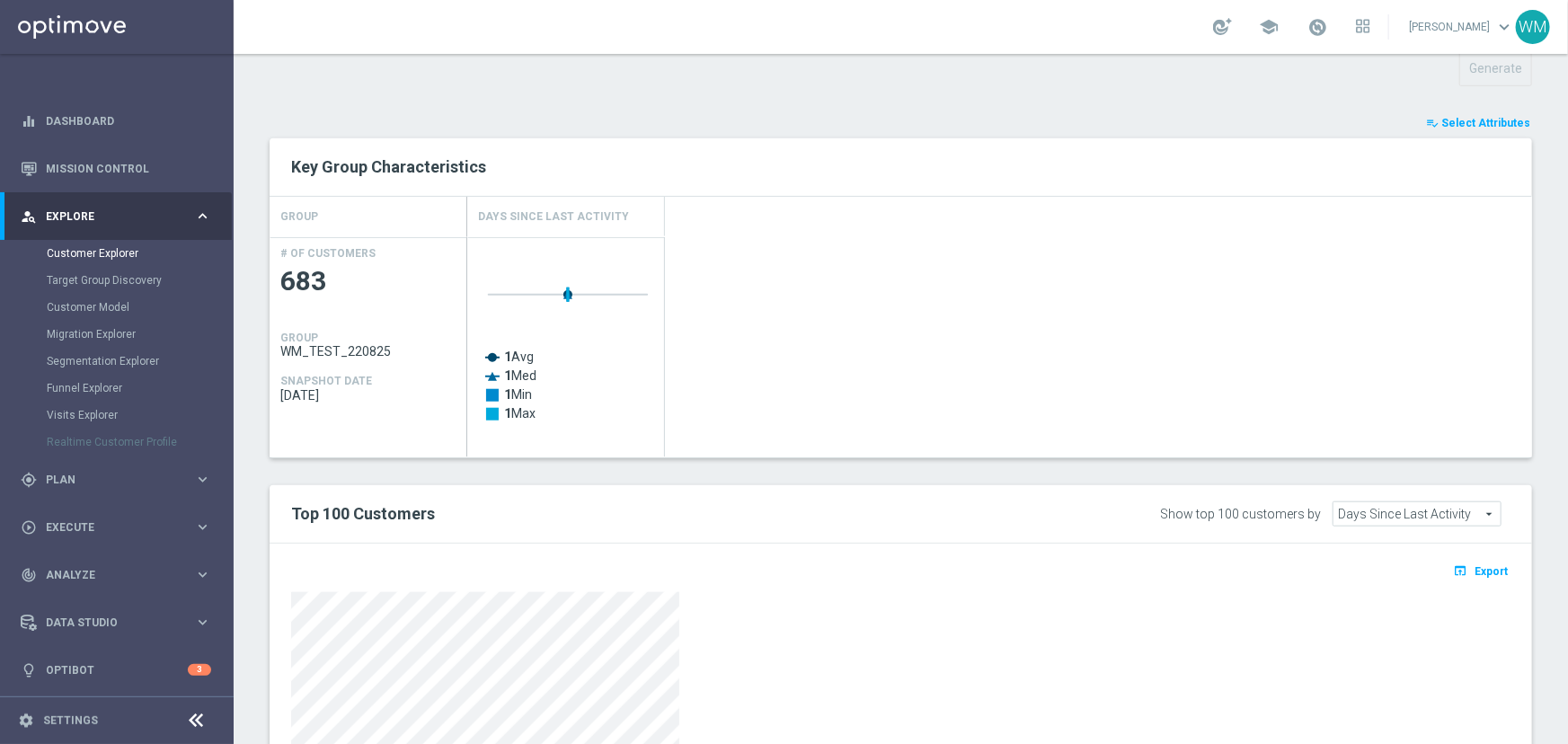
scroll to position [935, 0]
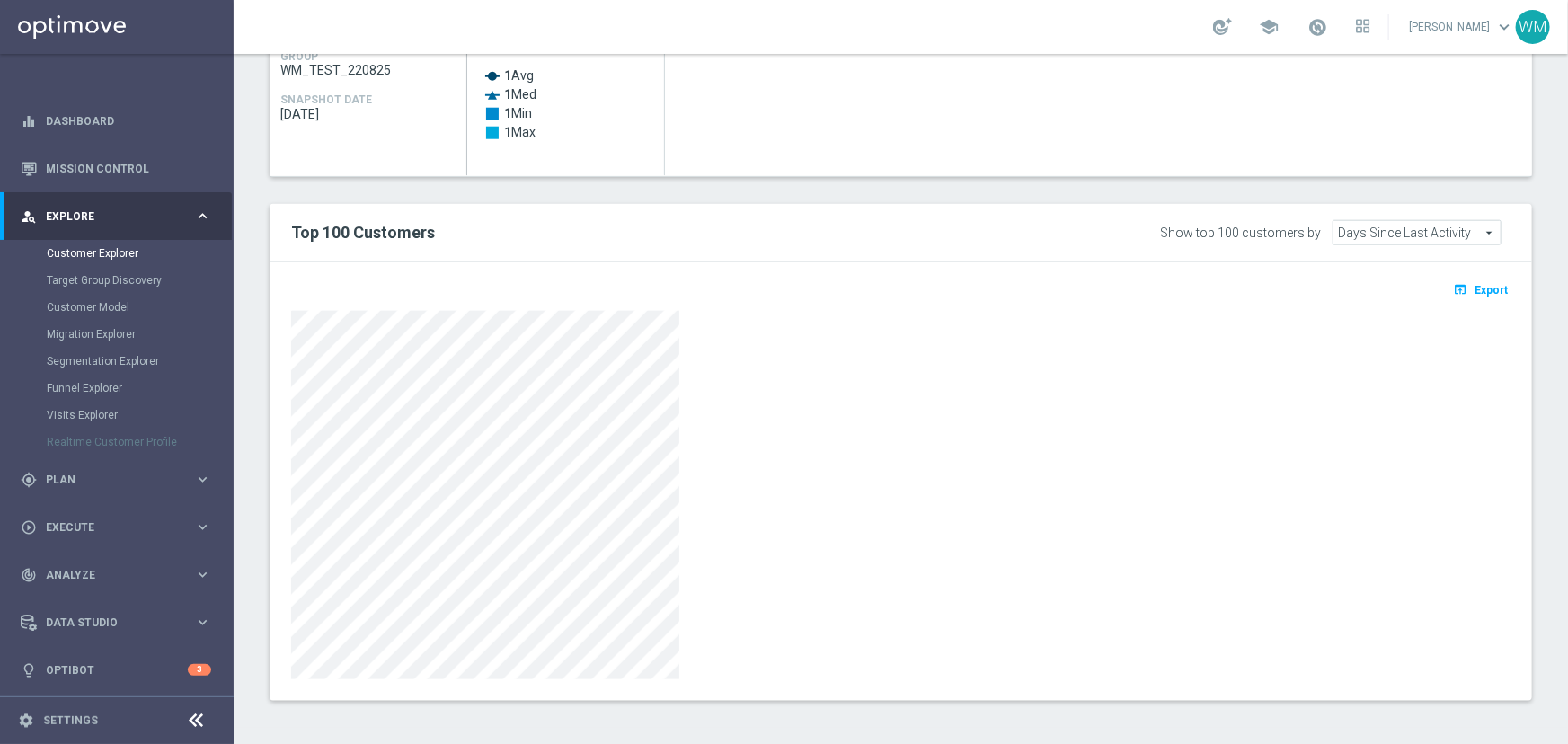
click at [779, 461] on div at bounding box center [901, 495] width 1220 height 368
click at [1463, 301] on div "open_in_browser Export" at bounding box center [901, 295] width 1247 height 23
click at [1474, 284] on span "Export" at bounding box center [1490, 291] width 33 height 13
click at [1427, 231] on span "Days Since Last Activity" at bounding box center [1416, 233] width 167 height 23
click at [1016, 420] on div at bounding box center [901, 495] width 1220 height 368
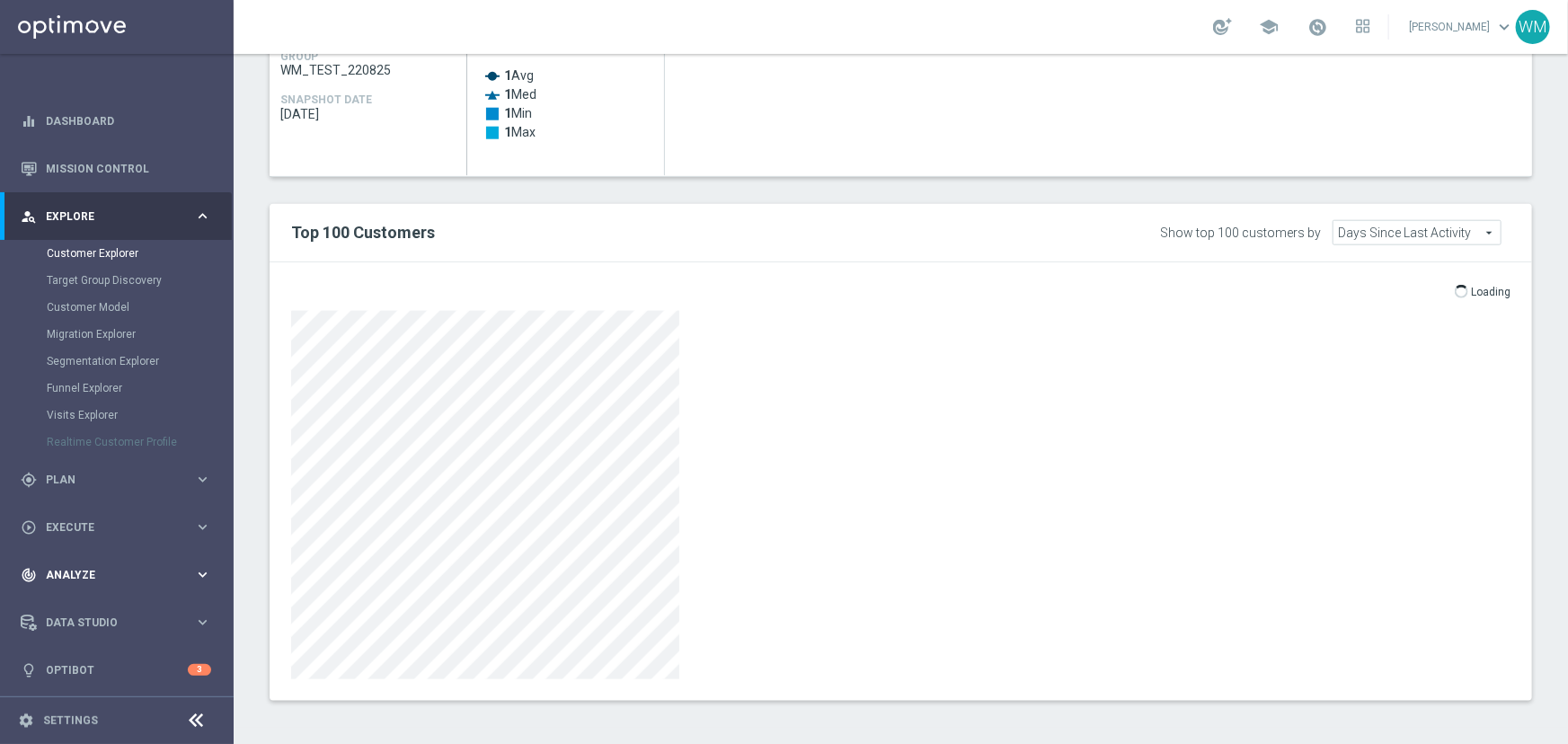
click at [90, 572] on span "Analyze" at bounding box center [120, 575] width 148 height 11
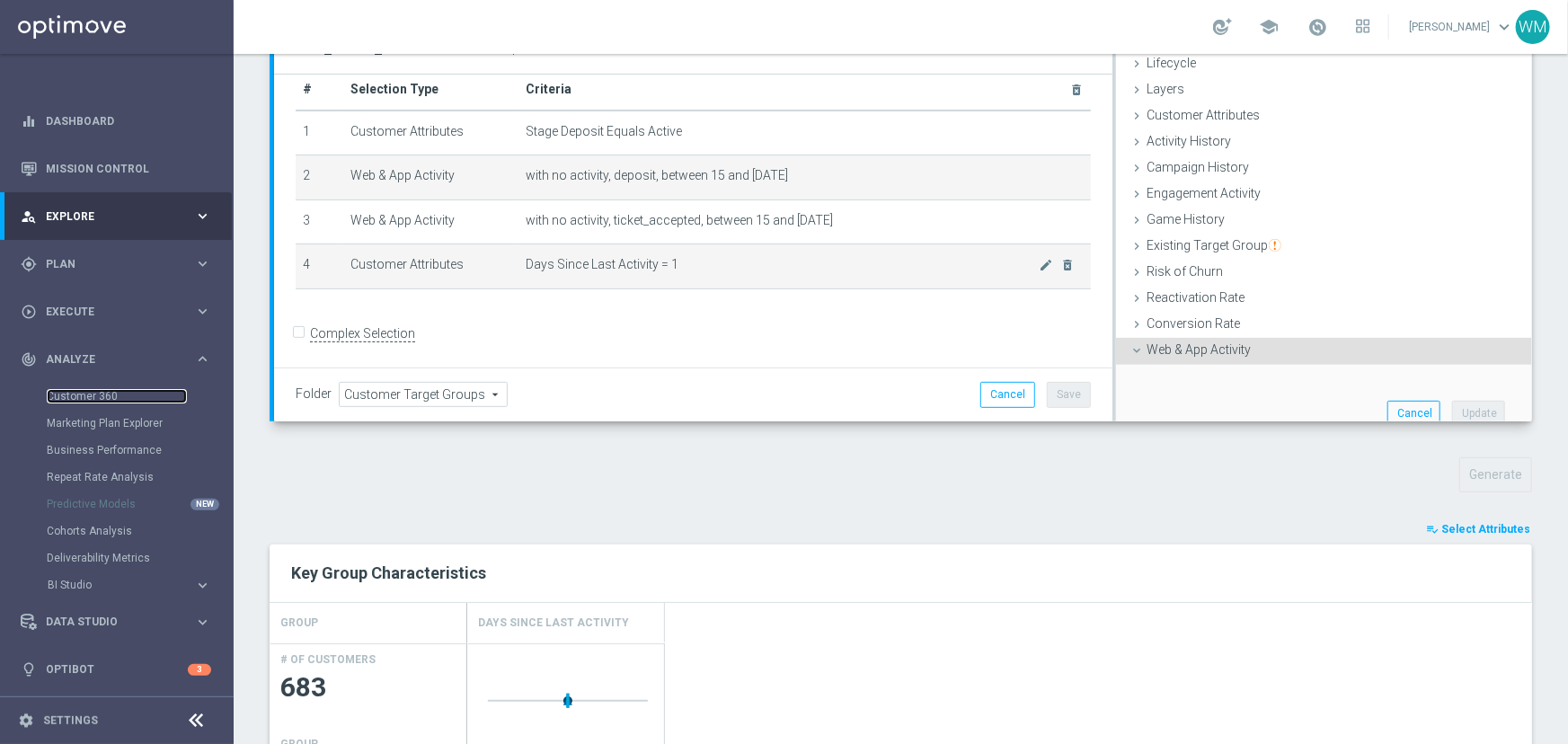
scroll to position [36, 0]
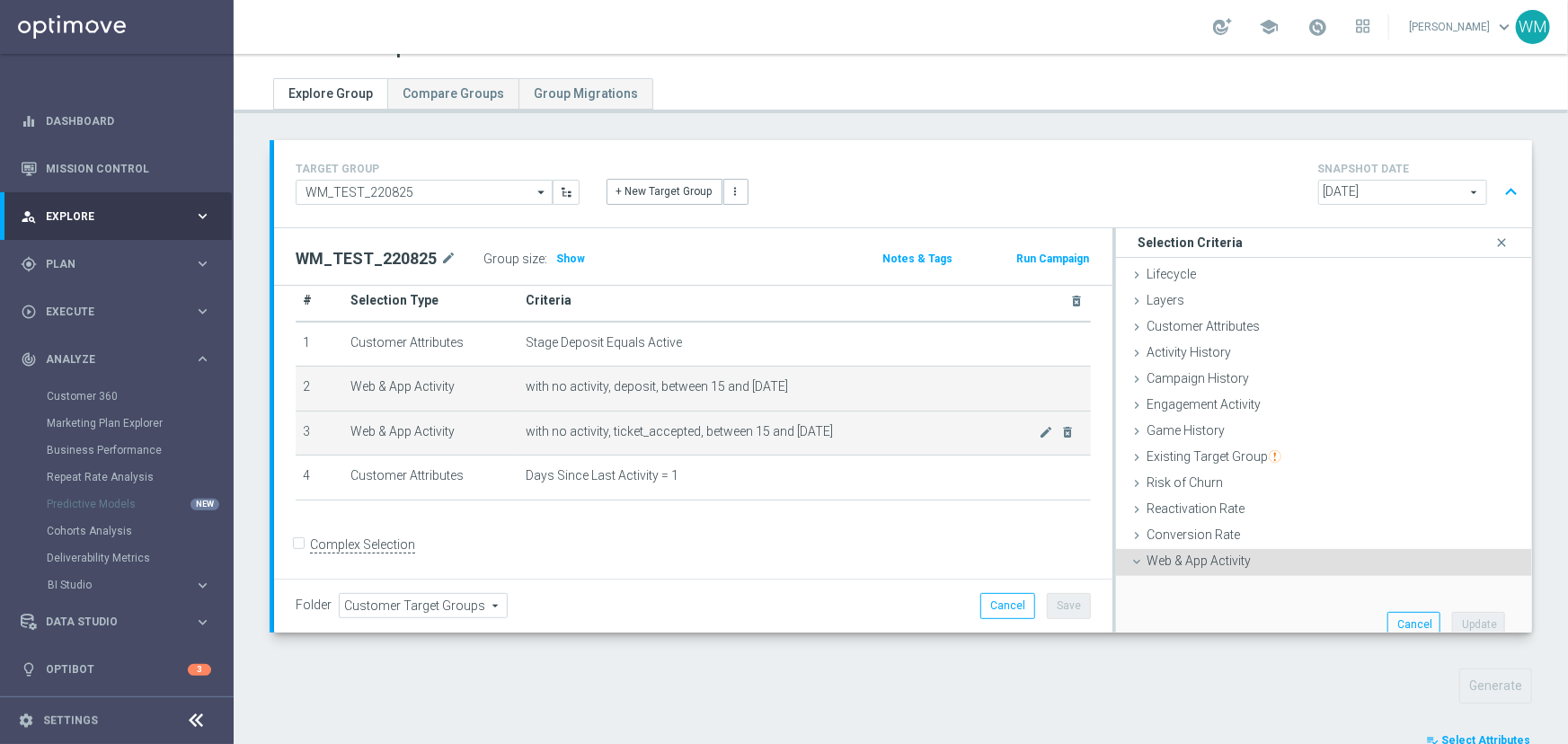
click at [686, 439] on td "with no activity, ticket_accepted, between 15 and 2 days ago mode_edit delete_f…" at bounding box center [804, 433] width 572 height 45
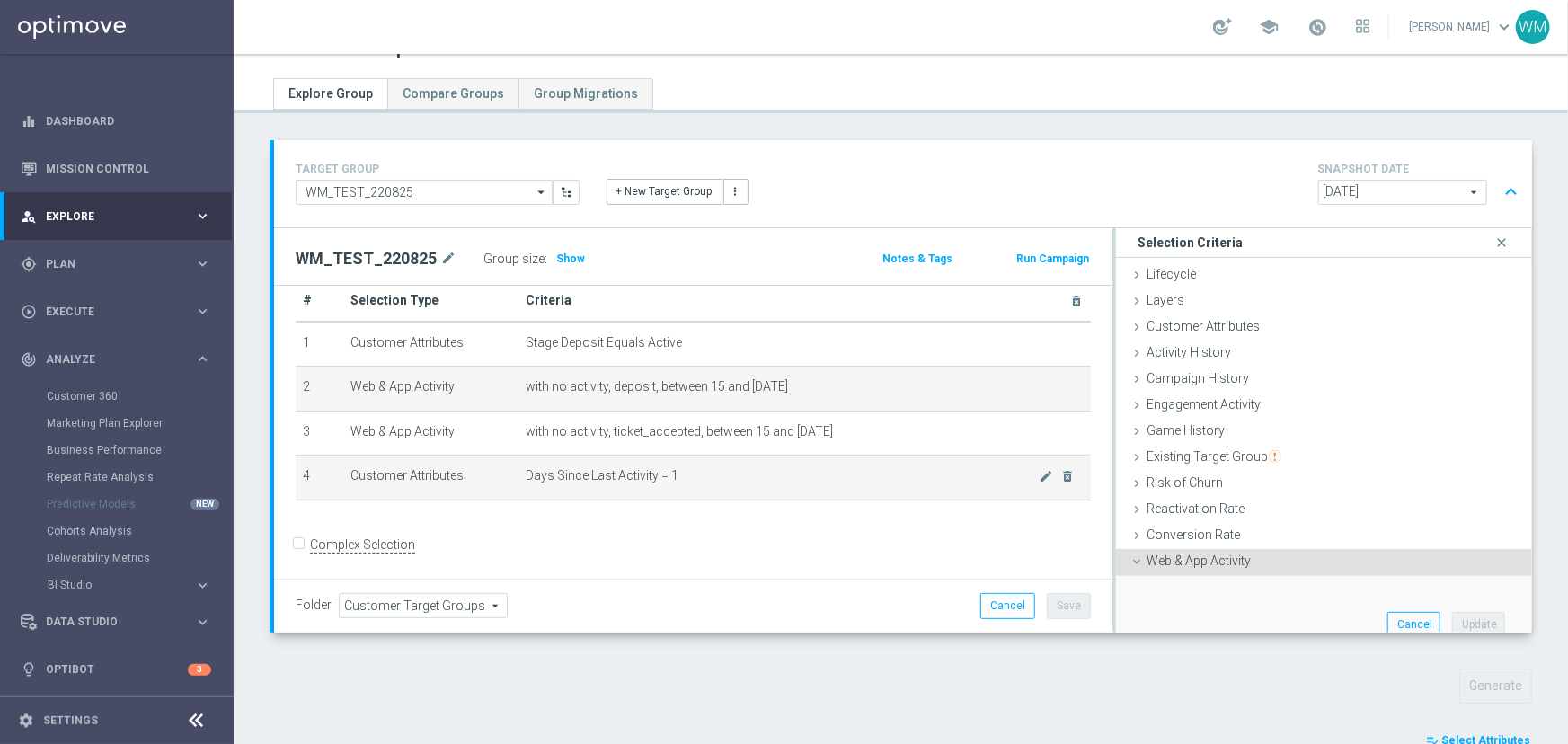
click at [687, 465] on td "Days Since Last Activity = 1 mode_edit delete_forever" at bounding box center [804, 479] width 572 height 45
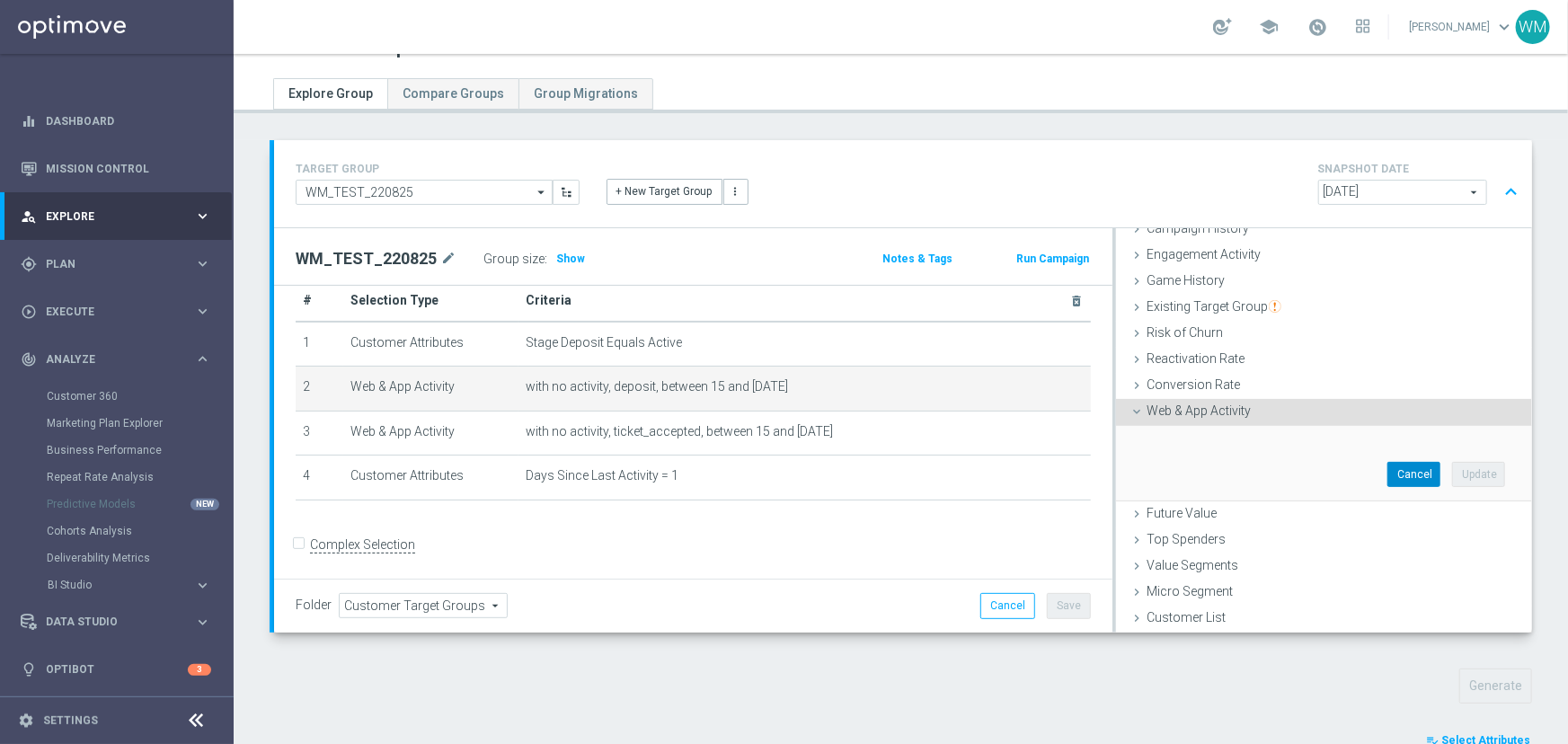
click at [1387, 477] on button "Cancel" at bounding box center [1414, 475] width 53 height 25
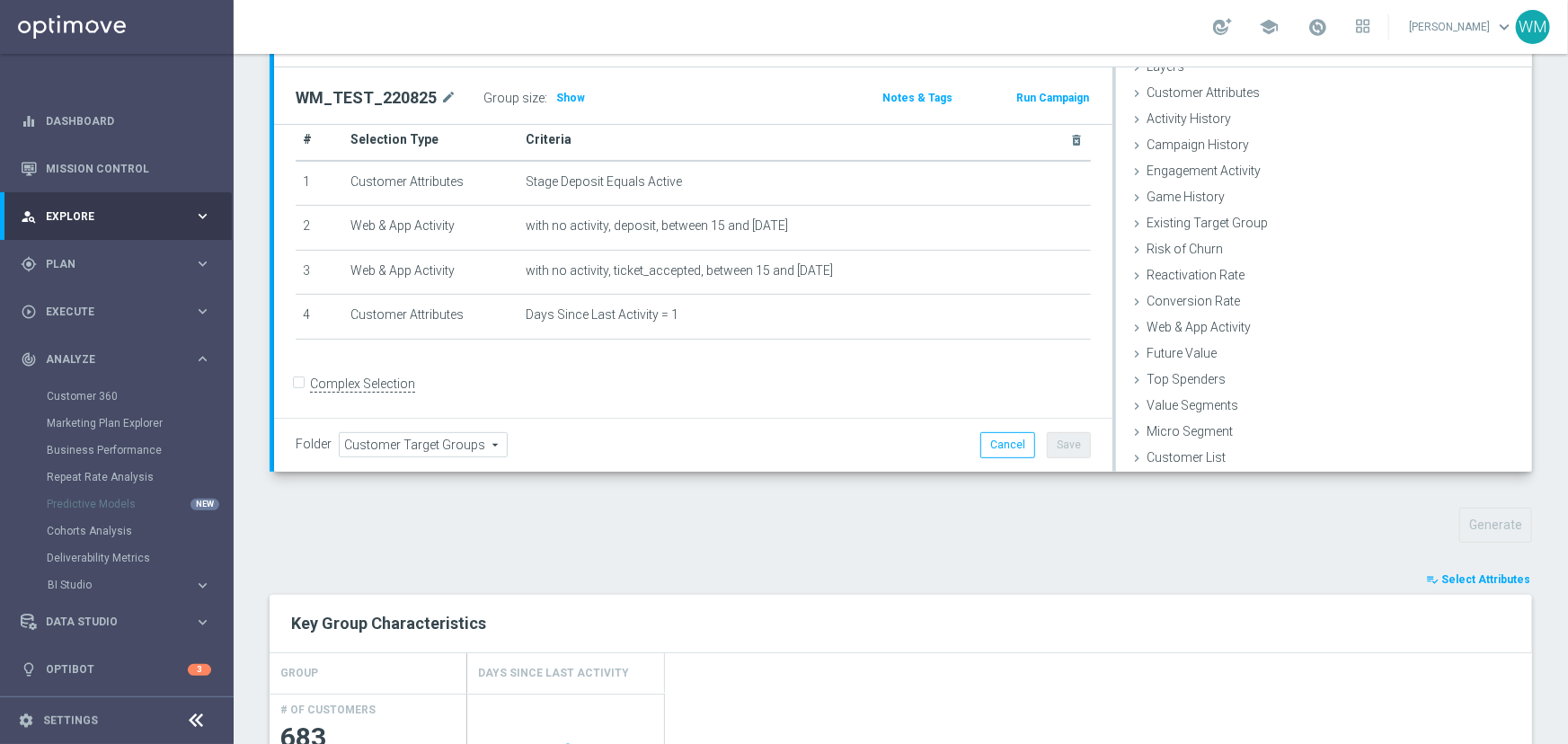
scroll to position [0, 0]
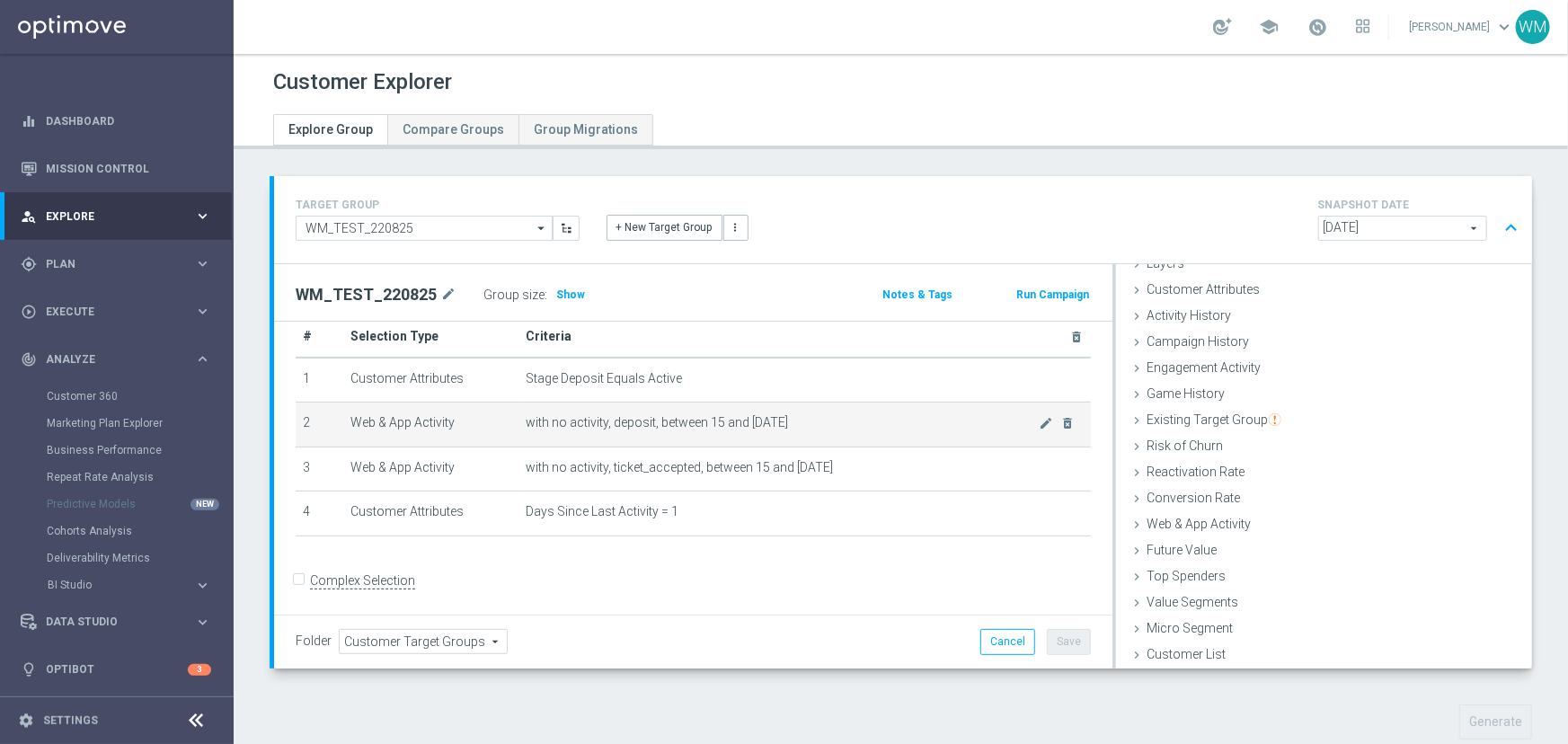
drag, startPoint x: 884, startPoint y: 468, endPoint x: 301, endPoint y: 415, distance: 585.4
click at [301, 415] on tbody "1 Customer Attributes Stage Deposit Equals Active mode_edit delete_forever 2 We…" at bounding box center [692, 447] width 795 height 179
click at [301, 415] on td "2" at bounding box center [319, 425] width 48 height 45
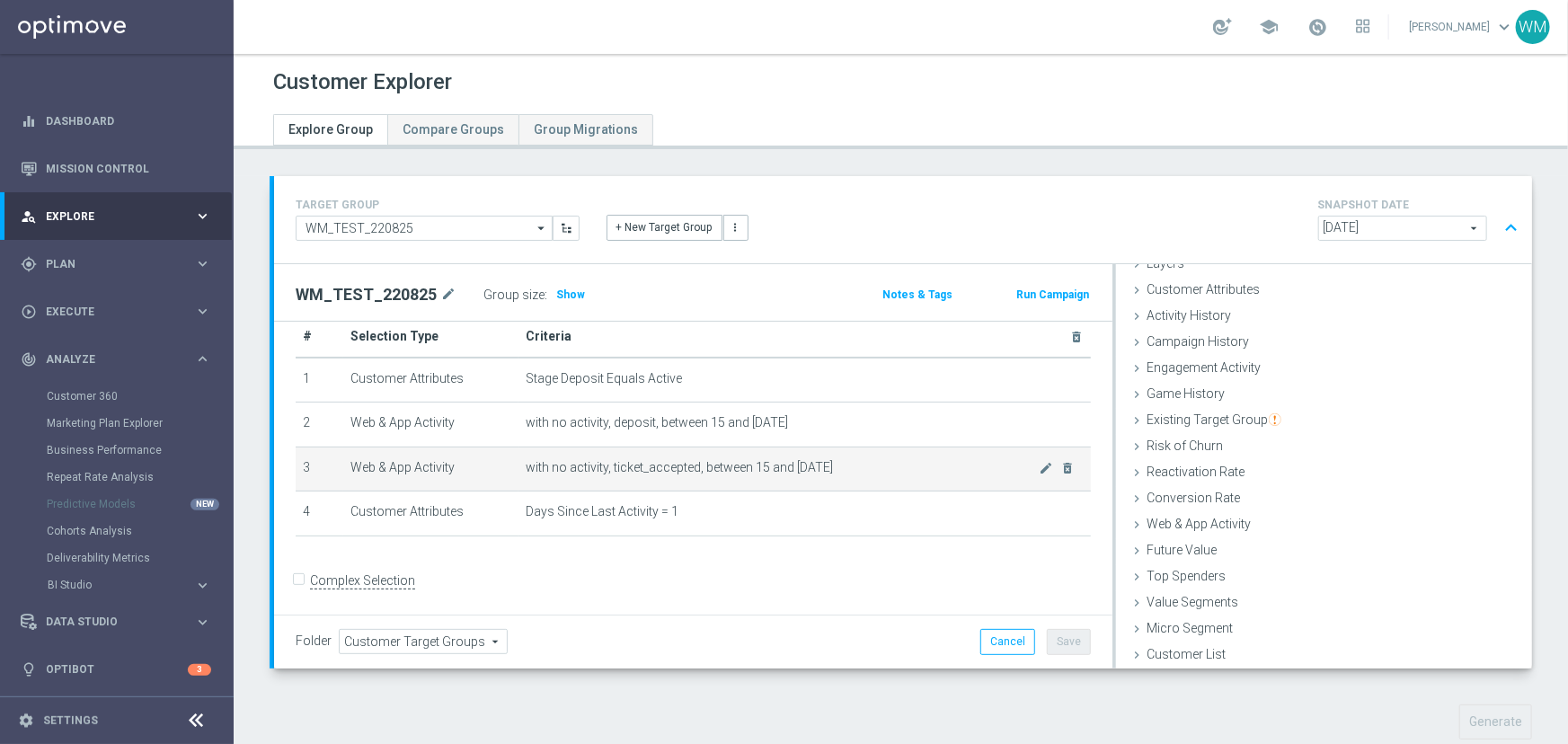
drag, startPoint x: 301, startPoint y: 415, endPoint x: 950, endPoint y: 483, distance: 652.6
click at [950, 483] on tbody "1 Customer Attributes Stage Deposit Equals Active mode_edit delete_forever 2 We…" at bounding box center [692, 447] width 795 height 179
click at [950, 483] on td "with no activity, ticket_accepted, between 15 and 2 days ago mode_edit delete_f…" at bounding box center [804, 470] width 572 height 45
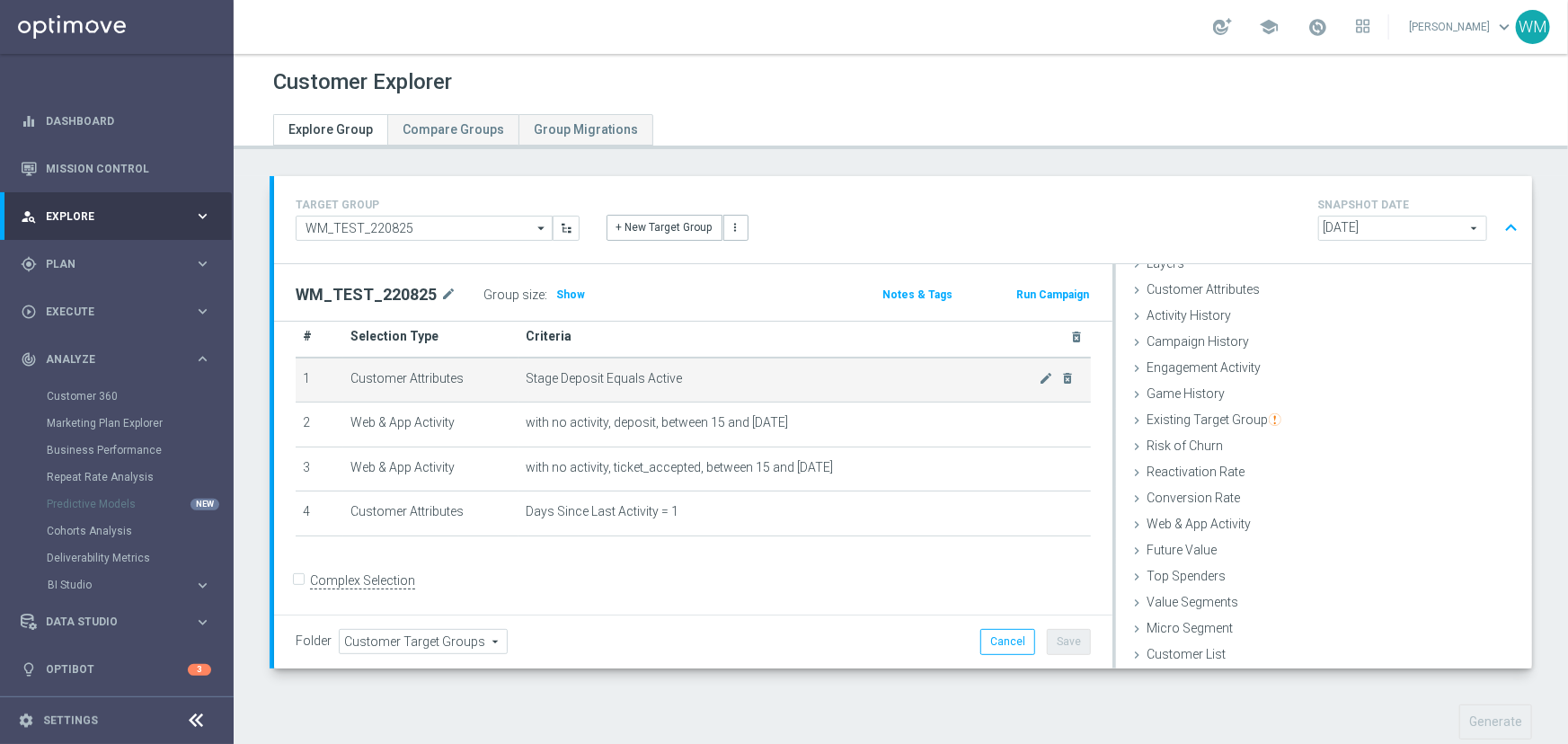
drag, startPoint x: 756, startPoint y: 512, endPoint x: 297, endPoint y: 378, distance: 478.2
click at [297, 378] on tbody "1 Customer Attributes Stage Deposit Equals Active mode_edit delete_forever 2 We…" at bounding box center [692, 447] width 795 height 179
click at [297, 378] on td "1" at bounding box center [319, 380] width 48 height 45
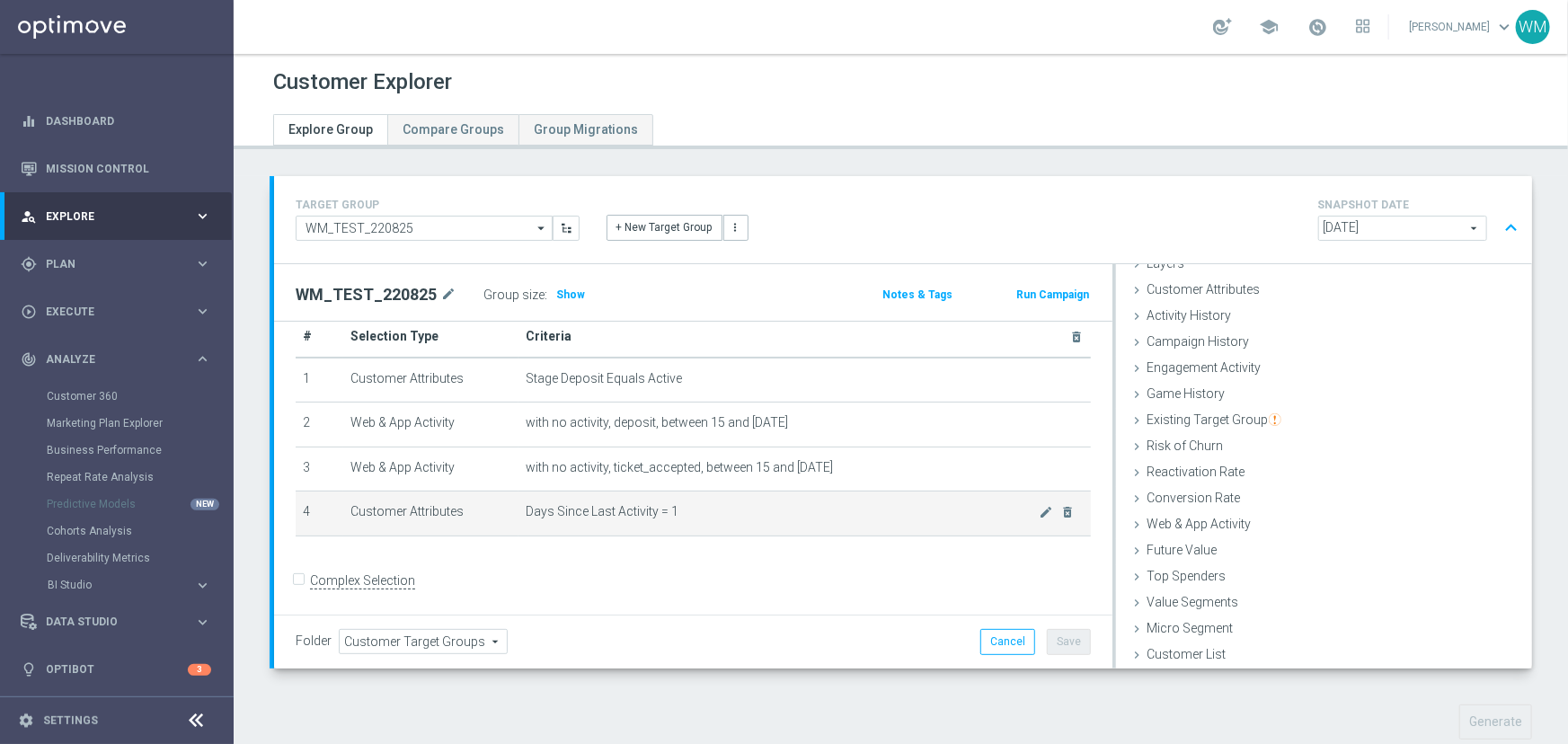
drag, startPoint x: 297, startPoint y: 378, endPoint x: 820, endPoint y: 526, distance: 543.5
click at [820, 526] on tbody "1 Customer Attributes Stage Deposit Equals Active mode_edit delete_forever 2 We…" at bounding box center [692, 447] width 795 height 179
click at [820, 525] on td "Days Since Last Activity = 1 mode_edit delete_forever" at bounding box center [804, 514] width 572 height 45
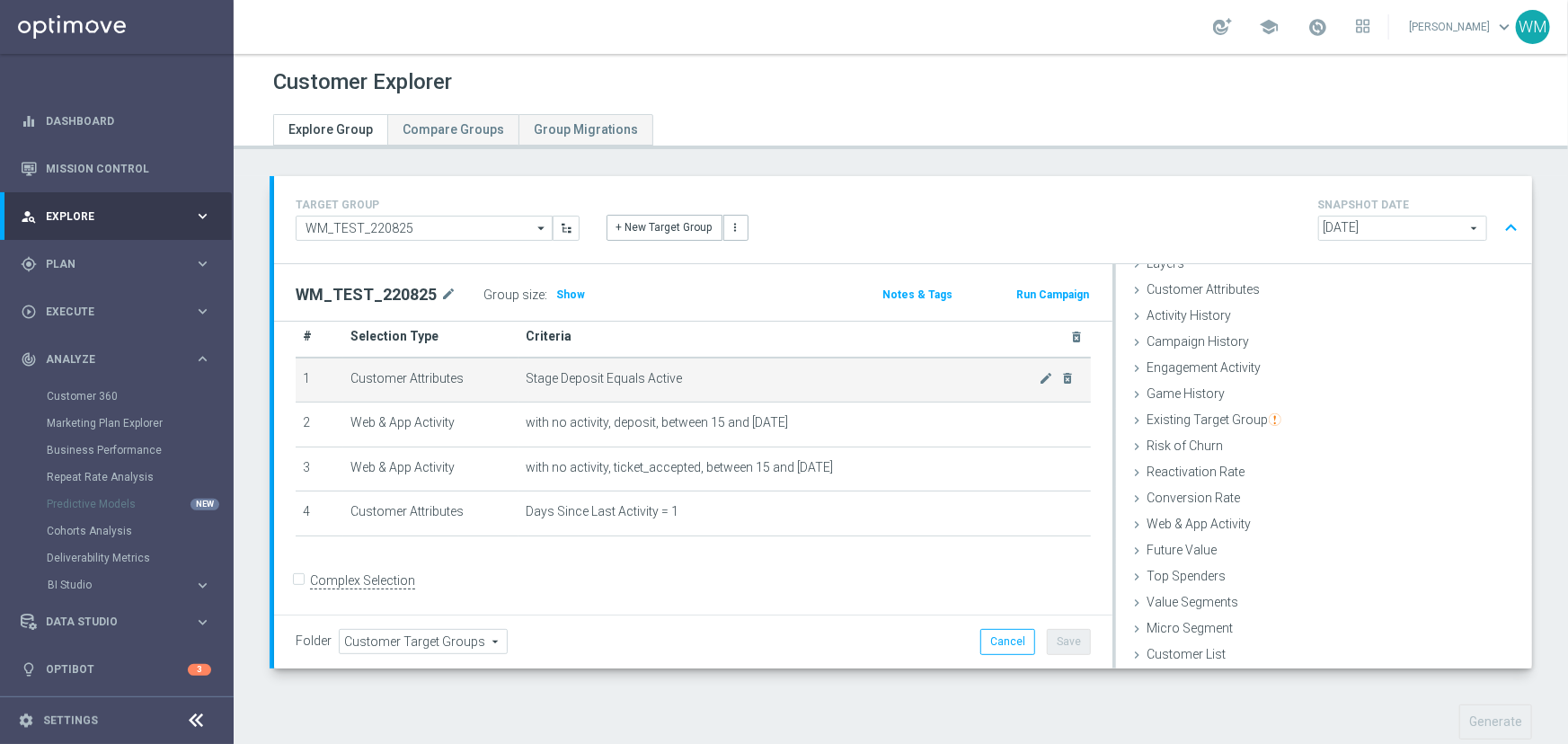
drag, startPoint x: 820, startPoint y: 525, endPoint x: 302, endPoint y: 374, distance: 539.6
click at [302, 374] on tbody "1 Customer Attributes Stage Deposit Equals Active mode_edit delete_forever 2 We…" at bounding box center [692, 447] width 795 height 179
click at [302, 374] on td "1" at bounding box center [319, 380] width 48 height 45
drag, startPoint x: 302, startPoint y: 374, endPoint x: 821, endPoint y: 548, distance: 547.4
click at [821, 548] on div "# Selection Type Criteria delete_forever 1 Customer Attributes Stage Deposit Eq…" at bounding box center [693, 434] width 822 height 237
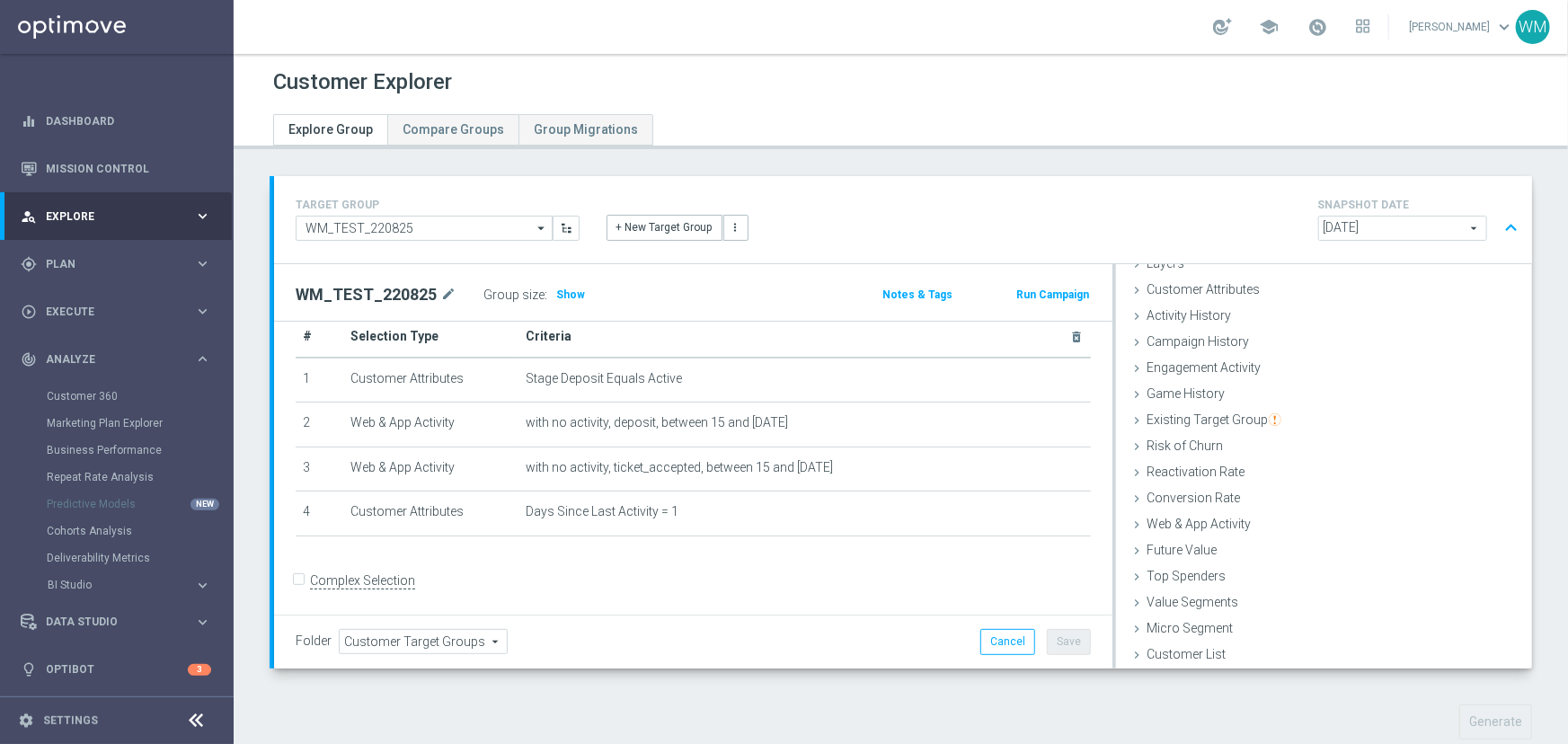
click at [821, 548] on div "# Selection Type Criteria delete_forever 1 Customer Attributes Stage Deposit Eq…" at bounding box center [693, 434] width 822 height 237
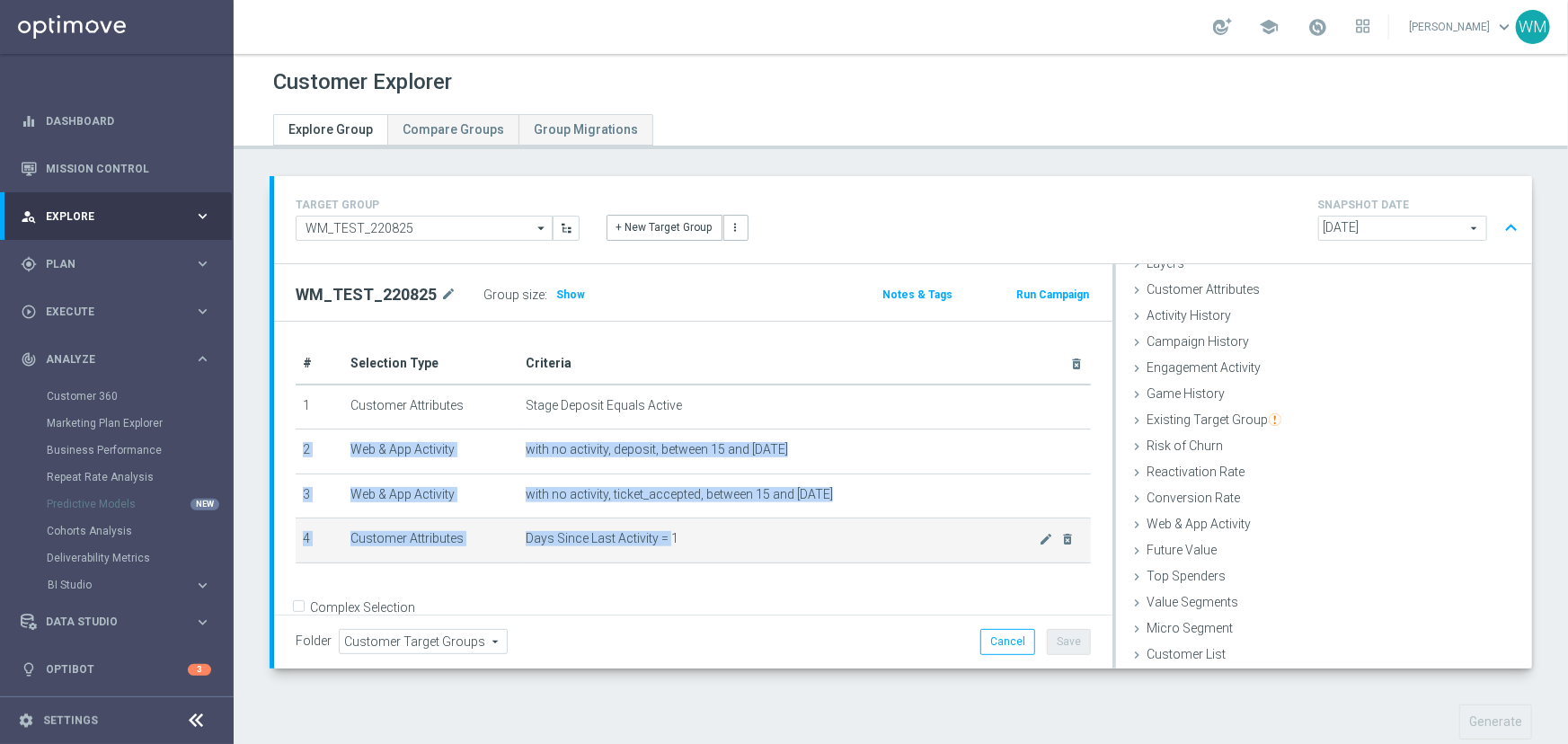
drag, startPoint x: 521, startPoint y: 413, endPoint x: 664, endPoint y: 539, distance: 190.6
click at [664, 539] on tbody "1 Customer Attributes Stage Deposit Equals Active mode_edit delete_forever 2 We…" at bounding box center [692, 474] width 795 height 179
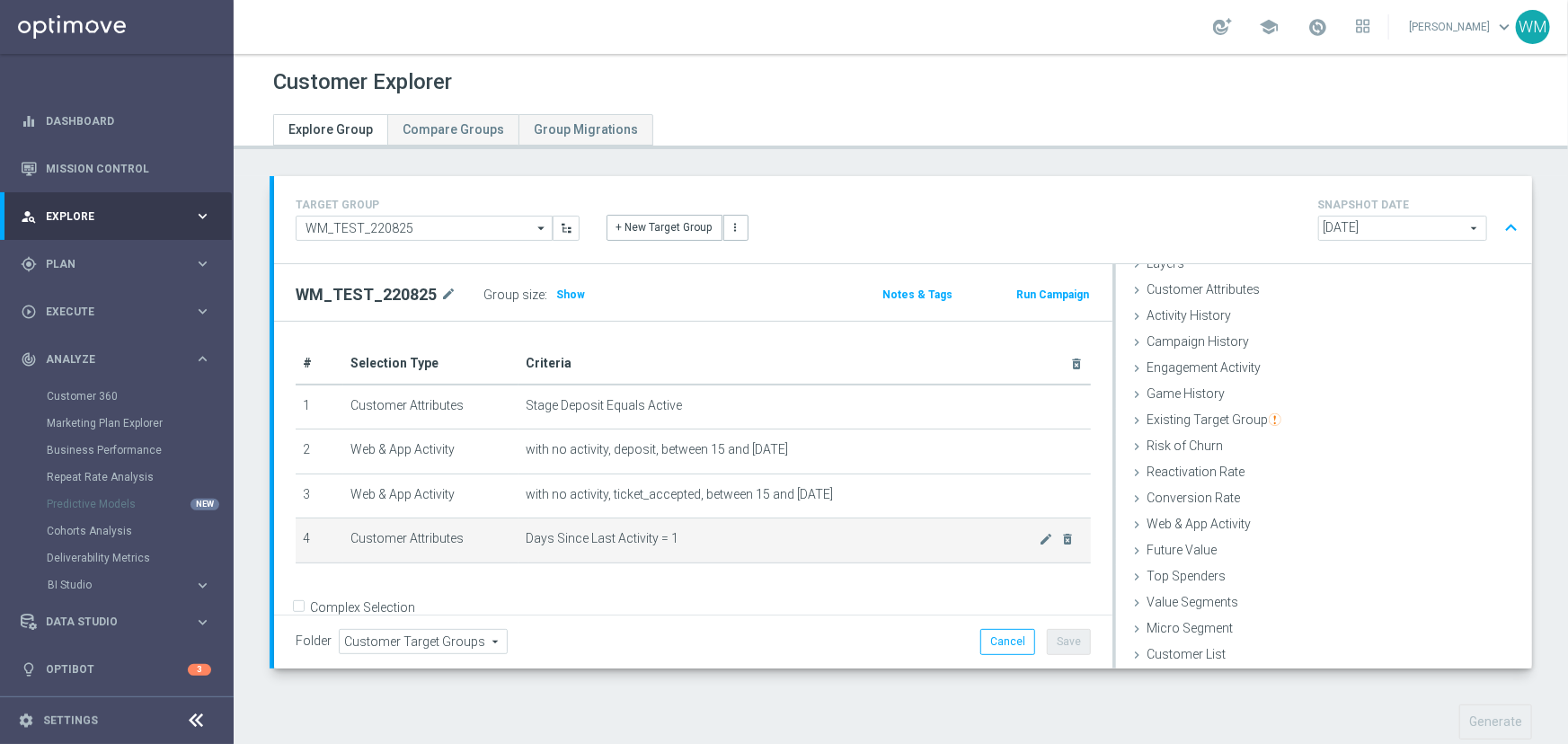
click at [664, 539] on span "Days Since Last Activity = 1" at bounding box center [782, 538] width 514 height 15
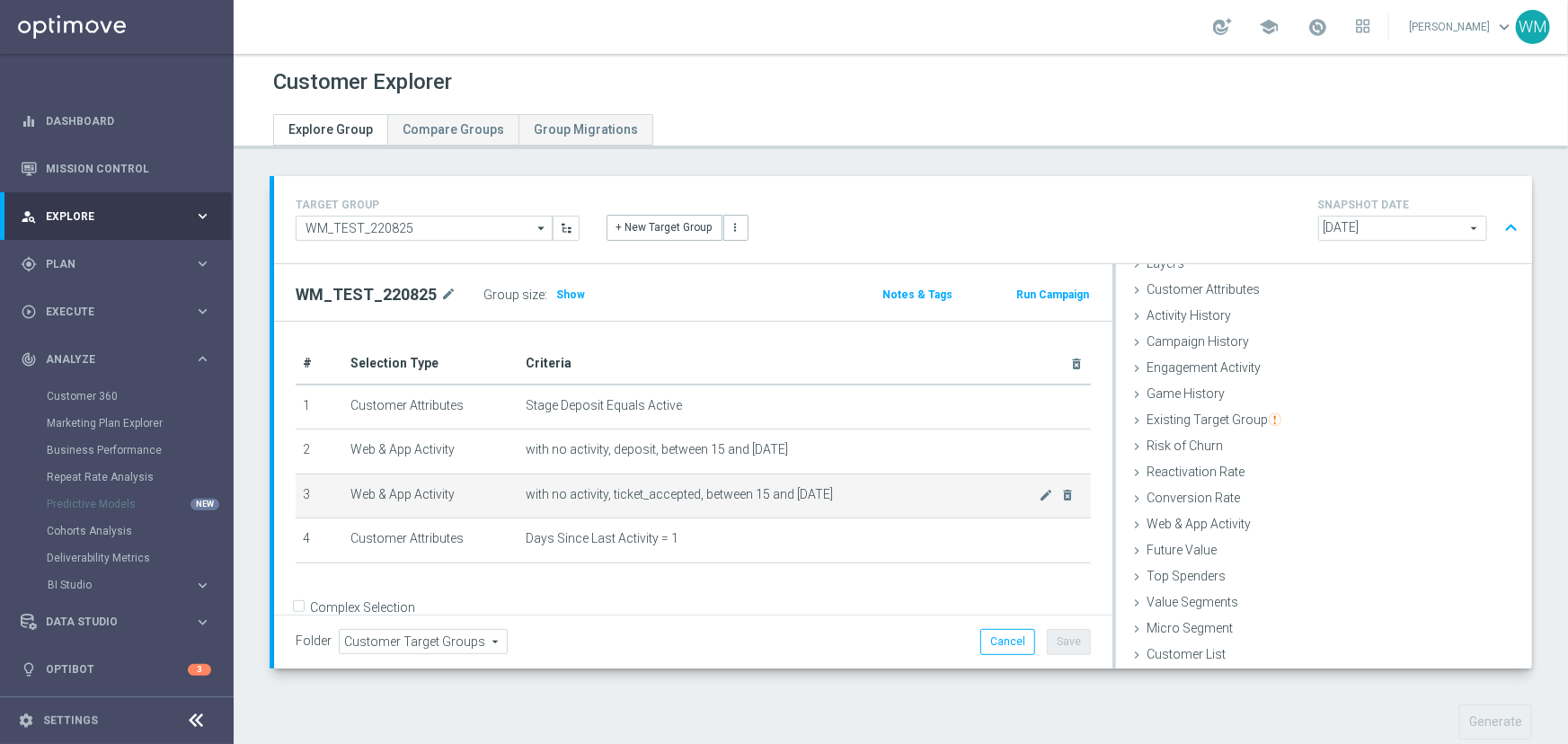
drag, startPoint x: 657, startPoint y: 497, endPoint x: 871, endPoint y: 494, distance: 214.0
click at [871, 494] on span "with no activity, ticket_accepted, between 15 and [DATE]" at bounding box center [782, 494] width 514 height 15
drag, startPoint x: 871, startPoint y: 494, endPoint x: 493, endPoint y: 481, distance: 378.2
click at [493, 481] on tr "3 Web & App Activity with no activity, ticket_accepted, between 15 and 2 days a…" at bounding box center [692, 497] width 795 height 45
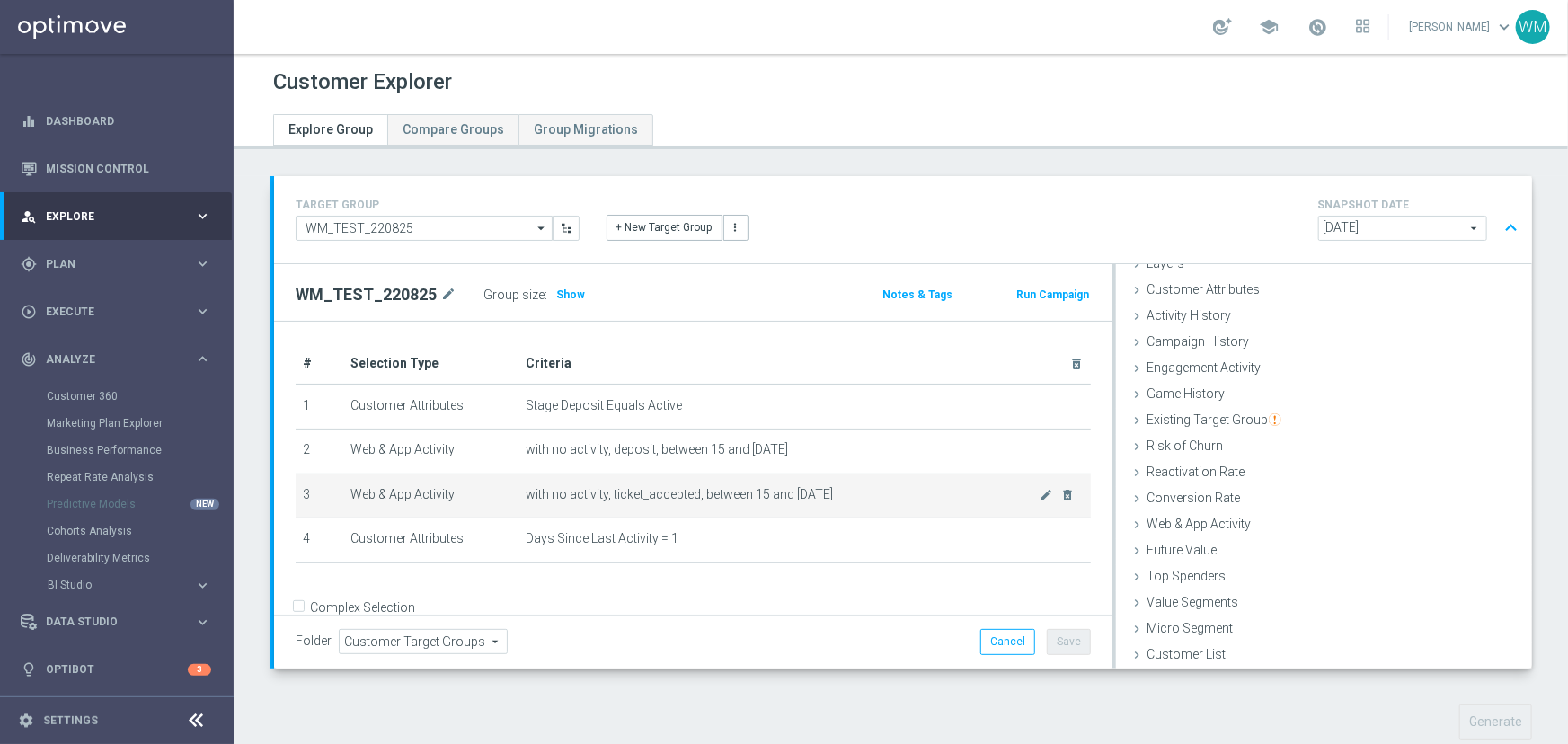
click at [493, 481] on td "Web & App Activity" at bounding box center [431, 497] width 175 height 45
drag, startPoint x: 493, startPoint y: 481, endPoint x: 966, endPoint y: 490, distance: 473.1
click at [966, 490] on tr "3 Web & App Activity with no activity, ticket_accepted, between 15 and 2 days a…" at bounding box center [692, 497] width 795 height 45
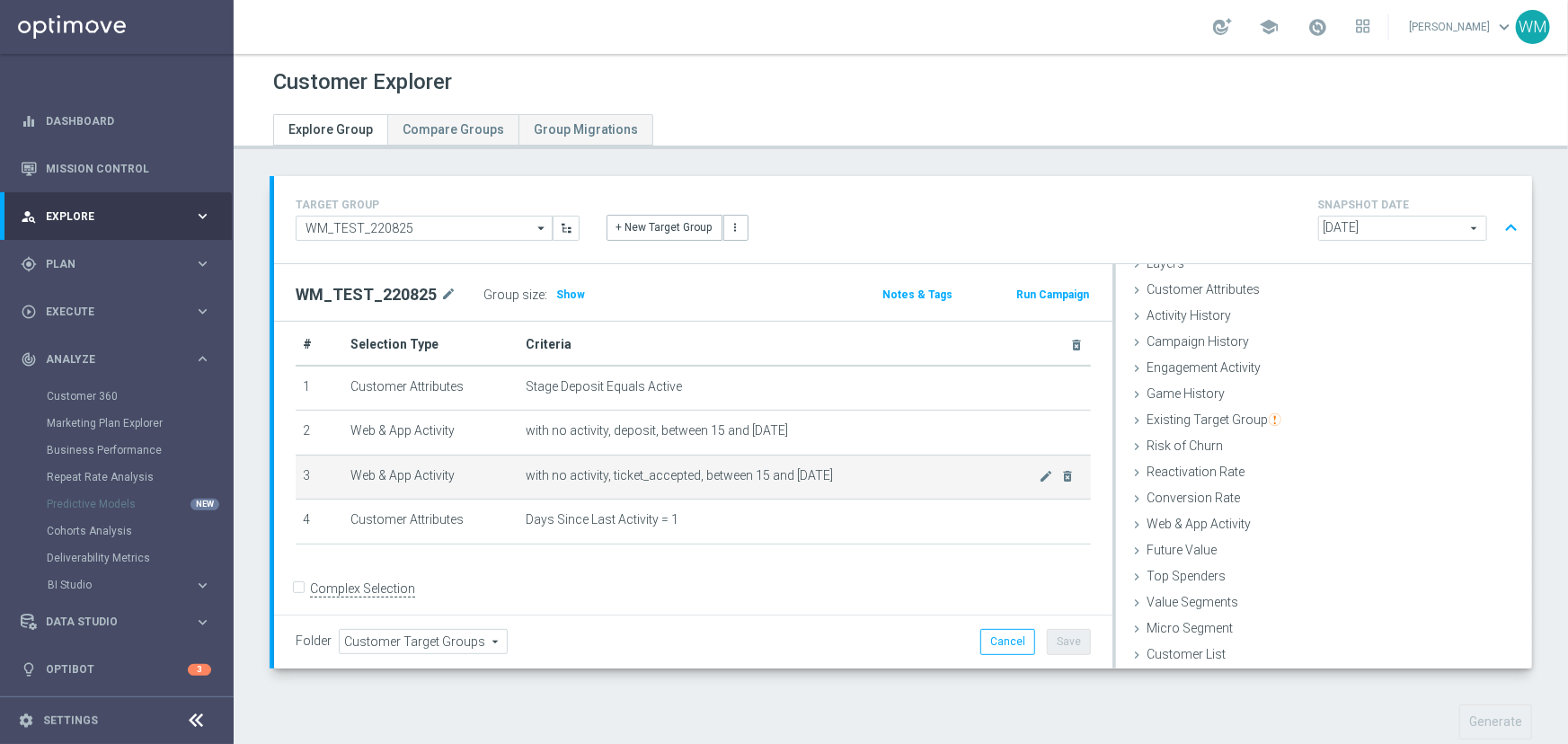
scroll to position [27, 0]
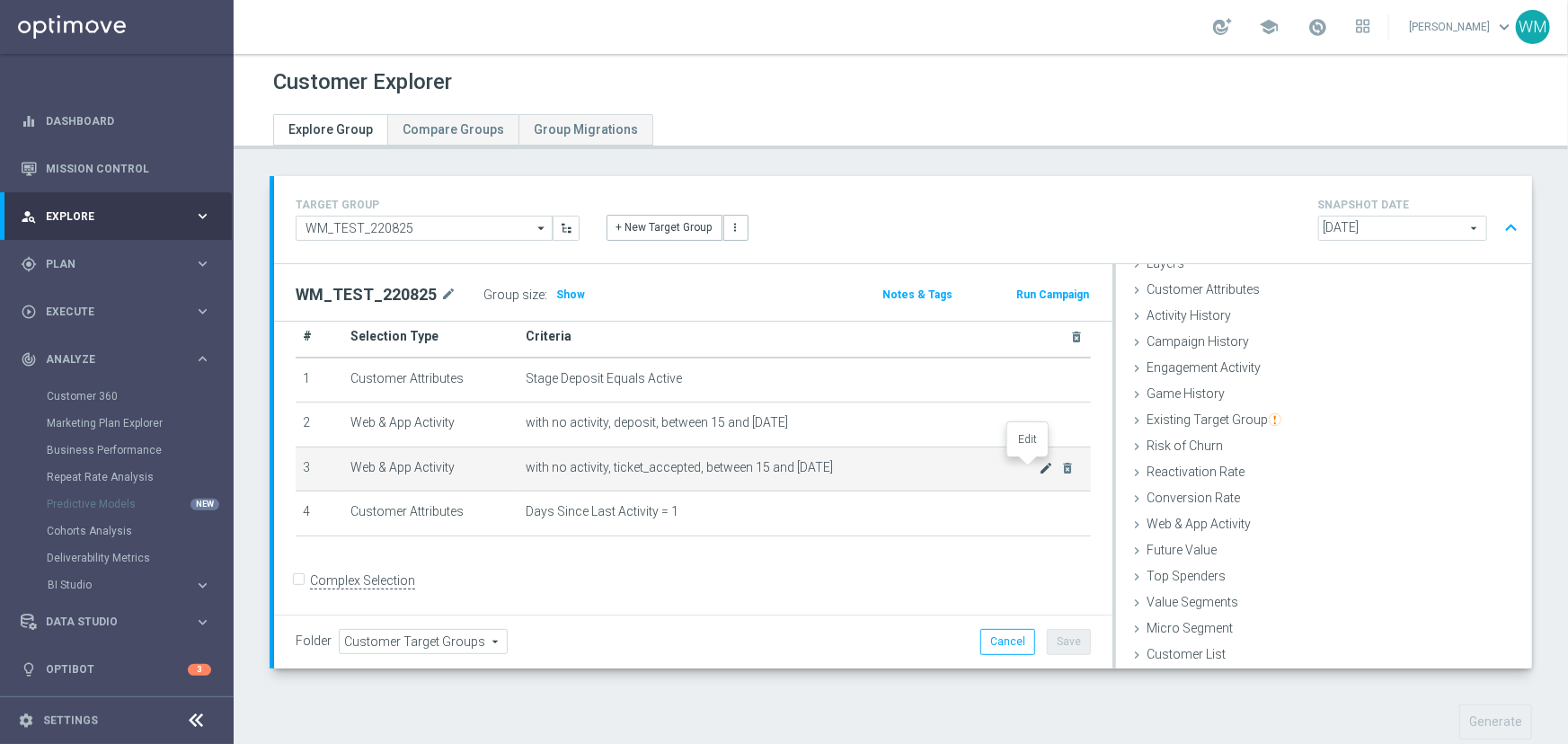
click at [1040, 468] on icon "mode_edit" at bounding box center [1047, 469] width 14 height 14
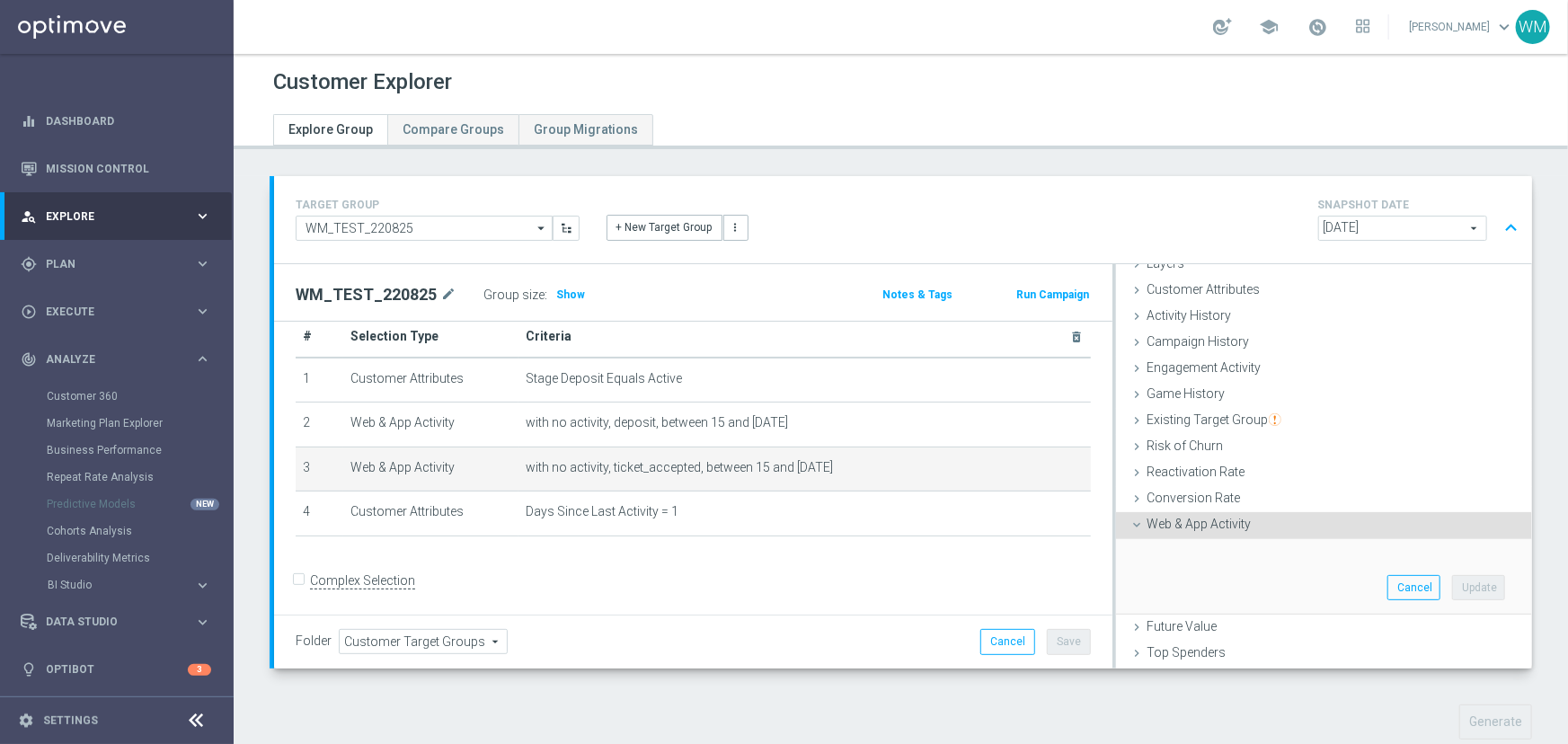
scroll to position [150, 0]
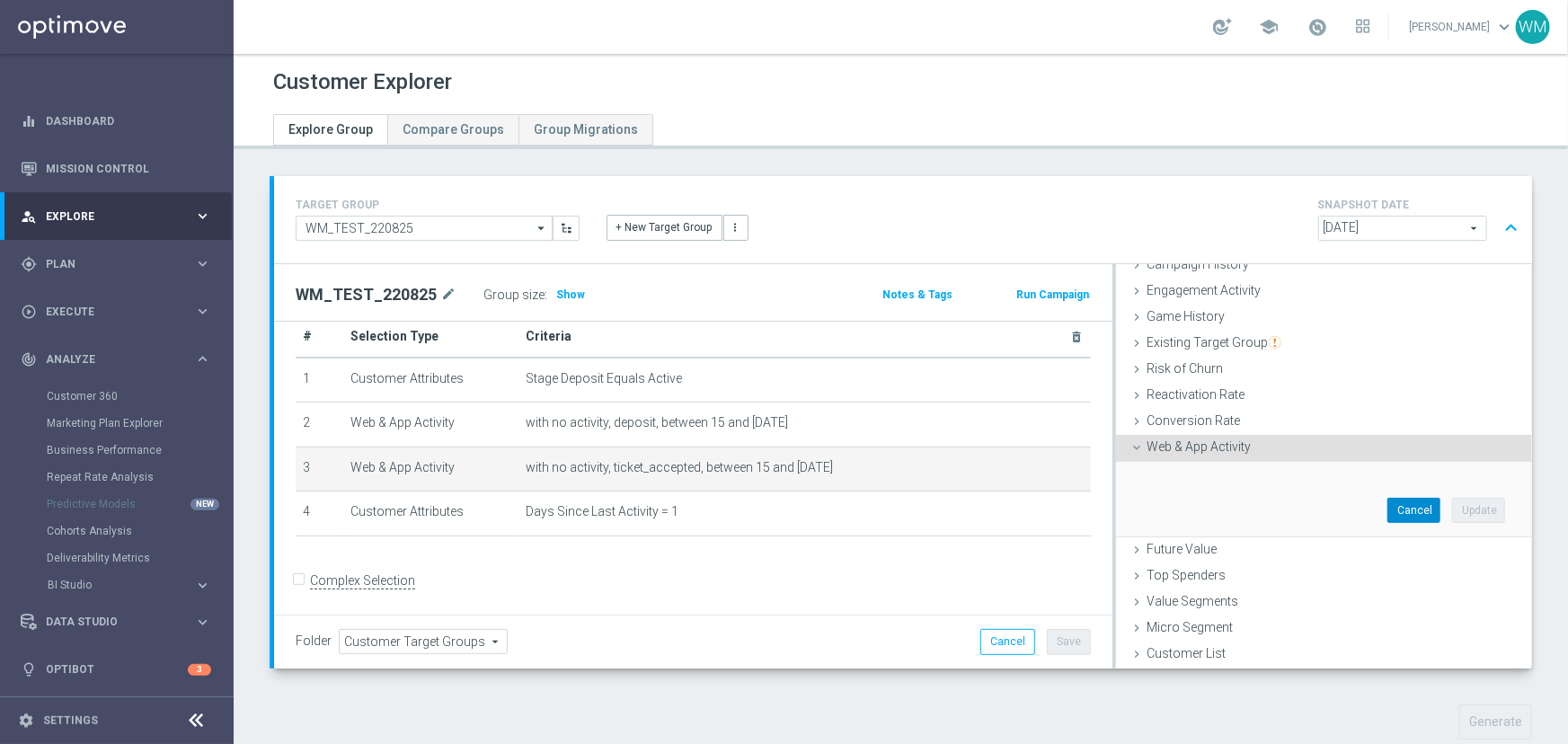
click at [1387, 507] on button "Cancel" at bounding box center [1414, 510] width 53 height 25
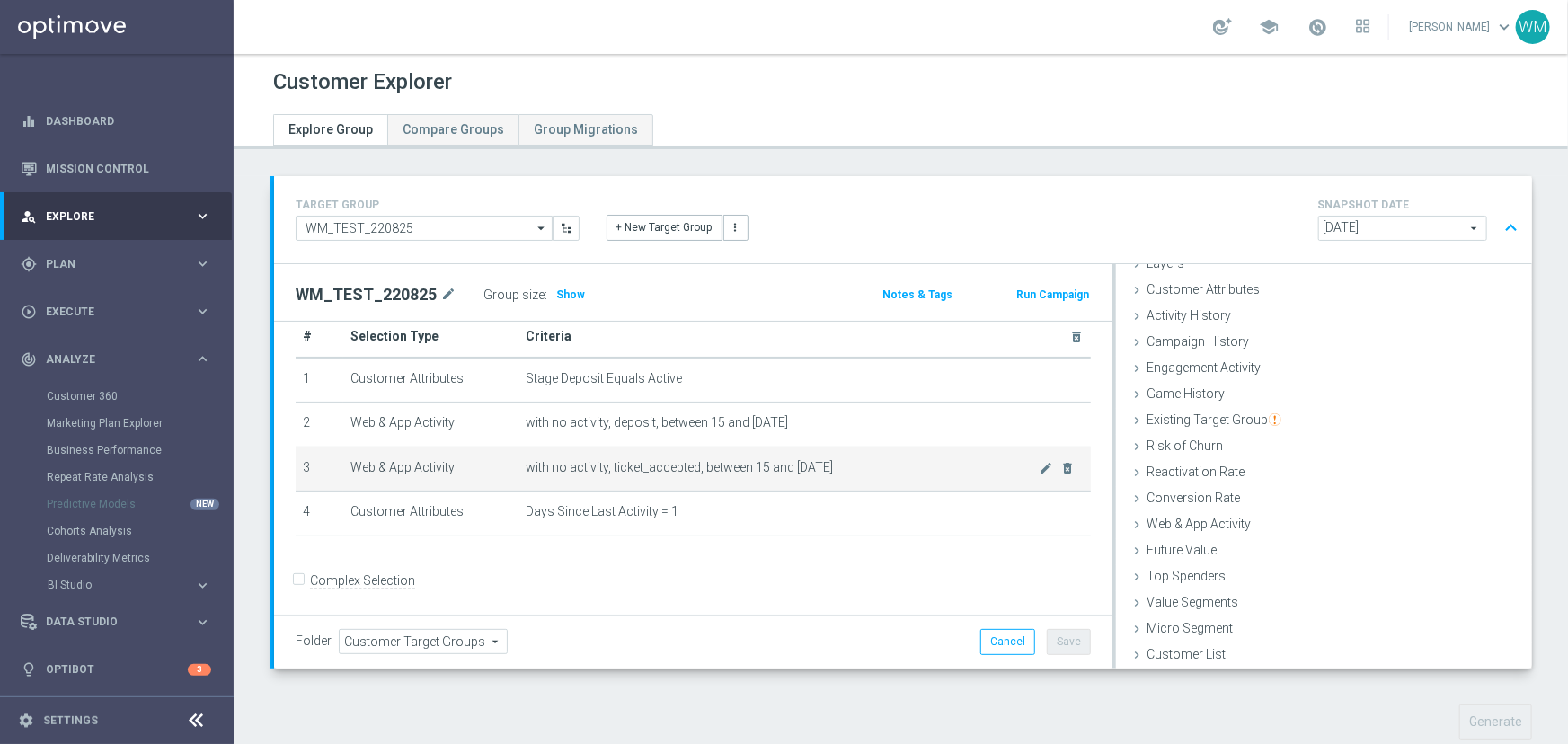
scroll to position [0, 0]
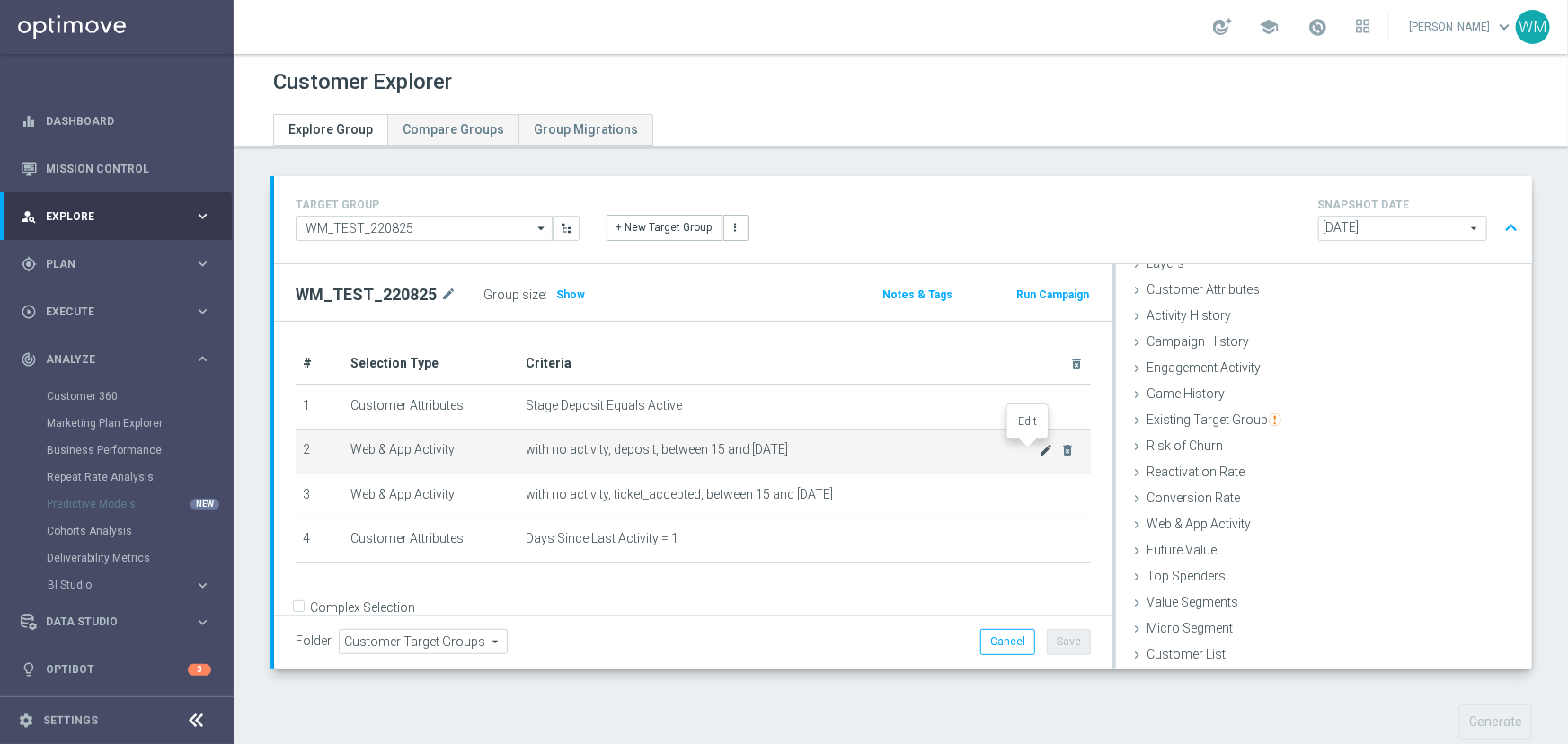
click at [1040, 452] on icon "mode_edit" at bounding box center [1047, 451] width 14 height 14
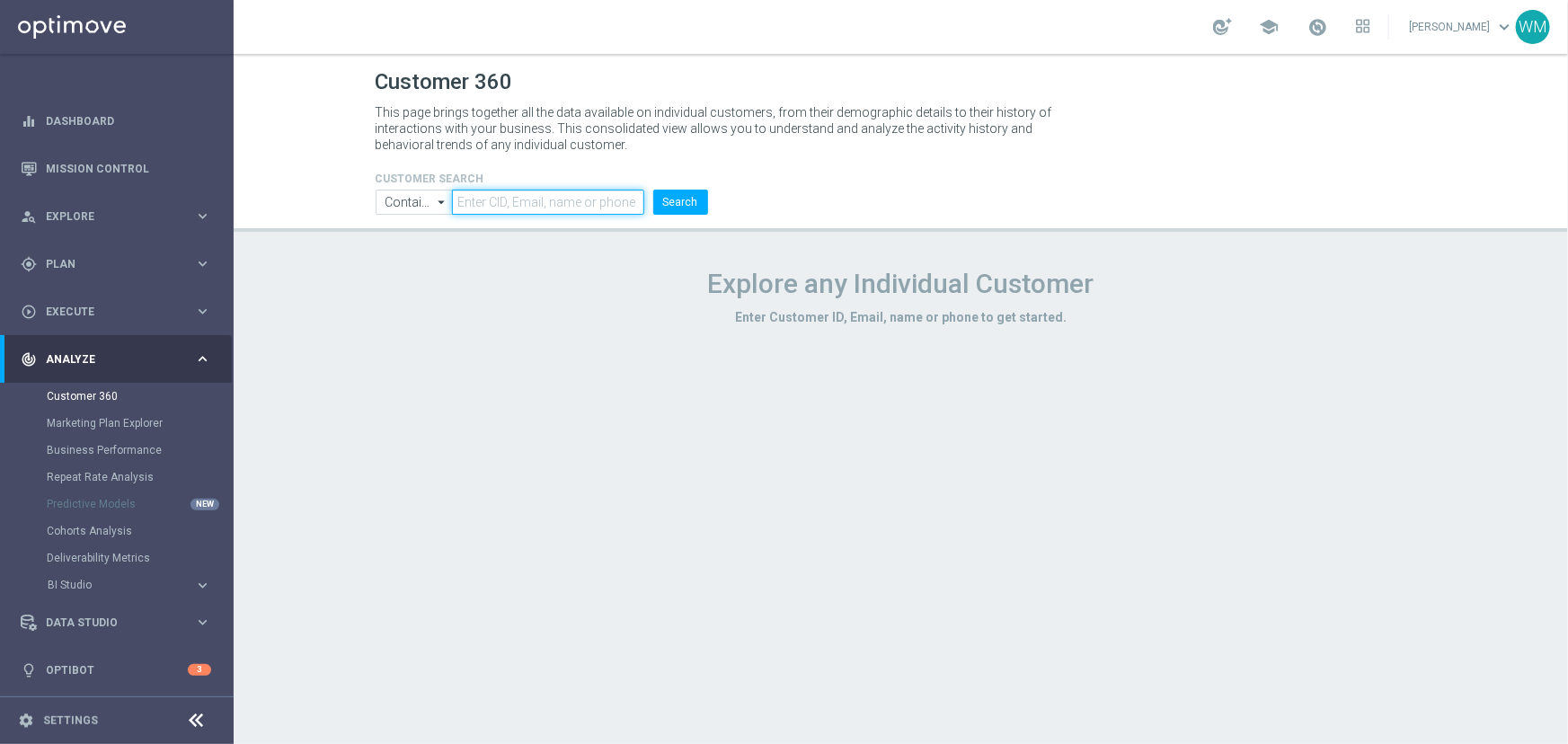
click at [540, 190] on input "text" at bounding box center [548, 202] width 191 height 25
paste input "1650913"
type input "1650913"
click at [673, 214] on button "Search" at bounding box center [681, 202] width 55 height 25
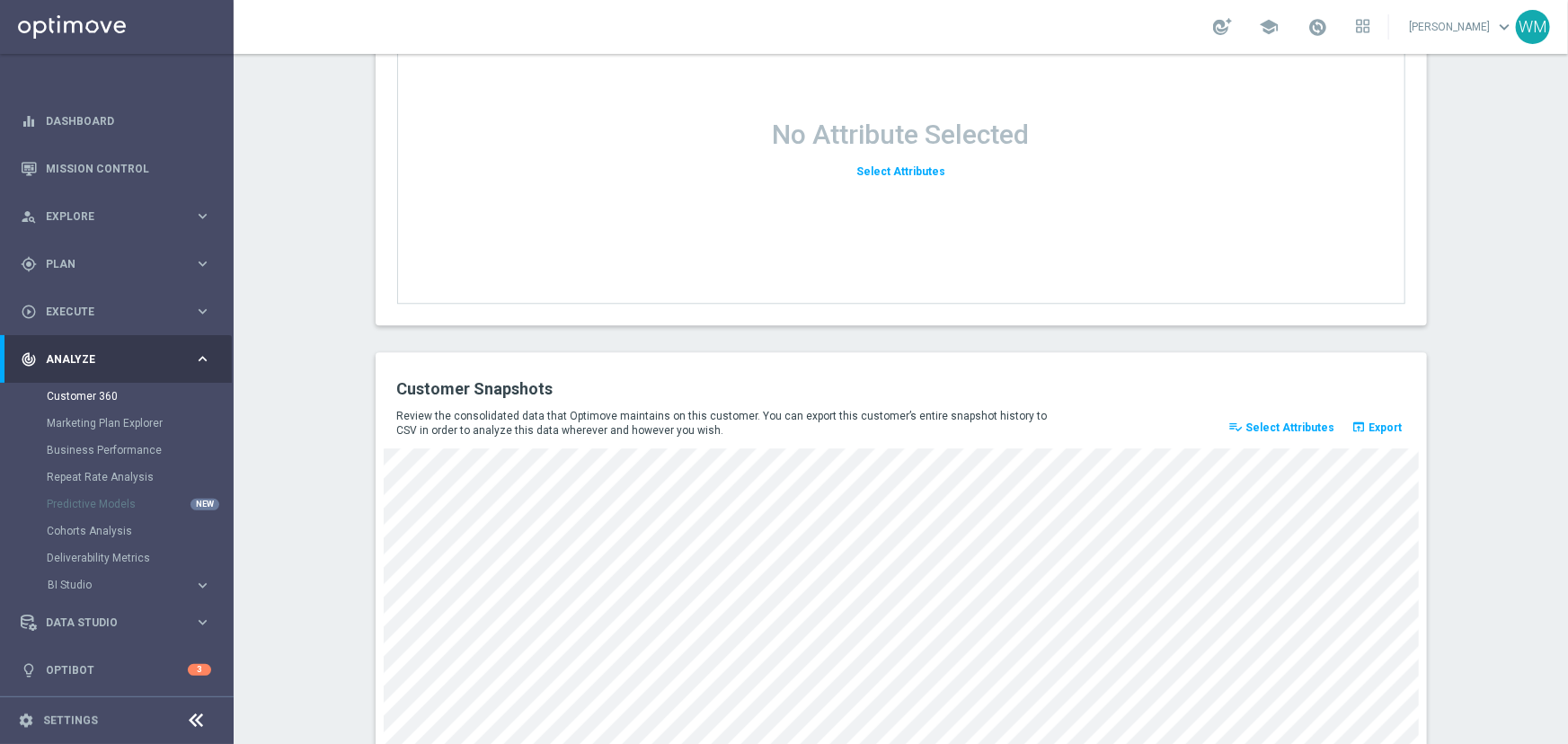
scroll to position [2376, 0]
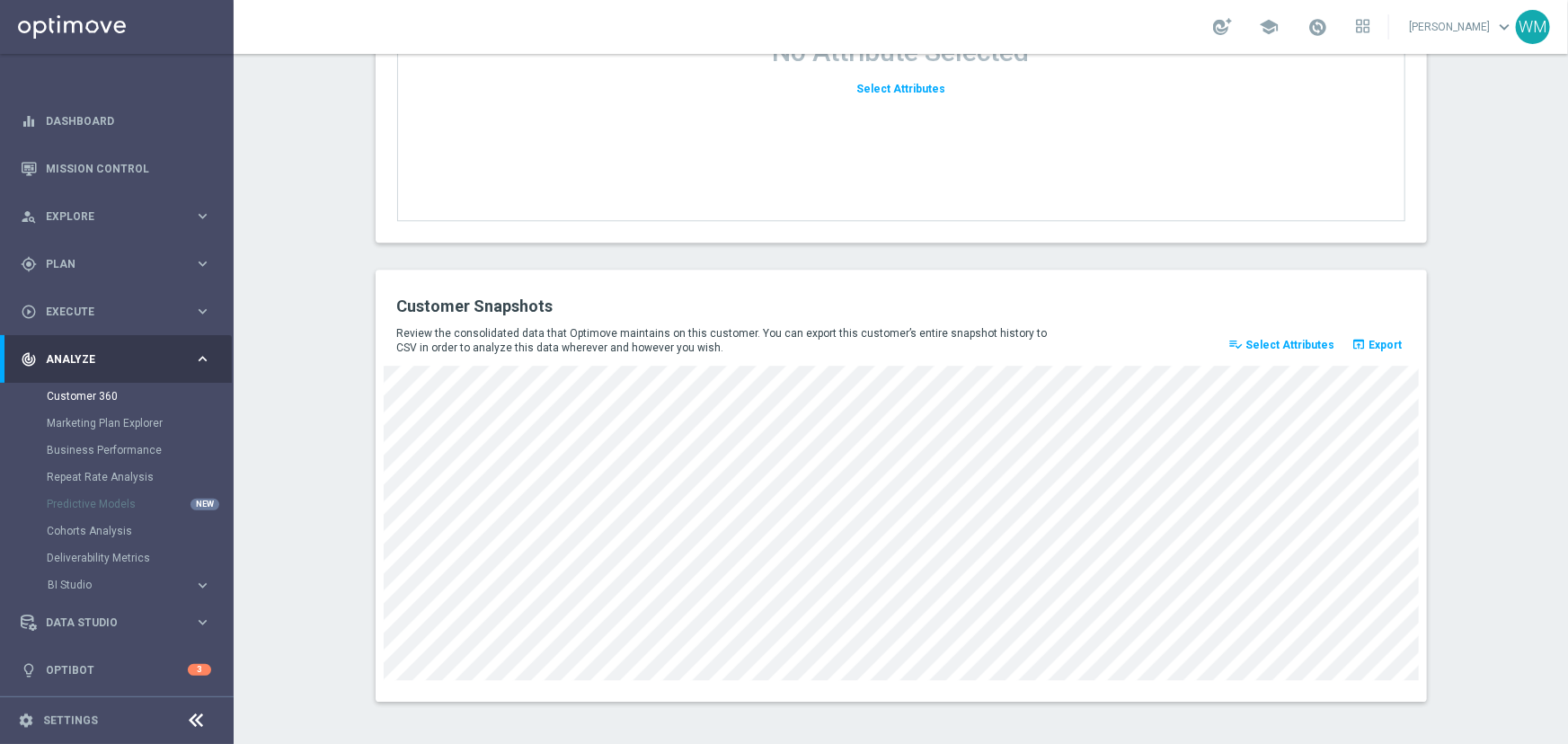
click at [1257, 339] on span "Select Attributes" at bounding box center [1291, 345] width 89 height 13
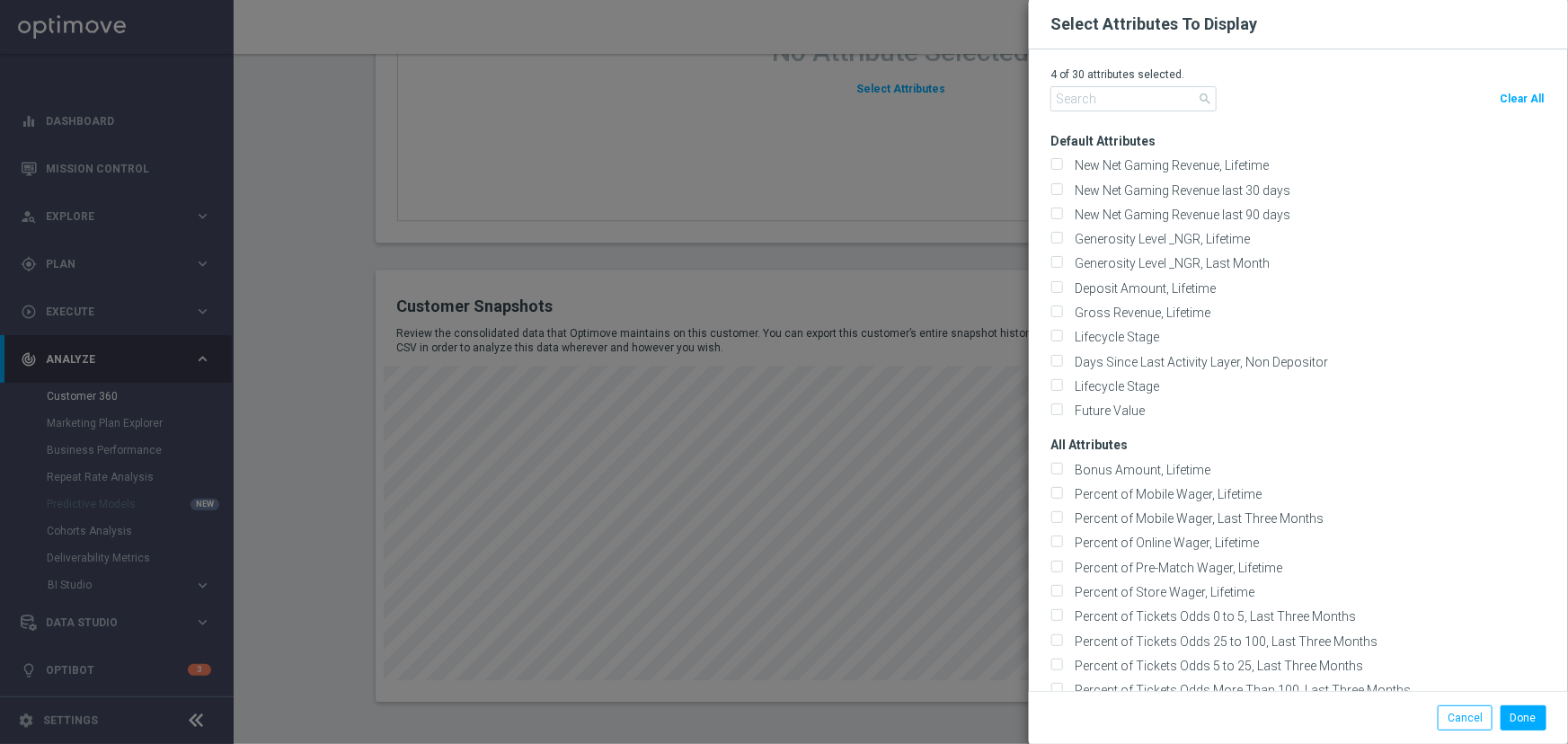
click at [1513, 102] on span "Clear All" at bounding box center [1521, 99] width 44 height 13
checkbox input "false"
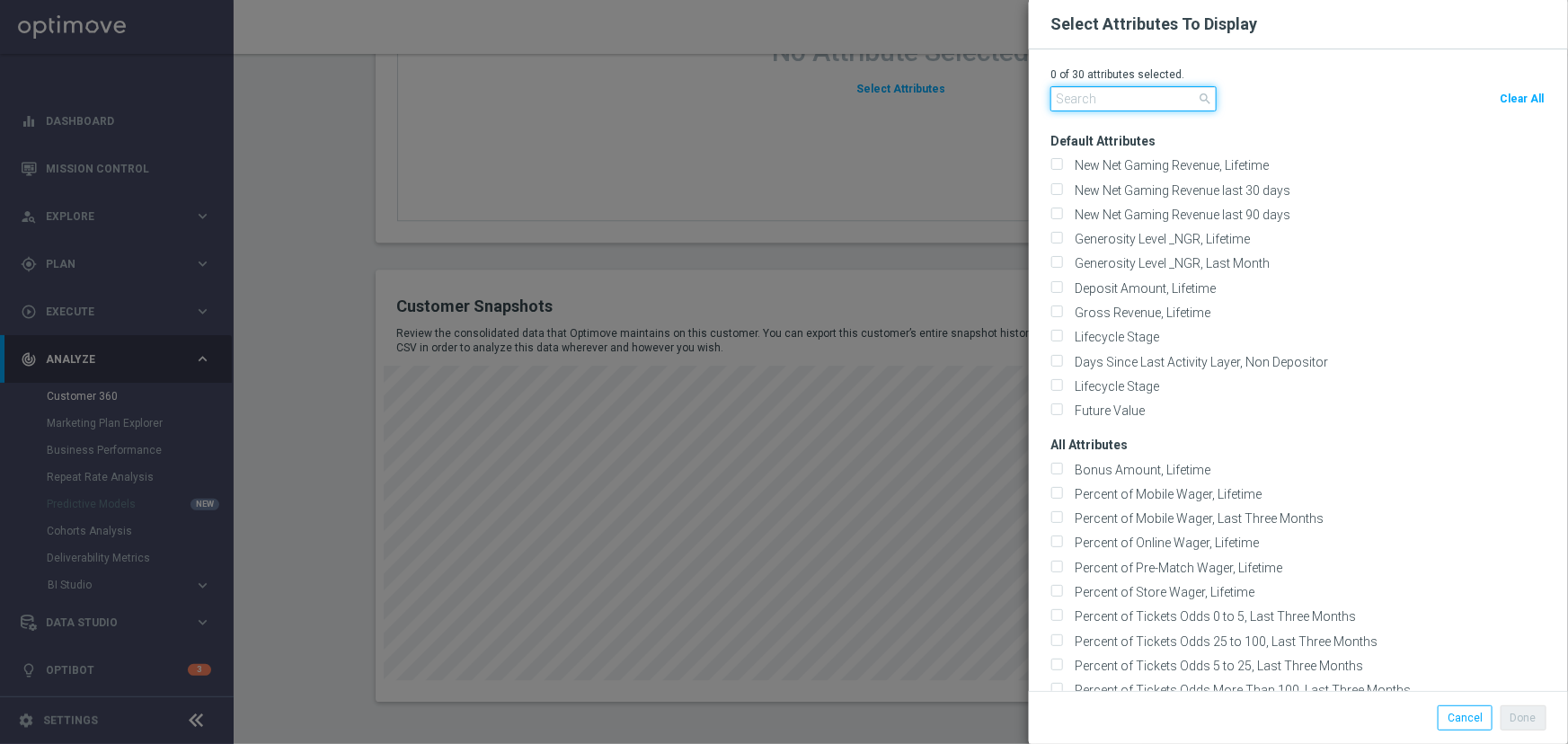
click at [1118, 109] on input "text" at bounding box center [1134, 99] width 166 height 25
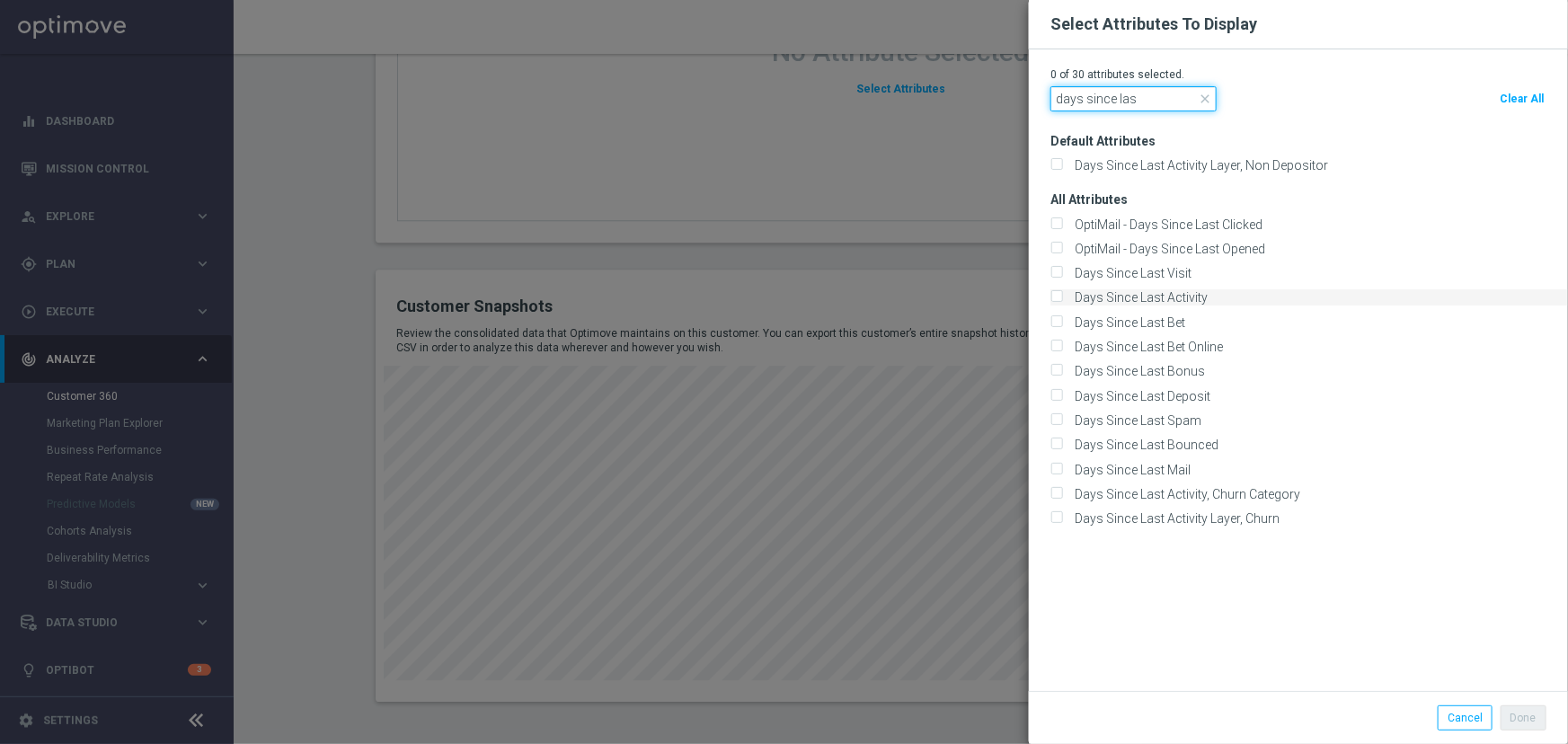
type input "days since las"
click at [1153, 303] on label "Days Since Last Activity" at bounding box center [1138, 298] width 139 height 16
click at [1062, 303] on input "Days Since Last Activity" at bounding box center [1056, 298] width 12 height 12
checkbox input "true"
click at [1109, 101] on input "days since las" at bounding box center [1134, 99] width 166 height 25
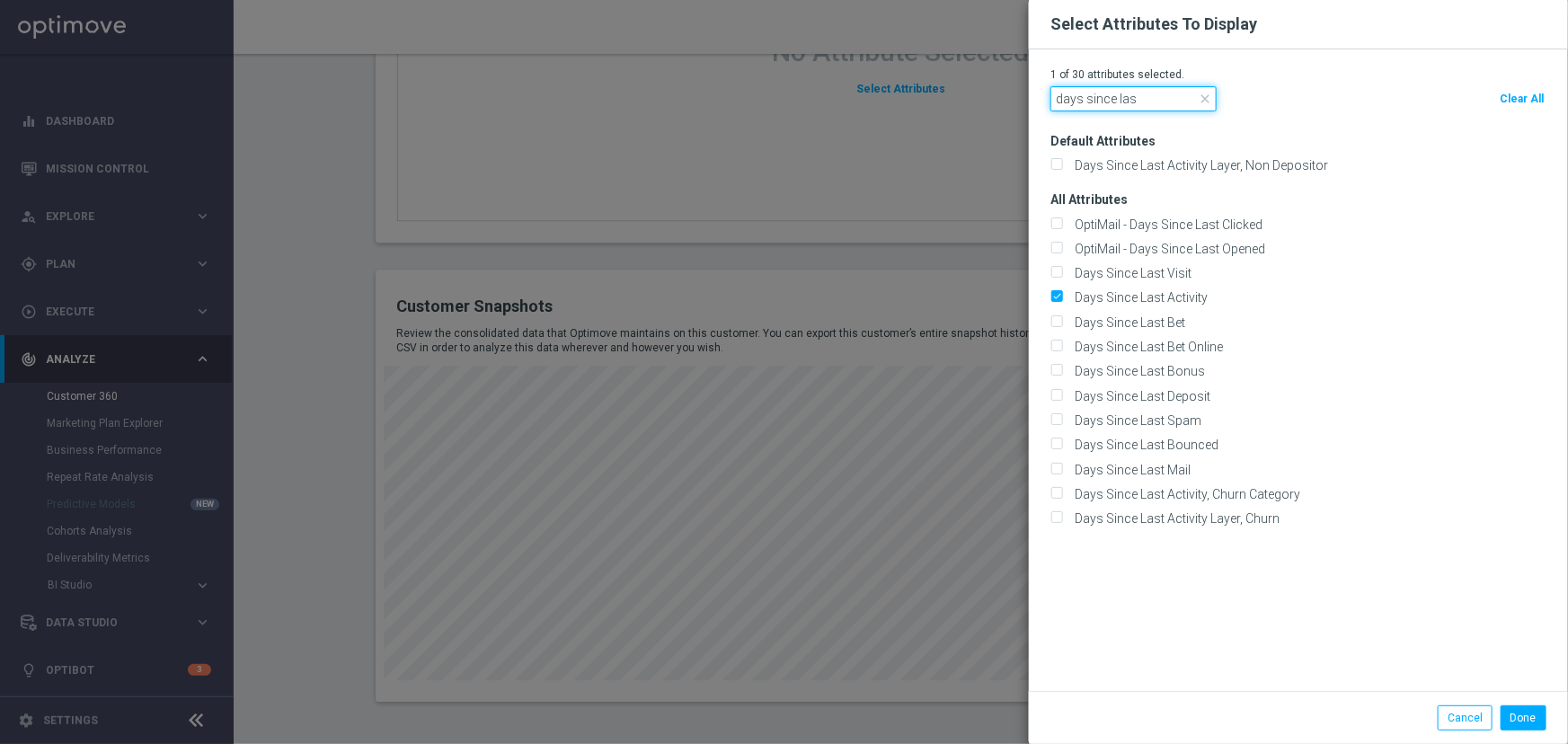
click at [1109, 101] on input "days since las" at bounding box center [1134, 99] width 166 height 25
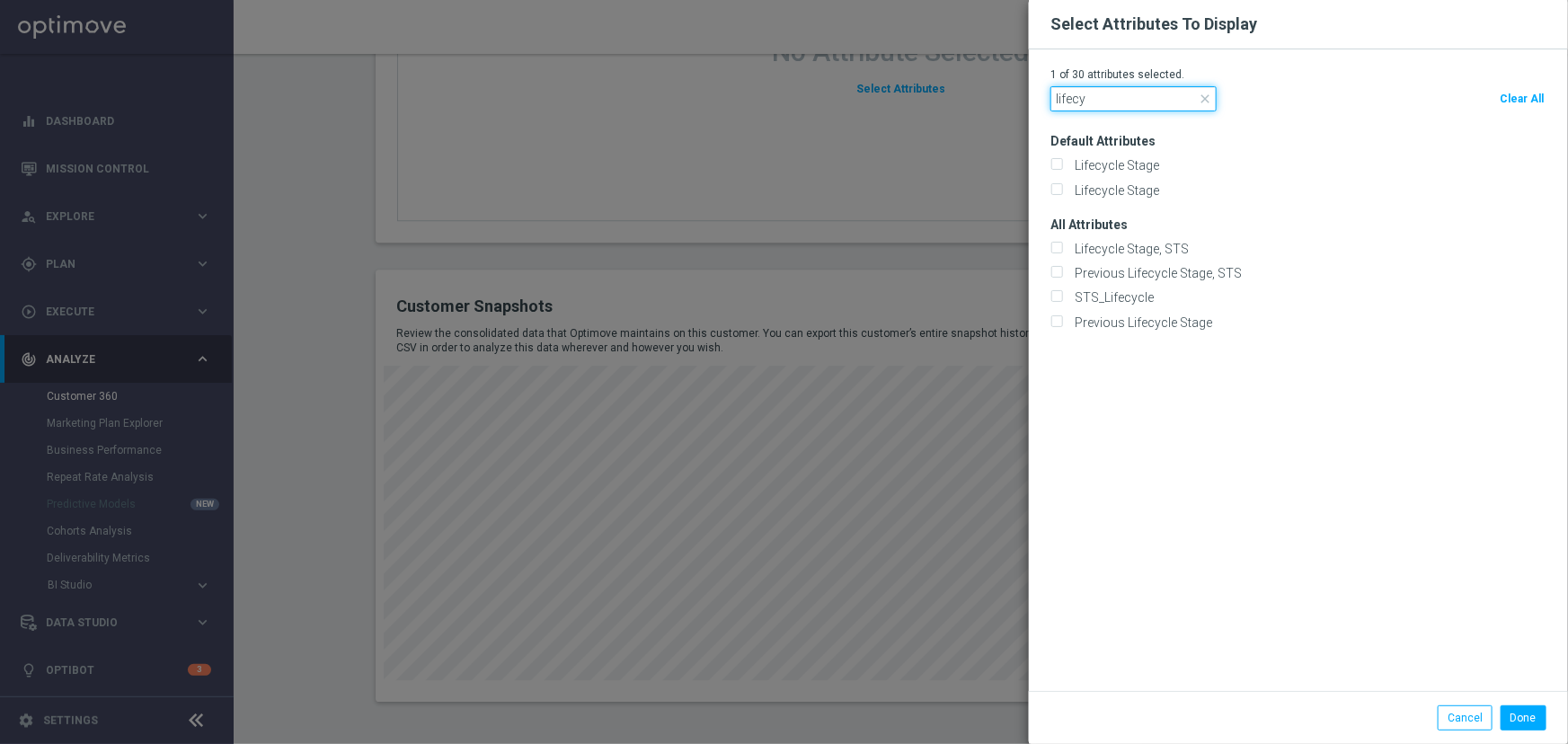
click at [1113, 107] on input "lifecy" at bounding box center [1134, 99] width 166 height 25
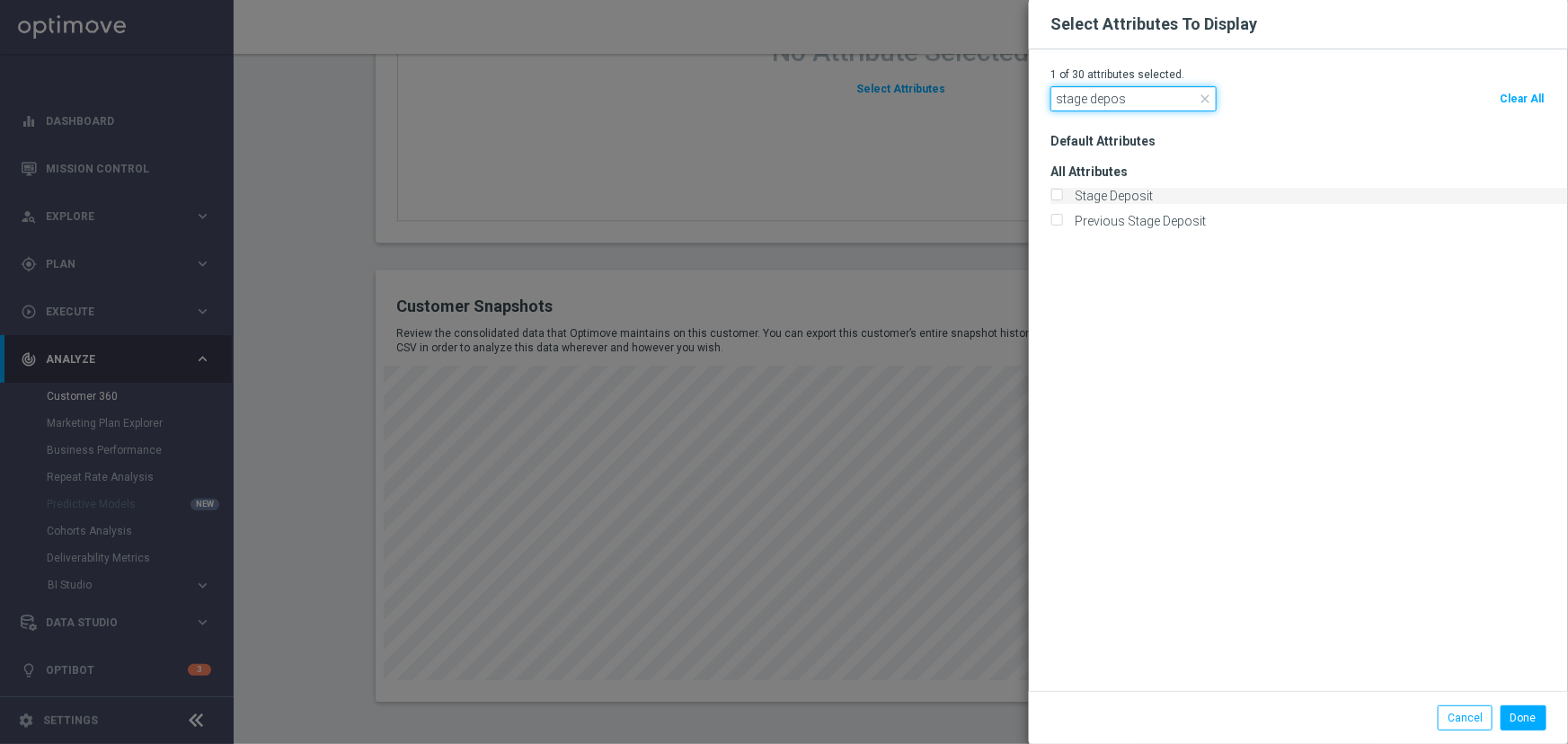
type input "stage depos"
click at [1132, 195] on label "Stage Deposit" at bounding box center [1111, 196] width 85 height 16
click at [1062, 195] on input "Stage Deposit" at bounding box center [1056, 197] width 12 height 12
checkbox input "true"
click at [1163, 219] on label "Previous Stage Deposit" at bounding box center [1137, 221] width 137 height 16
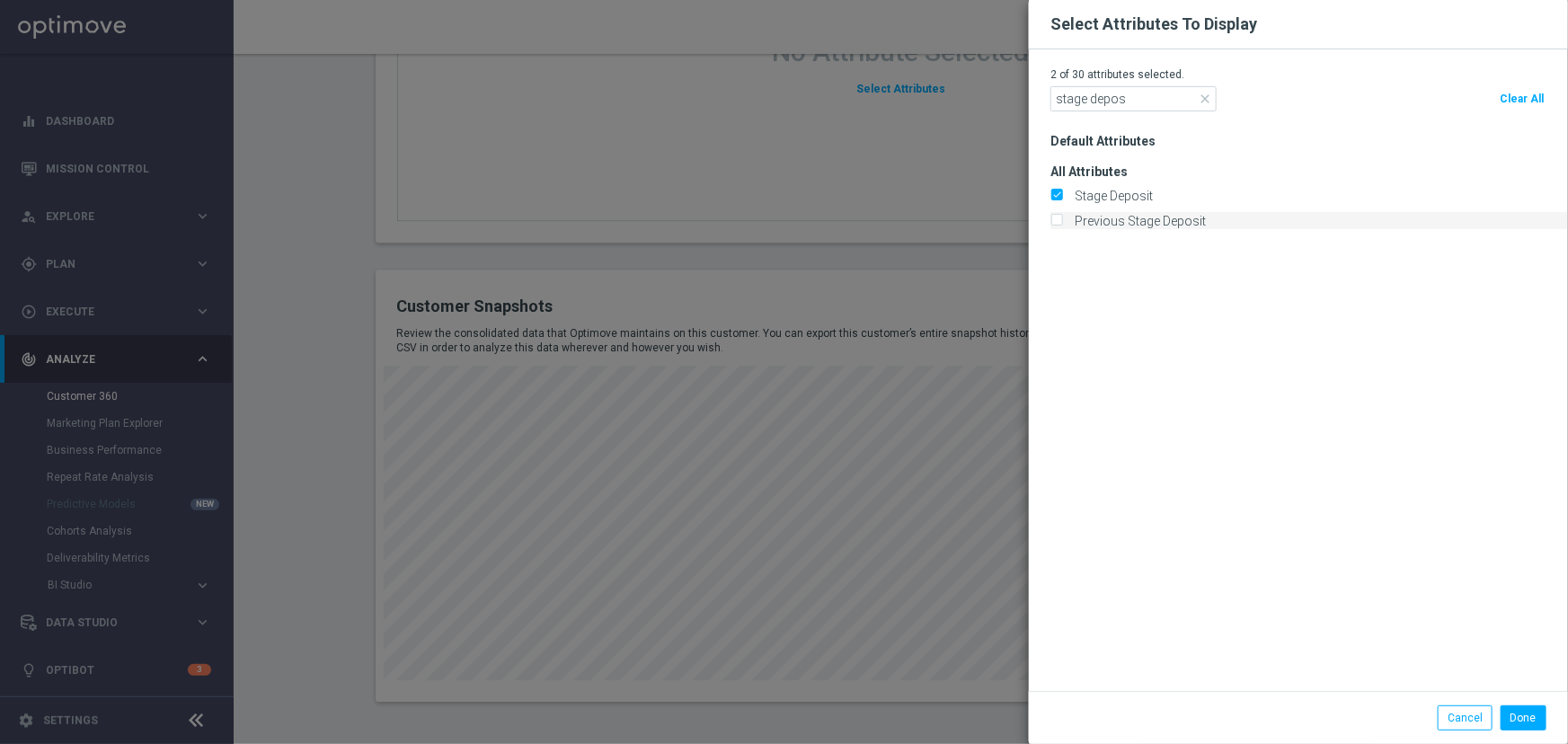
click at [1062, 219] on input "Previous Stage Deposit" at bounding box center [1056, 221] width 12 height 12
checkbox input "true"
click at [1520, 717] on button "Done" at bounding box center [1523, 718] width 46 height 25
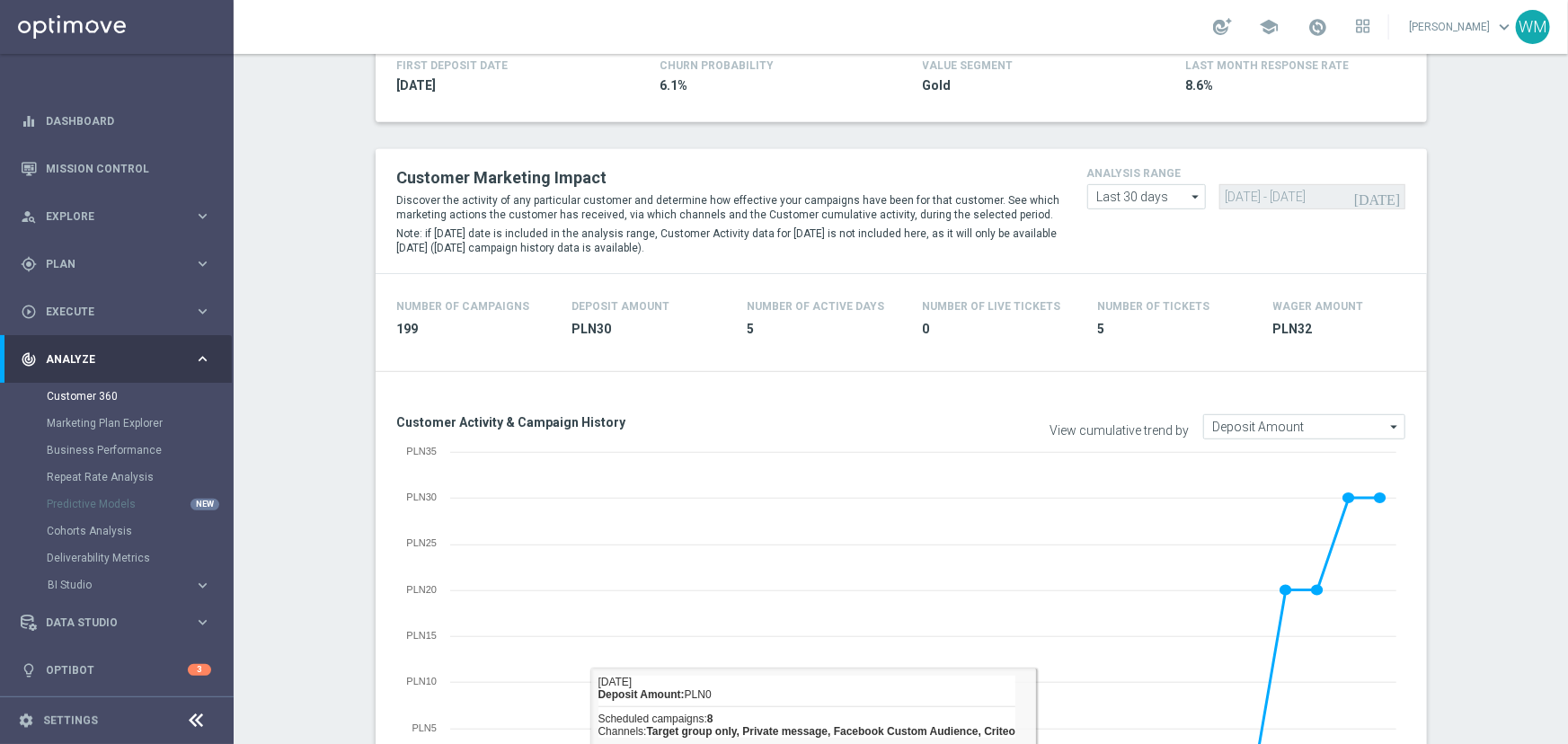
scroll to position [252, 0]
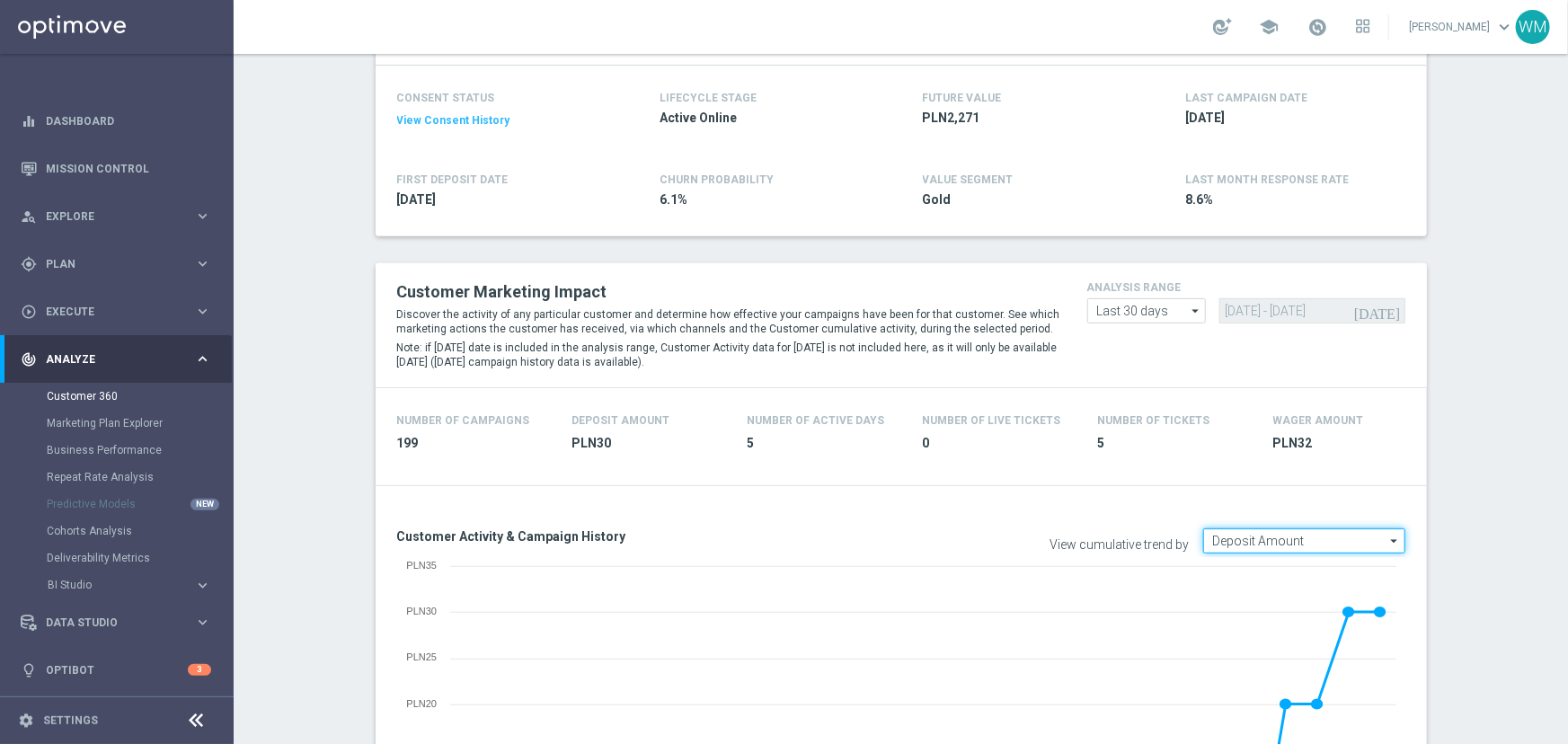
click at [1238, 530] on input "Deposit Amount" at bounding box center [1304, 541] width 202 height 25
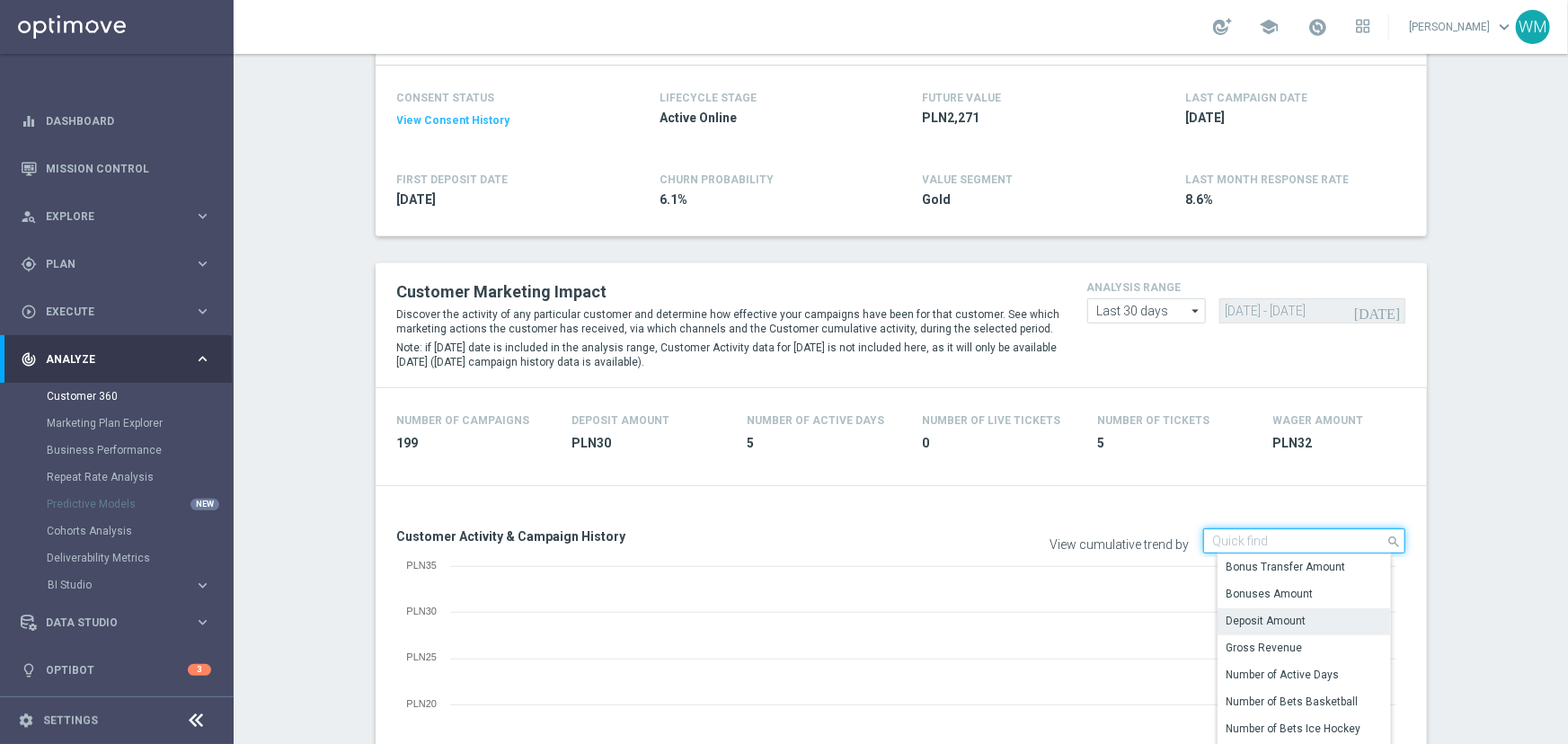
click at [1238, 530] on input at bounding box center [1304, 541] width 202 height 25
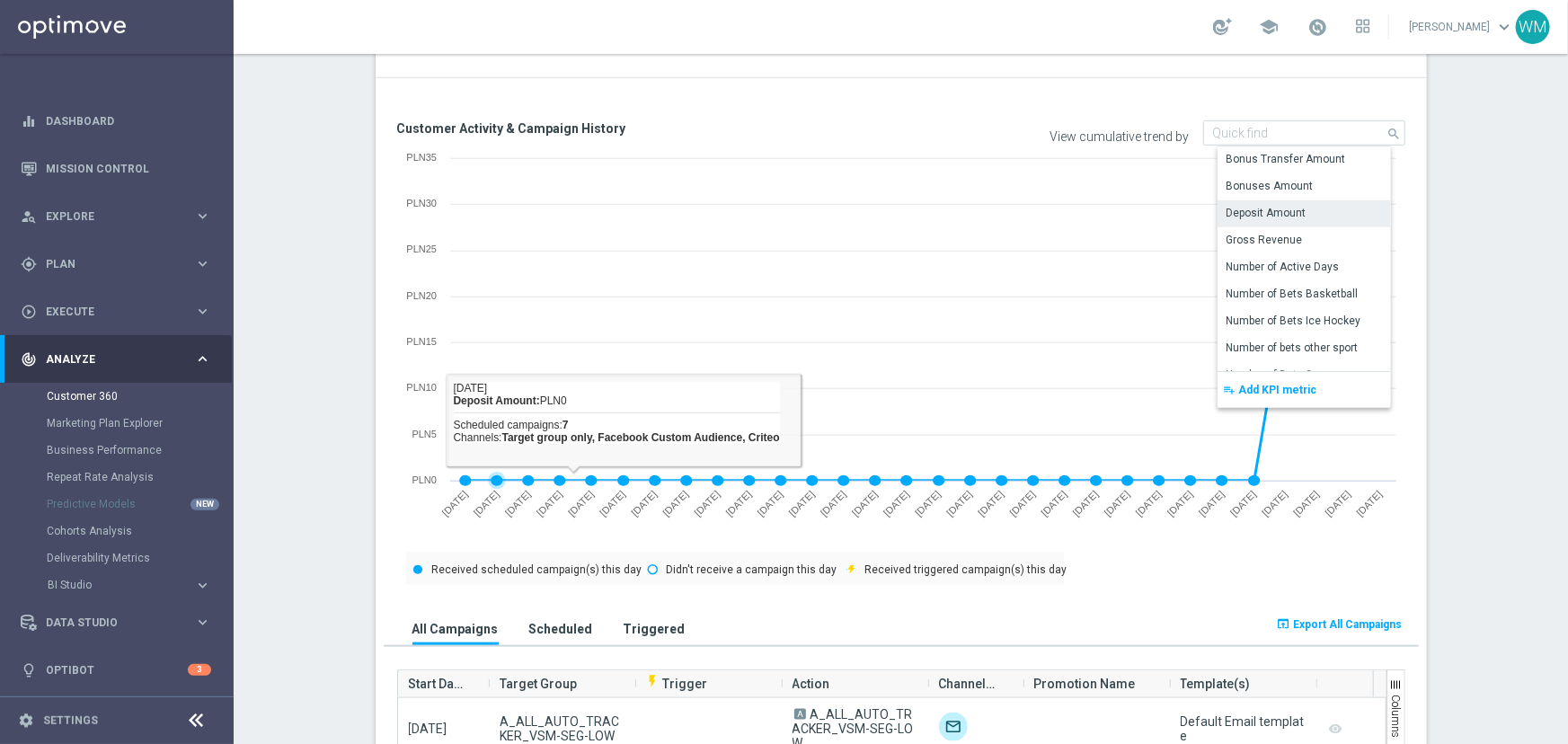
type input "Deposit Amount"
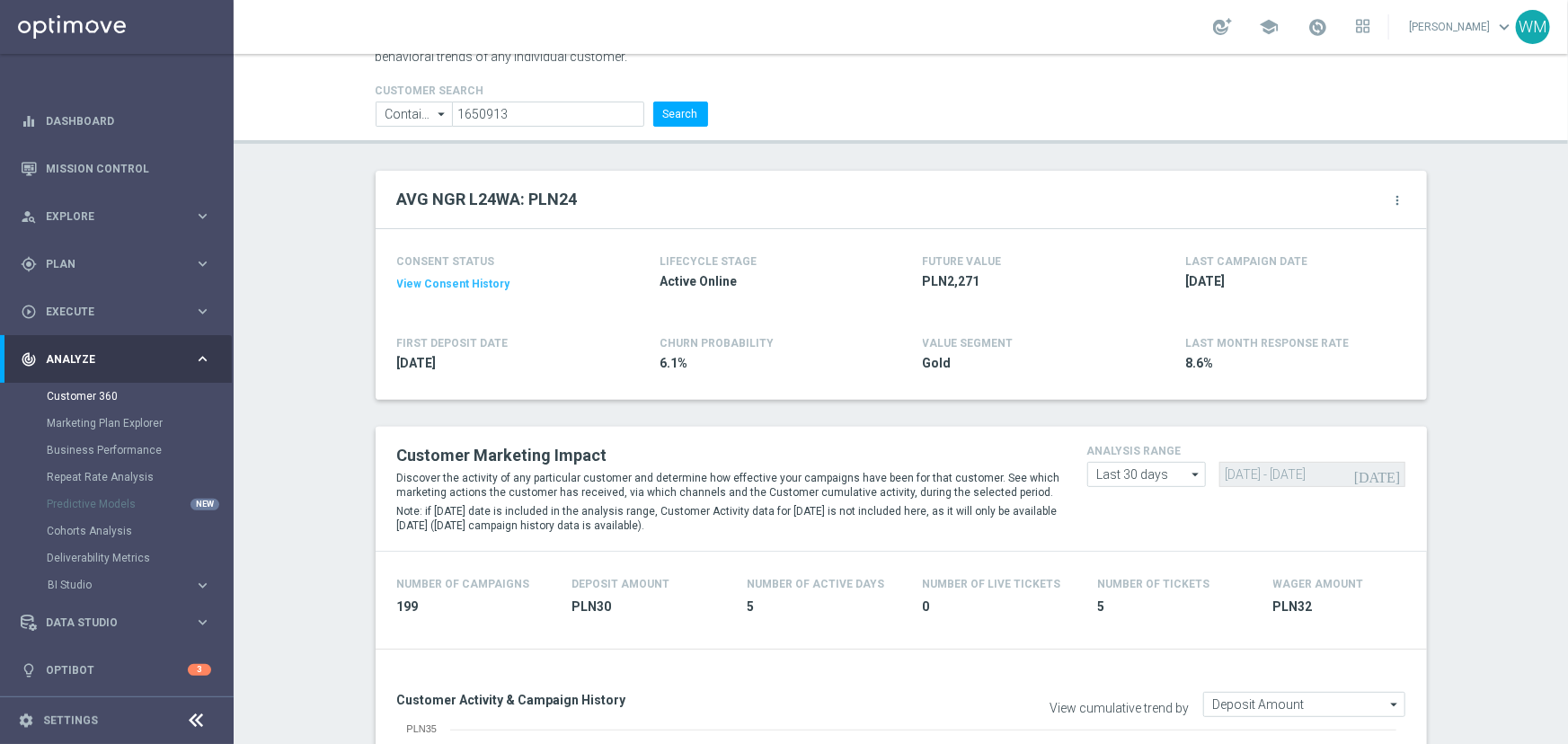
scroll to position [578, 0]
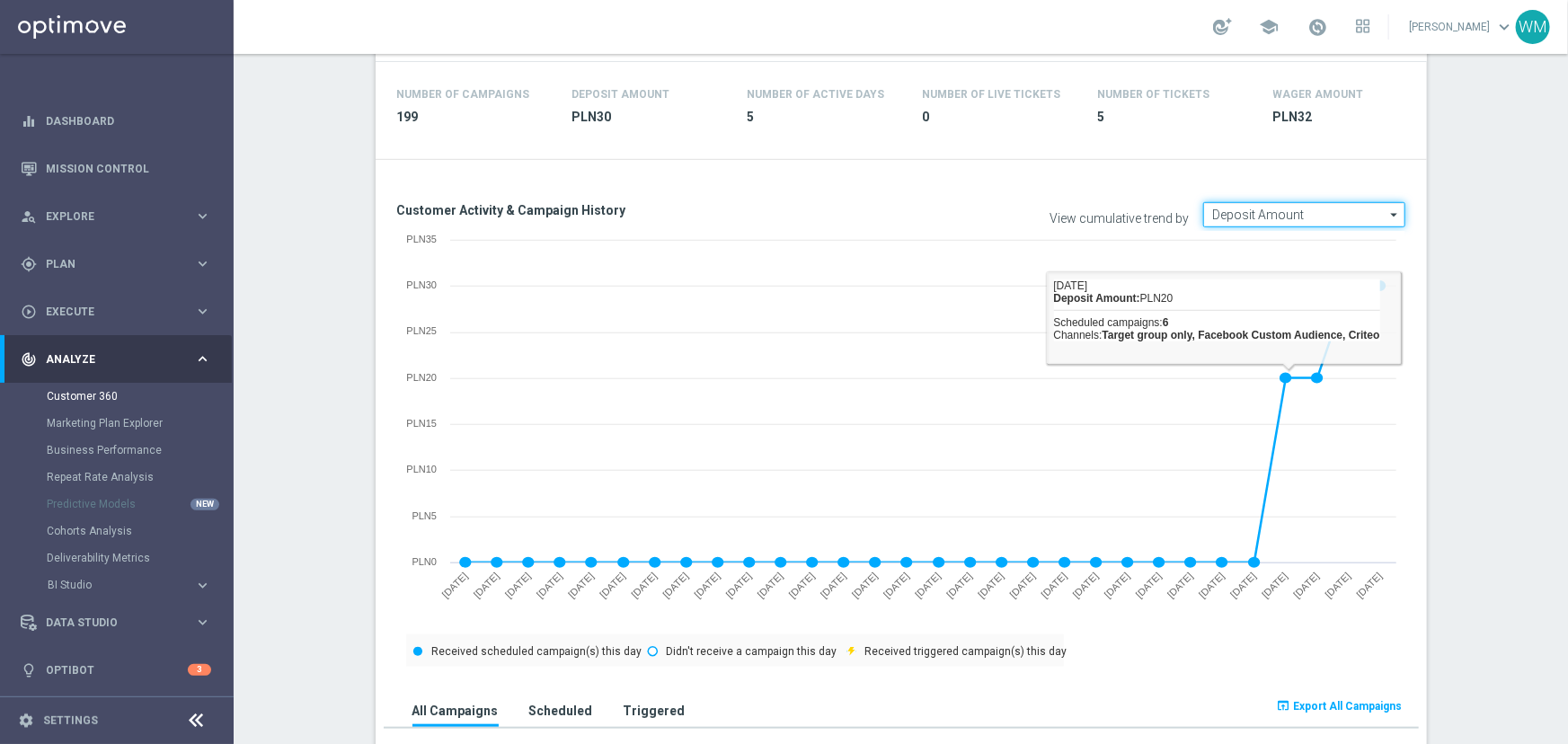
click at [1259, 215] on input "Deposit Amount" at bounding box center [1304, 215] width 202 height 25
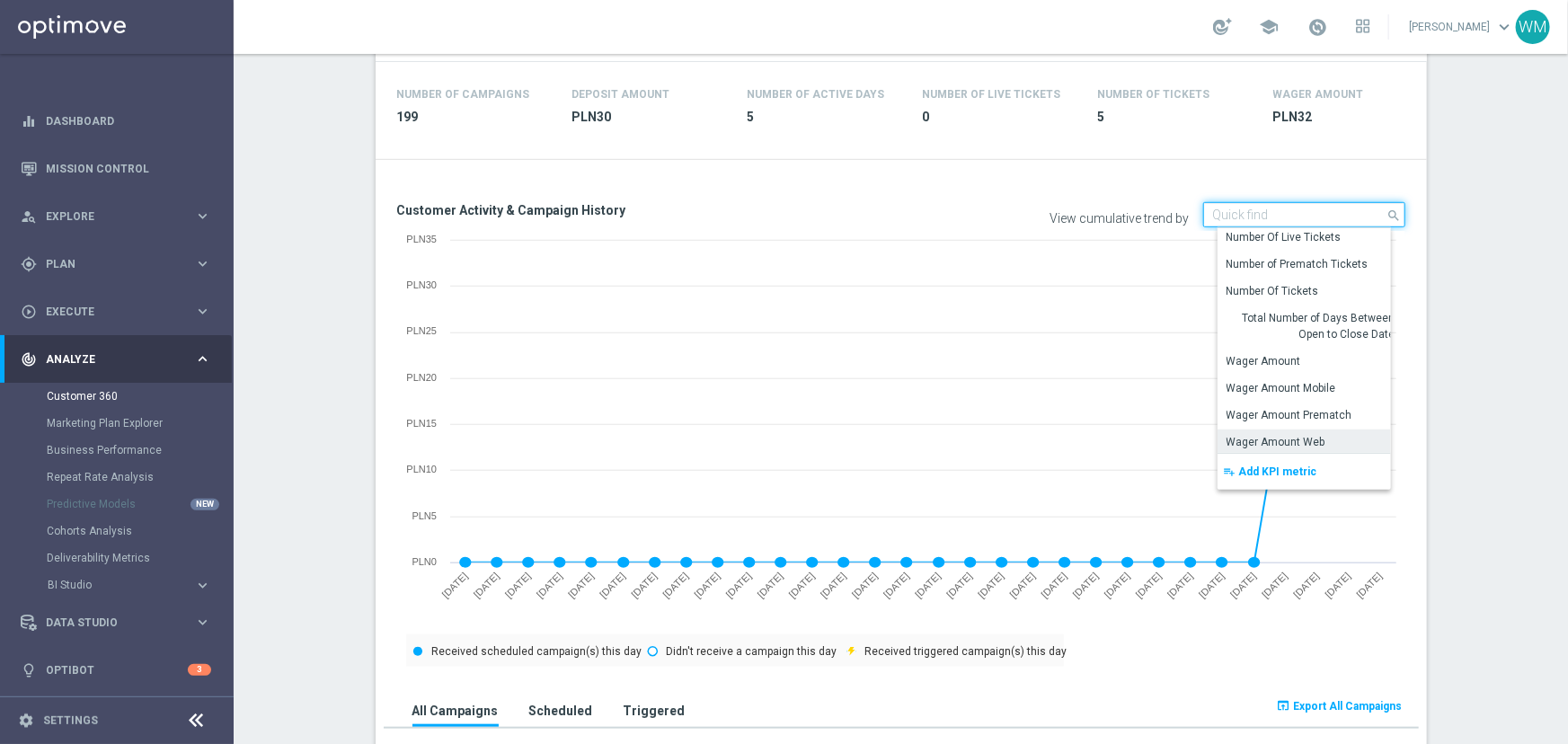
scroll to position [326, 0]
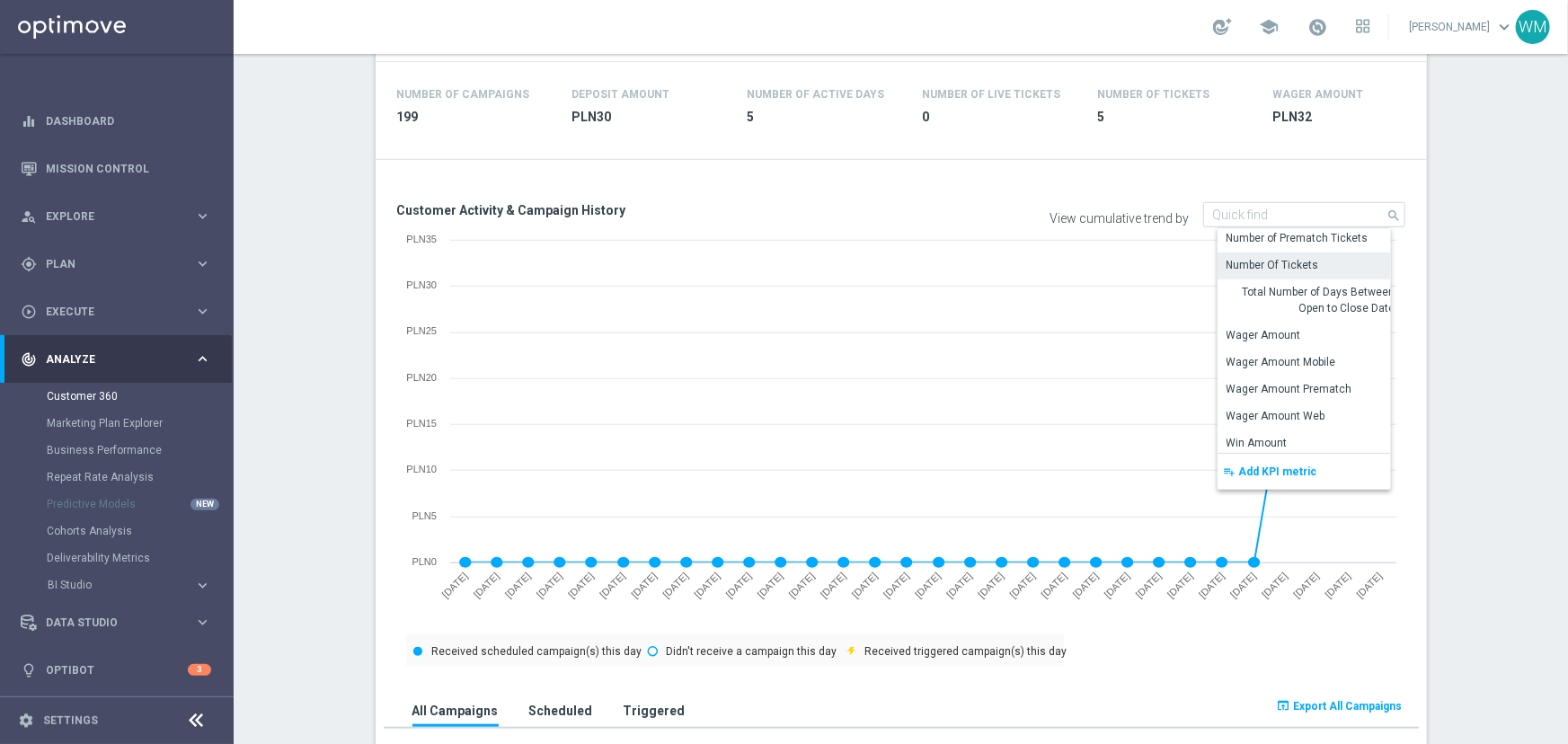
click at [1279, 253] on div "Number Of Tickets" at bounding box center [1311, 265] width 187 height 25
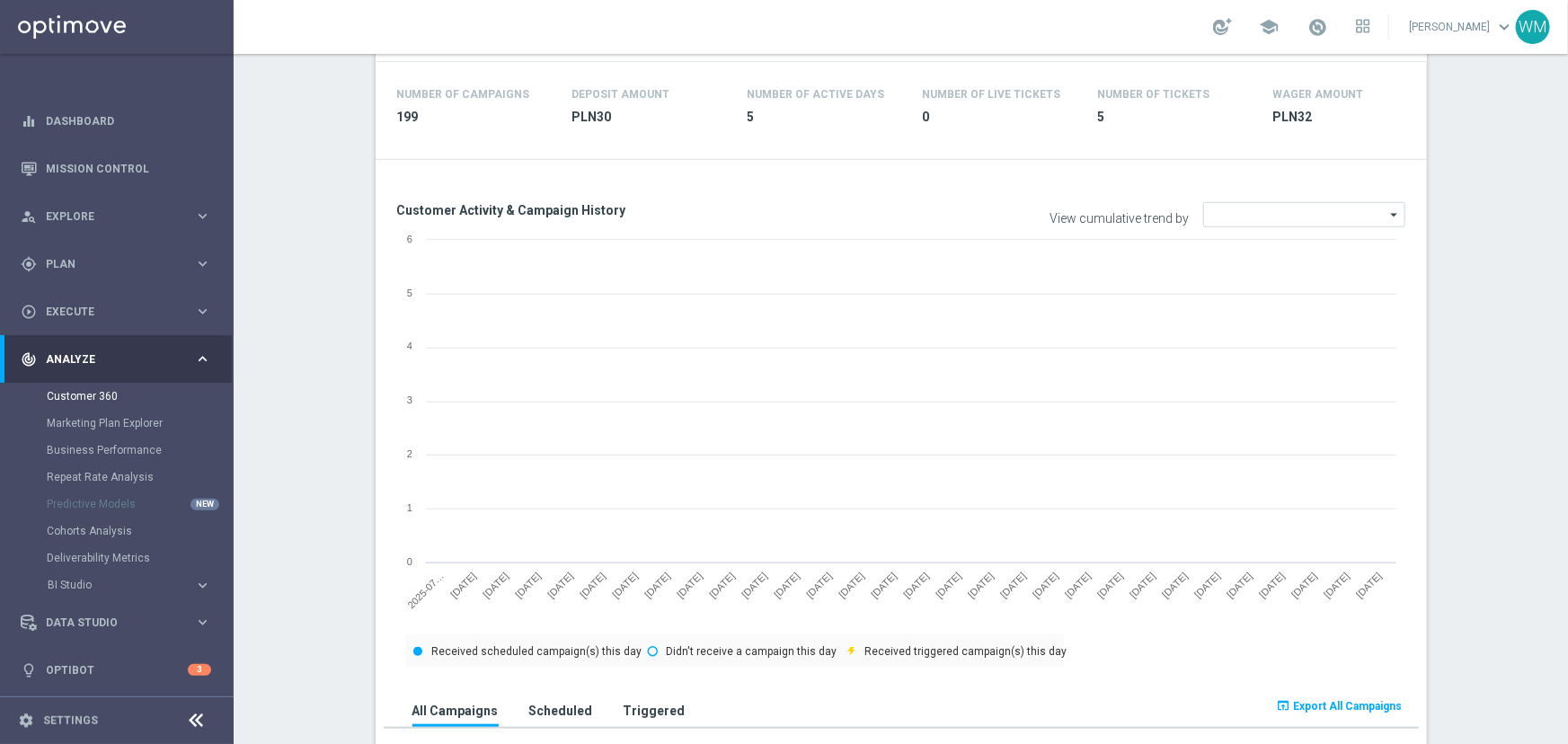
type input "Number Of Tickets"
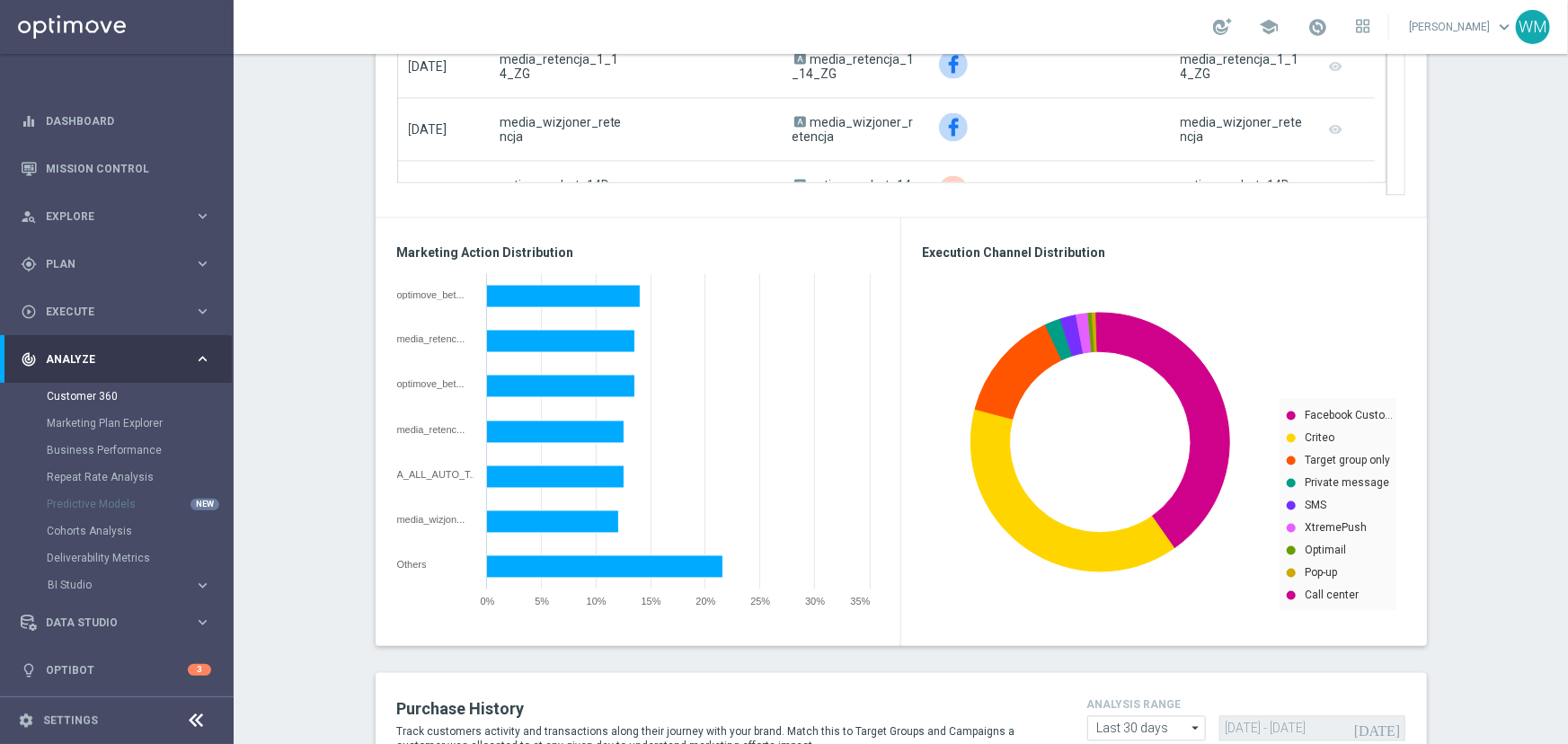
scroll to position [1150, 0]
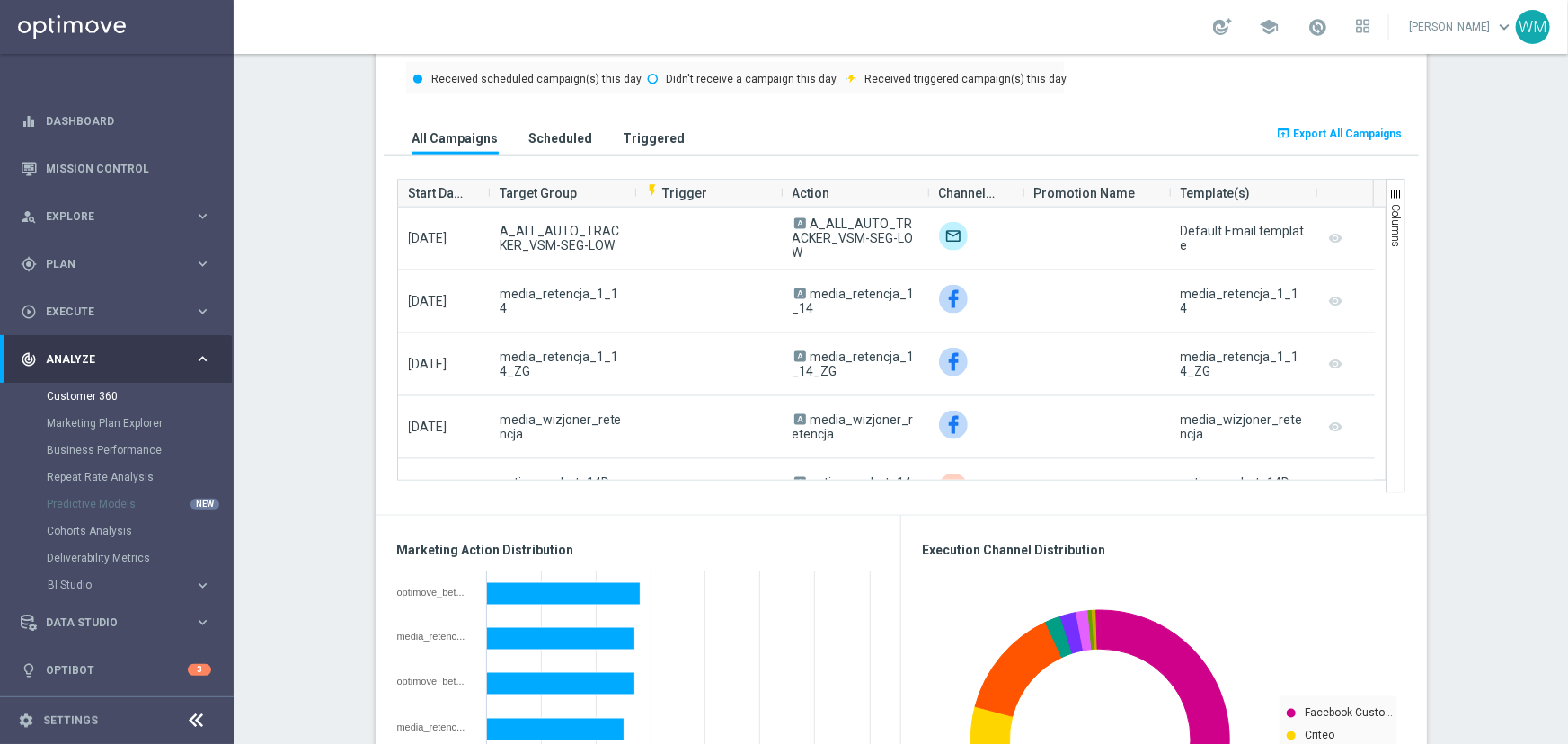
click at [292, 157] on section "AVG NGR L24WA: PLN24 more_vert CONSENT STATUS View Consent History FIRST DEPOSI…" at bounding box center [901, 531] width 1334 height 2845
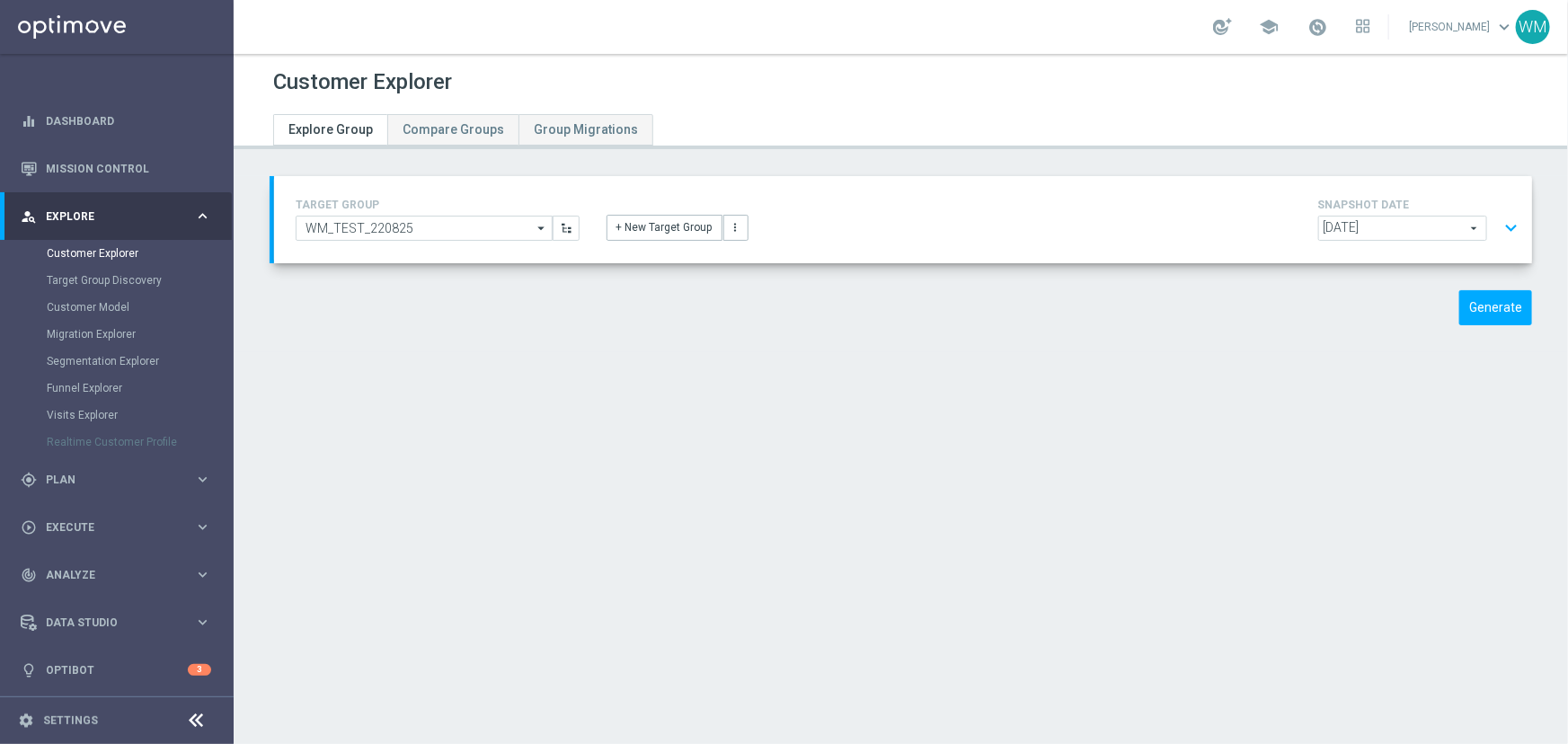
click at [1498, 236] on button "expand_more" at bounding box center [1510, 228] width 26 height 34
click at [1498, 225] on button "expand_more" at bounding box center [1510, 228] width 26 height 34
click at [1499, 224] on button "expand_more" at bounding box center [1510, 228] width 26 height 34
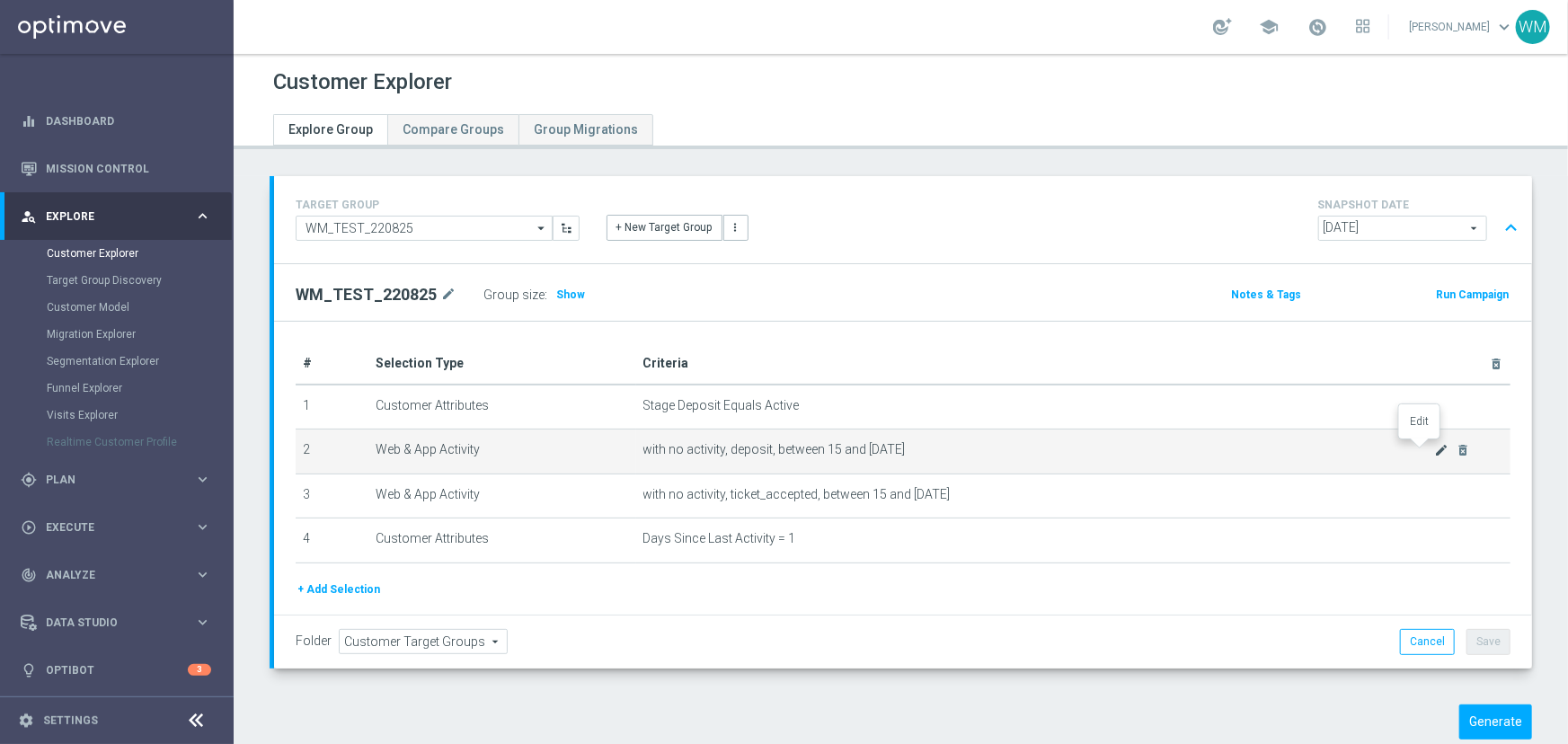
click at [1434, 447] on icon "mode_edit" at bounding box center [1442, 451] width 14 height 14
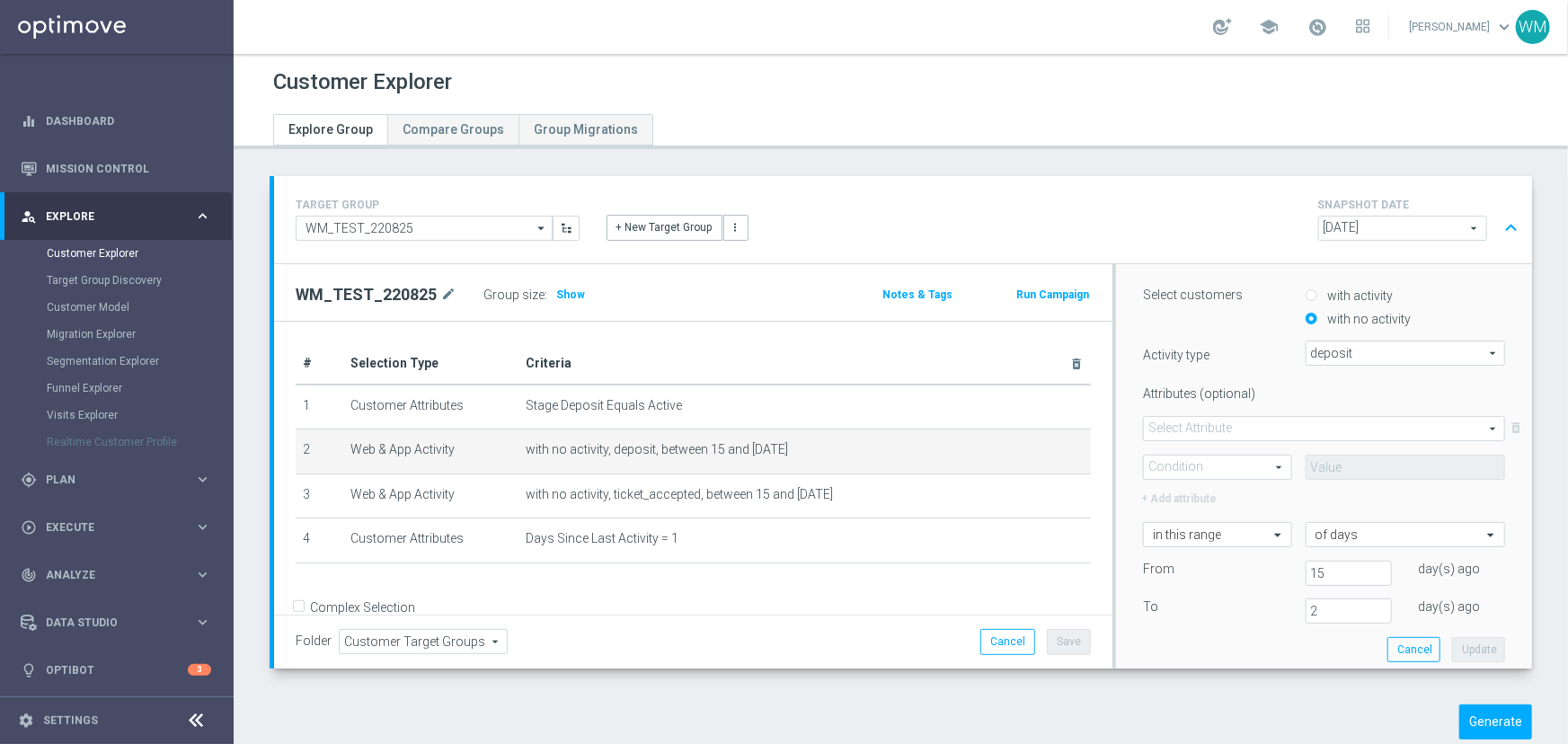
scroll to position [408, 0]
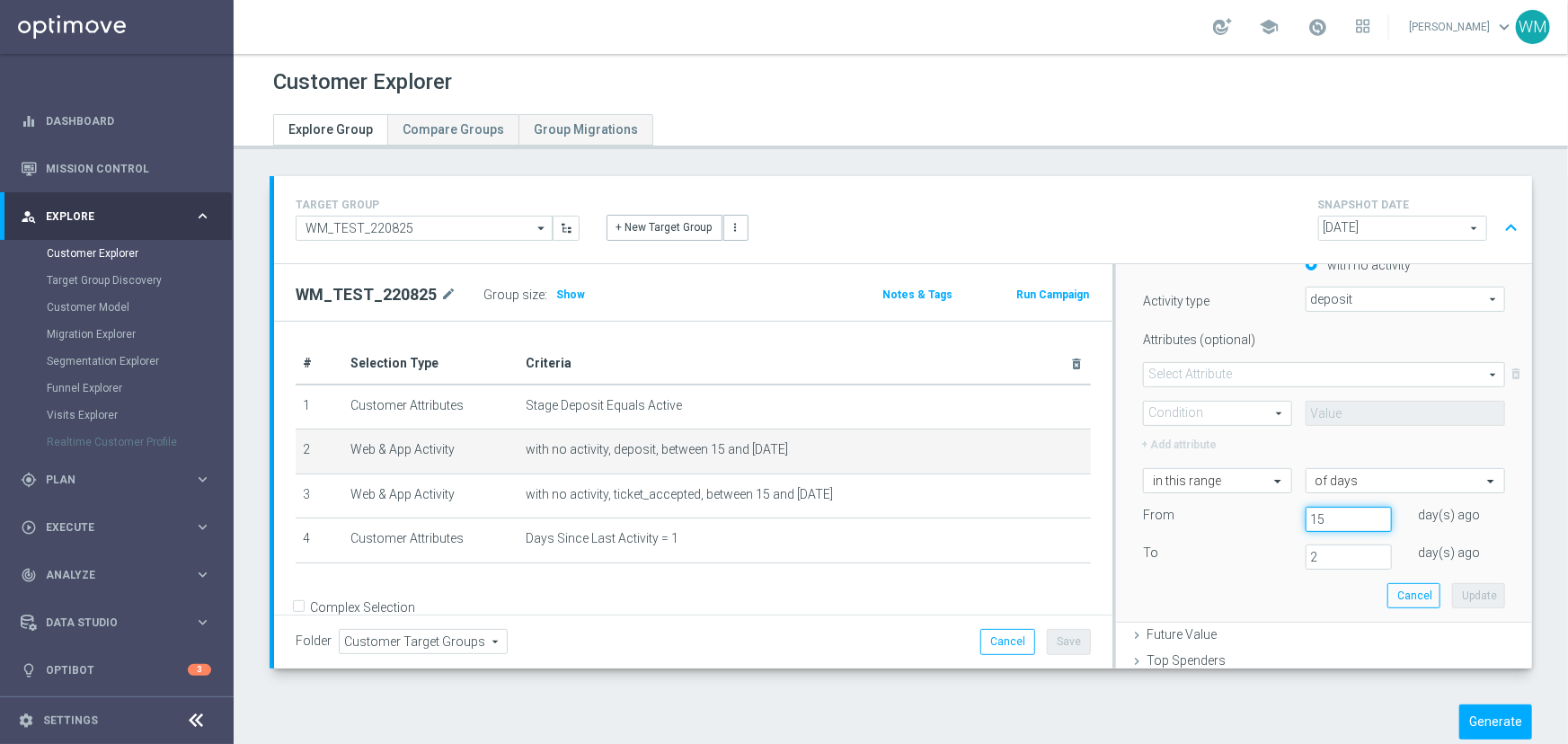
drag, startPoint x: 1276, startPoint y: 518, endPoint x: 1219, endPoint y: 512, distance: 57.3
click at [1219, 512] on div "From [DATE]" at bounding box center [1323, 519] width 389 height 25
type input "28"
drag, startPoint x: 1310, startPoint y: 546, endPoint x: 1227, endPoint y: 544, distance: 83.0
click at [1247, 551] on div "To [DATE]" at bounding box center [1323, 557] width 389 height 25
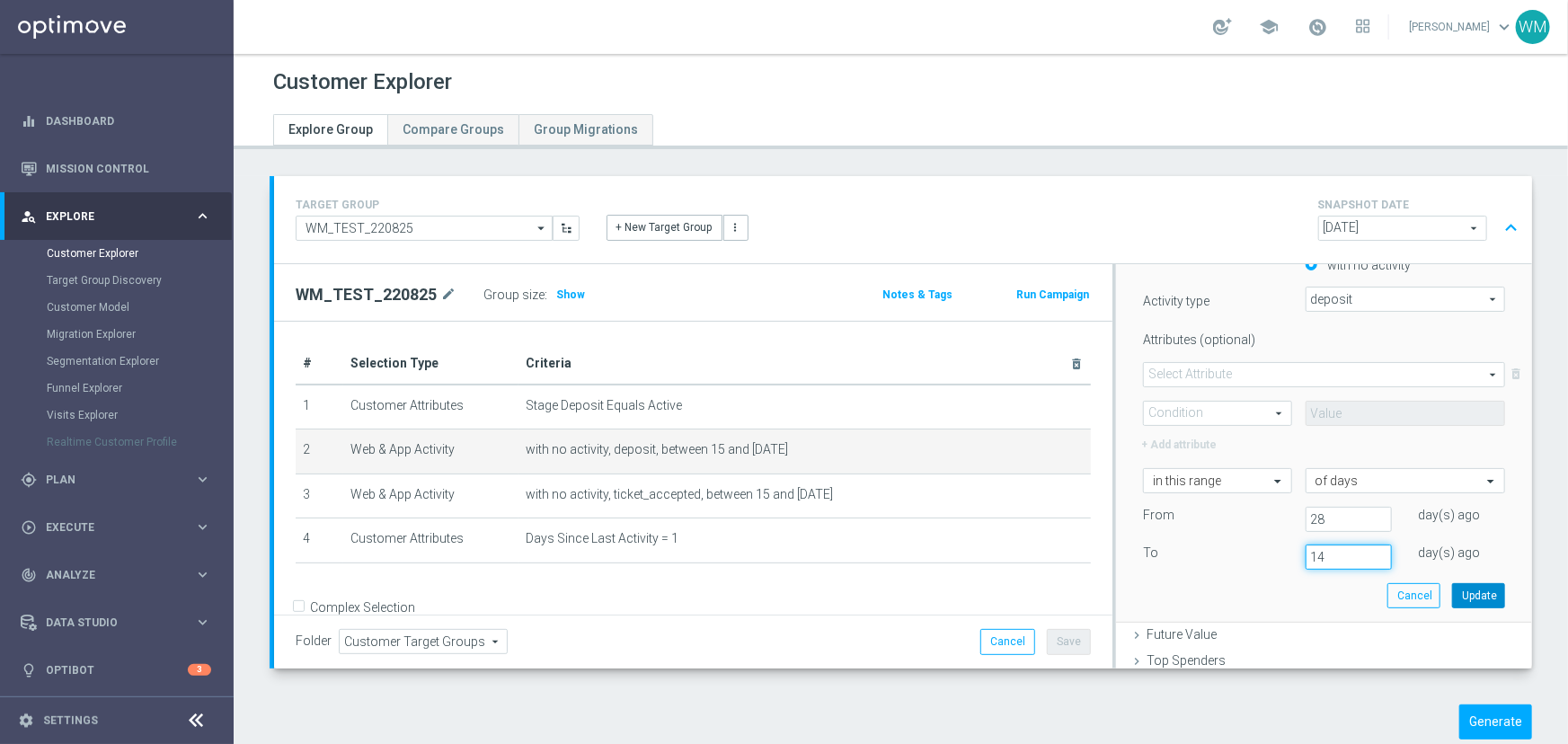
type input "14"
click at [1452, 593] on button "Update" at bounding box center [1479, 596] width 53 height 25
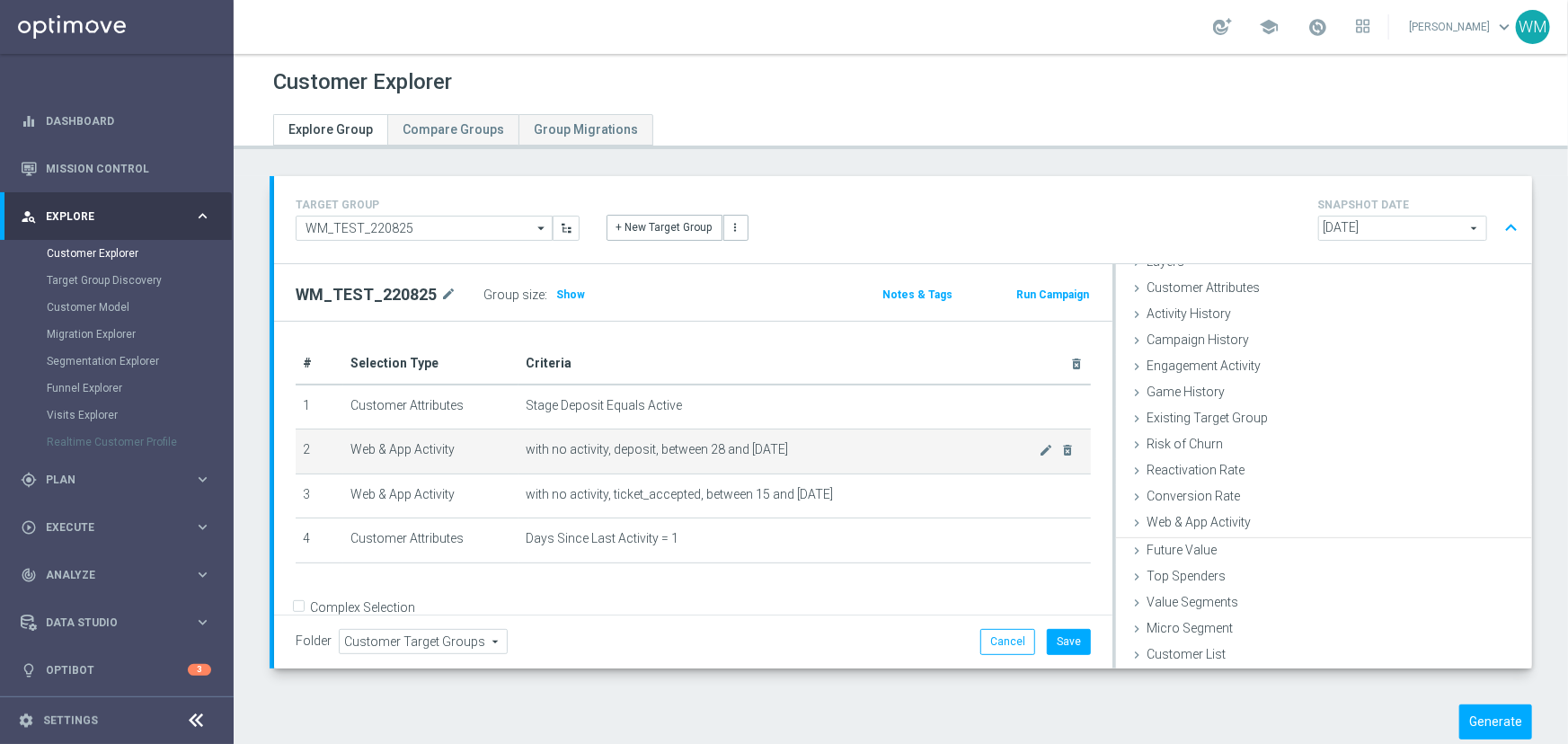
scroll to position [73, 0]
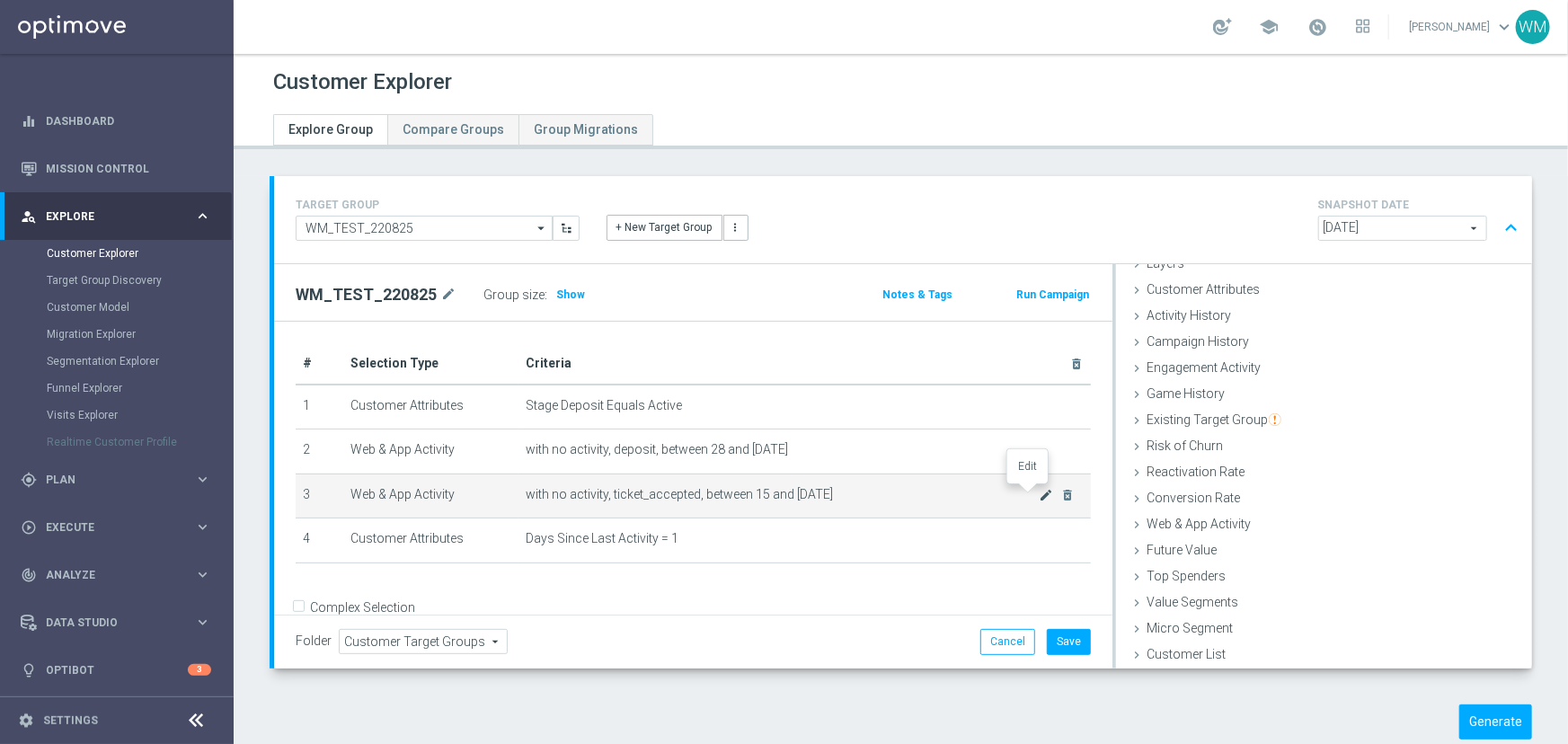
click at [1040, 489] on icon "mode_edit" at bounding box center [1047, 495] width 14 height 14
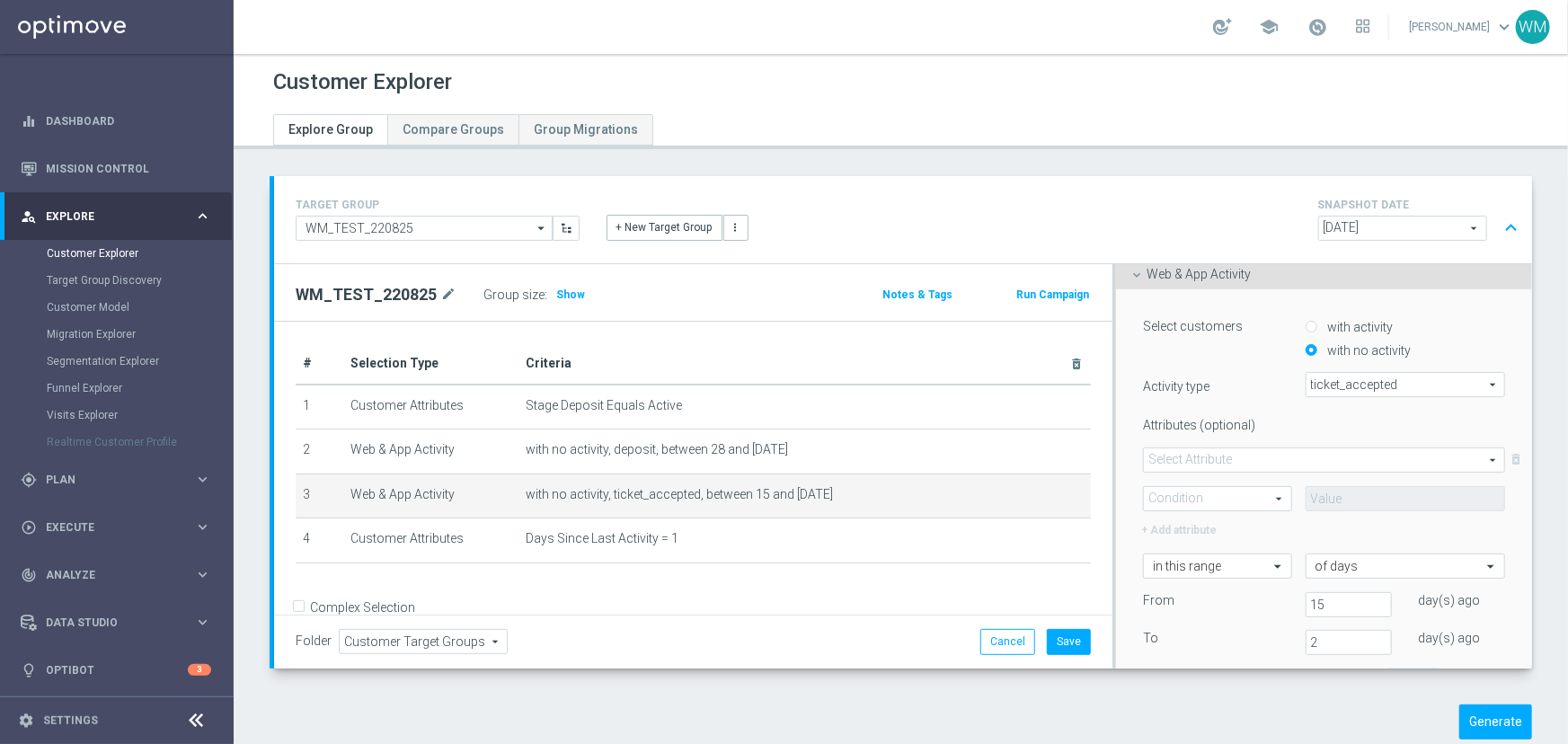
scroll to position [402, 0]
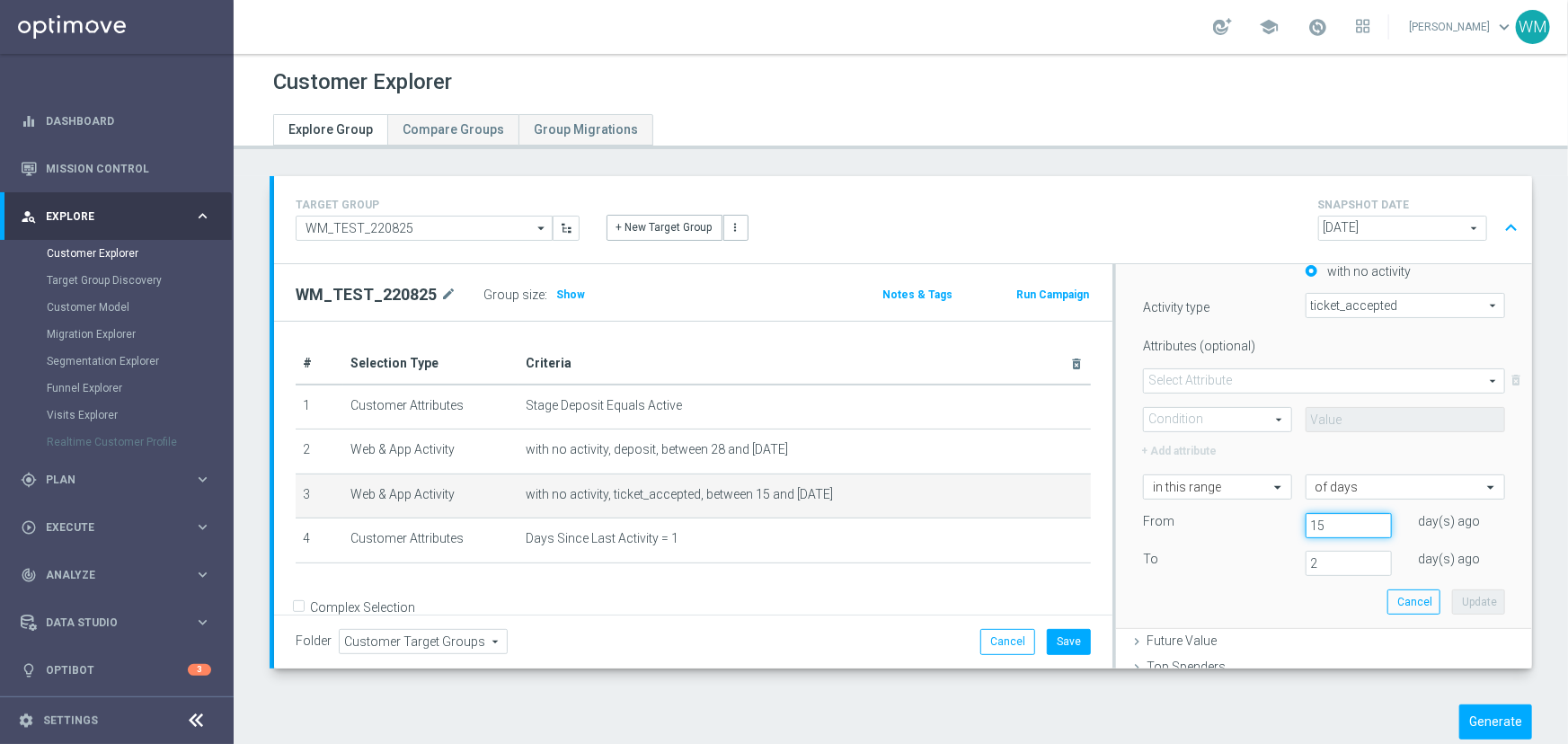
drag, startPoint x: 1312, startPoint y: 519, endPoint x: 1226, endPoint y: 512, distance: 86.3
click at [1232, 514] on div "From [DATE]" at bounding box center [1323, 525] width 389 height 25
type input "28"
drag, startPoint x: 1328, startPoint y: 561, endPoint x: 1185, endPoint y: 546, distance: 143.8
click at [1189, 551] on div "To [DATE]" at bounding box center [1323, 563] width 389 height 25
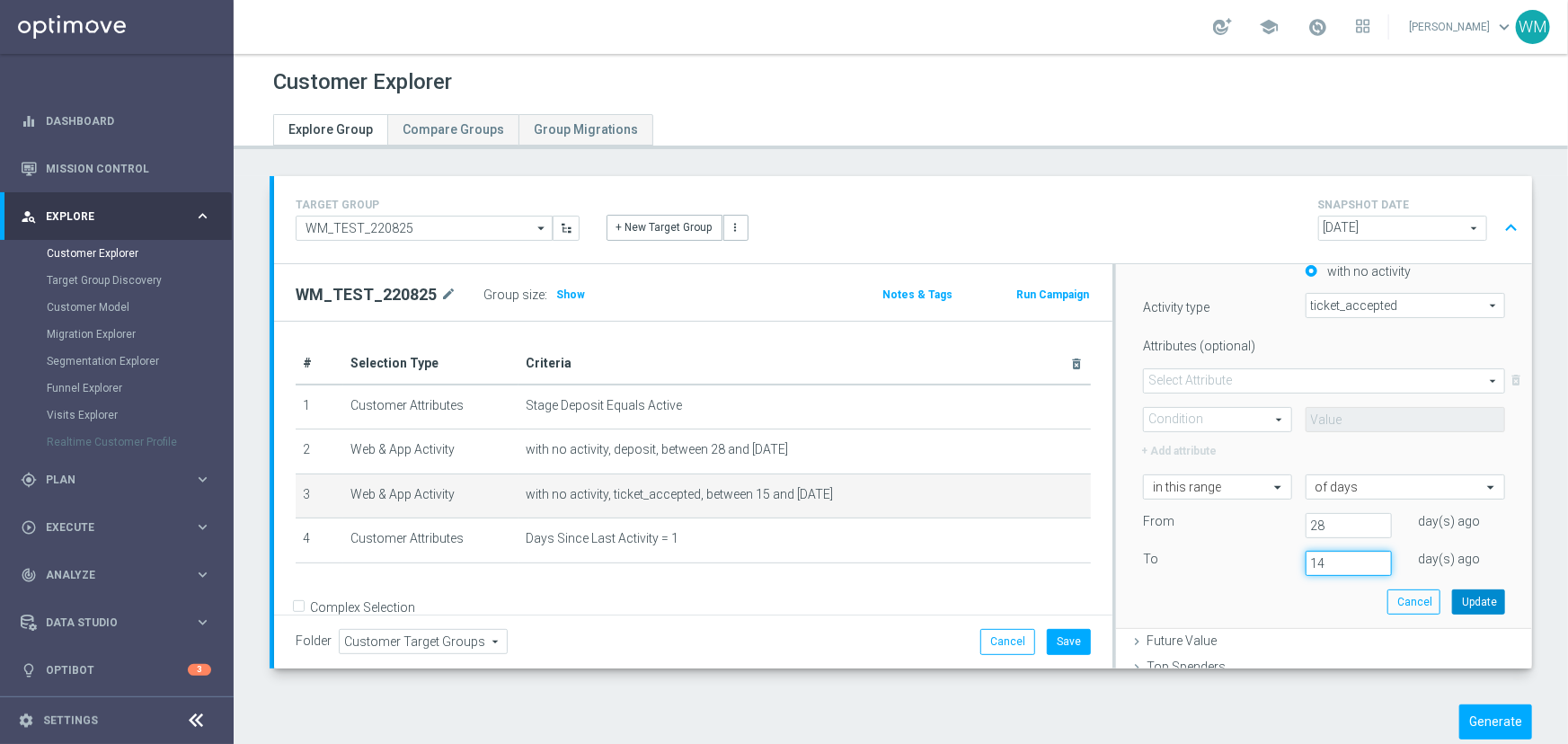
type input "14"
click at [1452, 595] on button "Update" at bounding box center [1479, 602] width 53 height 25
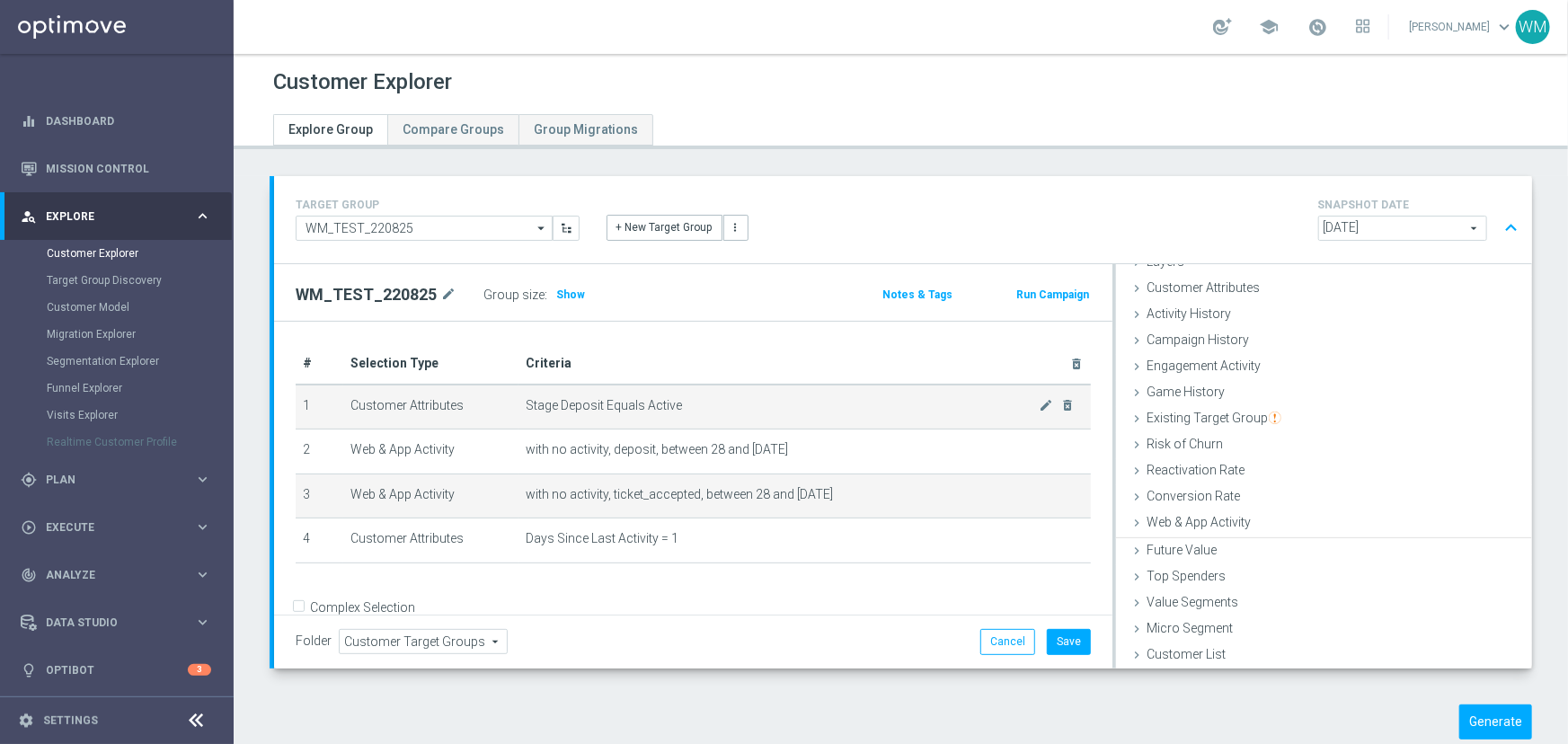
scroll to position [73, 0]
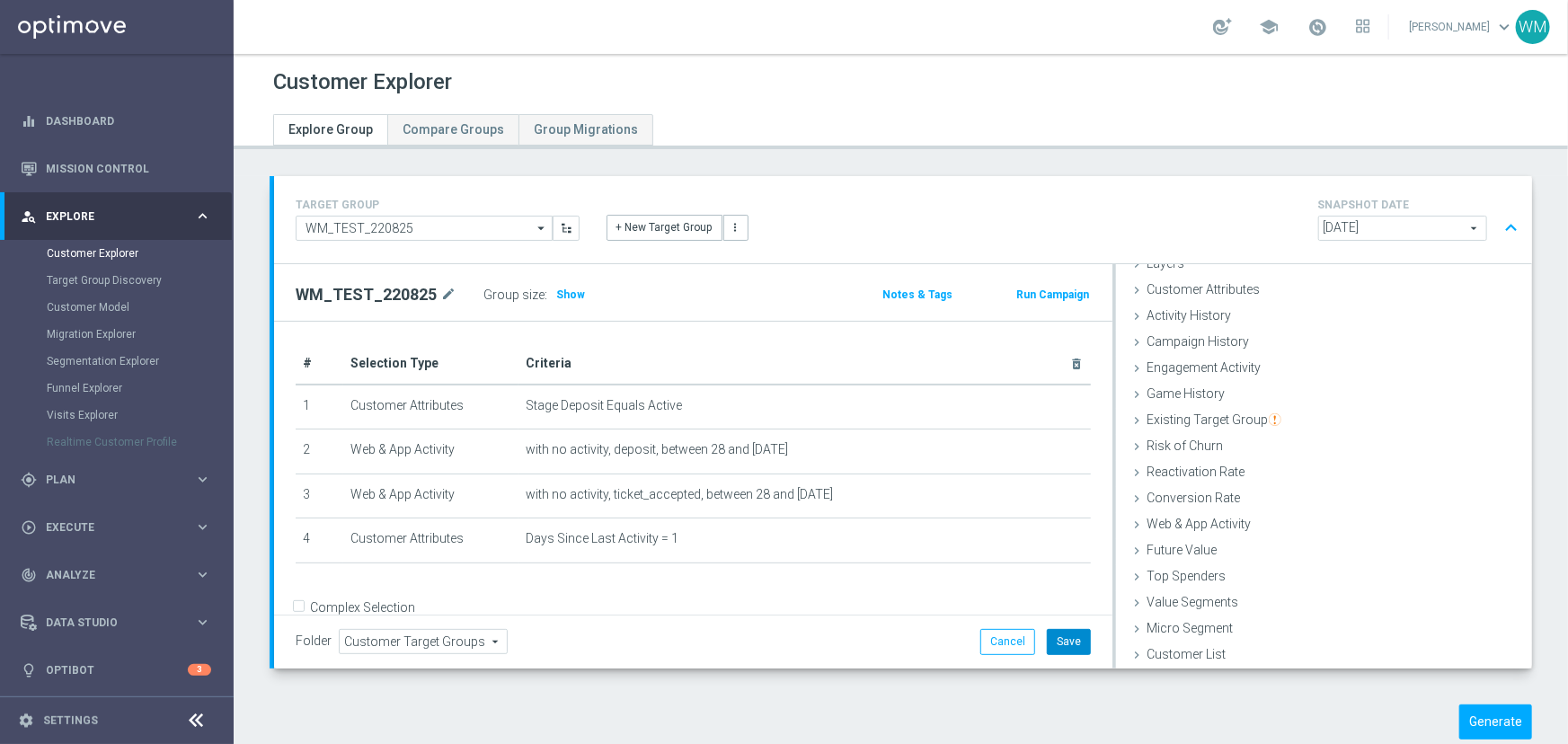
click at [1061, 631] on button "Save" at bounding box center [1069, 642] width 44 height 25
click at [557, 296] on span "Show" at bounding box center [571, 295] width 29 height 13
drag, startPoint x: 546, startPoint y: 294, endPoint x: 602, endPoint y: 294, distance: 56.0
click at [602, 294] on div "Group size : 7,352" at bounding box center [573, 295] width 180 height 25
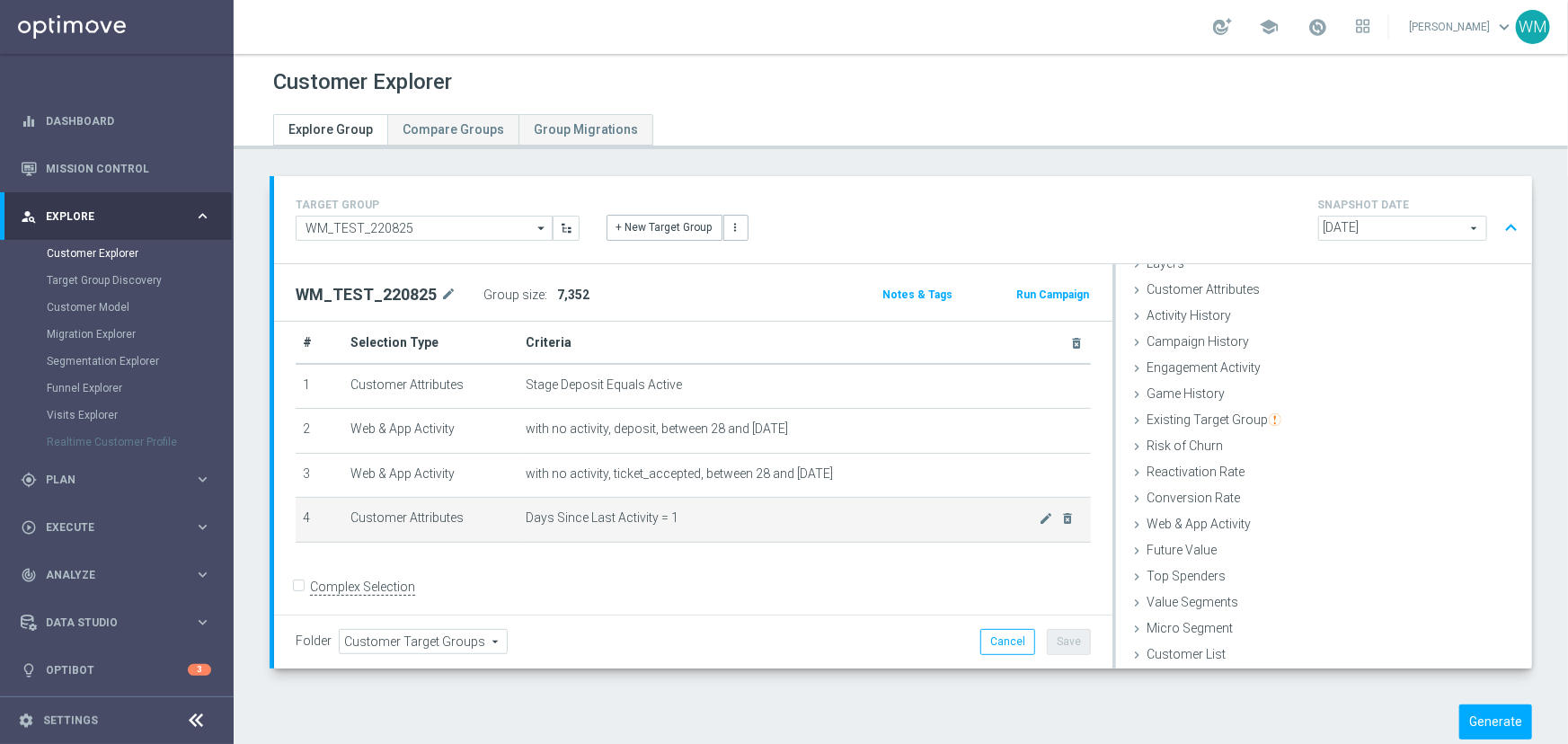
scroll to position [27, 0]
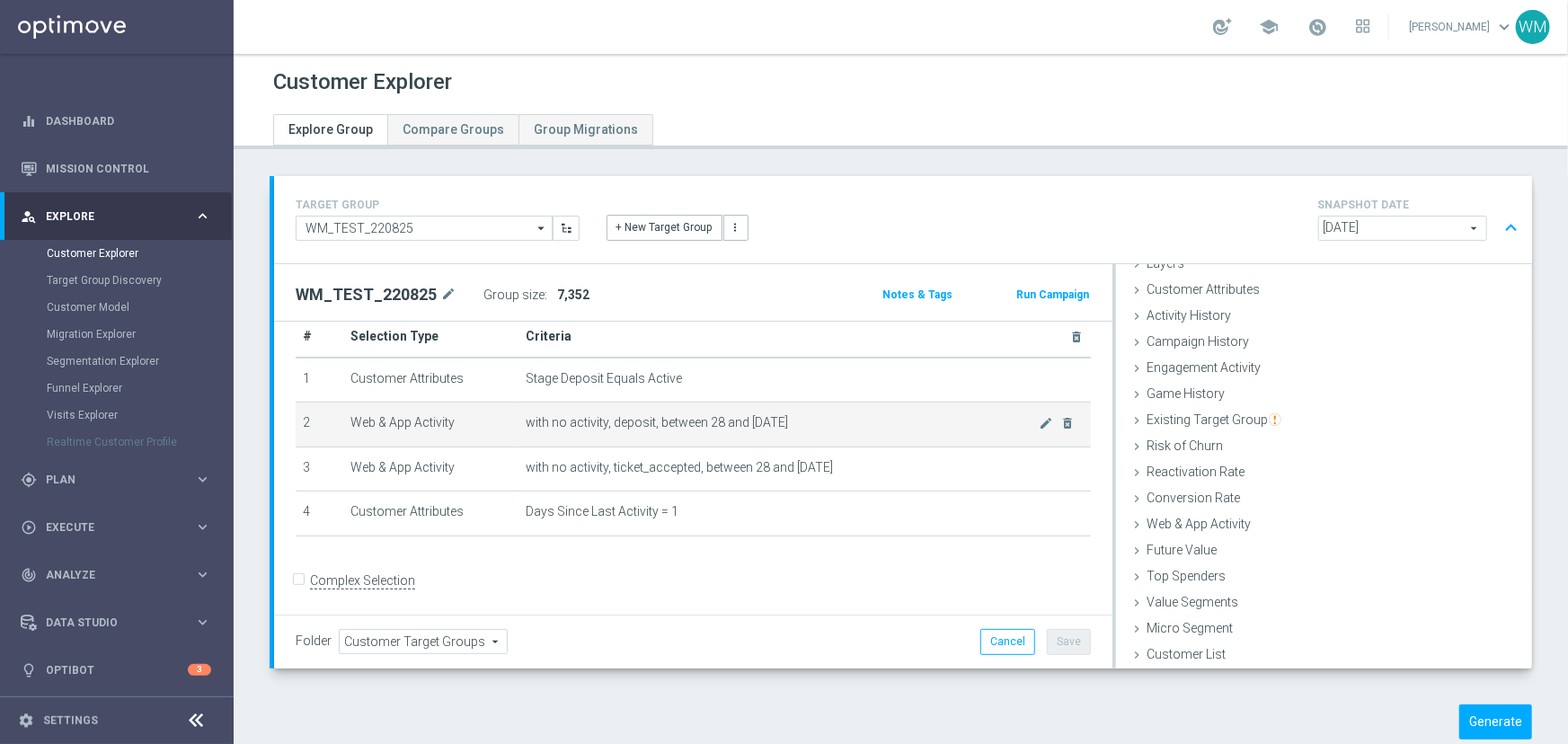
drag, startPoint x: 898, startPoint y: 469, endPoint x: 500, endPoint y: 424, distance: 400.5
click at [500, 424] on tbody "1 Customer Attributes Stage Deposit Equals Active mode_edit delete_forever 2 We…" at bounding box center [692, 447] width 795 height 179
click at [500, 424] on td "Web & App Activity" at bounding box center [431, 425] width 175 height 45
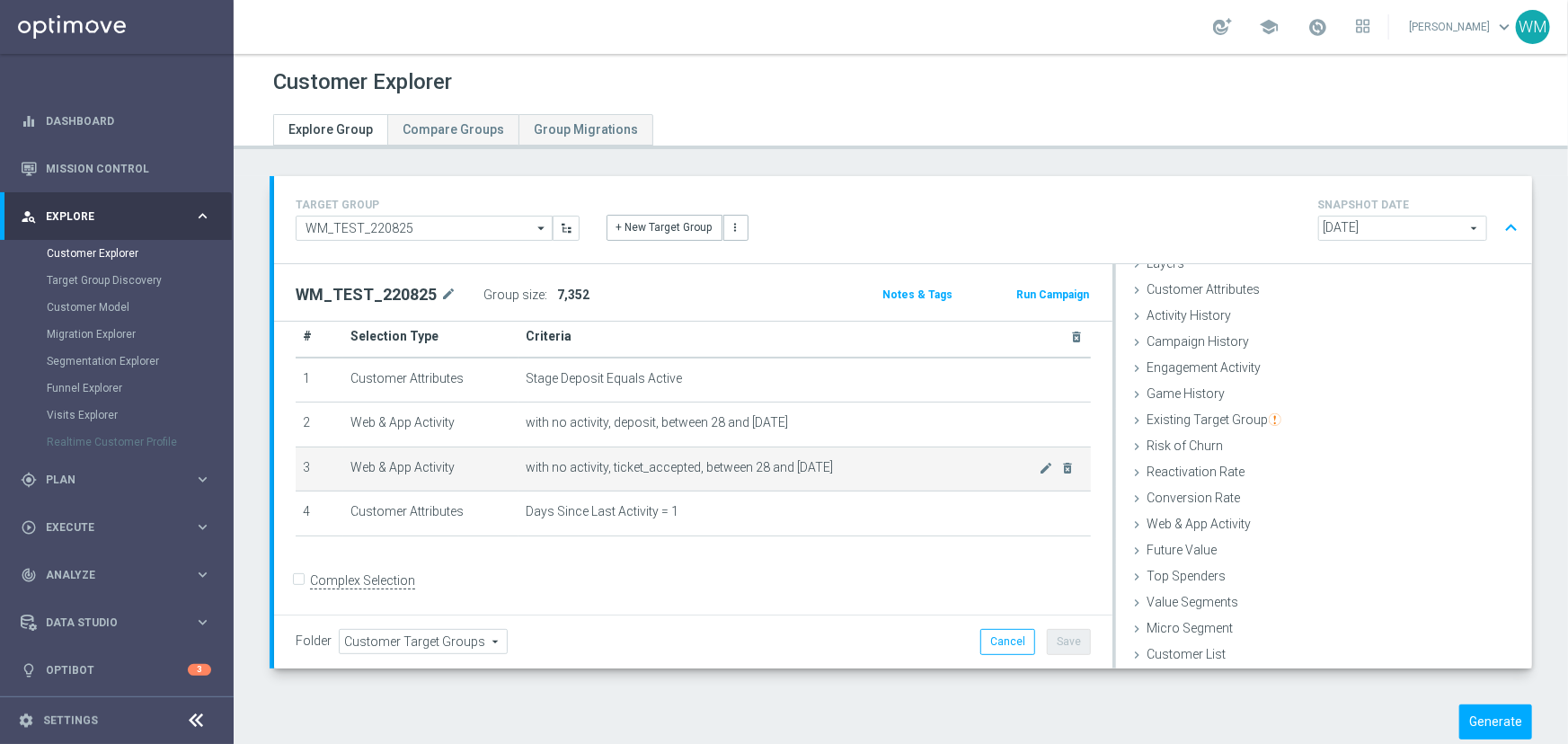
drag, startPoint x: 500, startPoint y: 424, endPoint x: 899, endPoint y: 451, distance: 399.9
click at [899, 451] on tbody "1 Customer Attributes Stage Deposit Equals Active mode_edit delete_forever 2 We…" at bounding box center [692, 447] width 795 height 179
click at [899, 451] on td "with no activity, ticket_accepted, between 28 and [DATE] mode_edit delete_forev…" at bounding box center [804, 470] width 572 height 45
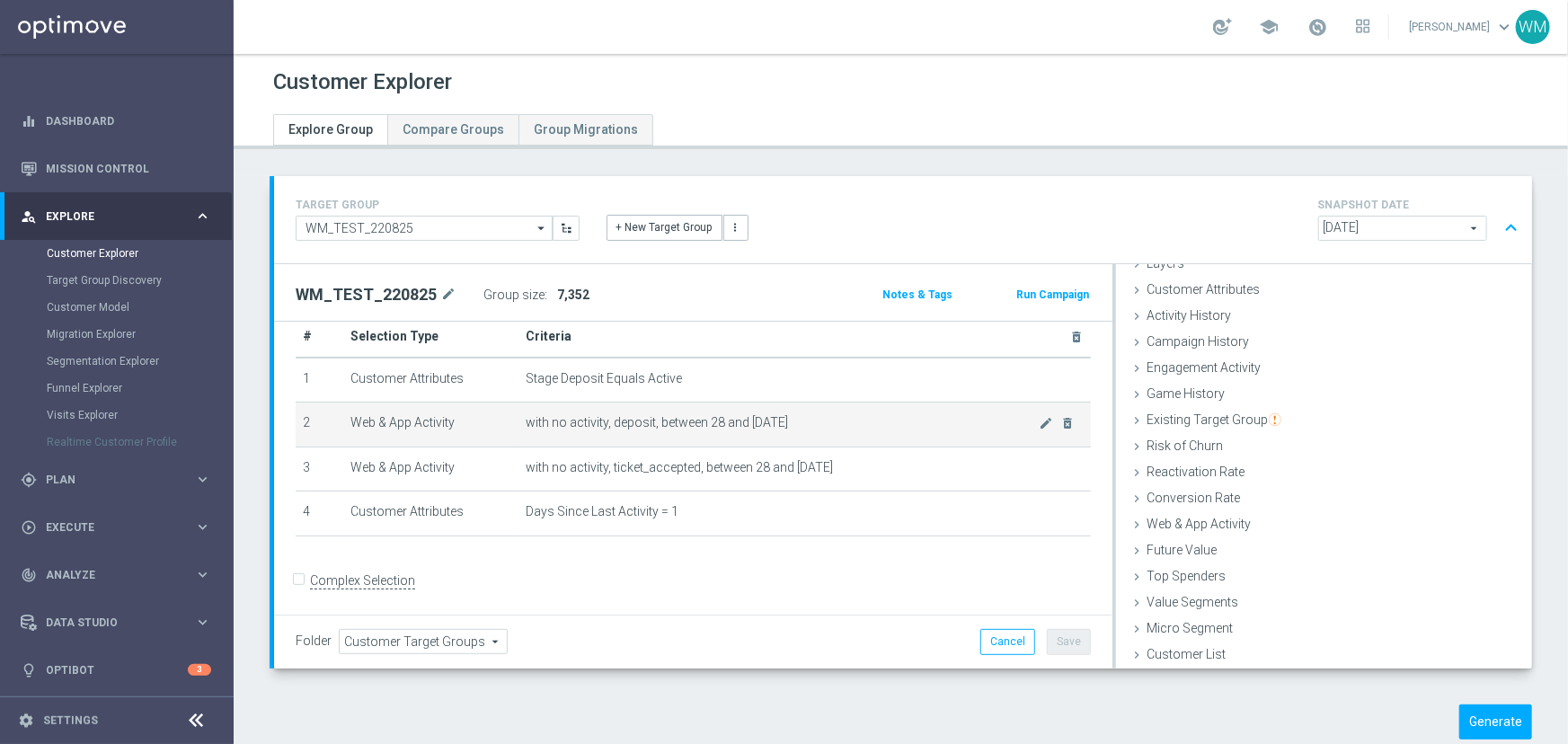
drag, startPoint x: 898, startPoint y: 479, endPoint x: 467, endPoint y: 413, distance: 436.0
click at [467, 413] on tbody "1 Customer Attributes Stage Deposit Equals Active mode_edit delete_forever 2 We…" at bounding box center [692, 447] width 795 height 179
click at [483, 412] on td "Web & App Activity" at bounding box center [431, 425] width 175 height 45
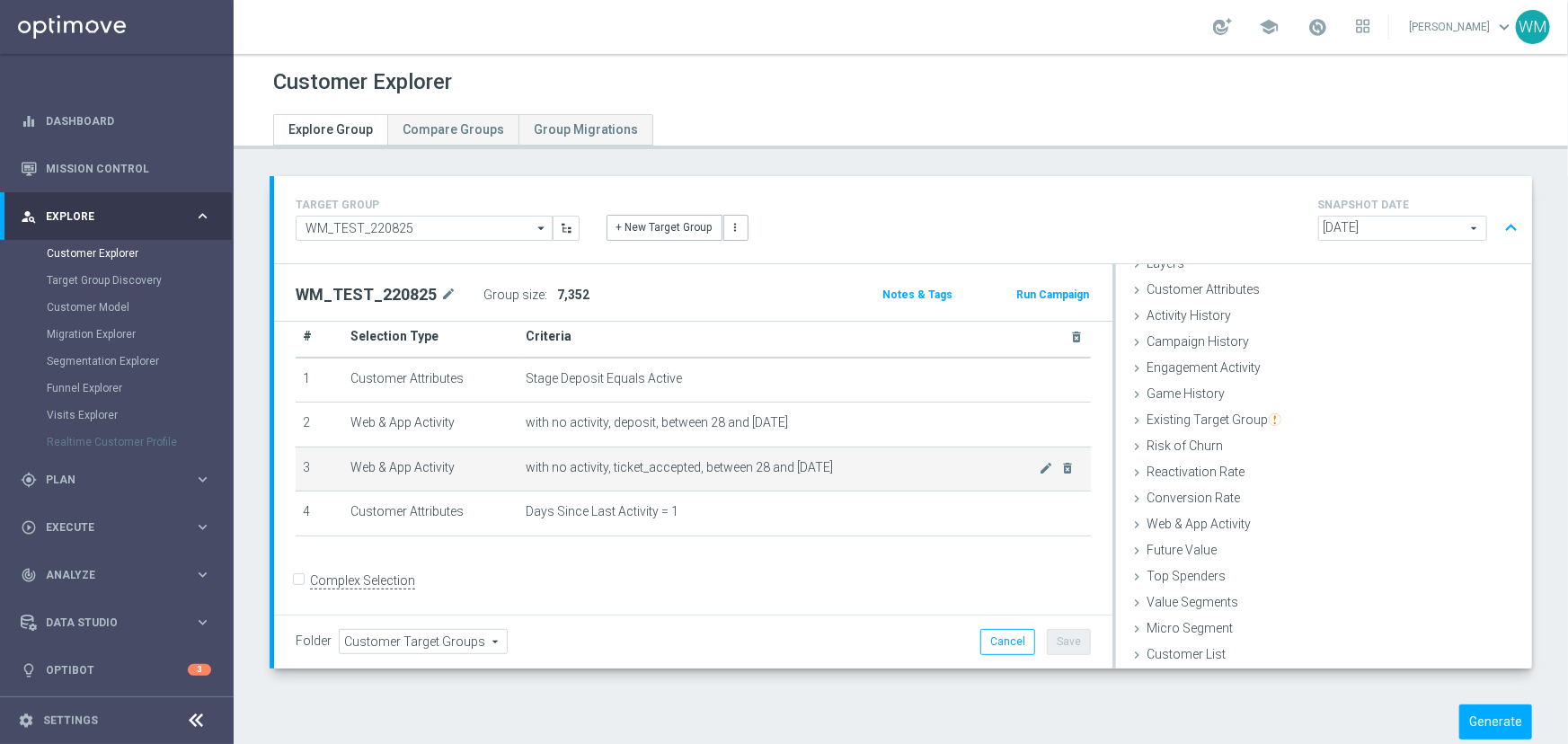
drag, startPoint x: 483, startPoint y: 412, endPoint x: 948, endPoint y: 480, distance: 469.9
click at [948, 480] on tbody "1 Customer Attributes Stage Deposit Equals Active mode_edit delete_forever 2 We…" at bounding box center [692, 447] width 795 height 179
click at [948, 480] on td "with no activity, ticket_accepted, between 28 and [DATE] mode_edit delete_forev…" at bounding box center [804, 470] width 572 height 45
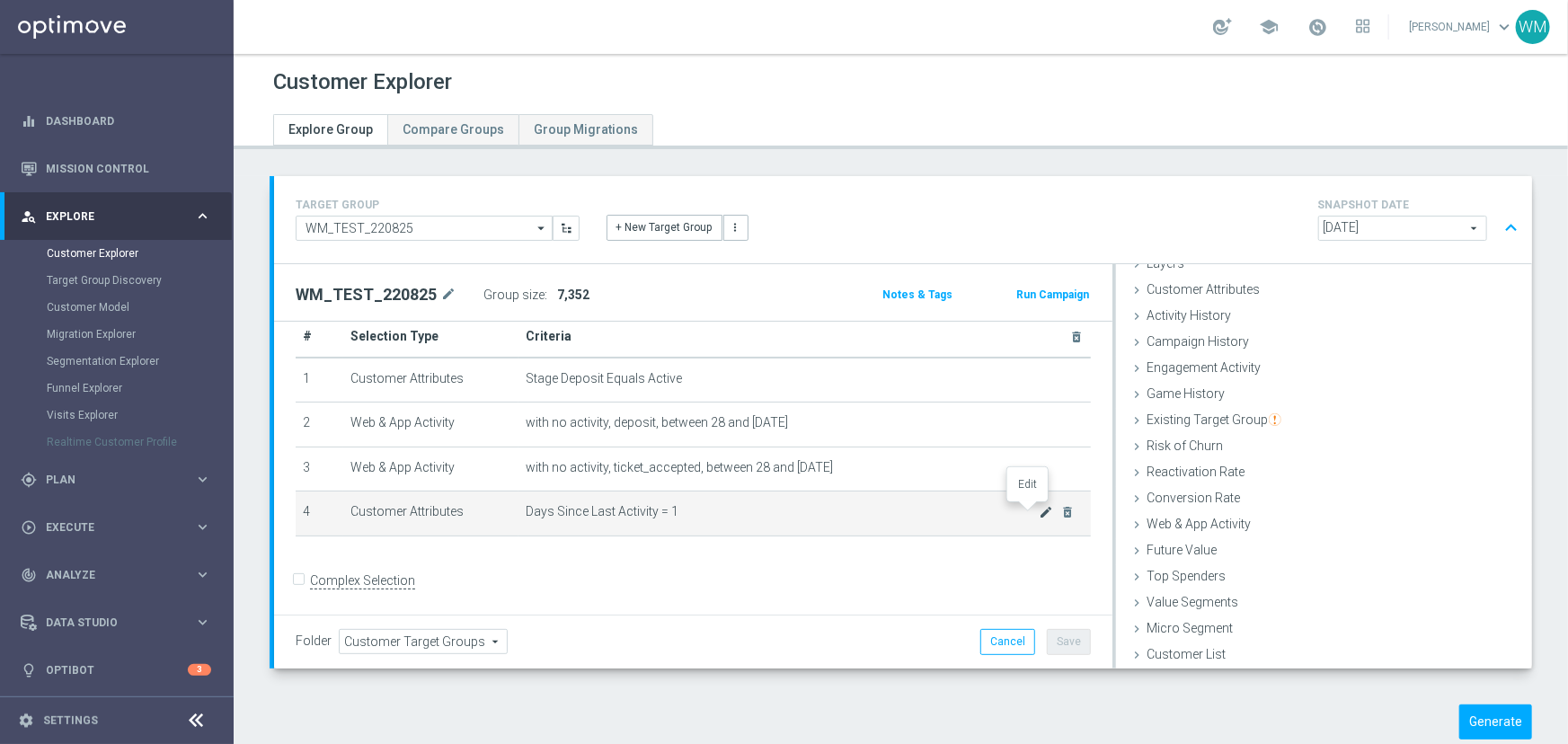
click at [1040, 510] on icon "mode_edit" at bounding box center [1047, 512] width 14 height 14
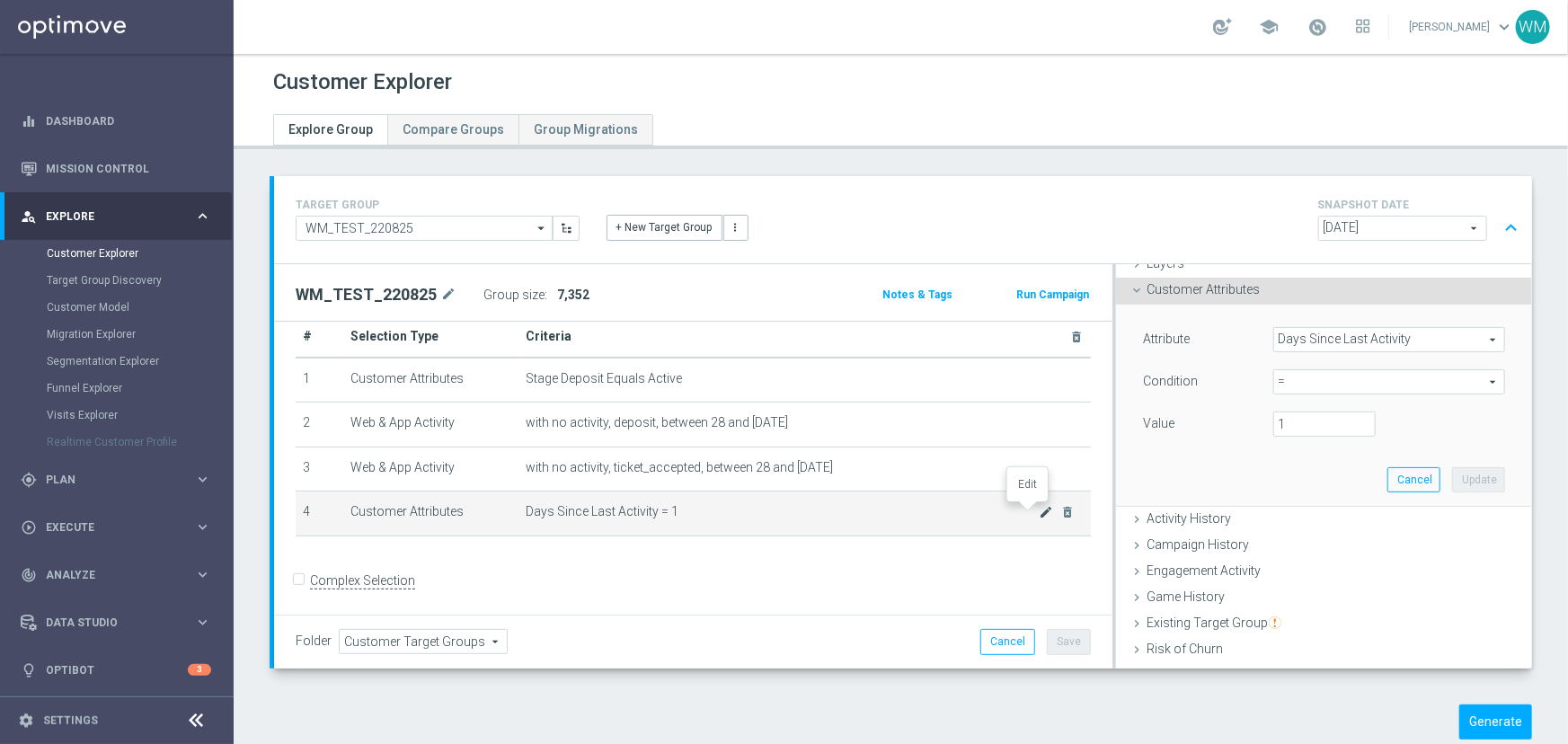
scroll to position [75, 0]
click at [1304, 339] on span "Days Since Last Activity" at bounding box center [1388, 338] width 230 height 23
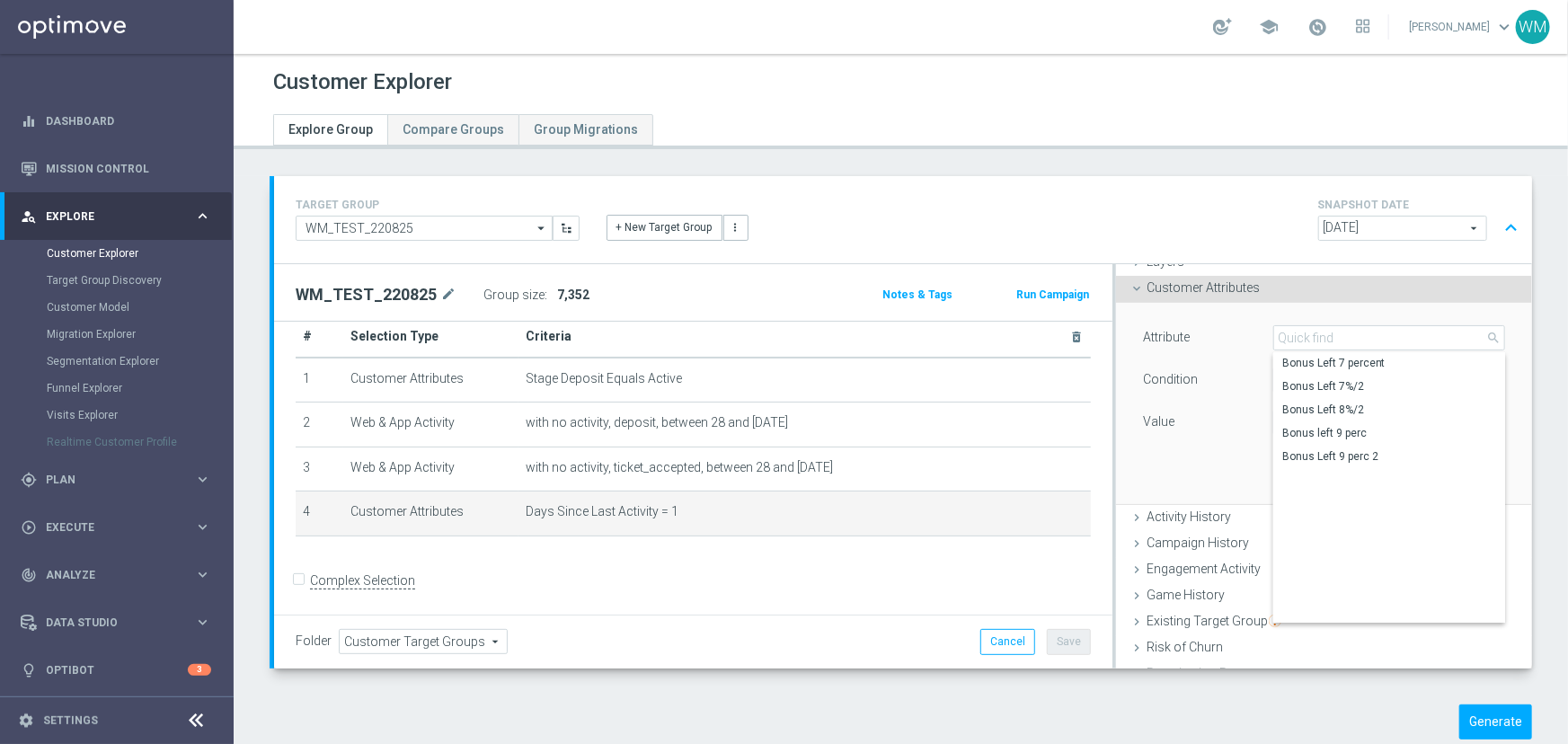
scroll to position [1339, 0]
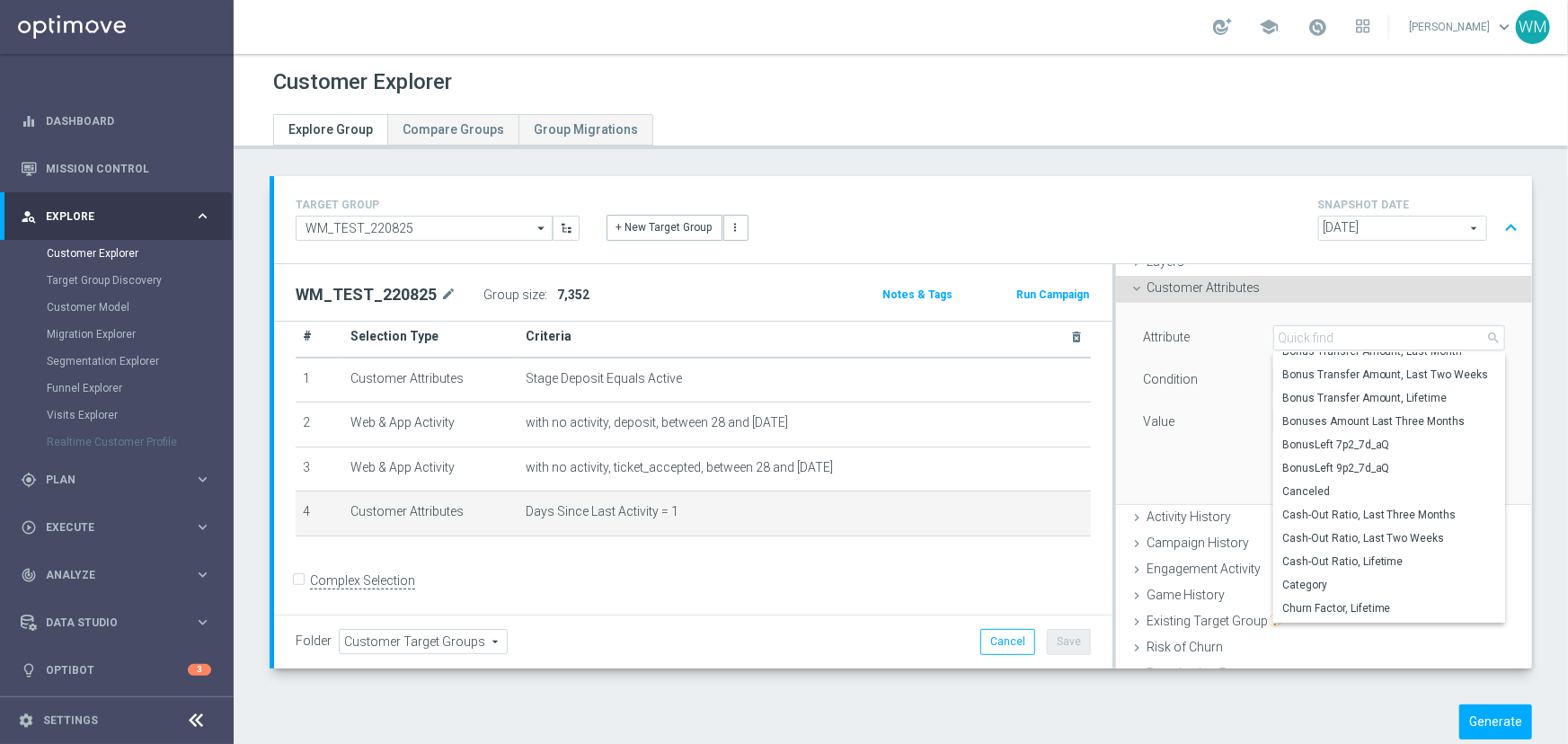
click at [1239, 468] on div "Attribute Days Since Last Activity Days Since Last Activity arrow_drop_down sea…" at bounding box center [1323, 403] width 389 height 201
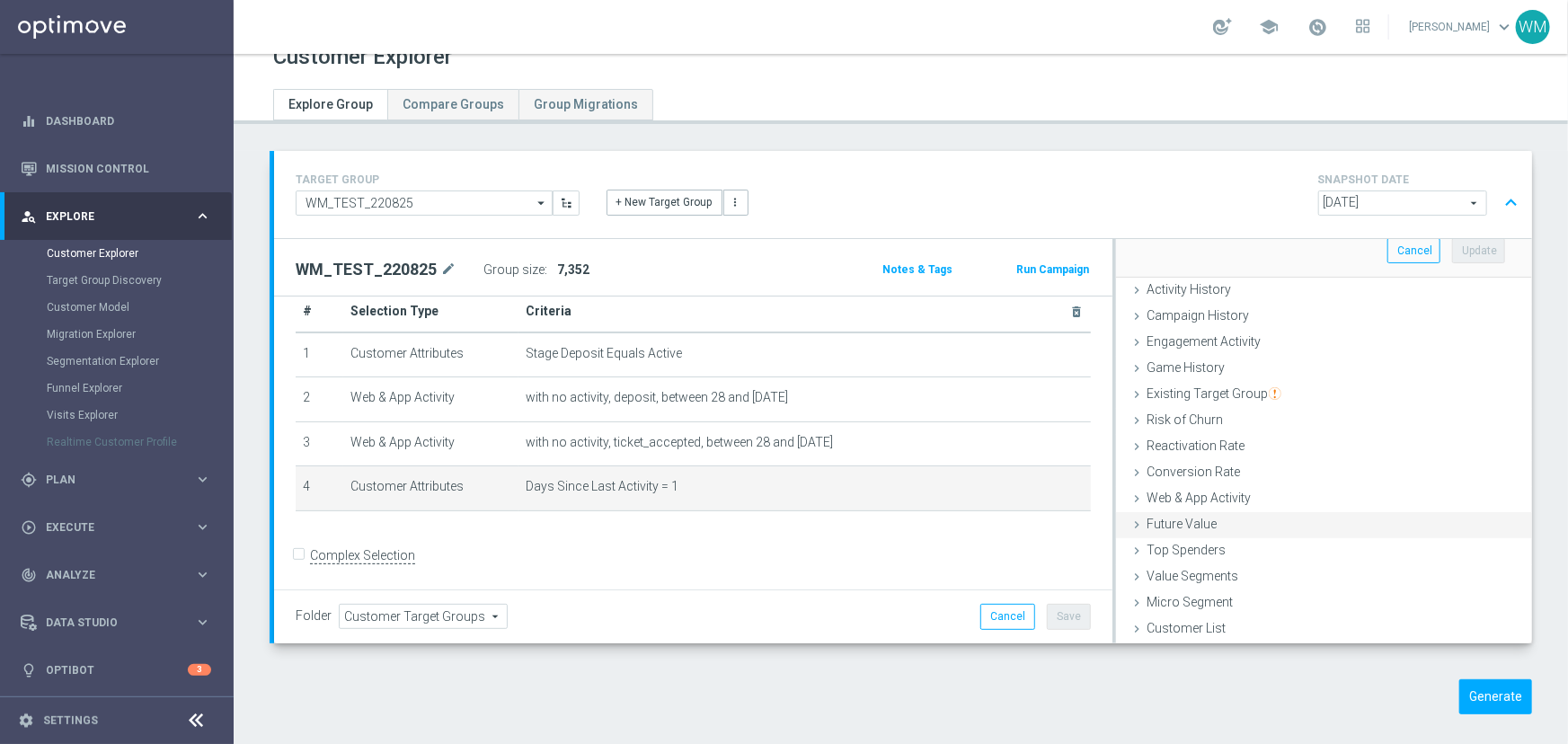
scroll to position [39, 0]
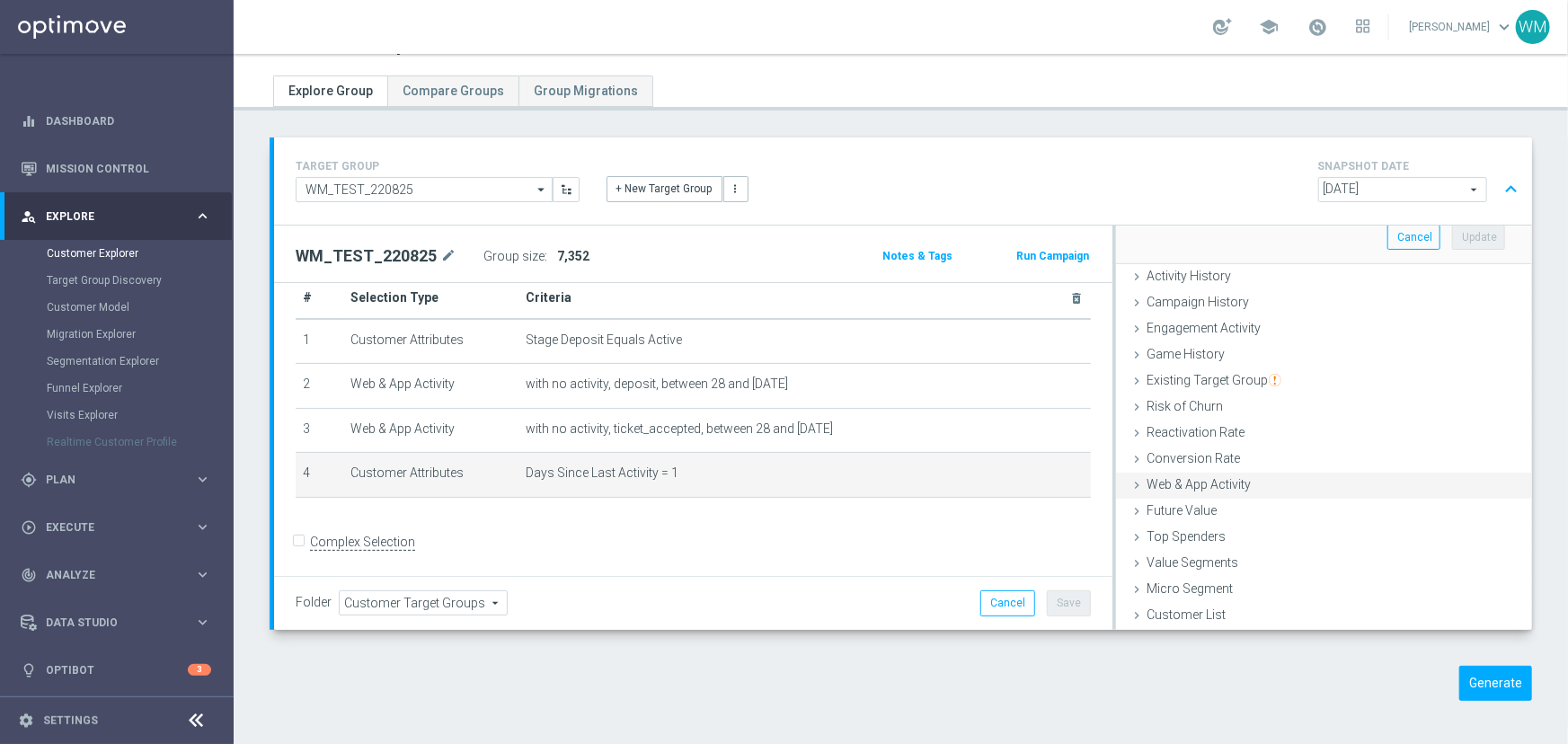
click at [1228, 478] on span "Web & App Activity" at bounding box center [1198, 485] width 104 height 14
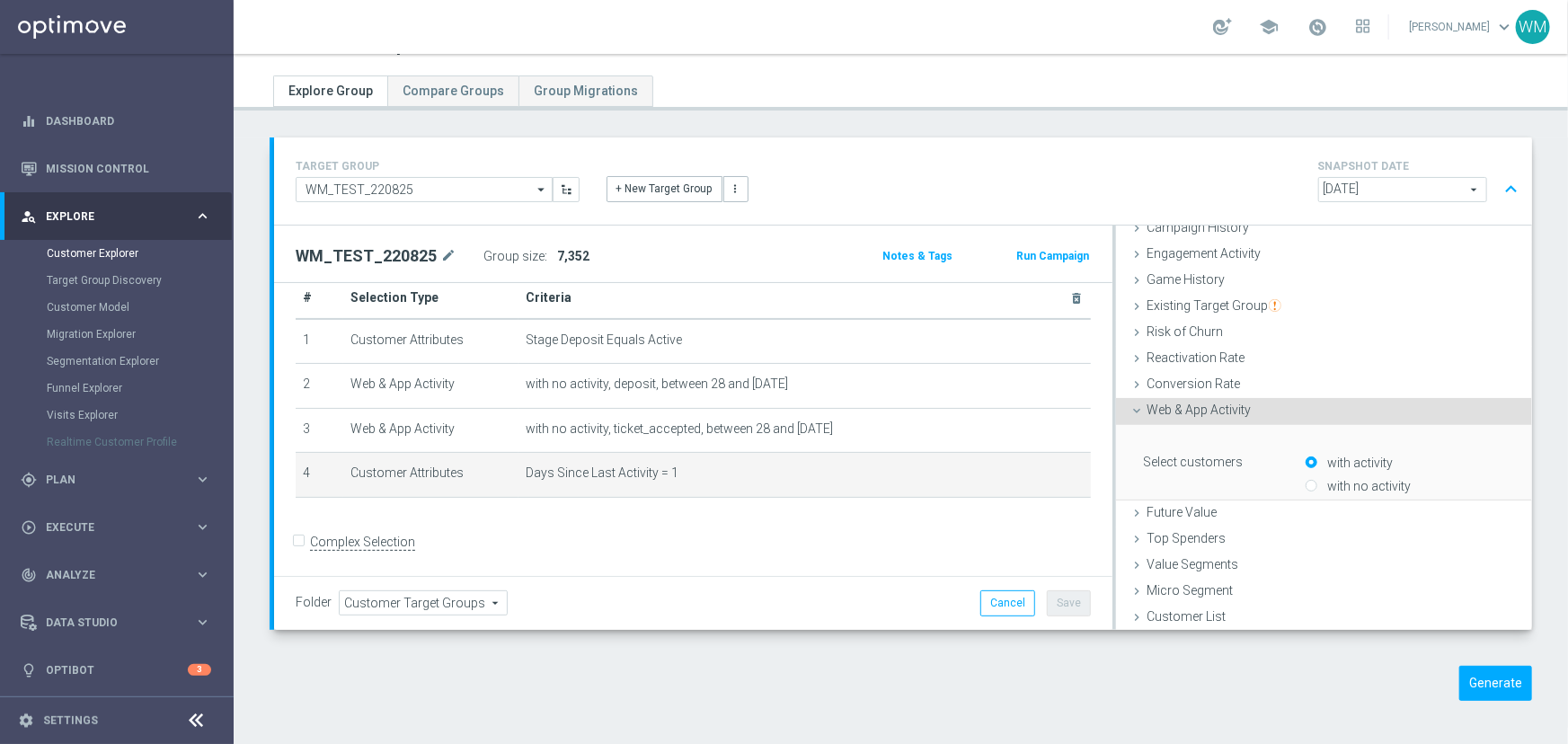
scroll to position [148, 0]
click at [1333, 519] on span "Any Activity" at bounding box center [1405, 520] width 198 height 23
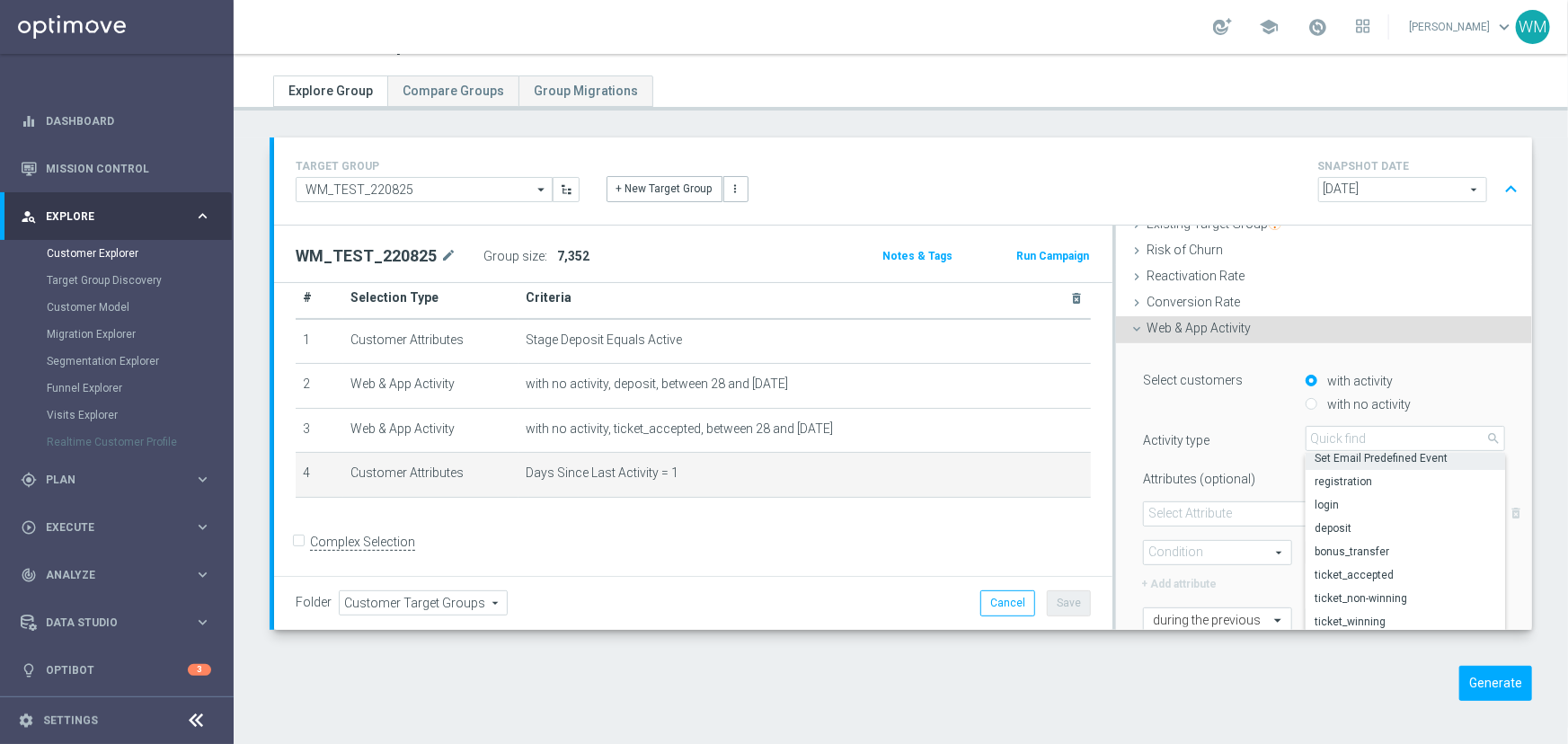
scroll to position [79, 0]
click at [1355, 522] on span "deposit" at bounding box center [1405, 524] width 181 height 14
type input "deposit"
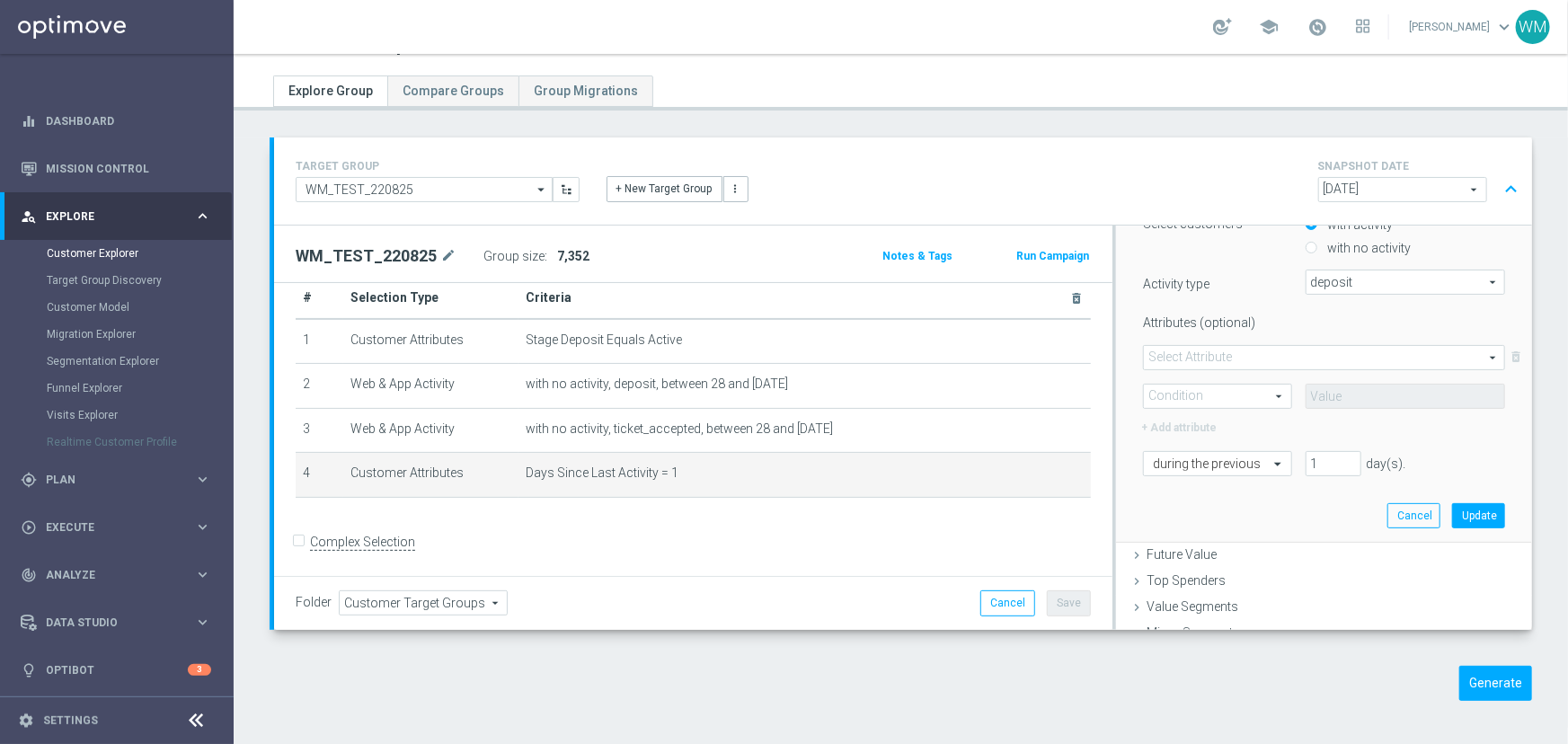
scroll to position [394, 0]
click at [1207, 459] on input "text" at bounding box center [1199, 458] width 93 height 16
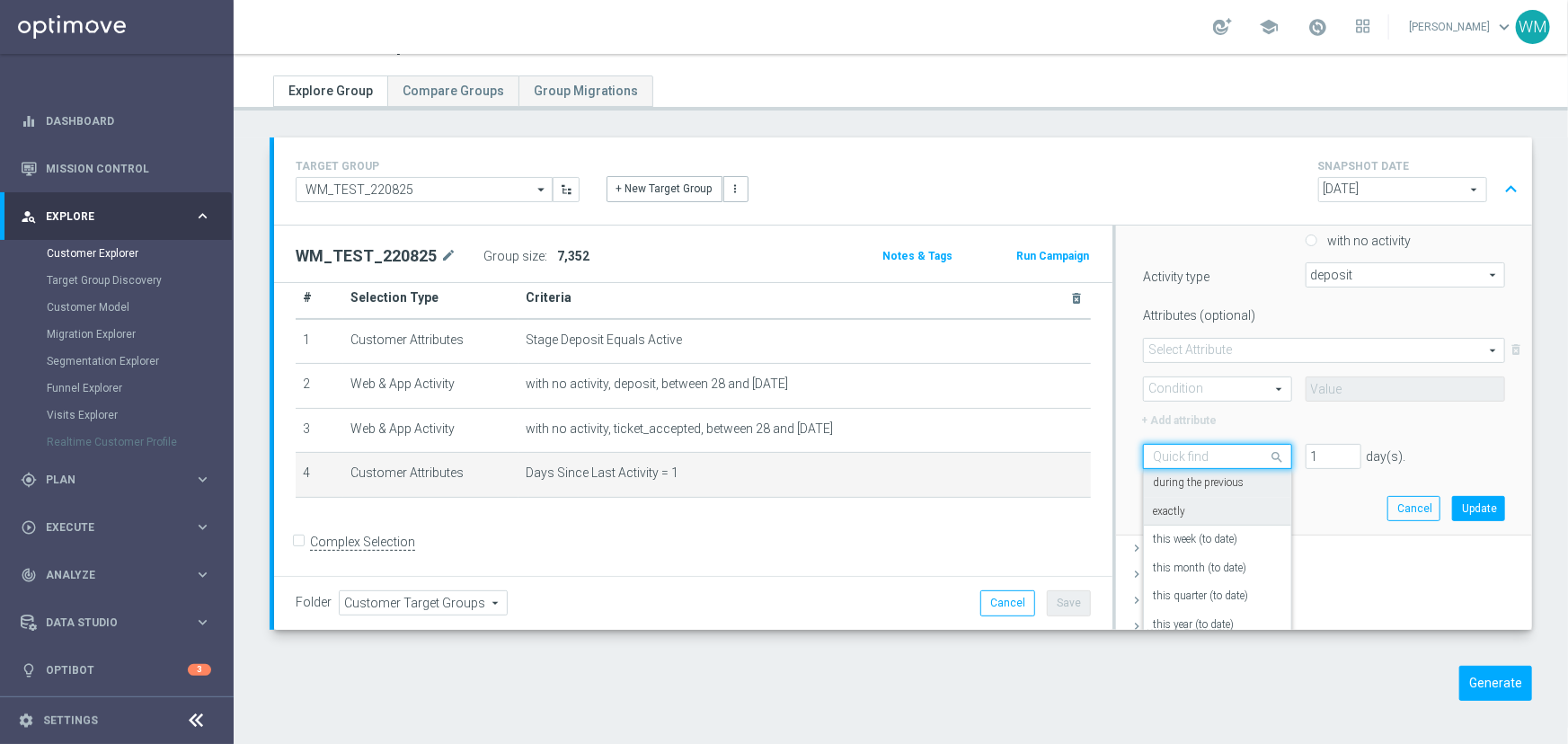
click at [1204, 504] on div "exactly" at bounding box center [1217, 512] width 128 height 29
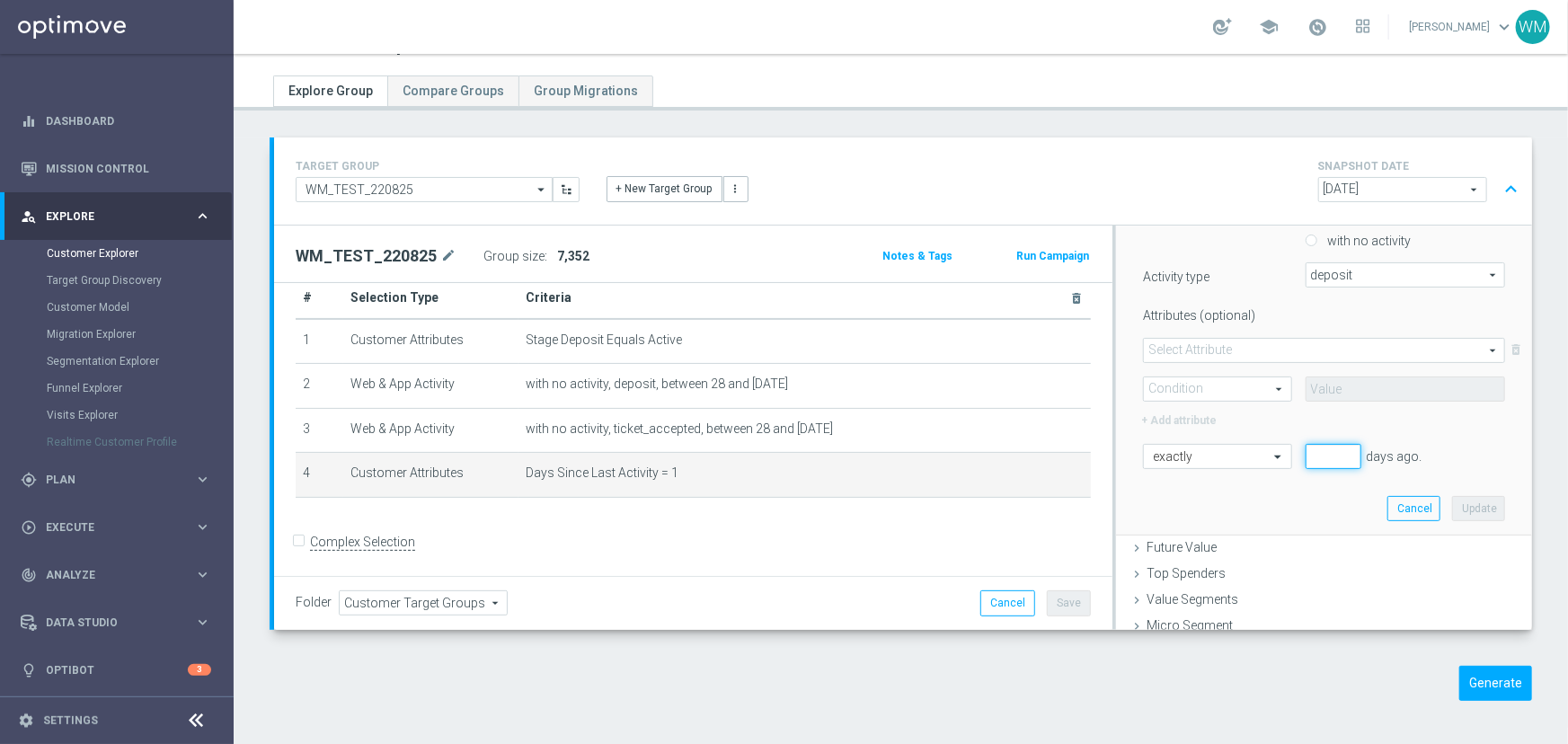
click at [1305, 462] on input "number" at bounding box center [1333, 457] width 56 height 25
type input "14"
click at [1452, 503] on button "Update" at bounding box center [1479, 508] width 53 height 25
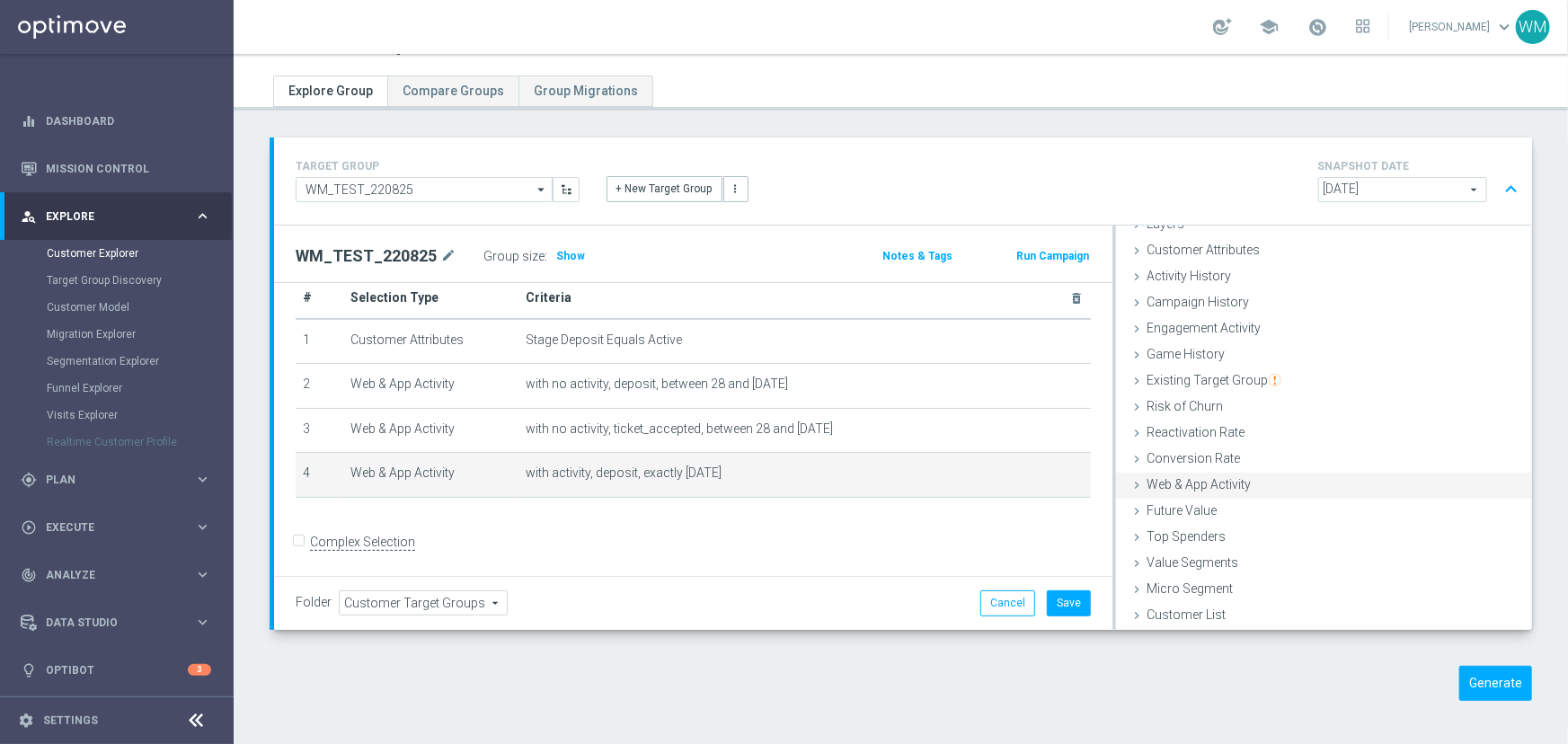
scroll to position [73, 0]
click at [1040, 472] on icon "mode_edit" at bounding box center [1047, 474] width 14 height 14
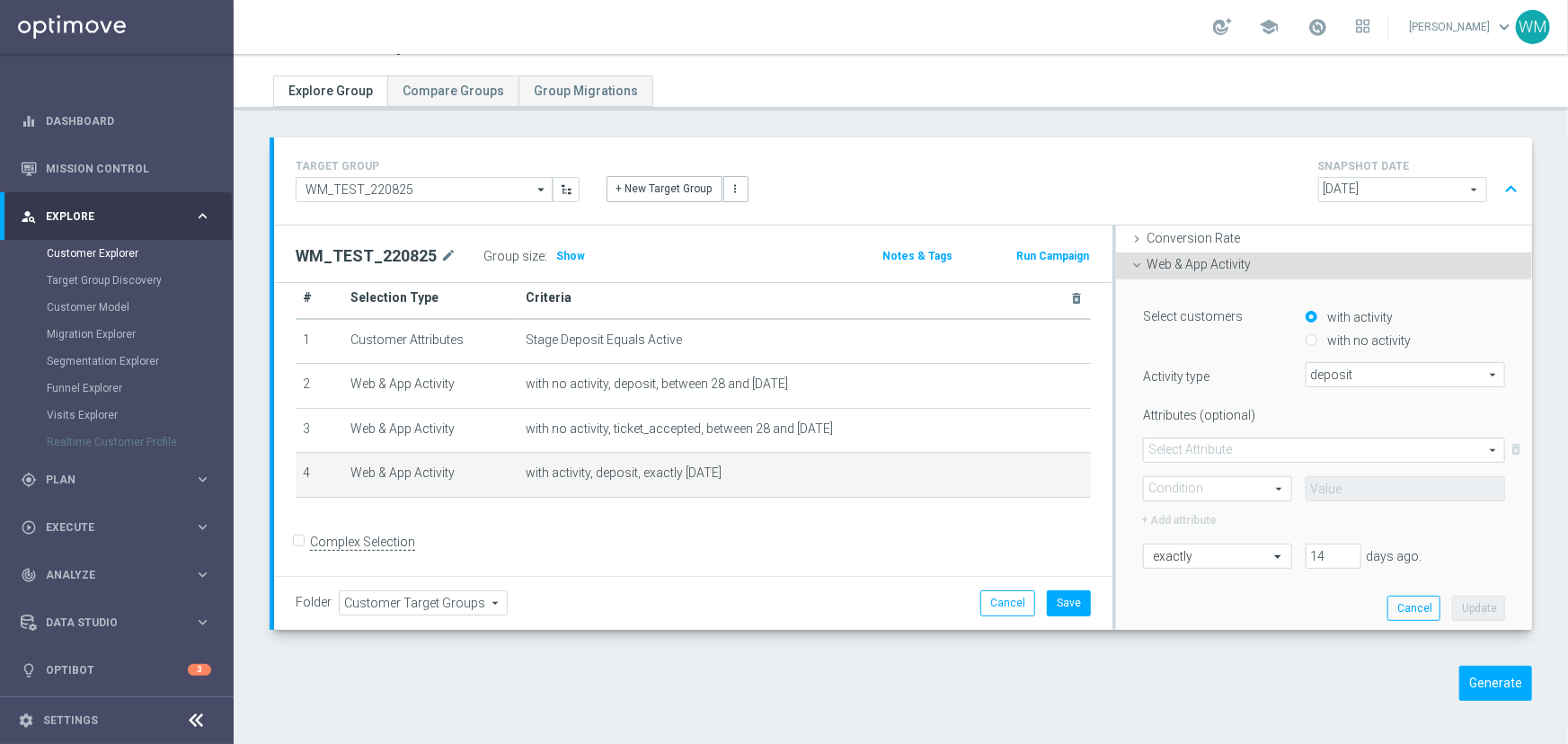
scroll to position [402, 0]
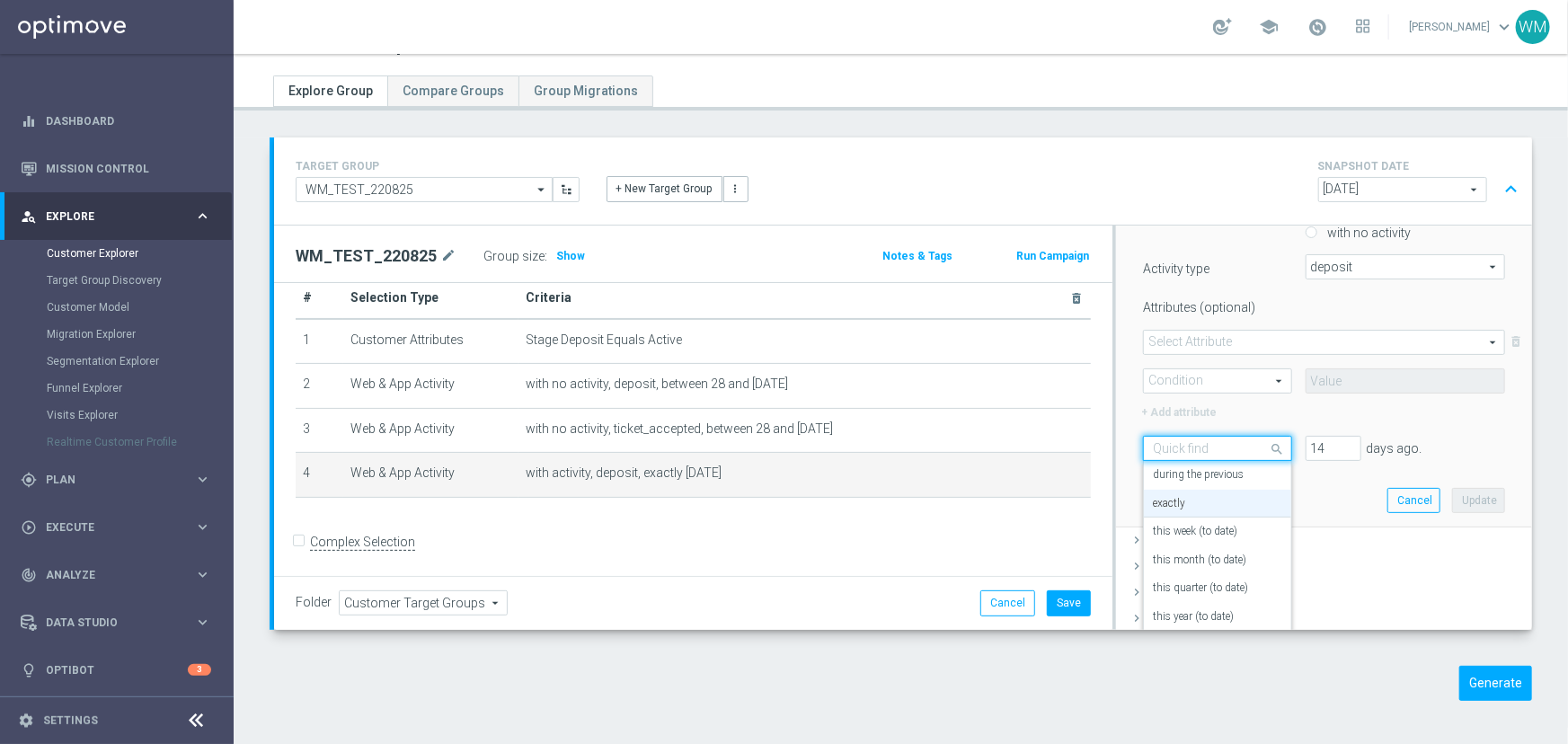
click at [1228, 437] on div "Quick find exactly" at bounding box center [1217, 449] width 148 height 25
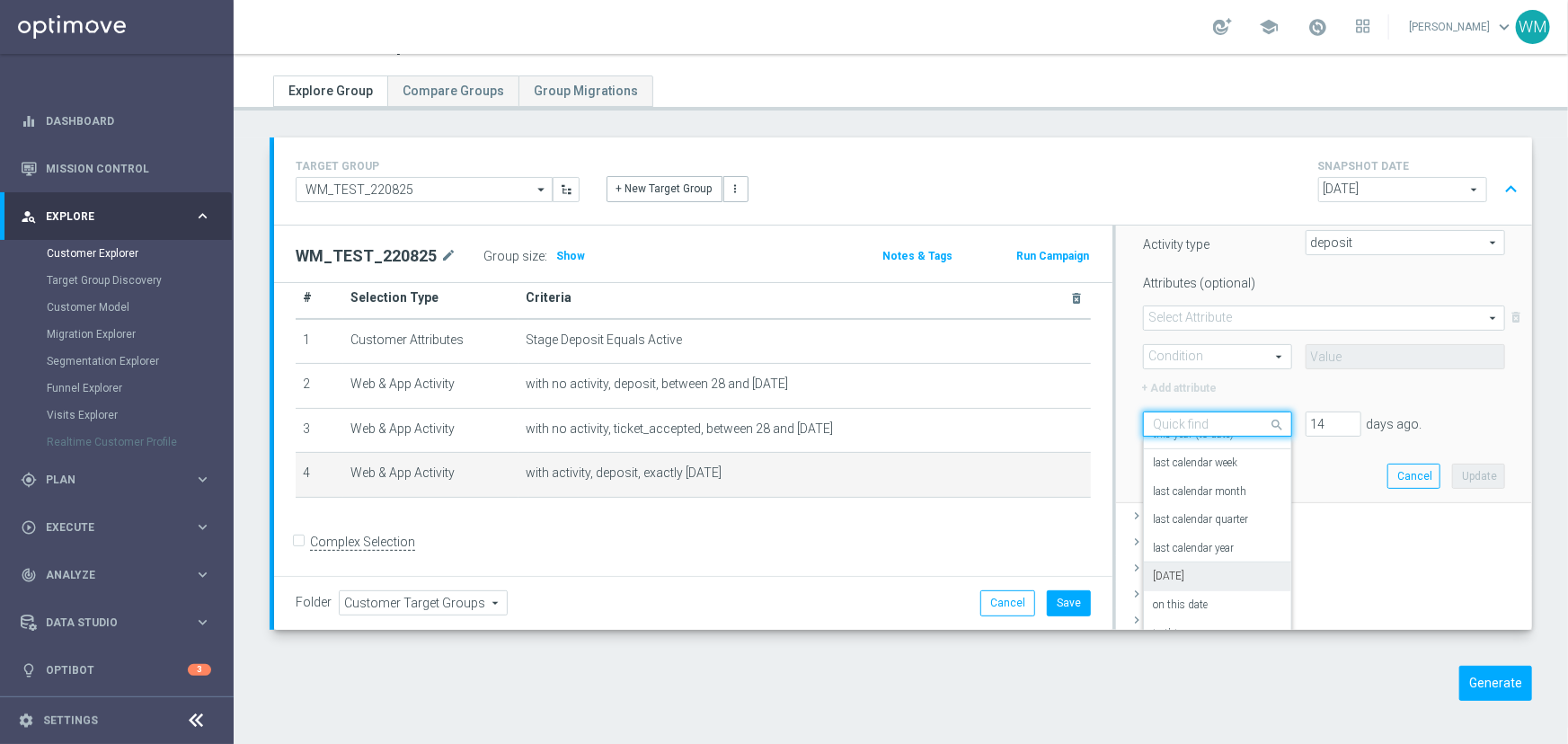
scroll to position [449, 0]
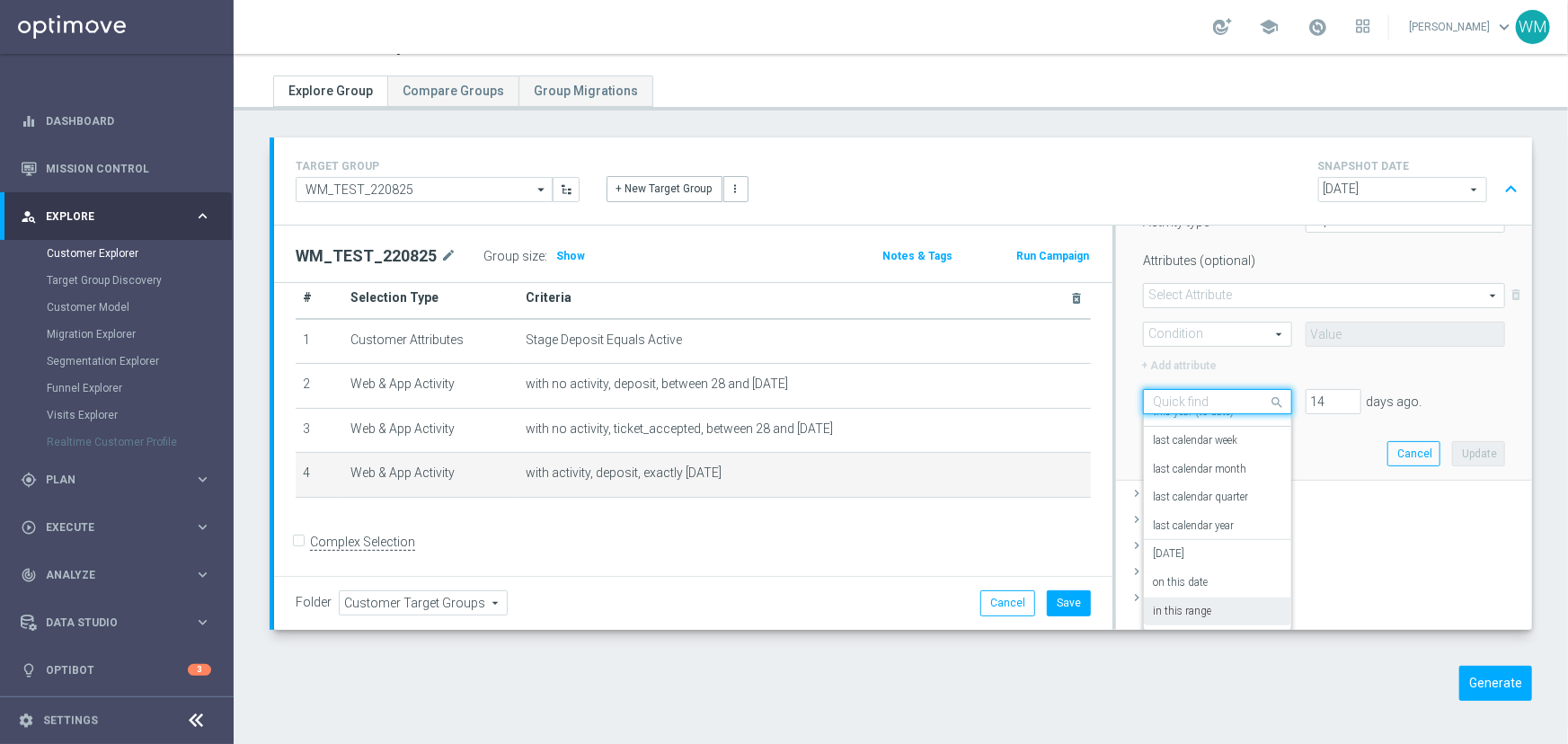
click at [1213, 609] on div "in this range" at bounding box center [1217, 612] width 128 height 29
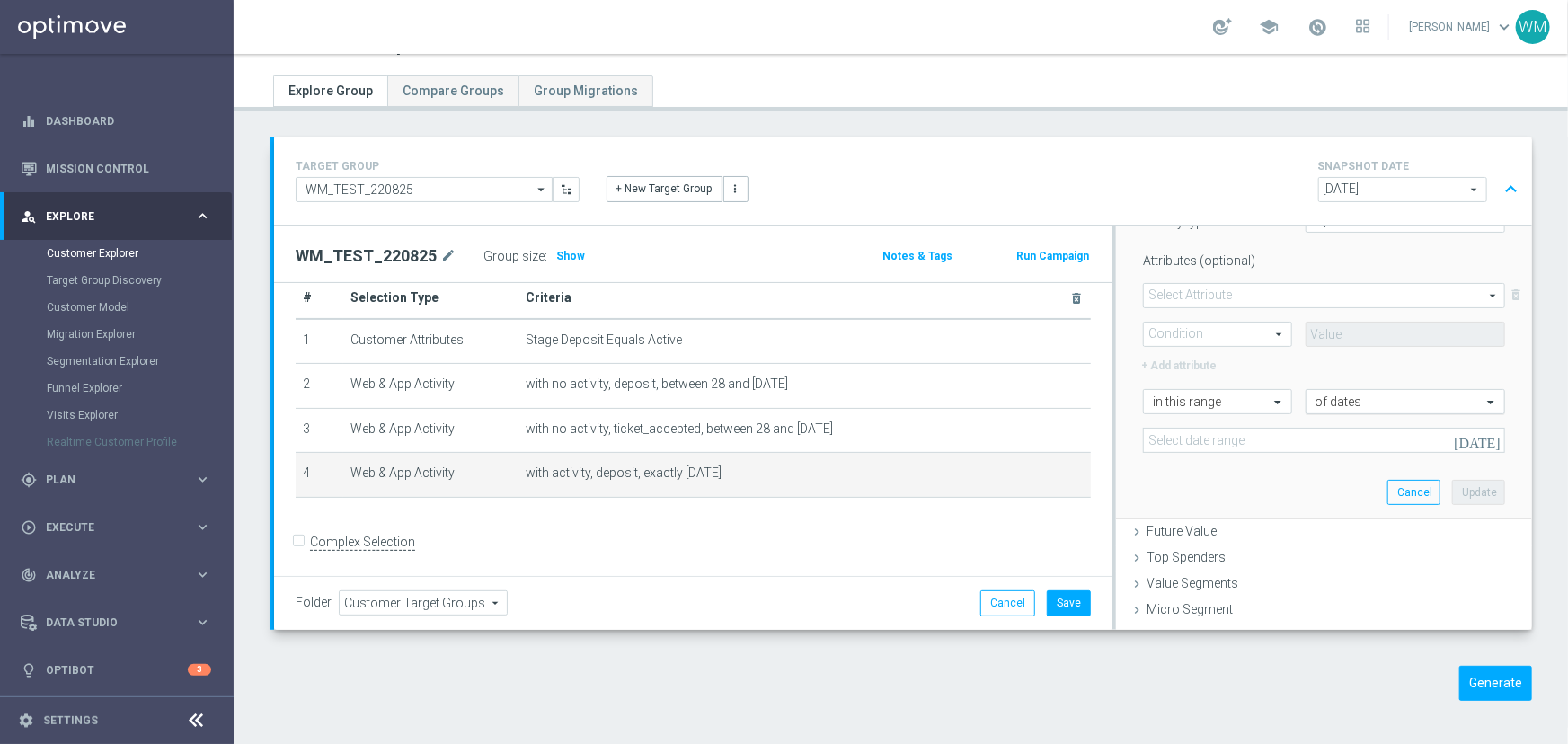
click at [1315, 399] on input "text" at bounding box center [1387, 403] width 144 height 16
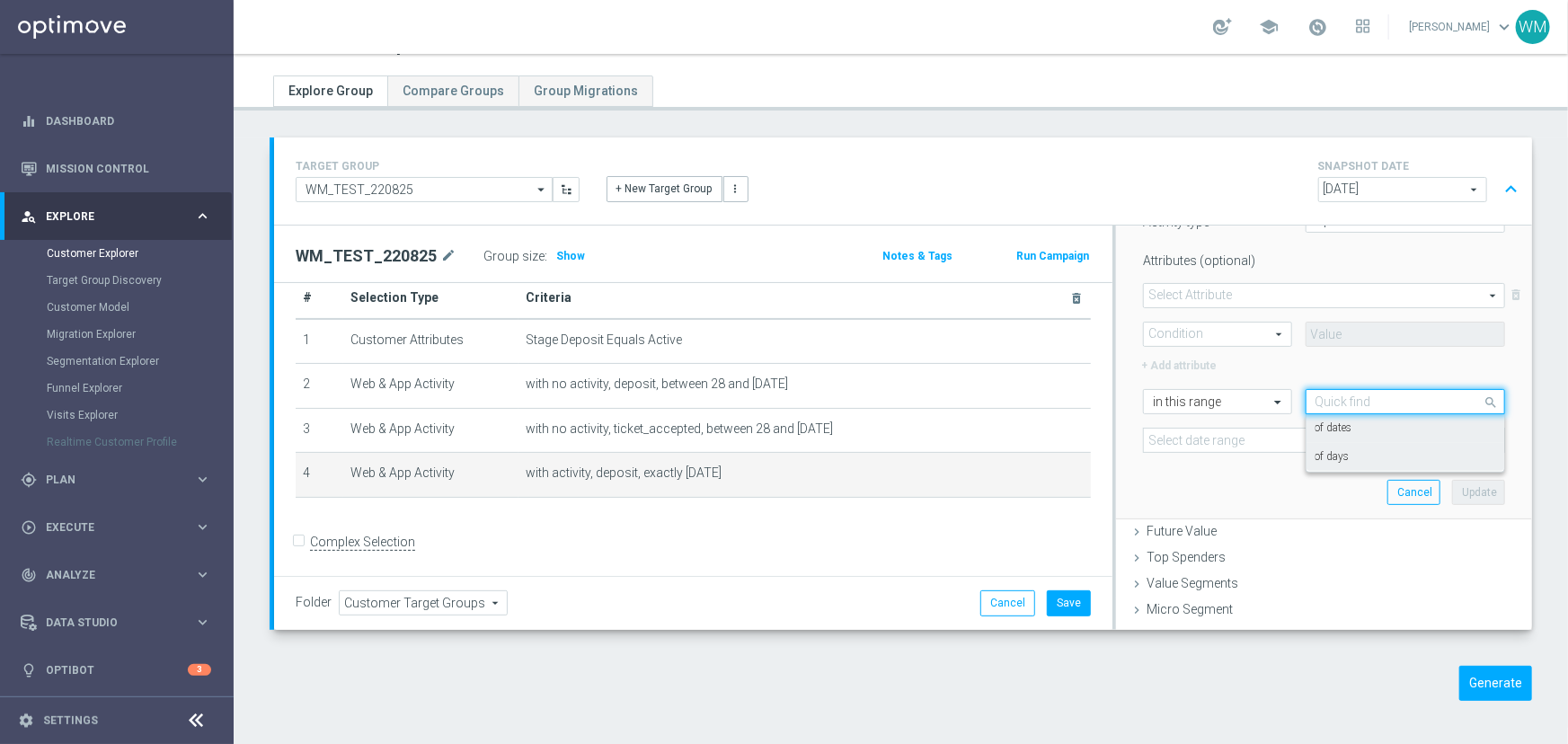
click at [1315, 458] on label "of days" at bounding box center [1332, 458] width 34 height 14
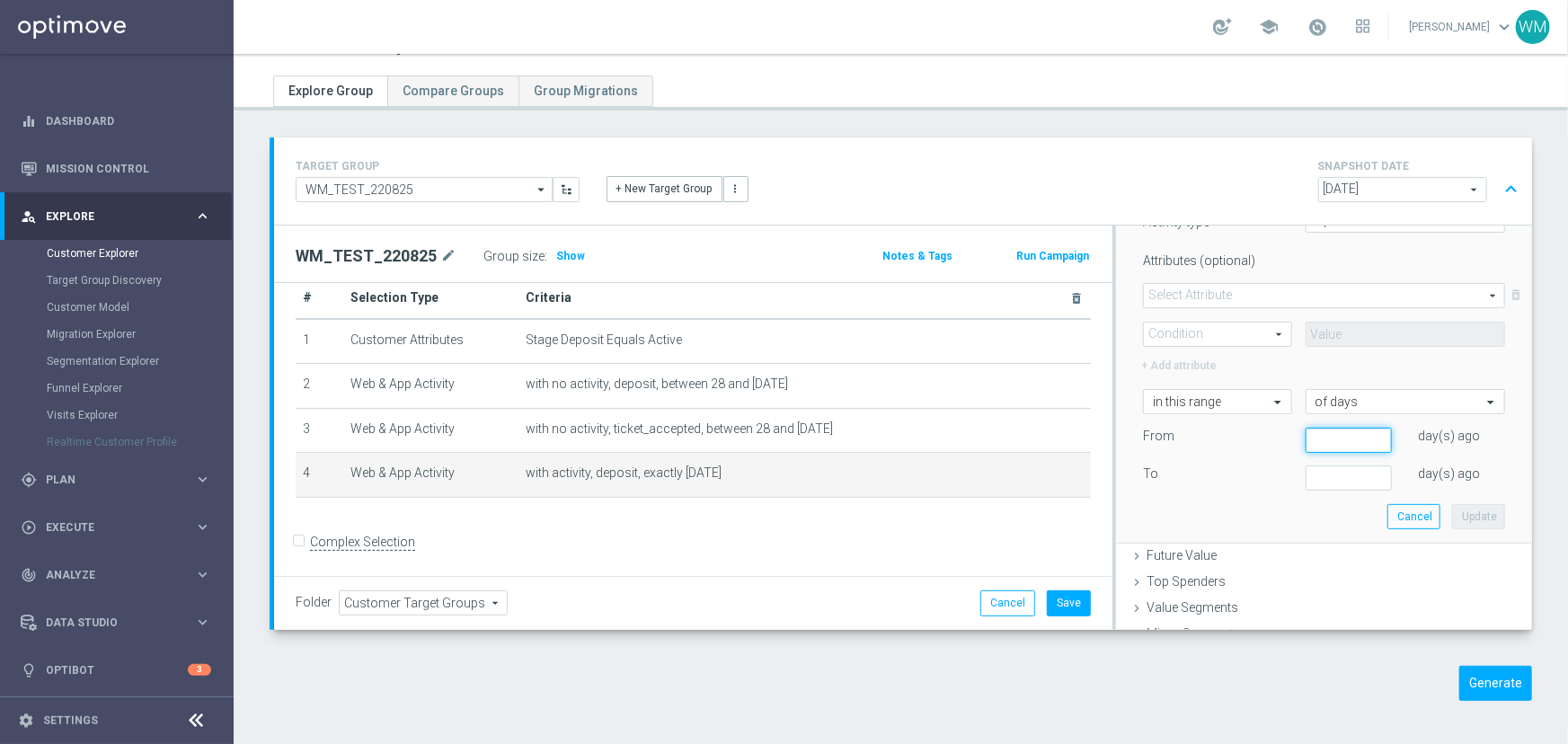
click at [1308, 433] on input "number" at bounding box center [1349, 441] width 87 height 25
type input "0"
click at [1323, 484] on input "number" at bounding box center [1349, 479] width 87 height 25
type input "14"
drag, startPoint x: 1337, startPoint y: 438, endPoint x: 1252, endPoint y: 451, distance: 86.0
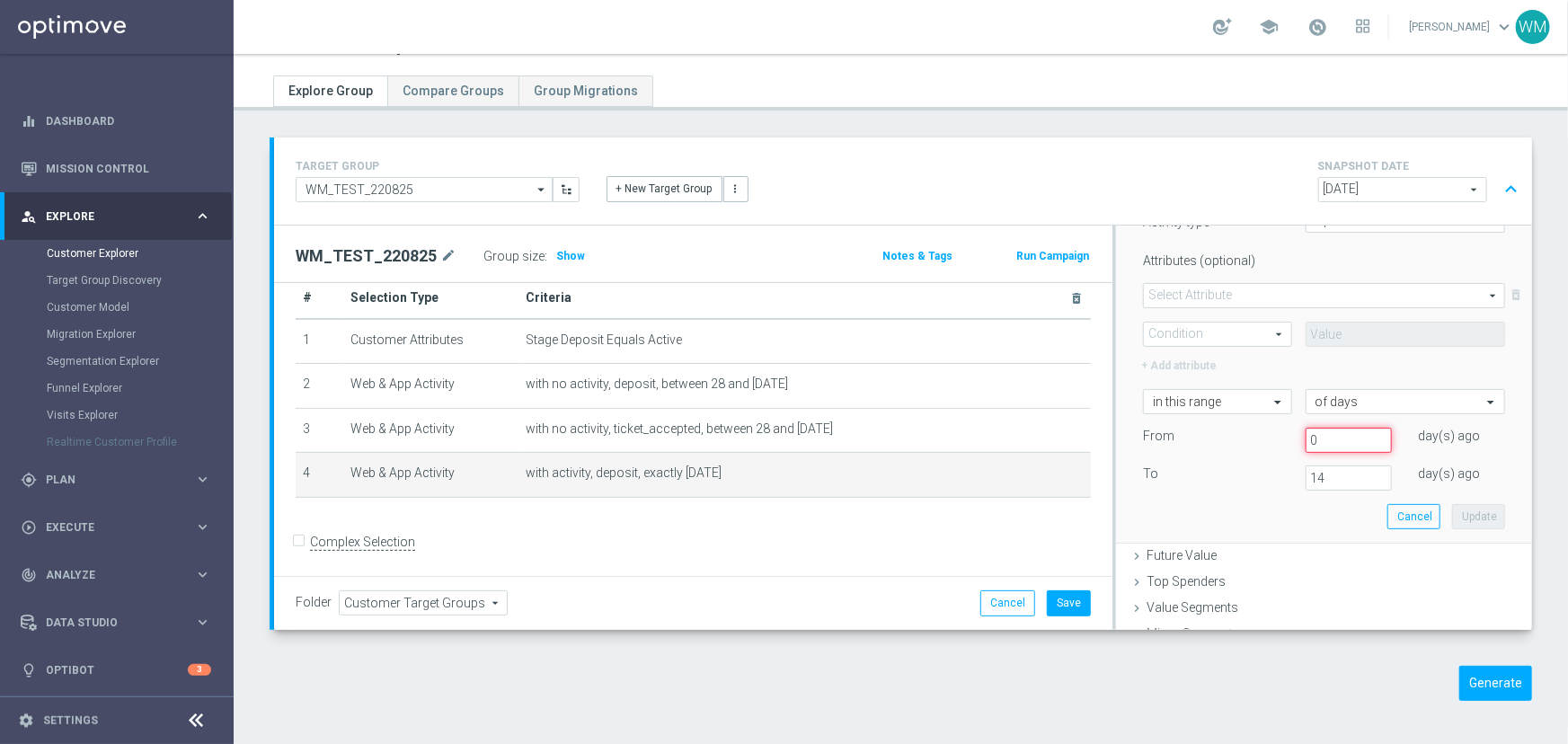
click at [1241, 442] on div "From [DATE]" at bounding box center [1323, 441] width 389 height 25
type input "14"
drag, startPoint x: 1307, startPoint y: 479, endPoint x: 1225, endPoint y: 474, distance: 82.2
click at [1226, 474] on div "To [DATE]" at bounding box center [1323, 479] width 389 height 25
click at [1241, 477] on div "To [DATE]" at bounding box center [1323, 479] width 389 height 25
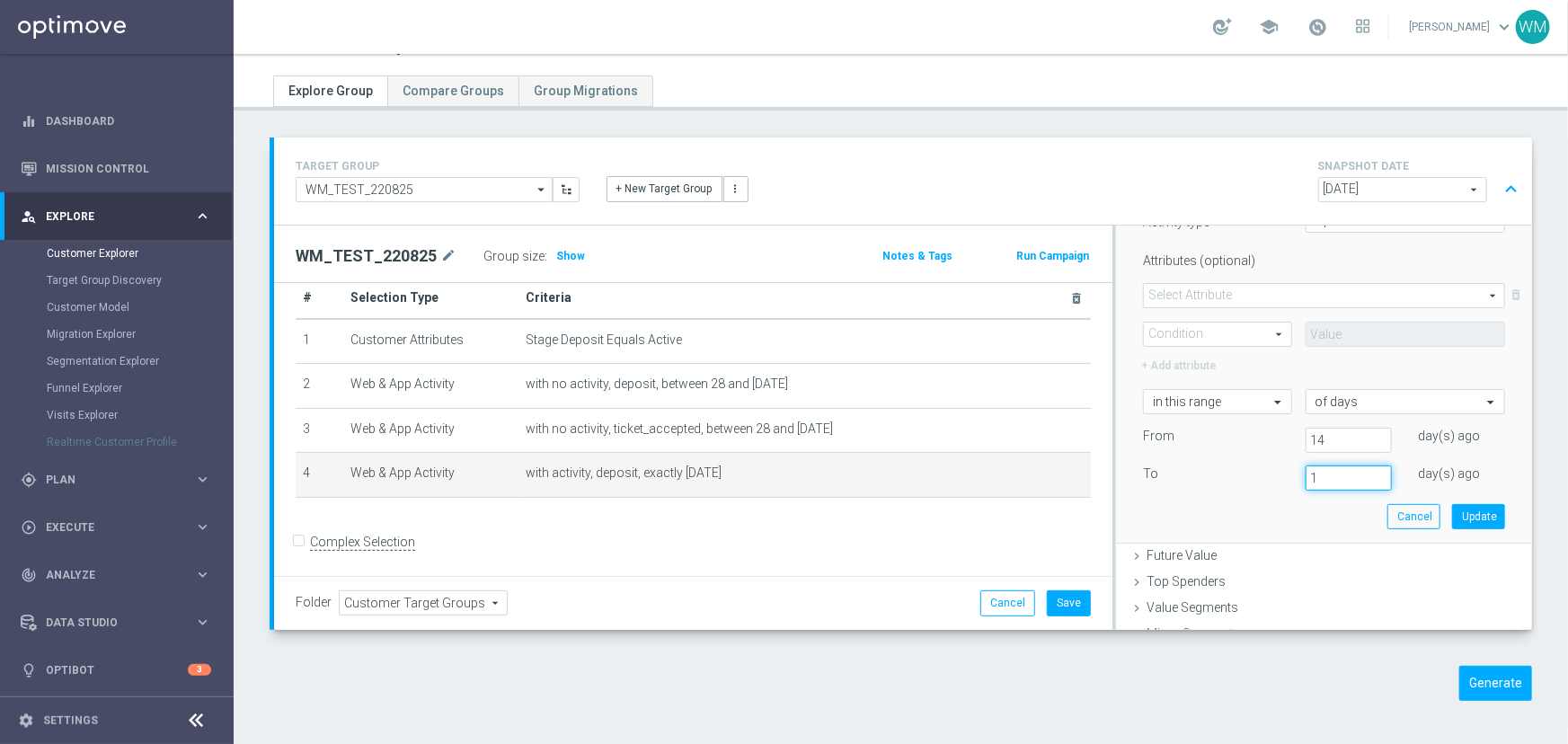
type input "1"
click at [1288, 517] on div "Select customers with activity with no activity Activity type deposit deposit a…" at bounding box center [1323, 334] width 389 height 419
click at [1452, 508] on button "Update" at bounding box center [1479, 516] width 53 height 25
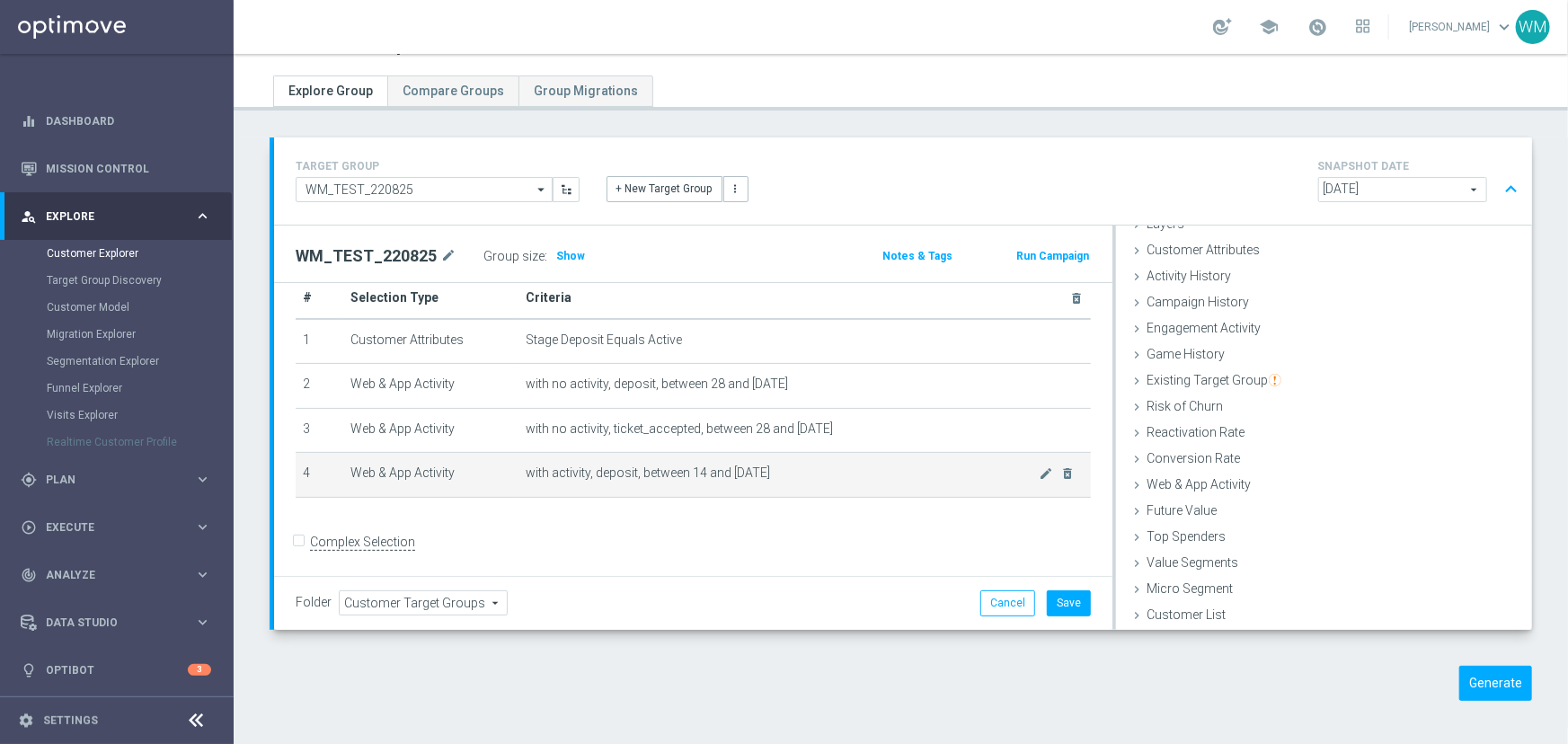
scroll to position [73, 0]
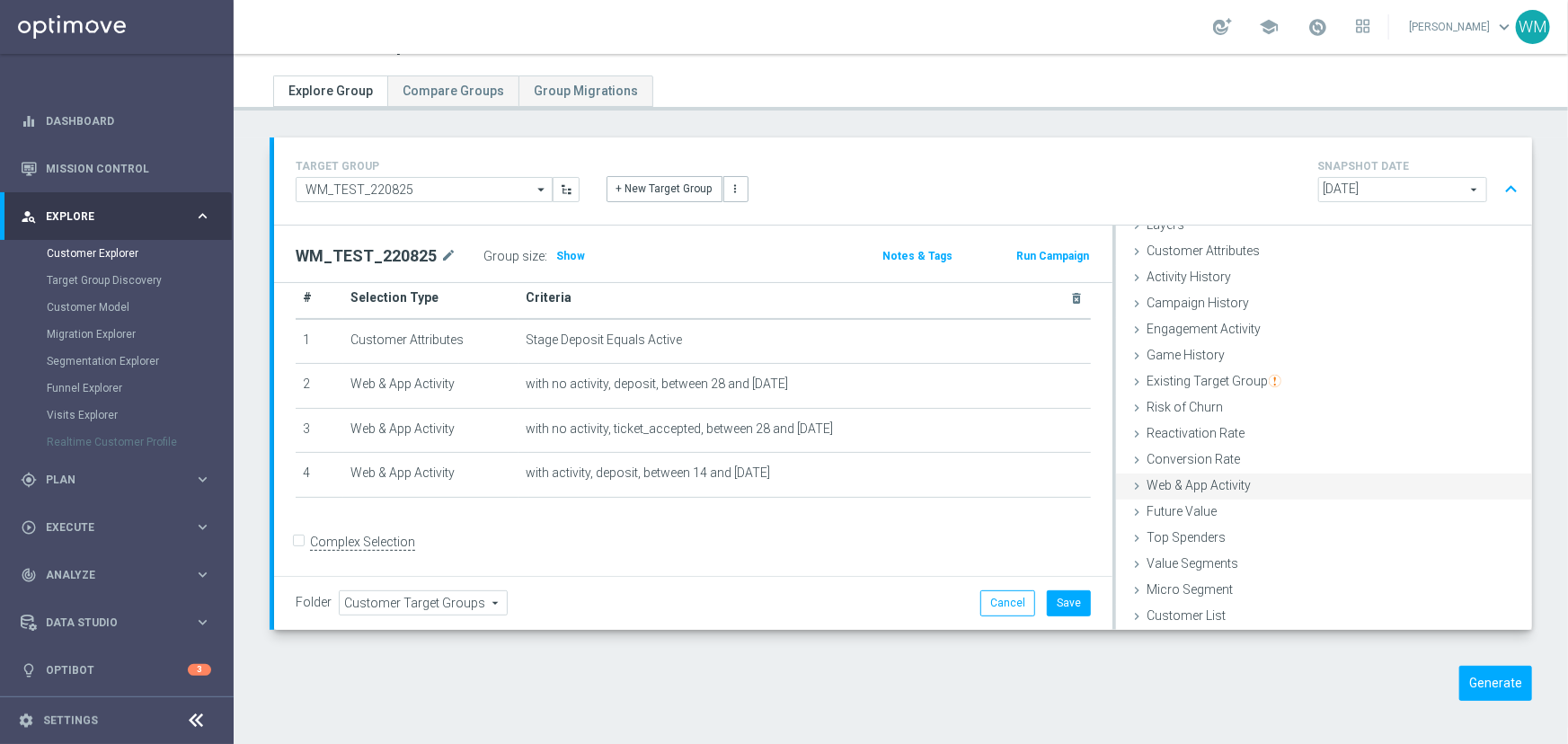
click at [1201, 479] on span "Web & App Activity" at bounding box center [1198, 486] width 104 height 14
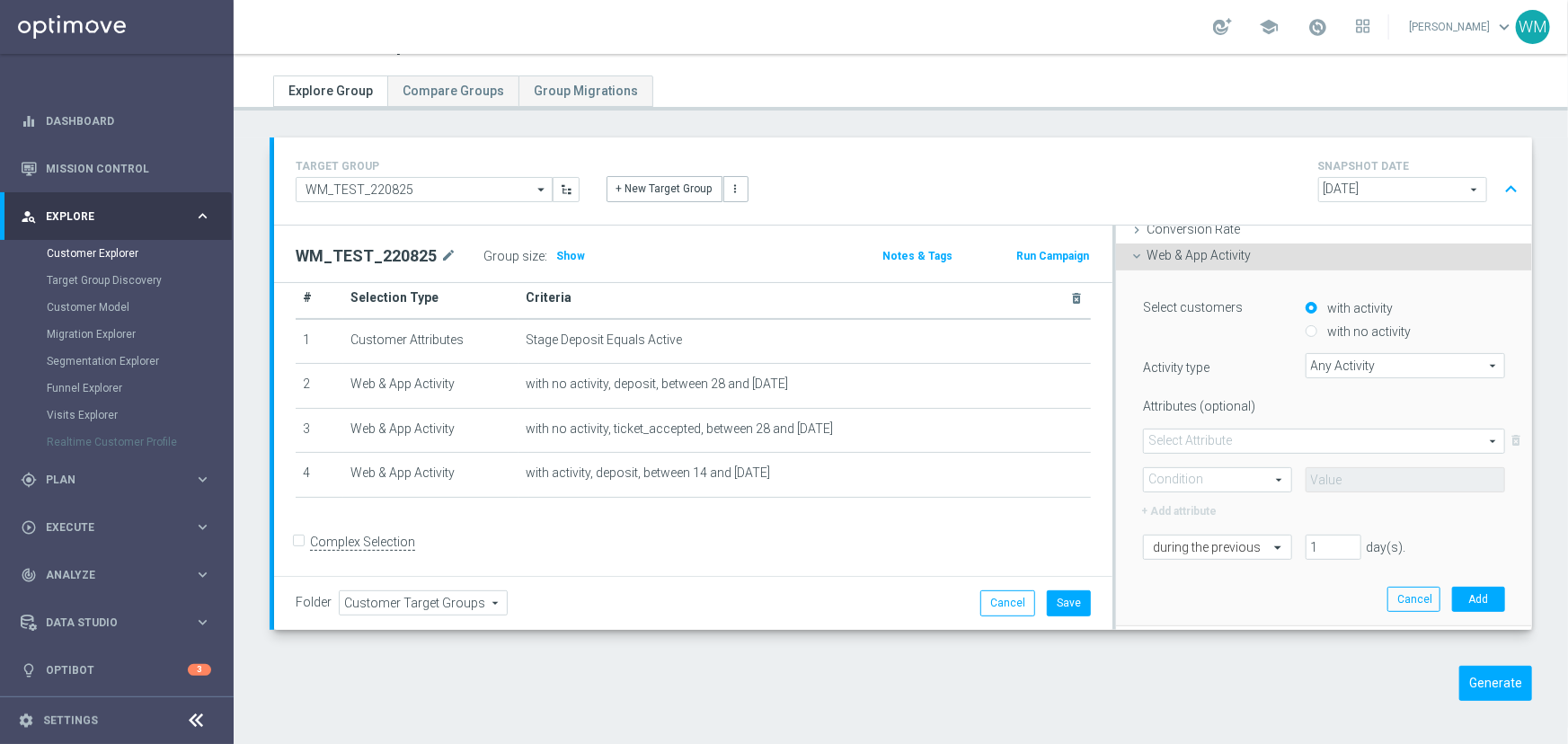
scroll to position [320, 0]
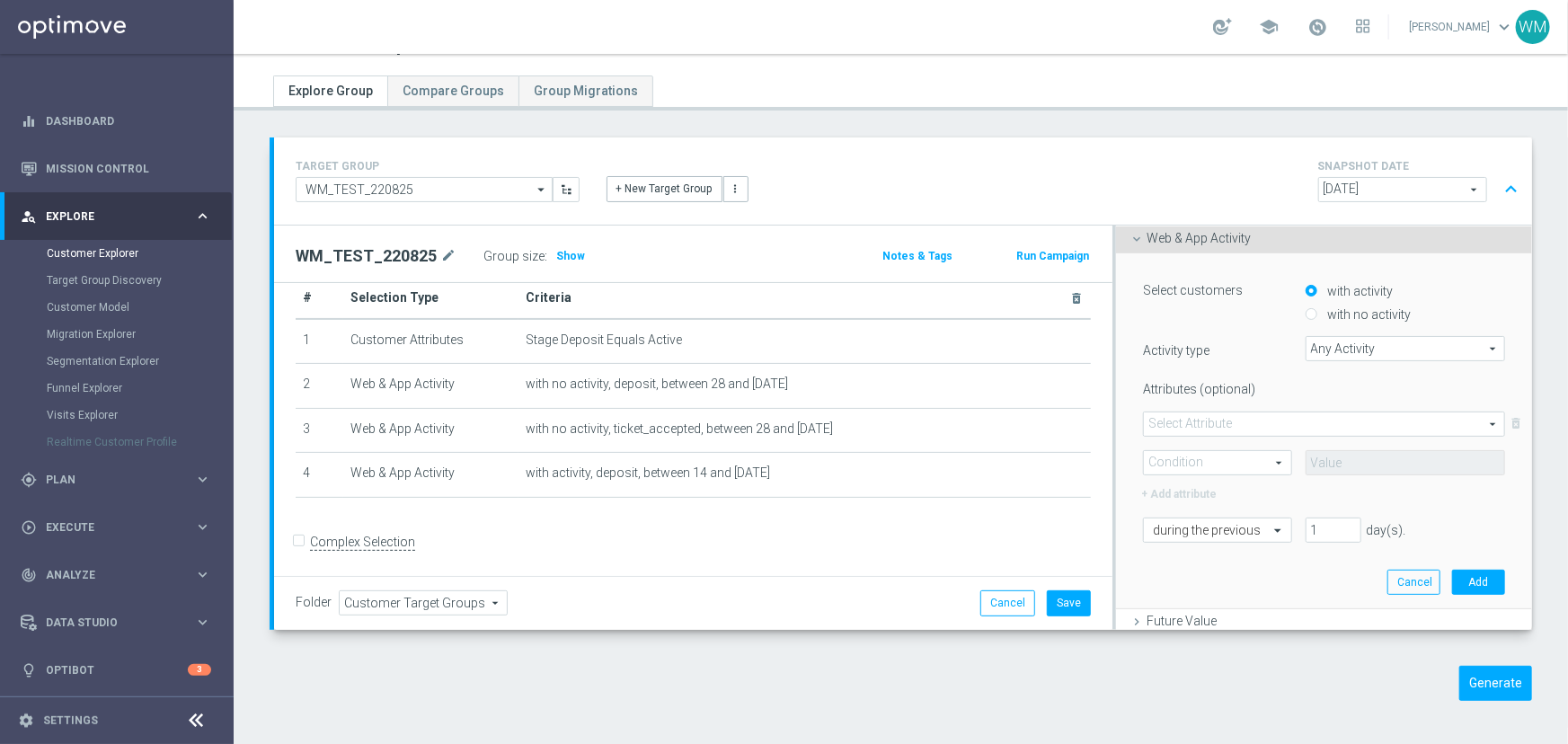
click at [1350, 342] on span "Any Activity" at bounding box center [1405, 349] width 198 height 23
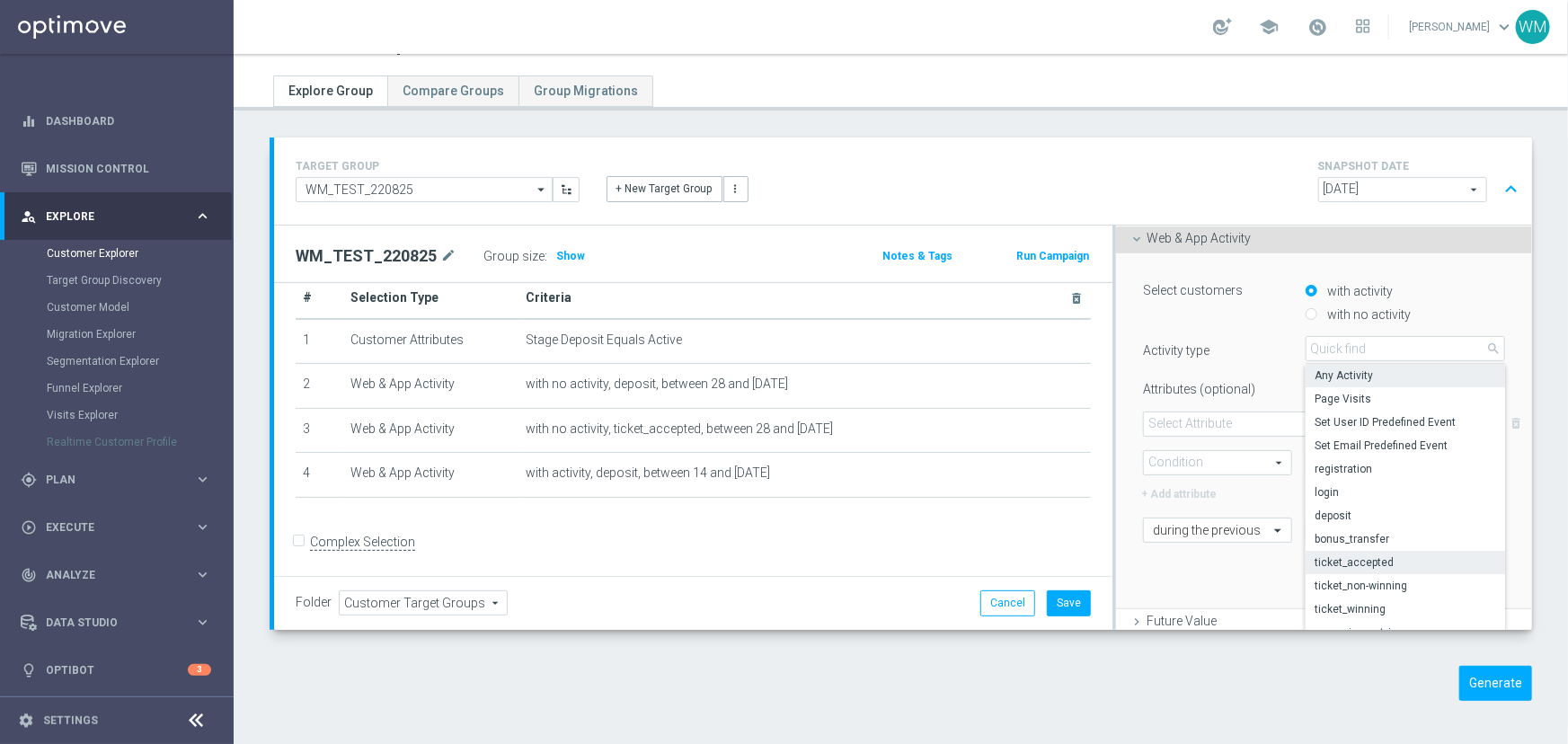
click at [1373, 563] on span "ticket_accepted" at bounding box center [1405, 563] width 181 height 14
type input "ticket_accepted"
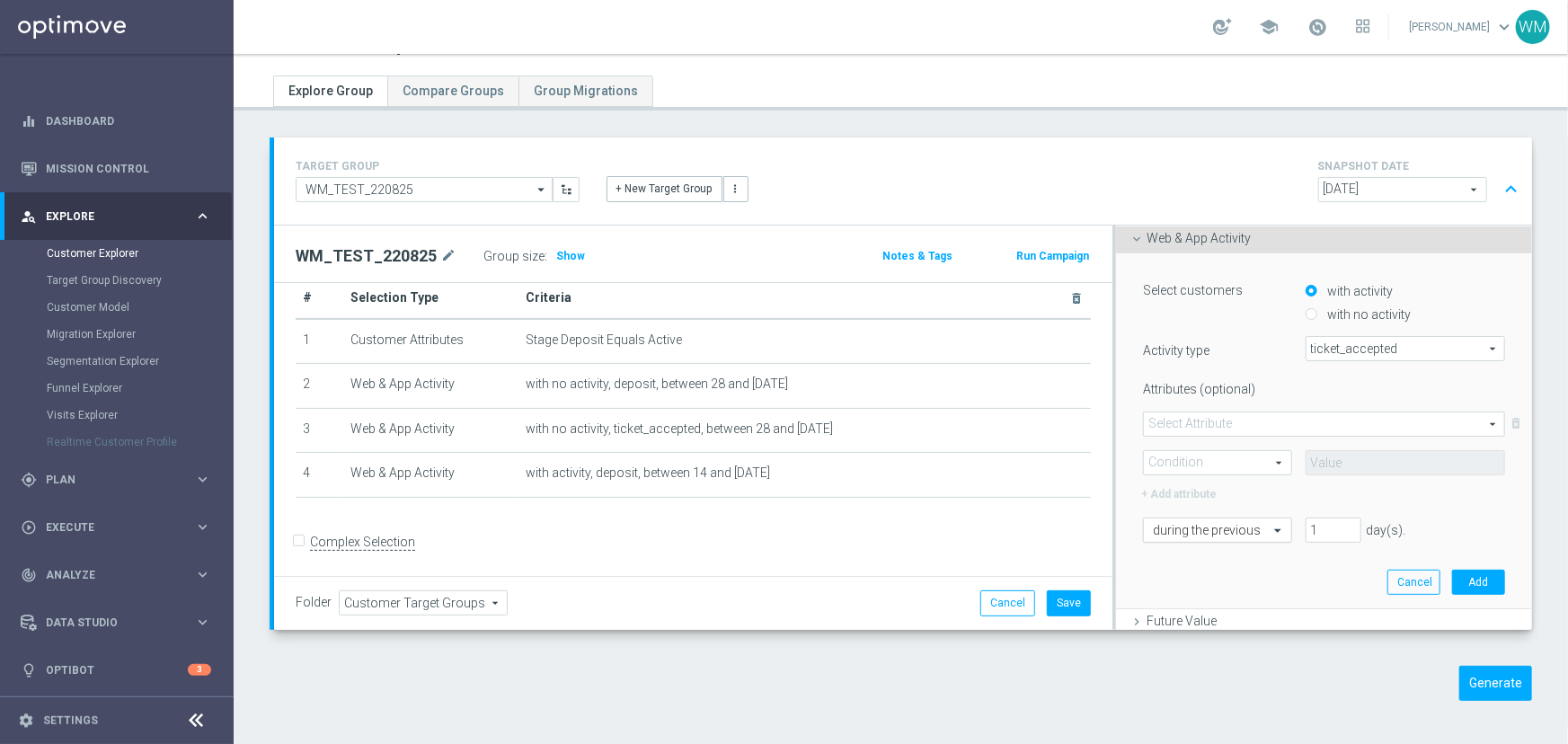
click at [1249, 533] on div at bounding box center [1217, 531] width 146 height 16
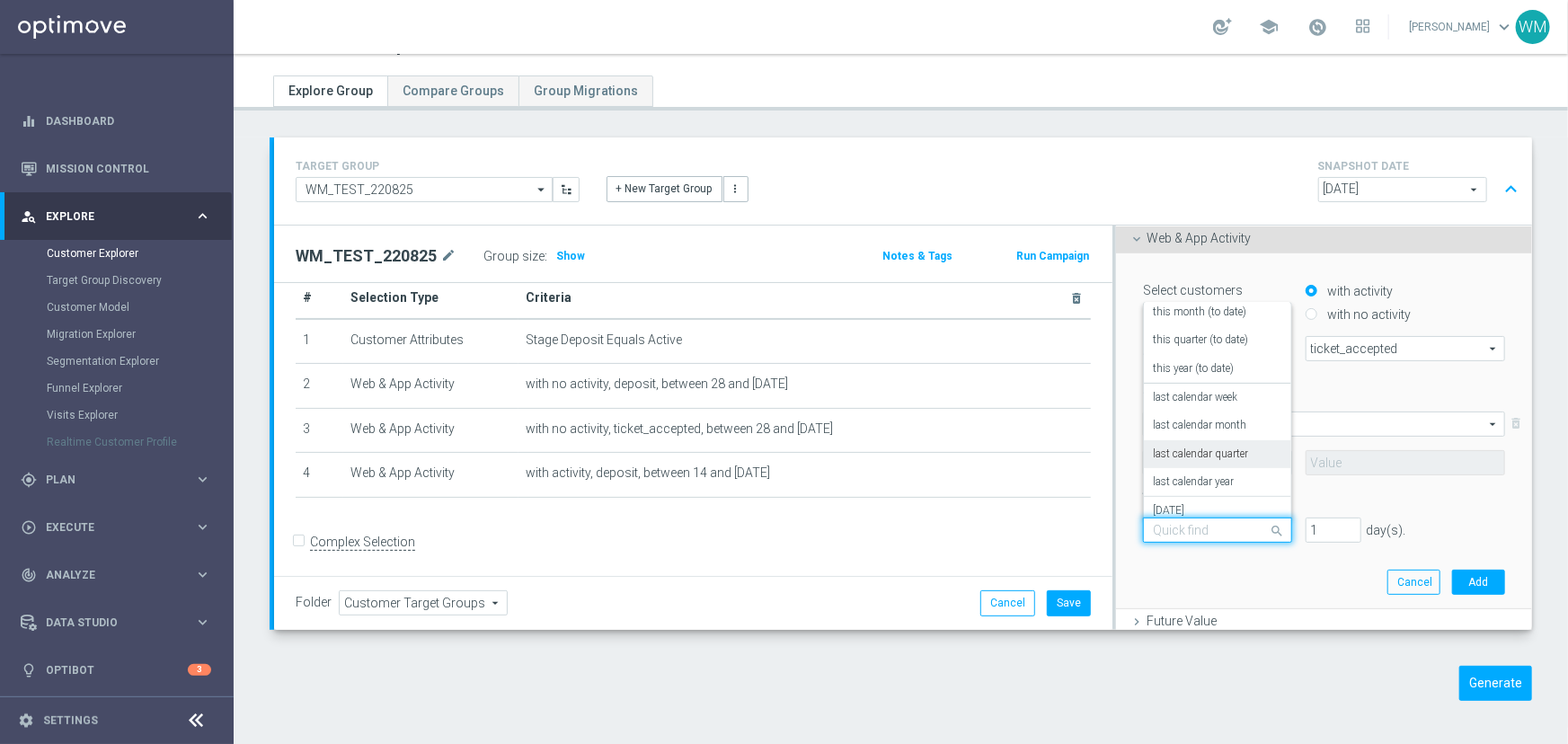
scroll to position [157, 0]
click at [1219, 503] on div "in this range" at bounding box center [1217, 500] width 128 height 29
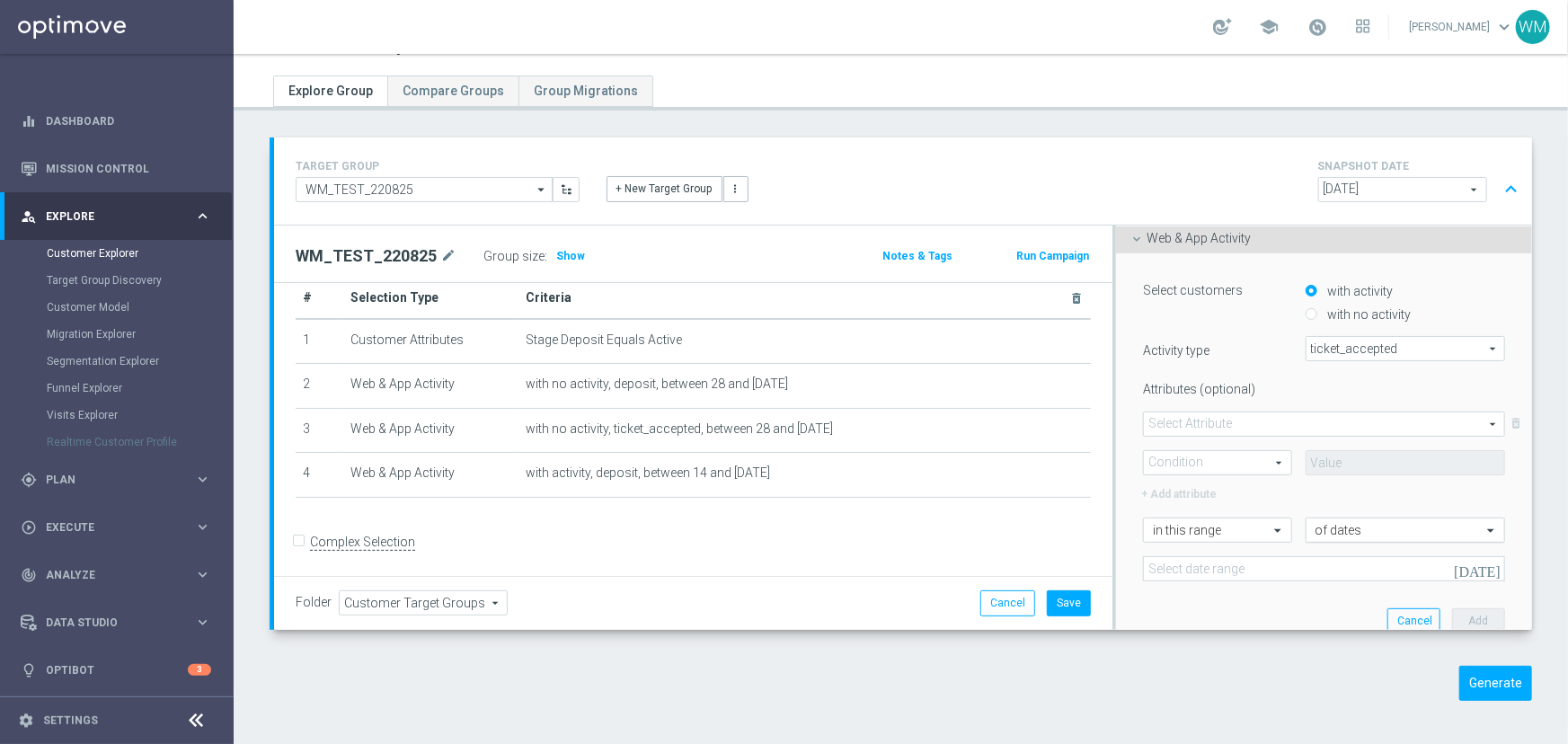
click at [1336, 533] on input "text" at bounding box center [1387, 531] width 144 height 16
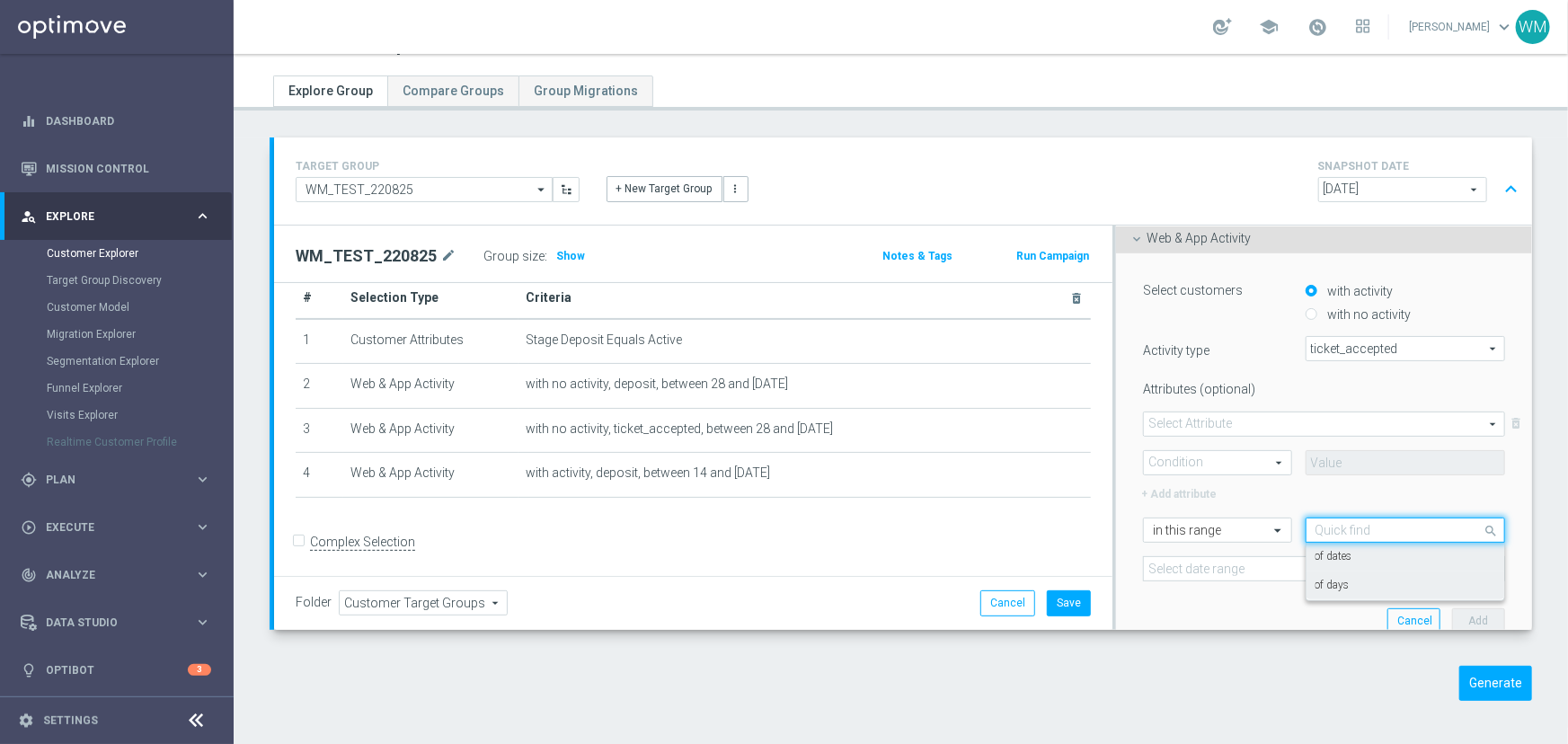
click at [1334, 584] on div "of days" at bounding box center [1405, 586] width 180 height 29
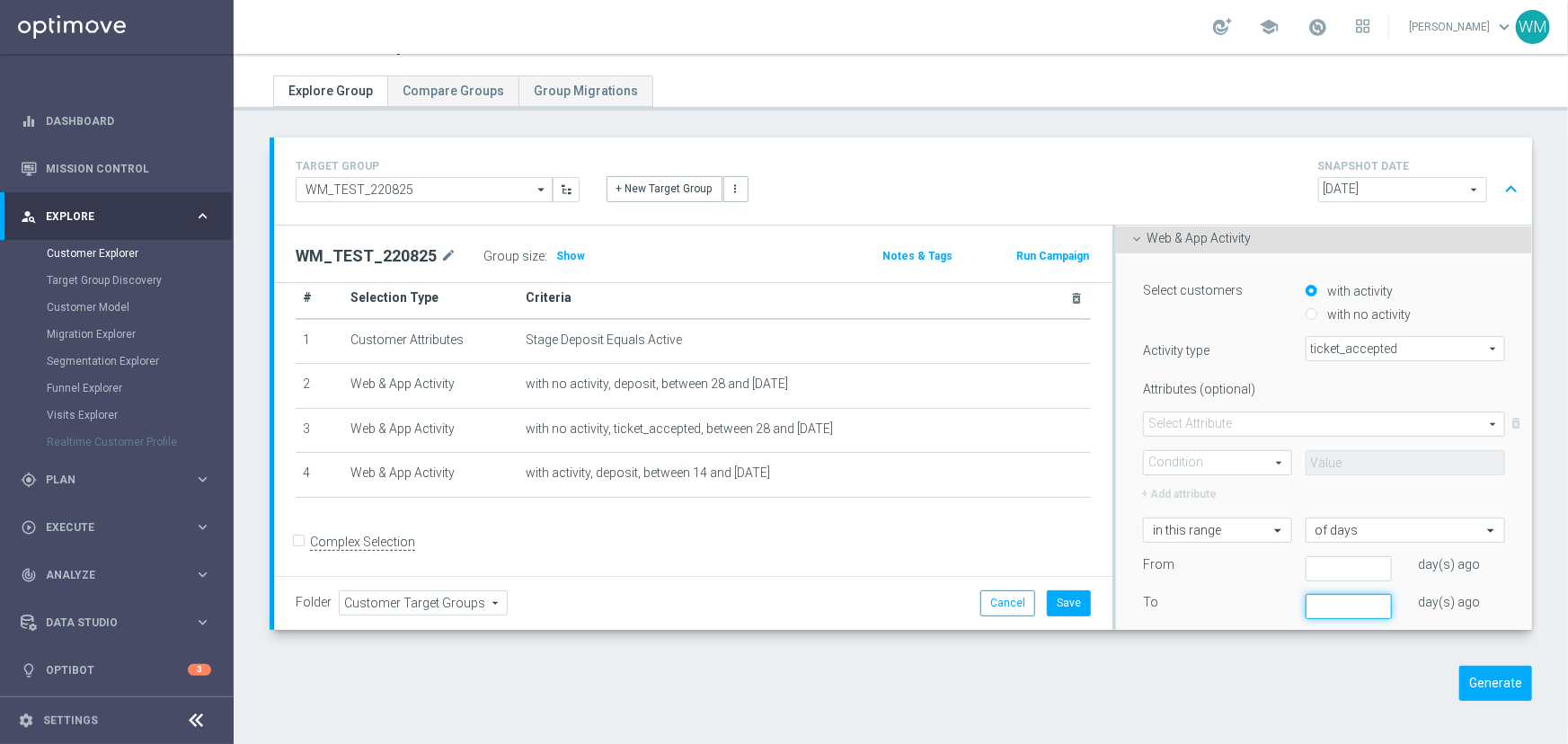
click at [1335, 596] on input "number" at bounding box center [1349, 607] width 87 height 25
type input "1"
click at [1323, 567] on input "number" at bounding box center [1349, 569] width 87 height 25
type input "14"
click at [1325, 500] on div "+ Add attribute" at bounding box center [1323, 493] width 389 height 23
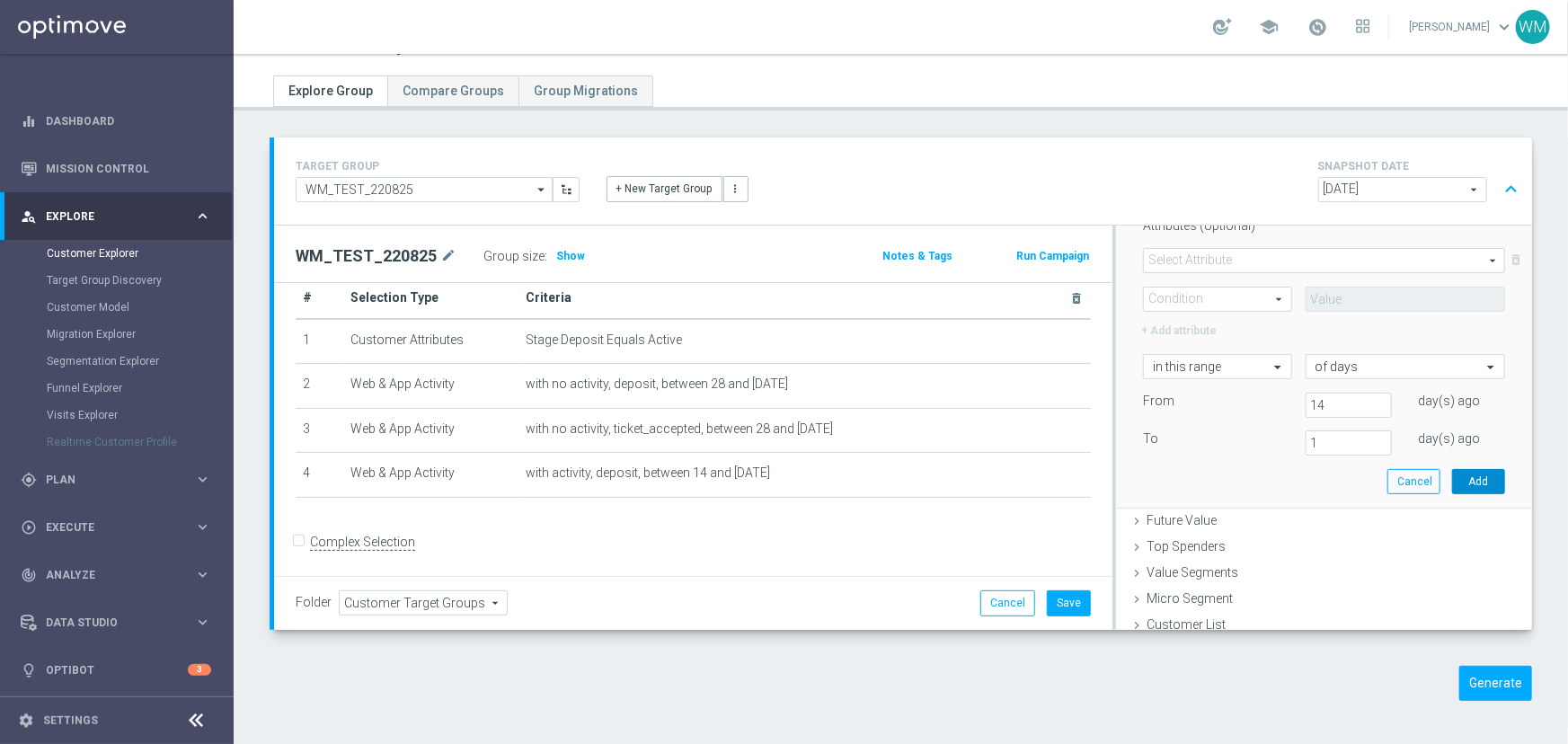
click at [1452, 475] on button "Add" at bounding box center [1479, 482] width 53 height 25
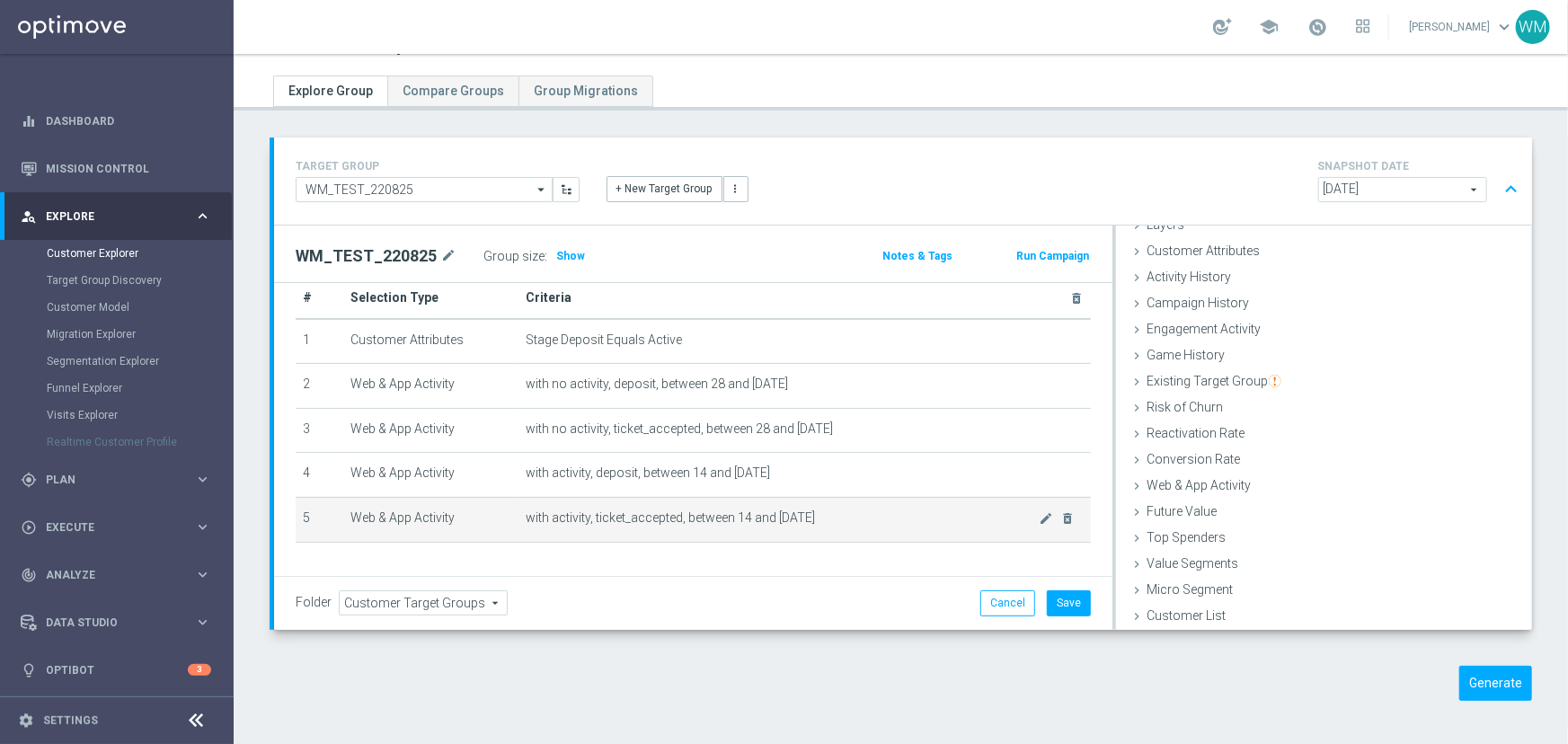
scroll to position [72, 0]
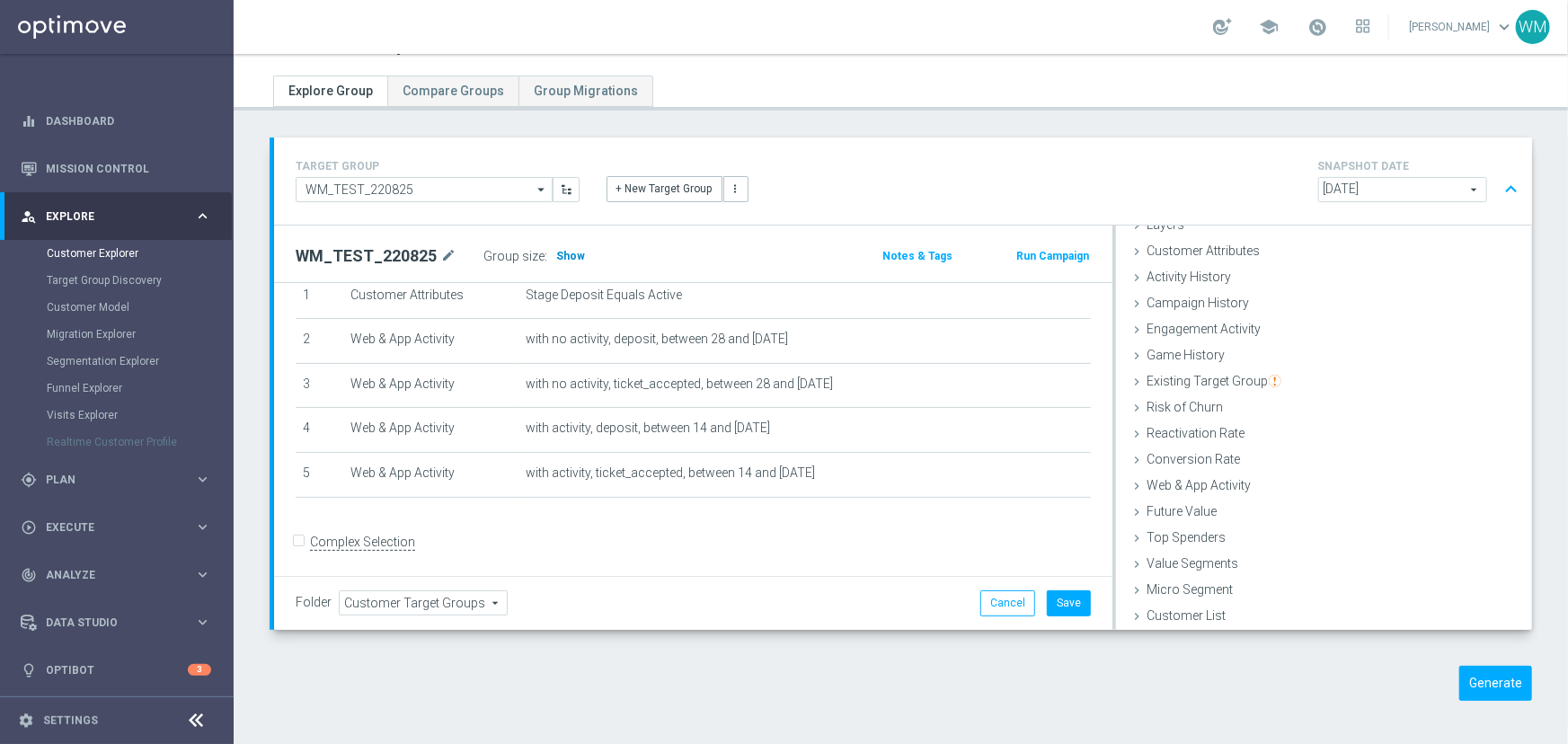
click at [567, 254] on span "Show" at bounding box center [571, 256] width 29 height 13
click at [1230, 252] on span "Customer Attributes" at bounding box center [1202, 251] width 113 height 14
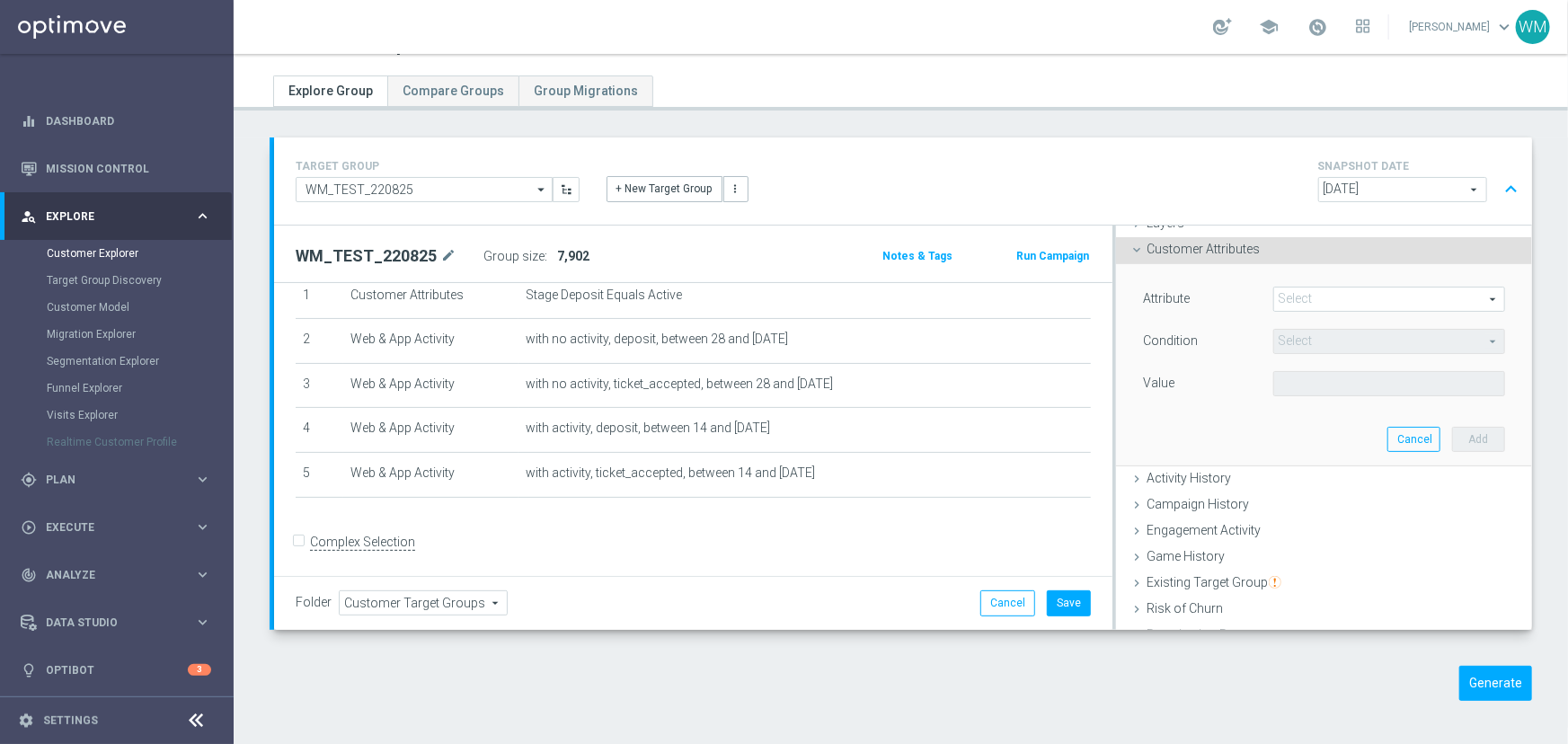
click at [1290, 296] on span at bounding box center [1388, 300] width 230 height 23
click at [0, 0] on input "search" at bounding box center [0, 0] width 0 height 0
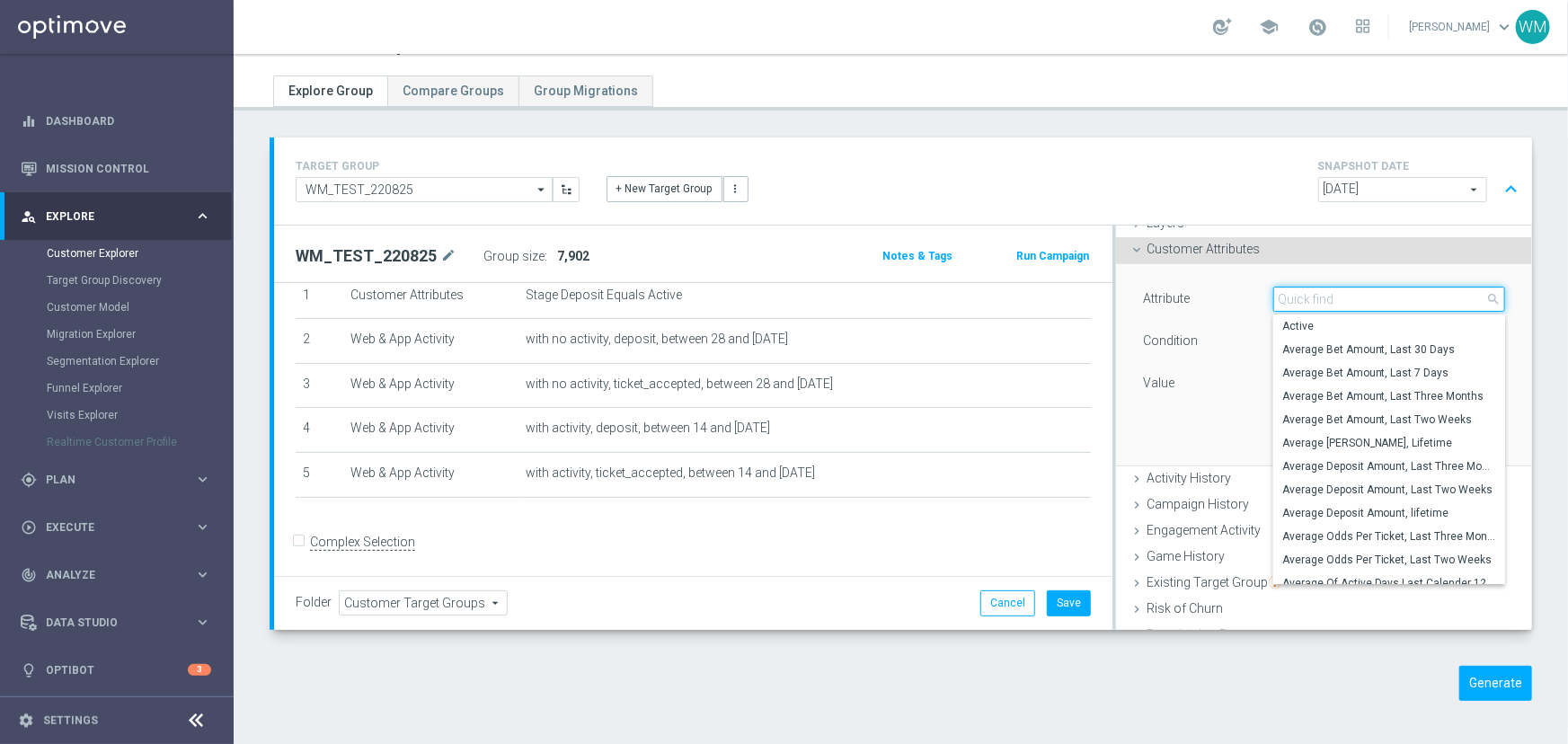
click at [1290, 296] on input "search" at bounding box center [1388, 300] width 232 height 25
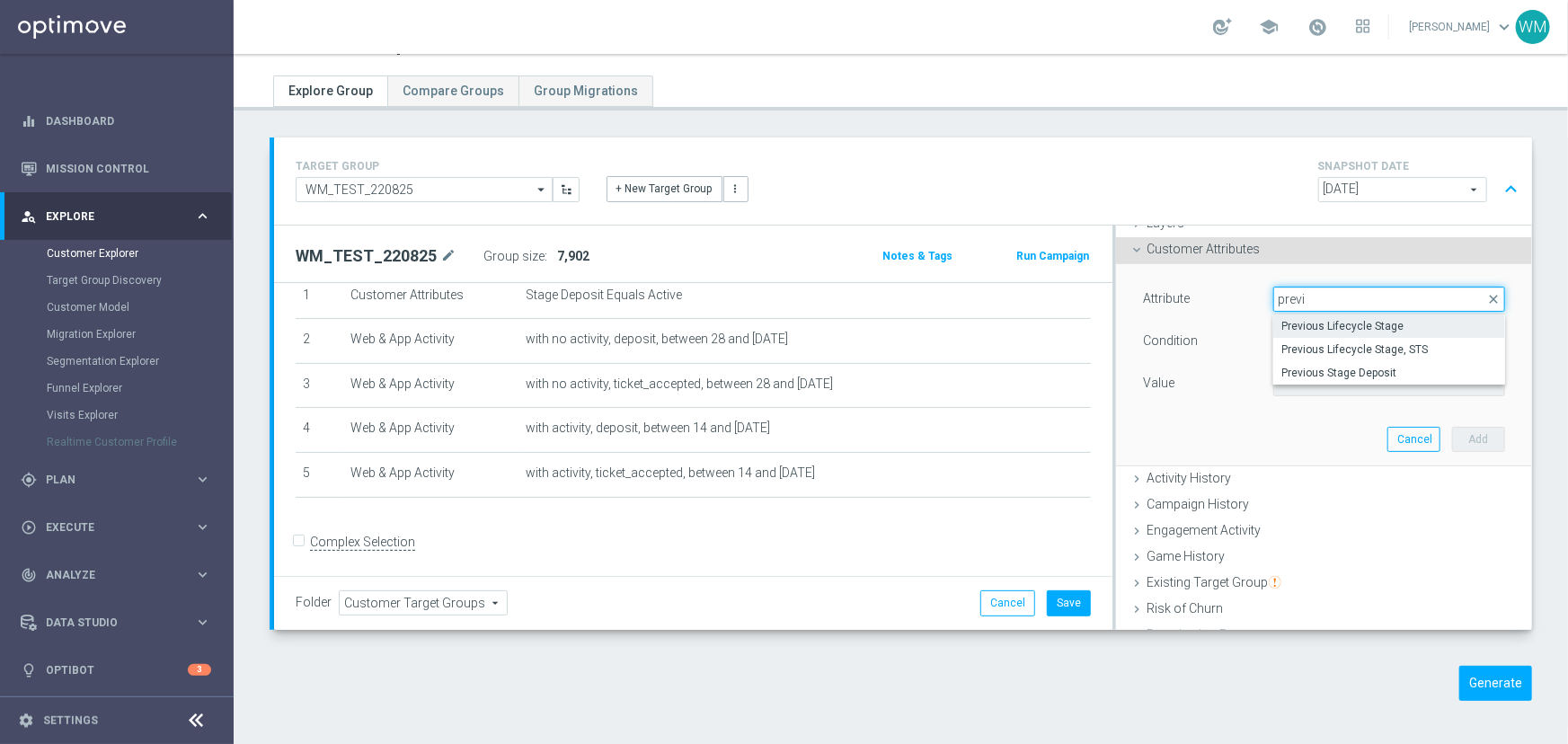
type input "previ"
click at [1302, 332] on label "Previous Lifecycle Stage" at bounding box center [1388, 326] width 232 height 23
type input "Previous Lifecycle Stage"
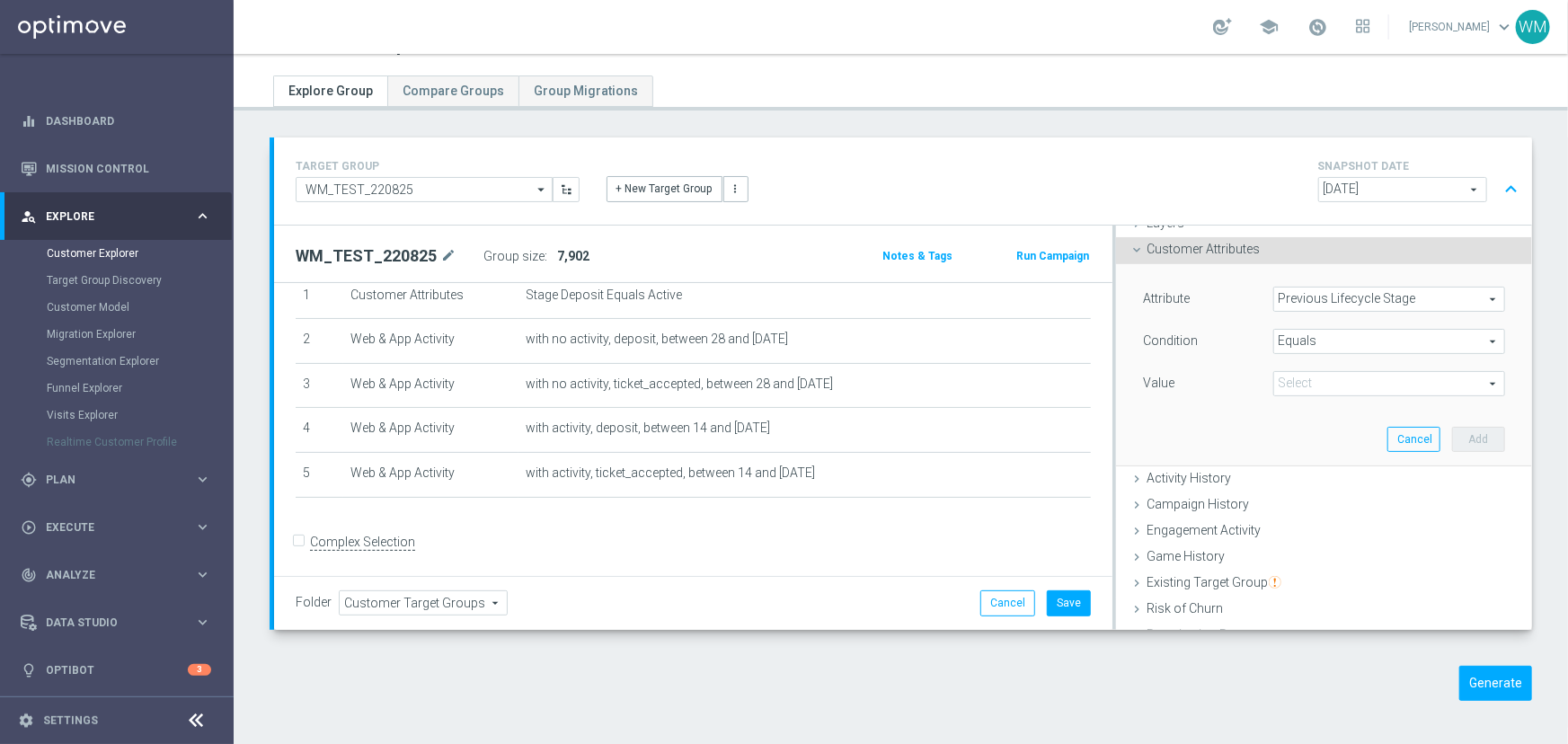
click at [1301, 341] on span "Equals" at bounding box center [1388, 341] width 230 height 23
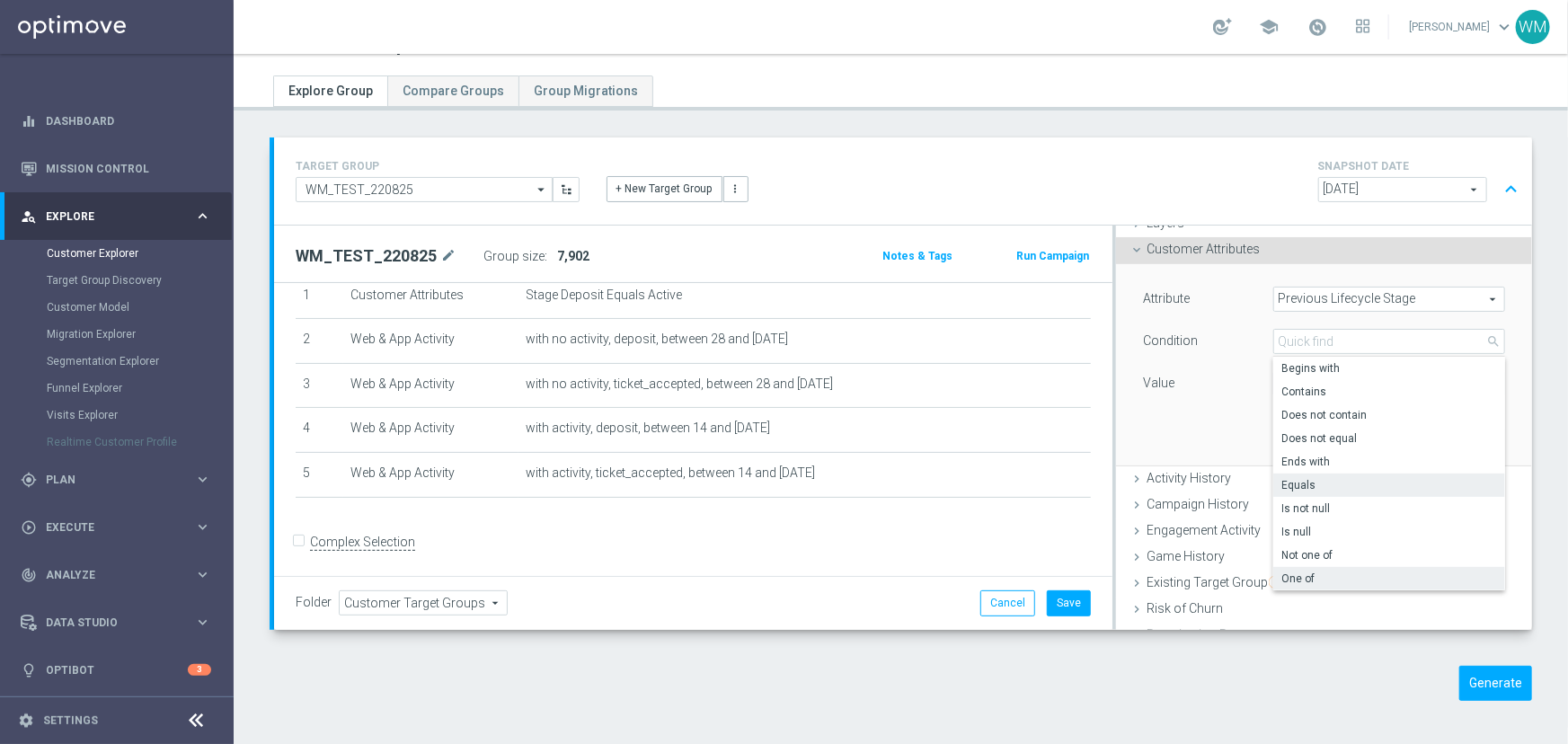
click at [1326, 580] on span "One of" at bounding box center [1388, 579] width 214 height 14
type input "One of"
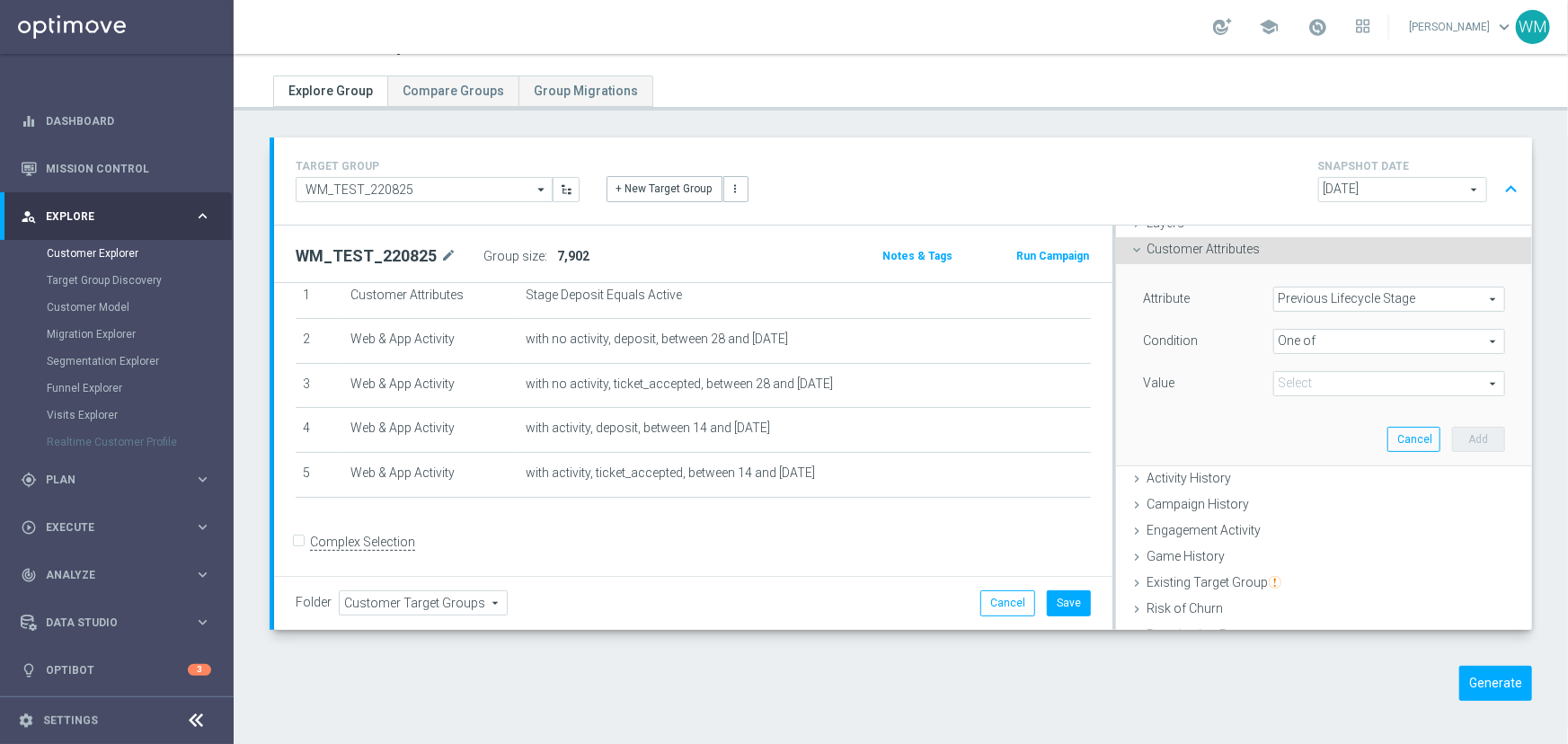
click at [1290, 386] on span at bounding box center [1388, 384] width 230 height 23
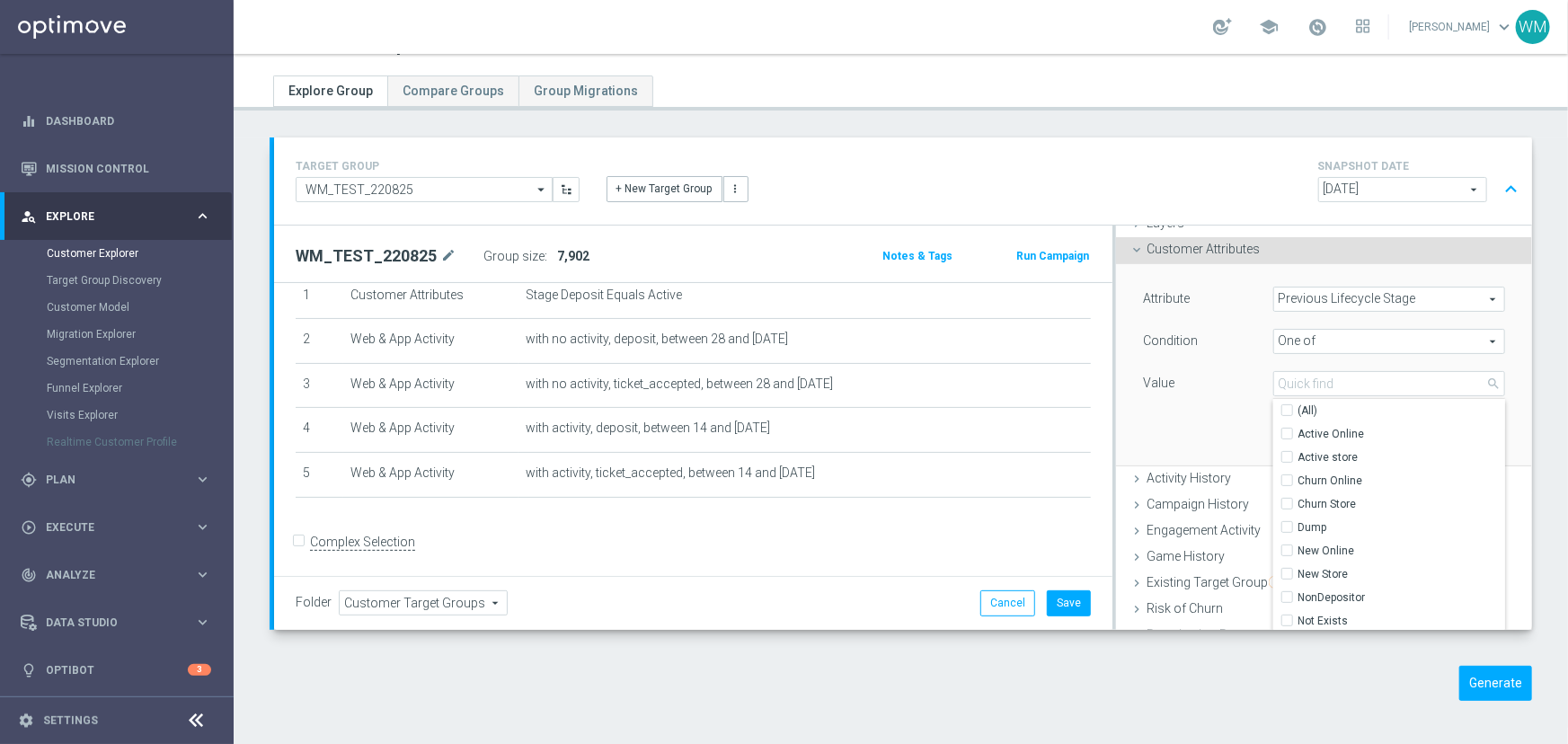
click at [1311, 297] on span "Previous Lifecycle Stage" at bounding box center [1388, 300] width 230 height 23
click at [0, 0] on input "search" at bounding box center [0, 0] width 0 height 0
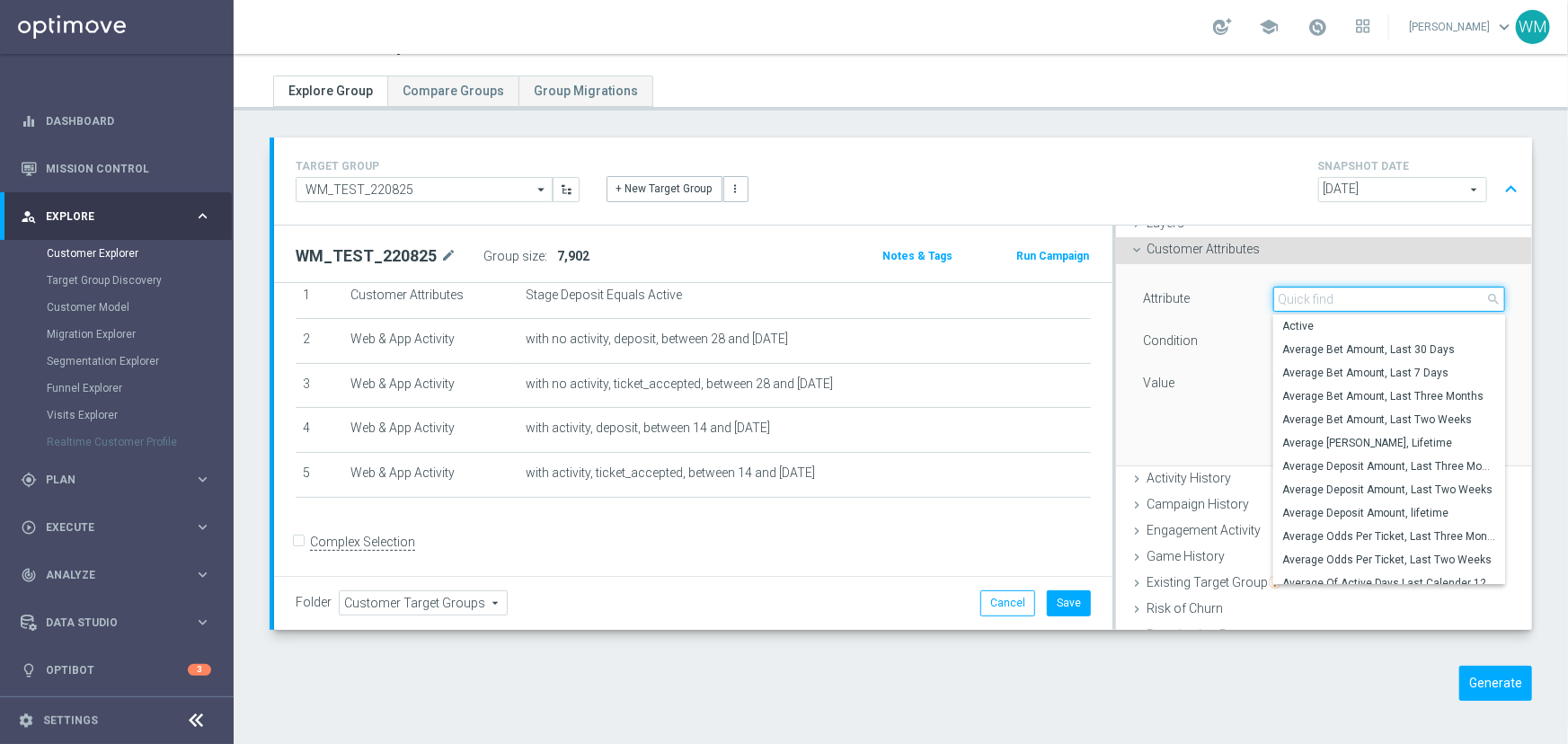
click at [1311, 297] on input "search" at bounding box center [1388, 300] width 232 height 25
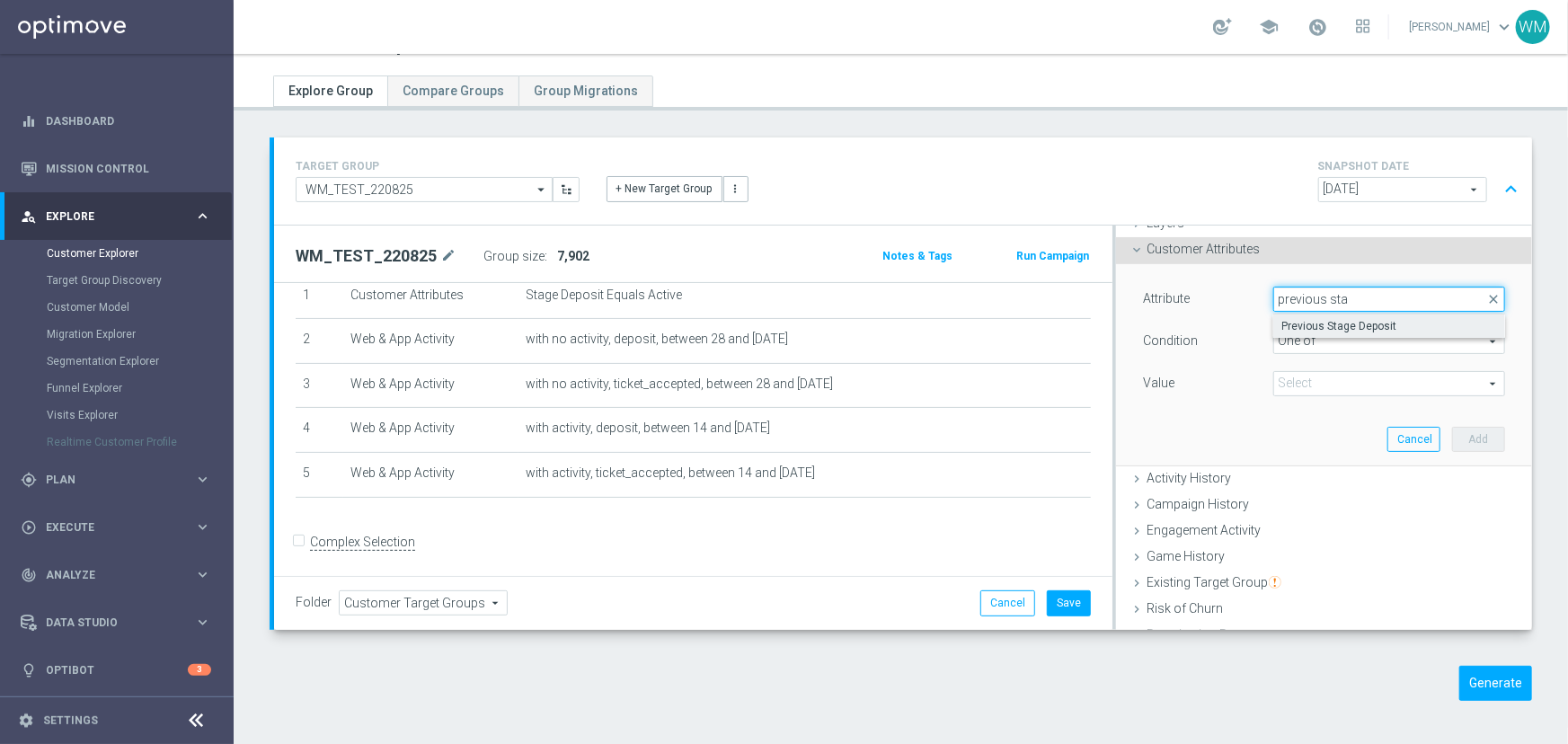
type input "previous sta"
click at [1303, 324] on span "Previous Stage Deposit" at bounding box center [1388, 326] width 214 height 14
type input "Previous Stage Deposit"
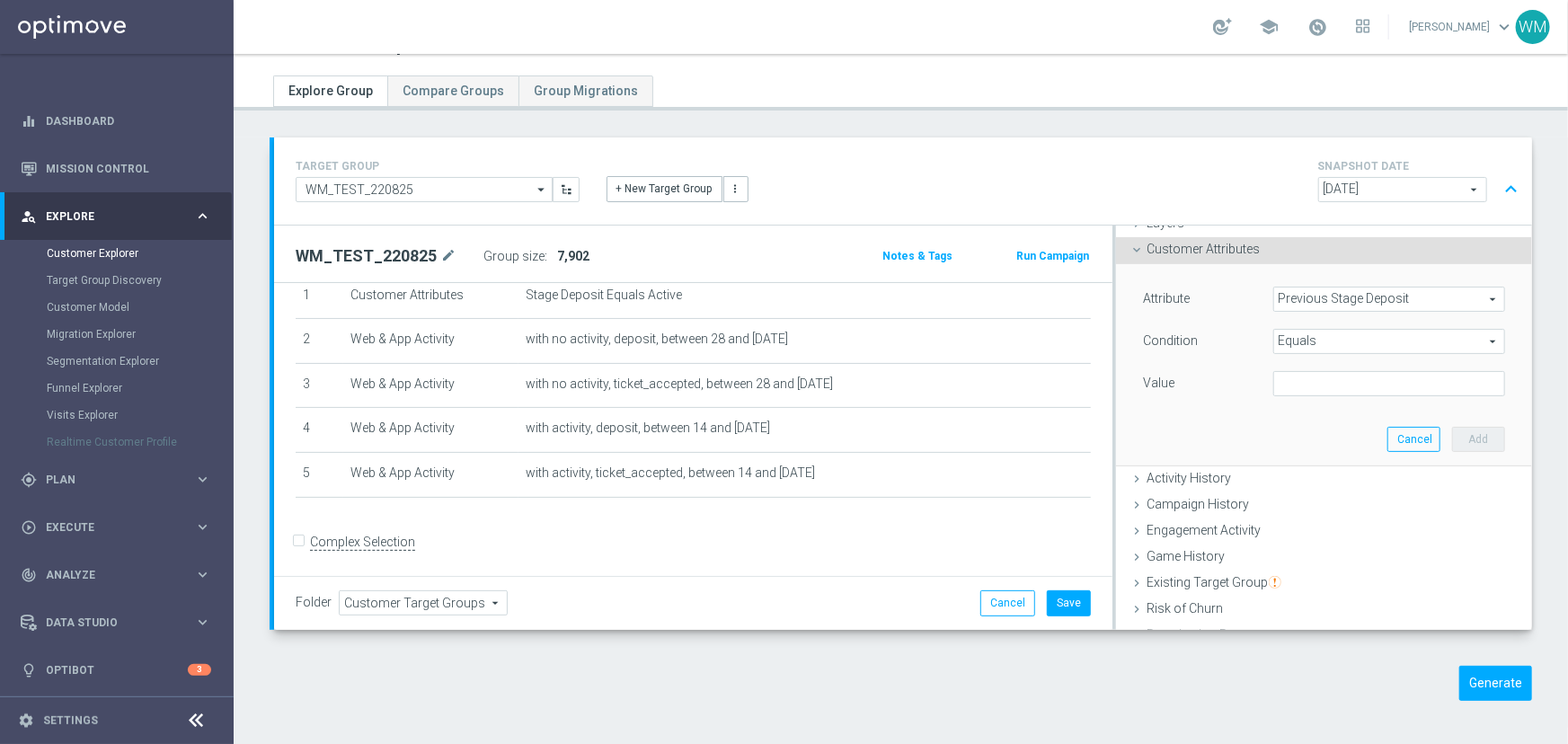
click at [1290, 340] on span "Equals" at bounding box center [1388, 341] width 230 height 23
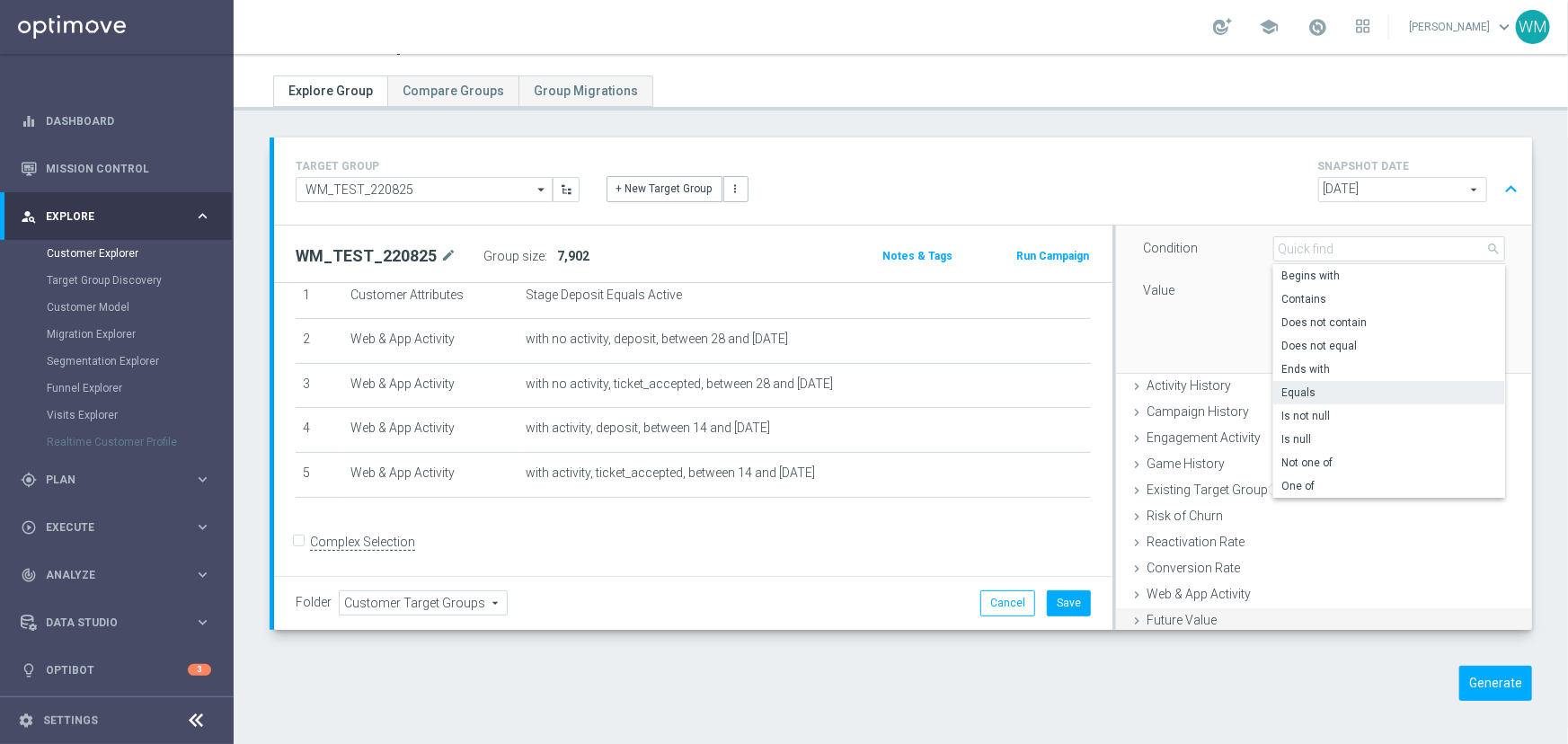
scroll to position [277, 0]
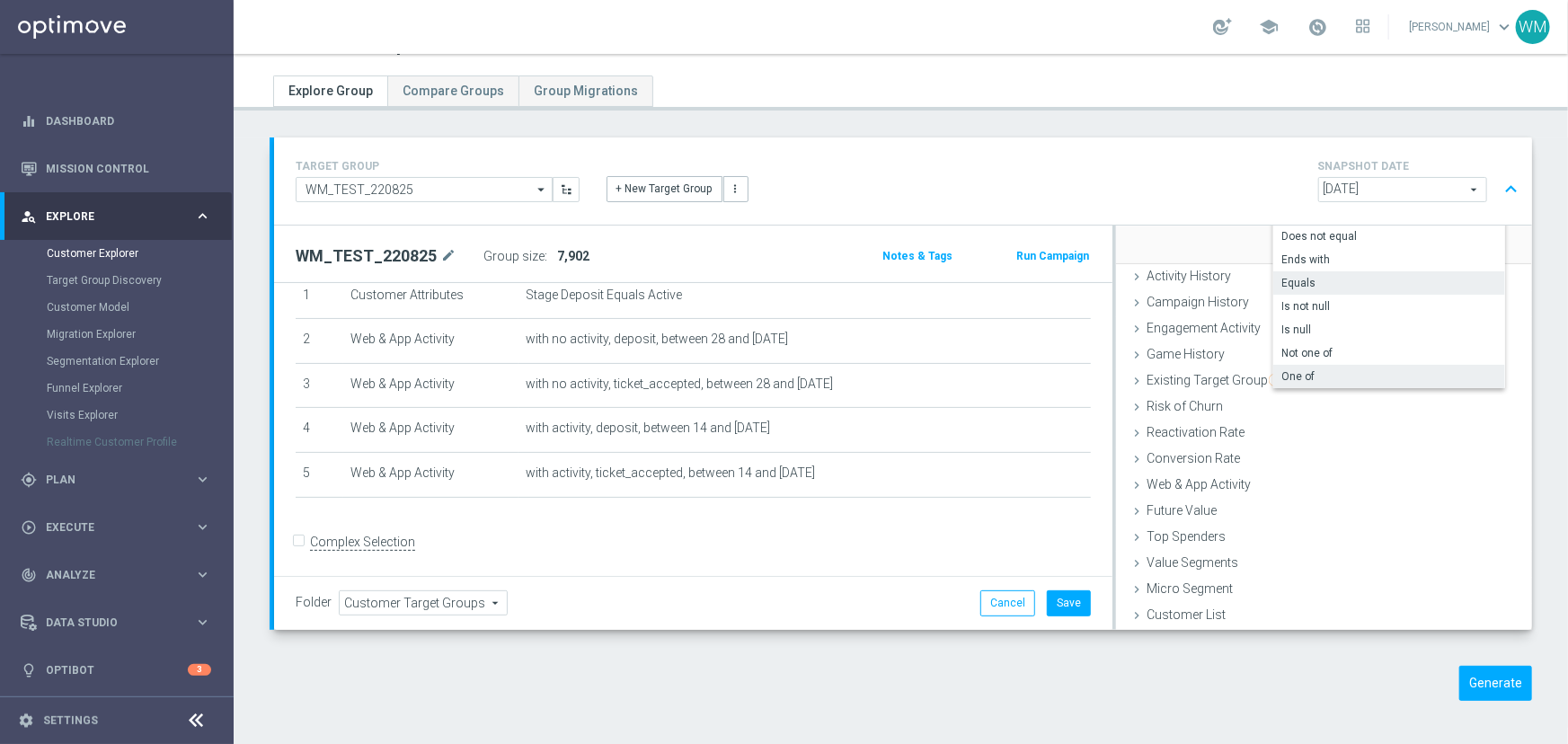
click at [1285, 376] on span "One of" at bounding box center [1388, 377] width 214 height 14
type input "One of"
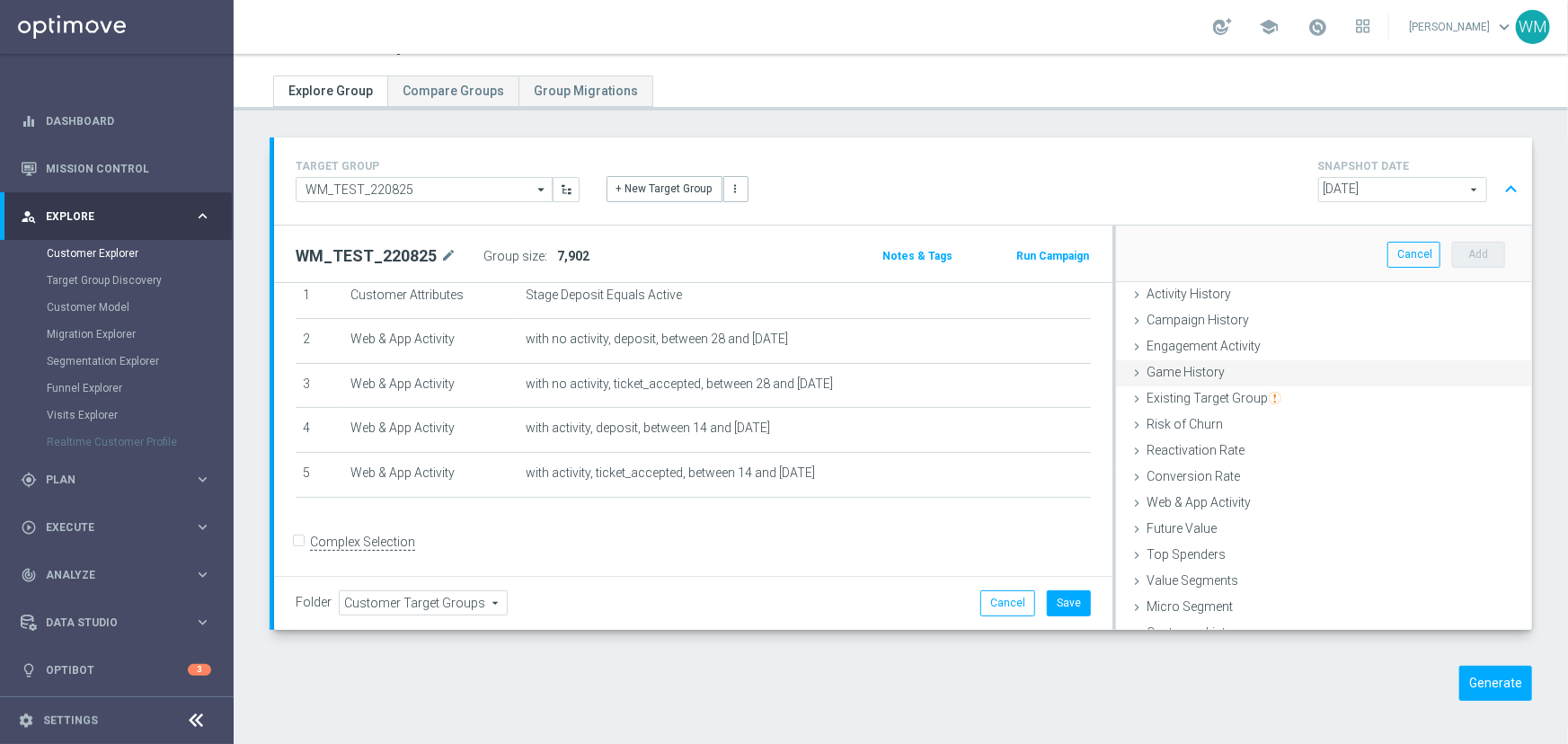
scroll to position [113, 0]
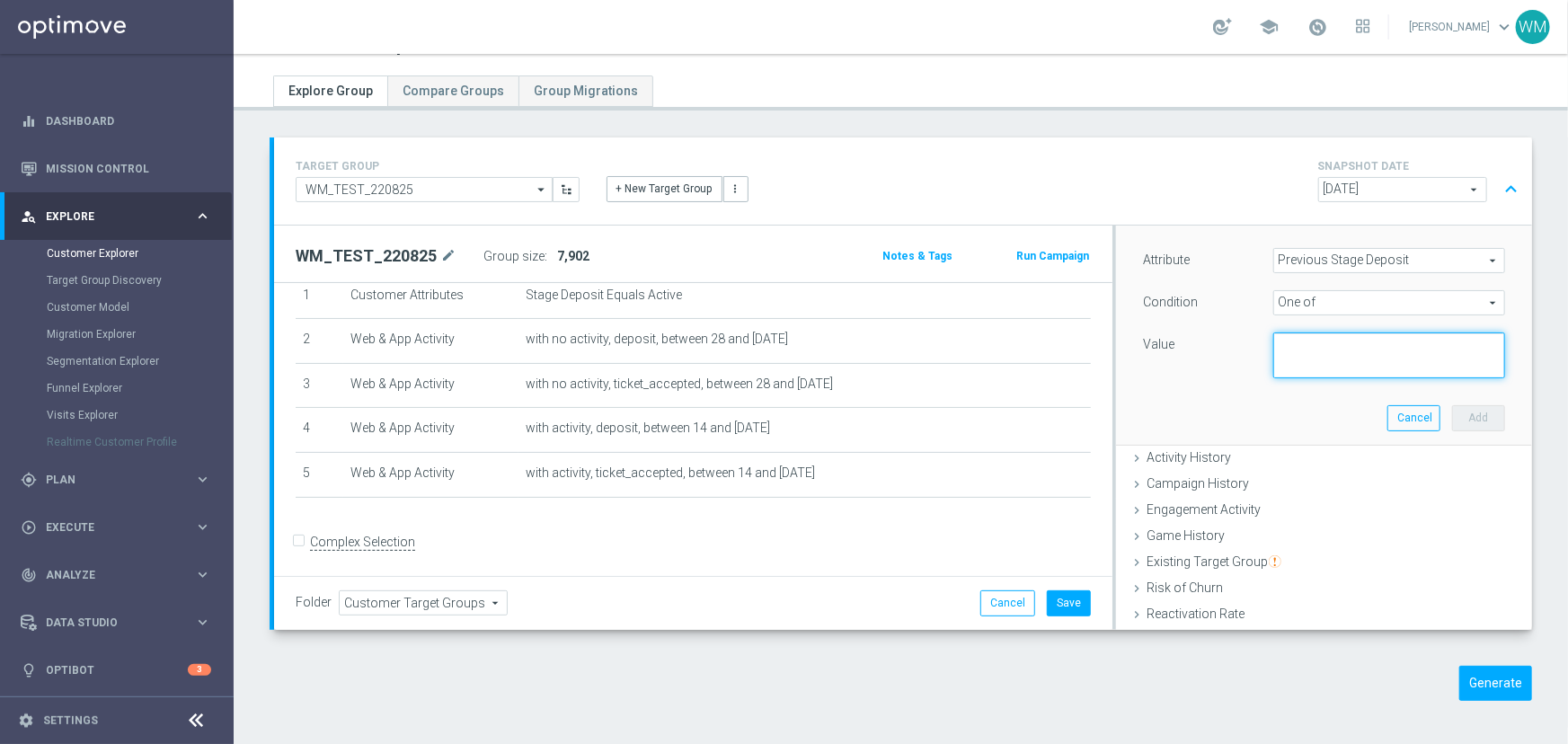
click at [1286, 364] on textarea at bounding box center [1388, 356] width 232 height 47
click at [1330, 364] on textarea "Reactivated Churn, Reactivated Dump, Chur, Dump" at bounding box center [1388, 356] width 232 height 47
type textarea "Reactivated Churn, Reactivated Dump, Churn, Dump"
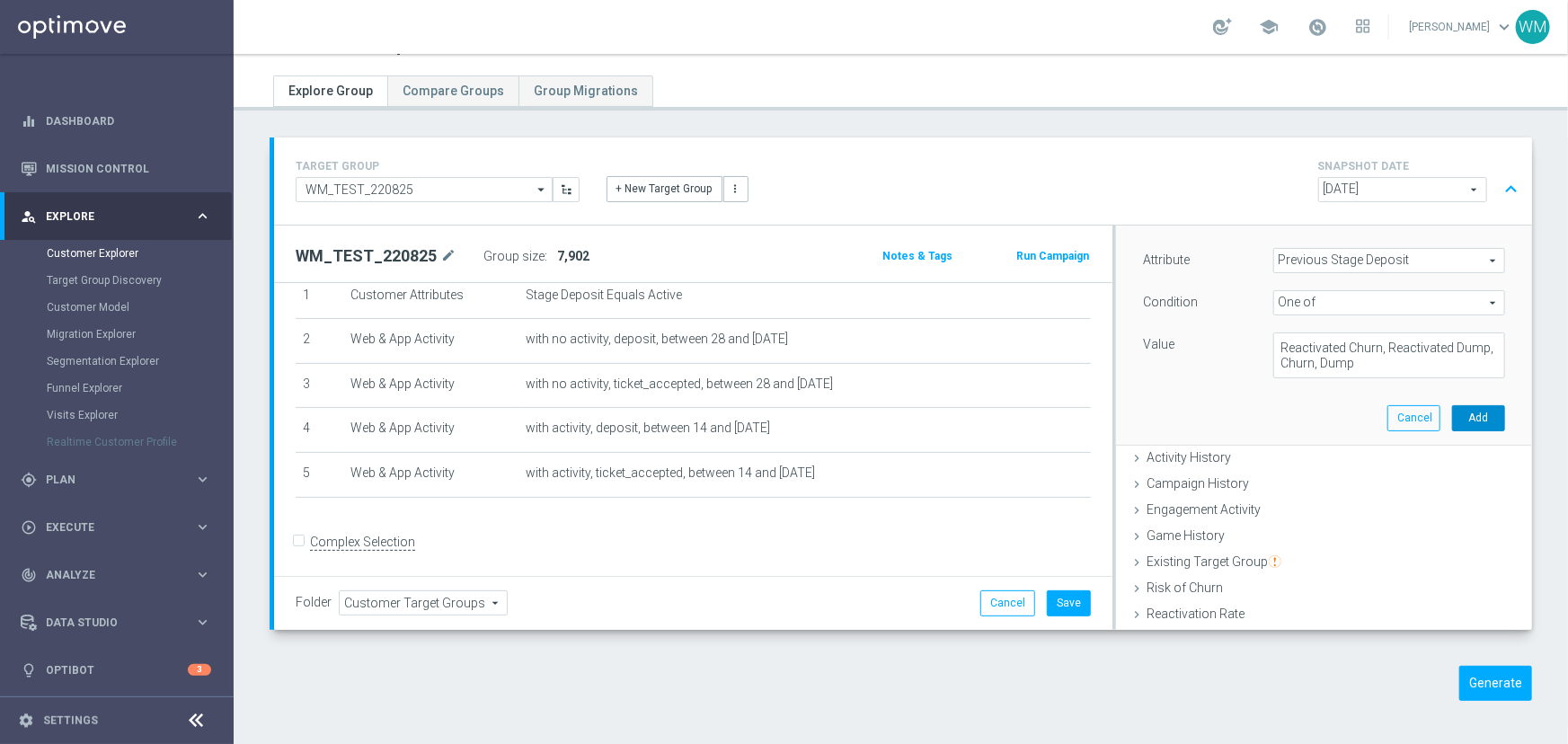
click at [1452, 419] on button "Add" at bounding box center [1479, 418] width 53 height 25
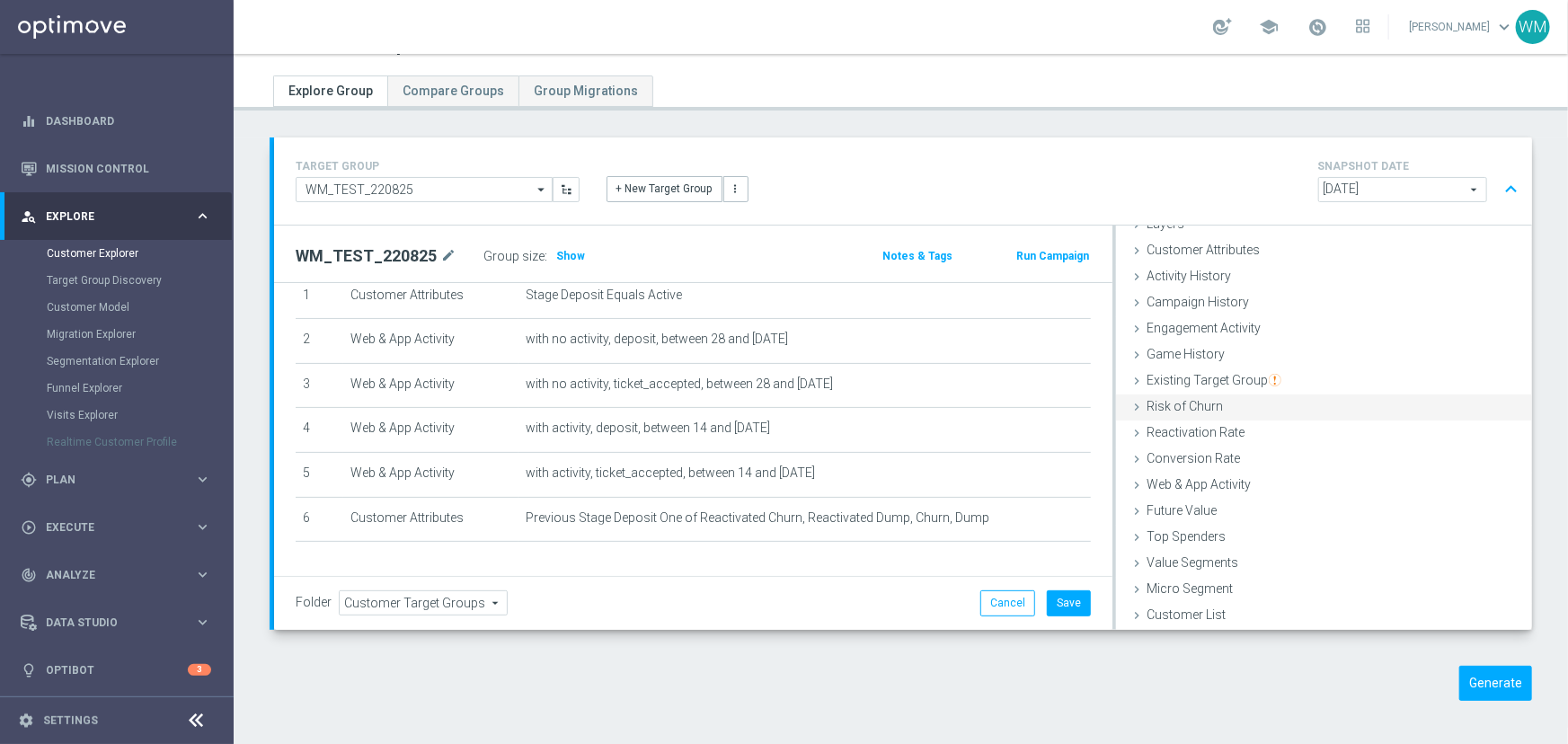
scroll to position [73, 0]
click at [556, 252] on span "Show" at bounding box center [571, 256] width 29 height 13
click at [1193, 254] on span "Customer Attributes" at bounding box center [1202, 251] width 113 height 14
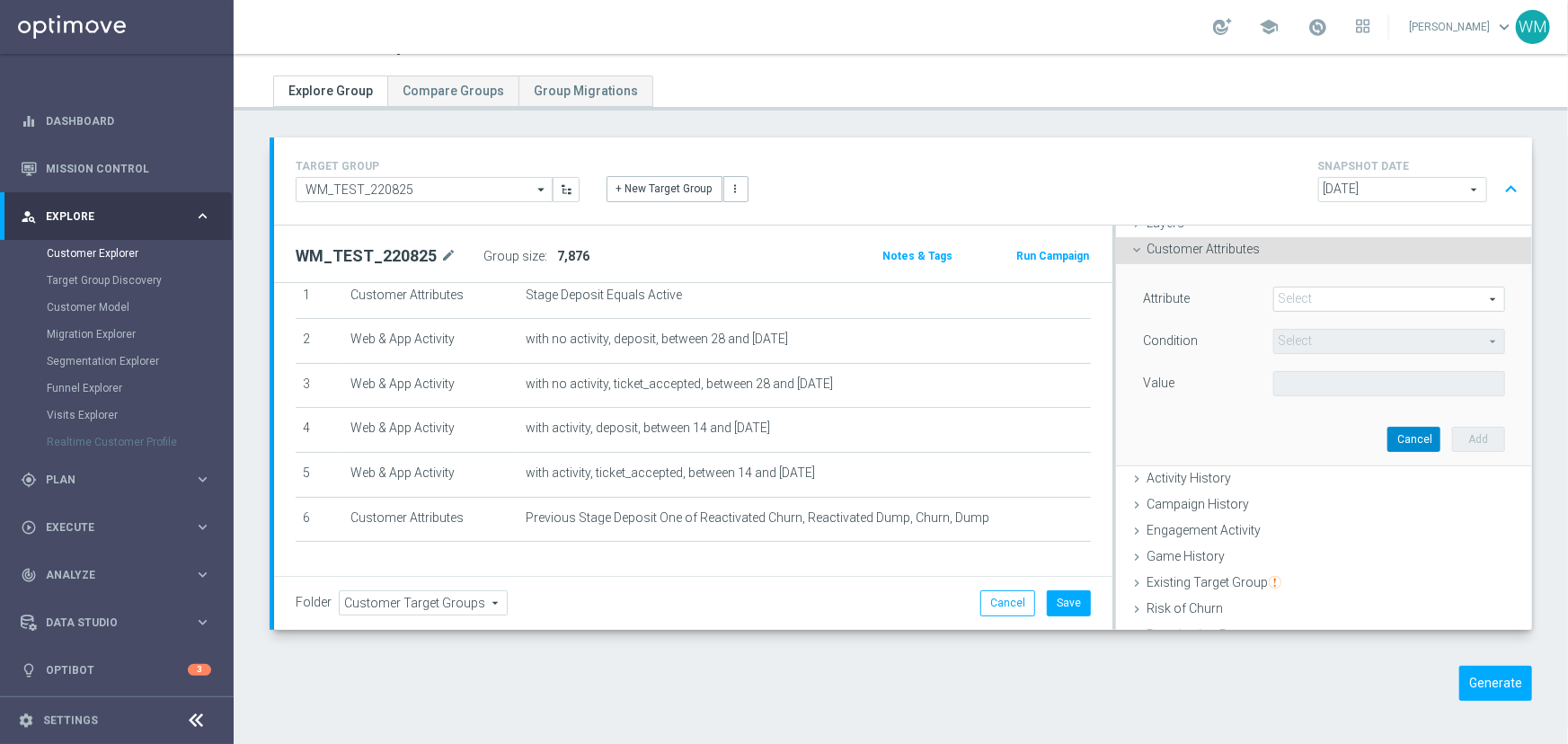
click at [1387, 446] on button "Cancel" at bounding box center [1414, 440] width 53 height 25
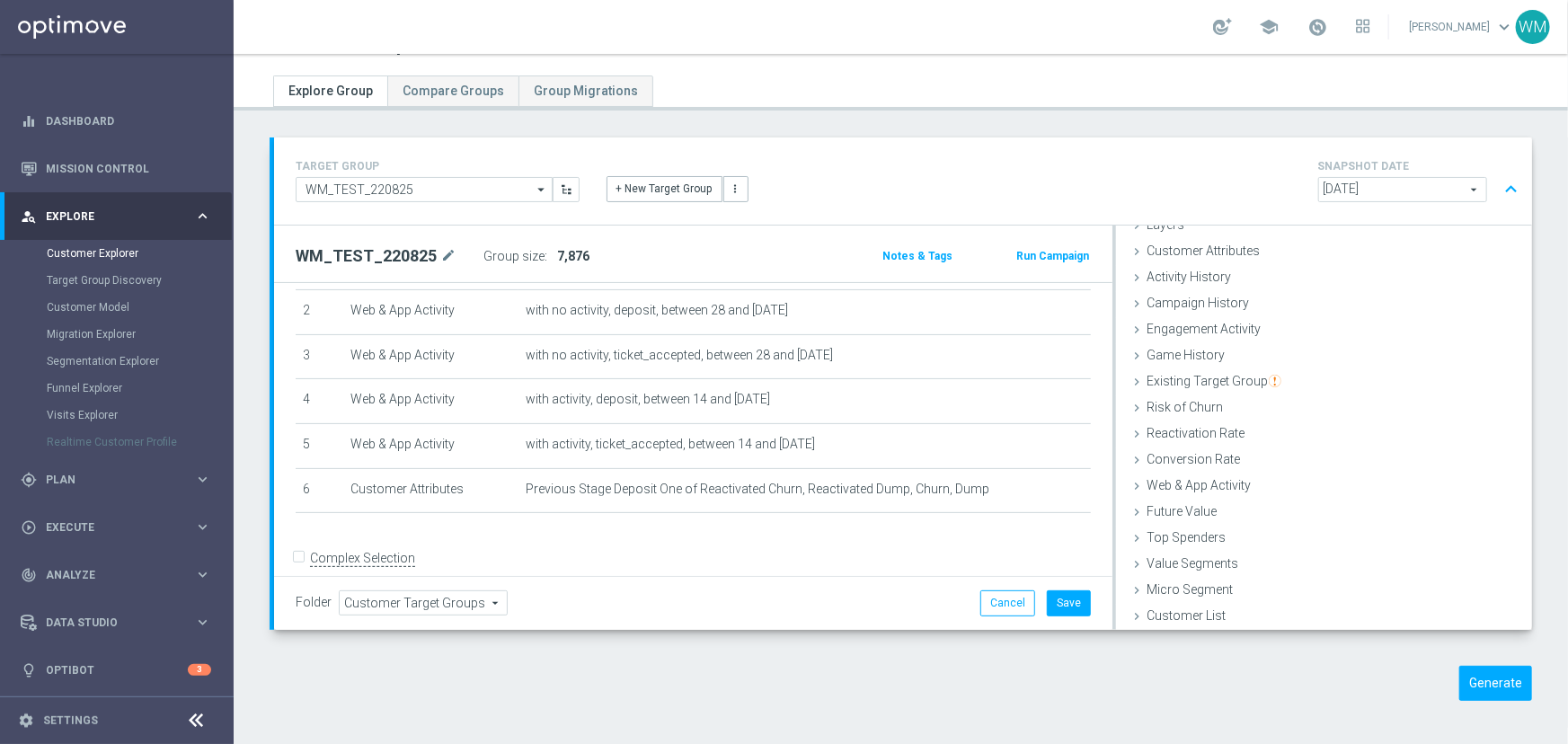
scroll to position [116, 0]
